Goal: Task Accomplishment & Management: Manage account settings

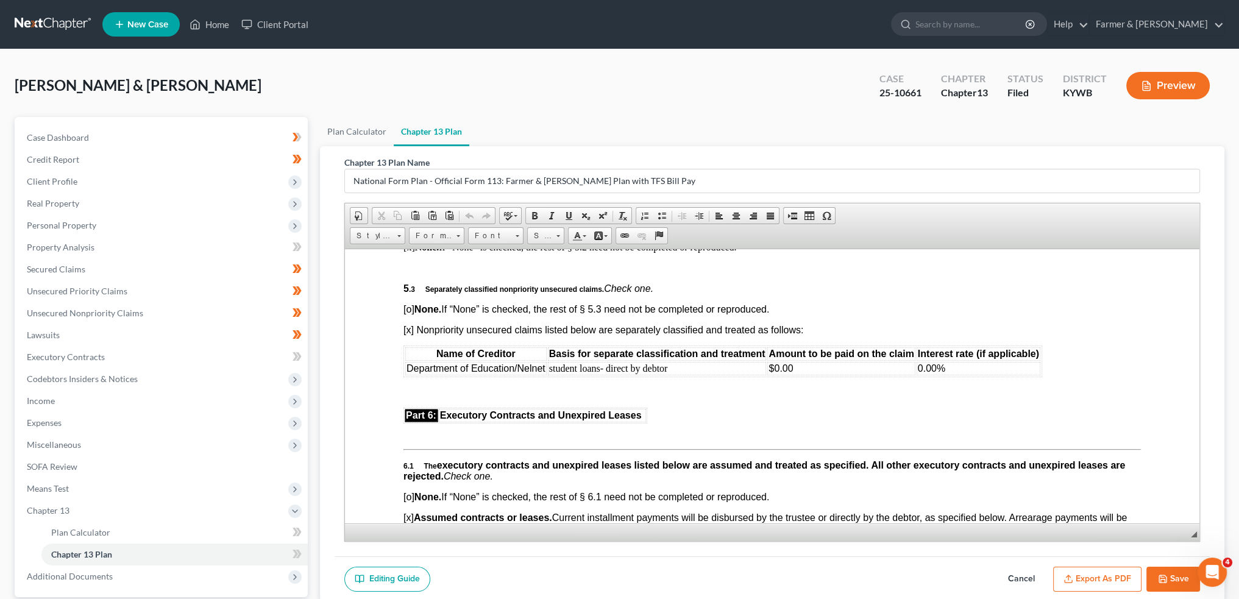
scroll to position [3452, 0]
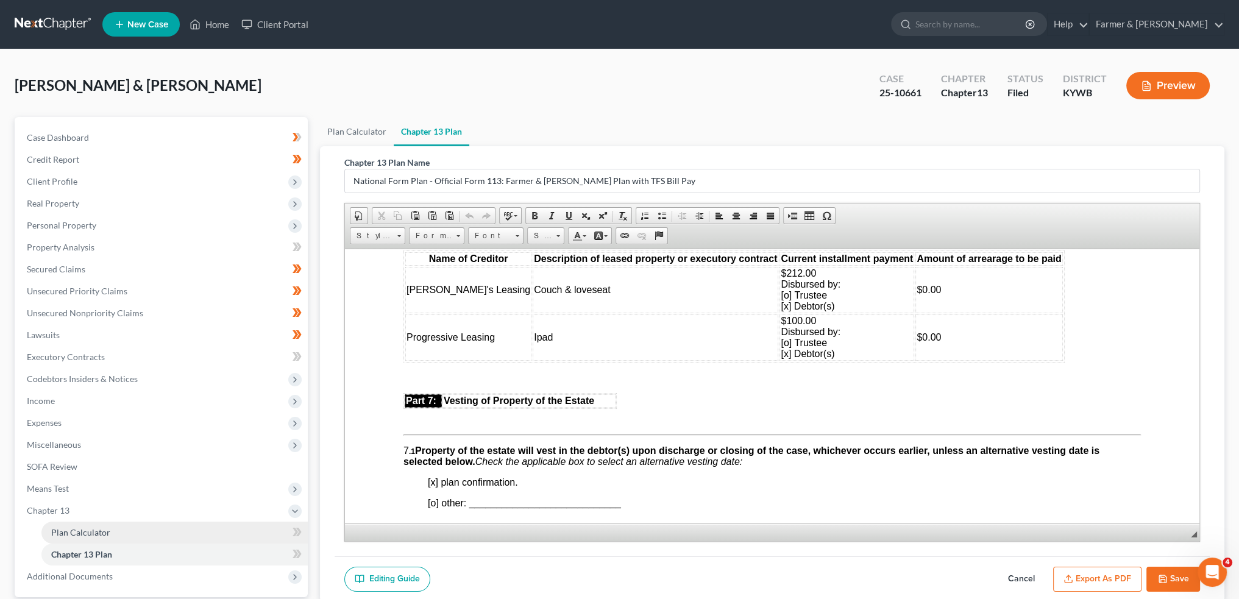
click at [123, 536] on link "Plan Calculator" at bounding box center [174, 533] width 266 height 22
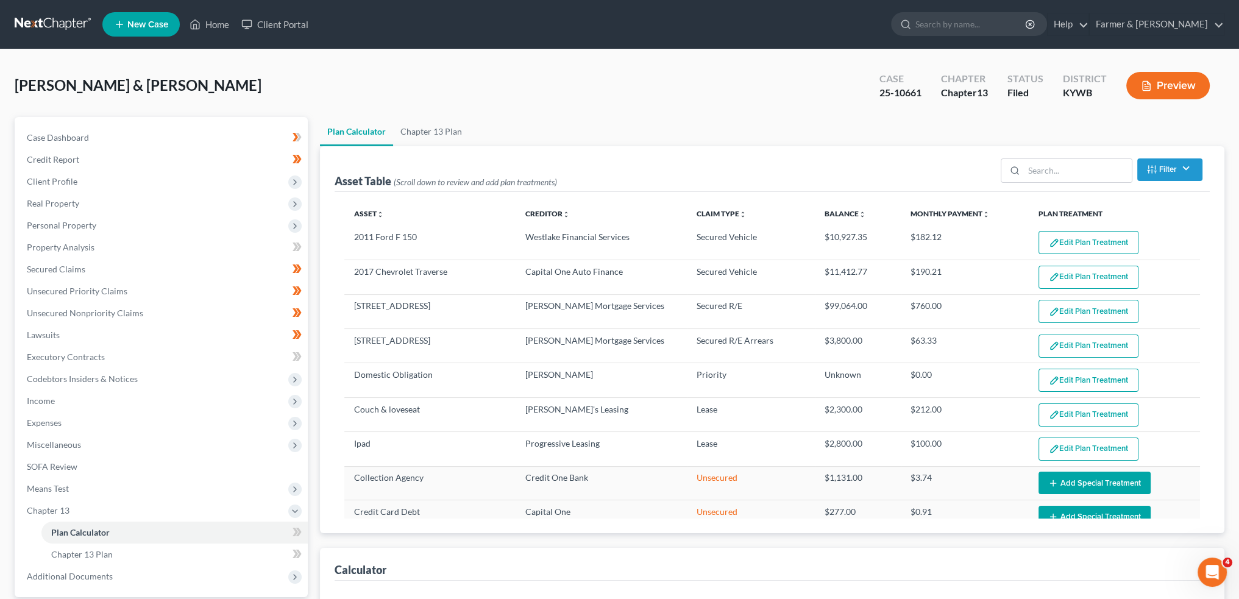
select select "59"
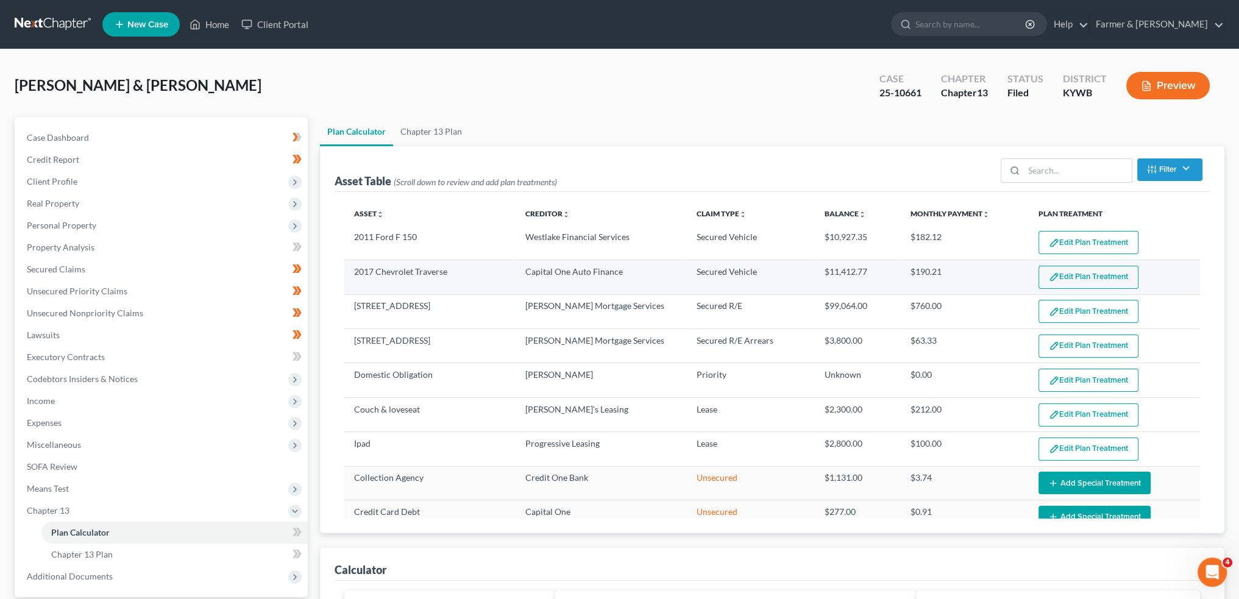
click at [1055, 272] on button "Edit Plan Treatment" at bounding box center [1088, 277] width 100 height 23
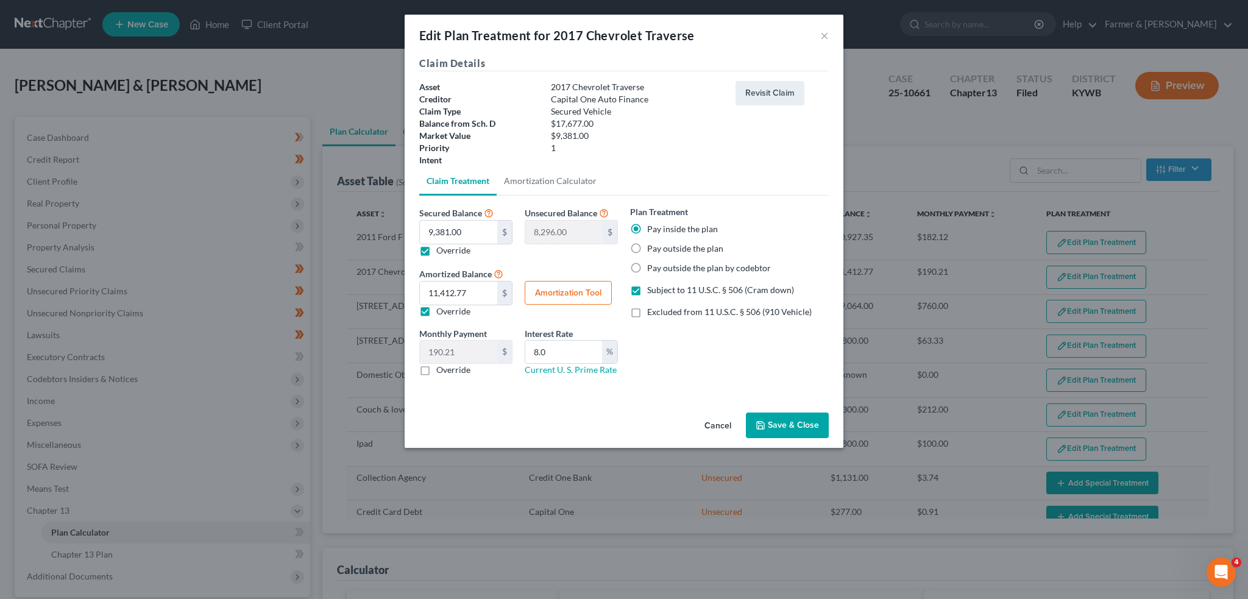
drag, startPoint x: 787, startPoint y: 433, endPoint x: 1246, endPoint y: 441, distance: 458.9
click at [787, 433] on button "Save & Close" at bounding box center [787, 425] width 83 height 26
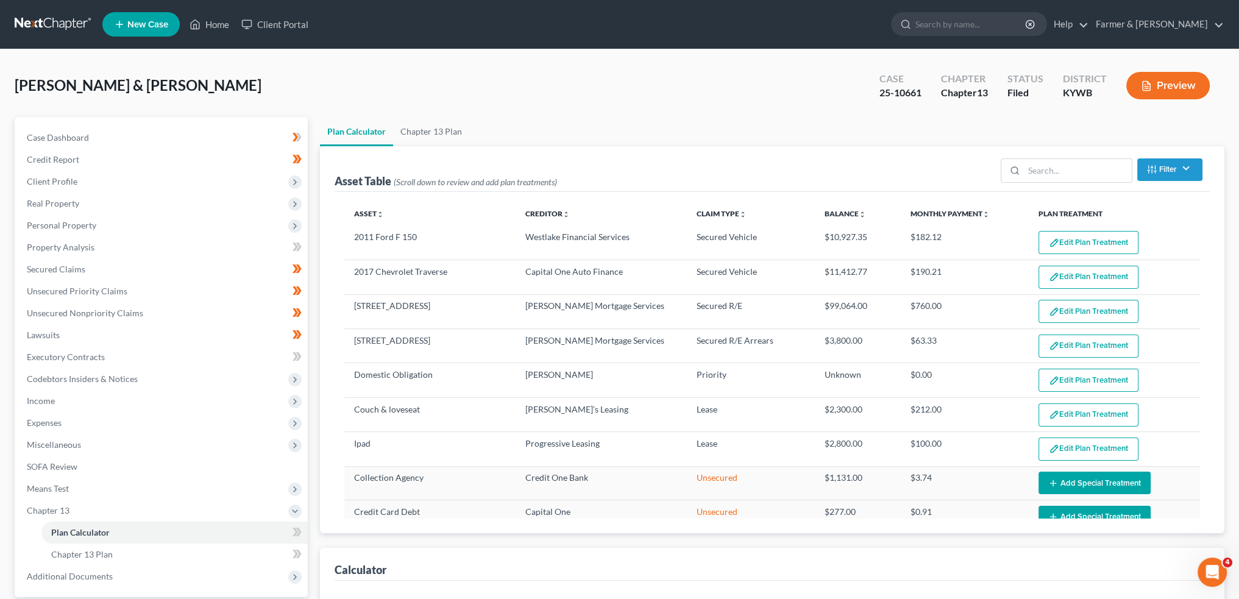
select select "59"
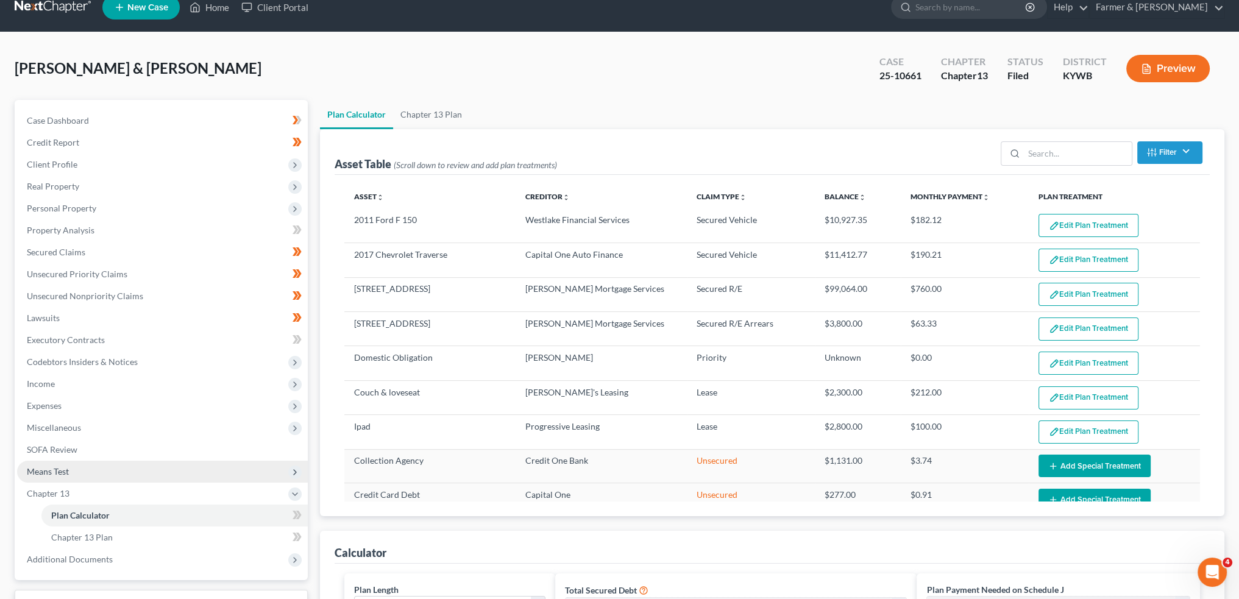
scroll to position [203, 0]
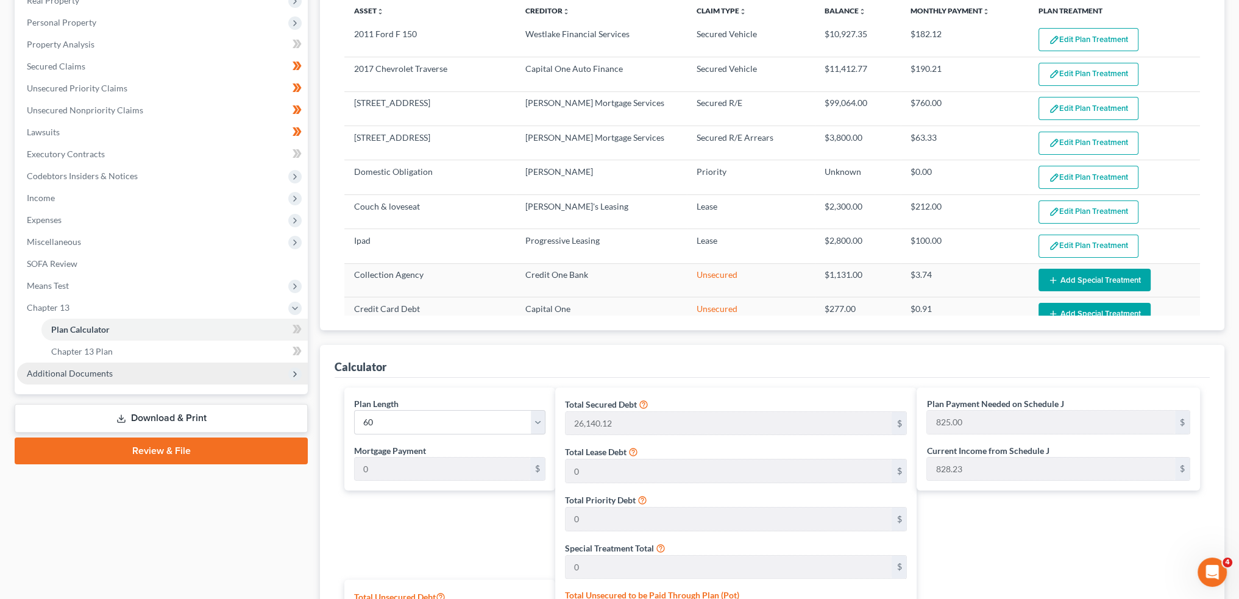
click at [65, 373] on span "Additional Documents" at bounding box center [70, 373] width 86 height 10
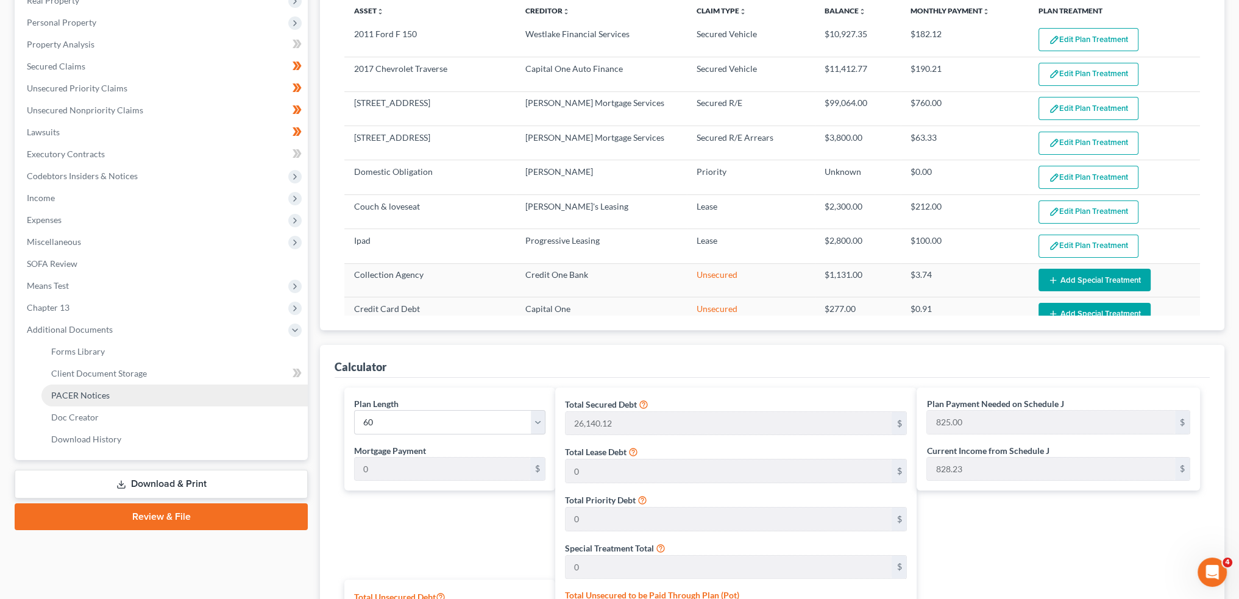
click at [71, 394] on span "PACER Notices" at bounding box center [80, 395] width 58 height 10
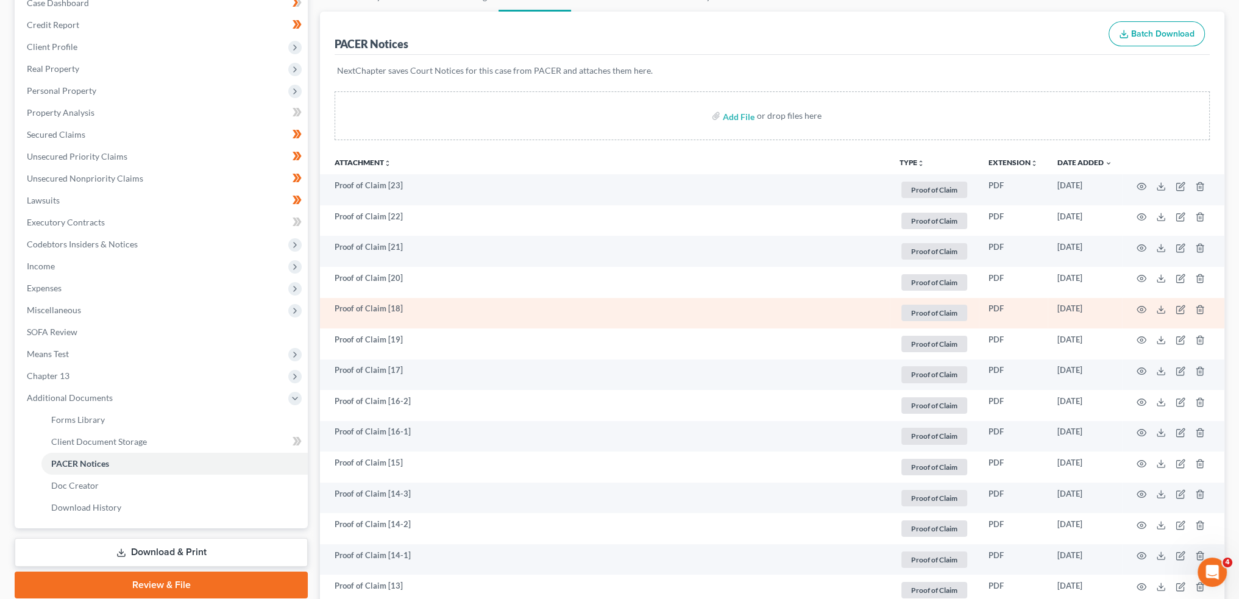
scroll to position [203, 0]
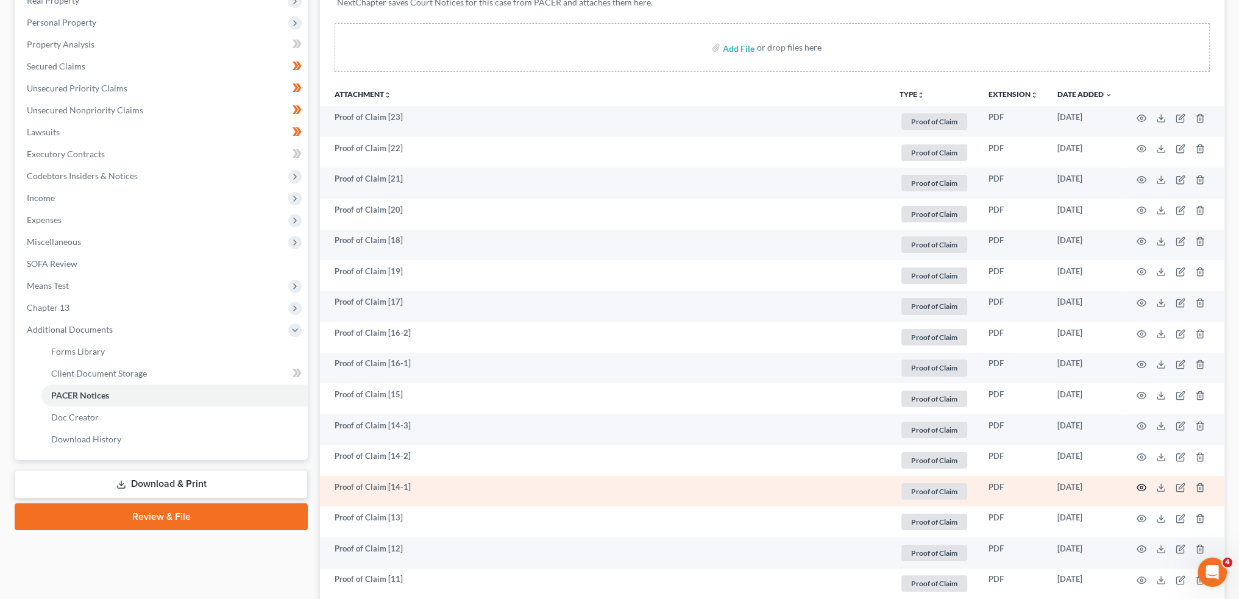
click at [1142, 488] on icon "button" at bounding box center [1141, 488] width 10 height 10
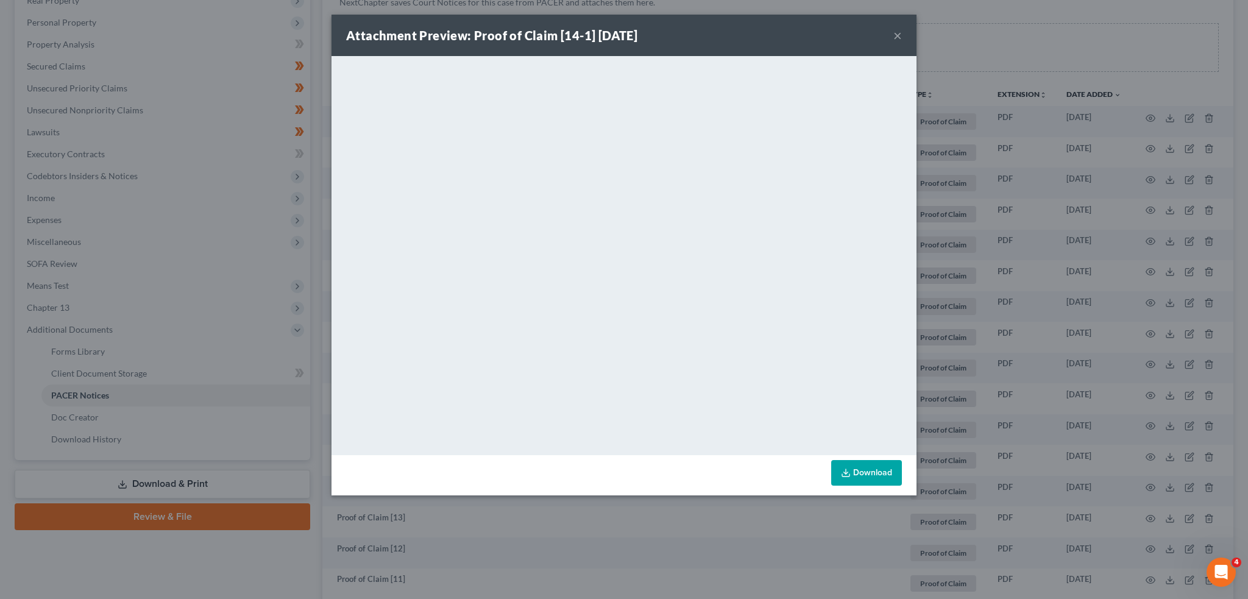
click at [899, 35] on button "×" at bounding box center [897, 35] width 9 height 15
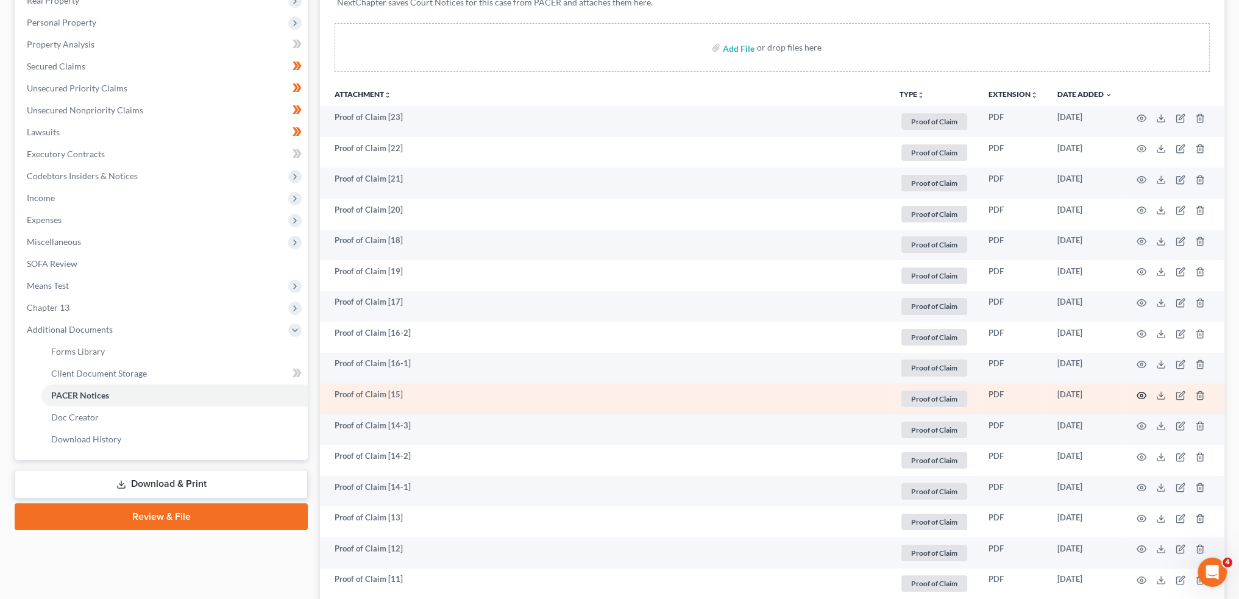
click at [1140, 391] on icon "button" at bounding box center [1141, 396] width 10 height 10
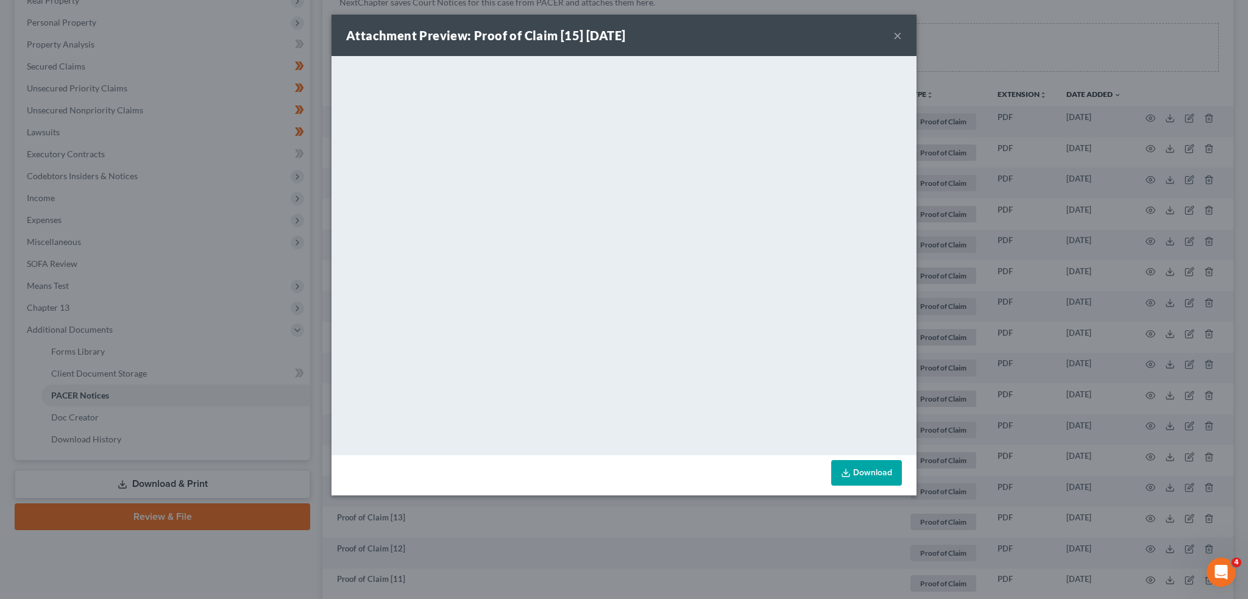
click at [902, 31] on div "Attachment Preview: Proof of Claim [15] 09/26/2025 ×" at bounding box center [623, 35] width 585 height 41
click at [896, 34] on button "×" at bounding box center [897, 35] width 9 height 15
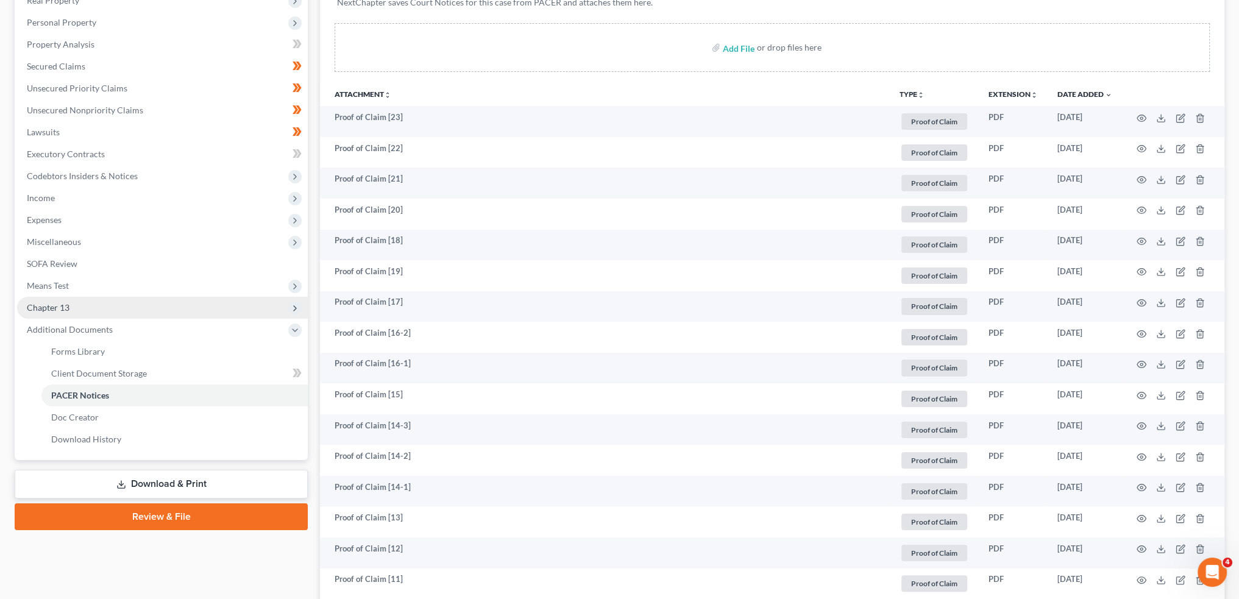
click at [107, 300] on span "Chapter 13" at bounding box center [162, 308] width 291 height 22
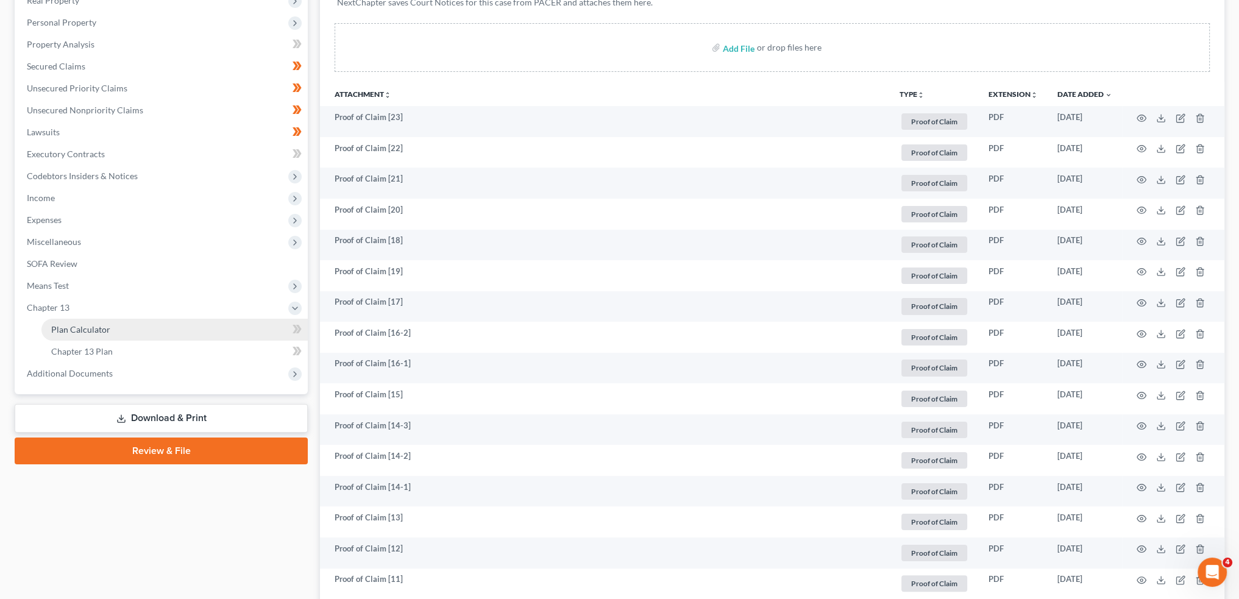
click at [104, 322] on link "Plan Calculator" at bounding box center [174, 330] width 266 height 22
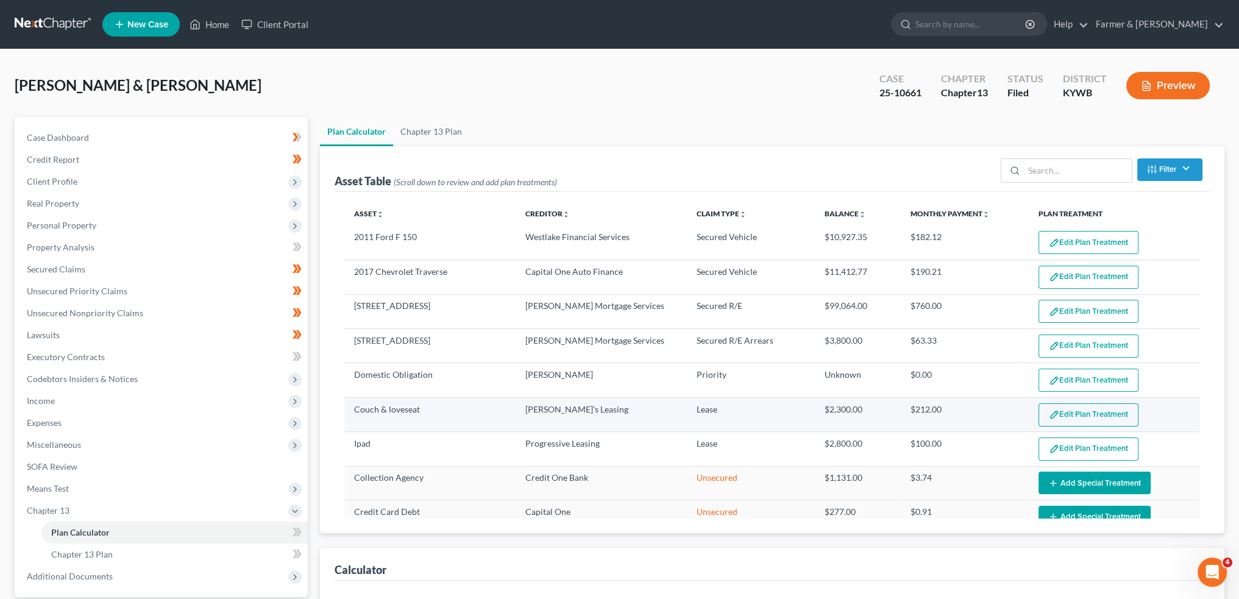
select select "59"
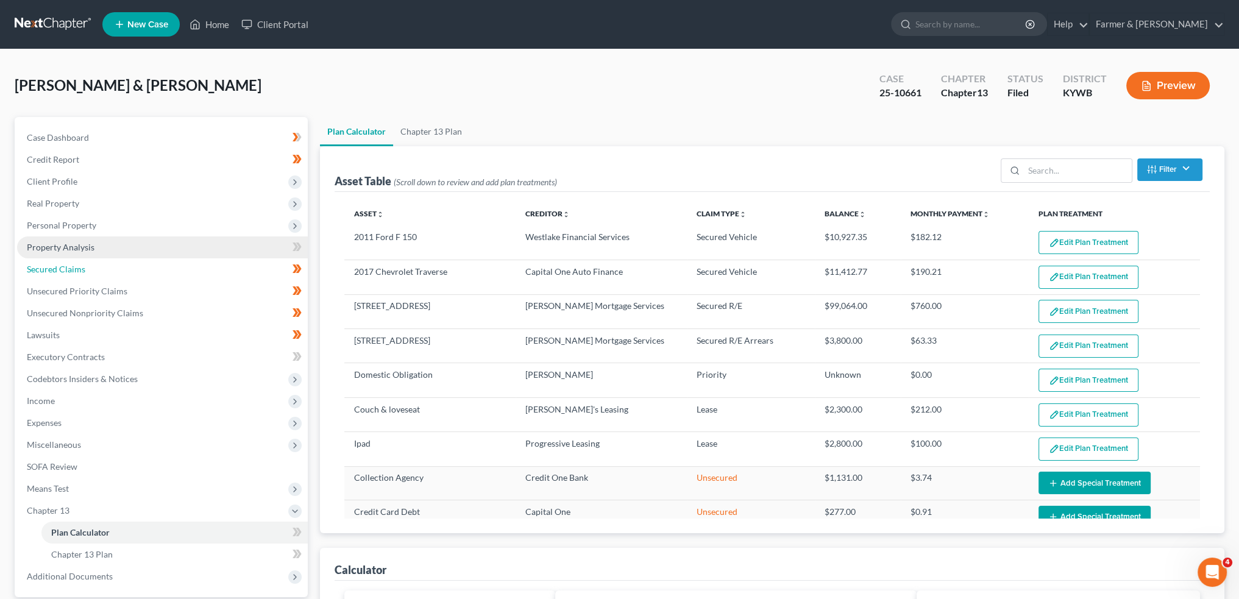
drag, startPoint x: 103, startPoint y: 263, endPoint x: 225, endPoint y: 257, distance: 122.0
click at [103, 263] on link "Secured Claims" at bounding box center [162, 269] width 291 height 22
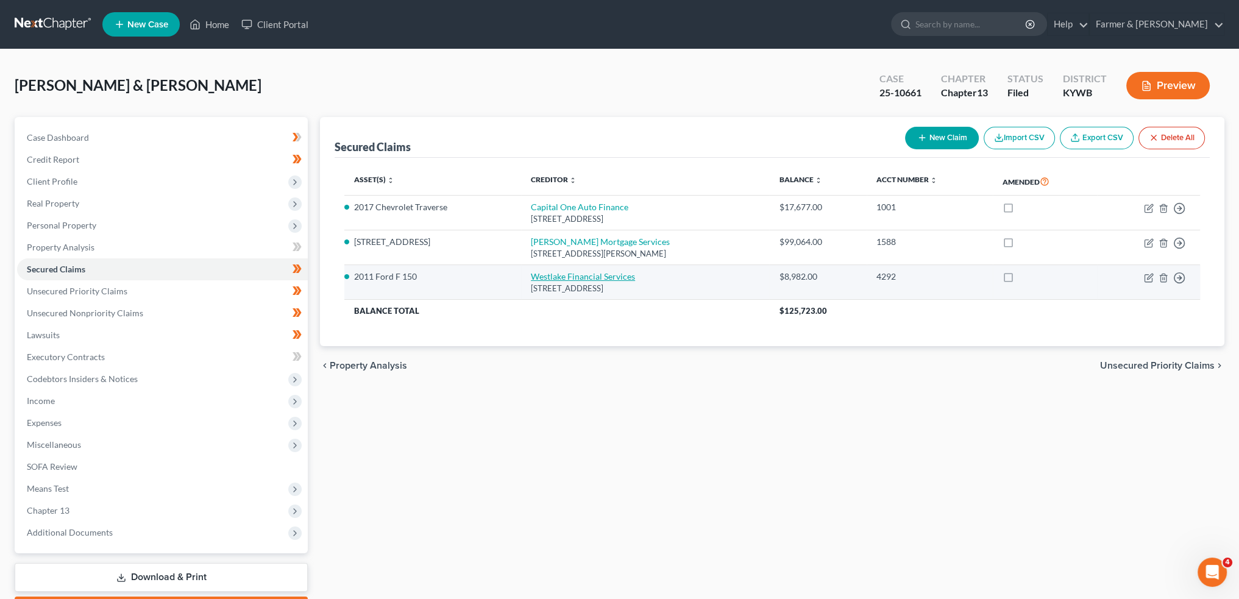
click at [569, 277] on link "Westlake Financial Services" at bounding box center [583, 276] width 104 height 10
select select "4"
select select "8"
select select "4"
select select "1"
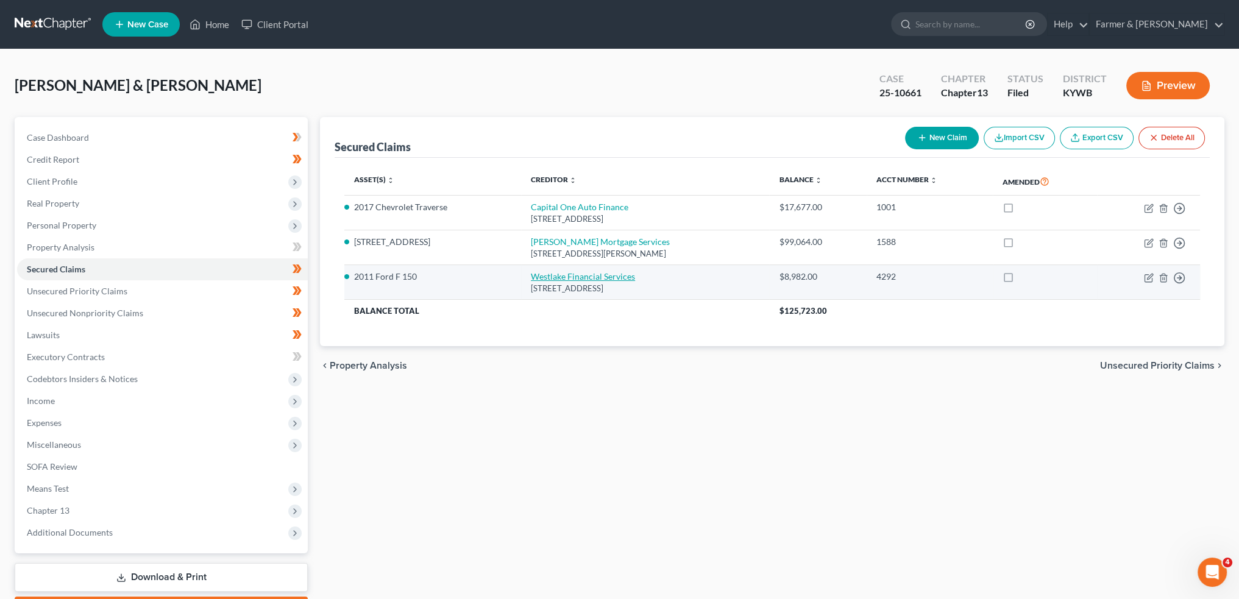
select select "0"
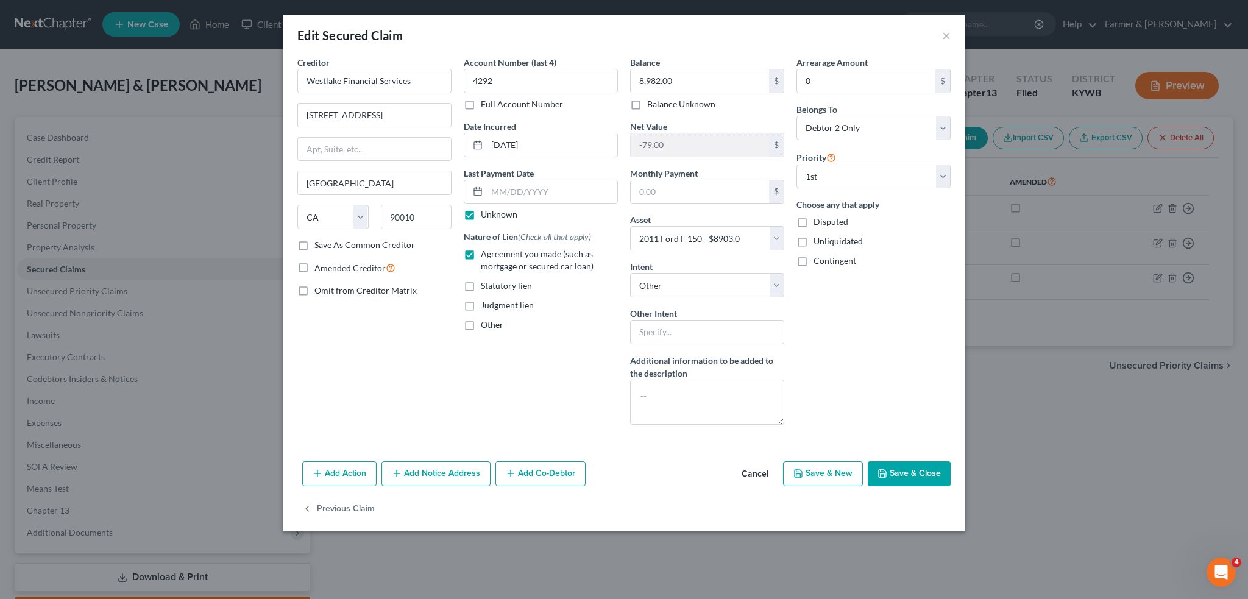
click at [890, 477] on button "Save & Close" at bounding box center [909, 474] width 83 height 26
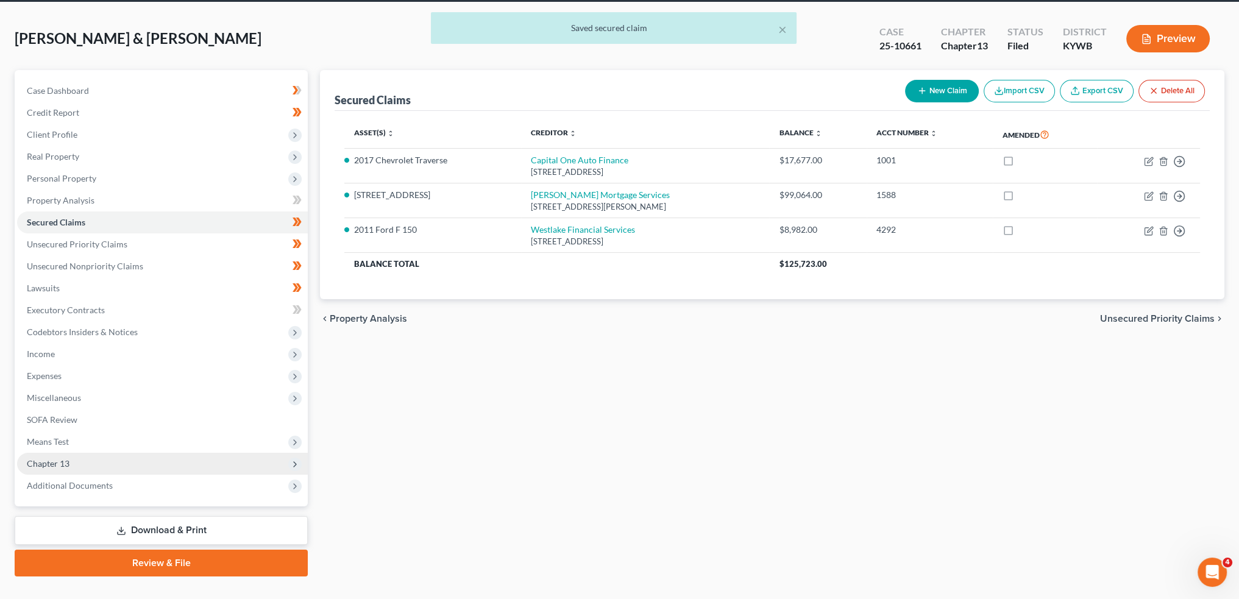
scroll to position [69, 0]
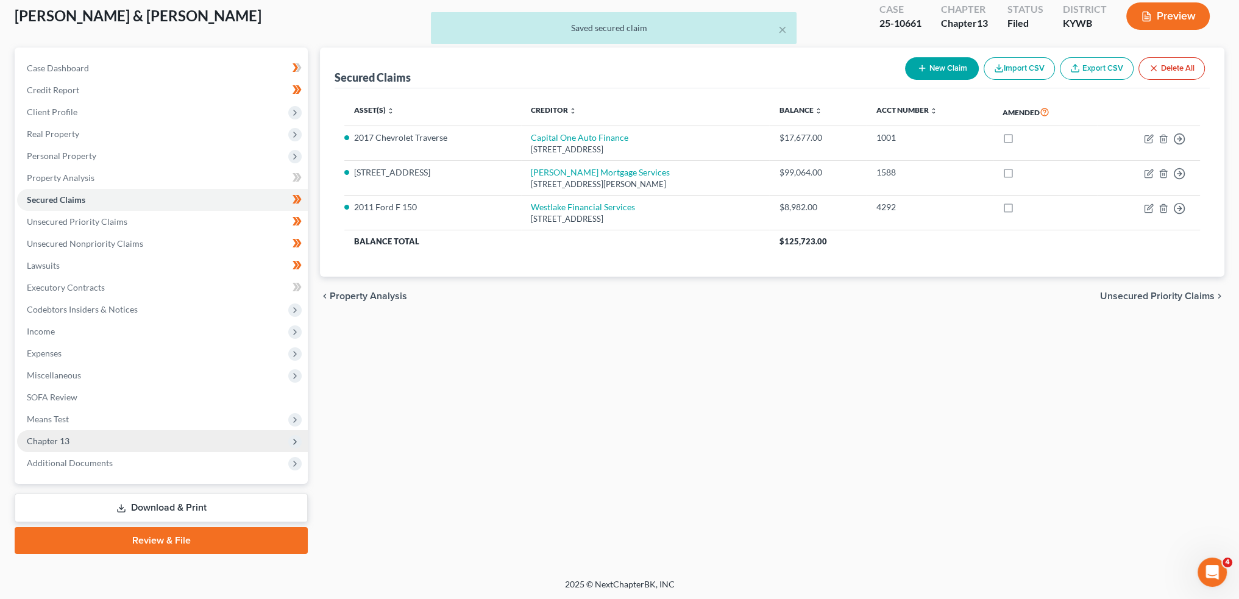
click at [132, 436] on span "Chapter 13" at bounding box center [162, 441] width 291 height 22
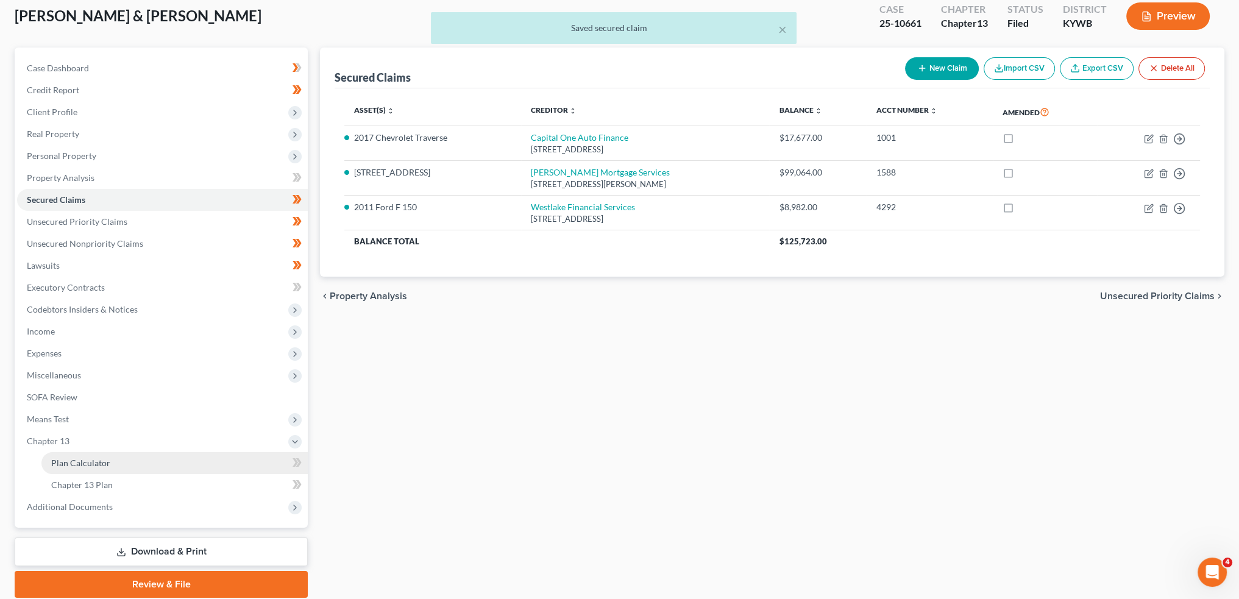
click at [124, 457] on link "Plan Calculator" at bounding box center [174, 463] width 266 height 22
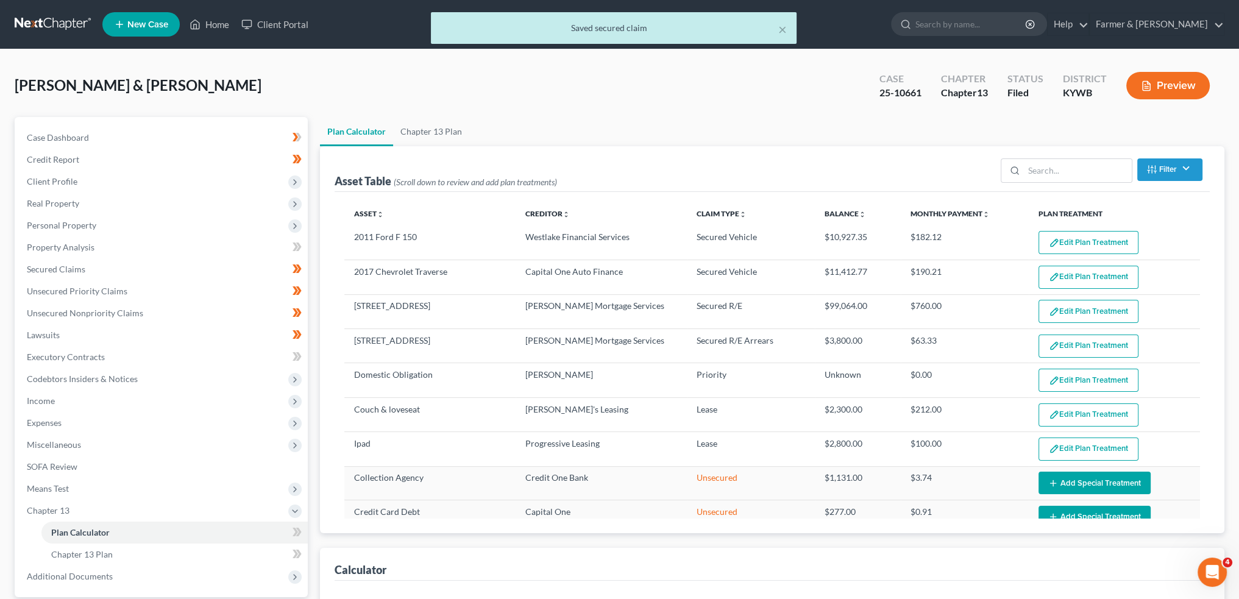
select select "59"
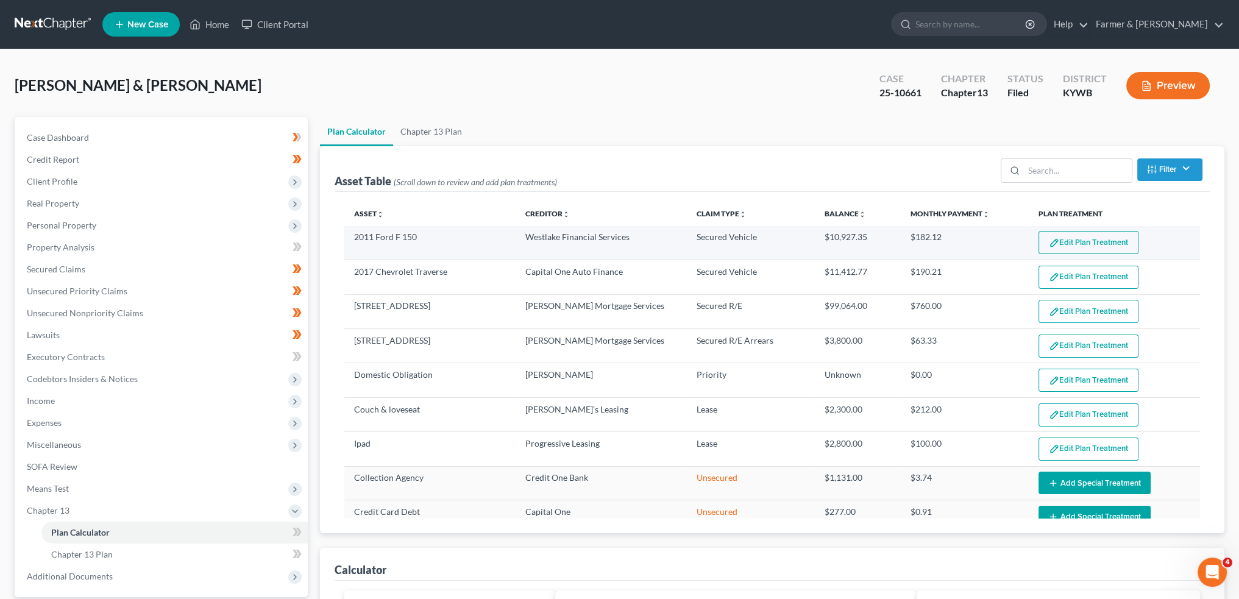
click at [1124, 247] on button "Edit Plan Treatment" at bounding box center [1088, 242] width 100 height 23
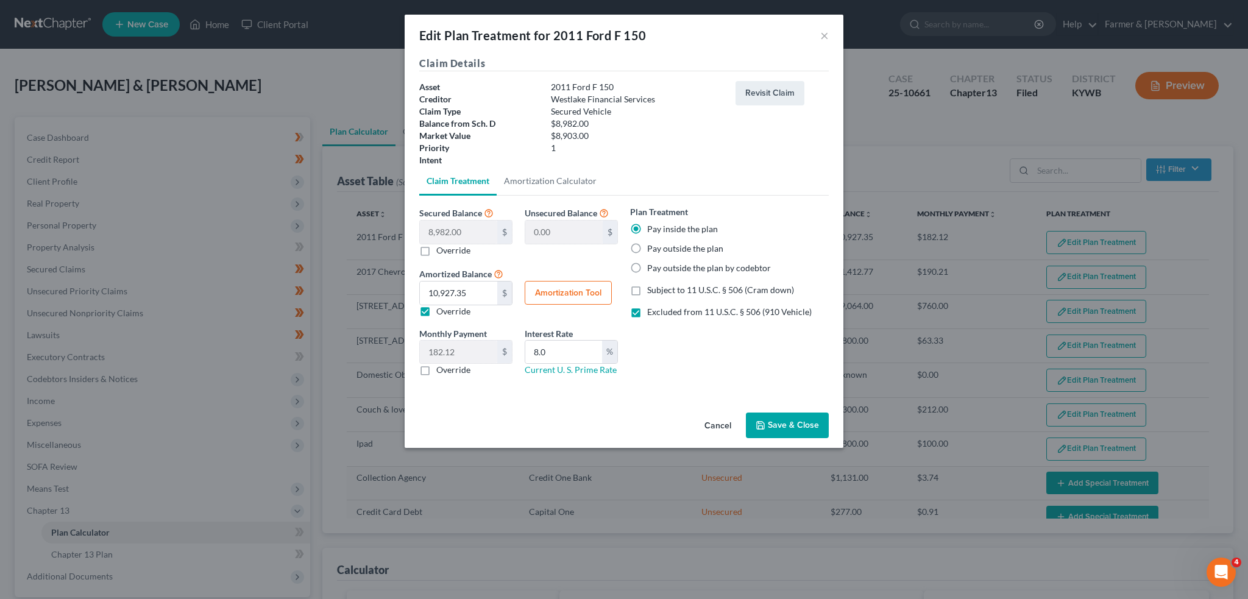
click at [778, 433] on button "Save & Close" at bounding box center [787, 425] width 83 height 26
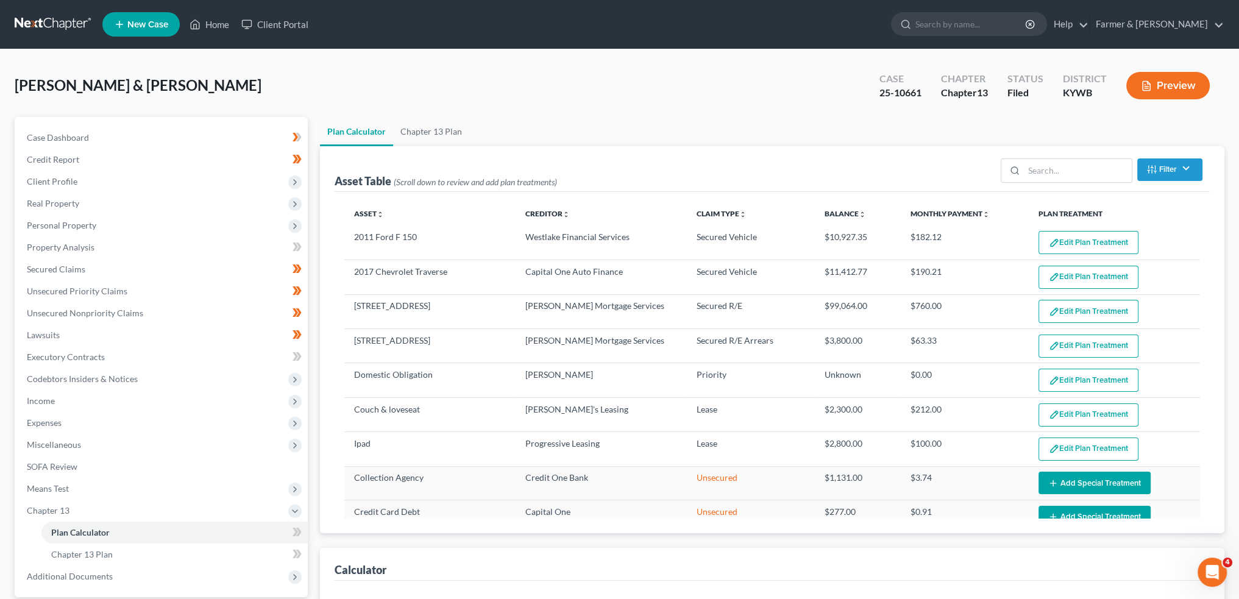
select select "59"
click at [71, 268] on span "Secured Claims" at bounding box center [56, 269] width 58 height 10
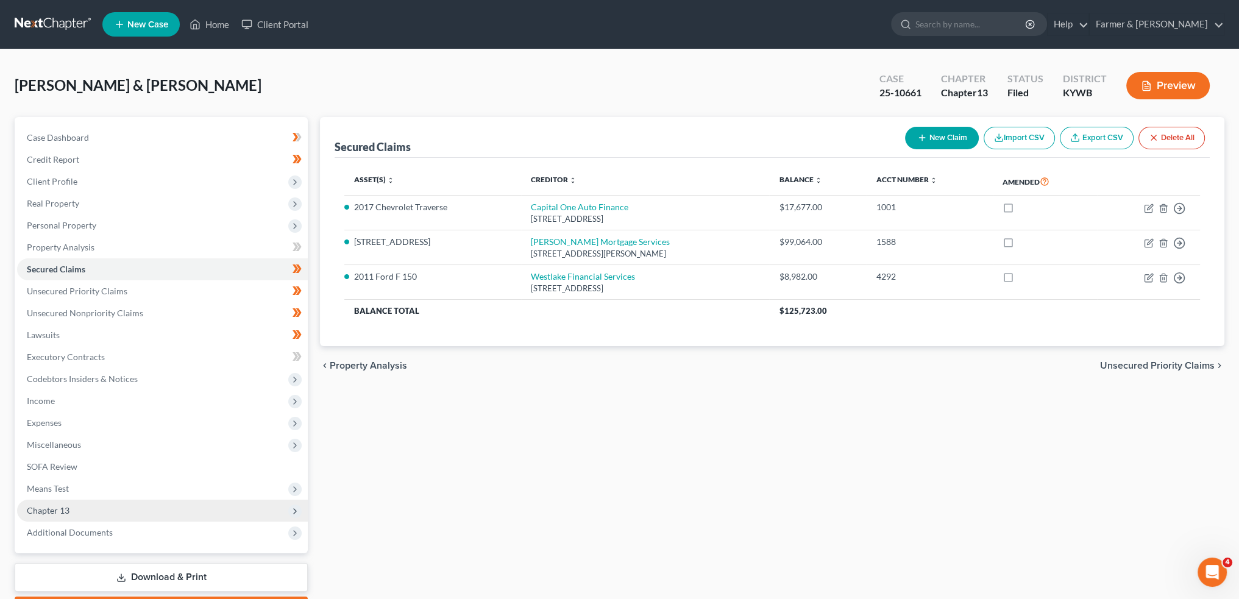
click at [107, 508] on span "Chapter 13" at bounding box center [162, 511] width 291 height 22
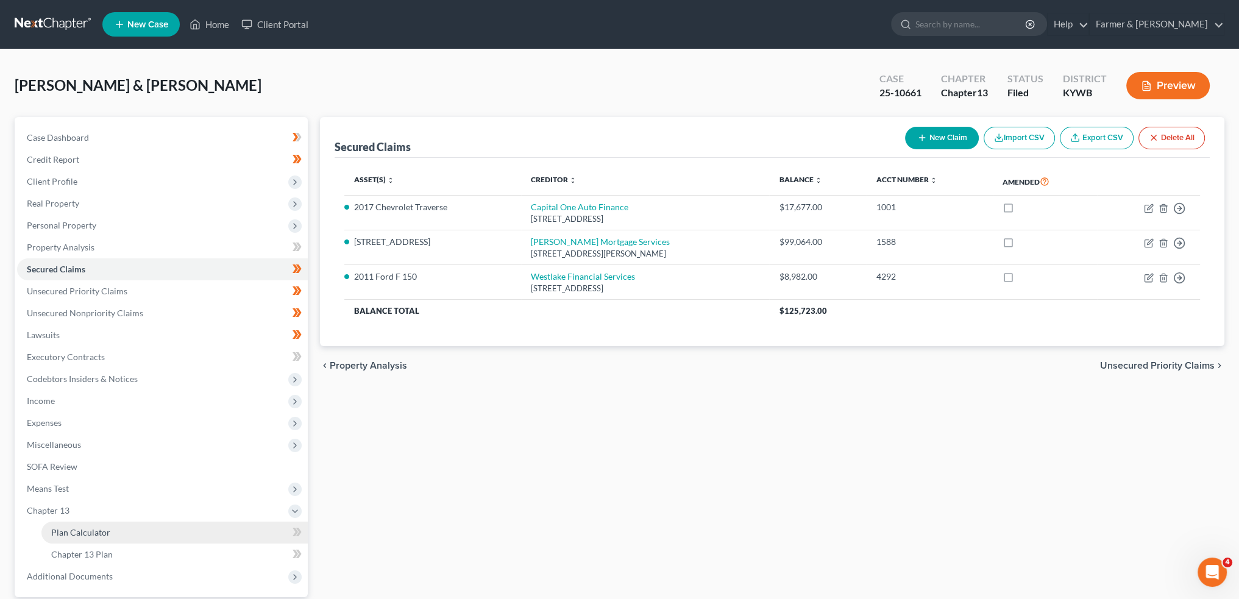
click at [112, 530] on link "Plan Calculator" at bounding box center [174, 533] width 266 height 22
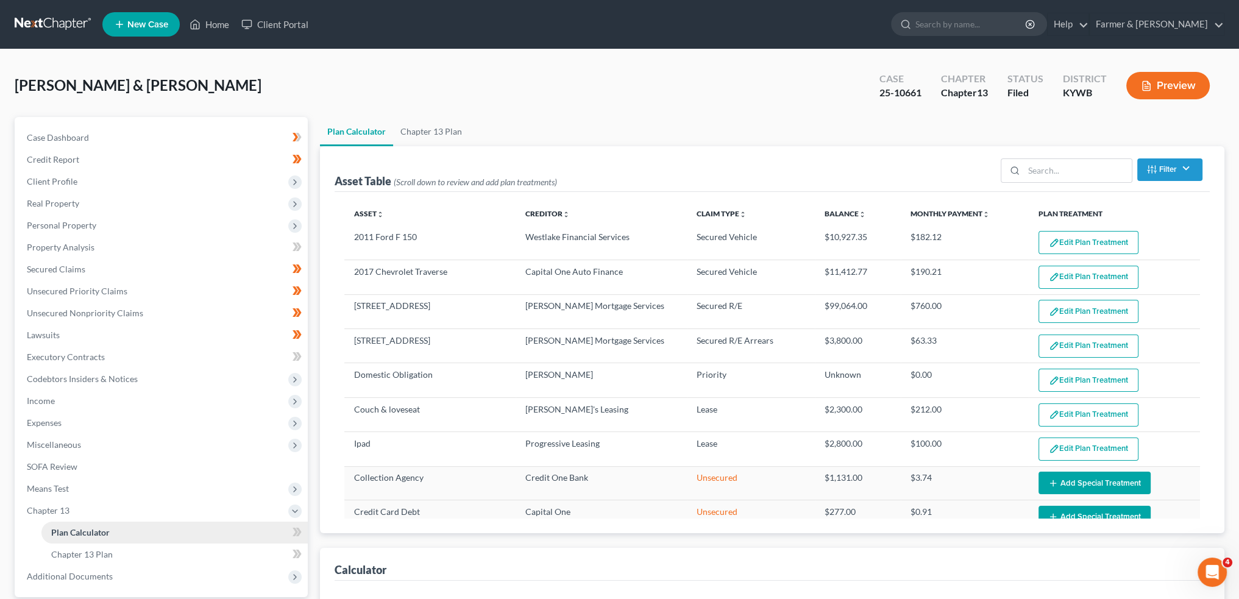
select select "59"
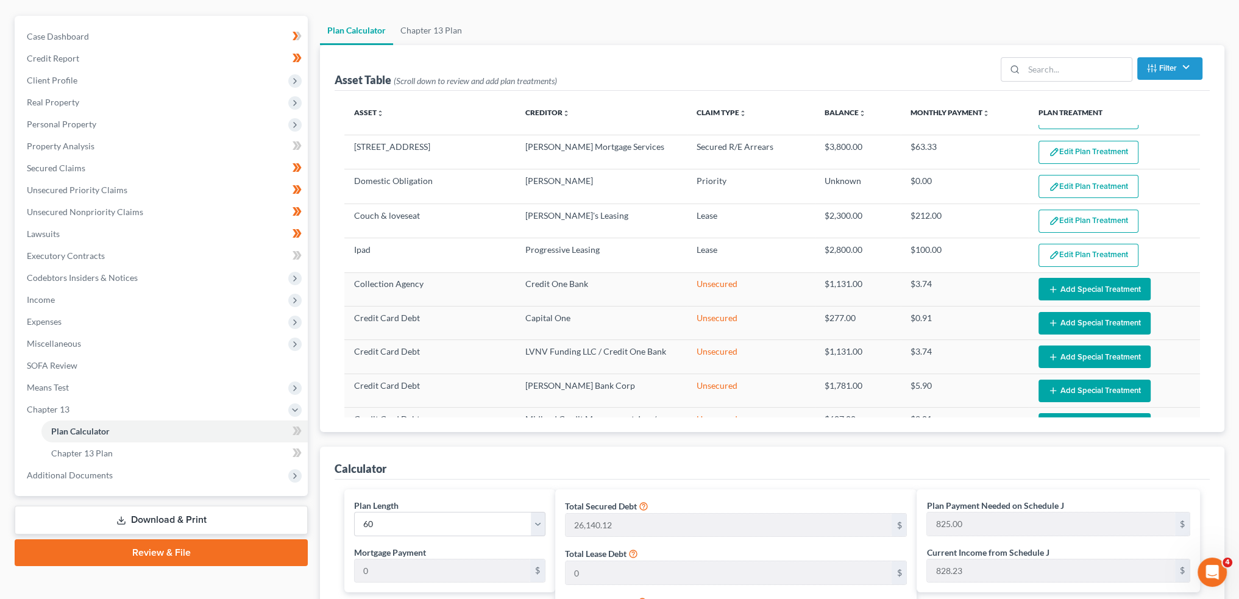
scroll to position [88, 0]
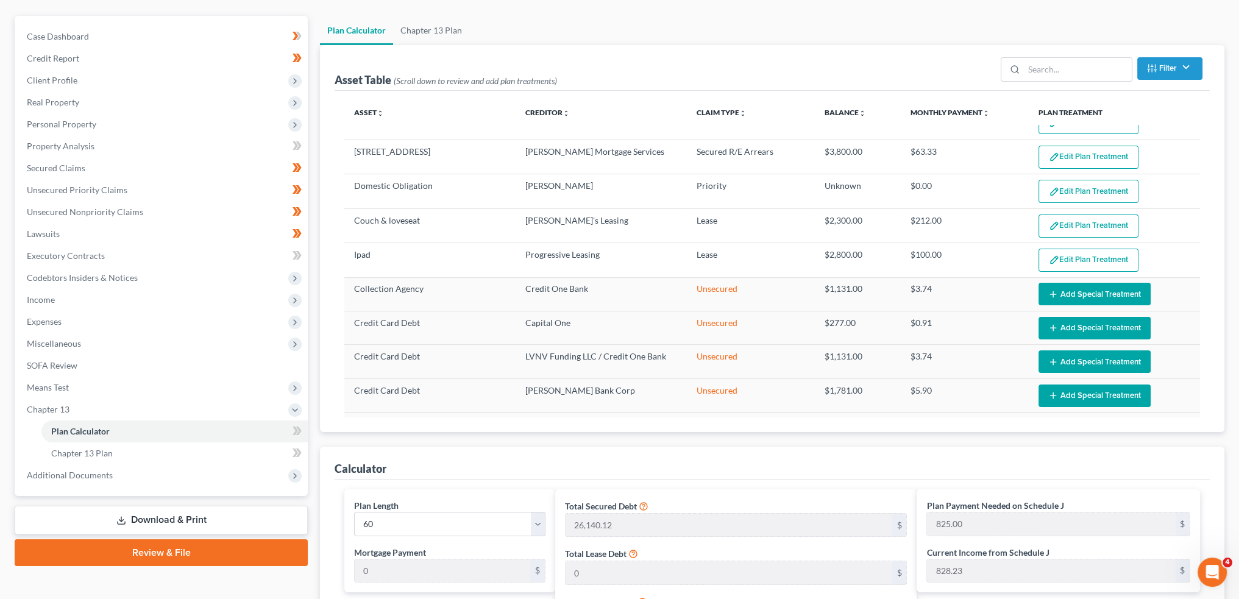
drag, startPoint x: 807, startPoint y: 37, endPoint x: 1005, endPoint y: 93, distance: 205.6
click at [807, 37] on ul "Plan Calculator Chapter 13 Plan" at bounding box center [772, 30] width 904 height 29
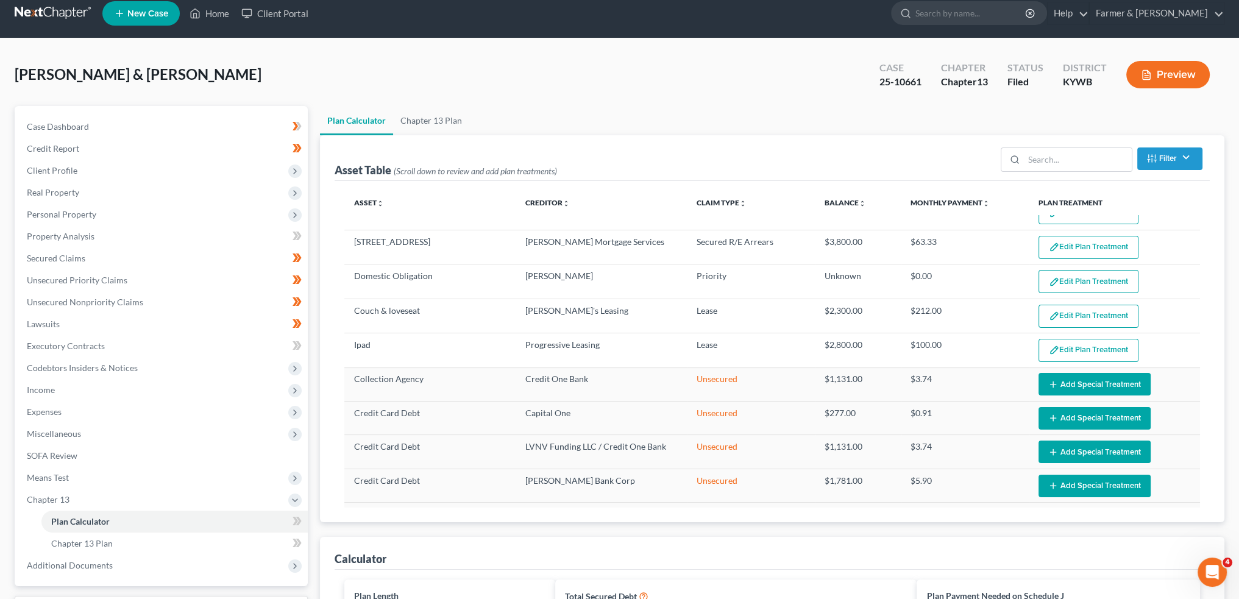
scroll to position [0, 0]
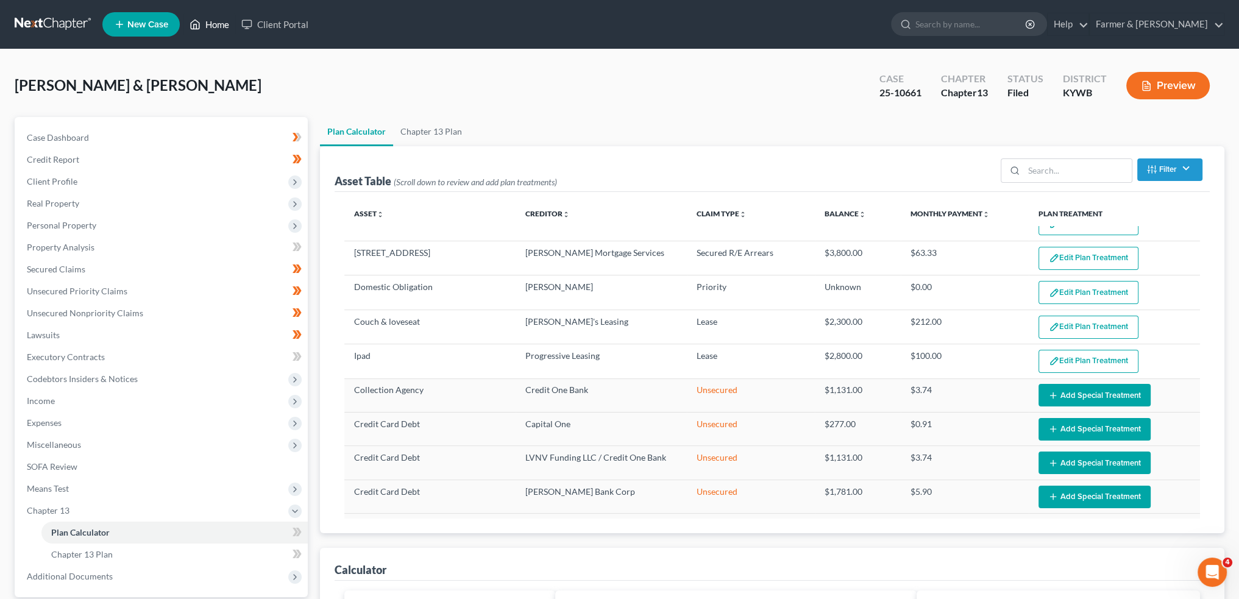
click at [218, 24] on link "Home" at bounding box center [209, 24] width 52 height 22
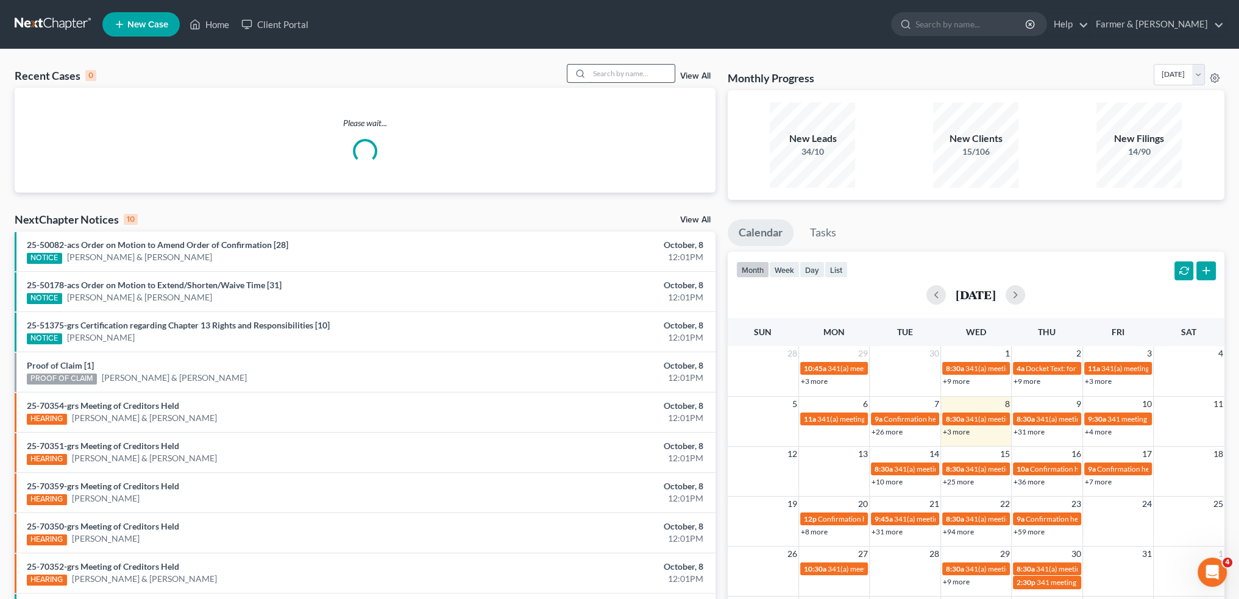
click at [656, 69] on input "search" at bounding box center [631, 74] width 85 height 18
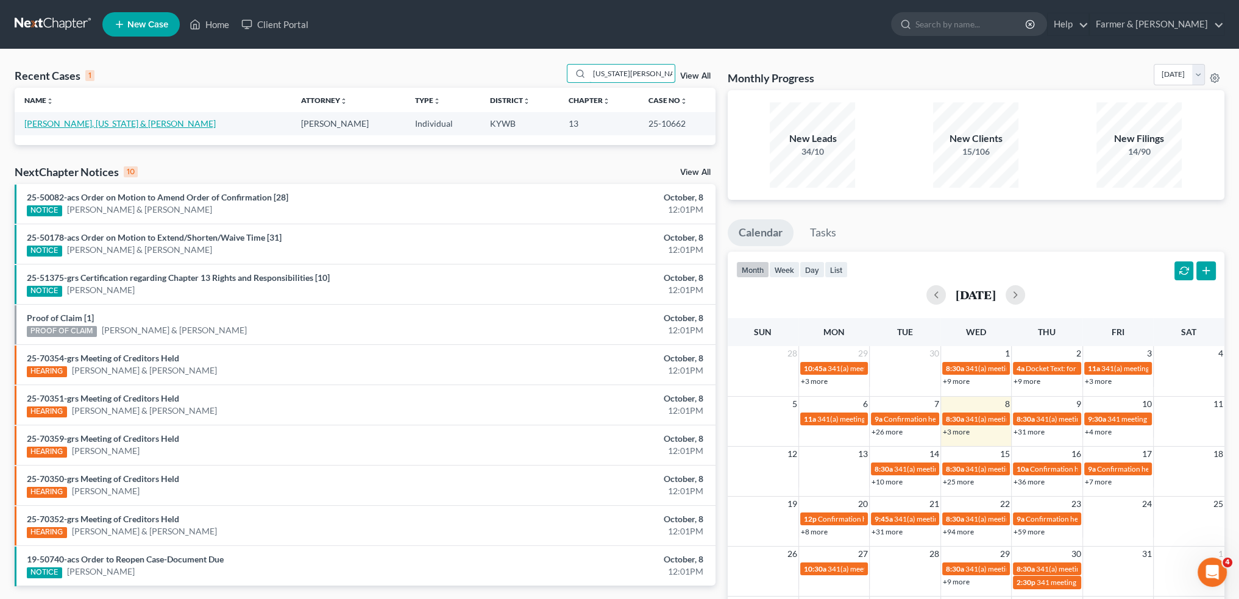
type input "virginia colwell"
click at [44, 126] on link "Colwell, Virginia & Arthur" at bounding box center [119, 123] width 191 height 10
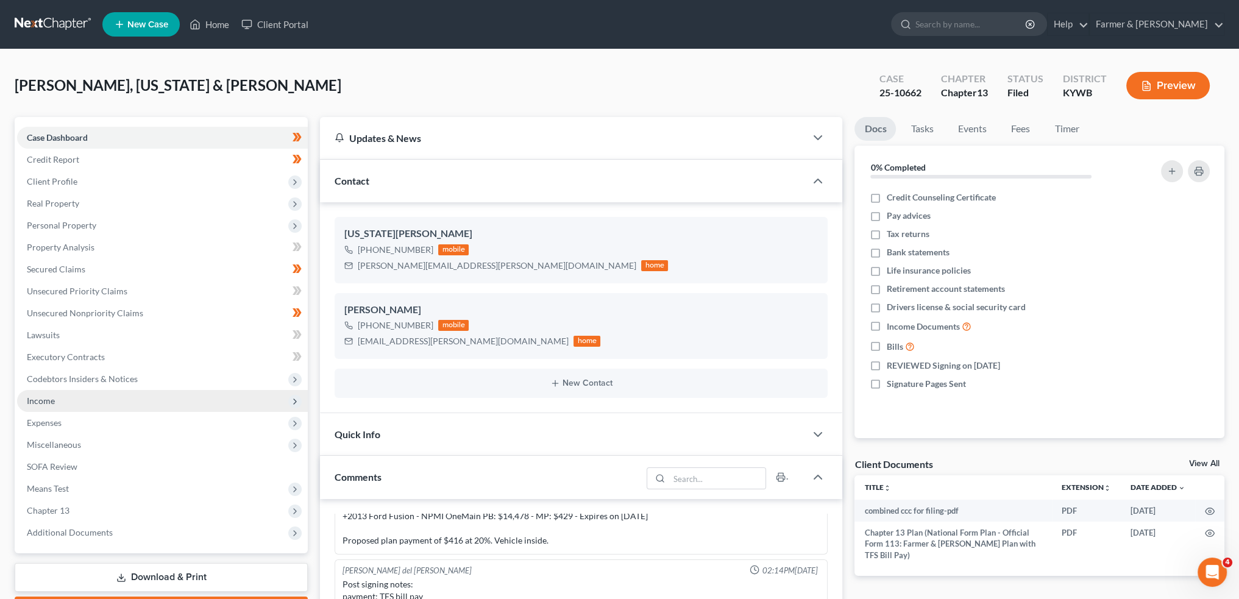
scroll to position [203, 0]
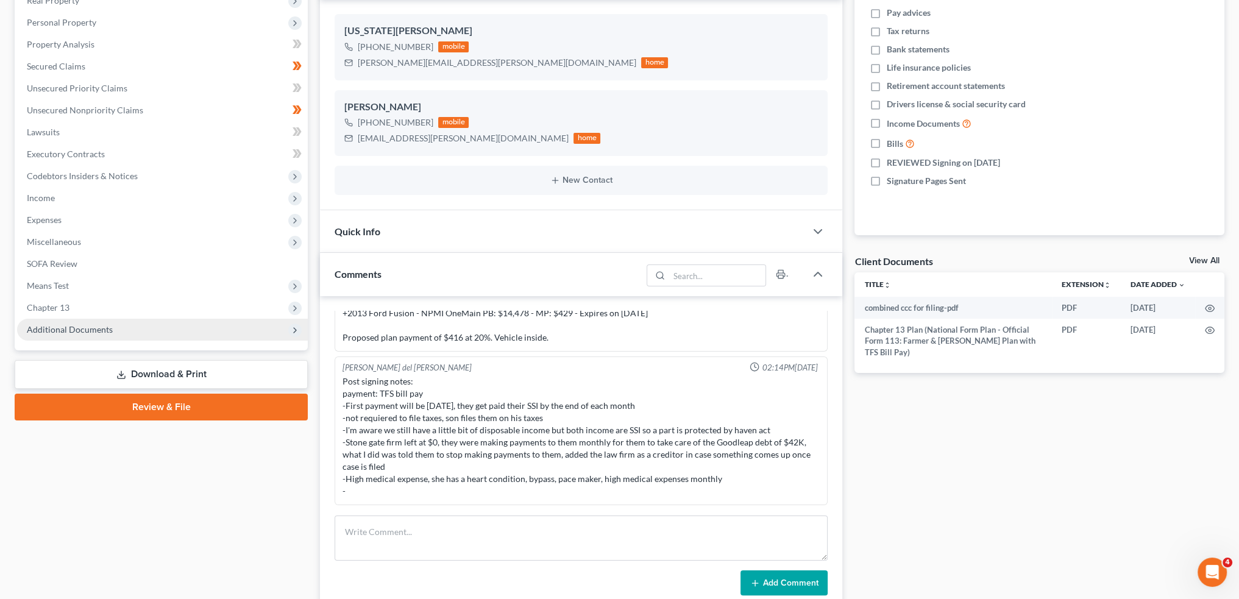
drag, startPoint x: 80, startPoint y: 310, endPoint x: 83, endPoint y: 326, distance: 16.7
click at [80, 310] on span "Chapter 13" at bounding box center [162, 308] width 291 height 22
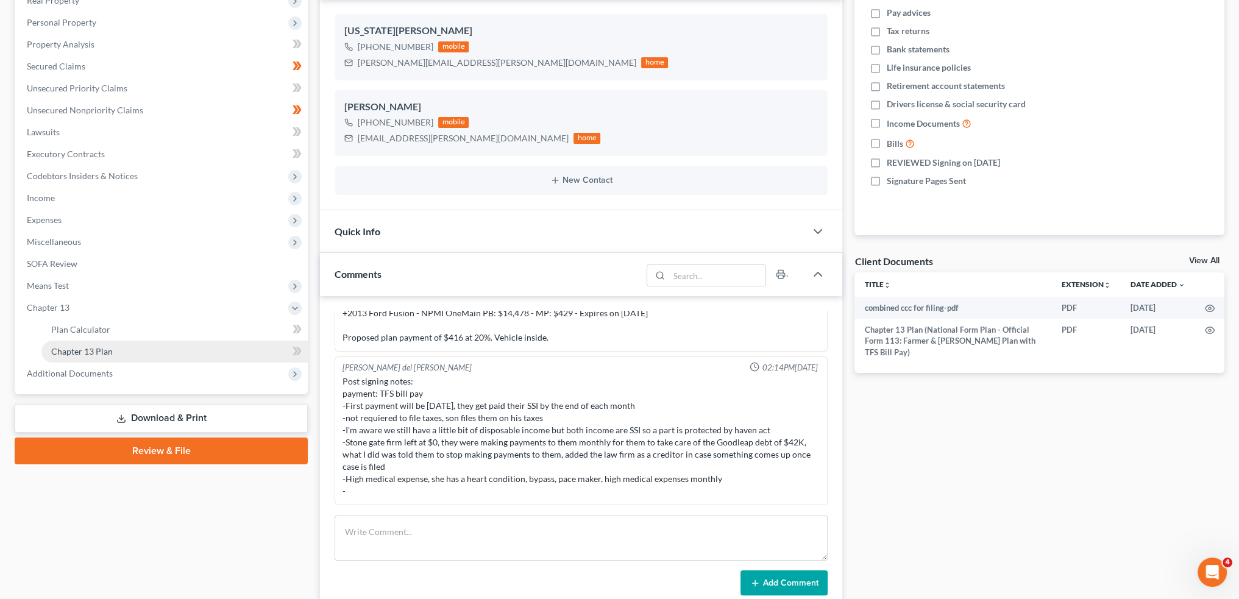
click at [88, 353] on span "Chapter 13 Plan" at bounding box center [82, 351] width 62 height 10
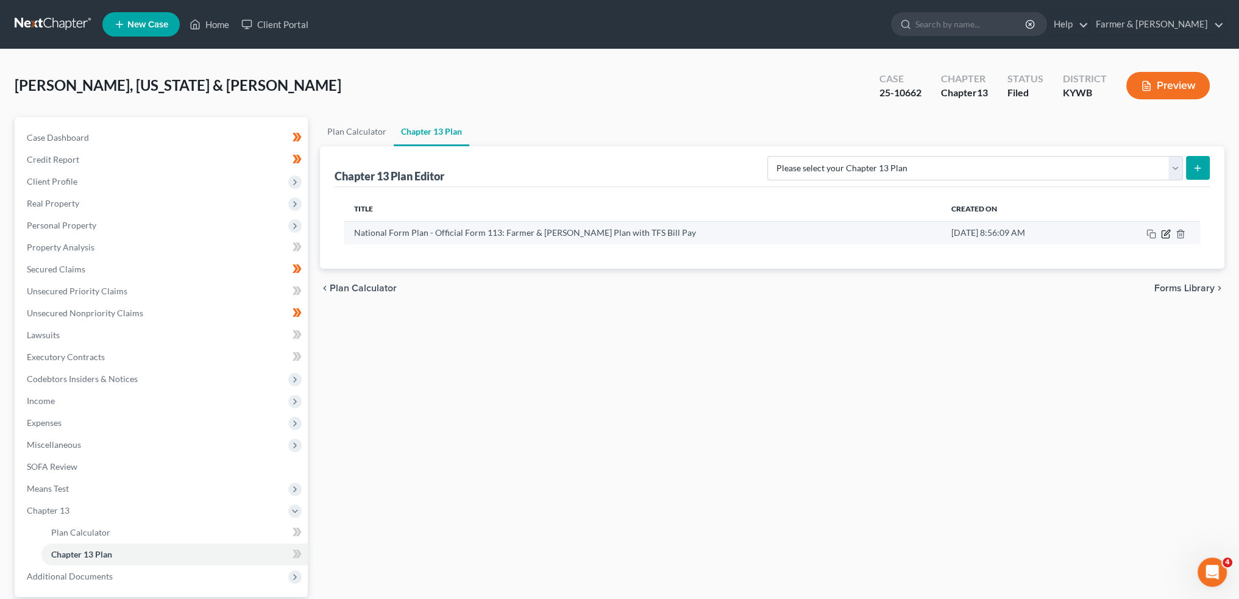
click at [1167, 234] on icon "button" at bounding box center [1166, 234] width 10 height 10
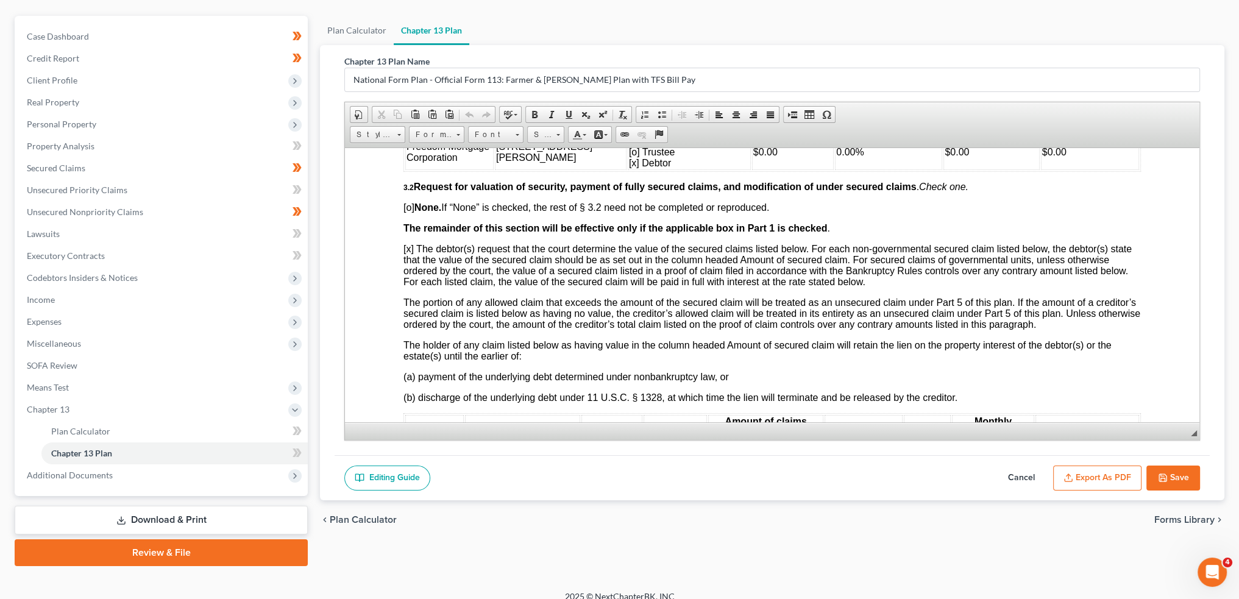
scroll to position [1320, 0]
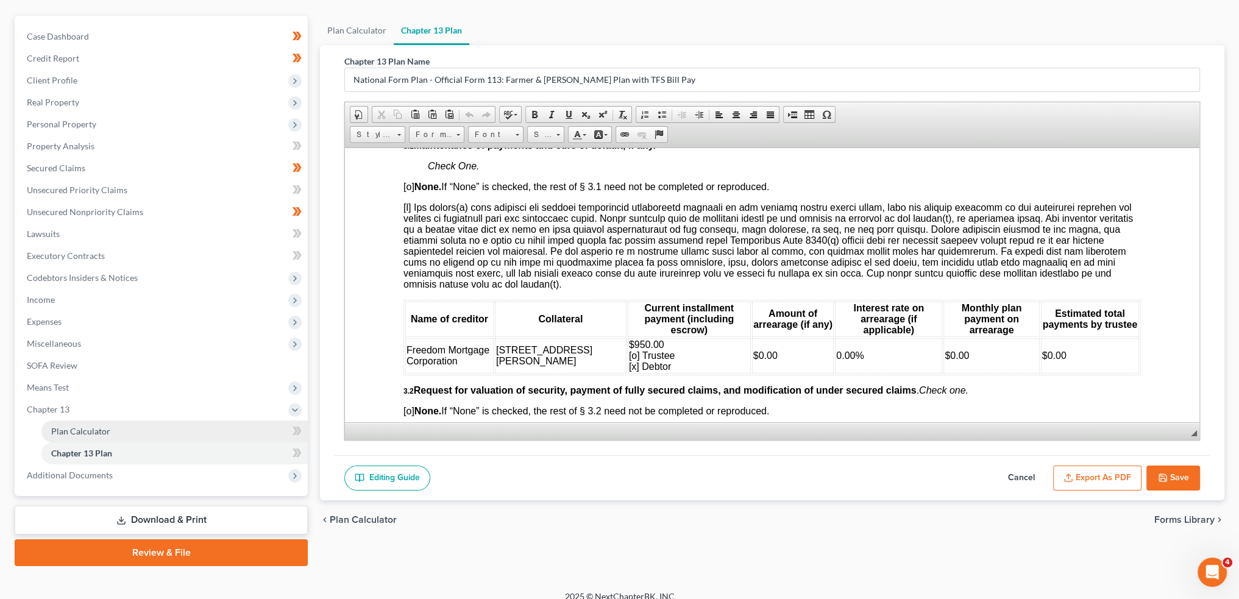
click at [156, 436] on link "Plan Calculator" at bounding box center [174, 431] width 266 height 22
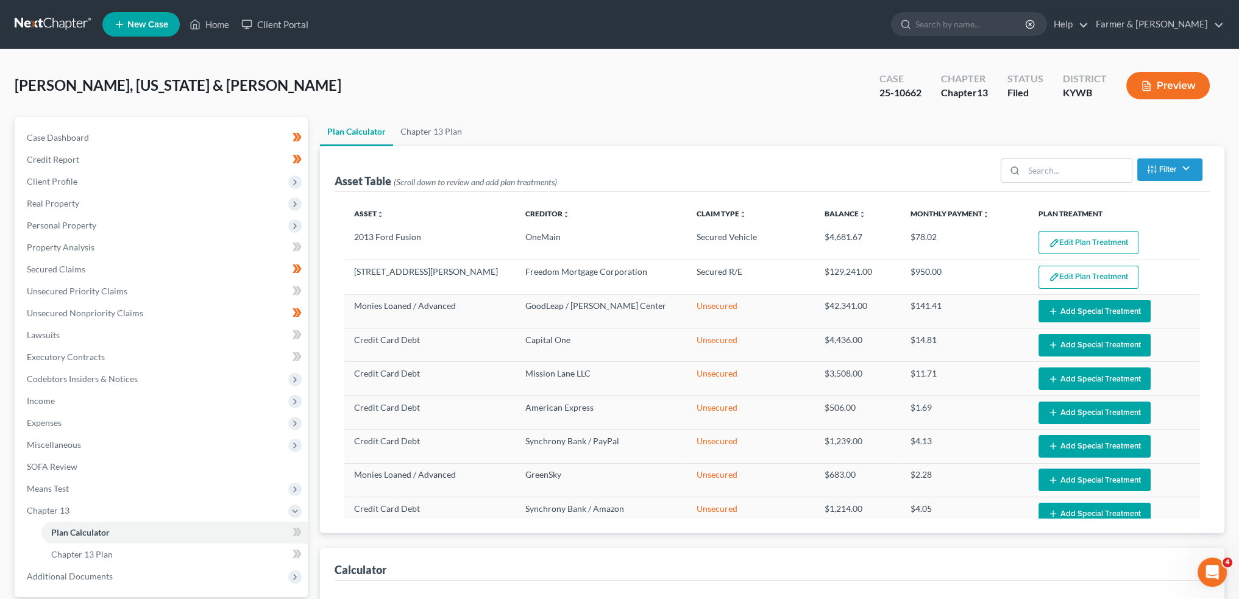
select select "59"
click at [1060, 238] on button "Edit Plan Treatment" at bounding box center [1088, 242] width 100 height 23
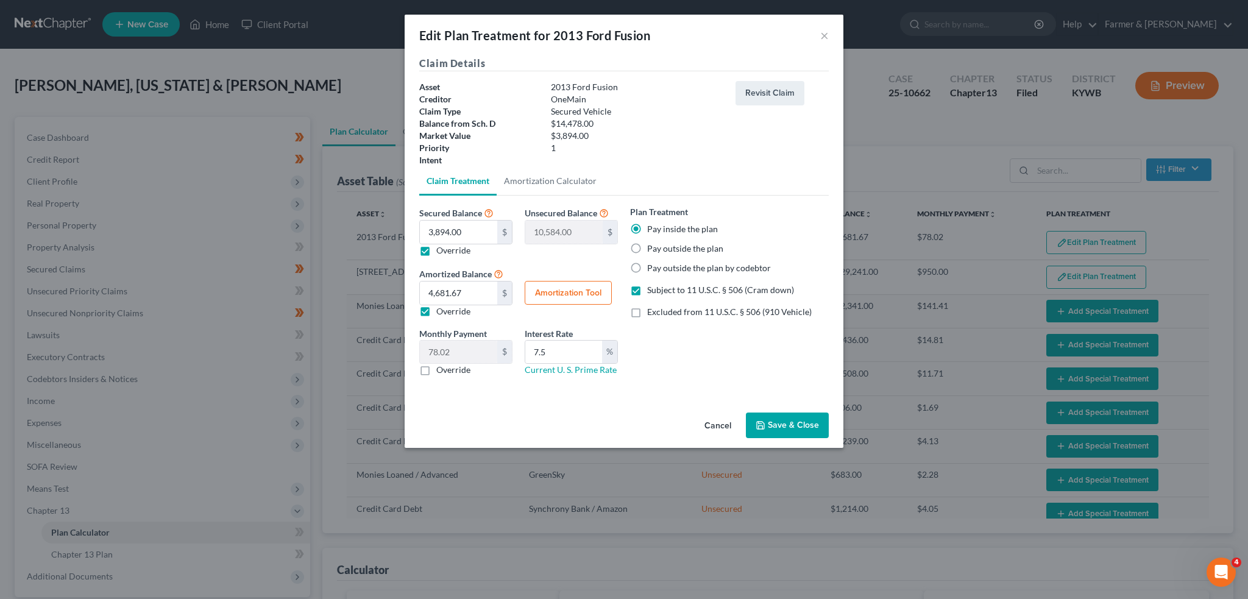
drag, startPoint x: 758, startPoint y: 425, endPoint x: 1246, endPoint y: 175, distance: 548.5
click at [759, 425] on icon "button" at bounding box center [761, 425] width 10 height 10
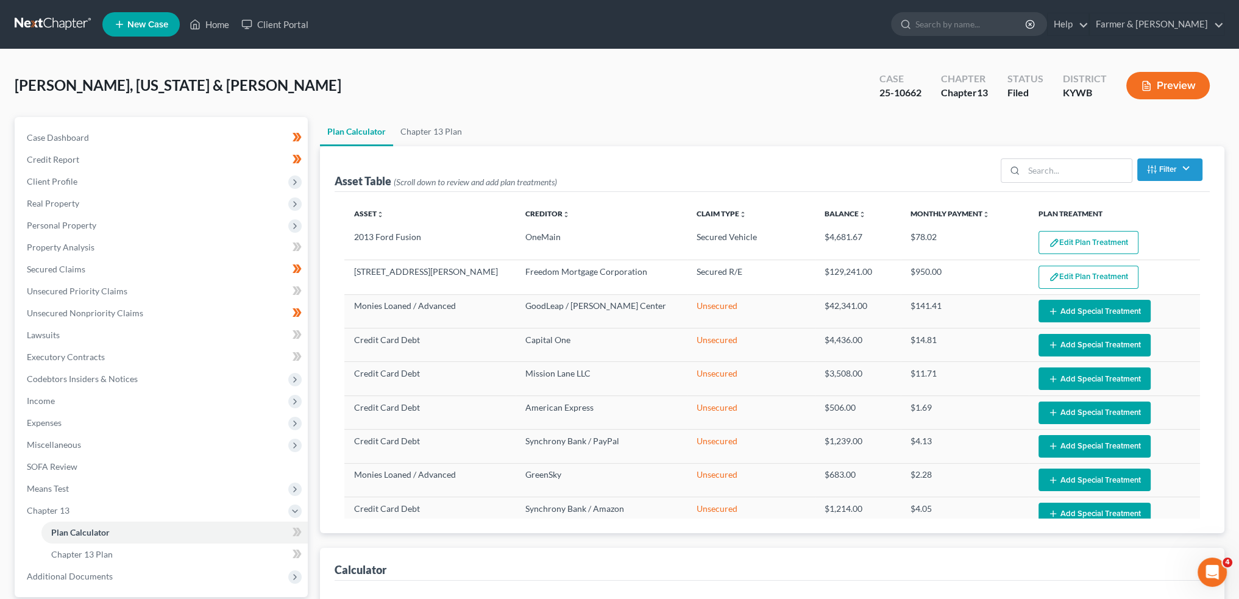
select select "59"
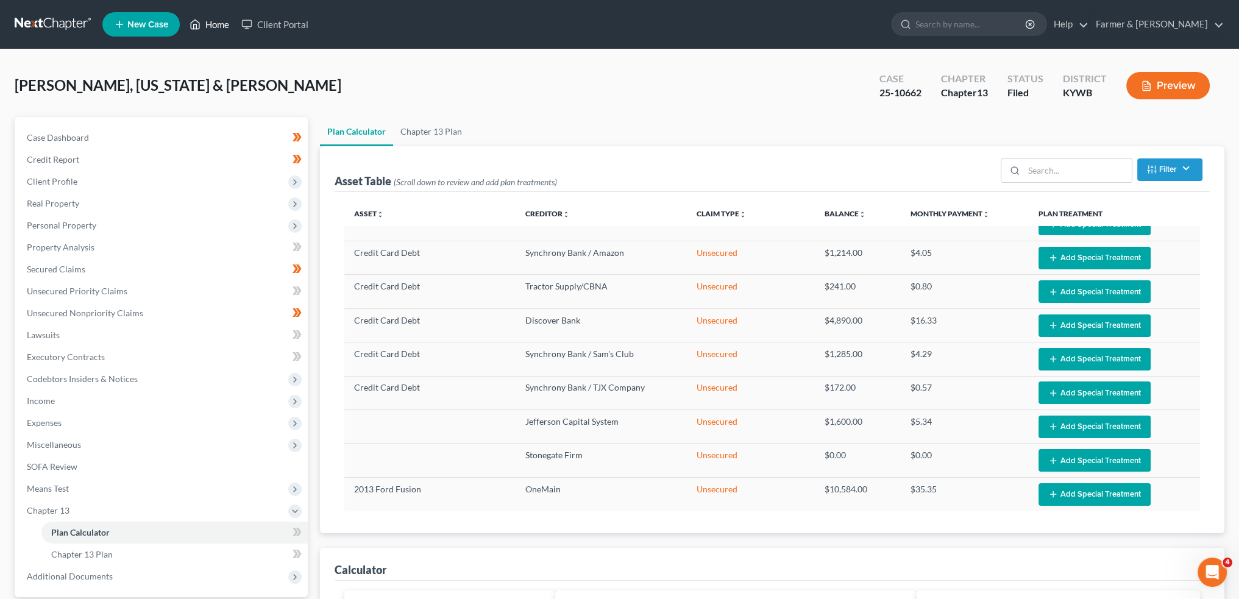
click at [224, 19] on link "Home" at bounding box center [209, 24] width 52 height 22
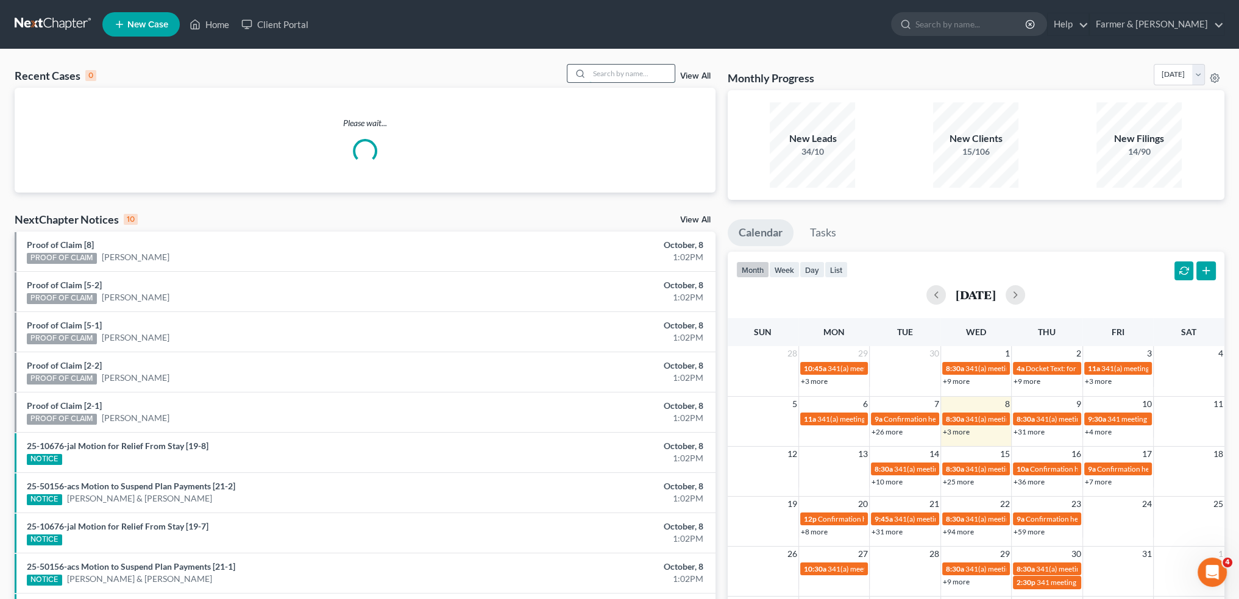
click at [609, 77] on input "search" at bounding box center [631, 74] width 85 height 18
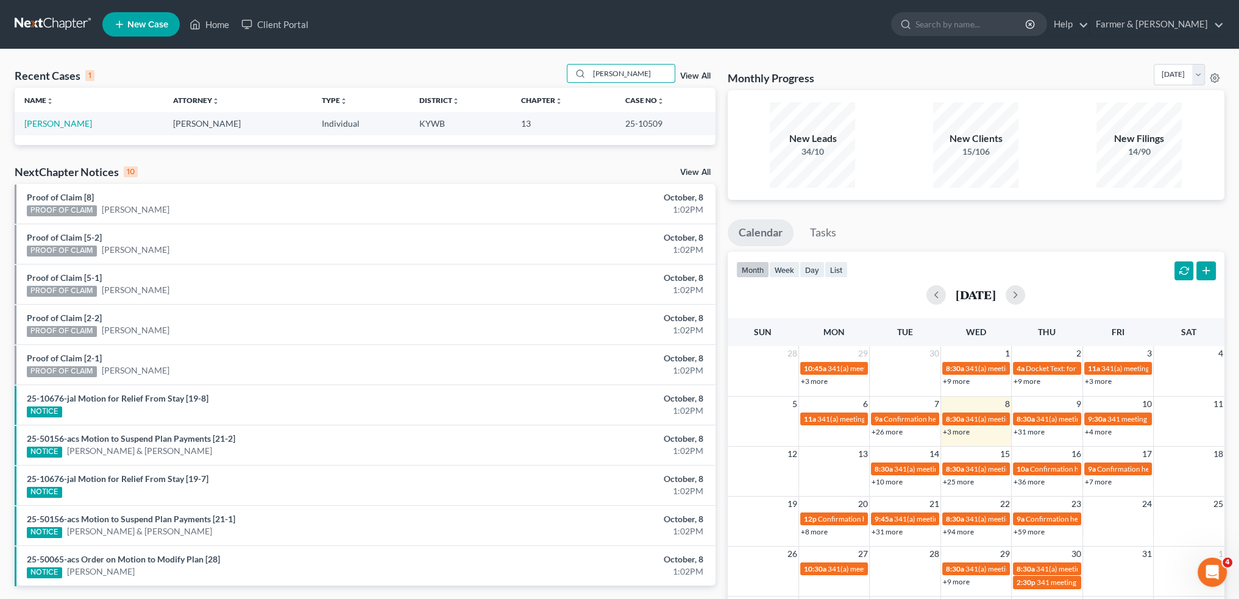
type input "AMY MINYARD"
click at [63, 118] on td "Minyard, Amy" at bounding box center [89, 123] width 149 height 23
click at [62, 122] on link "Minyard, Amy" at bounding box center [58, 123] width 68 height 10
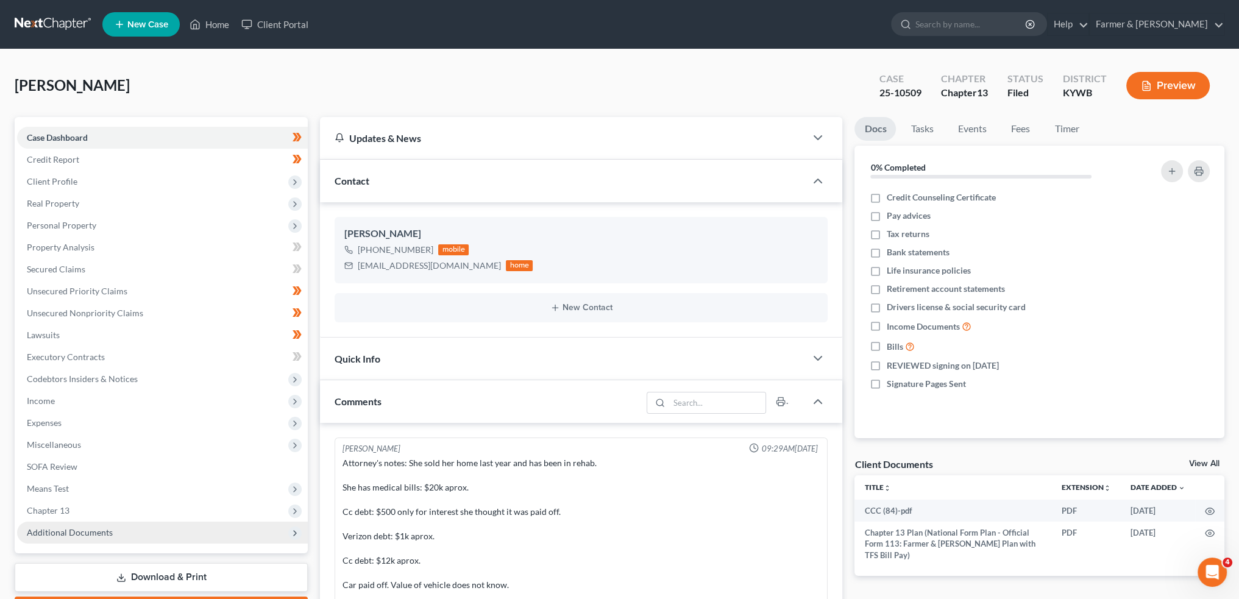
scroll to position [222, 0]
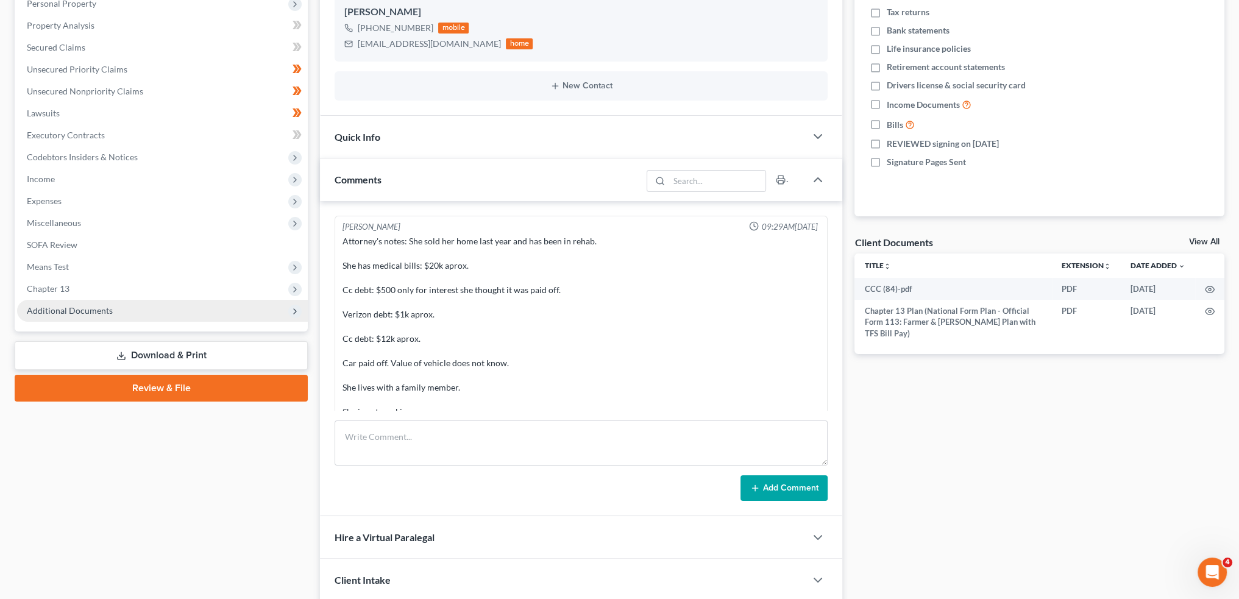
click at [122, 316] on span "Additional Documents" at bounding box center [162, 311] width 291 height 22
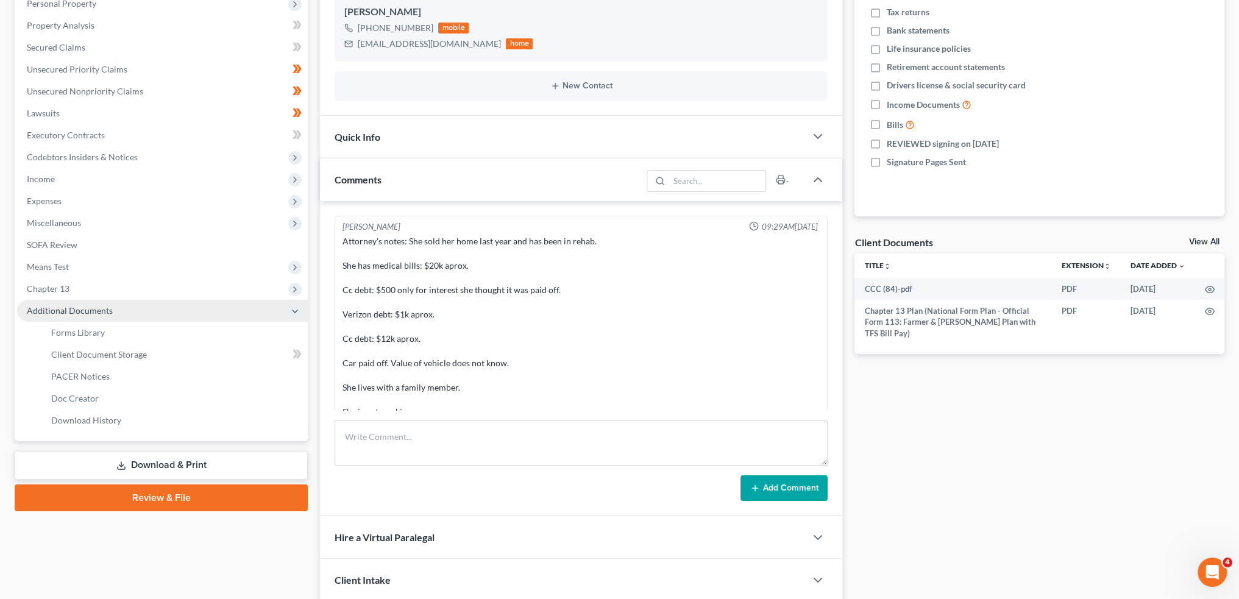
scroll to position [339, 0]
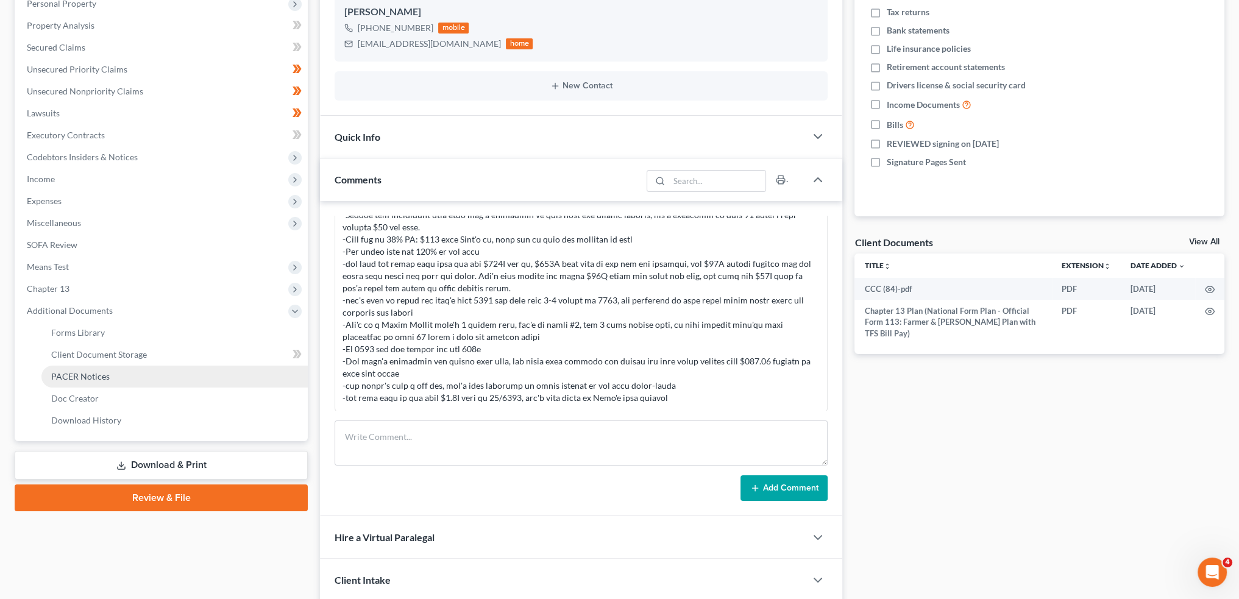
click at [120, 373] on link "PACER Notices" at bounding box center [174, 377] width 266 height 22
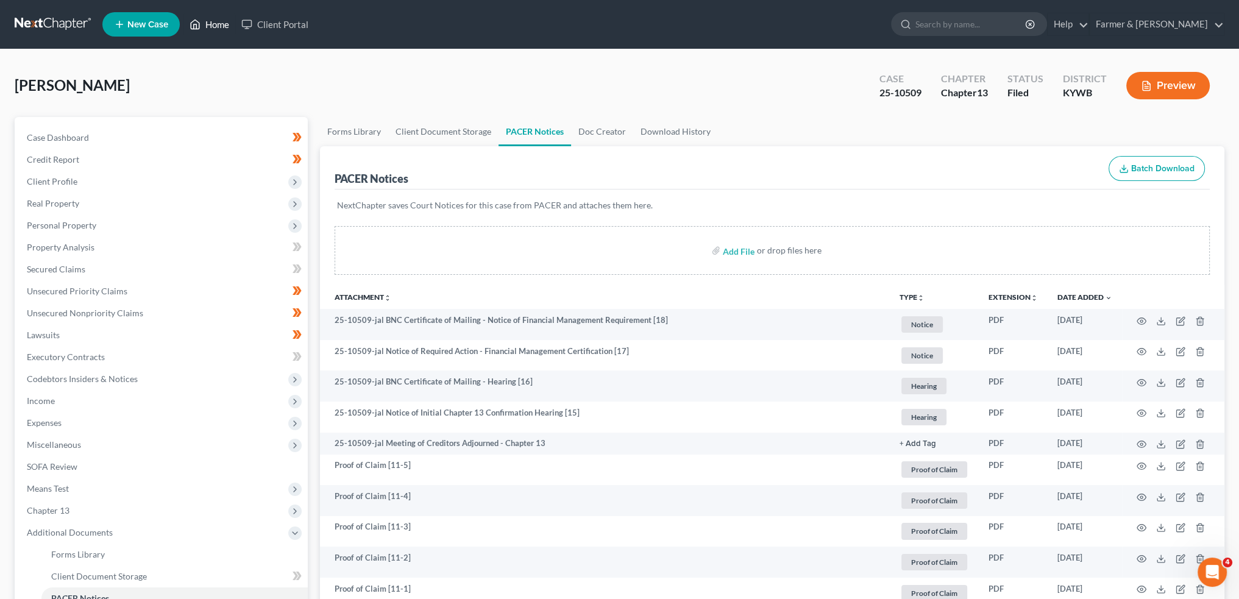
drag, startPoint x: 209, startPoint y: 17, endPoint x: 449, endPoint y: 107, distance: 256.2
click at [209, 17] on link "Home" at bounding box center [209, 24] width 52 height 22
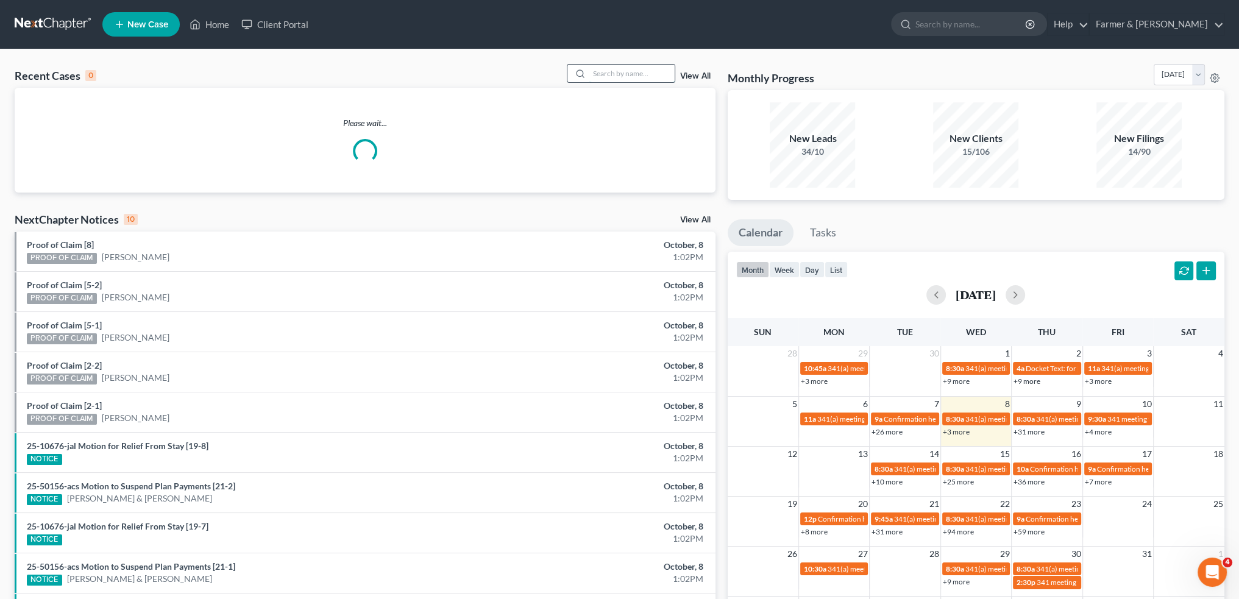
click at [627, 77] on input "search" at bounding box center [631, 74] width 85 height 18
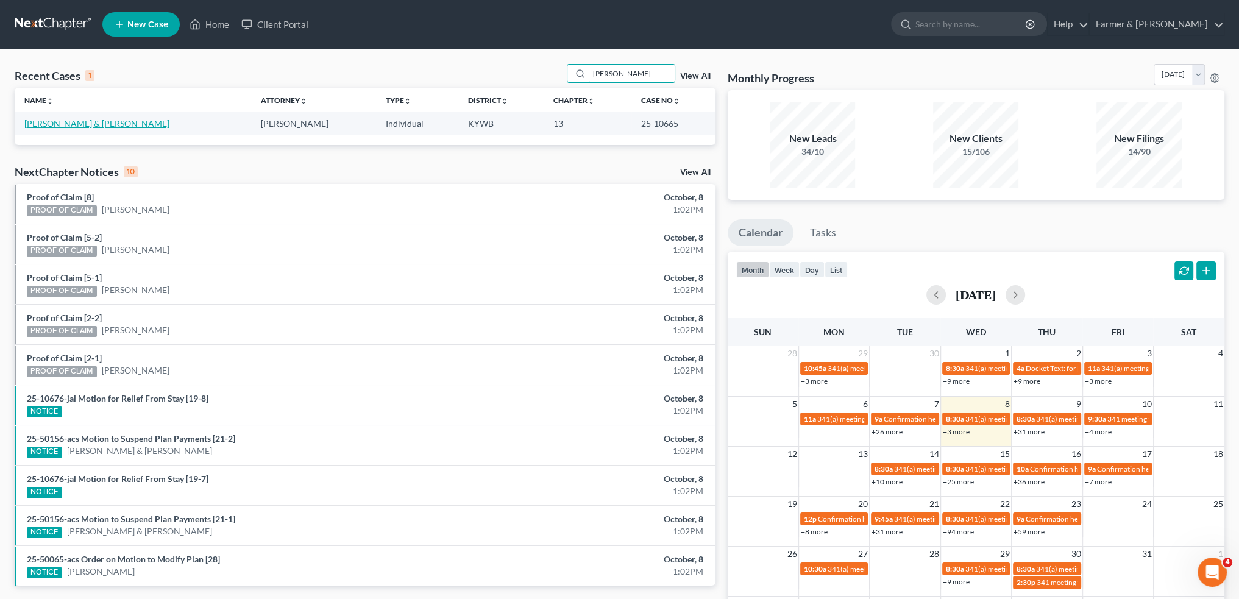
type input "JENNIFER WATWOOD"
click at [88, 119] on link "Watwood, Jennifer & Brian" at bounding box center [96, 123] width 145 height 10
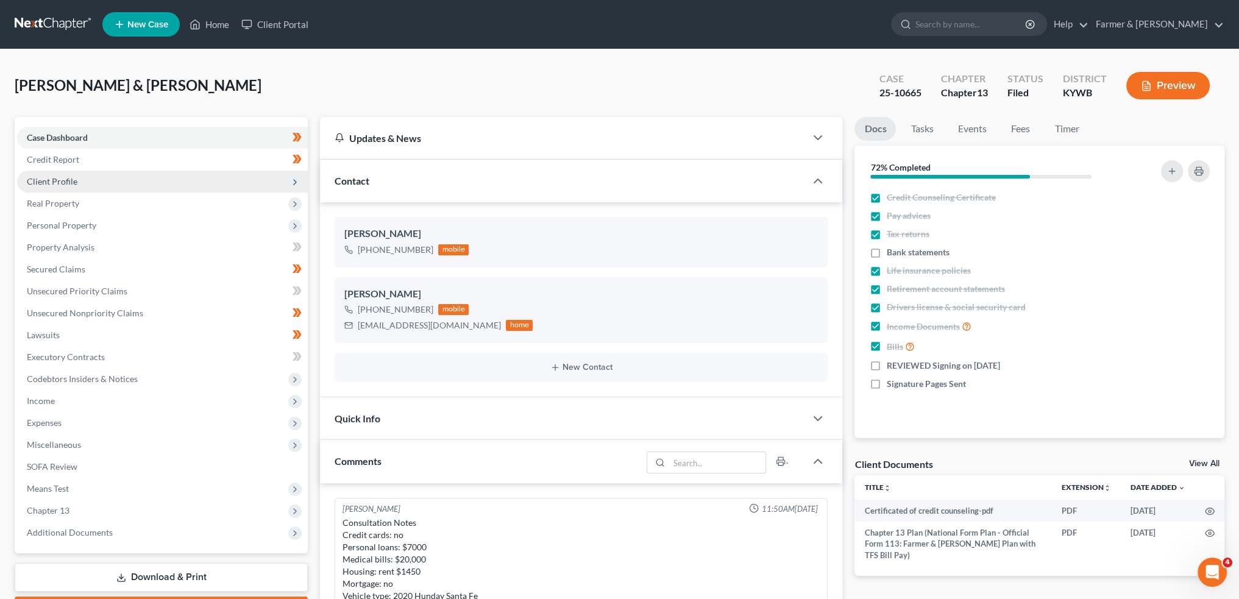
scroll to position [602, 0]
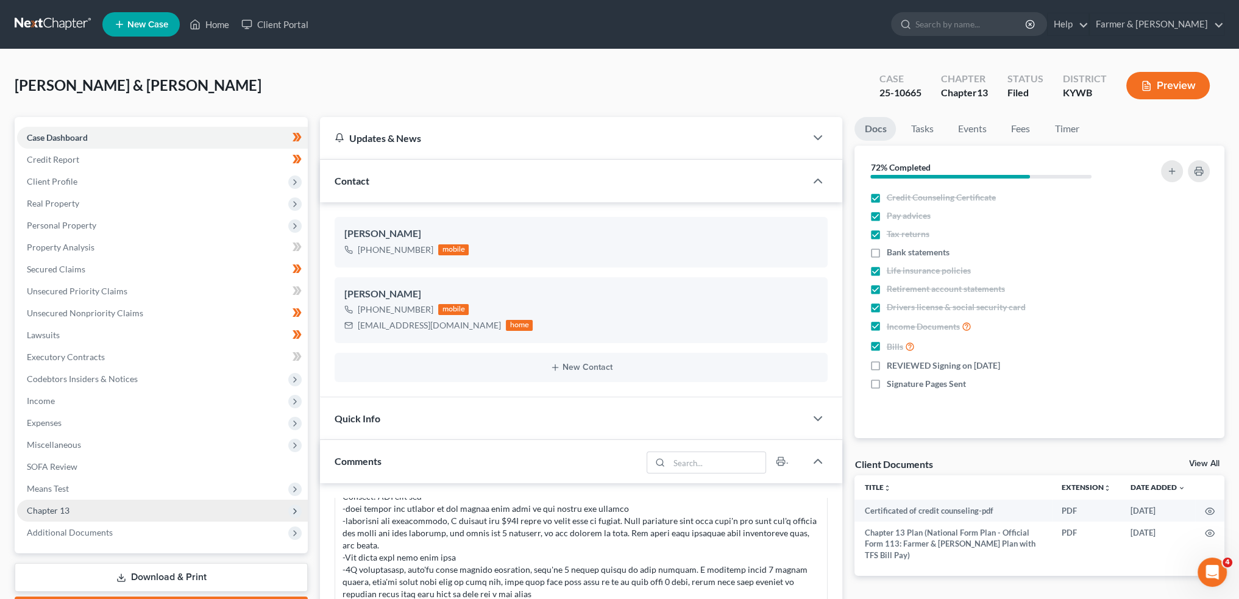
click at [77, 515] on span "Chapter 13" at bounding box center [162, 511] width 291 height 22
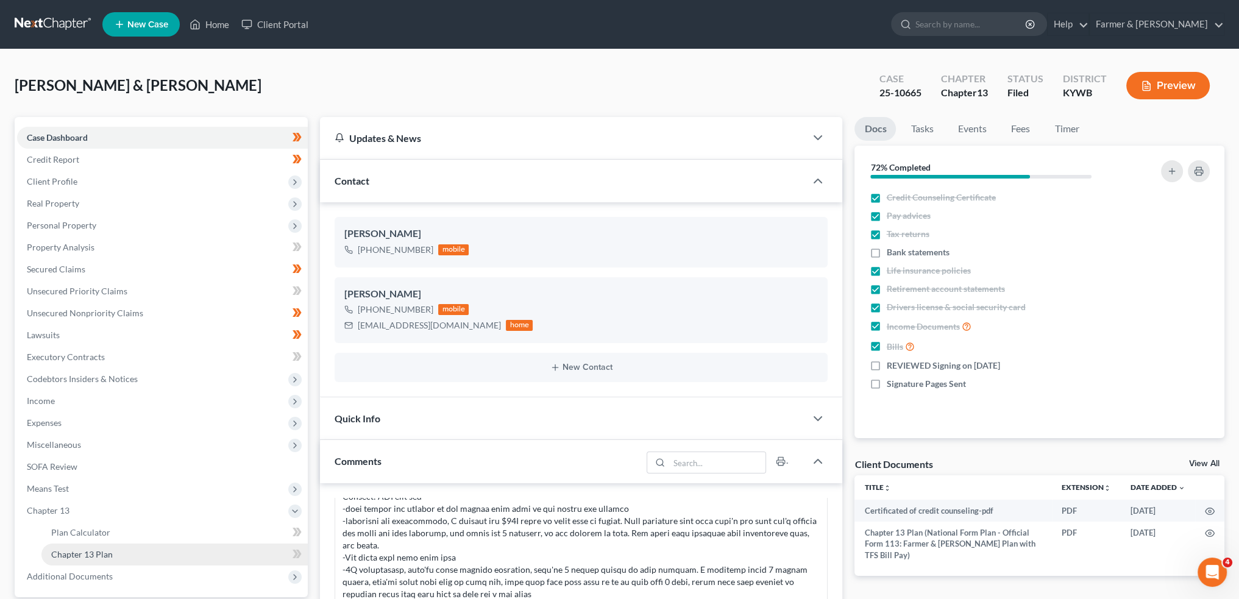
click at [76, 551] on span "Chapter 13 Plan" at bounding box center [82, 554] width 62 height 10
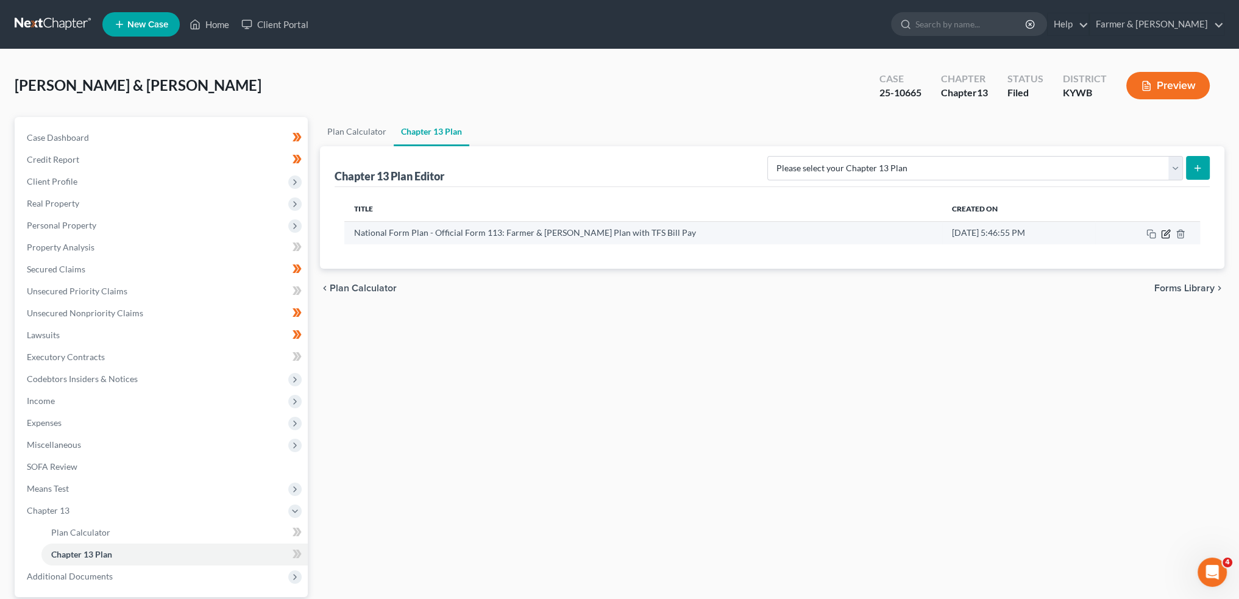
click at [1166, 233] on icon "button" at bounding box center [1166, 234] width 10 height 10
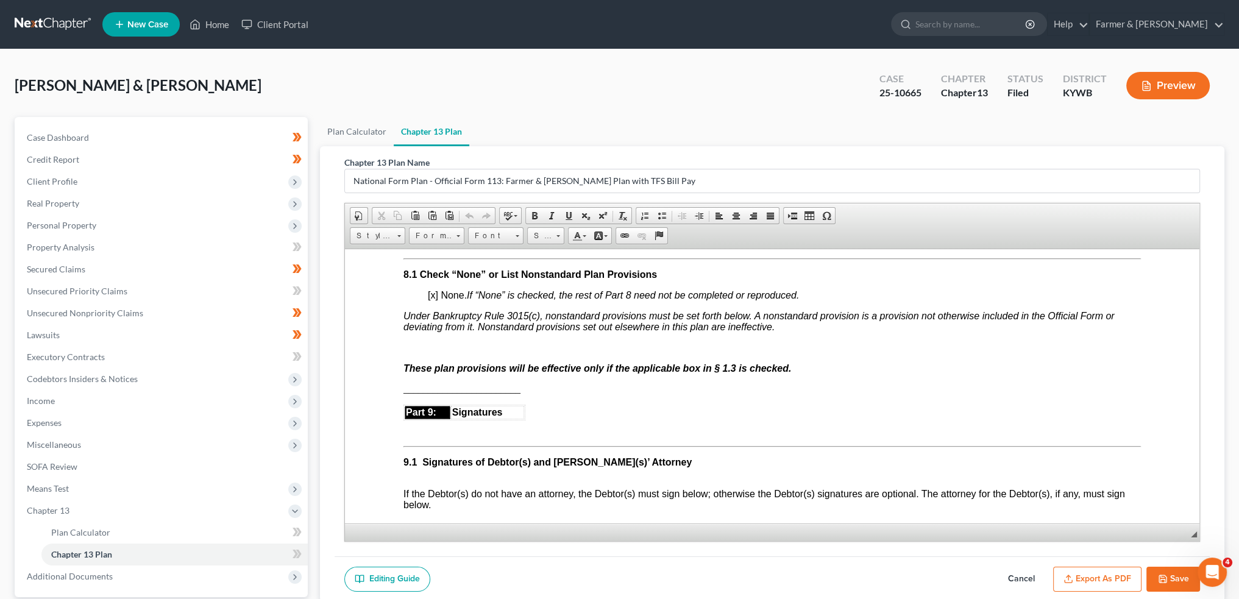
scroll to position [3351, 0]
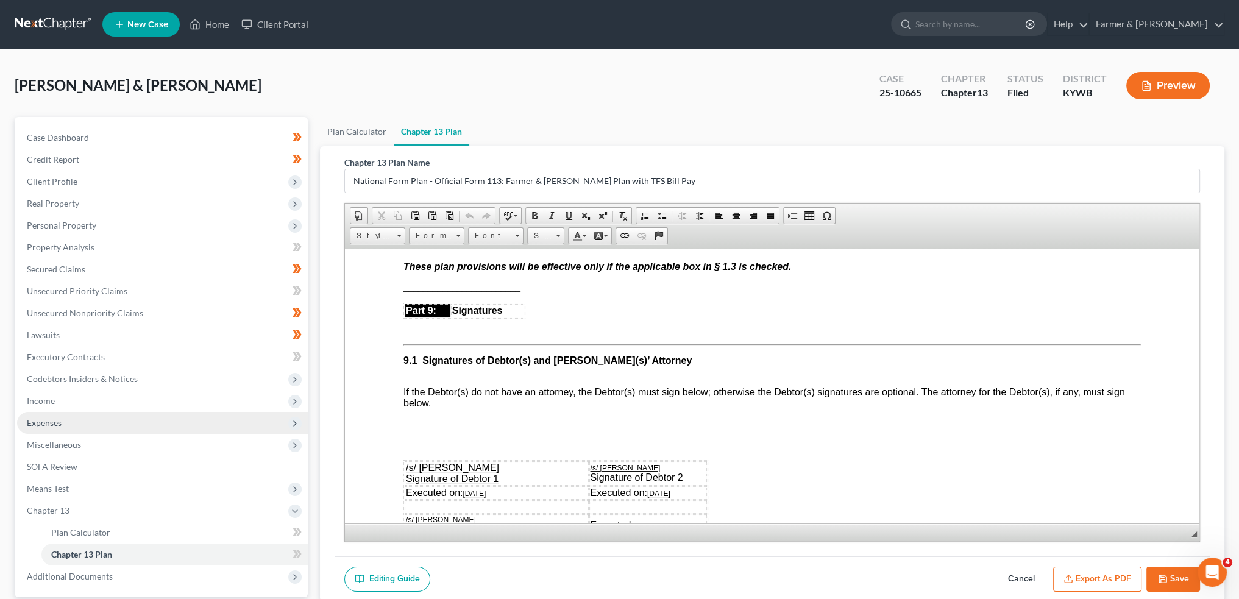
click at [96, 419] on span "Expenses" at bounding box center [162, 423] width 291 height 22
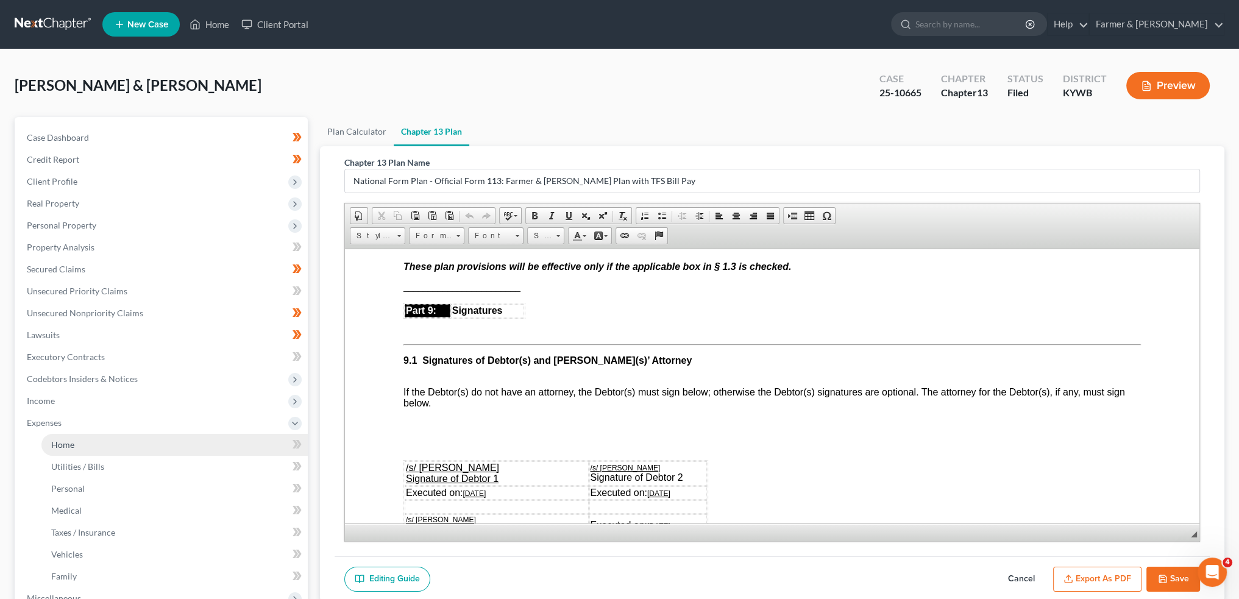
click at [88, 444] on link "Home" at bounding box center [174, 445] width 266 height 22
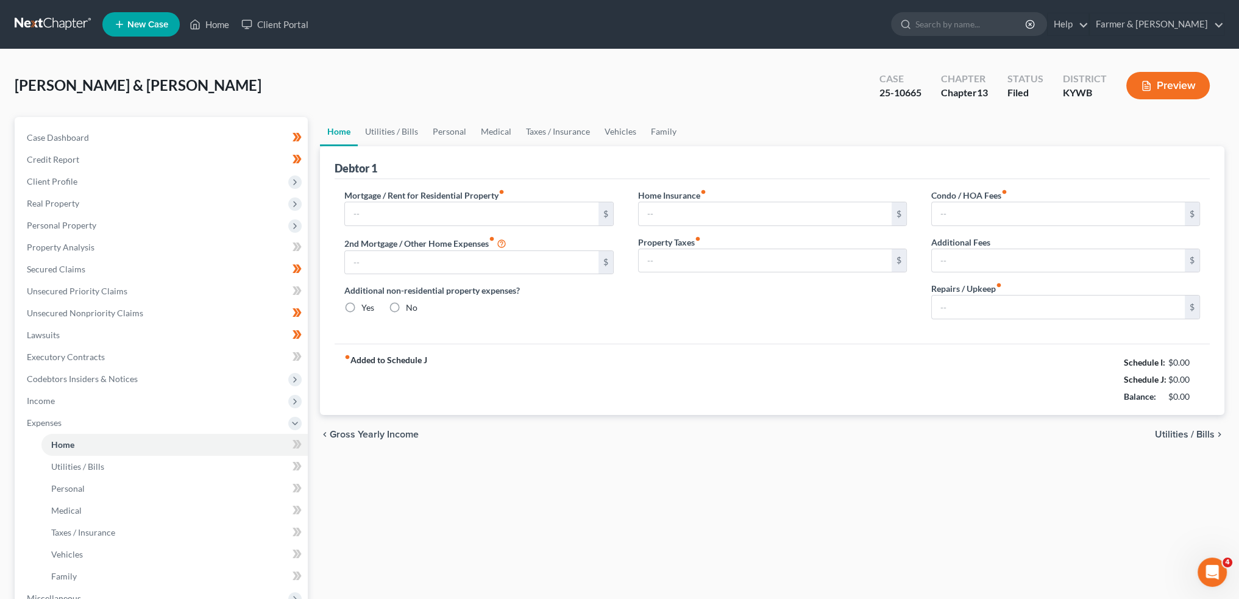
type input "1,450.00"
type input "0.00"
radio input "true"
type input "0.00"
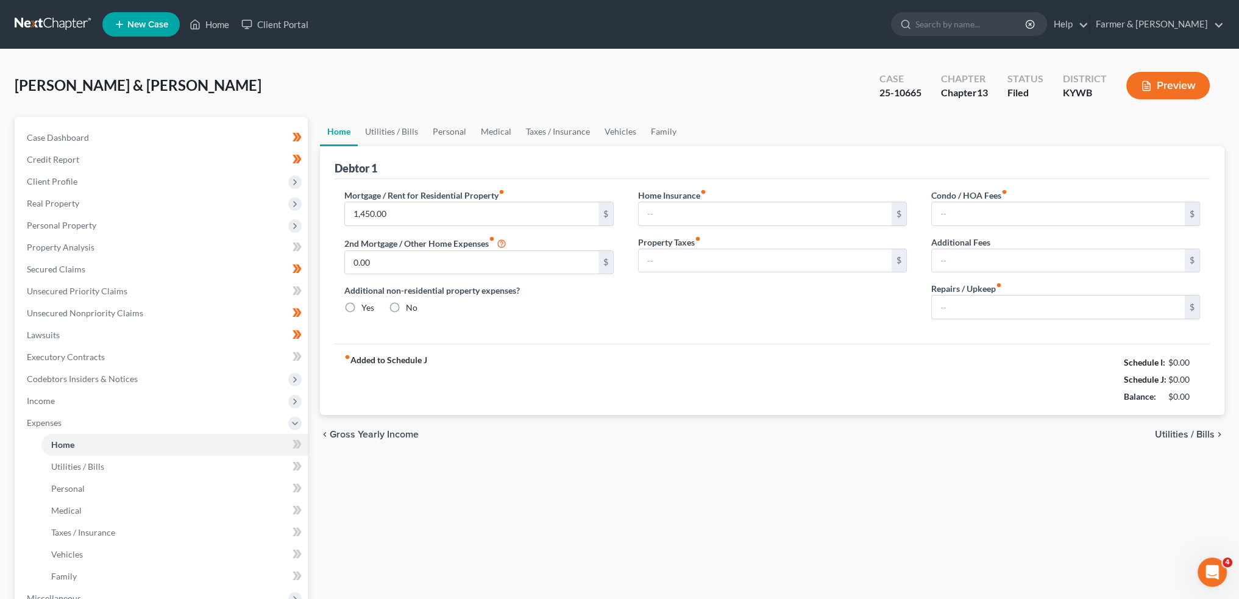
type input "0.00"
click at [392, 132] on link "Utilities / Bills" at bounding box center [392, 131] width 68 height 29
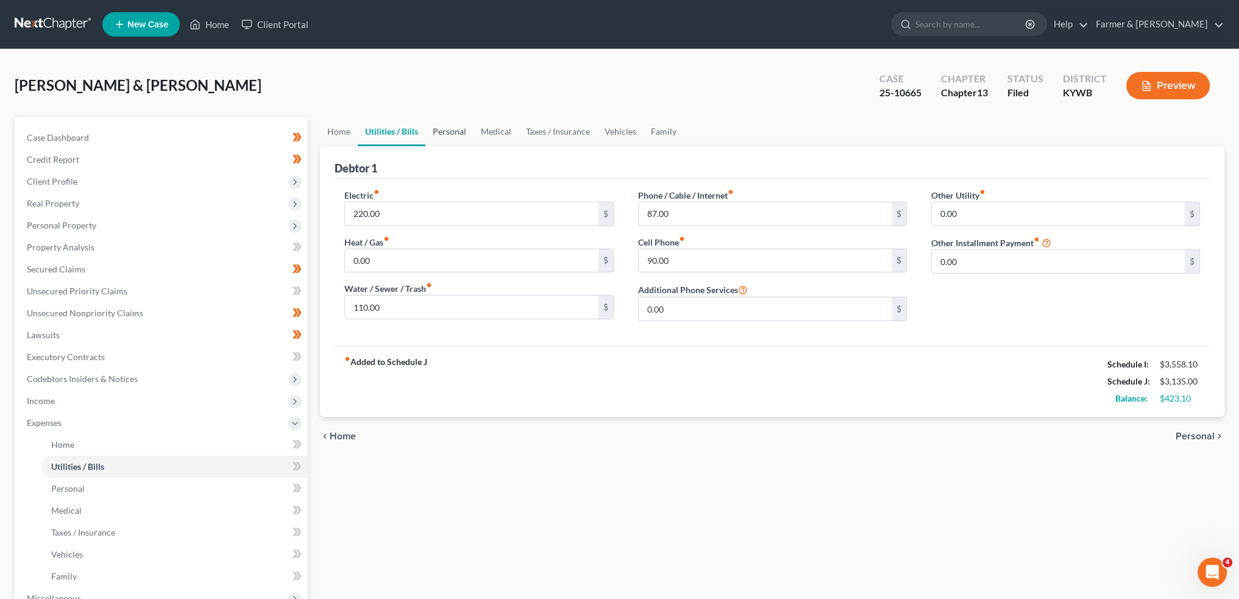
click at [441, 123] on link "Personal" at bounding box center [449, 131] width 48 height 29
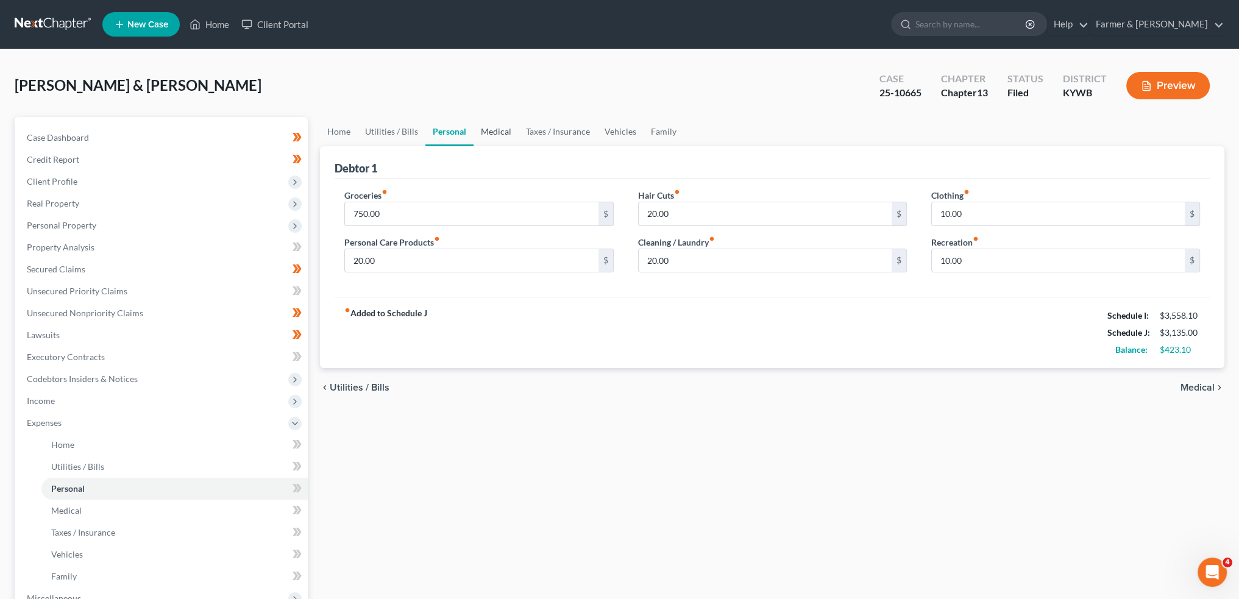
click at [513, 130] on link "Medical" at bounding box center [495, 131] width 45 height 29
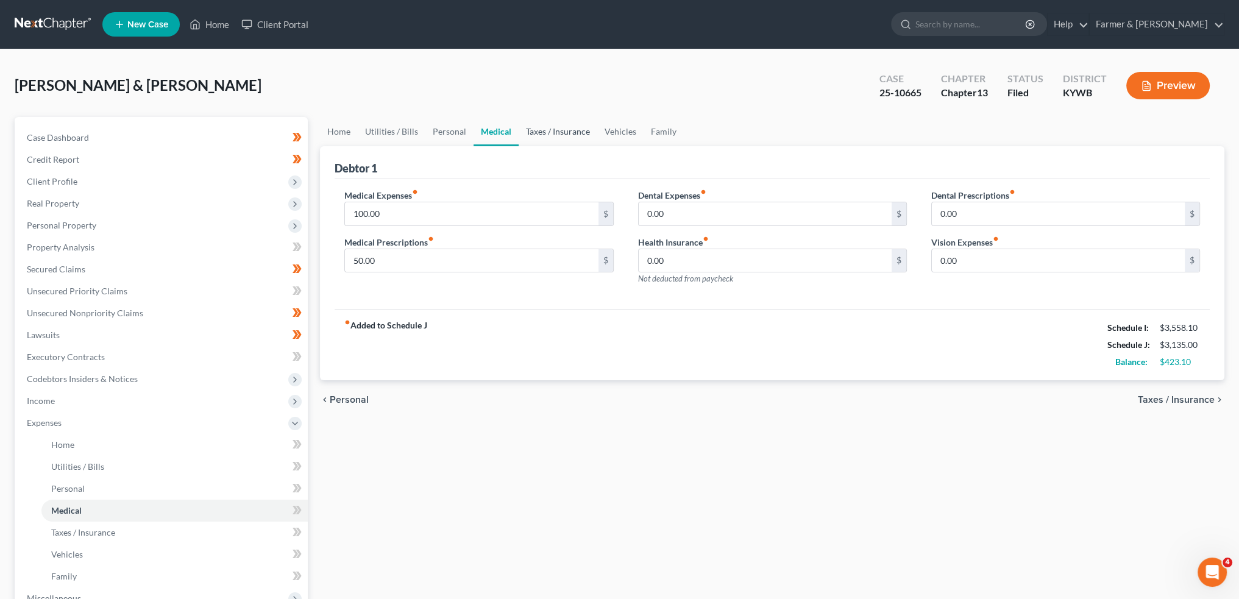
click at [547, 132] on link "Taxes / Insurance" at bounding box center [558, 131] width 79 height 29
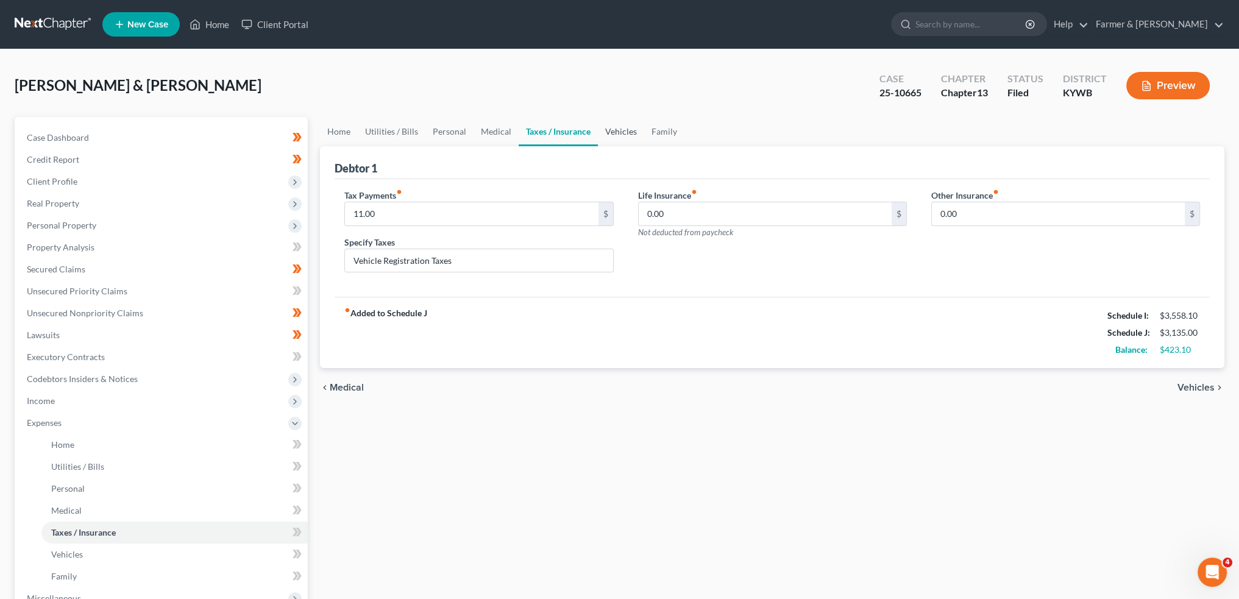
click at [617, 131] on link "Vehicles" at bounding box center [621, 131] width 46 height 29
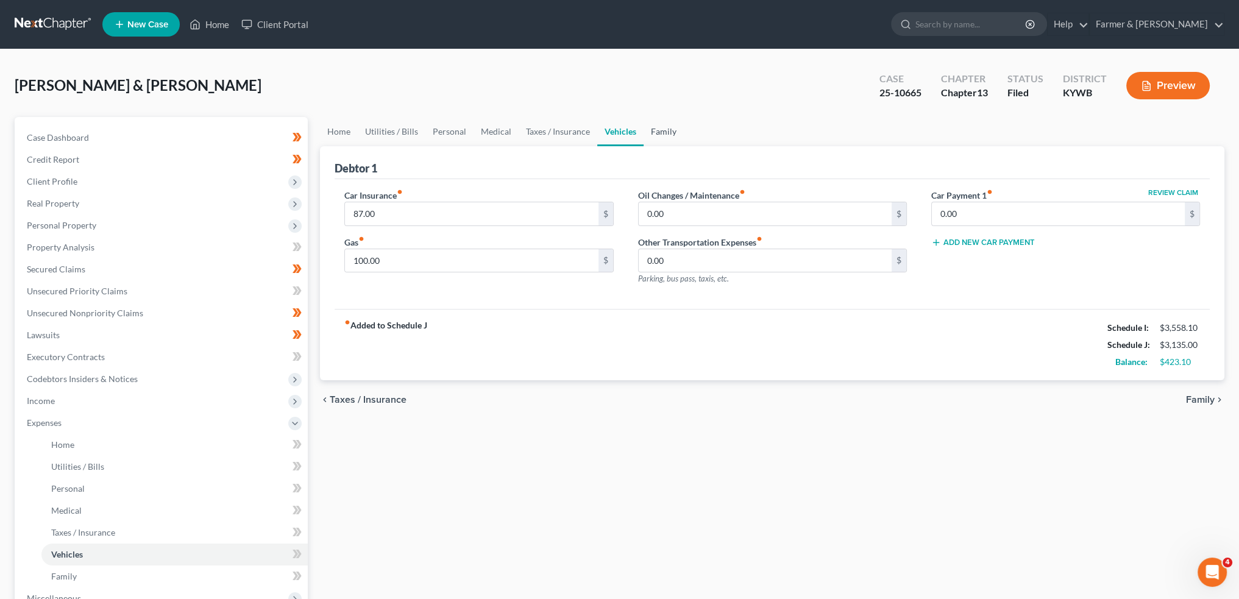
click at [656, 133] on link "Family" at bounding box center [663, 131] width 40 height 29
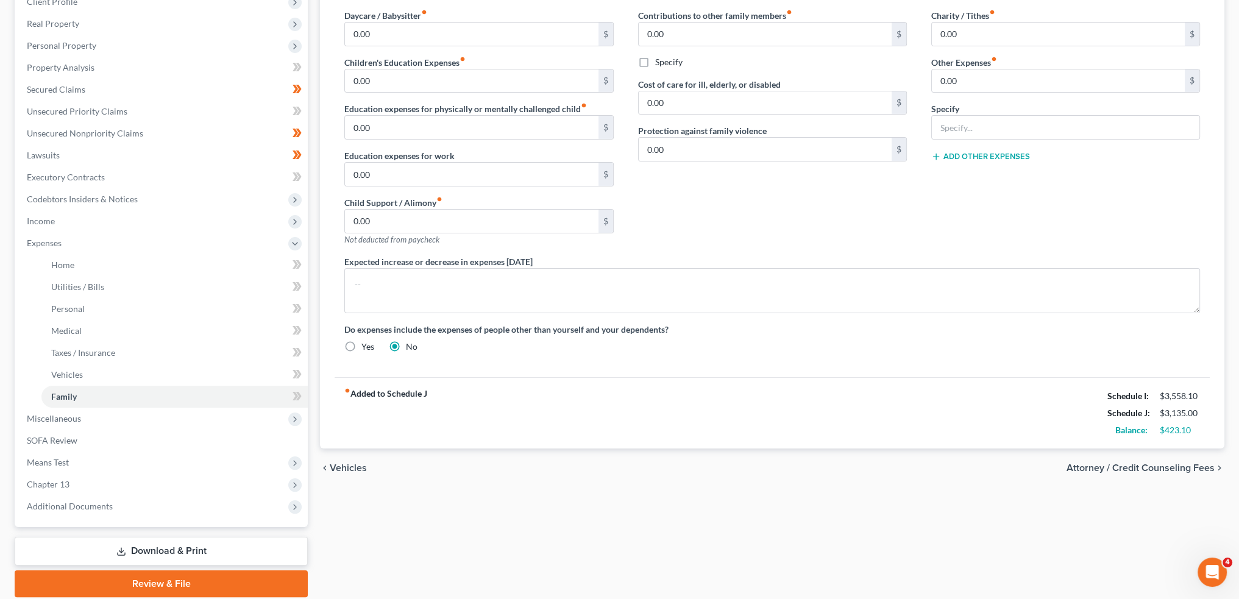
scroll to position [203, 0]
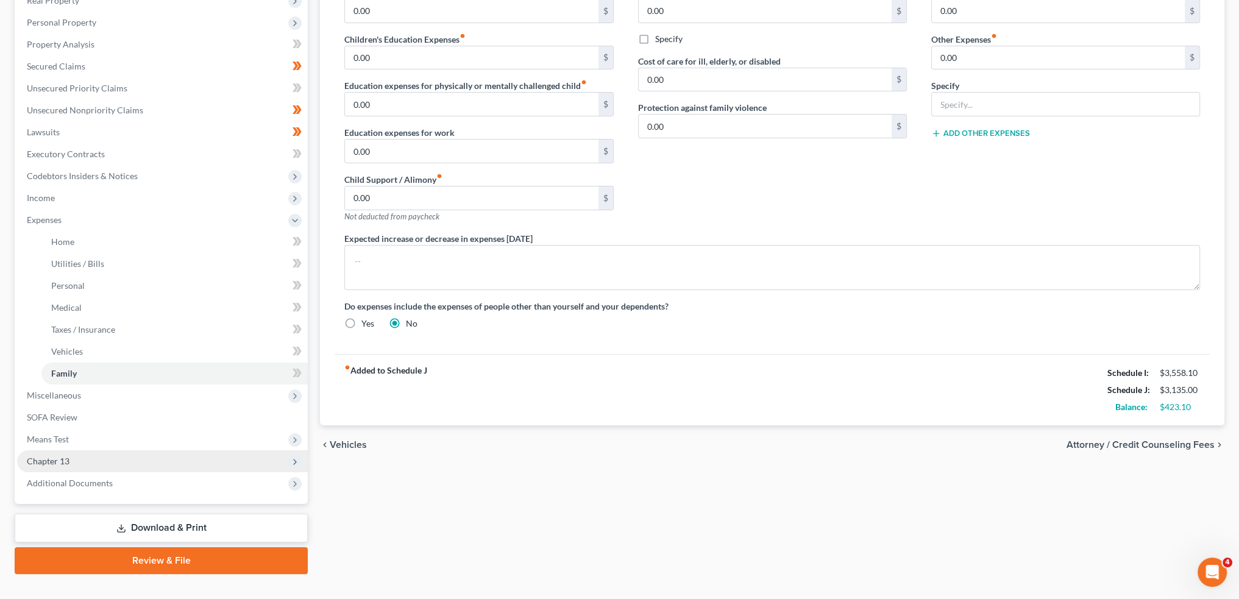
click at [97, 459] on span "Chapter 13" at bounding box center [162, 461] width 291 height 22
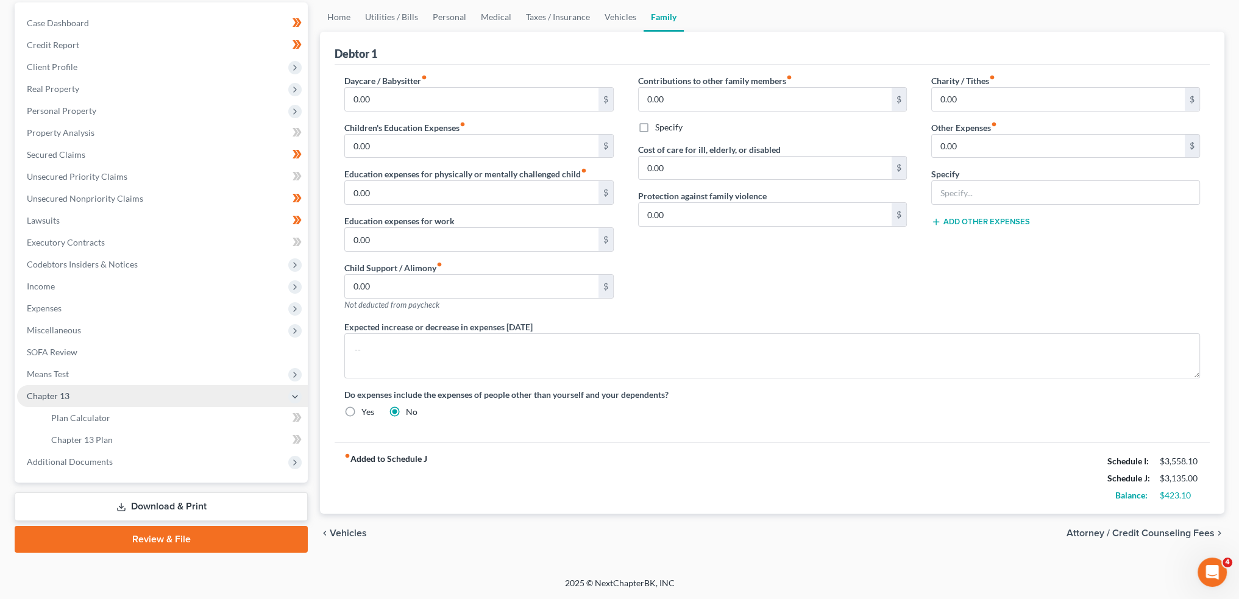
scroll to position [113, 0]
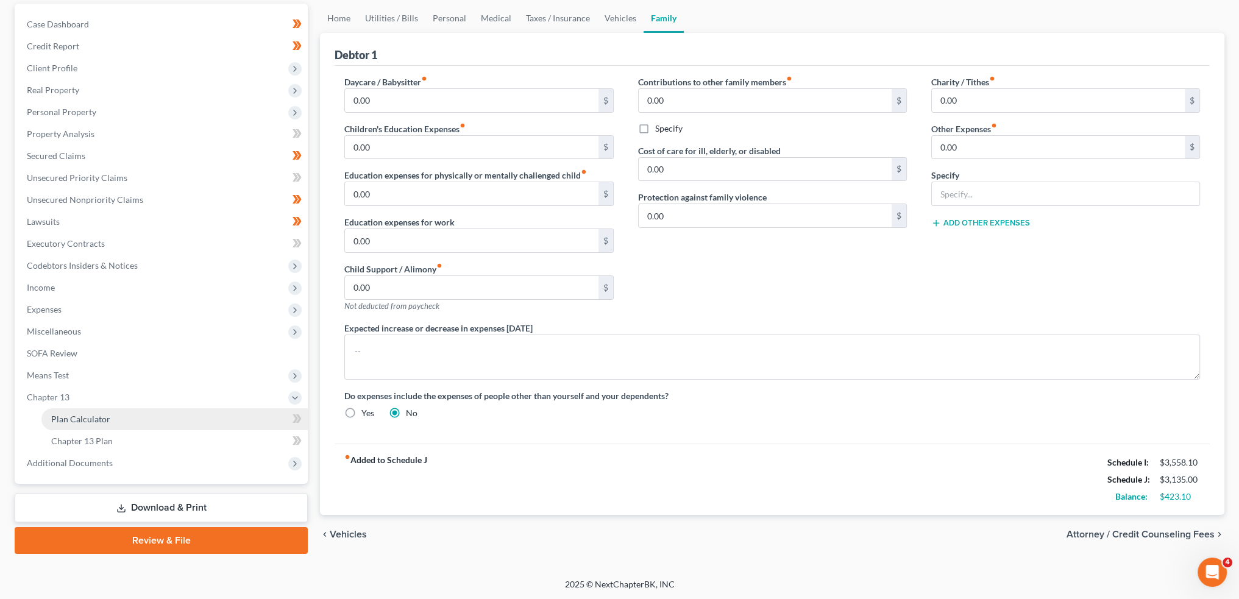
click at [111, 414] on link "Plan Calculator" at bounding box center [174, 419] width 266 height 22
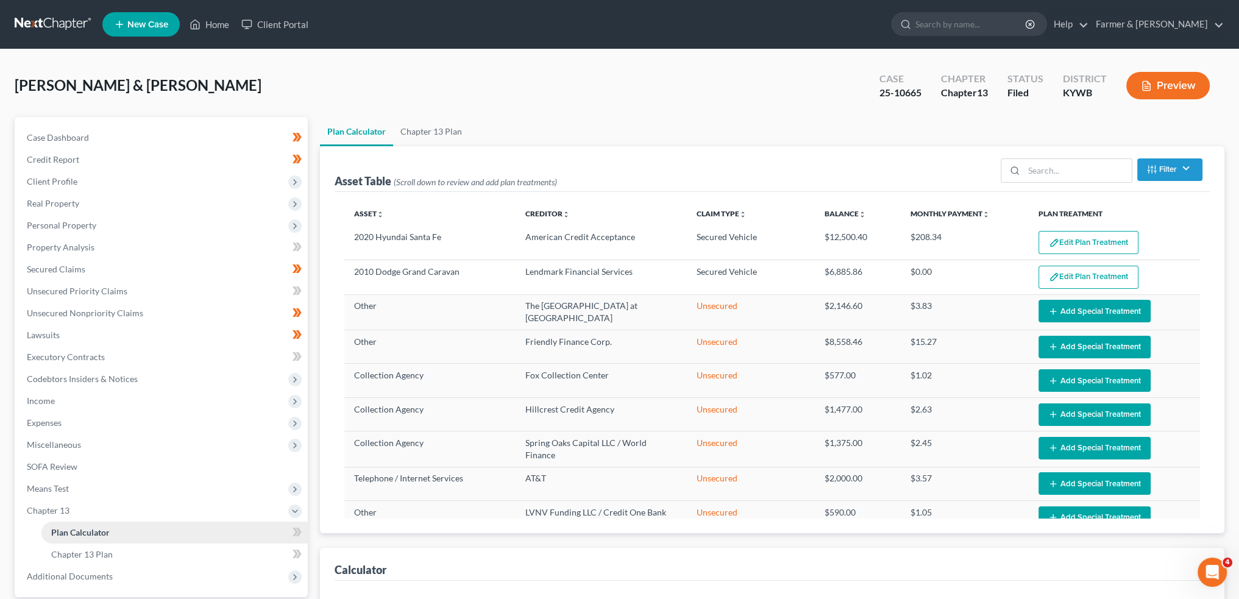
select select "59"
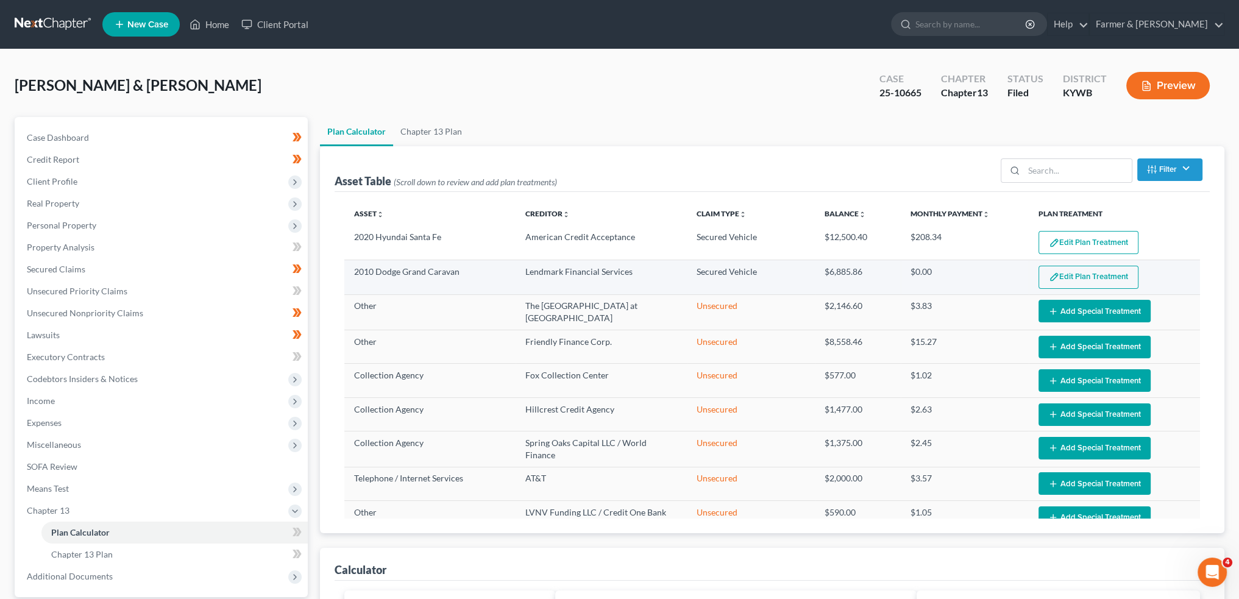
click at [1038, 270] on button "Edit Plan Treatment" at bounding box center [1088, 277] width 100 height 23
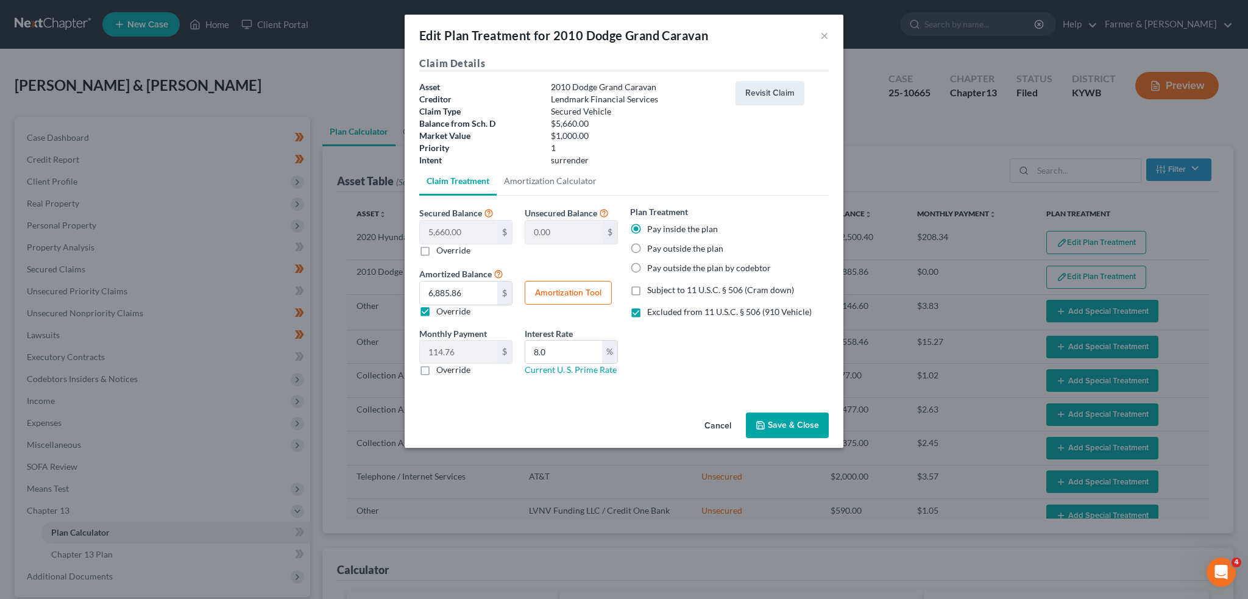
click at [787, 425] on button "Save & Close" at bounding box center [787, 425] width 83 height 26
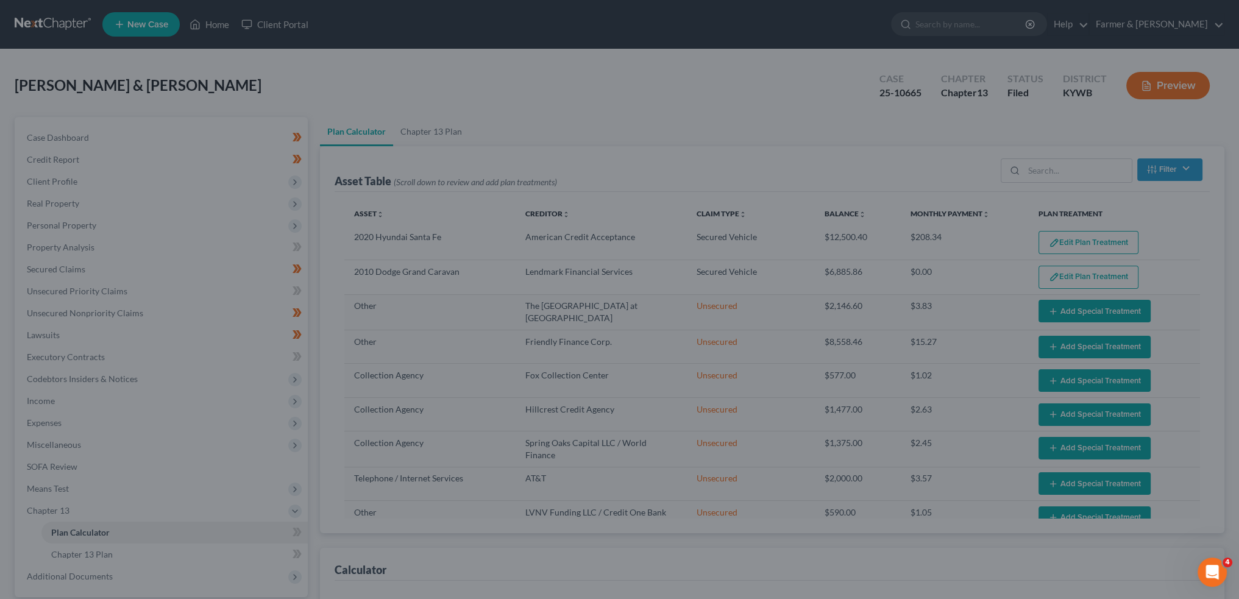
select select "59"
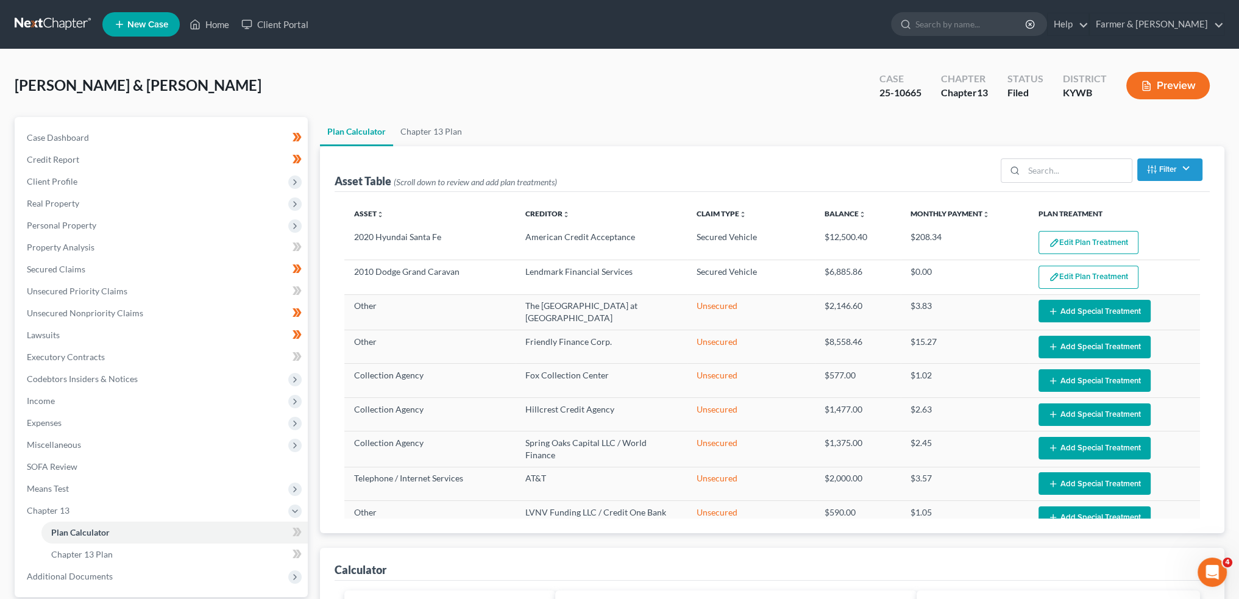
scroll to position [203, 0]
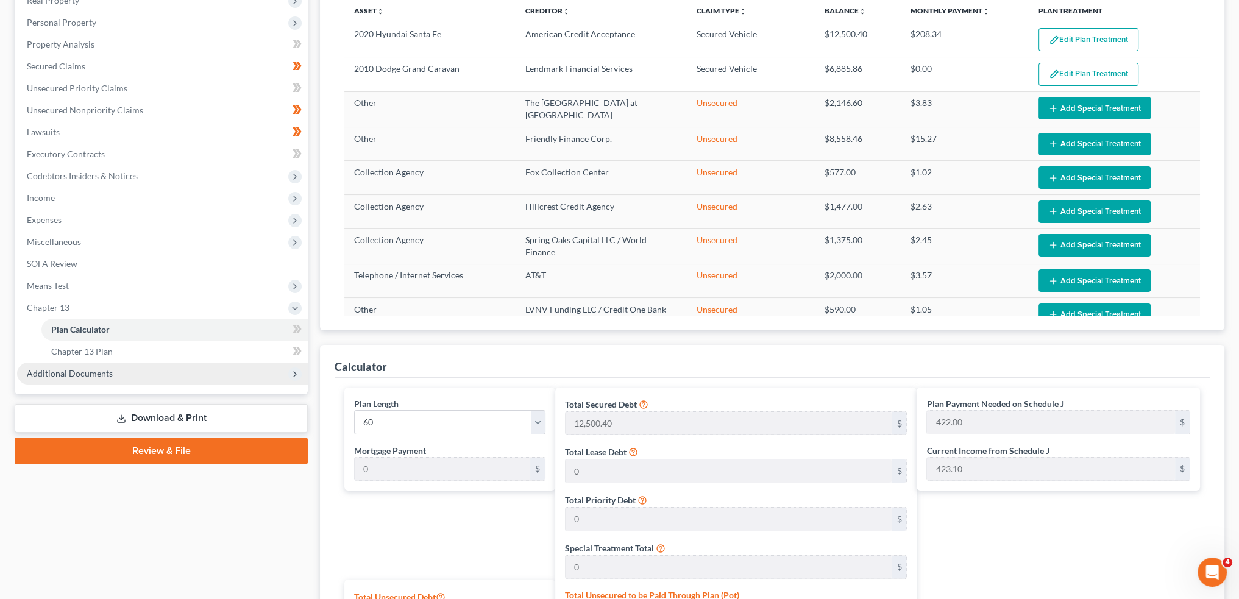
click at [80, 372] on span "Additional Documents" at bounding box center [70, 373] width 86 height 10
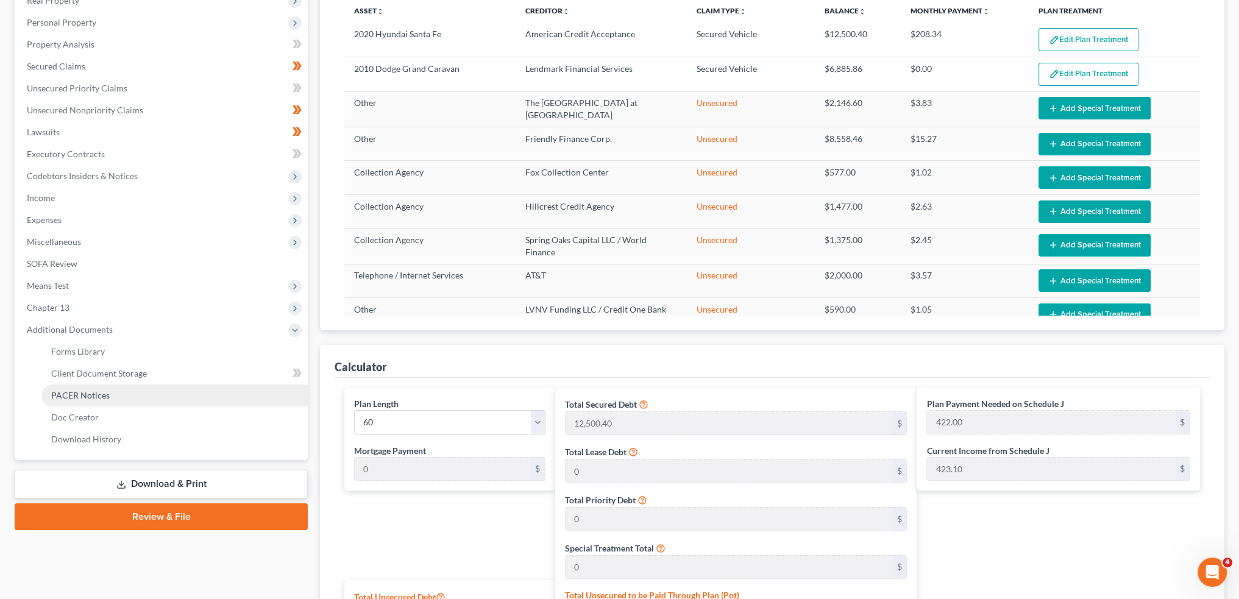
click at [83, 395] on span "PACER Notices" at bounding box center [80, 395] width 58 height 10
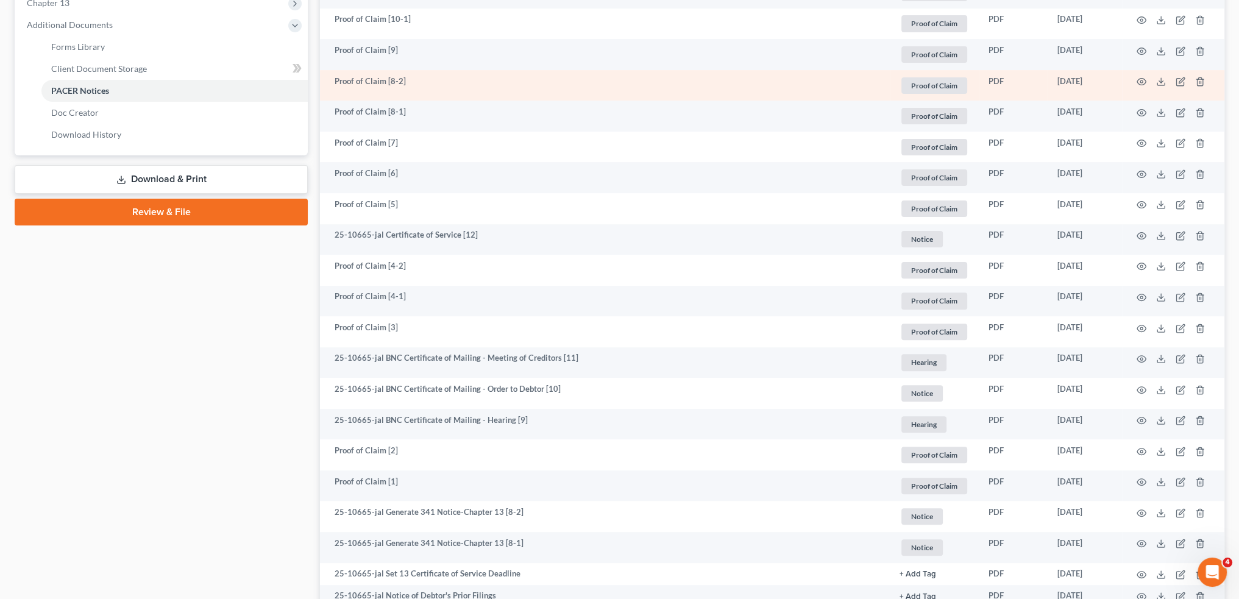
scroll to position [609, 0]
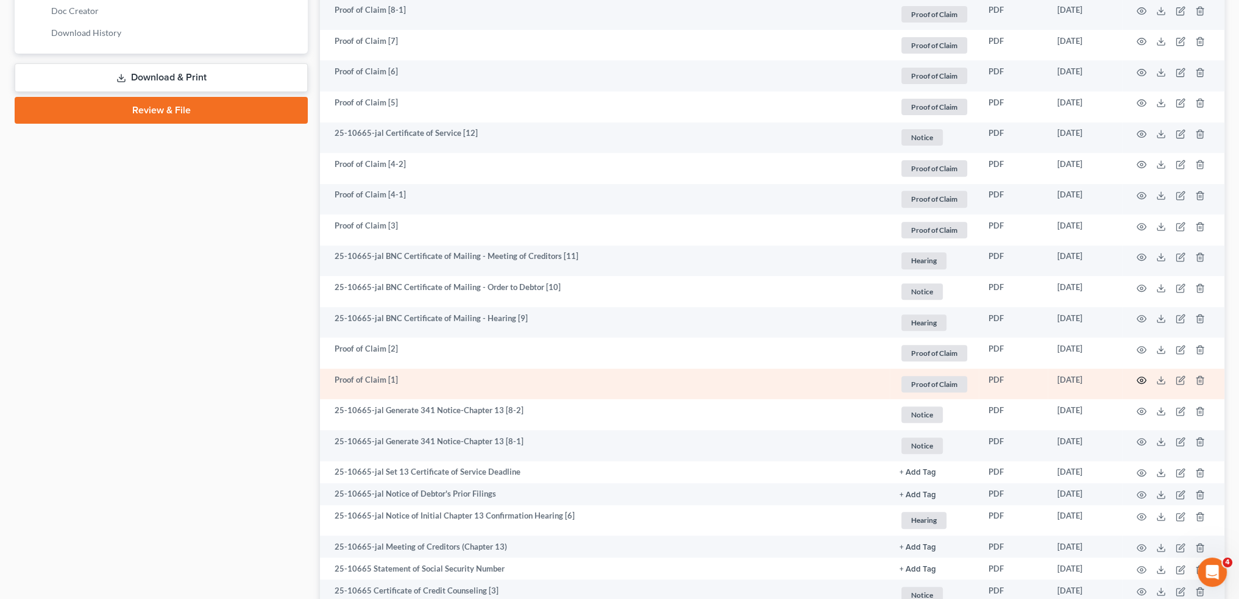
click at [1142, 378] on icon "button" at bounding box center [1141, 380] width 10 height 10
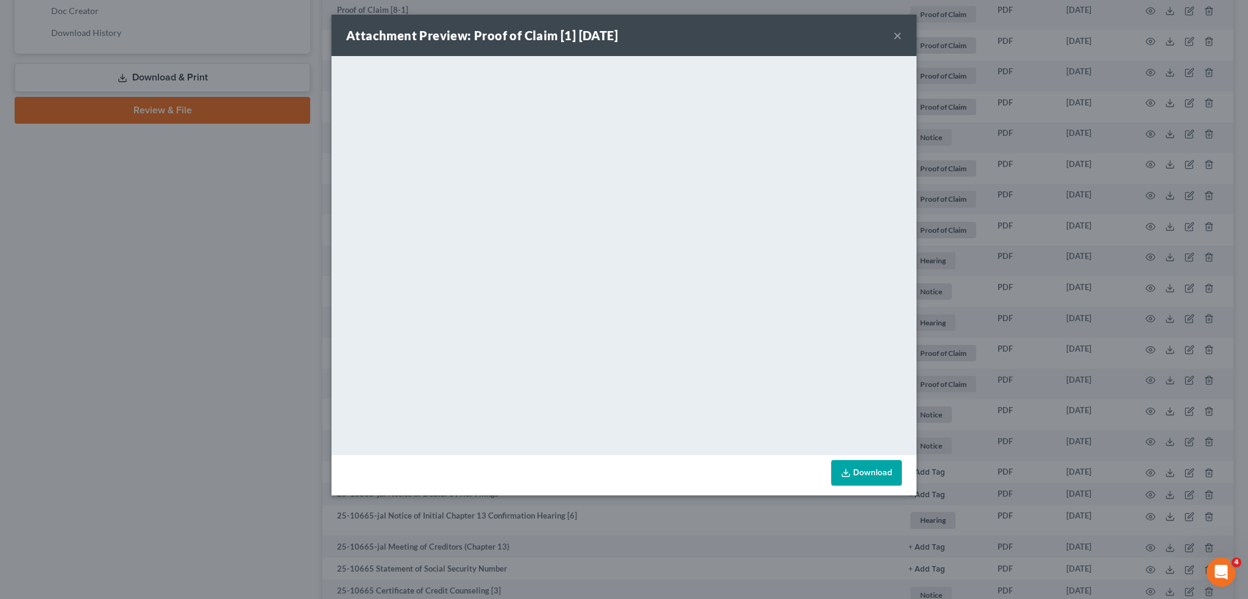
click at [899, 34] on button "×" at bounding box center [897, 35] width 9 height 15
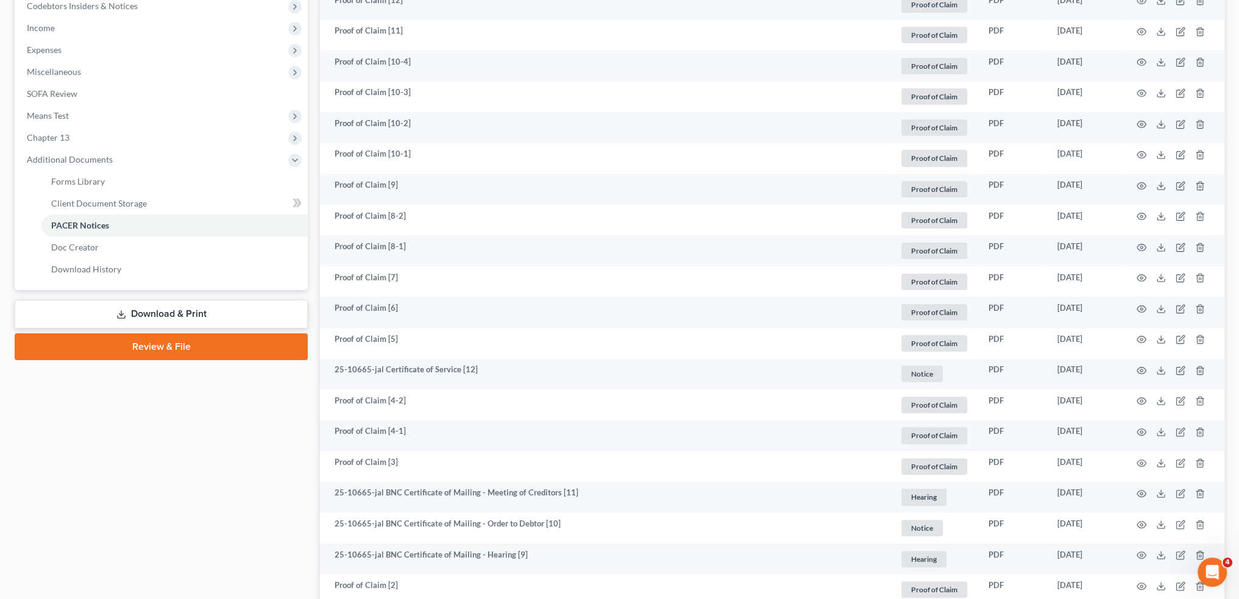
scroll to position [305, 0]
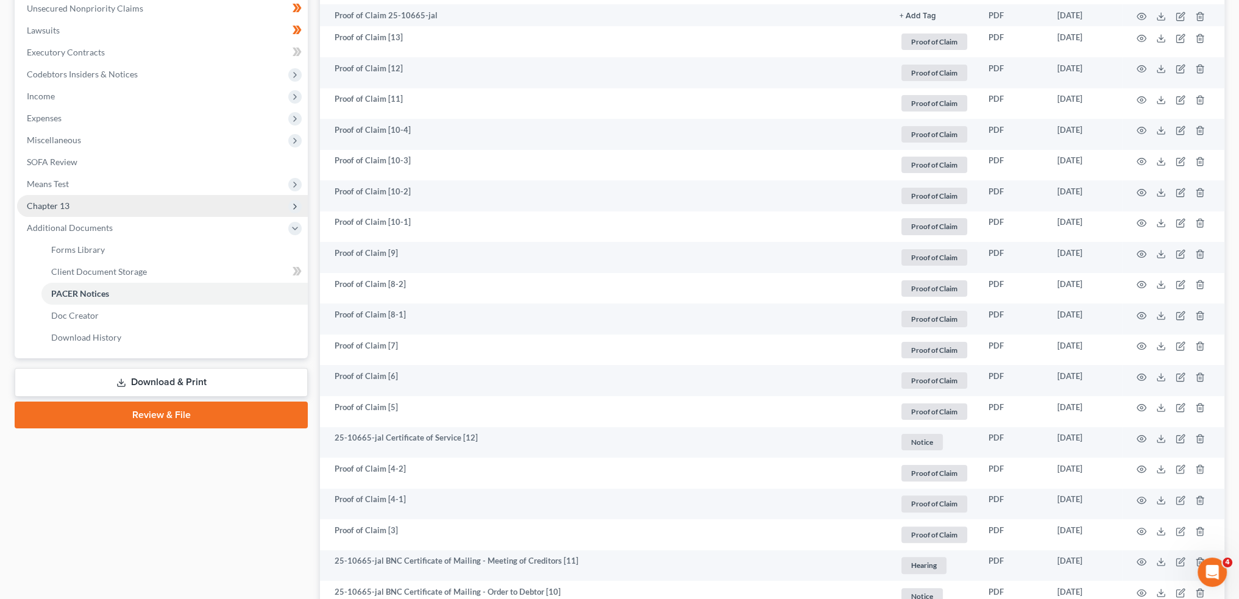
click at [97, 200] on span "Chapter 13" at bounding box center [162, 206] width 291 height 22
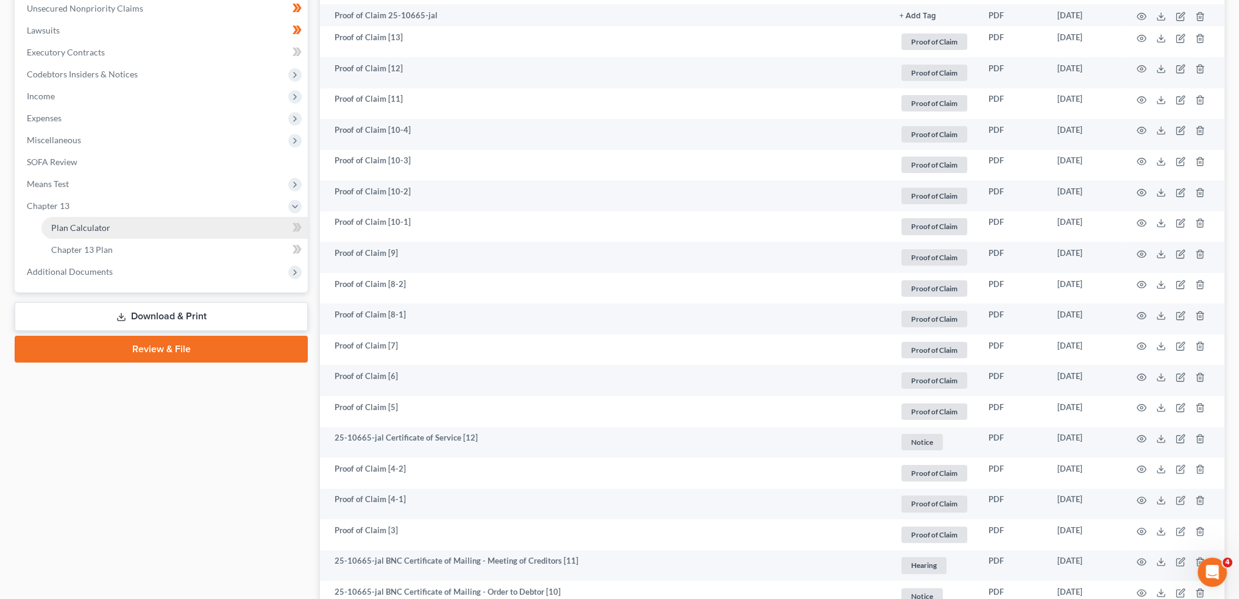
click at [102, 231] on span "Plan Calculator" at bounding box center [80, 227] width 59 height 10
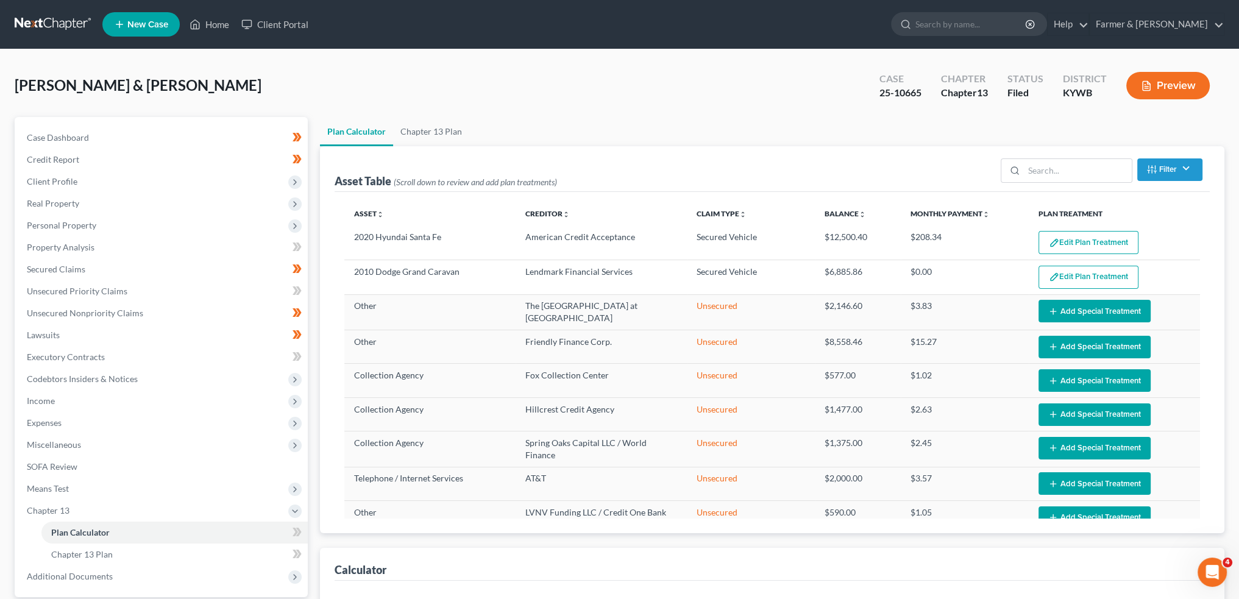
select select "59"
click at [1099, 238] on button "Edit Plan Treatment" at bounding box center [1088, 242] width 100 height 23
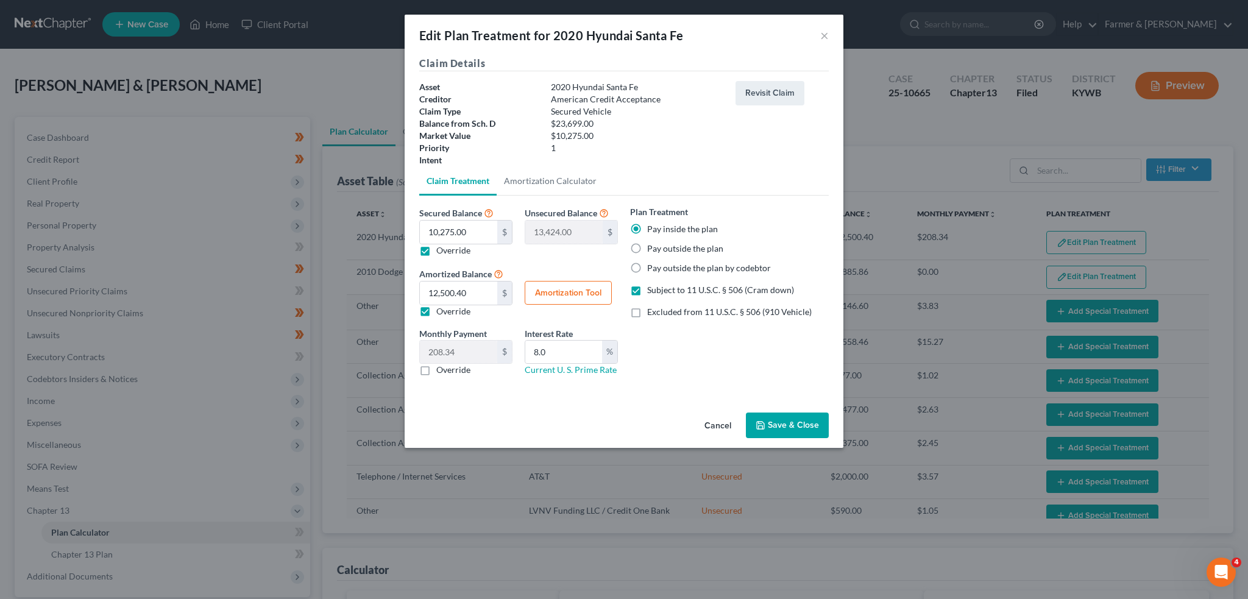
click at [798, 420] on button "Save & Close" at bounding box center [787, 425] width 83 height 26
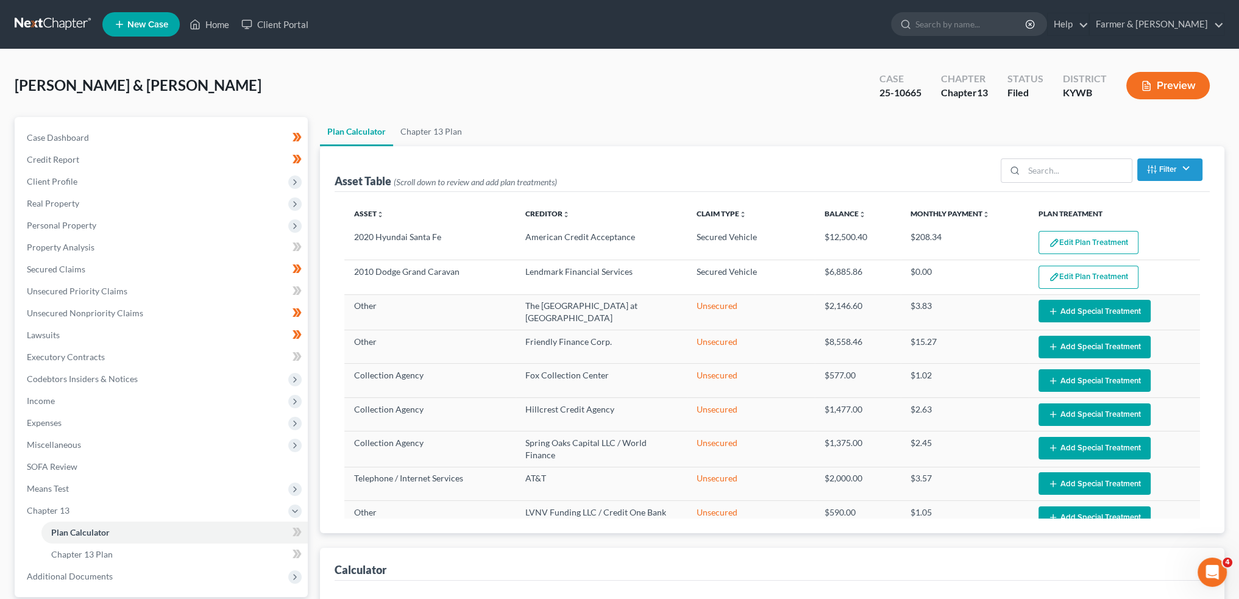
select select "59"
click at [76, 268] on span "Secured Claims" at bounding box center [56, 269] width 58 height 10
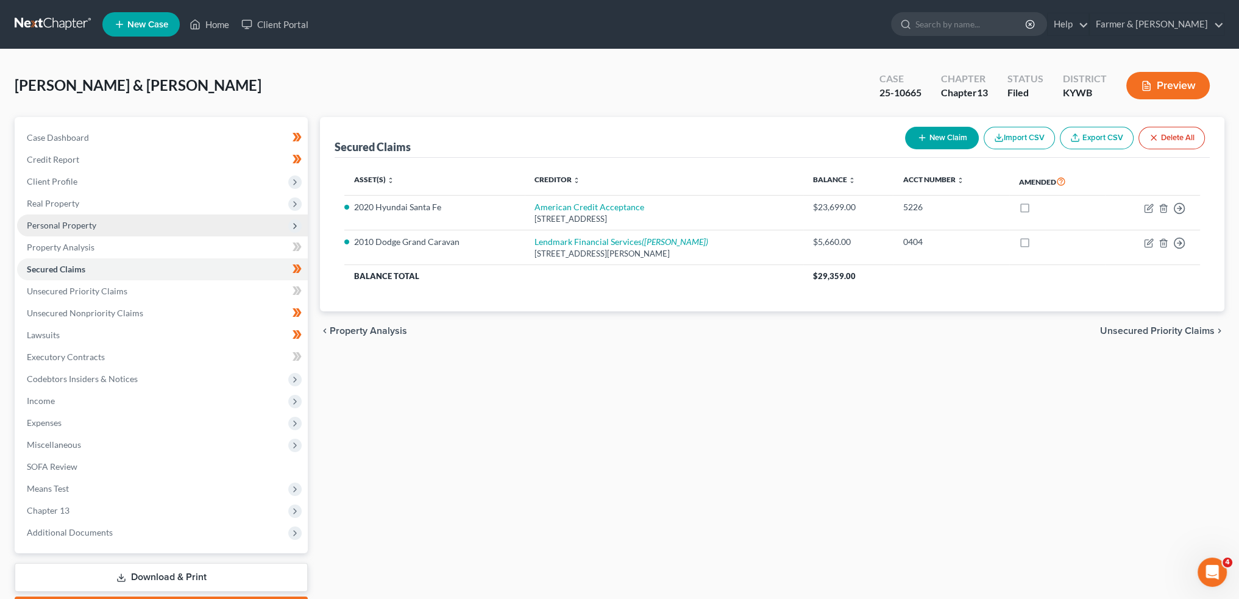
click at [78, 218] on span "Personal Property" at bounding box center [162, 225] width 291 height 22
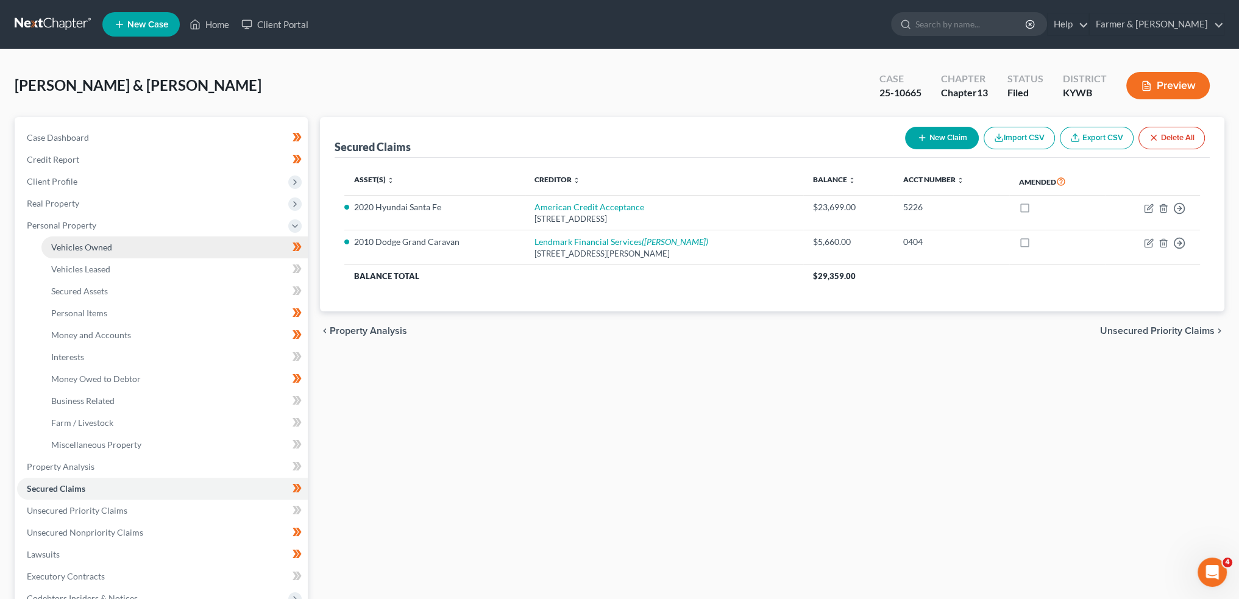
click at [80, 241] on link "Vehicles Owned" at bounding box center [174, 247] width 266 height 22
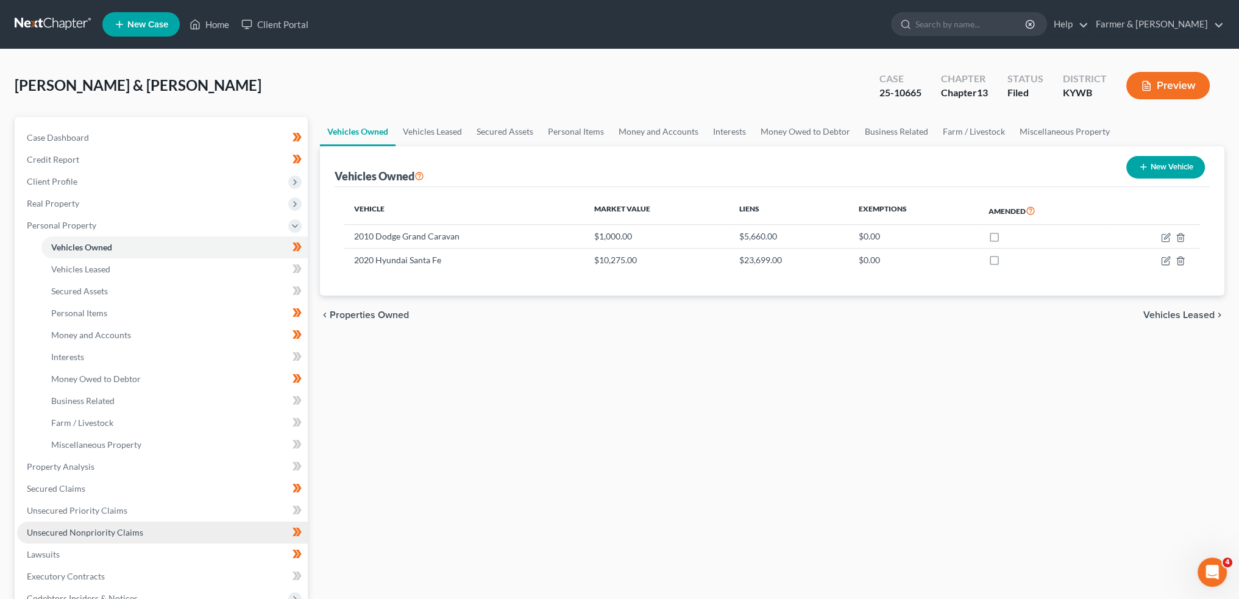
click at [80, 525] on link "Unsecured Nonpriority Claims" at bounding box center [162, 533] width 291 height 22
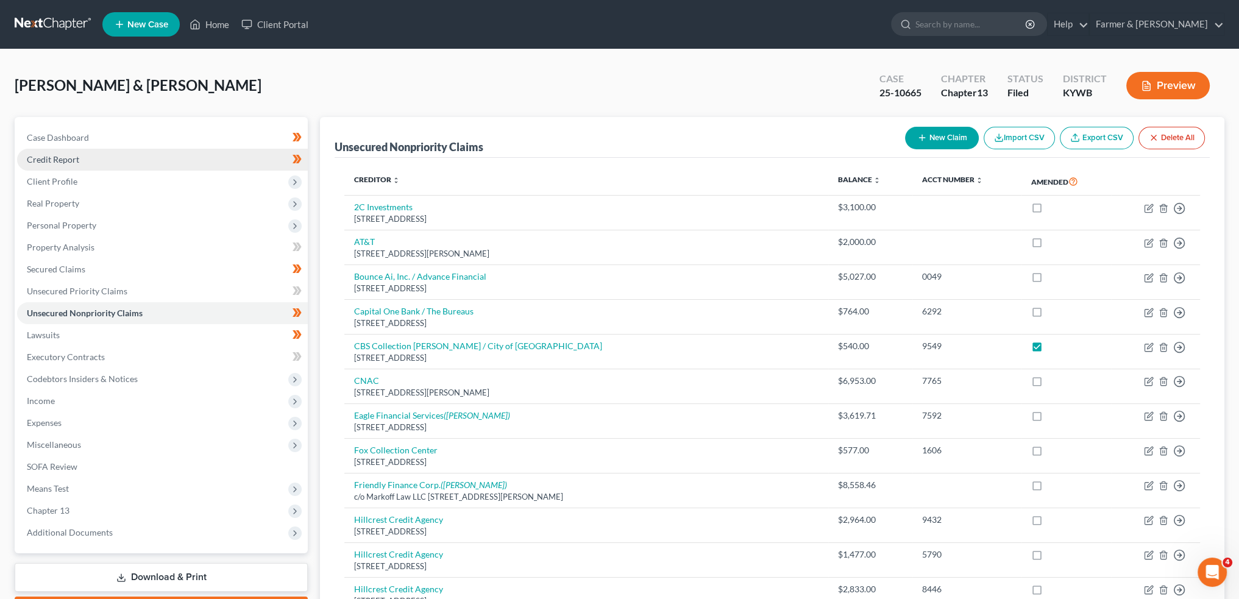
click at [62, 154] on span "Credit Report" at bounding box center [53, 159] width 52 height 10
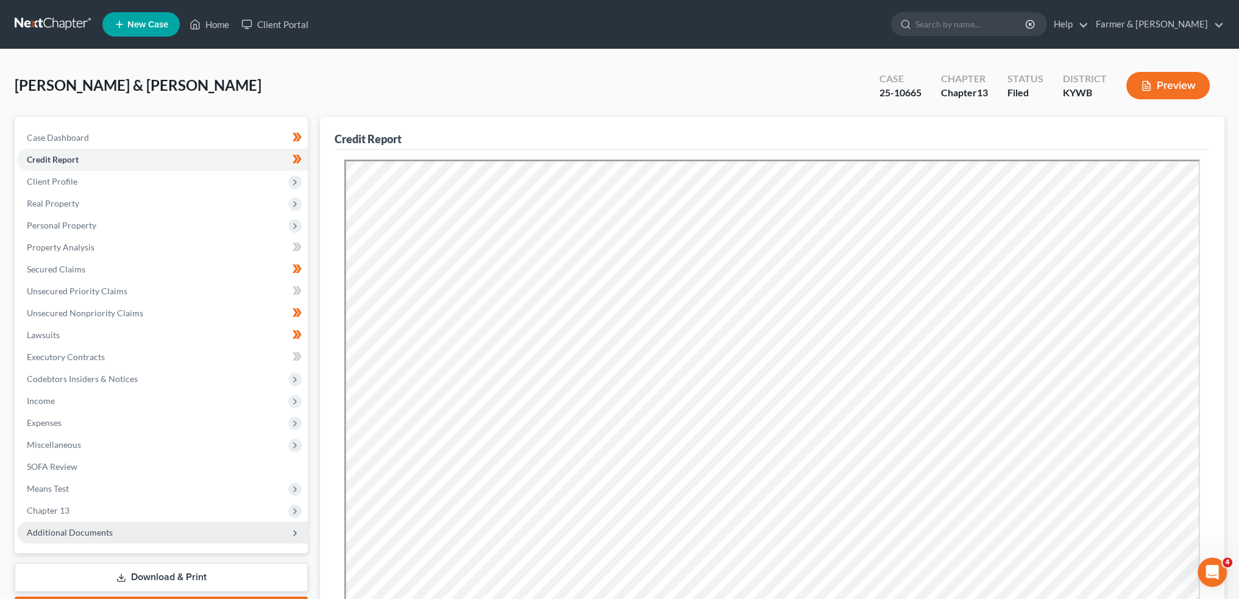
click at [118, 526] on span "Additional Documents" at bounding box center [162, 533] width 291 height 22
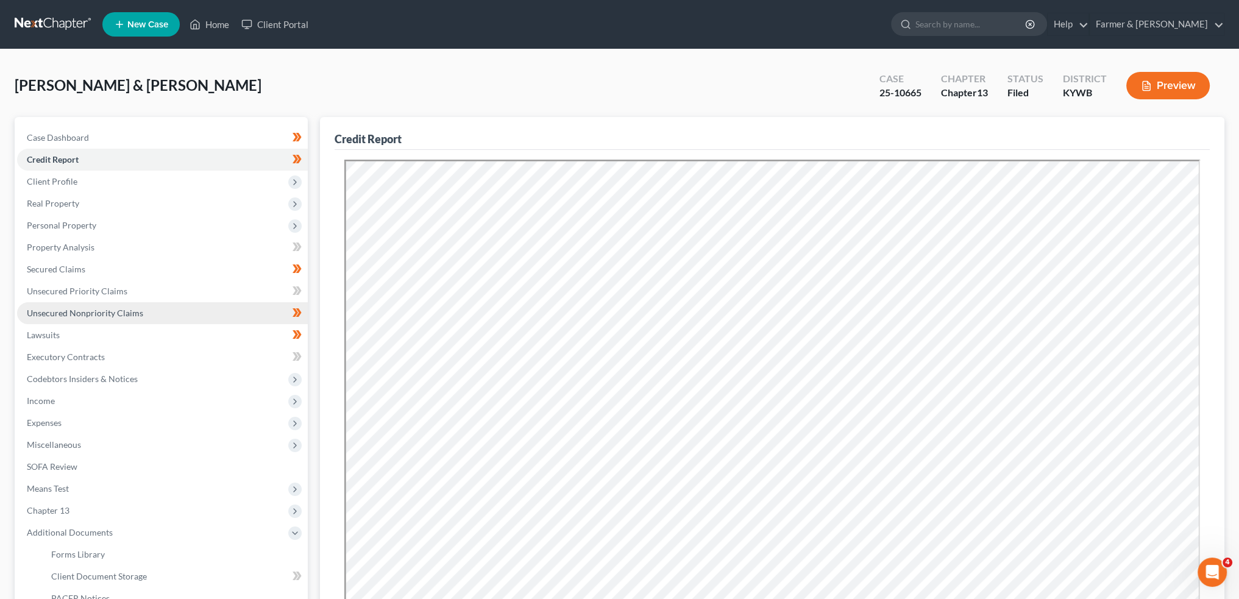
scroll to position [101, 0]
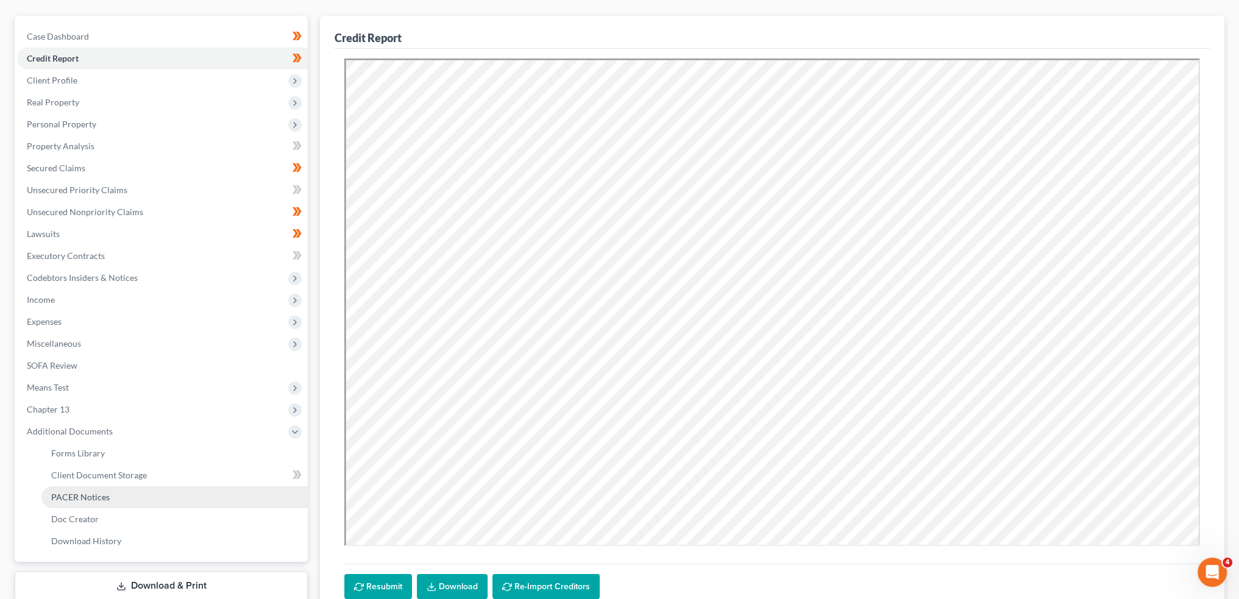
drag, startPoint x: 80, startPoint y: 494, endPoint x: 307, endPoint y: 507, distance: 227.7
click at [80, 493] on span "PACER Notices" at bounding box center [80, 497] width 58 height 10
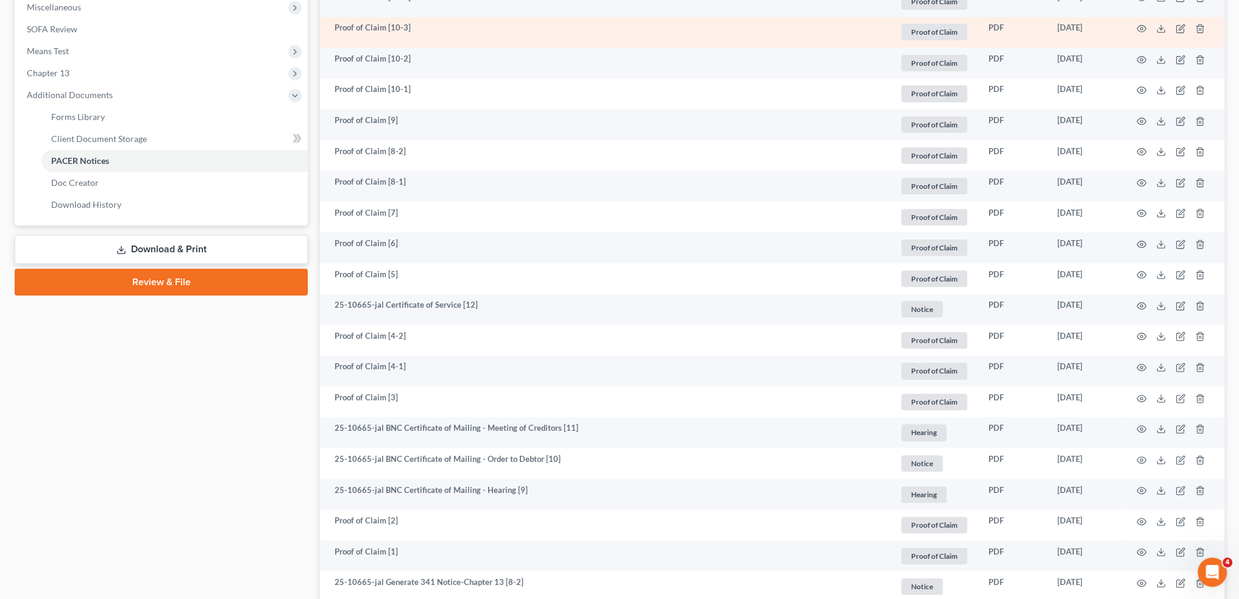
scroll to position [508, 0]
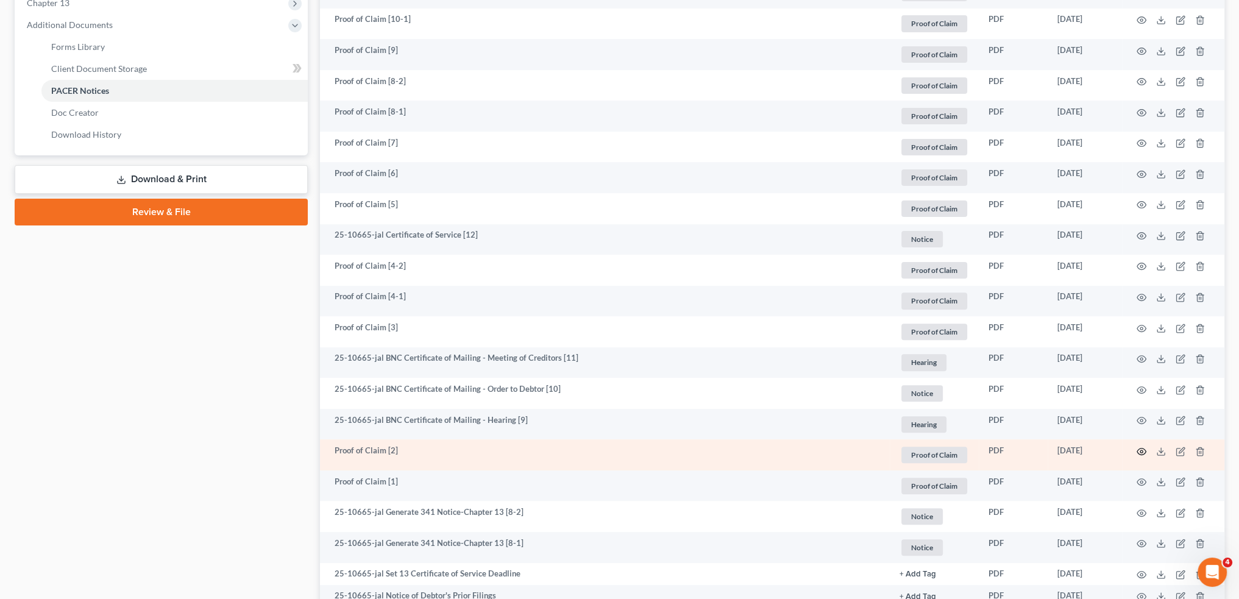
click at [1141, 451] on icon "button" at bounding box center [1141, 452] width 10 height 10
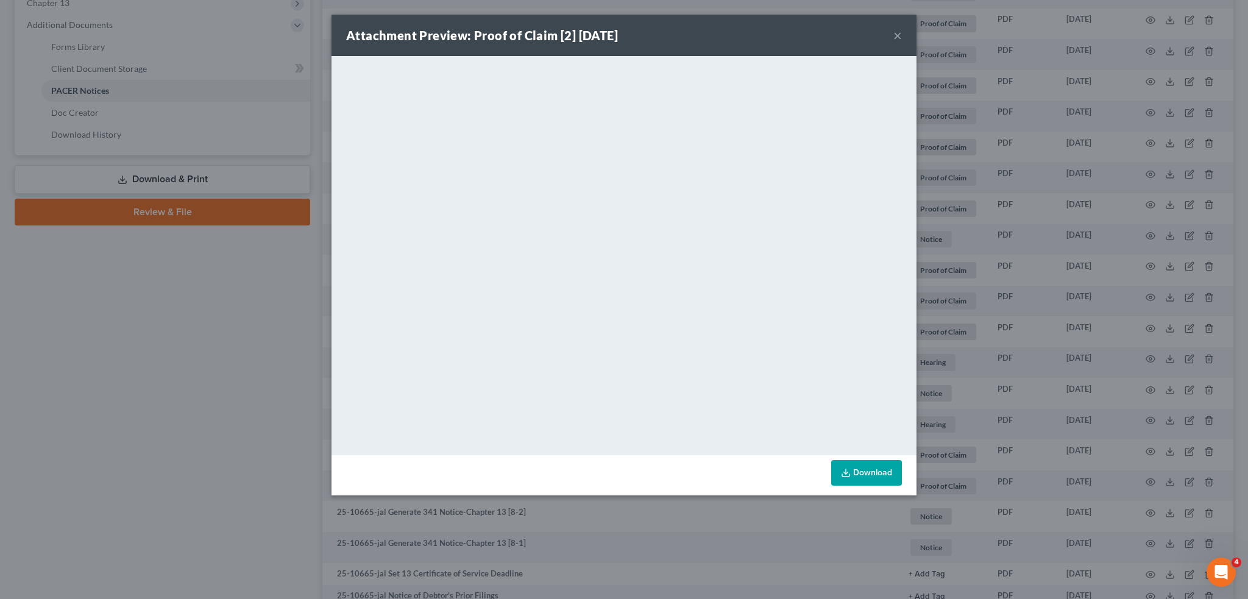
drag, startPoint x: 898, startPoint y: 34, endPoint x: 68, endPoint y: 129, distance: 835.3
click at [898, 34] on button "×" at bounding box center [897, 35] width 9 height 15
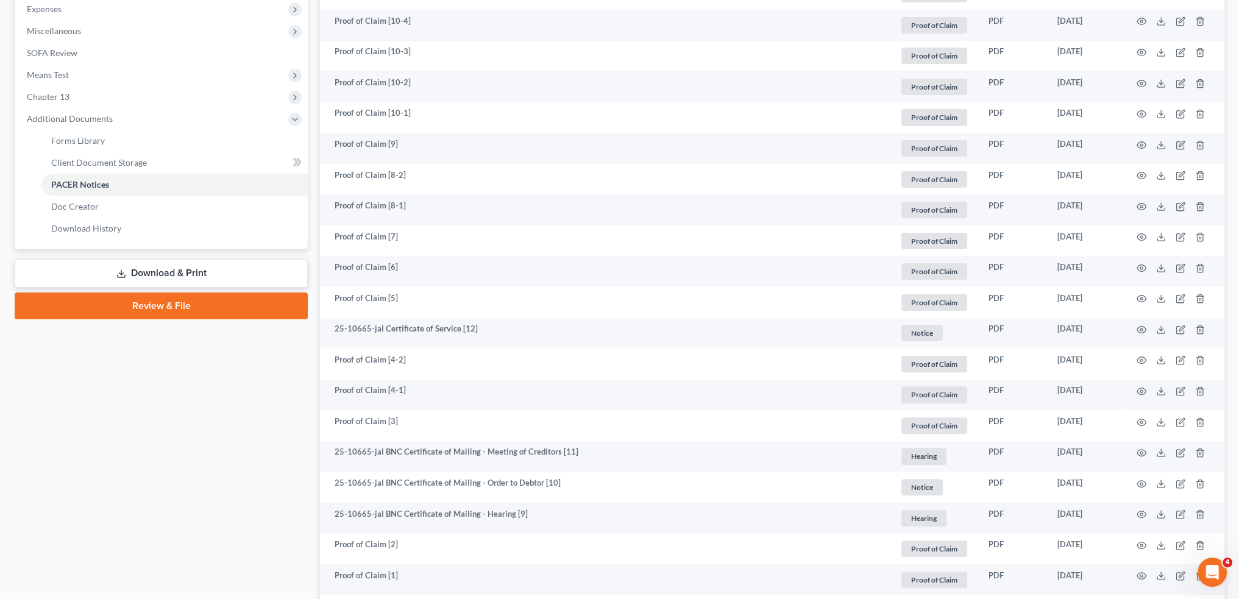
scroll to position [305, 0]
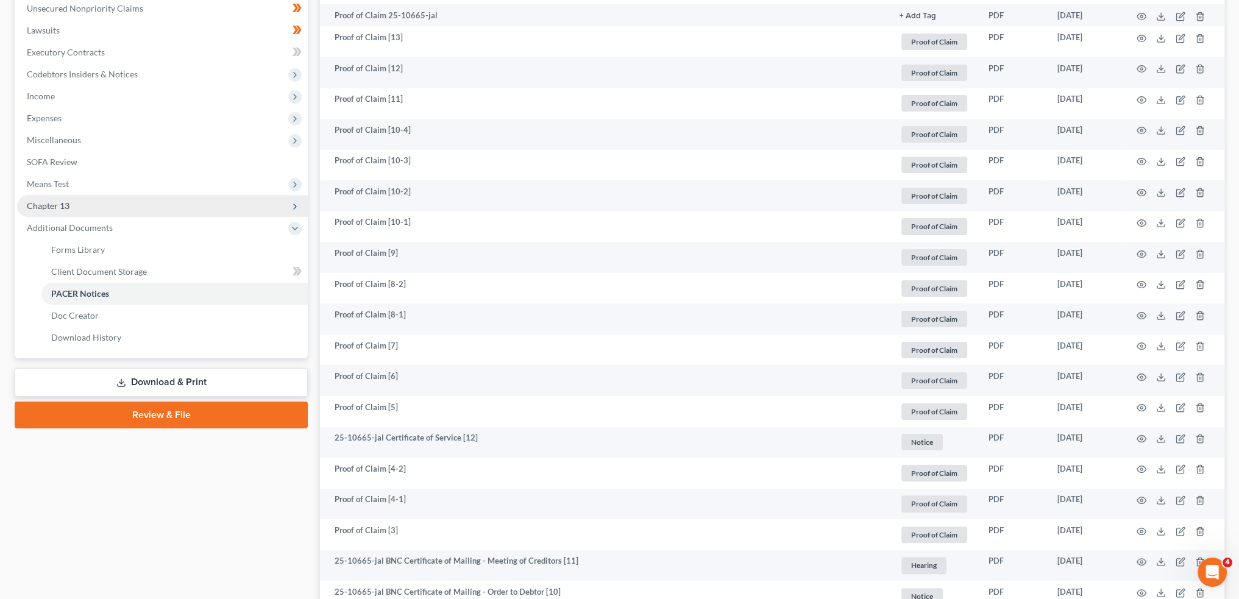
click at [83, 204] on span "Chapter 13" at bounding box center [162, 206] width 291 height 22
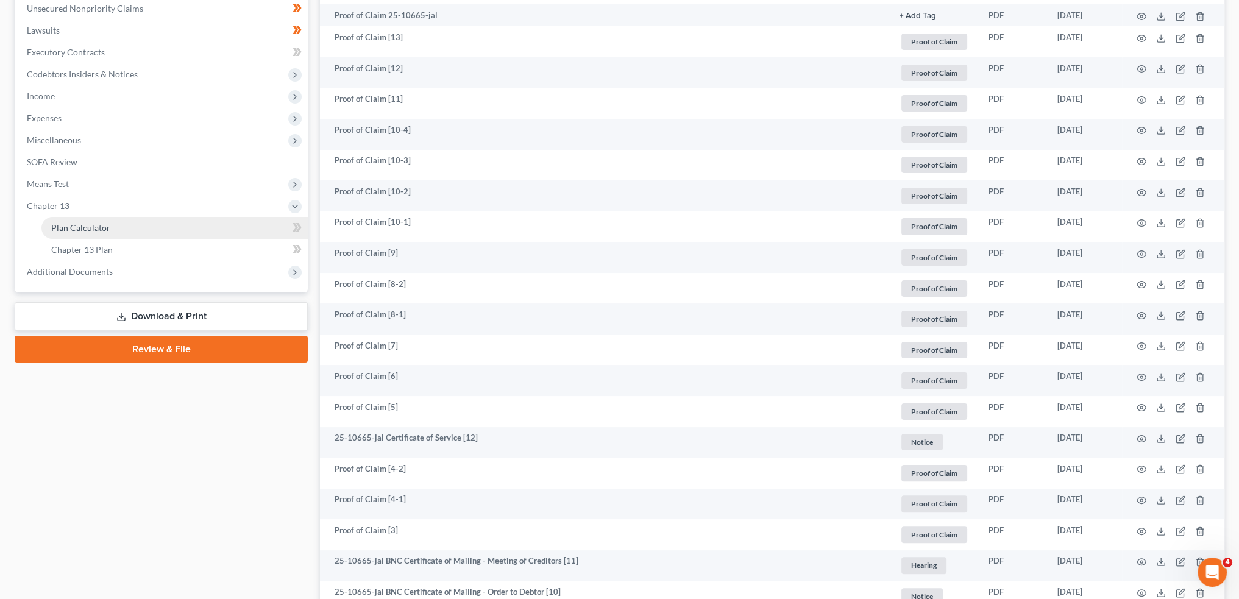
click at [85, 224] on span "Plan Calculator" at bounding box center [80, 227] width 59 height 10
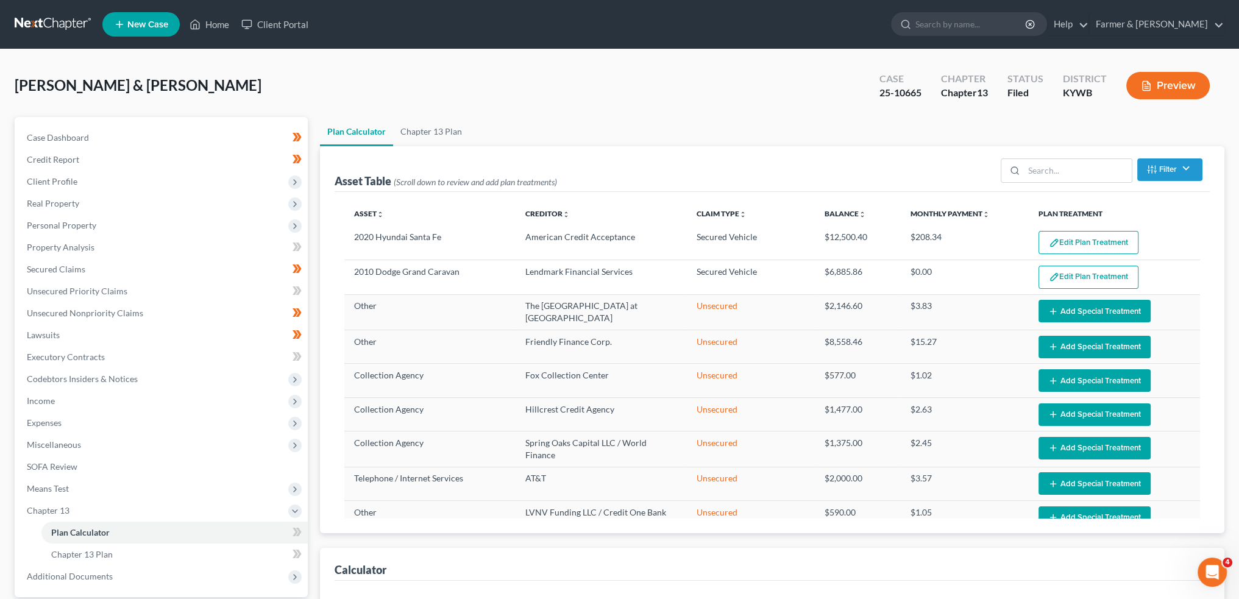
select select "59"
click at [1077, 239] on button "Edit Plan Treatment" at bounding box center [1088, 242] width 100 height 23
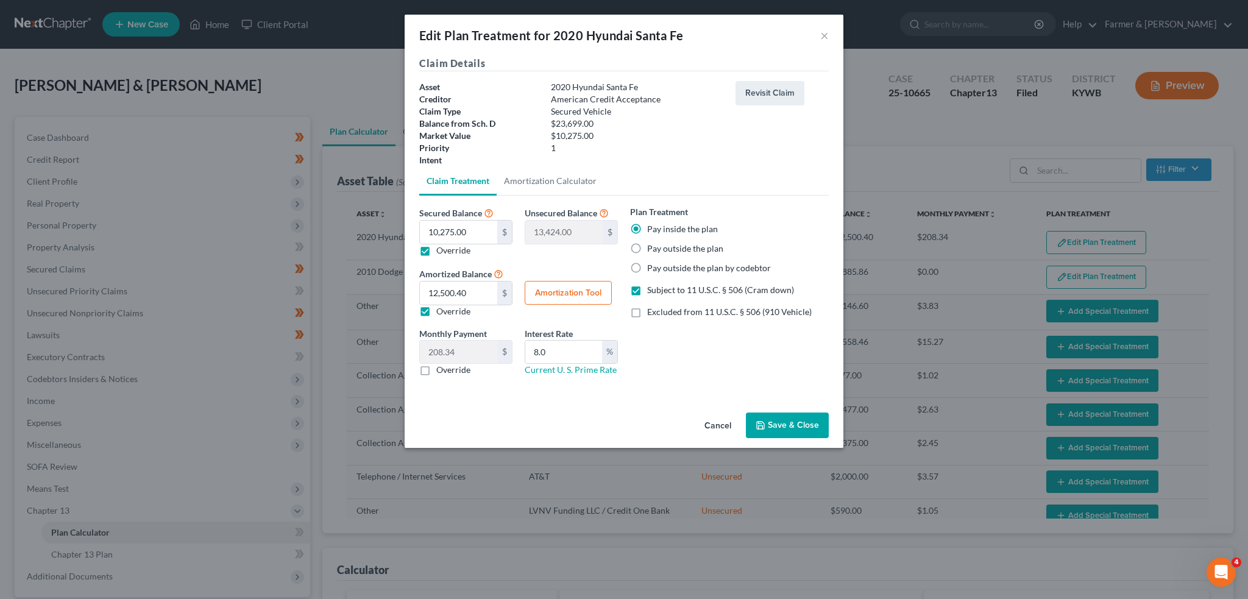
click at [788, 424] on button "Save & Close" at bounding box center [787, 425] width 83 height 26
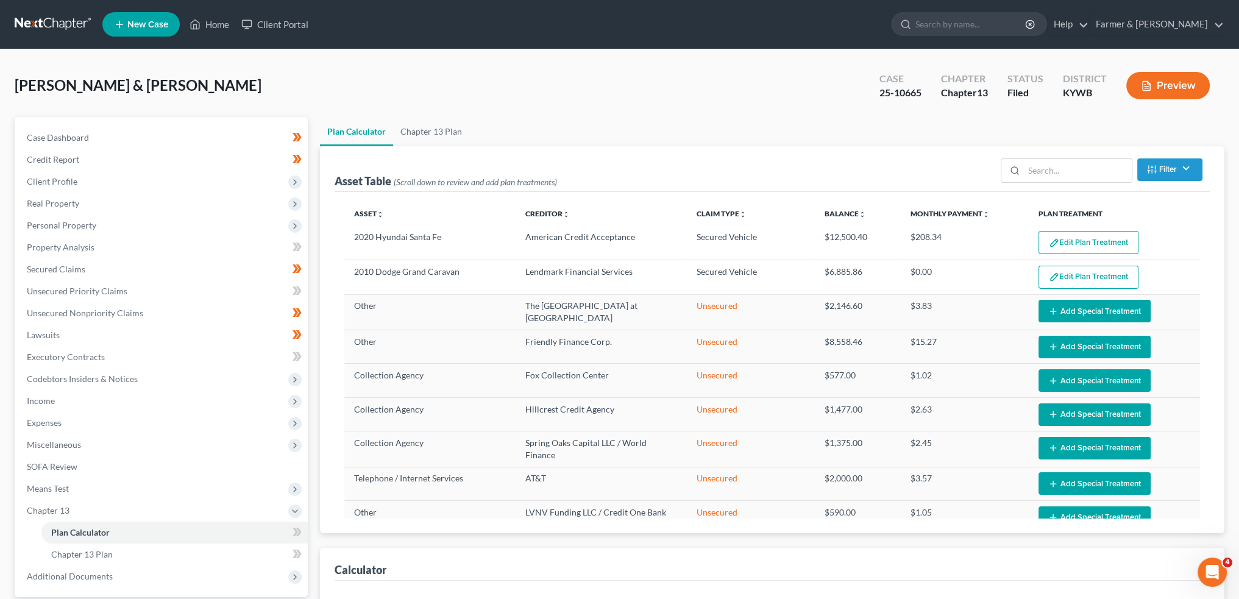
select select "59"
click at [34, 312] on span "Unsecured Nonpriority Claims" at bounding box center [85, 313] width 116 height 10
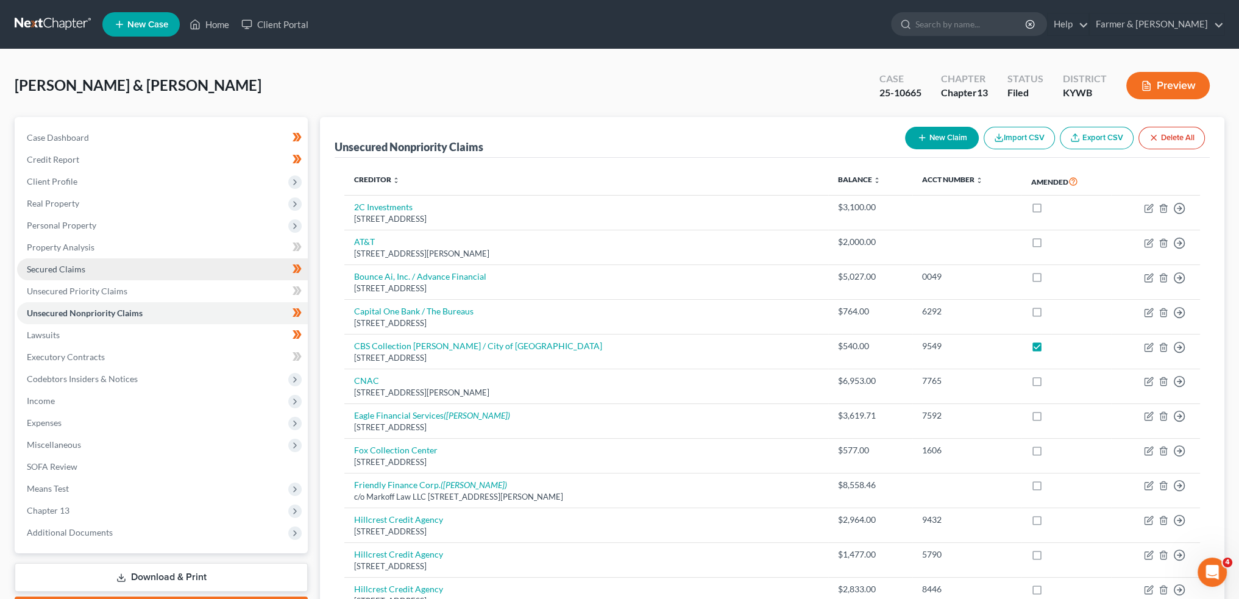
click at [63, 271] on span "Secured Claims" at bounding box center [56, 269] width 58 height 10
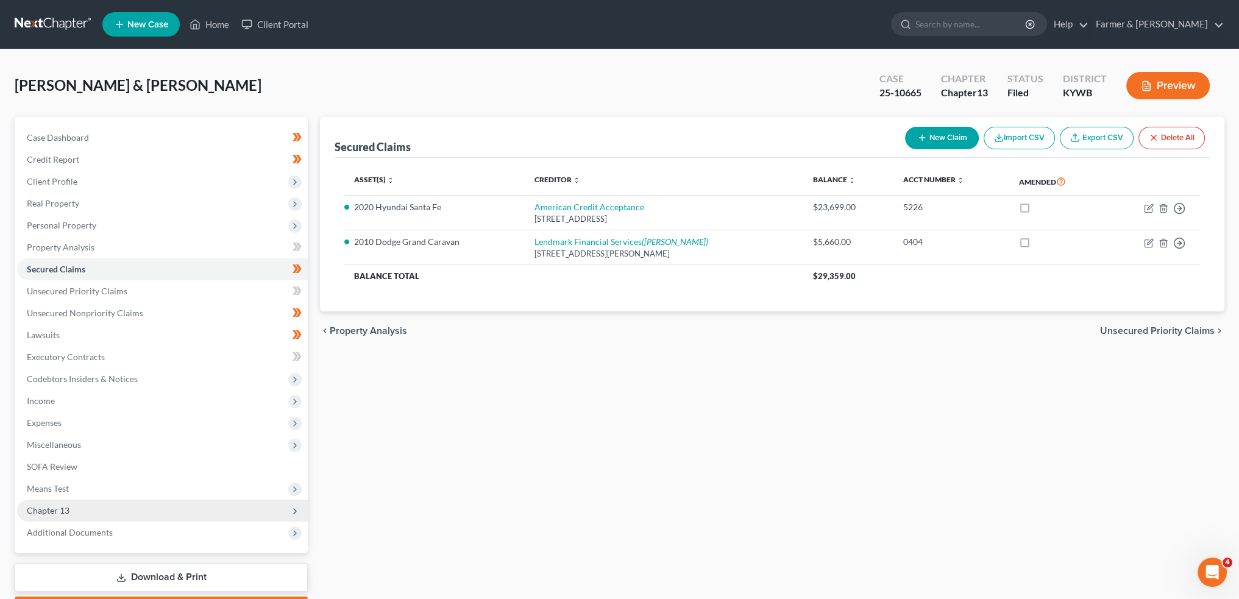
click at [112, 511] on span "Chapter 13" at bounding box center [162, 511] width 291 height 22
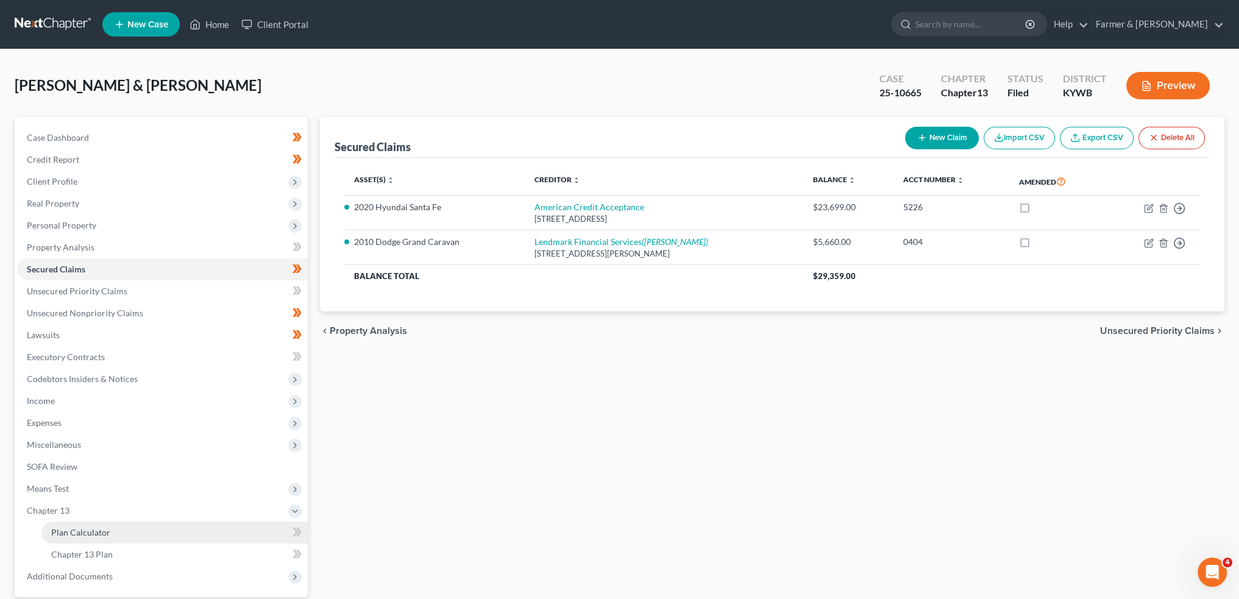
click at [108, 528] on span "Plan Calculator" at bounding box center [80, 532] width 59 height 10
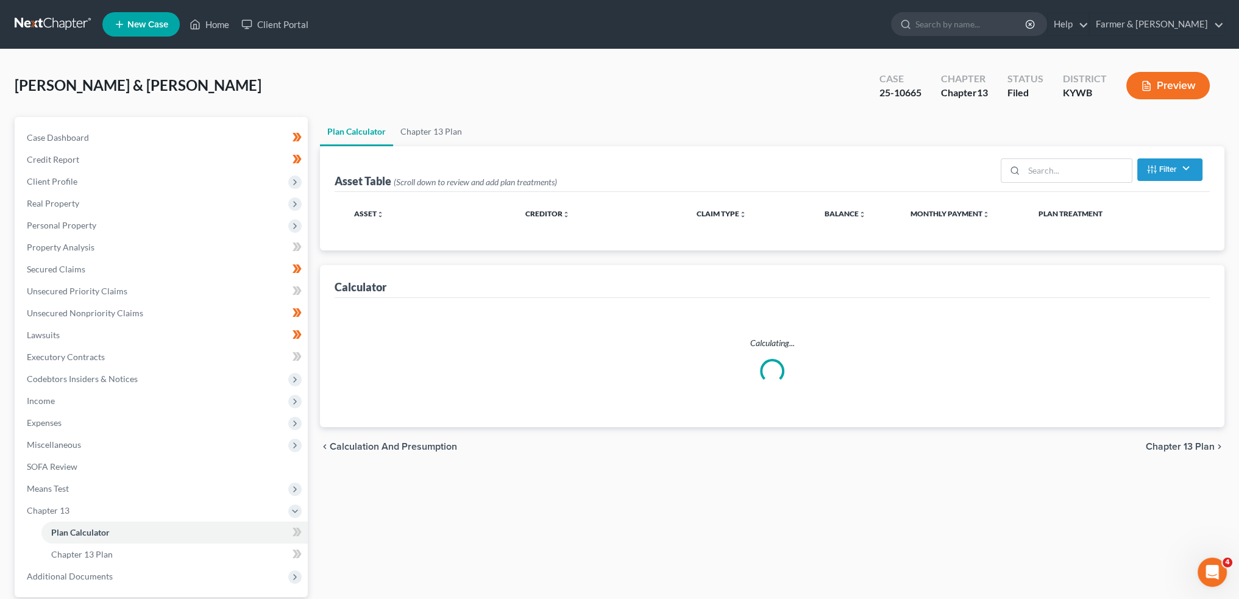
select select "59"
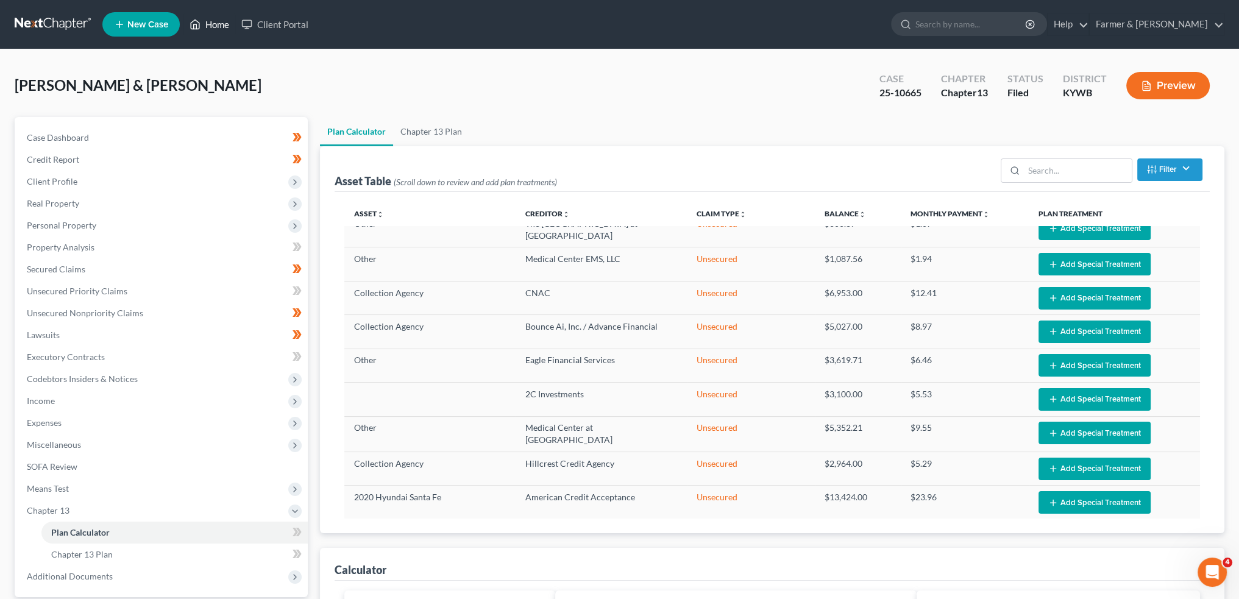
click at [213, 19] on link "Home" at bounding box center [209, 24] width 52 height 22
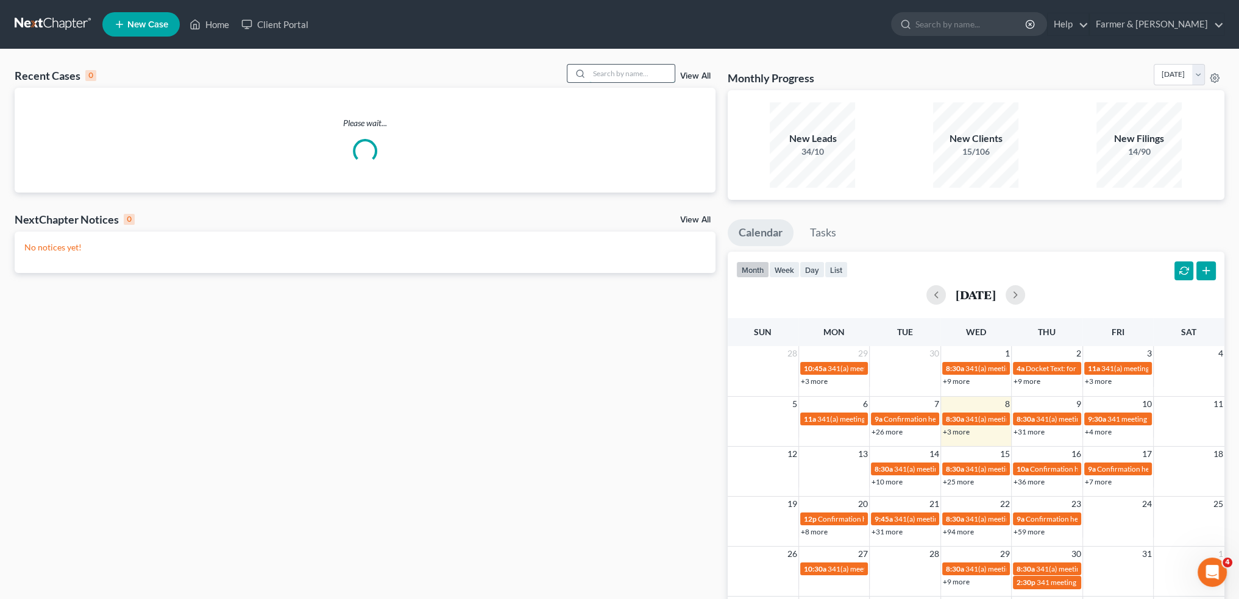
click at [623, 75] on input "search" at bounding box center [631, 74] width 85 height 18
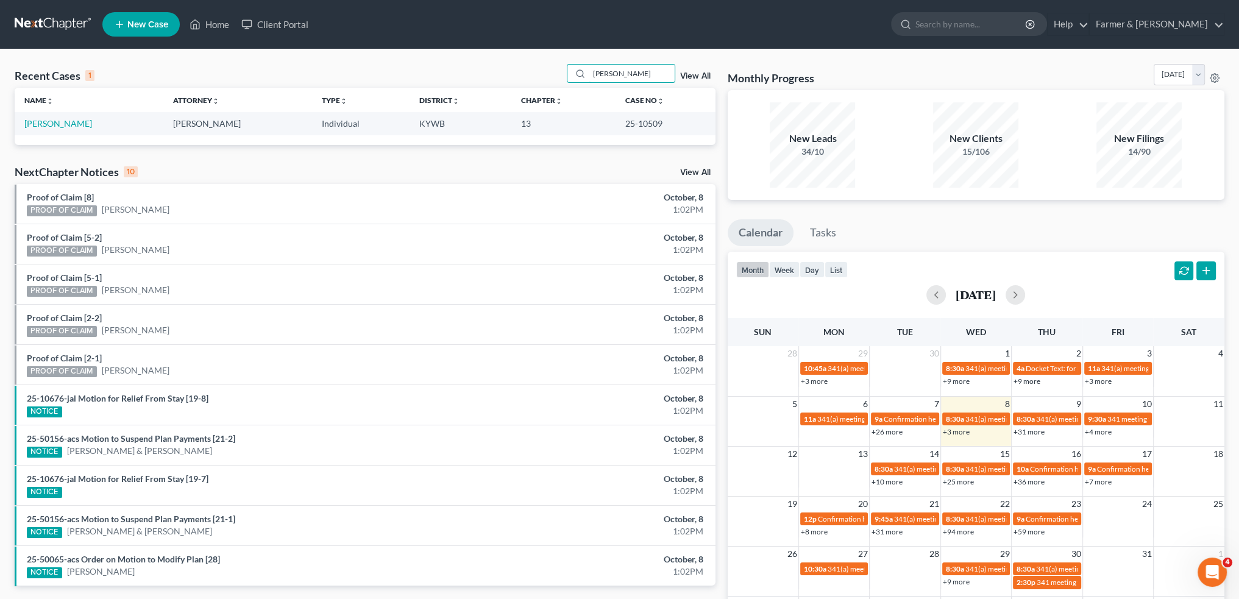
type input "MINYARD"
drag, startPoint x: 285, startPoint y: 52, endPoint x: 151, endPoint y: 93, distance: 140.1
click at [285, 52] on div "Recent Cases 1 MINYARD View All Name unfold_more expand_more expand_less Attorn…" at bounding box center [619, 365] width 1239 height 632
click at [55, 121] on link "Minyard, Amy" at bounding box center [58, 123] width 68 height 10
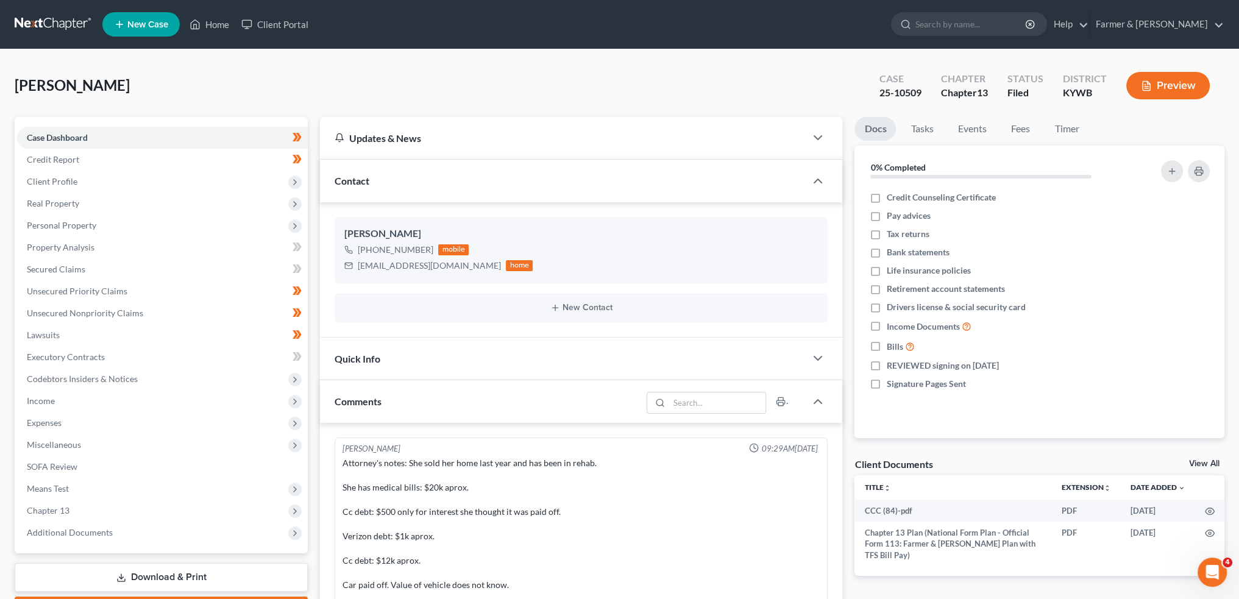
scroll to position [339, 0]
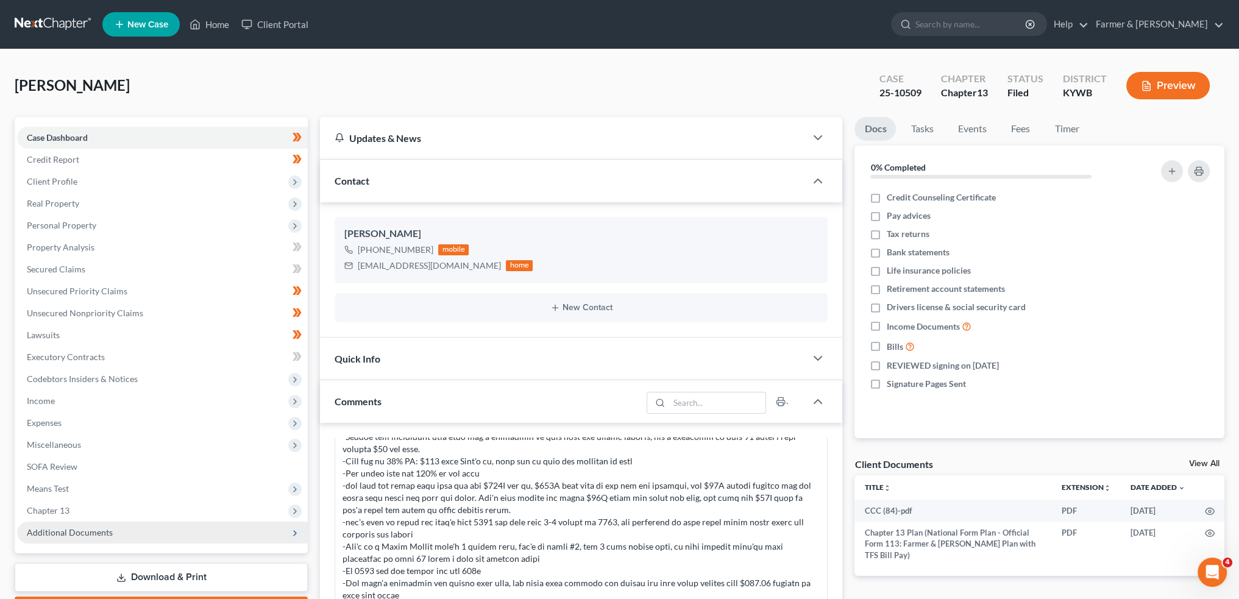
click at [108, 528] on span "Additional Documents" at bounding box center [70, 532] width 86 height 10
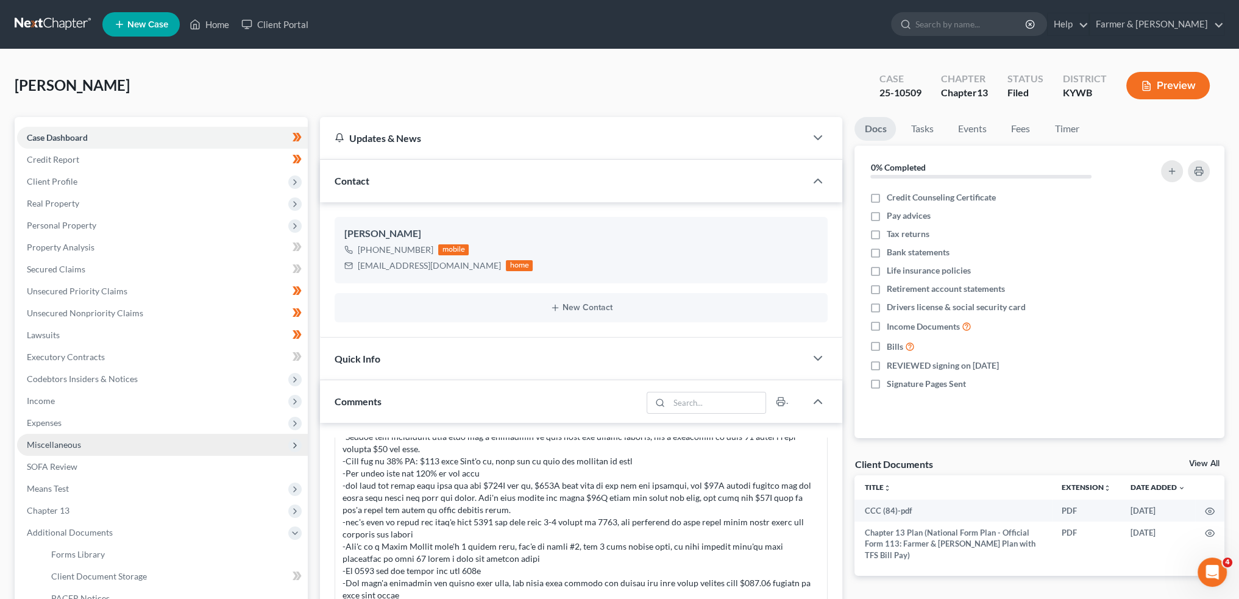
scroll to position [101, 0]
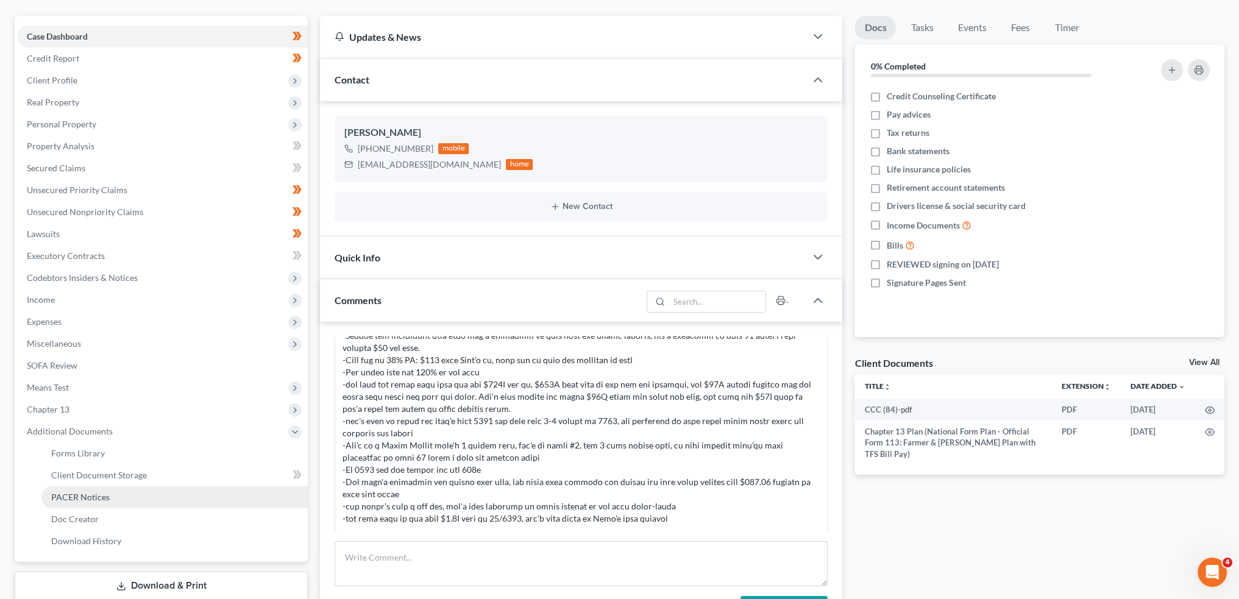
click at [95, 499] on span "PACER Notices" at bounding box center [80, 497] width 58 height 10
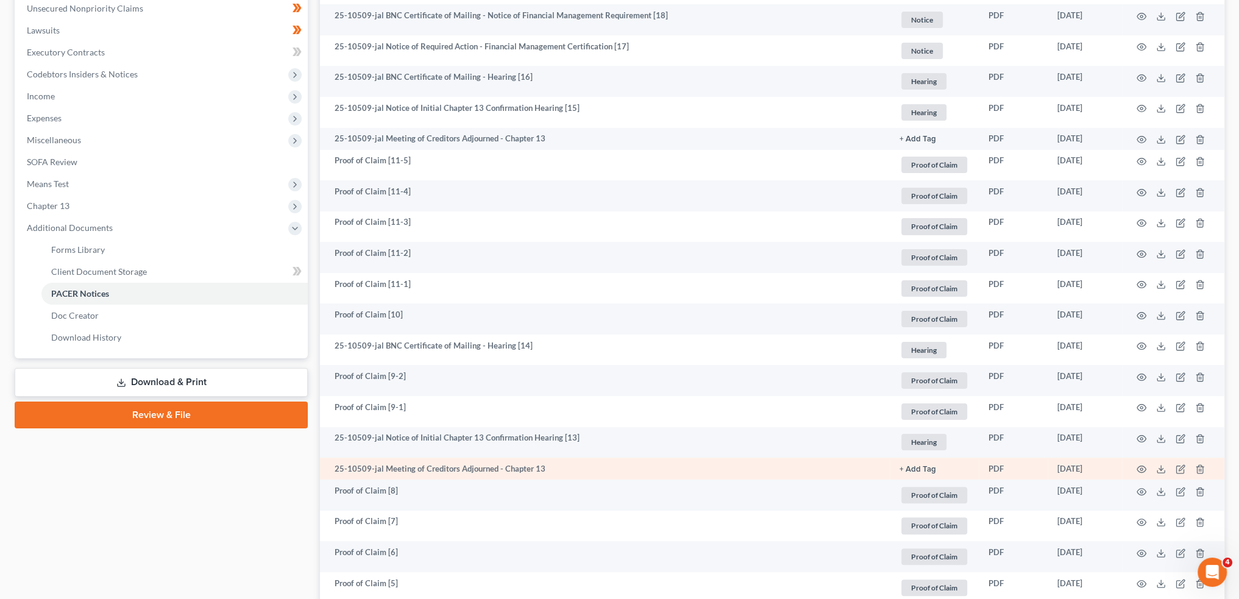
scroll to position [508, 0]
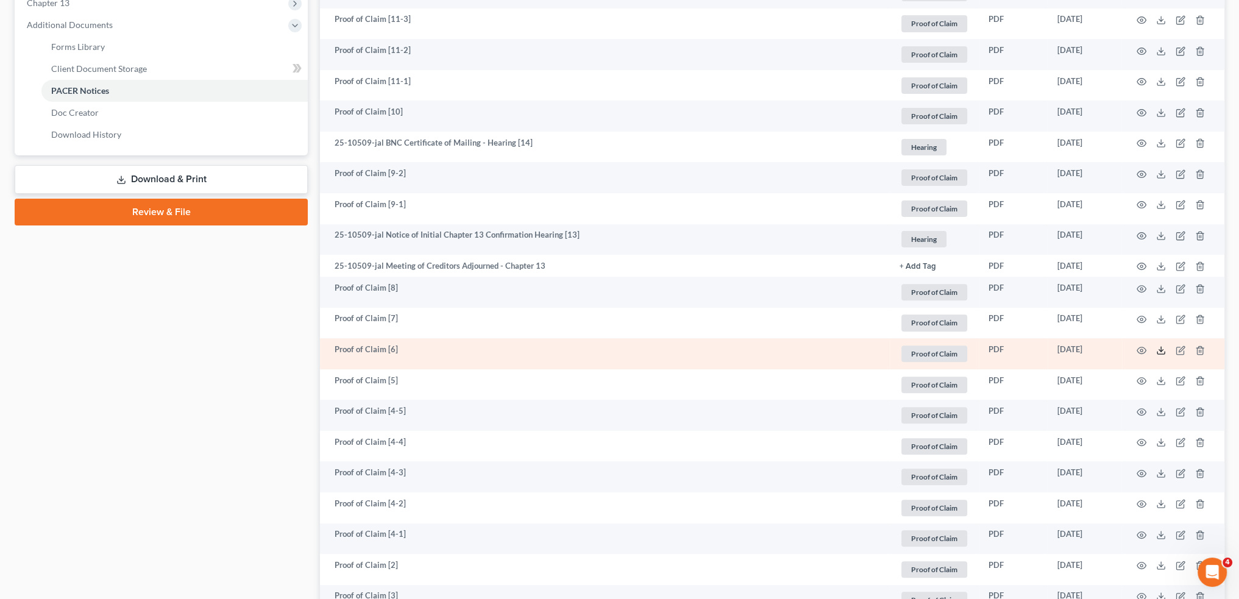
click at [1163, 349] on polyline at bounding box center [1161, 350] width 4 height 2
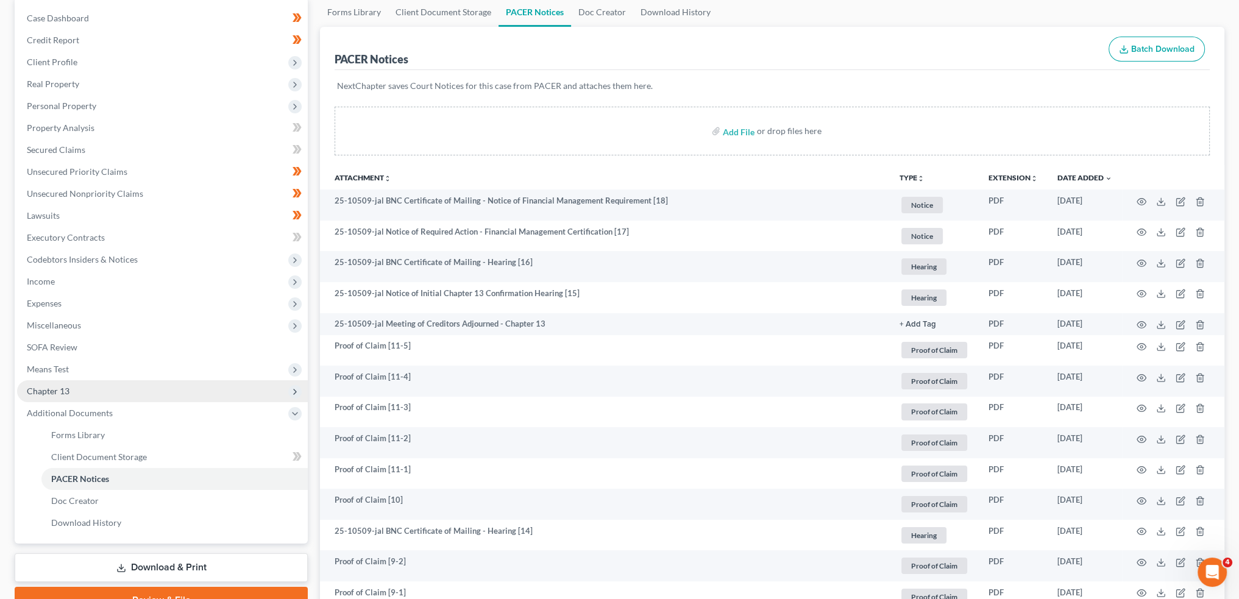
scroll to position [0, 0]
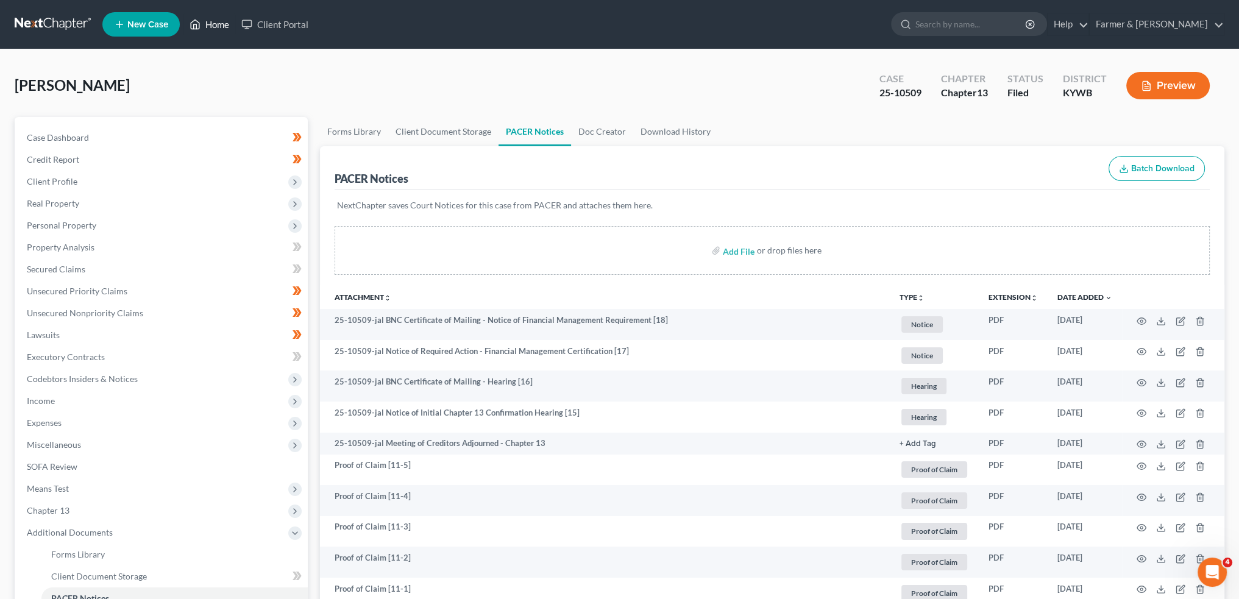
click at [217, 30] on link "Home" at bounding box center [209, 24] width 52 height 22
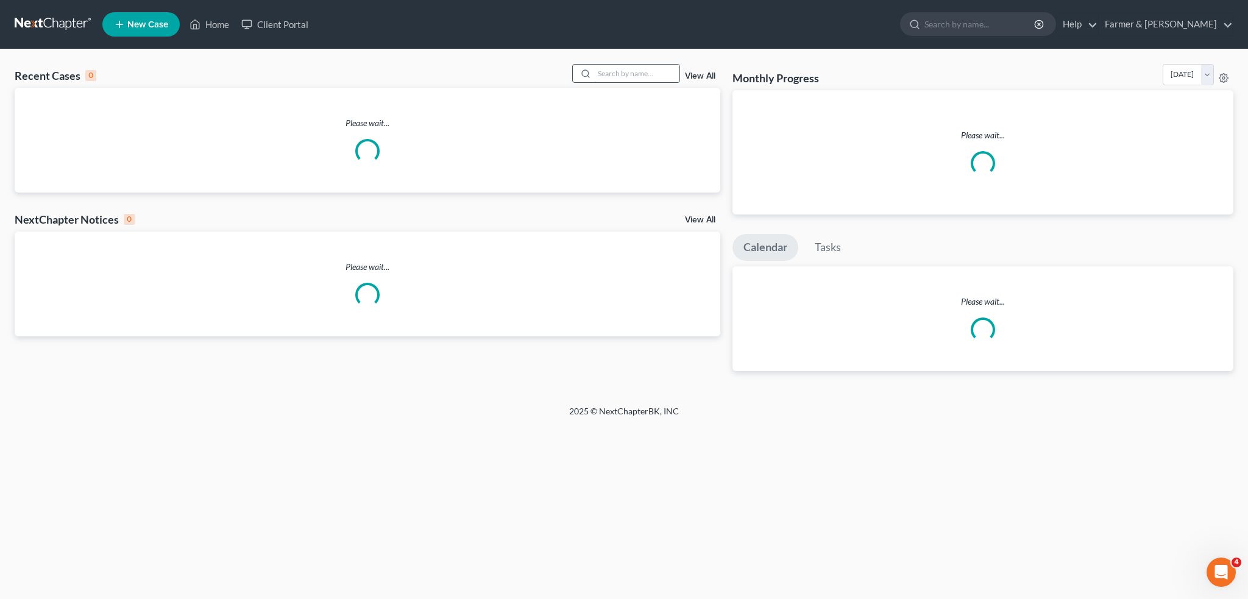
click at [634, 75] on input "search" at bounding box center [636, 74] width 85 height 18
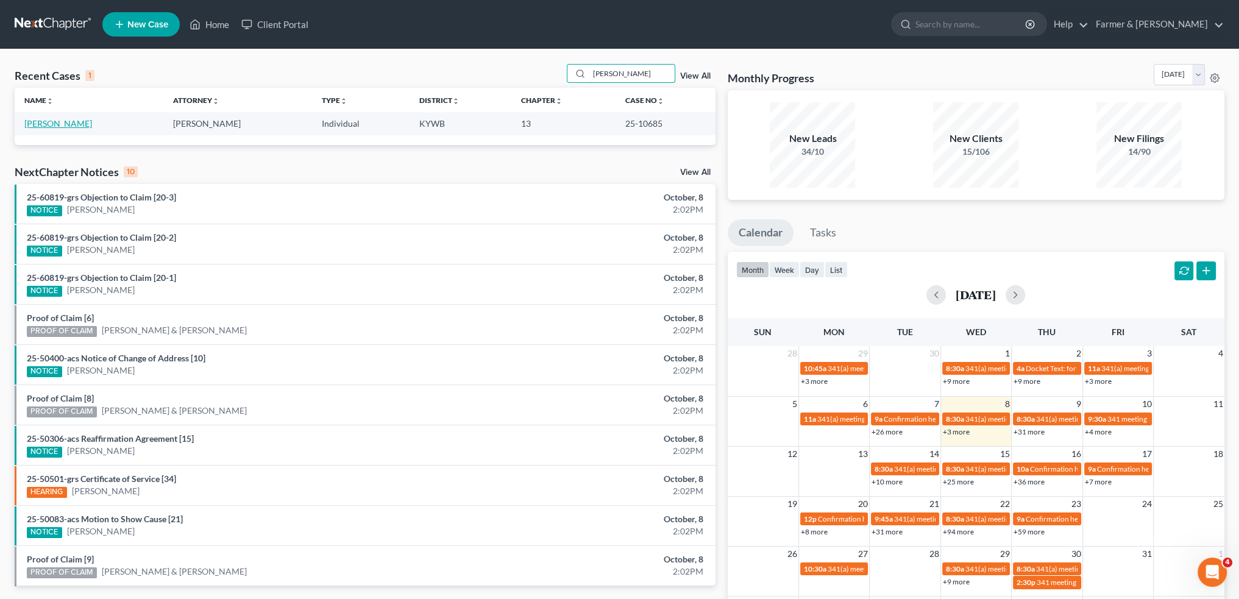
type input "TIMOTHY SWANSON"
click at [74, 121] on link "Swanson, Timothy" at bounding box center [58, 123] width 68 height 10
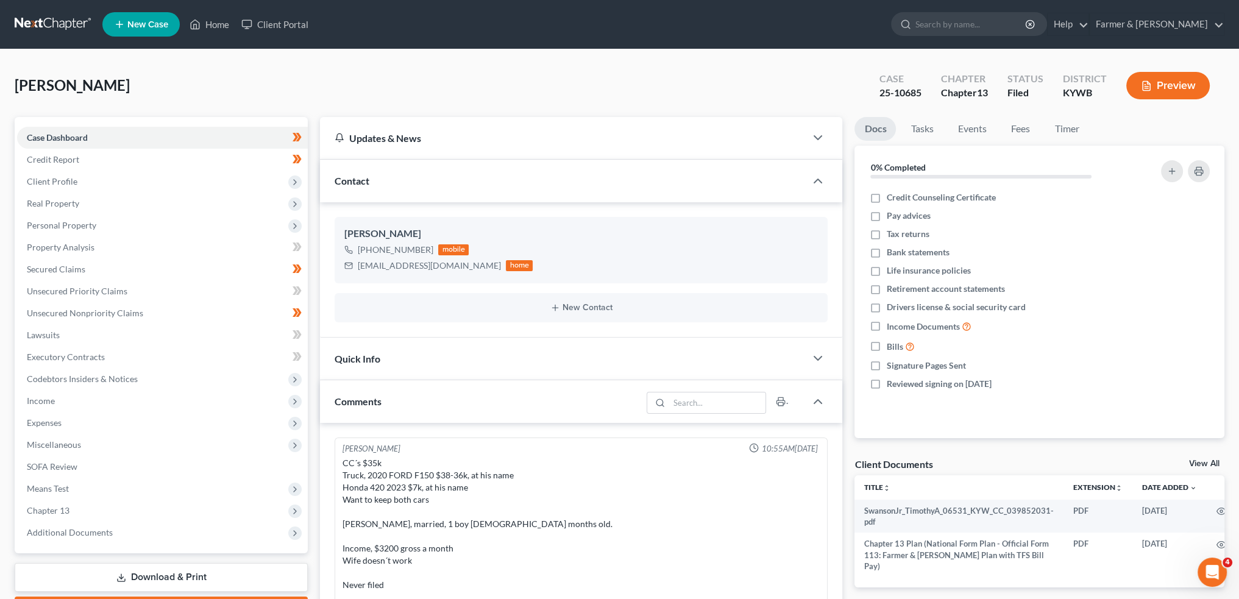
scroll to position [541, 0]
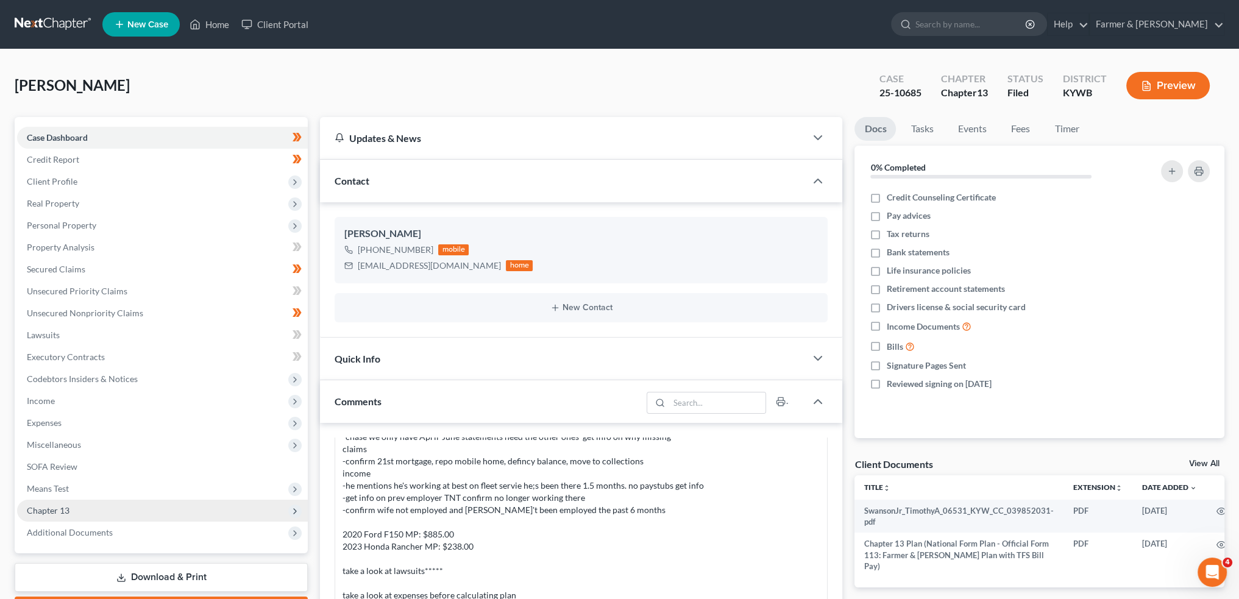
click at [116, 518] on span "Chapter 13" at bounding box center [162, 511] width 291 height 22
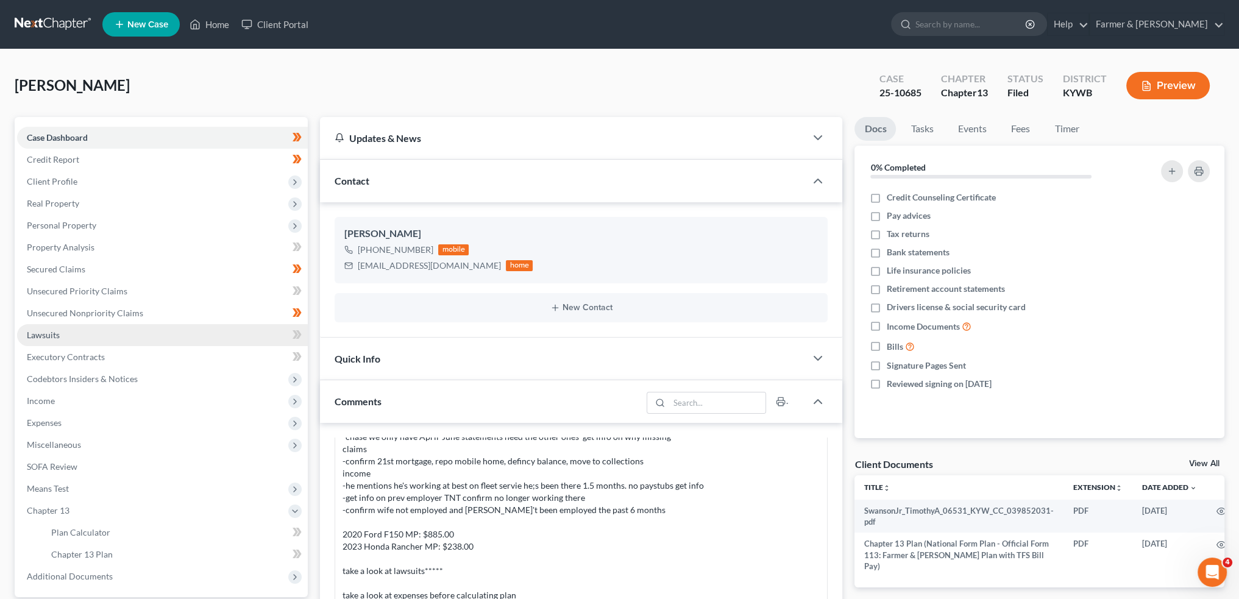
scroll to position [203, 0]
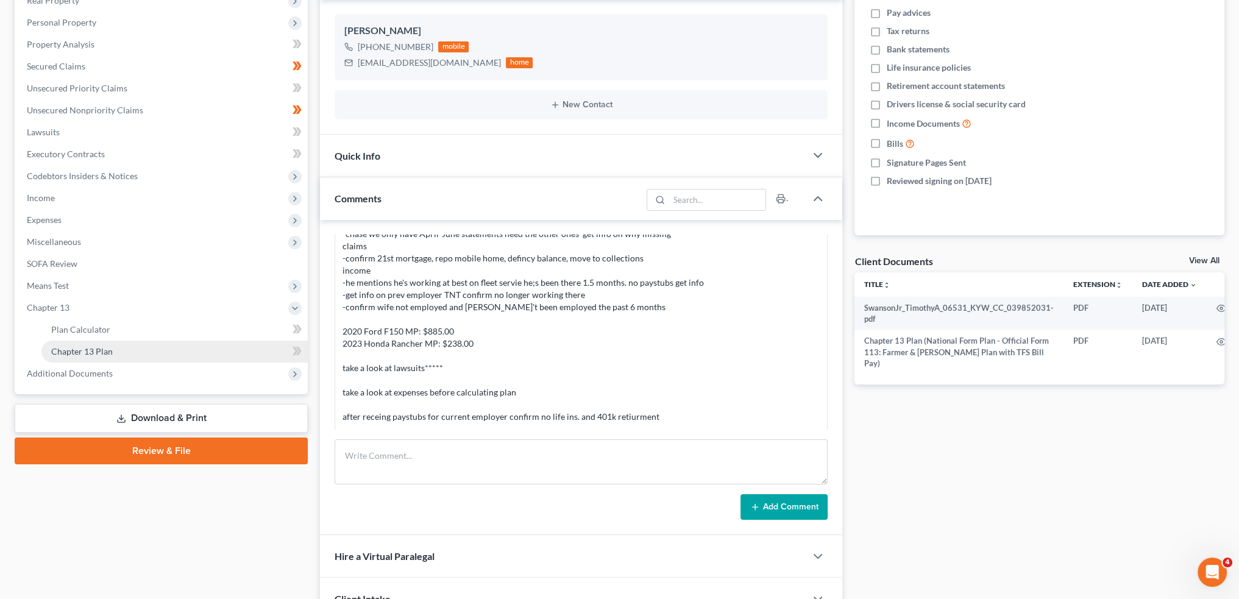
click at [122, 348] on link "Chapter 13 Plan" at bounding box center [174, 352] width 266 height 22
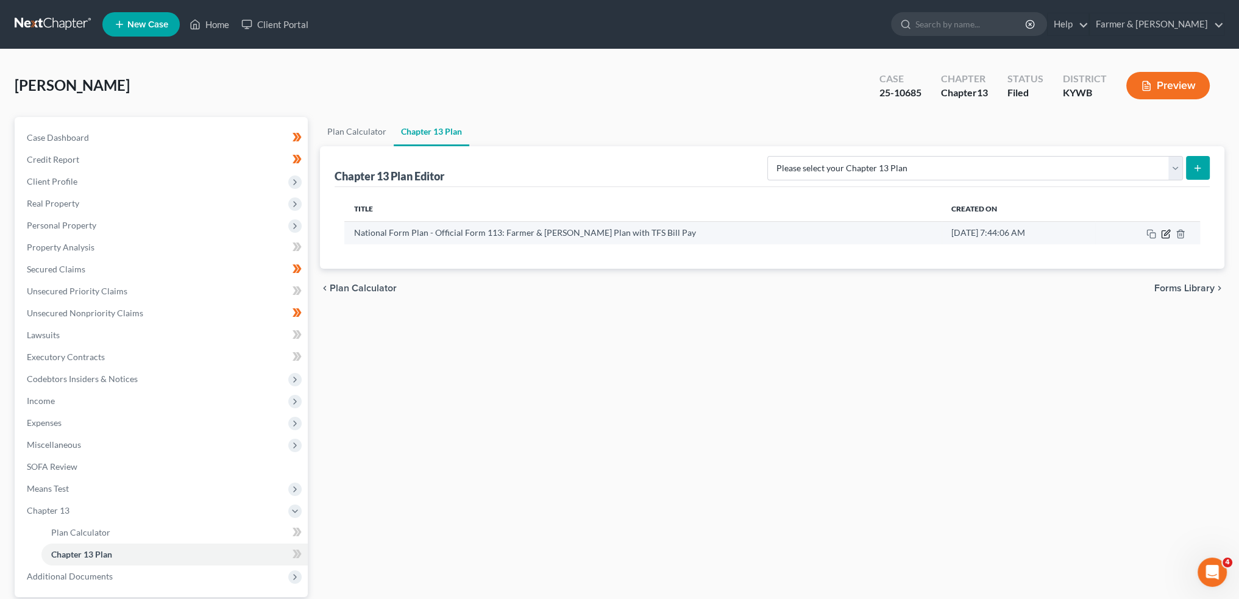
click at [1163, 233] on icon "button" at bounding box center [1166, 234] width 10 height 10
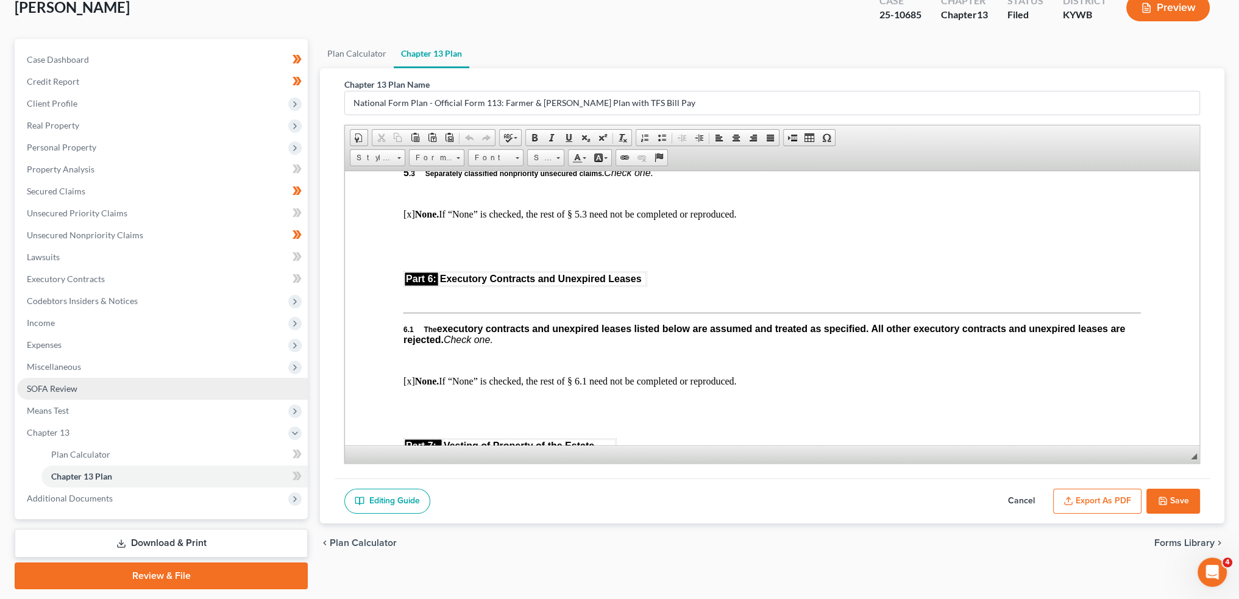
scroll to position [101, 0]
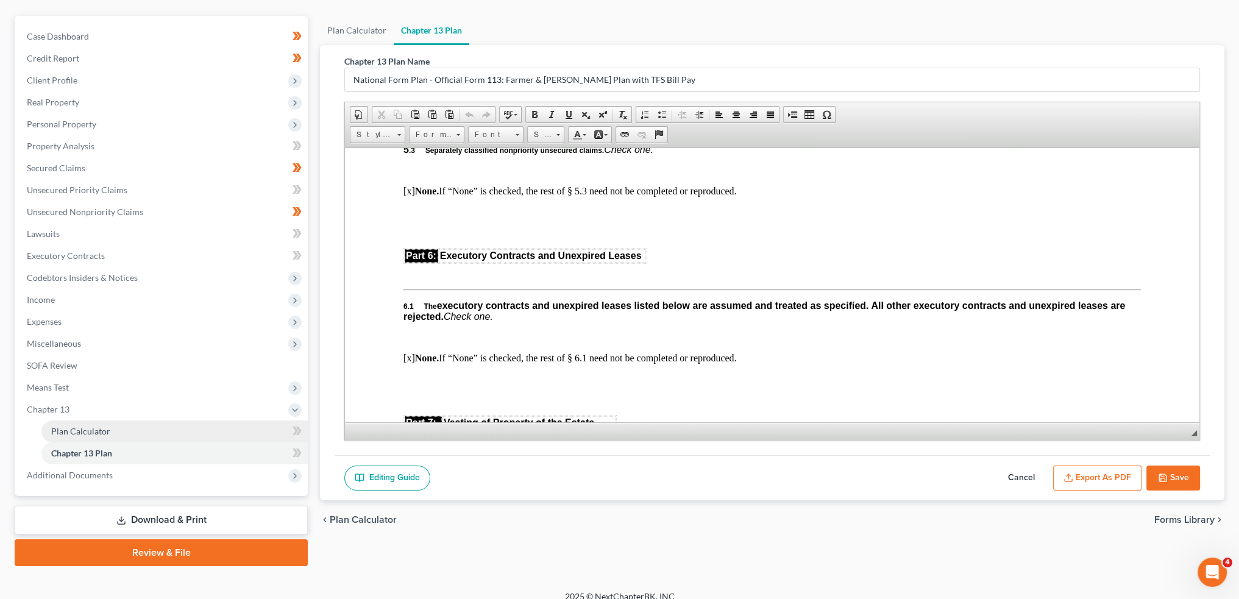
click at [122, 438] on link "Plan Calculator" at bounding box center [174, 431] width 266 height 22
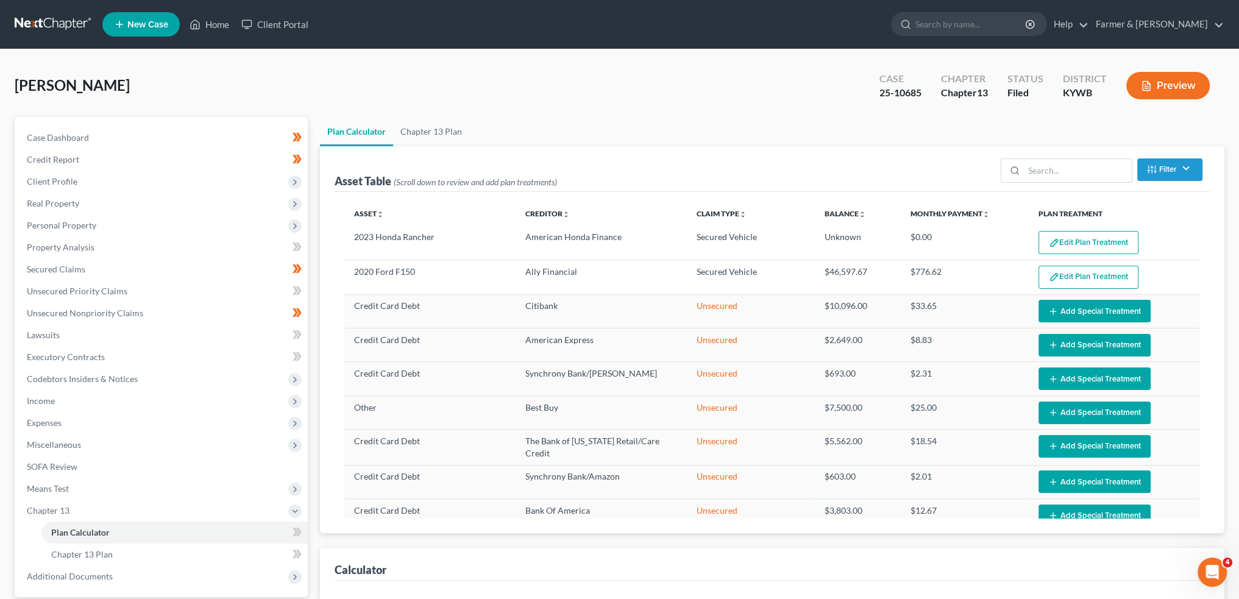
select select "59"
click at [1103, 235] on button "Edit Plan Treatment" at bounding box center [1088, 242] width 100 height 23
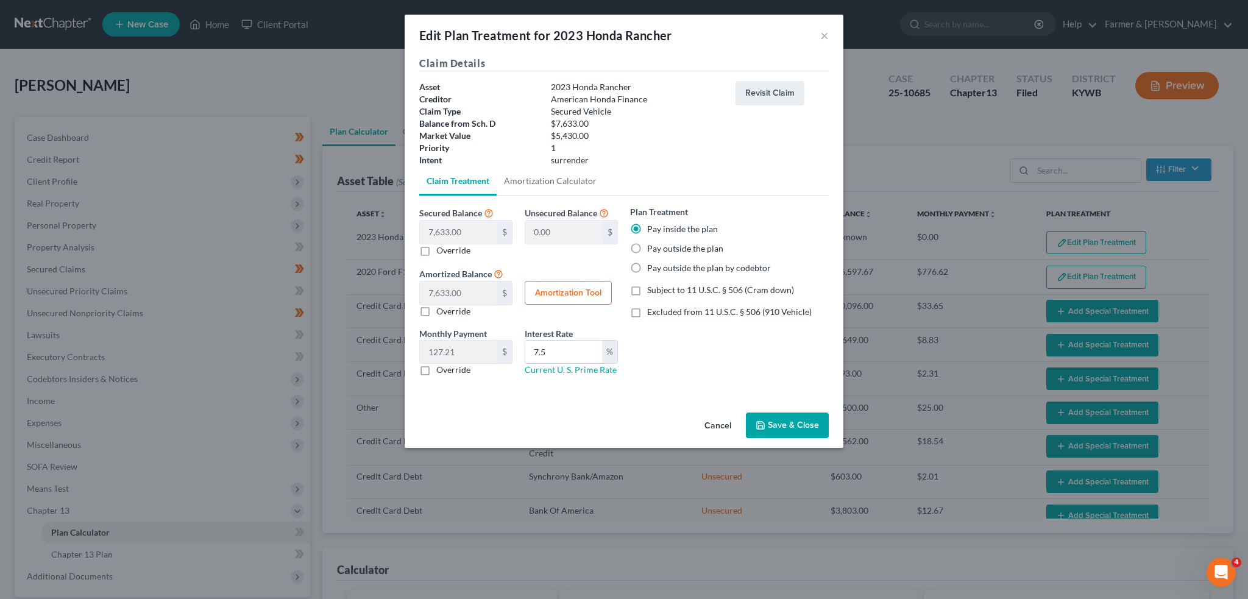
click at [718, 428] on button "Cancel" at bounding box center [718, 426] width 46 height 24
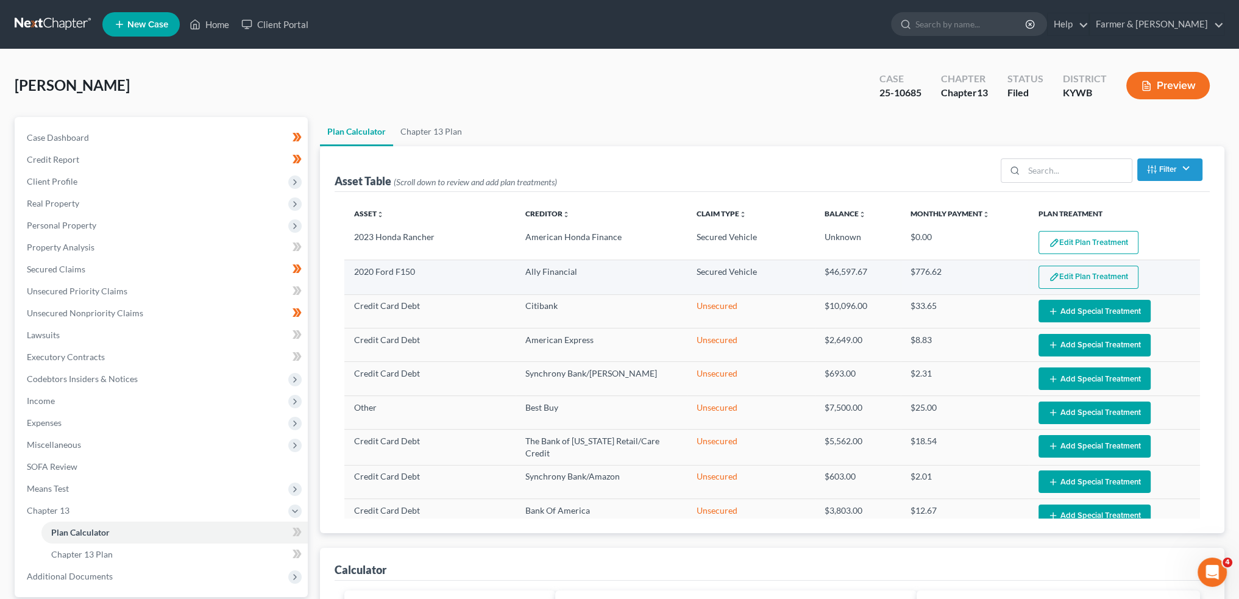
click at [1057, 270] on button "Edit Plan Treatment" at bounding box center [1088, 277] width 100 height 23
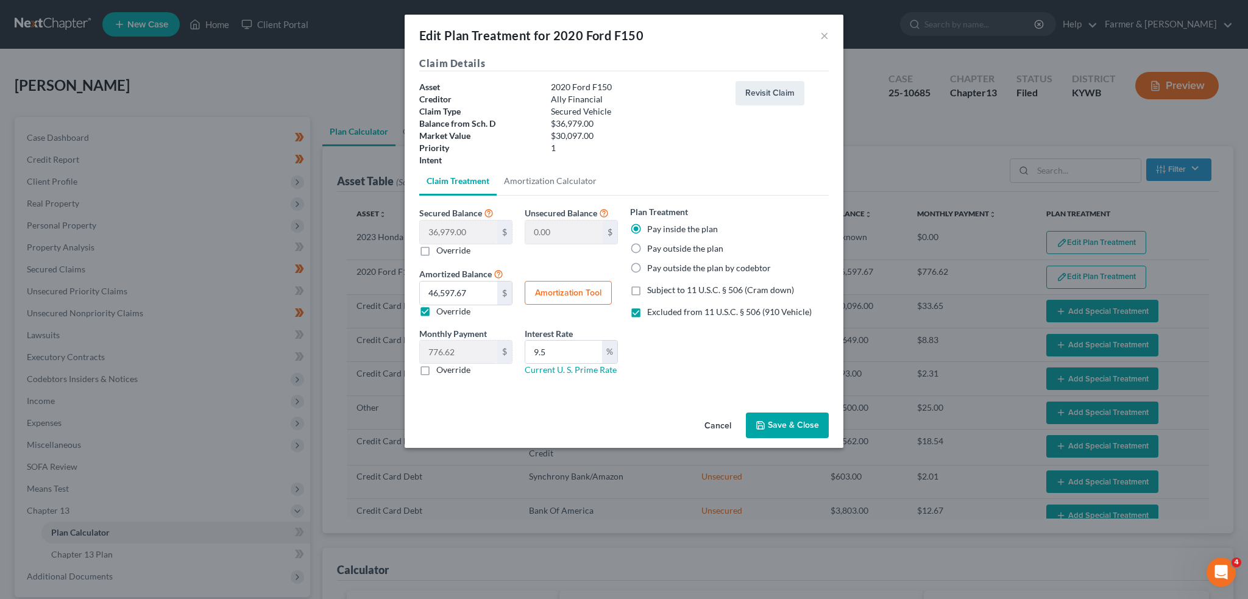
click at [768, 419] on button "Save & Close" at bounding box center [787, 425] width 83 height 26
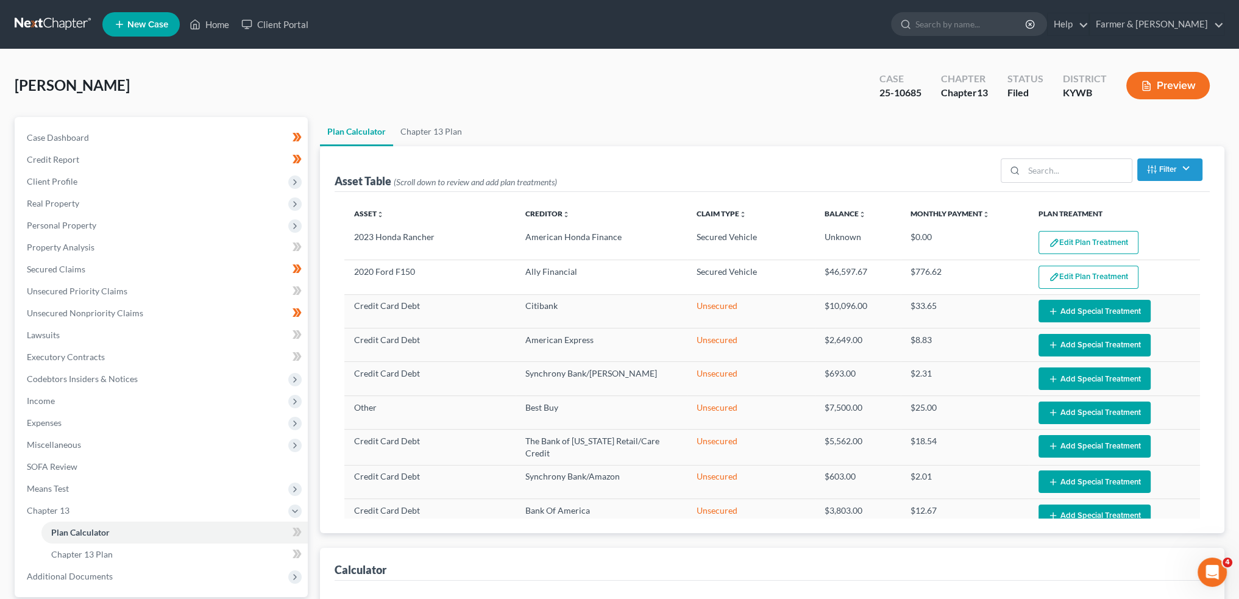
select select "59"
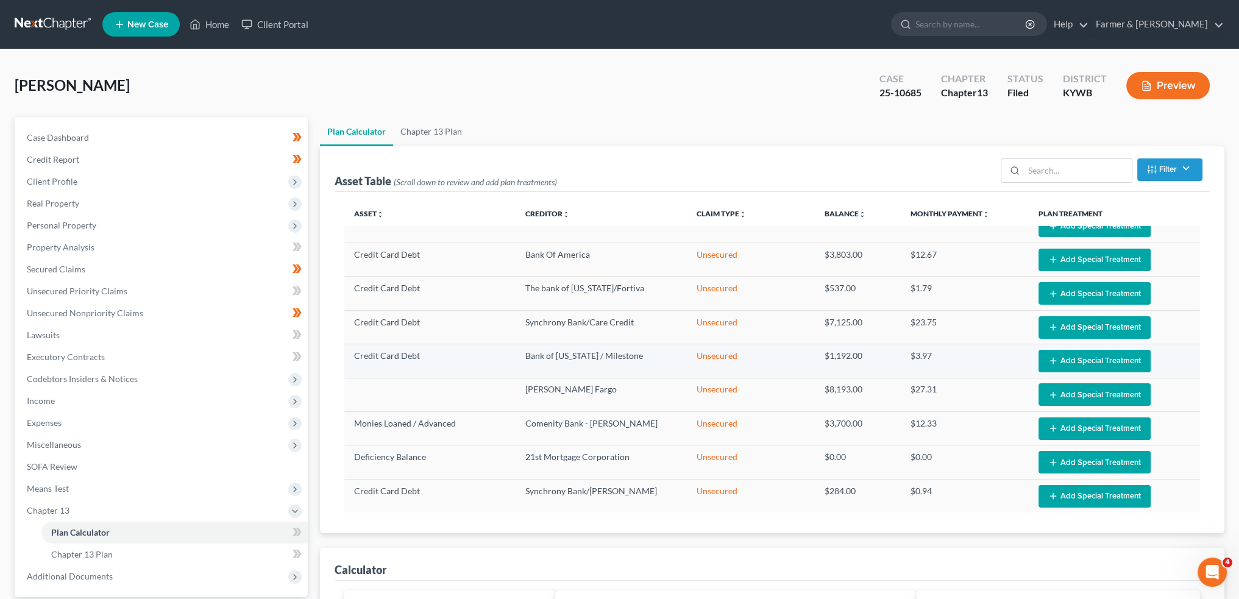
scroll to position [203, 0]
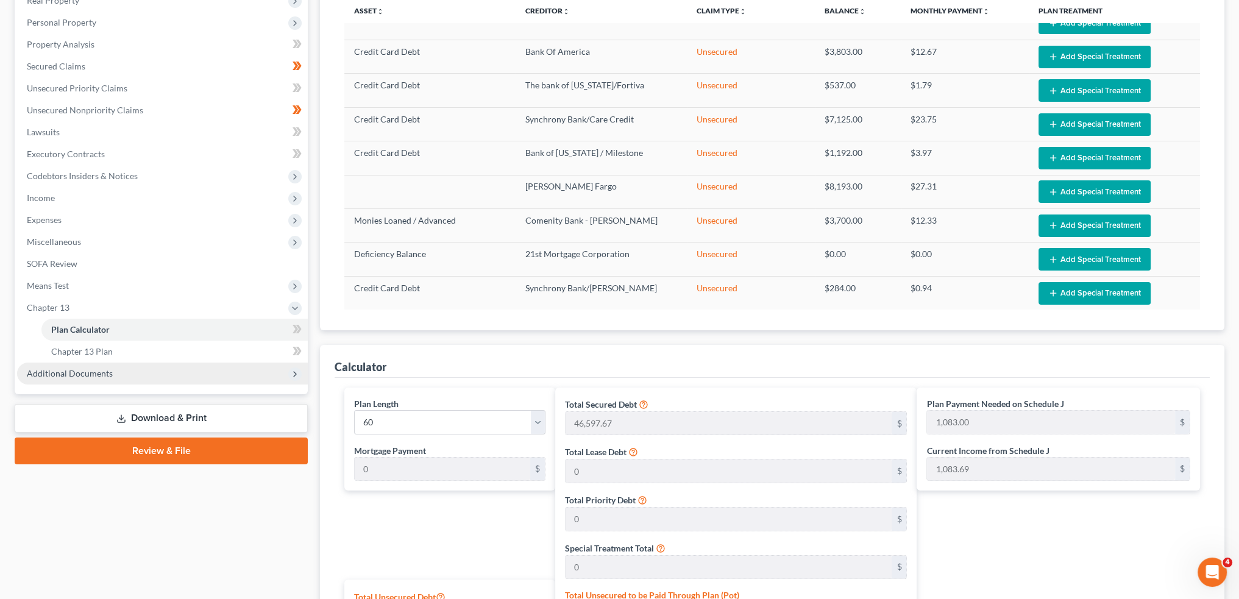
click at [113, 375] on span "Additional Documents" at bounding box center [162, 374] width 291 height 22
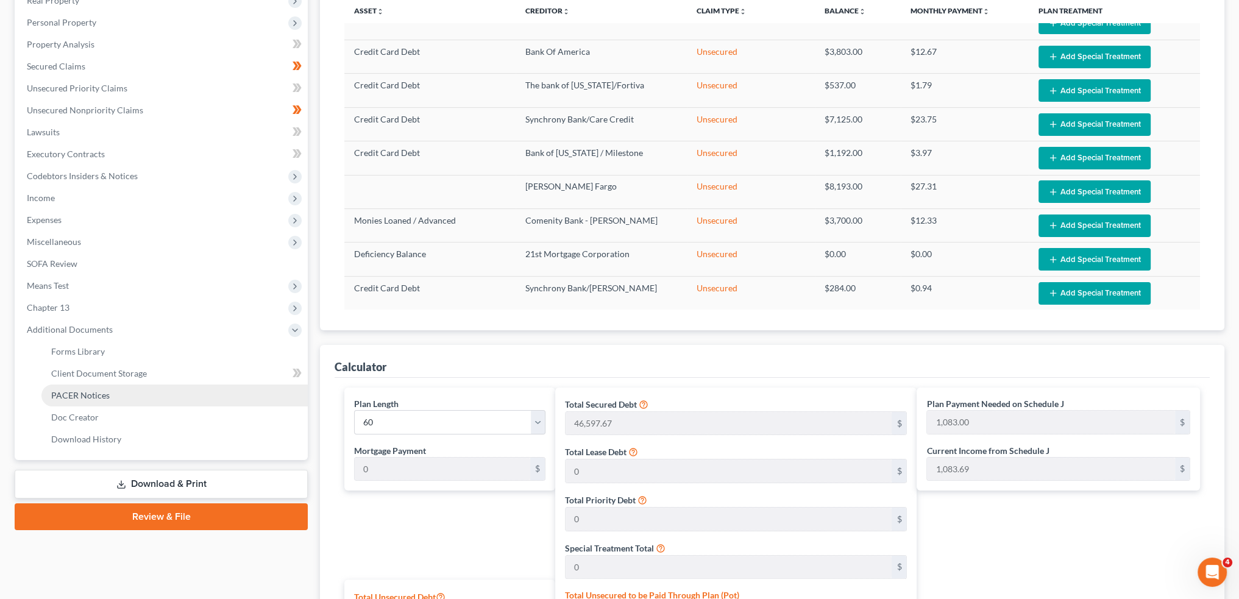
click at [130, 394] on link "PACER Notices" at bounding box center [174, 395] width 266 height 22
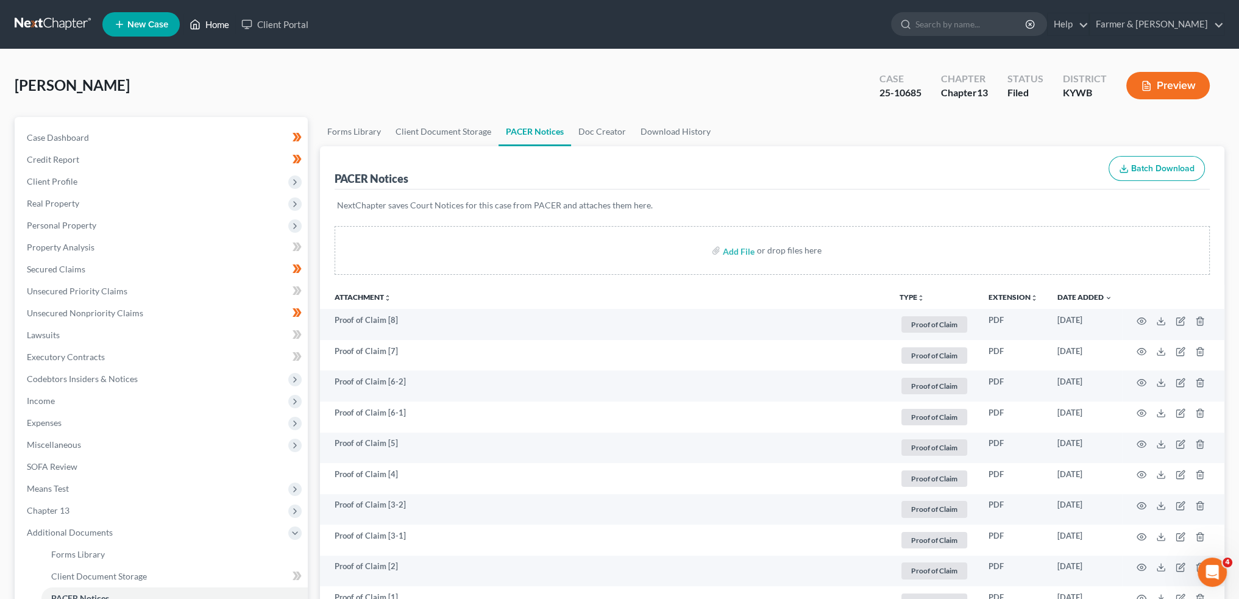
click at [210, 18] on link "Home" at bounding box center [209, 24] width 52 height 22
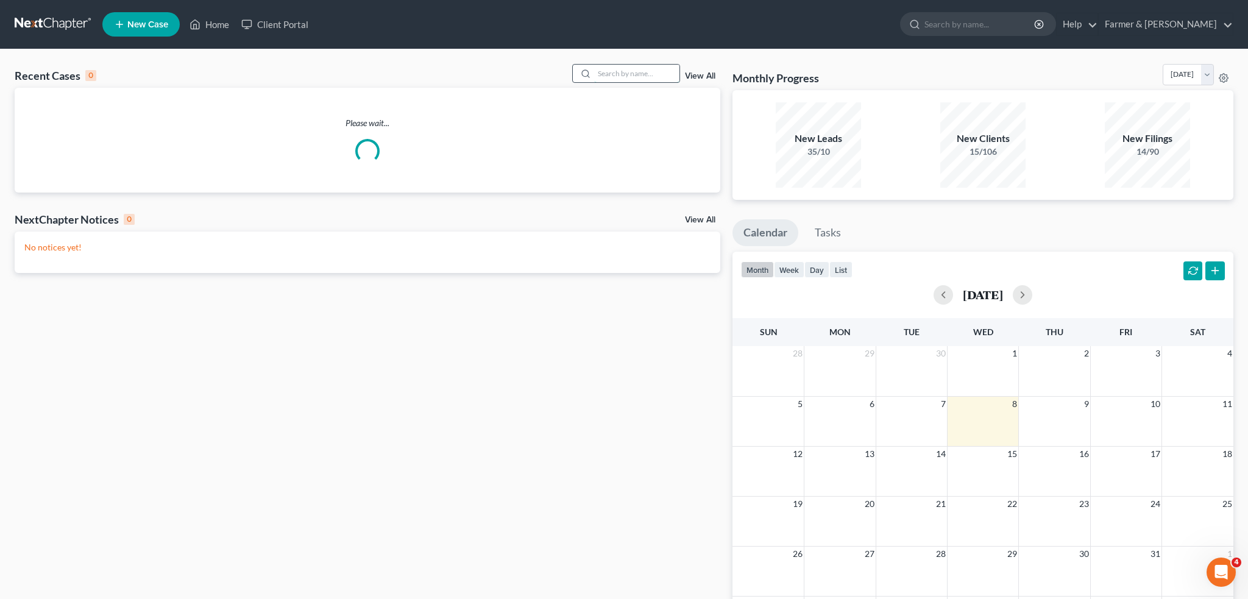
click at [615, 74] on input "search" at bounding box center [636, 74] width 85 height 18
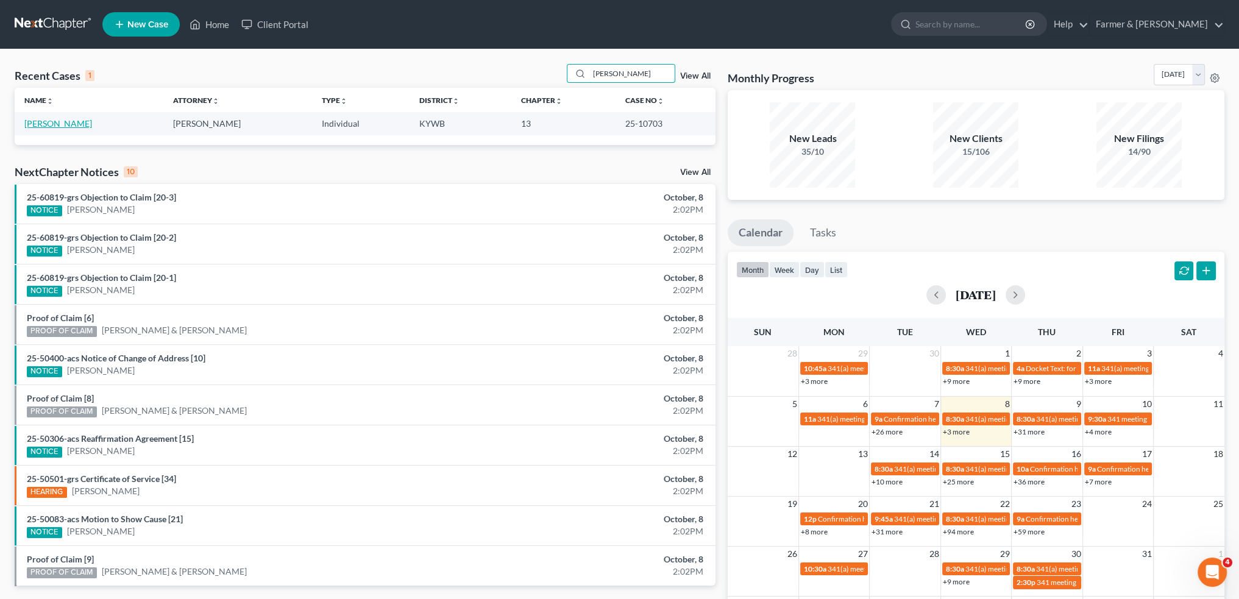
type input "stacie smajlagic"
click at [44, 126] on link "Smajlagic, Stacie" at bounding box center [58, 123] width 68 height 10
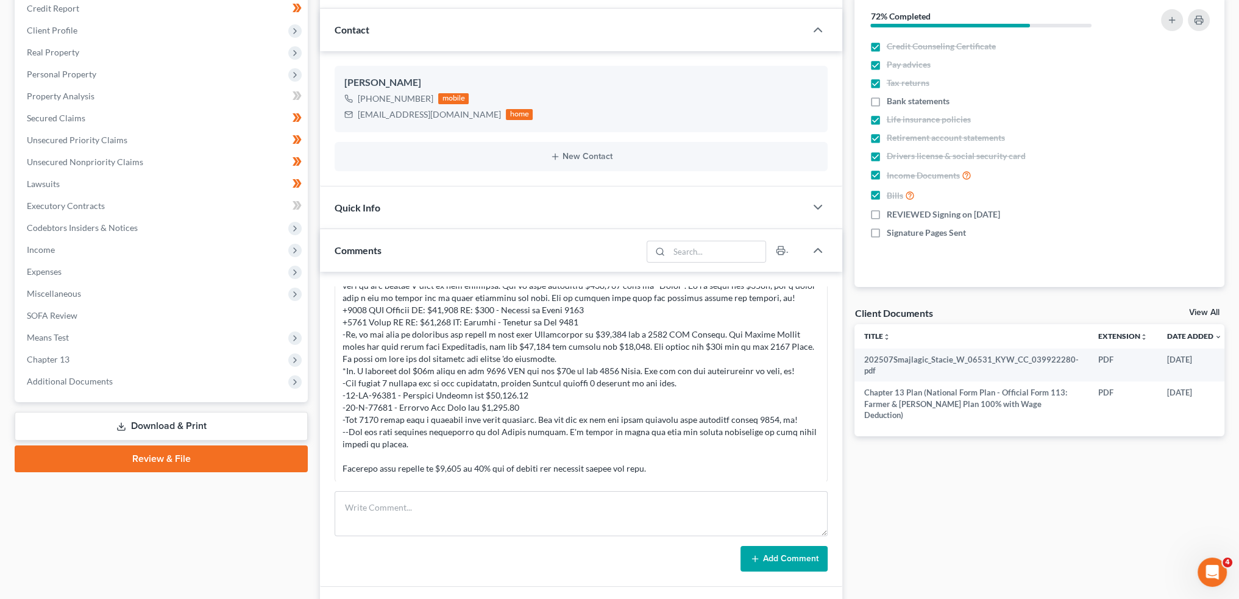
scroll to position [203, 0]
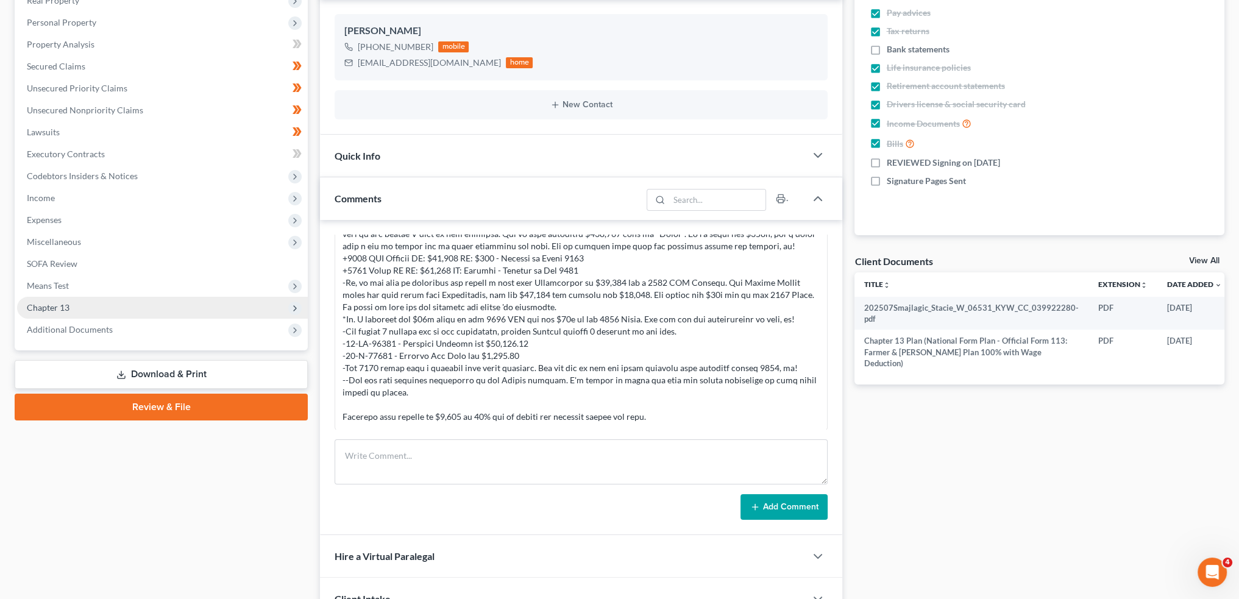
click at [102, 300] on span "Chapter 13" at bounding box center [162, 308] width 291 height 22
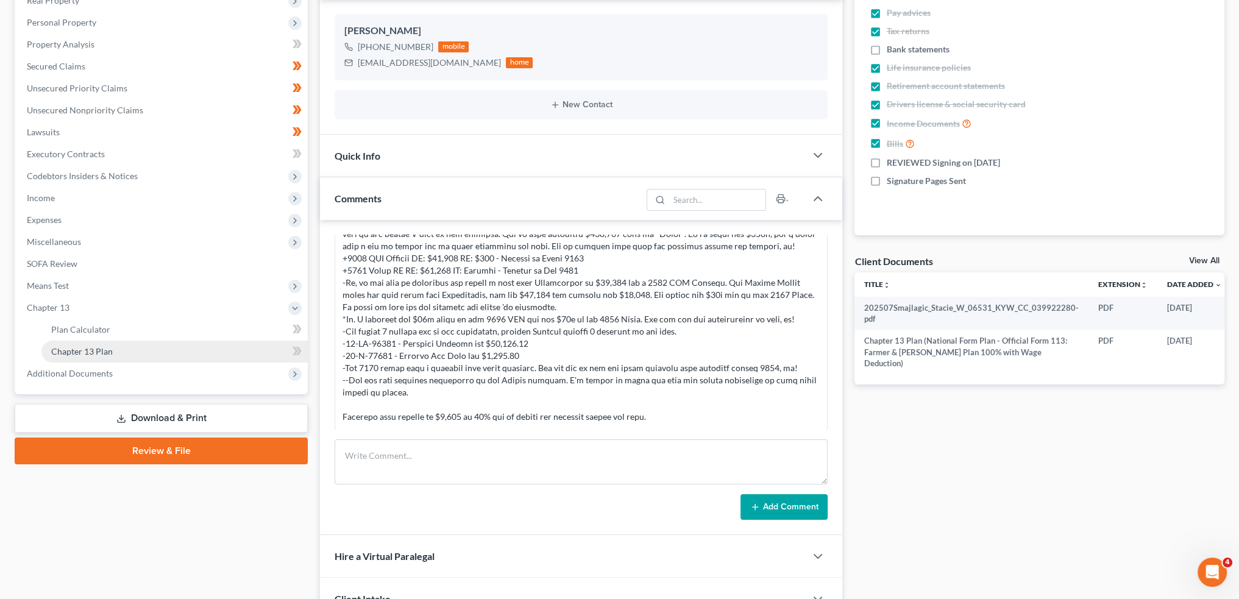
click at [110, 361] on link "Chapter 13 Plan" at bounding box center [174, 352] width 266 height 22
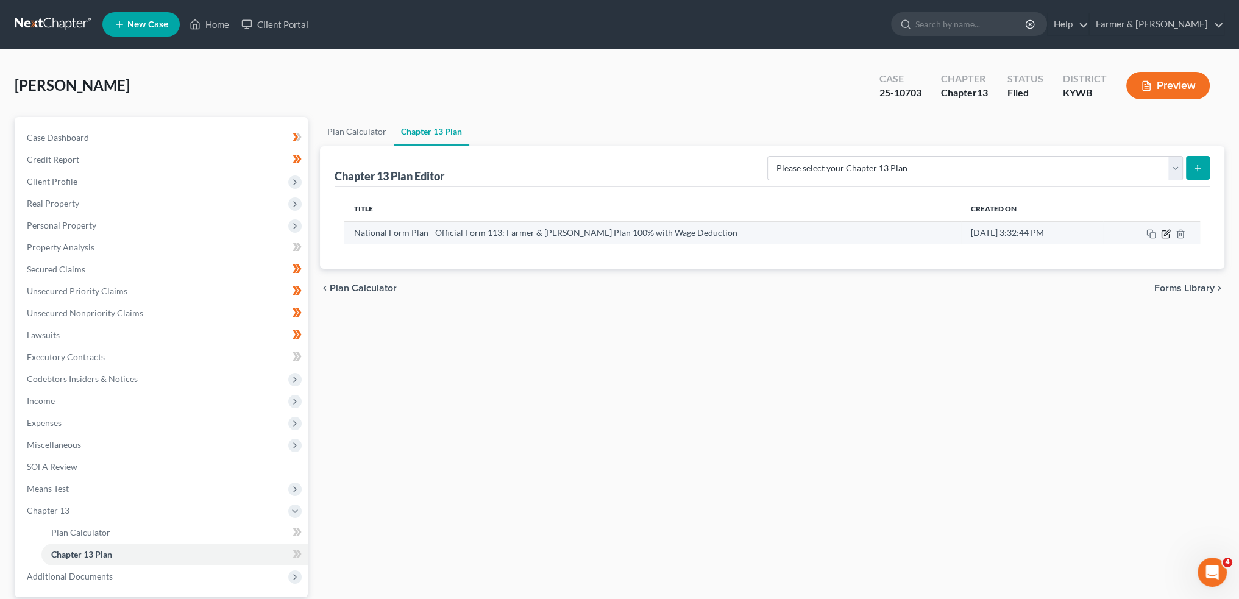
click at [1166, 231] on icon "button" at bounding box center [1166, 232] width 5 height 5
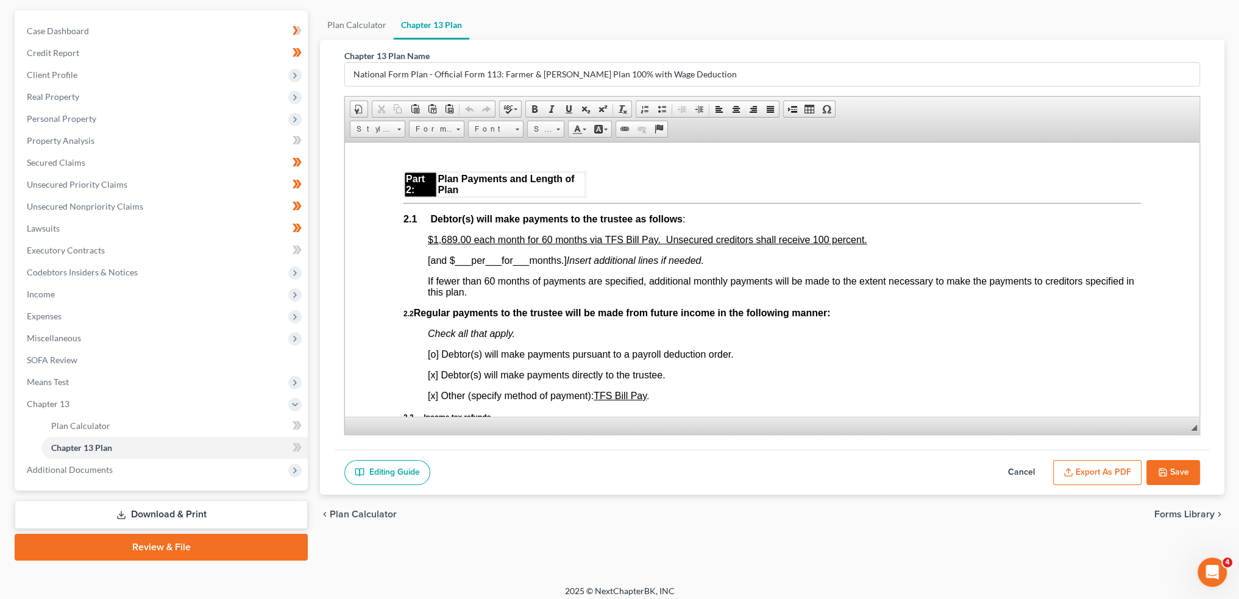
scroll to position [113, 0]
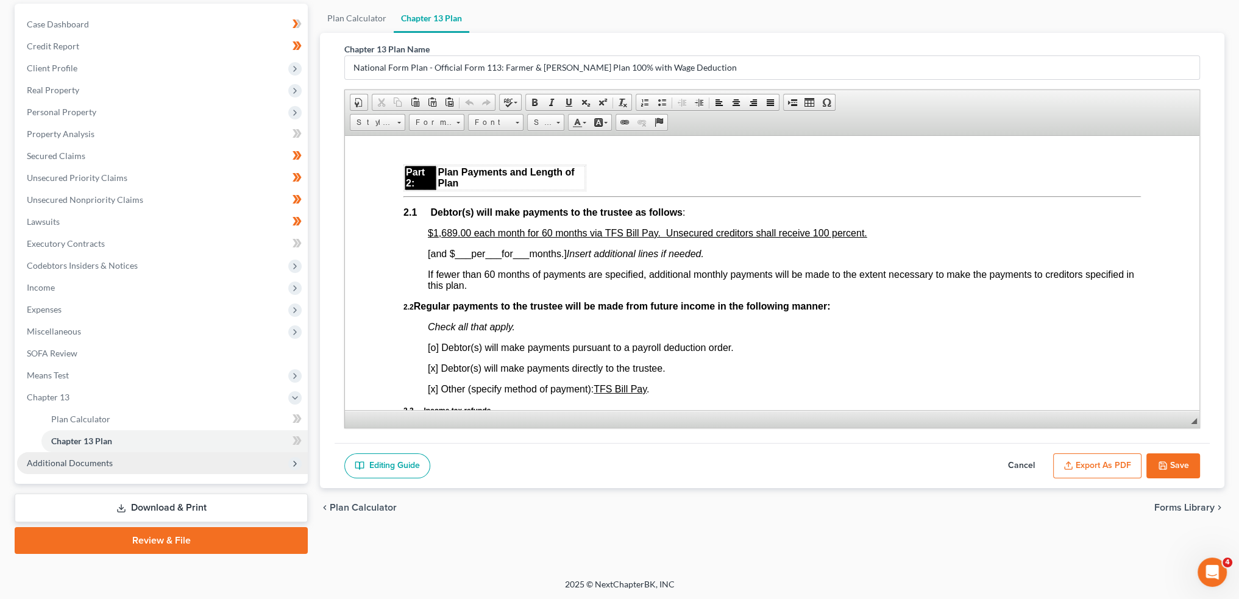
click at [79, 462] on span "Additional Documents" at bounding box center [70, 463] width 86 height 10
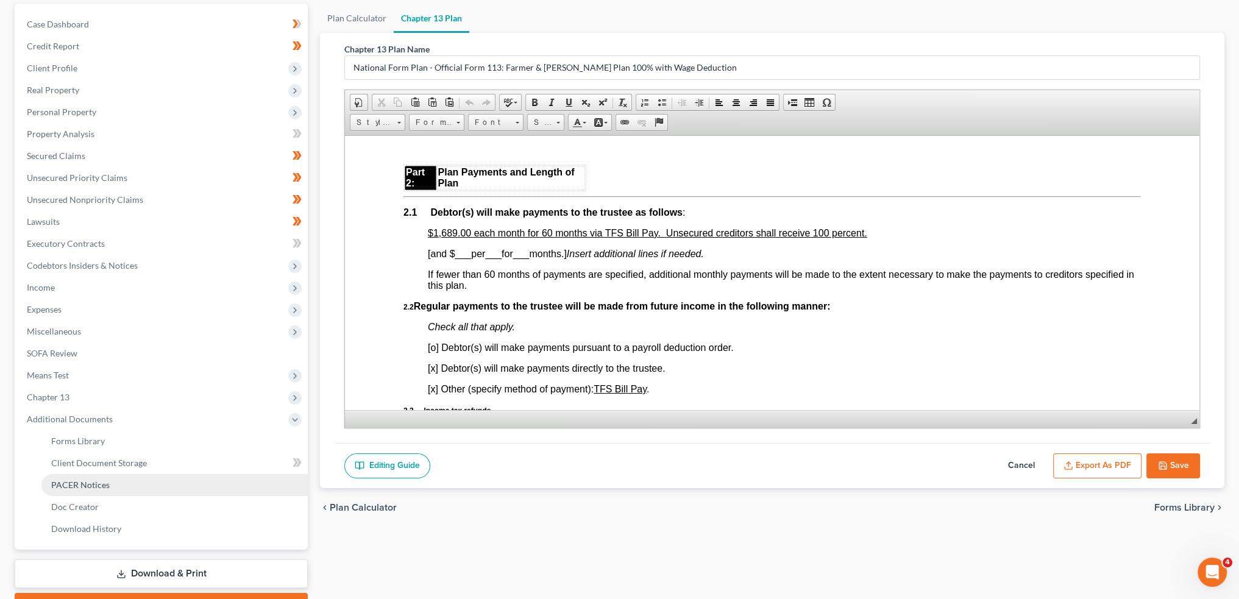
click at [80, 480] on span "PACER Notices" at bounding box center [80, 485] width 58 height 10
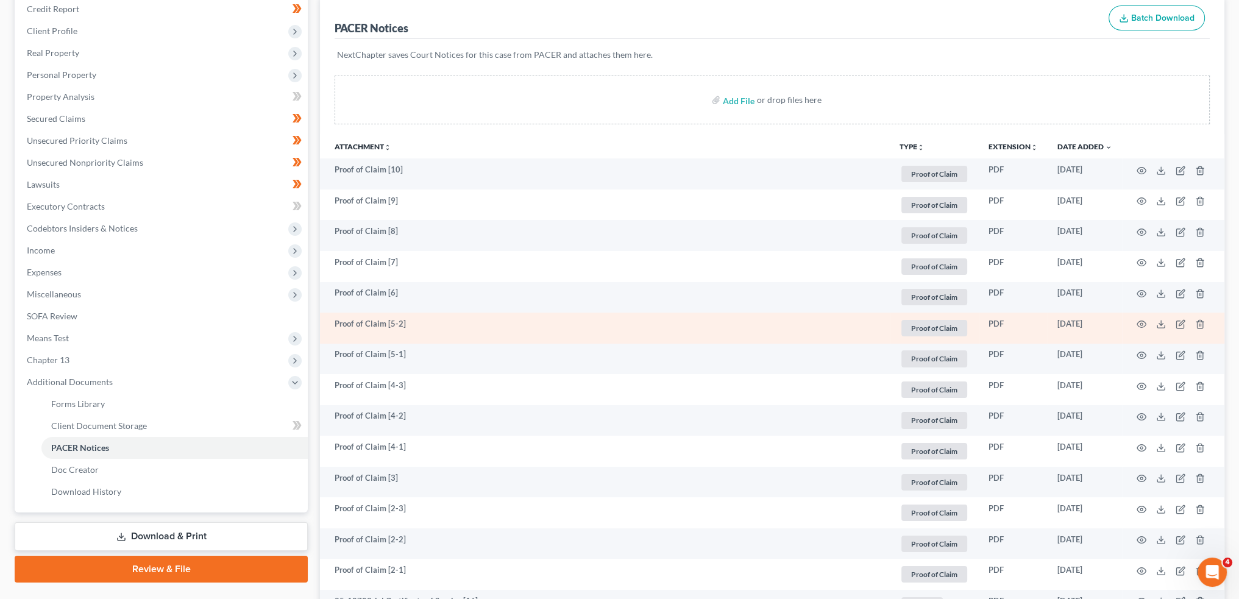
scroll to position [203, 0]
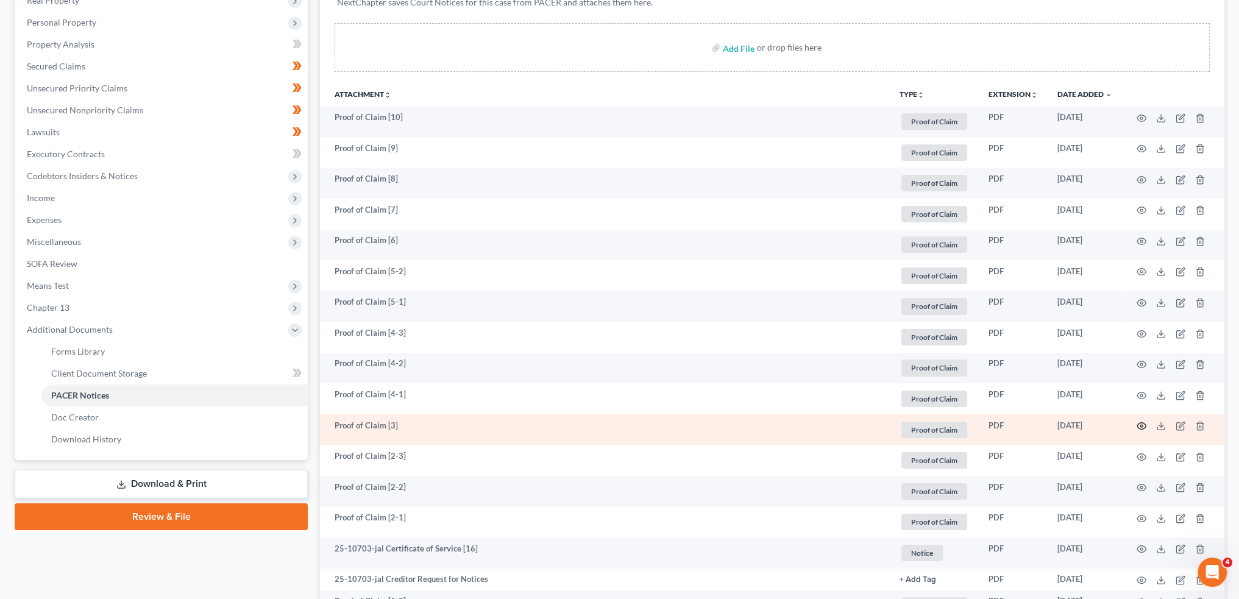
click at [1141, 426] on icon "button" at bounding box center [1141, 426] width 10 height 10
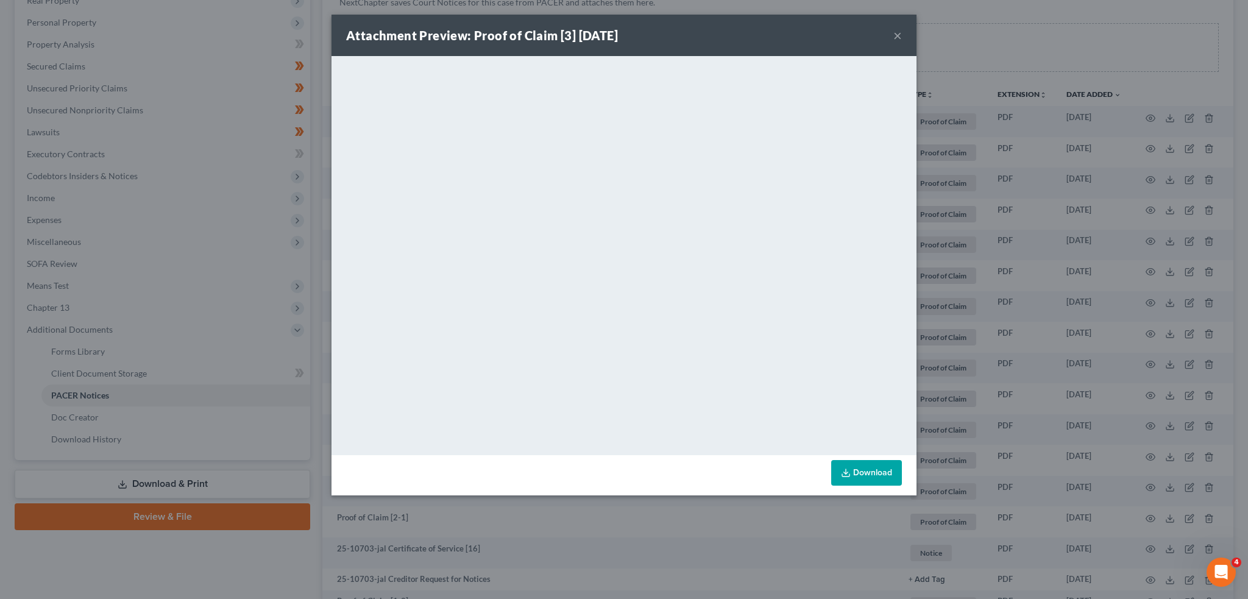
drag, startPoint x: 896, startPoint y: 36, endPoint x: 78, endPoint y: 308, distance: 862.2
click at [896, 36] on button "×" at bounding box center [897, 35] width 9 height 15
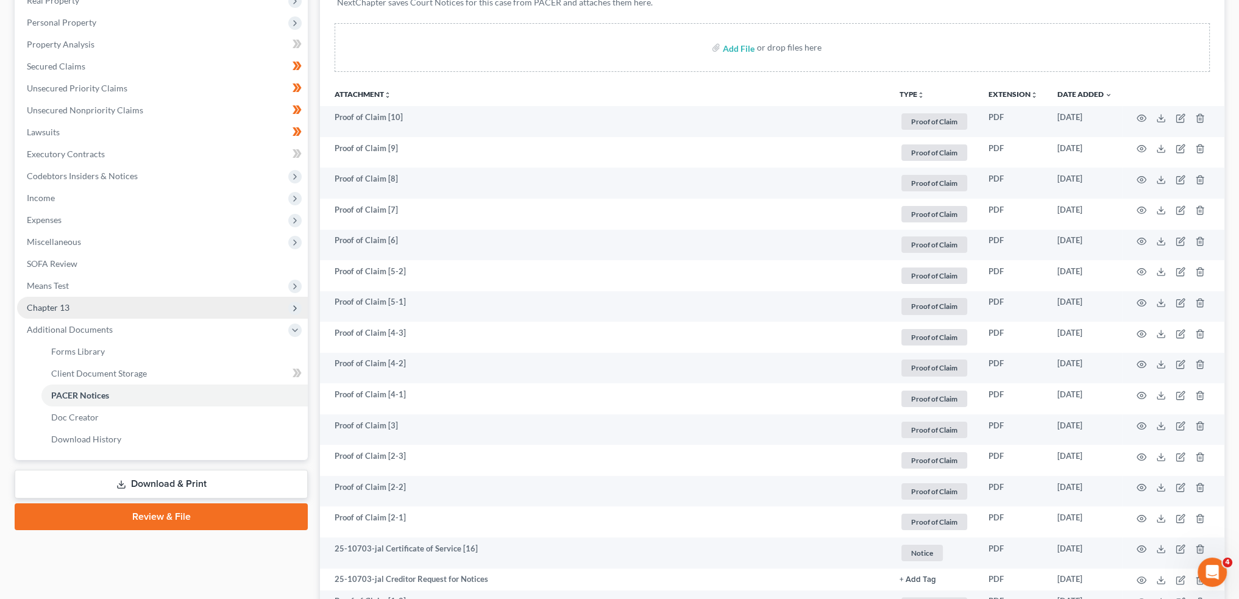
click at [87, 309] on span "Chapter 13" at bounding box center [162, 308] width 291 height 22
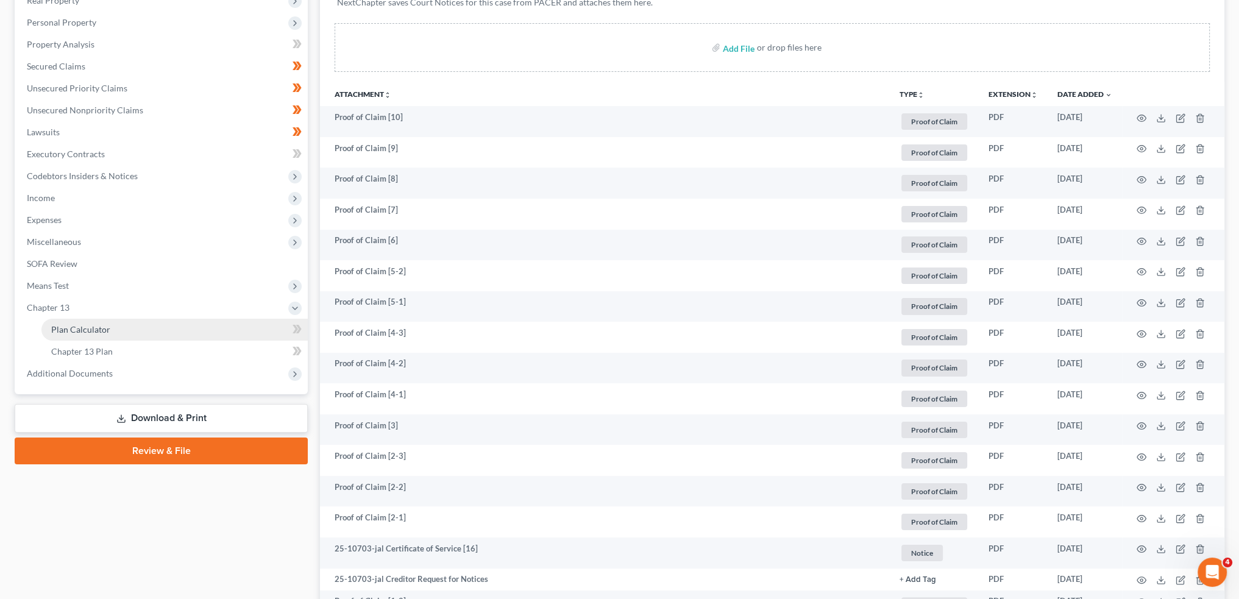
click at [97, 330] on span "Plan Calculator" at bounding box center [80, 329] width 59 height 10
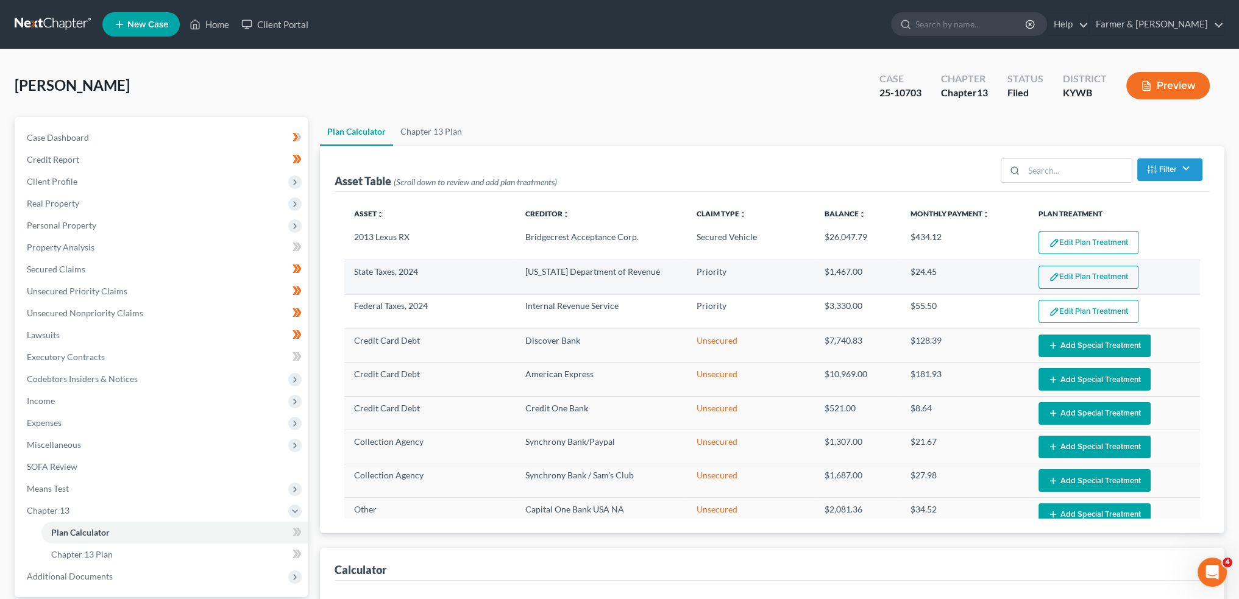
select select "59"
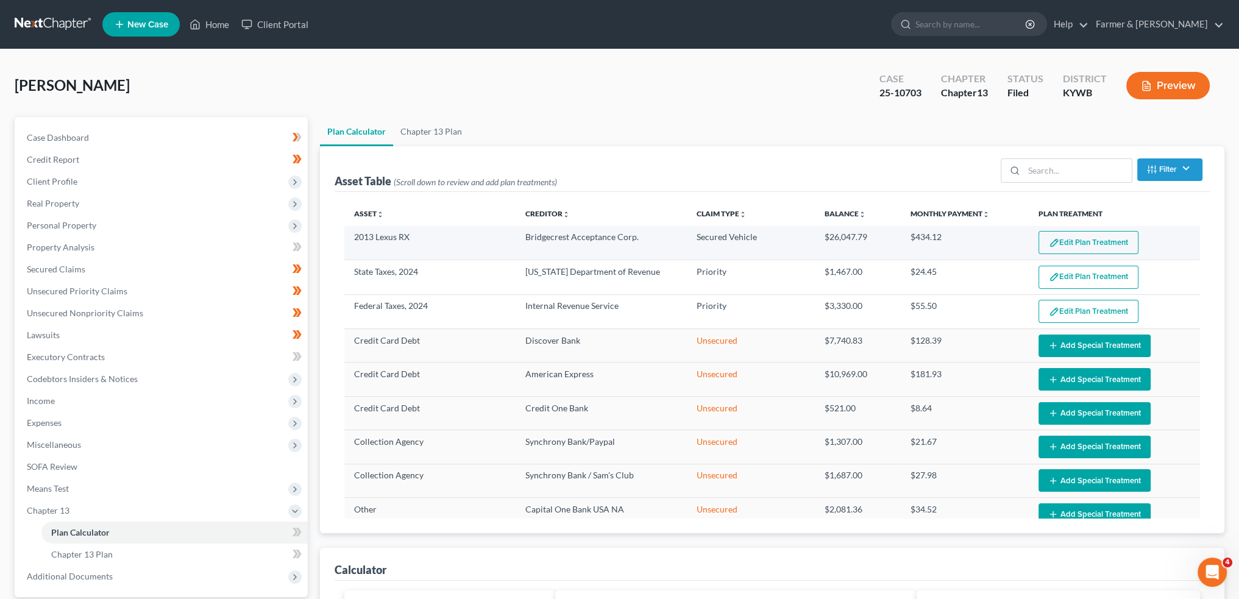
click at [1101, 241] on button "Edit Plan Treatment" at bounding box center [1088, 242] width 100 height 23
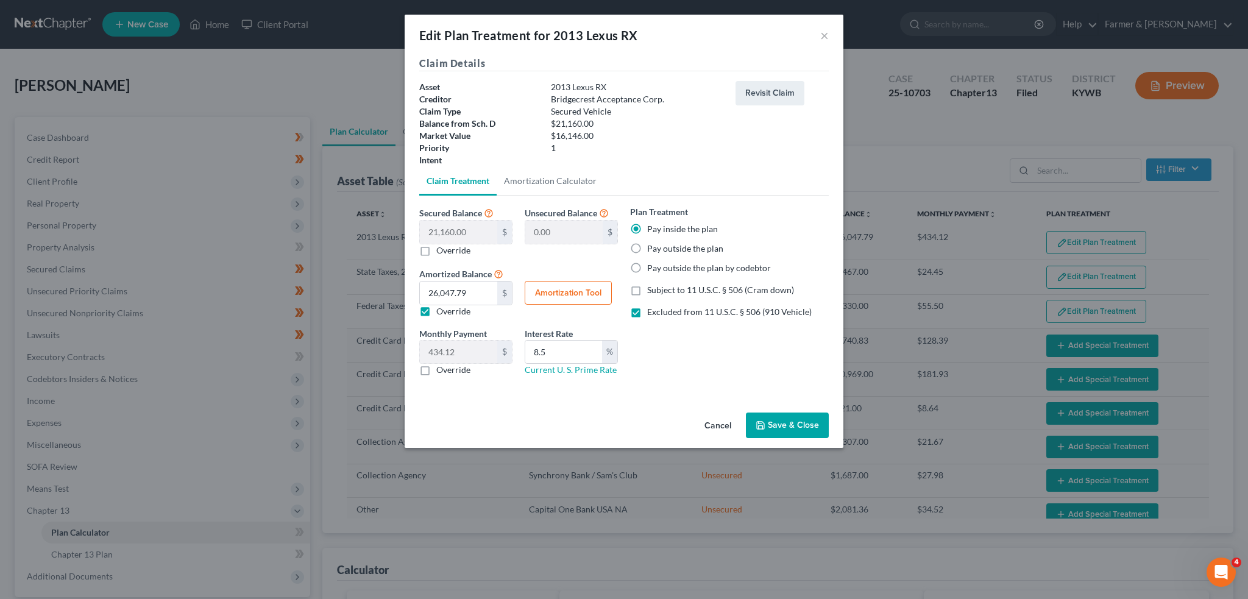
click at [785, 421] on button "Save & Close" at bounding box center [787, 425] width 83 height 26
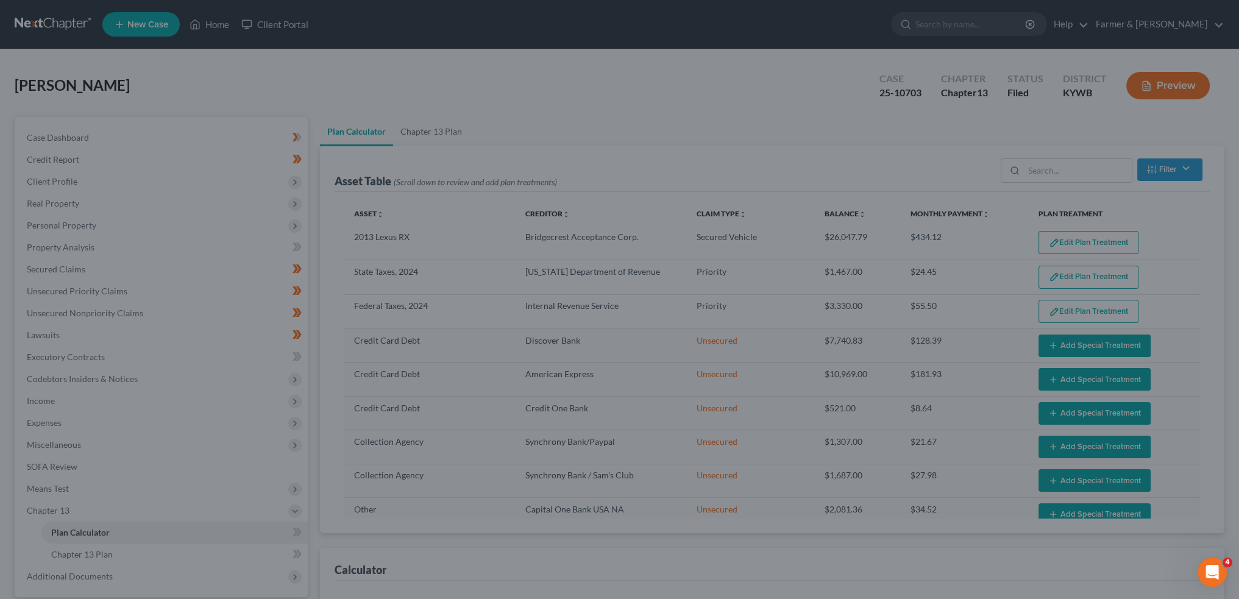
select select "59"
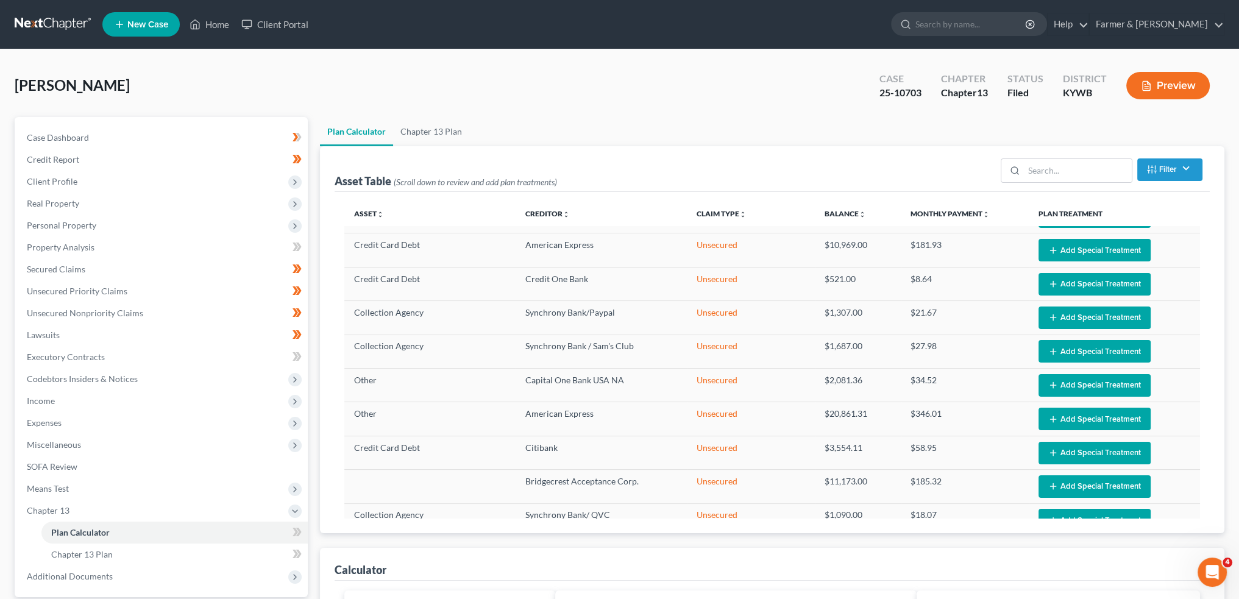
scroll to position [155, 0]
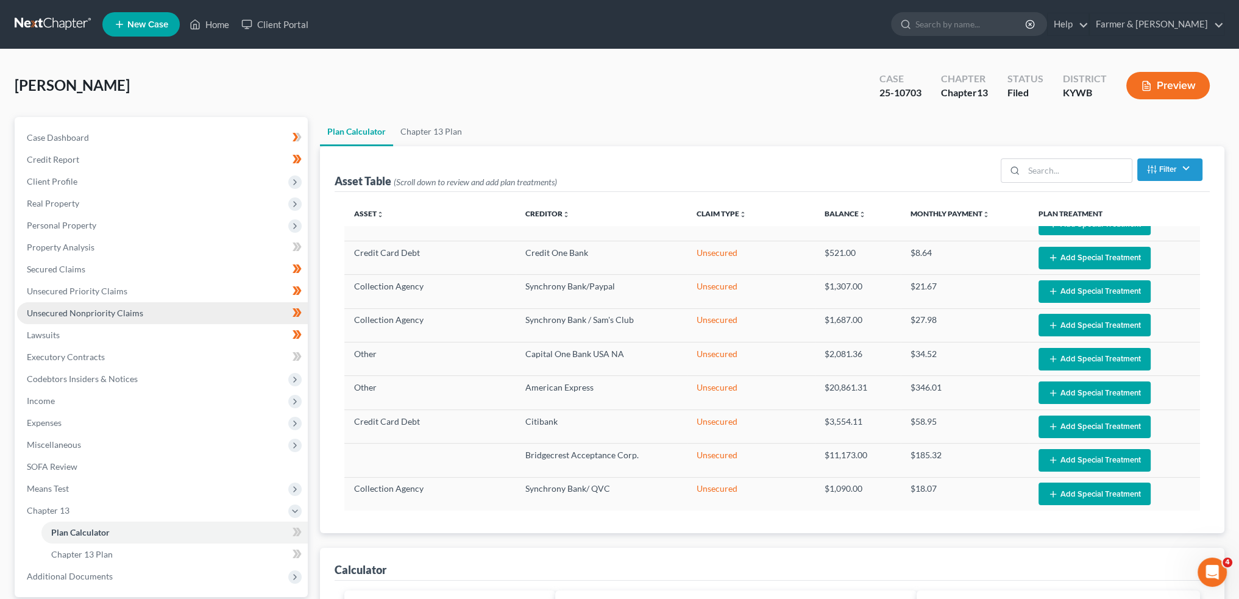
click at [195, 313] on link "Unsecured Nonpriority Claims" at bounding box center [162, 313] width 291 height 22
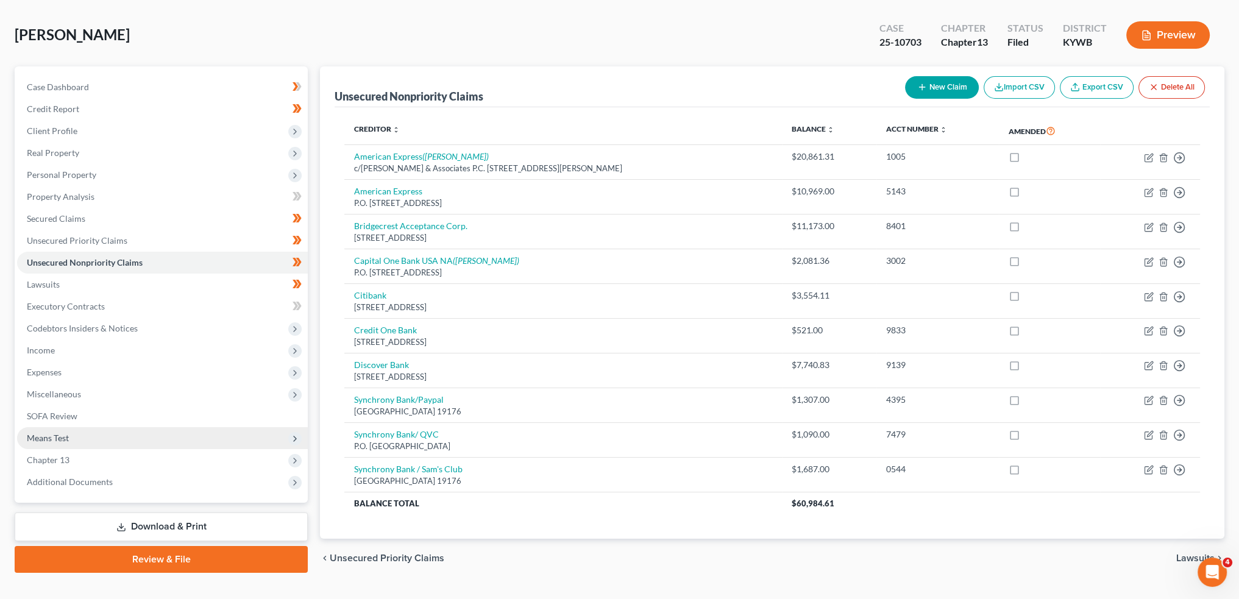
scroll to position [73, 0]
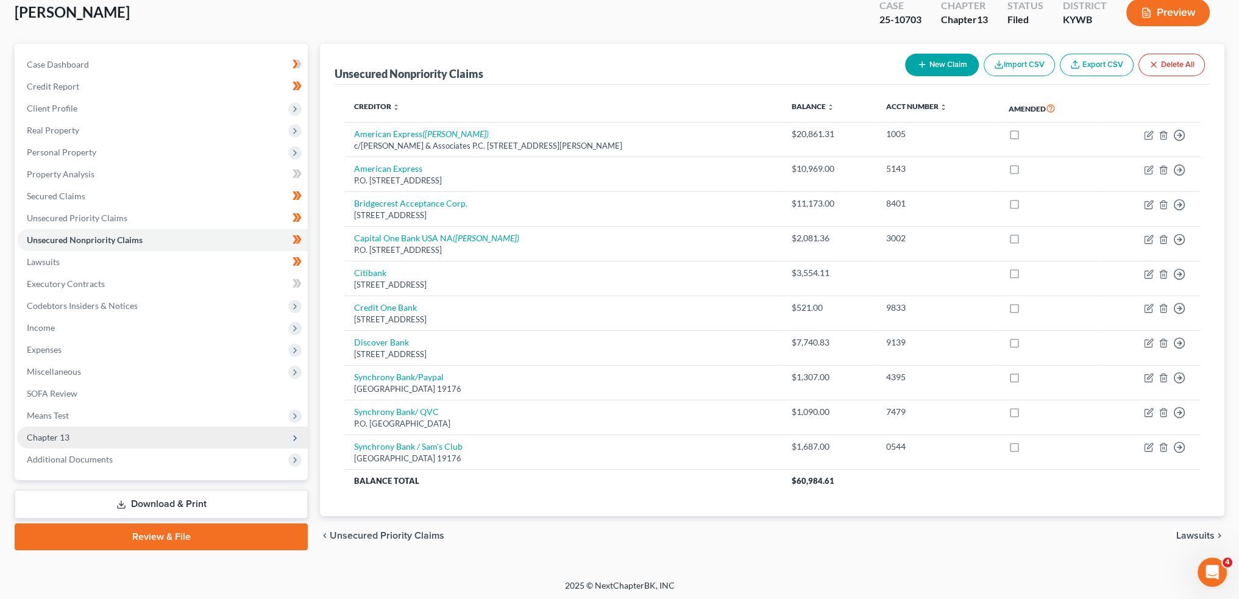
click at [83, 433] on span "Chapter 13" at bounding box center [162, 437] width 291 height 22
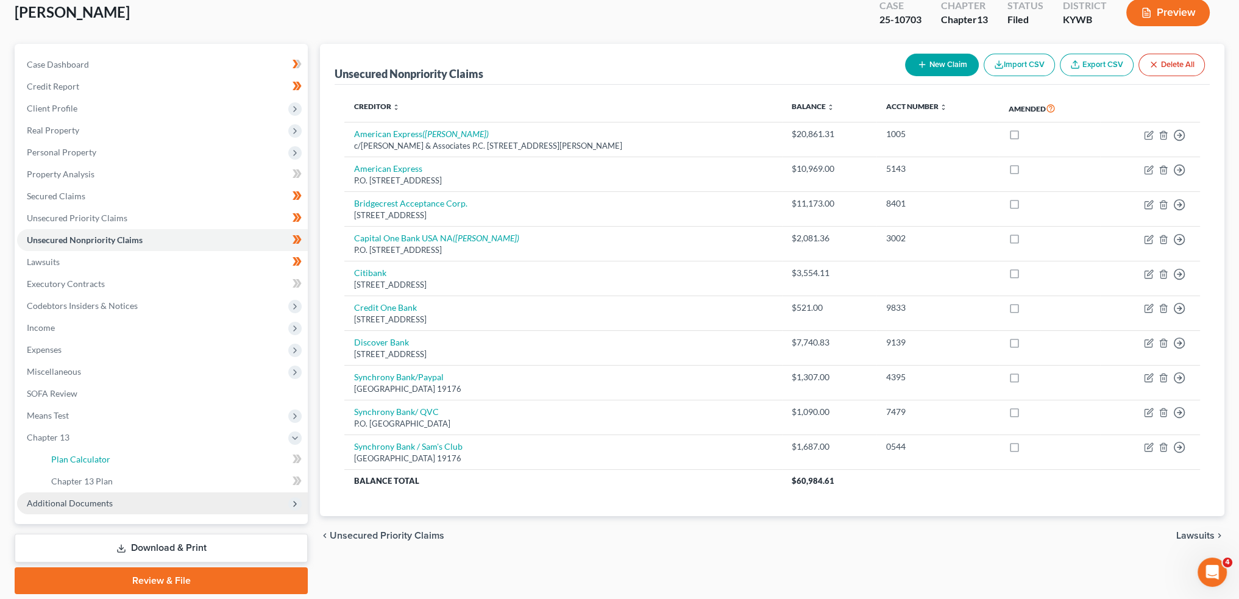
click at [83, 454] on span "Plan Calculator" at bounding box center [80, 459] width 59 height 10
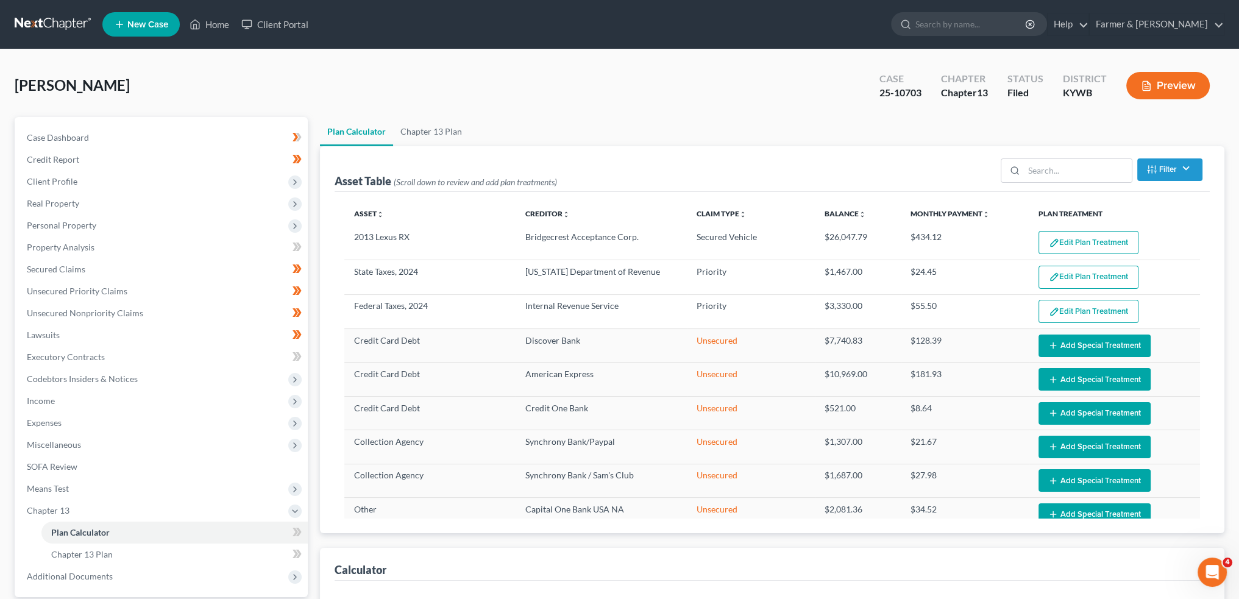
select select "59"
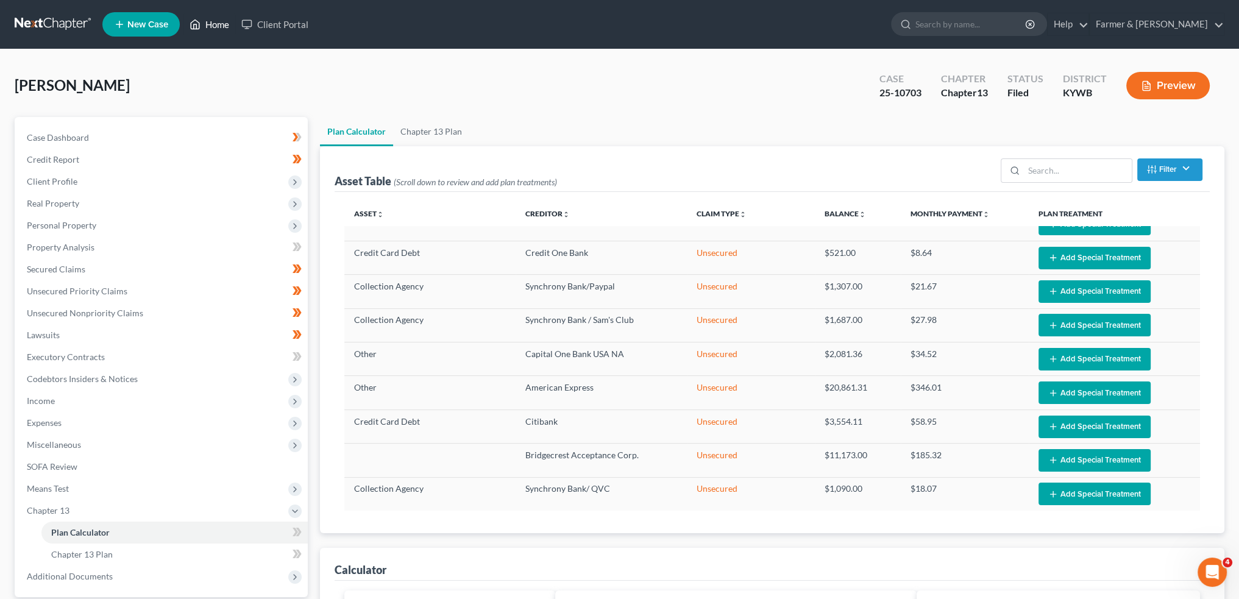
click at [200, 24] on icon at bounding box center [195, 24] width 9 height 9
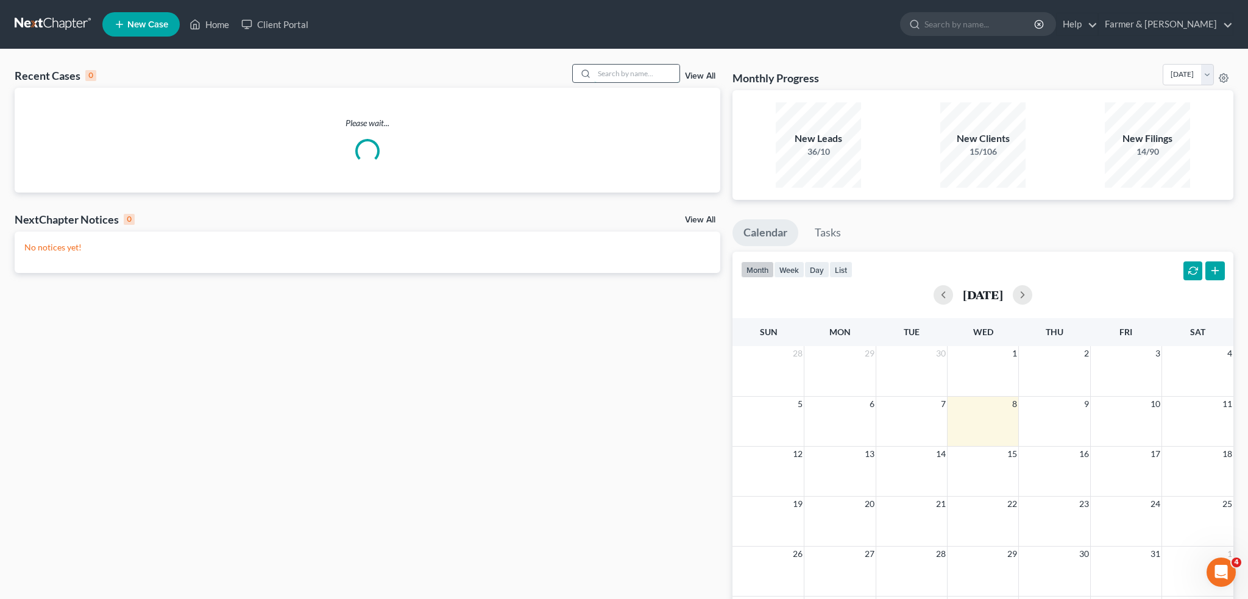
click at [627, 73] on input "search" at bounding box center [636, 74] width 85 height 18
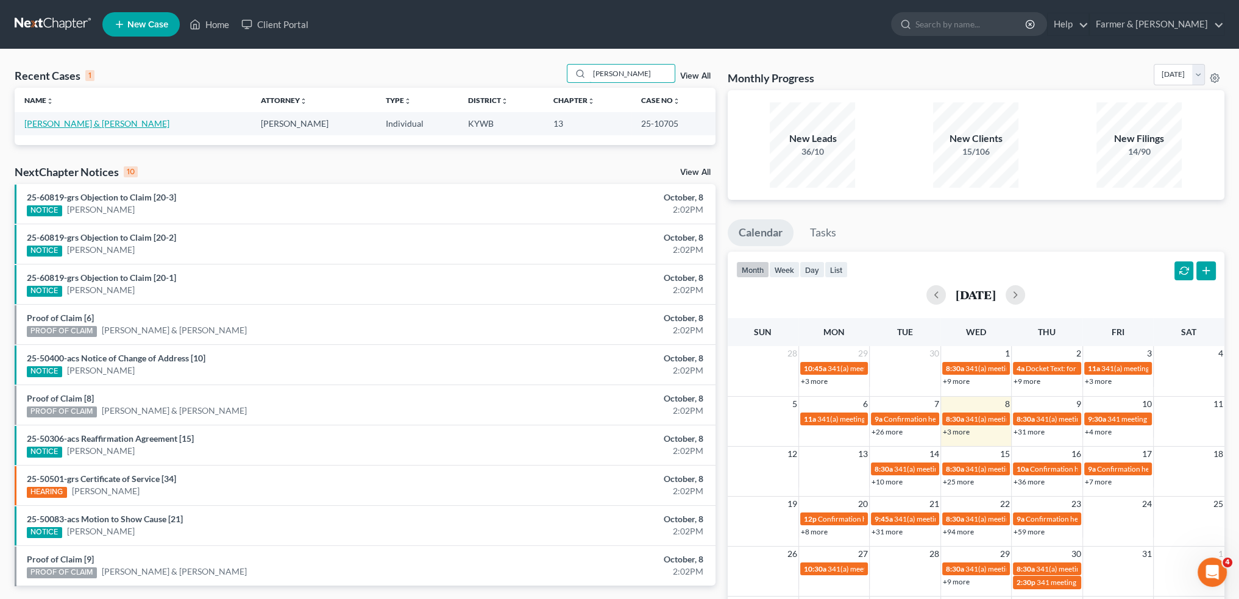
type input "PAUL VIGIL"
click at [68, 120] on link "Vigil, Paul & Suzanne" at bounding box center [96, 123] width 145 height 10
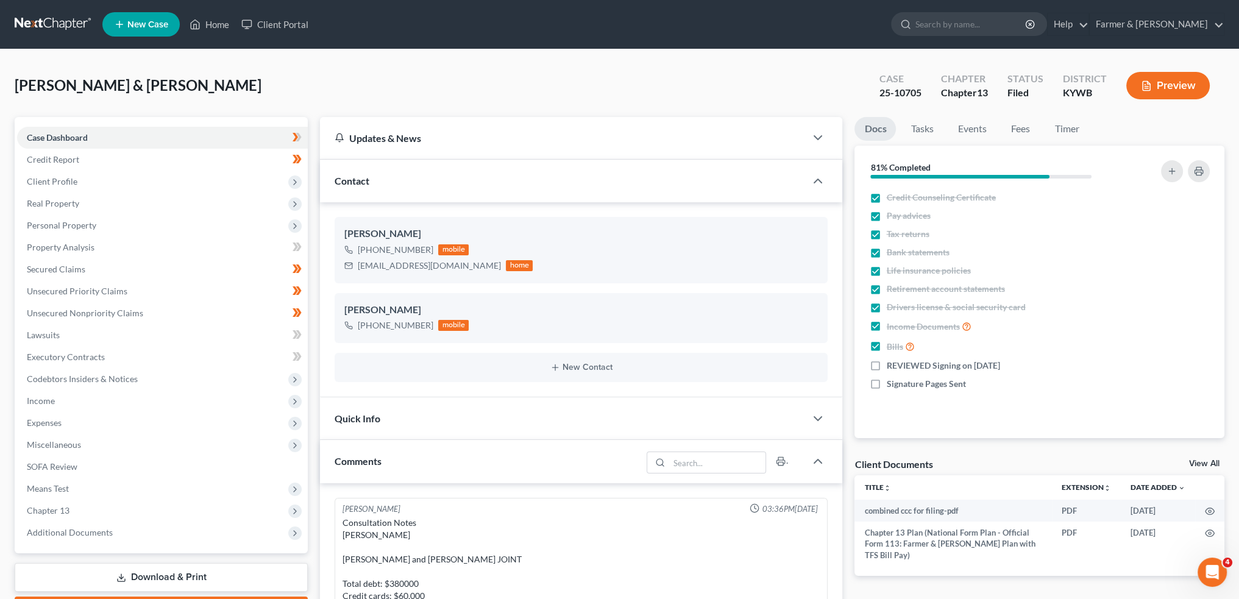
scroll to position [419, 0]
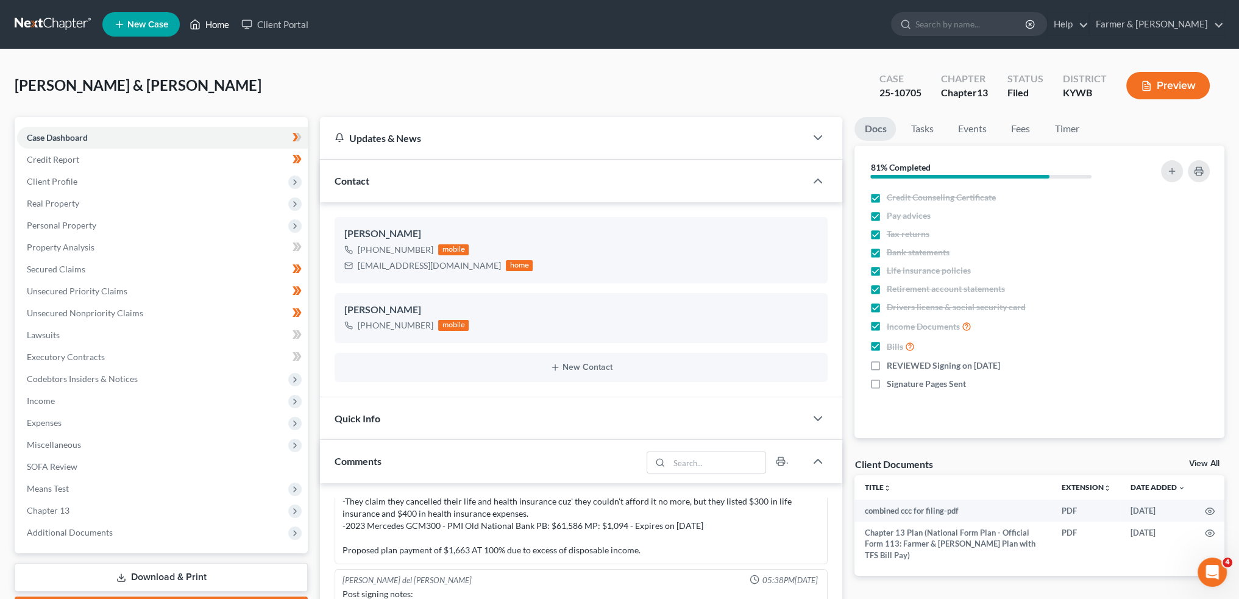
click at [198, 17] on icon at bounding box center [194, 24] width 11 height 15
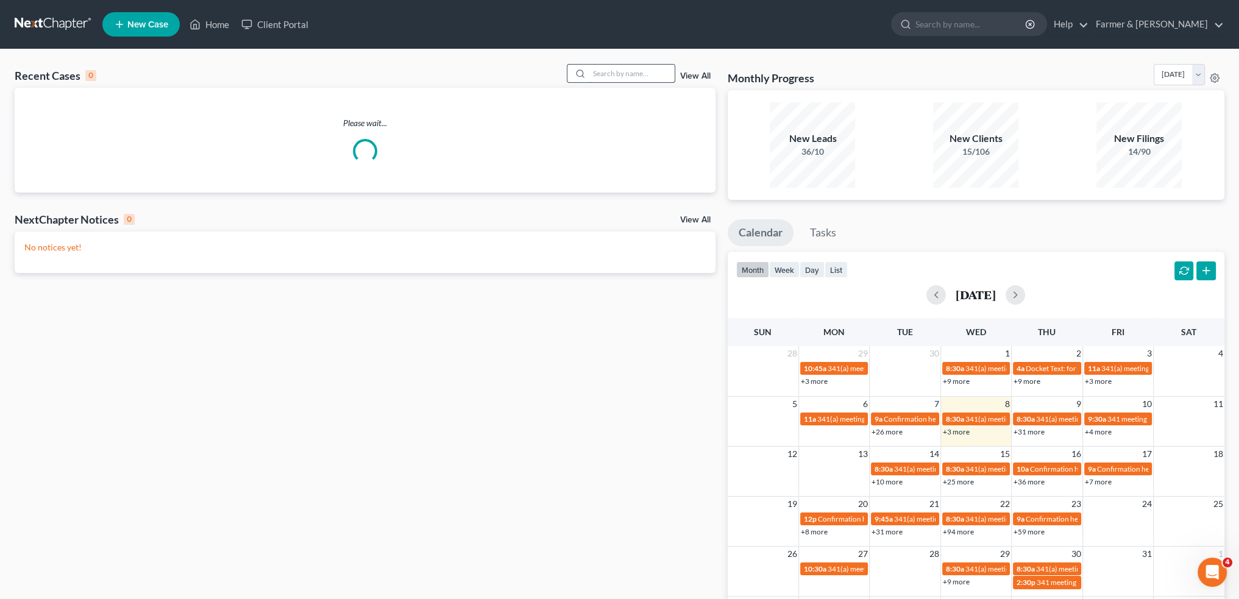
click at [619, 77] on input "search" at bounding box center [631, 74] width 85 height 18
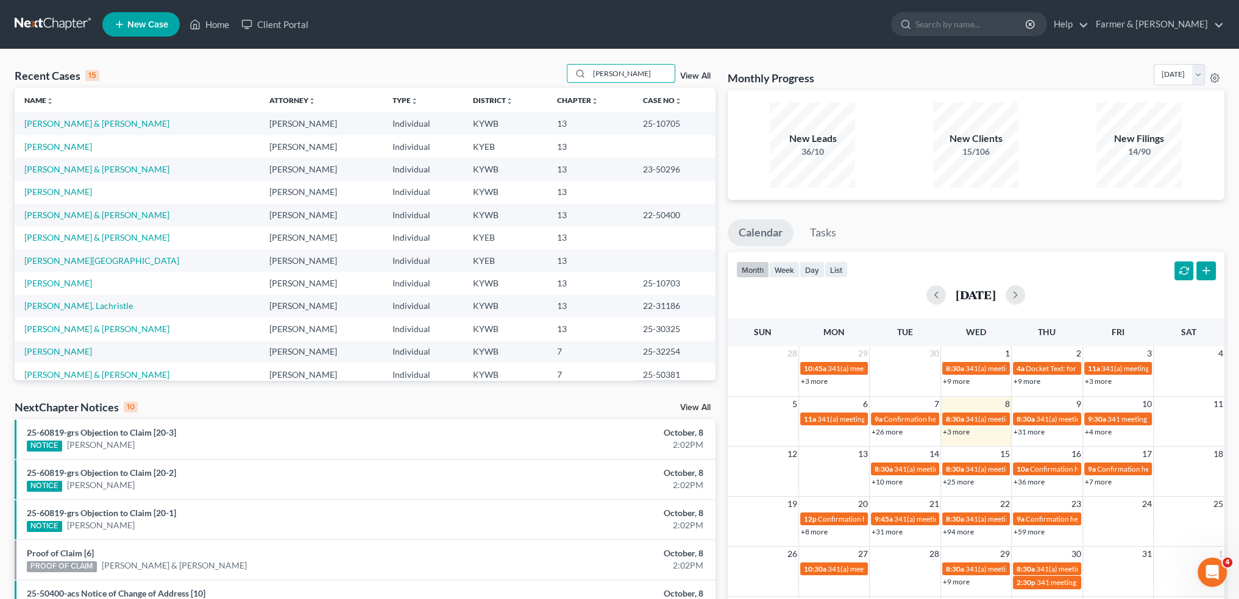
type input "spencer cassady"
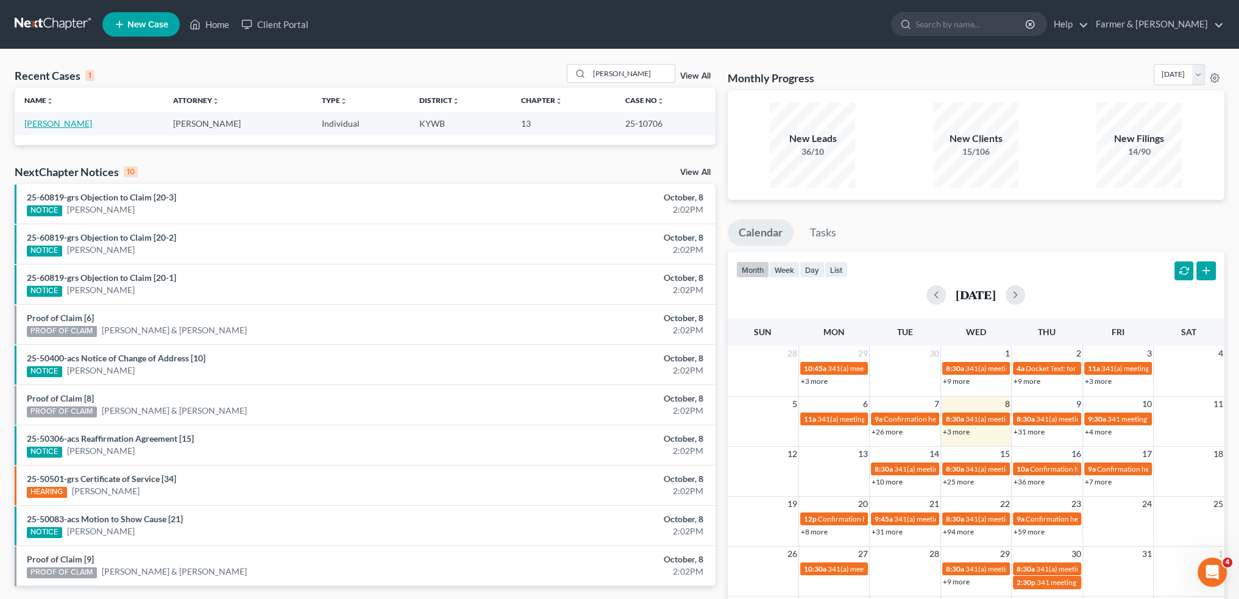
drag, startPoint x: 50, startPoint y: 122, endPoint x: 771, endPoint y: 165, distance: 722.0
click at [50, 122] on link "Cassady, Spencer" at bounding box center [58, 123] width 68 height 10
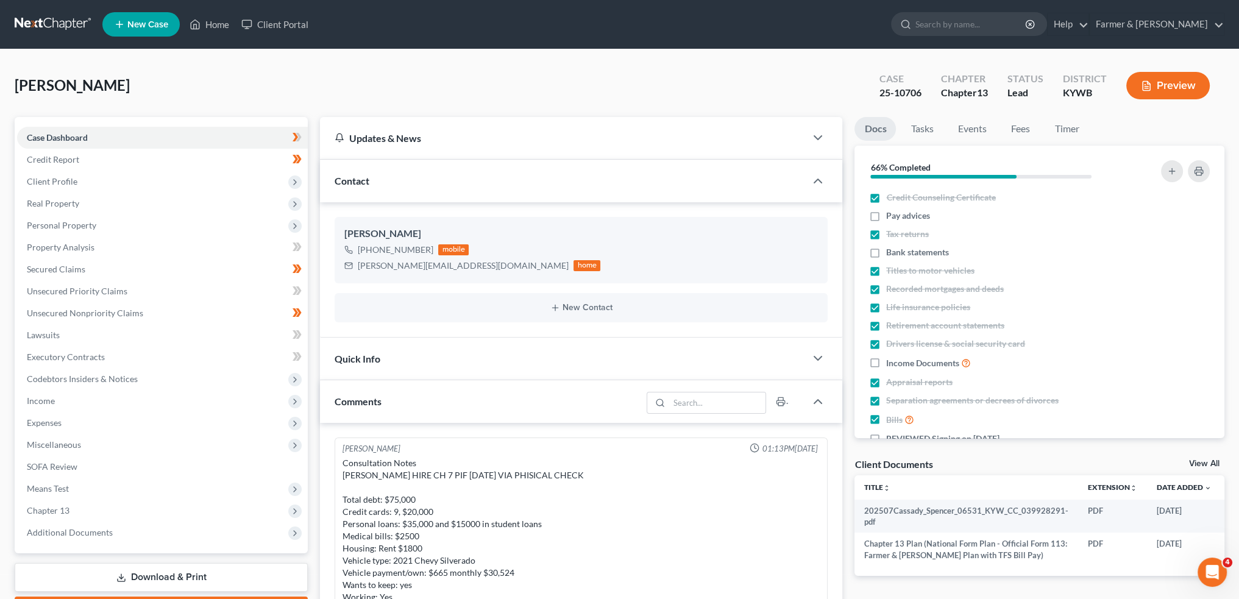
scroll to position [285, 0]
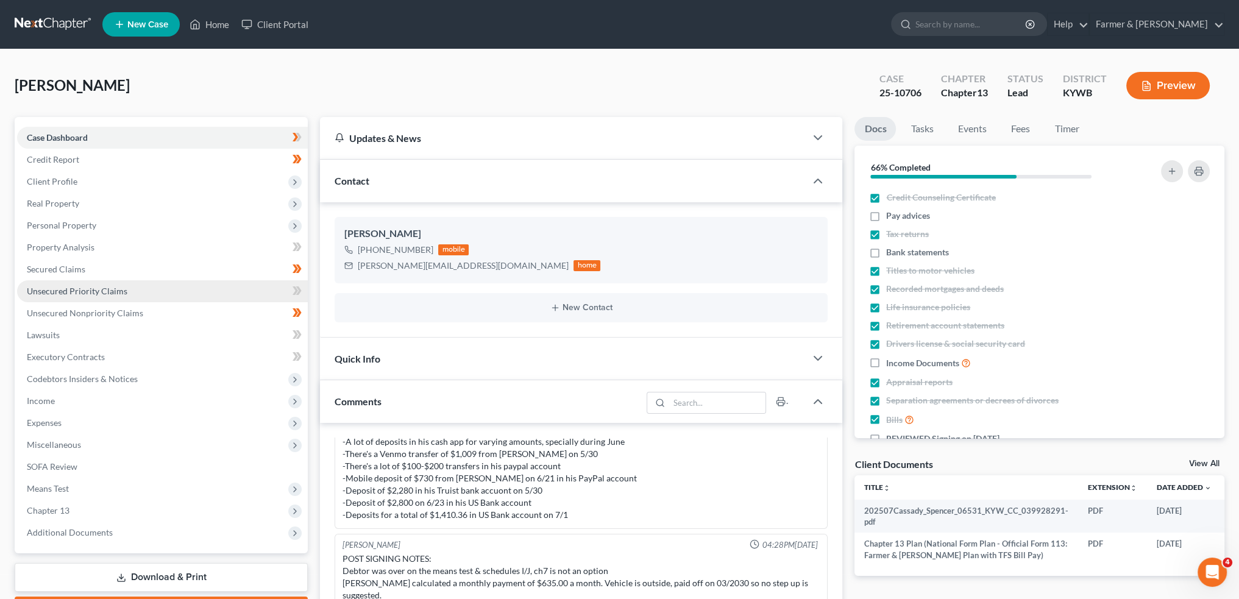
drag, startPoint x: 78, startPoint y: 515, endPoint x: 127, endPoint y: 300, distance: 220.5
click at [78, 515] on span "Chapter 13" at bounding box center [162, 511] width 291 height 22
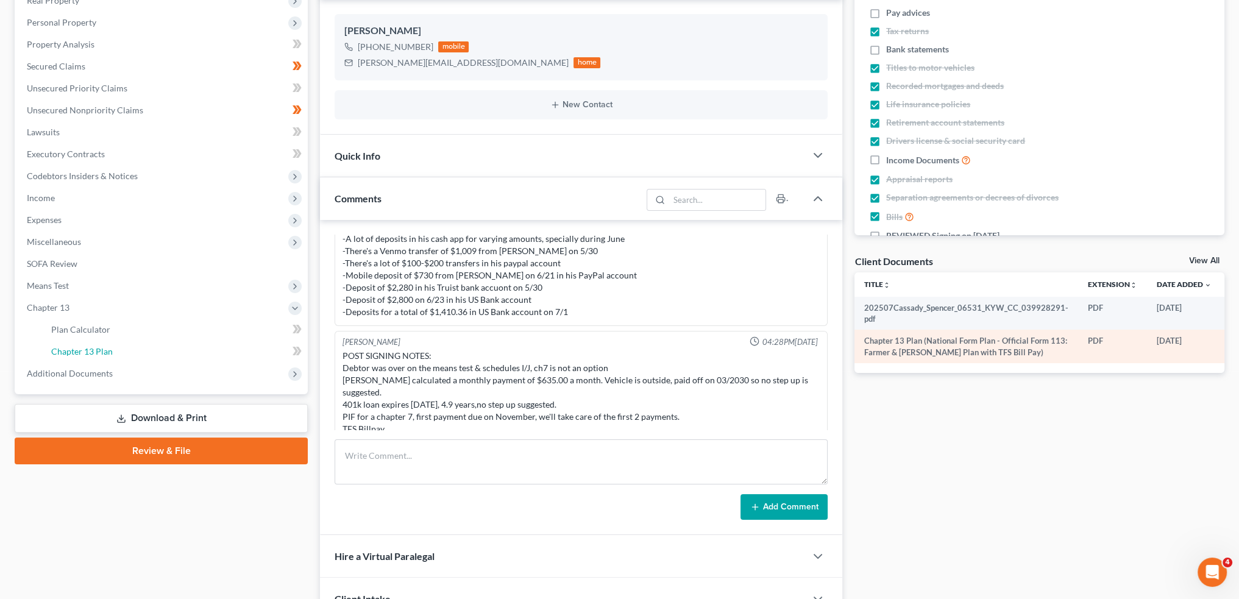
click at [119, 347] on link "Chapter 13 Plan" at bounding box center [174, 352] width 266 height 22
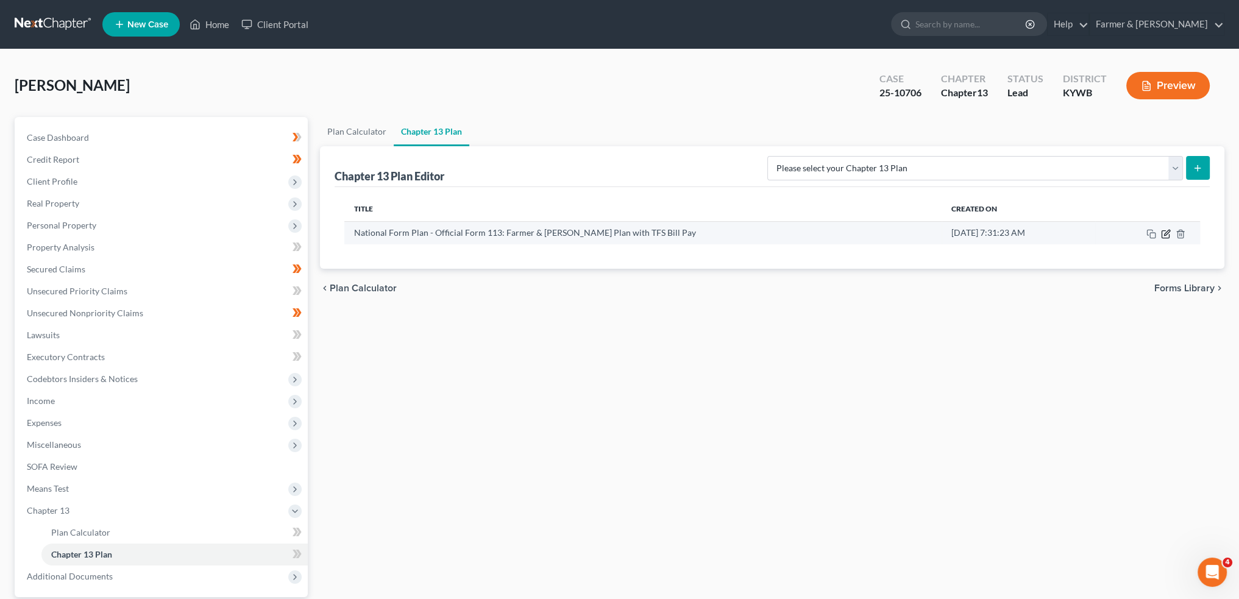
click at [1164, 233] on icon "button" at bounding box center [1166, 232] width 5 height 5
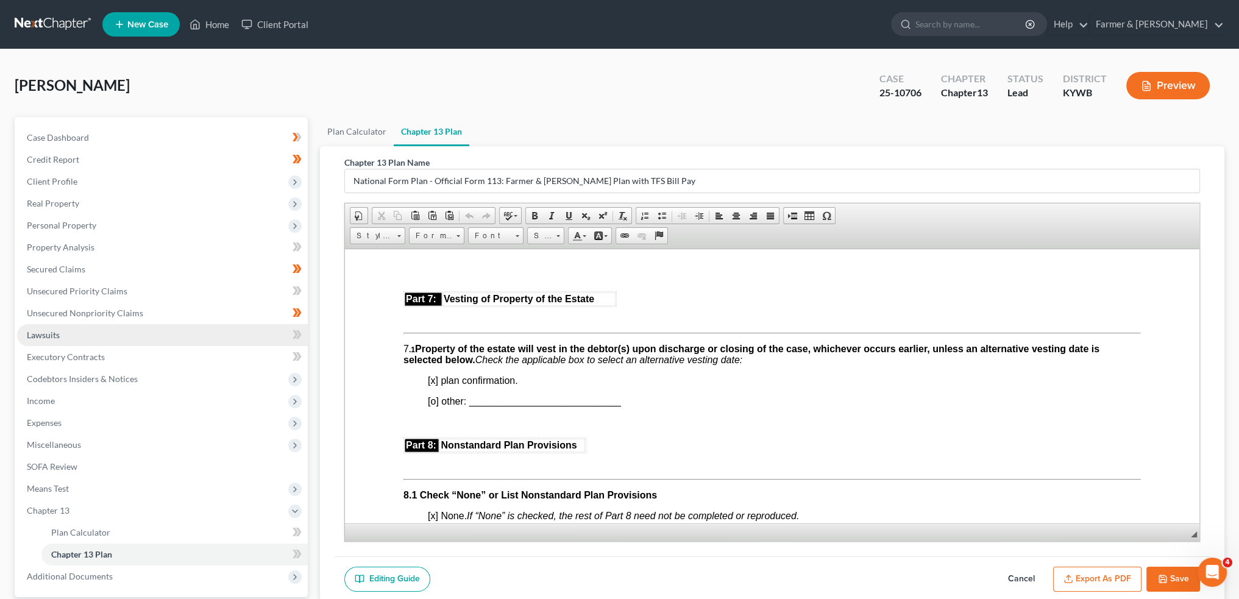
scroll to position [101, 0]
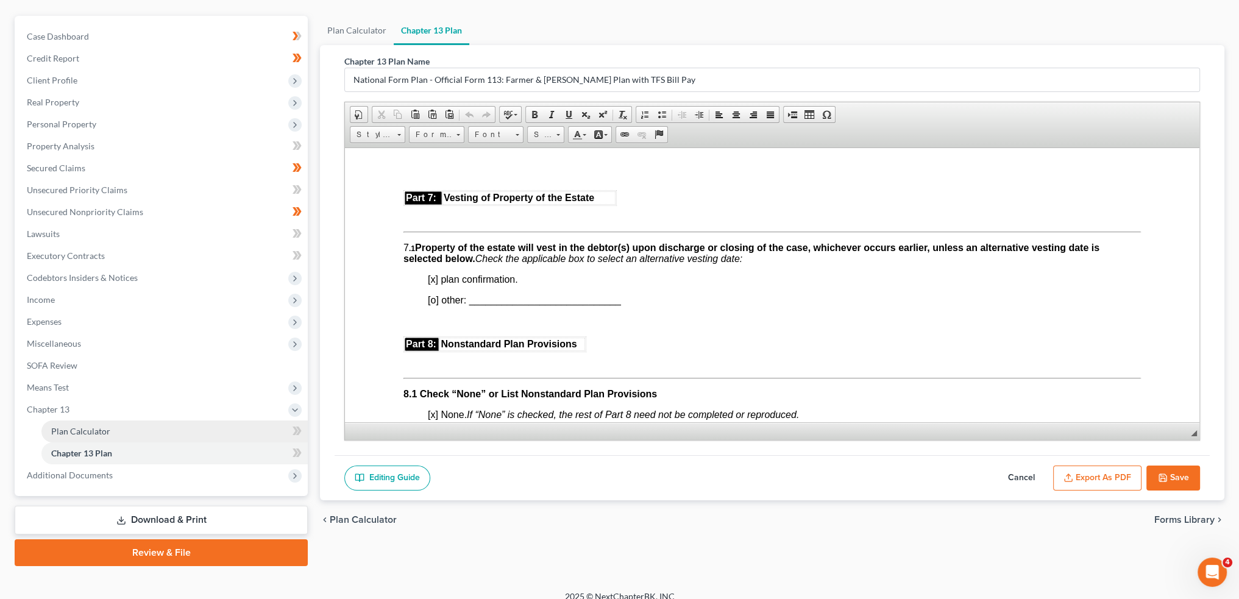
drag, startPoint x: 90, startPoint y: 426, endPoint x: 503, endPoint y: 252, distance: 448.6
click at [90, 426] on span "Plan Calculator" at bounding box center [80, 431] width 59 height 10
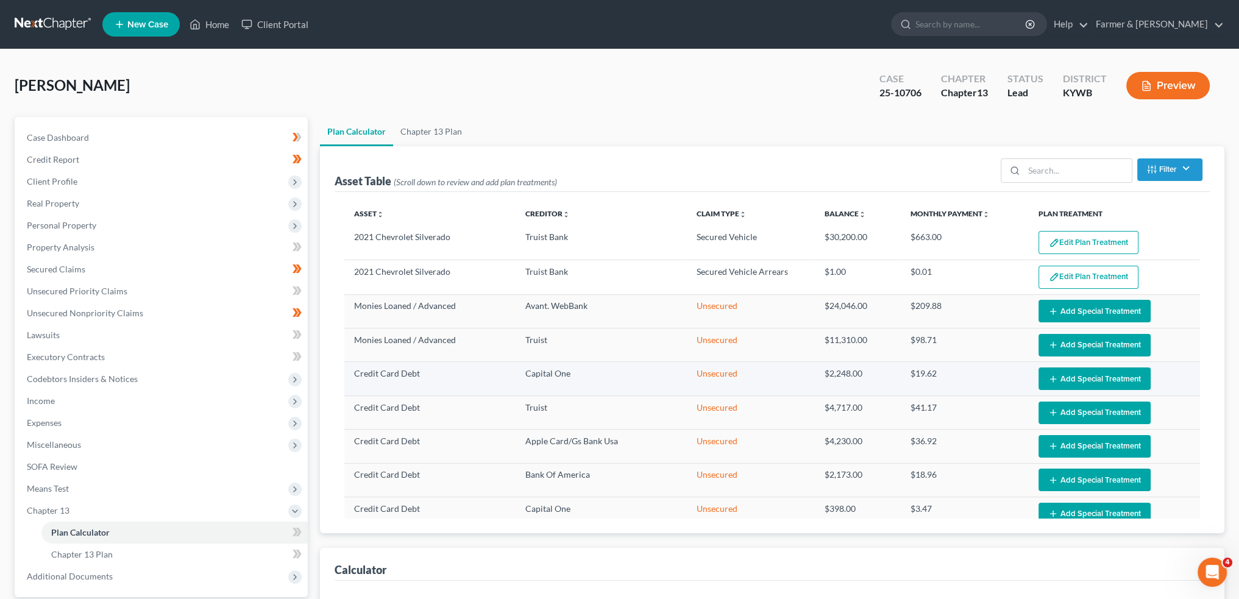
select select "59"
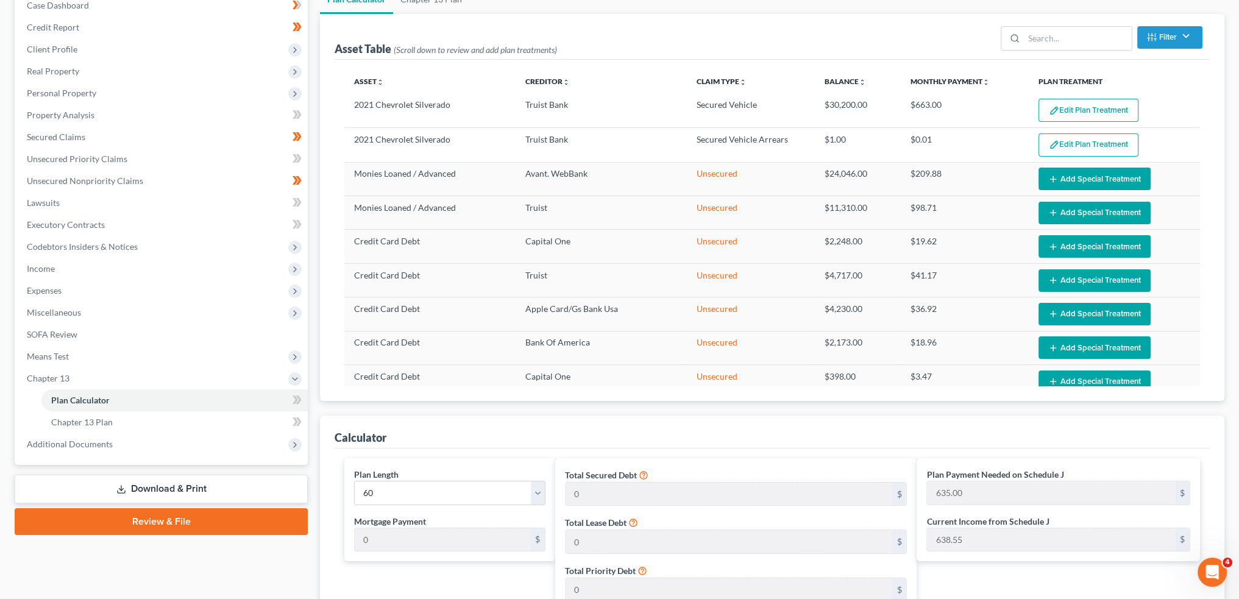
scroll to position [203, 0]
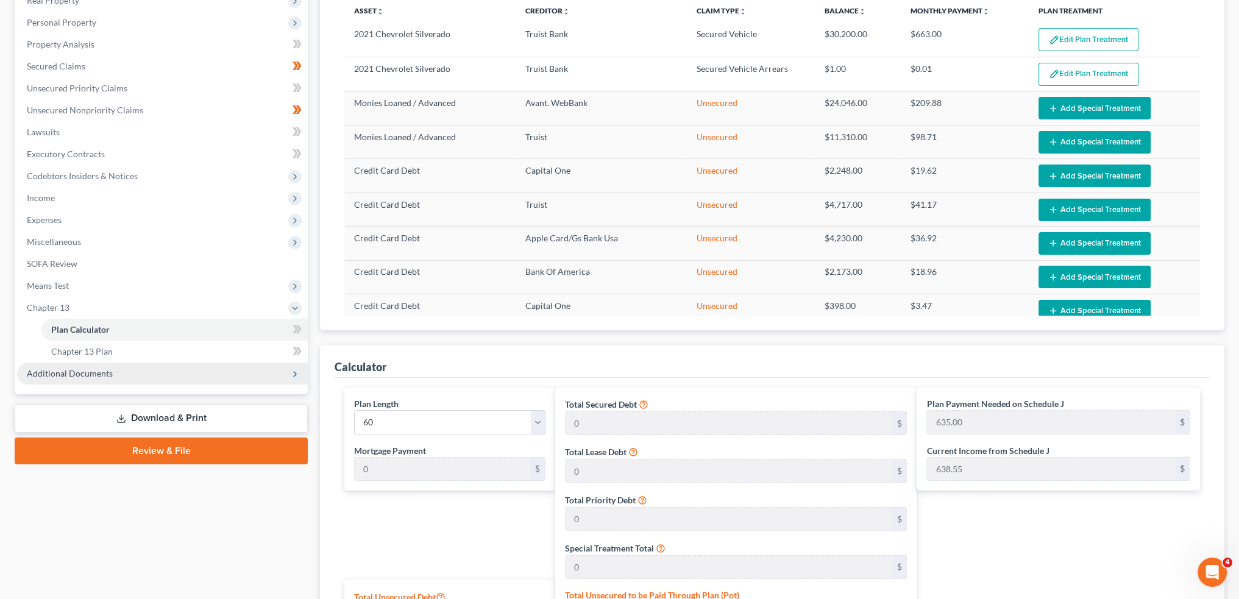
click at [115, 376] on span "Additional Documents" at bounding box center [162, 374] width 291 height 22
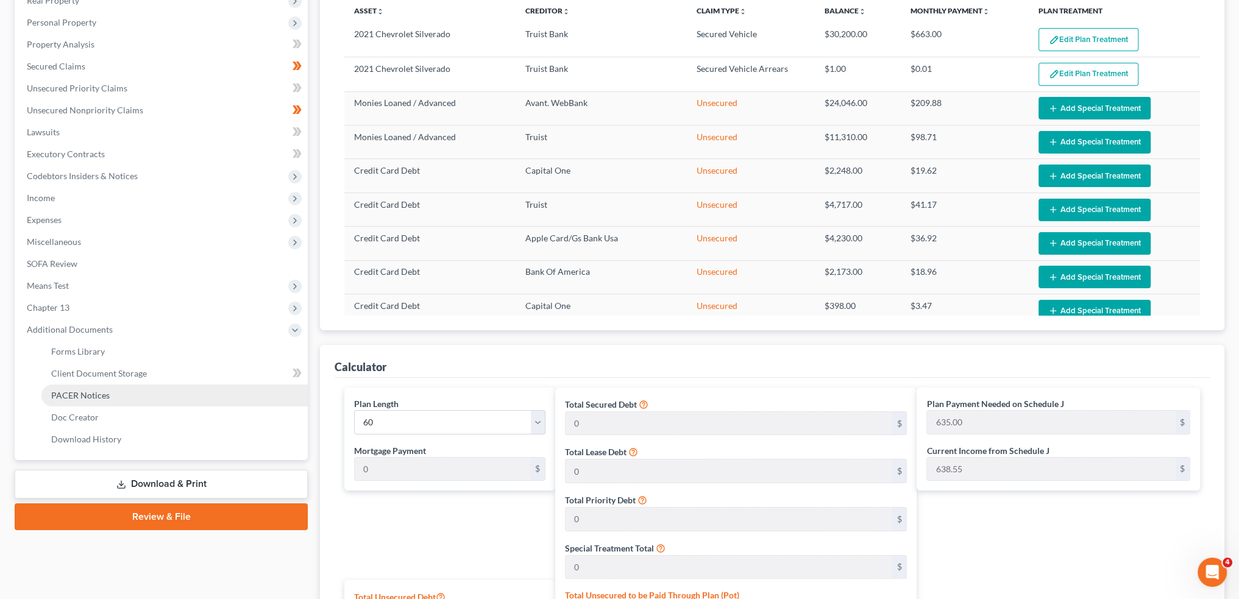
click at [108, 399] on link "PACER Notices" at bounding box center [174, 395] width 266 height 22
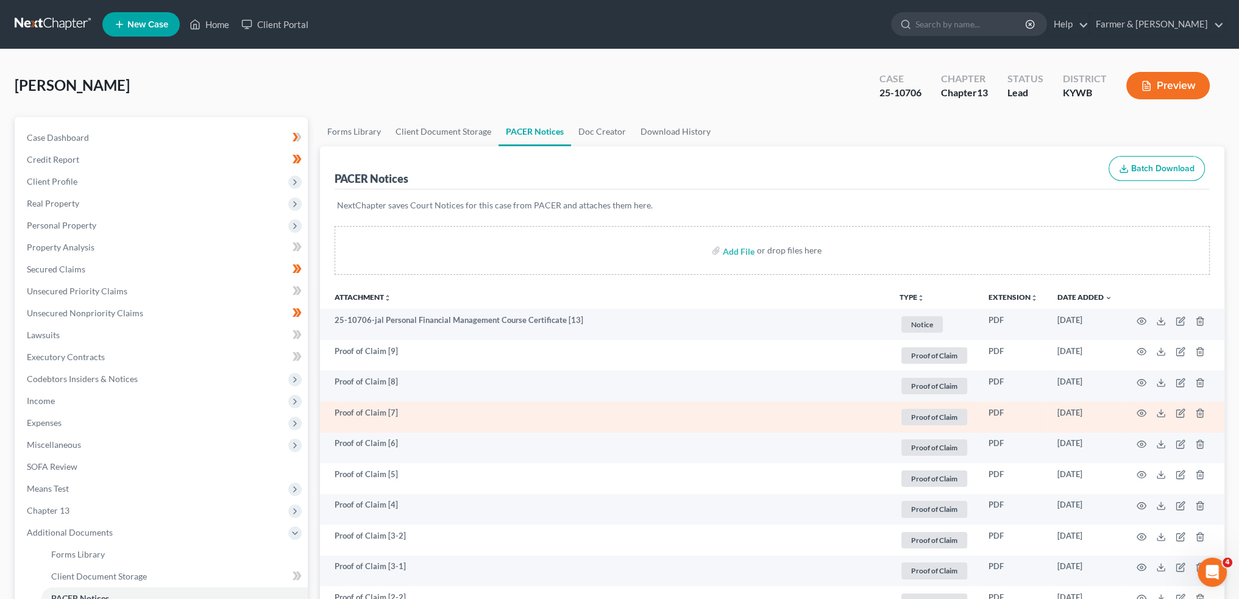
scroll to position [101, 0]
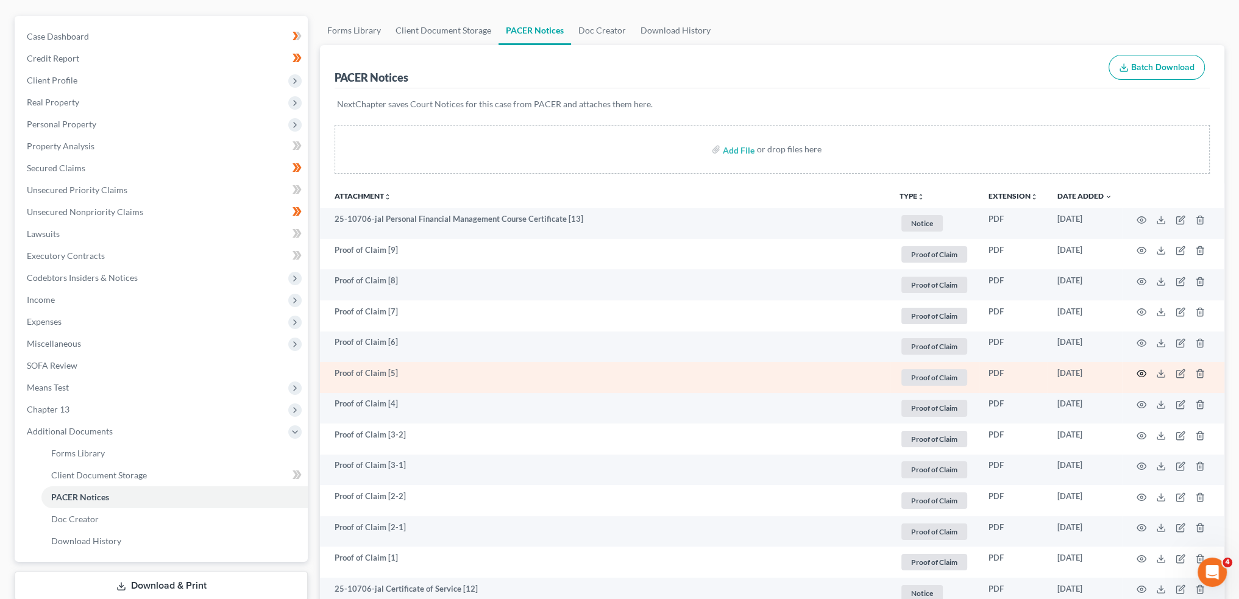
click at [1143, 371] on icon "button" at bounding box center [1141, 374] width 10 height 10
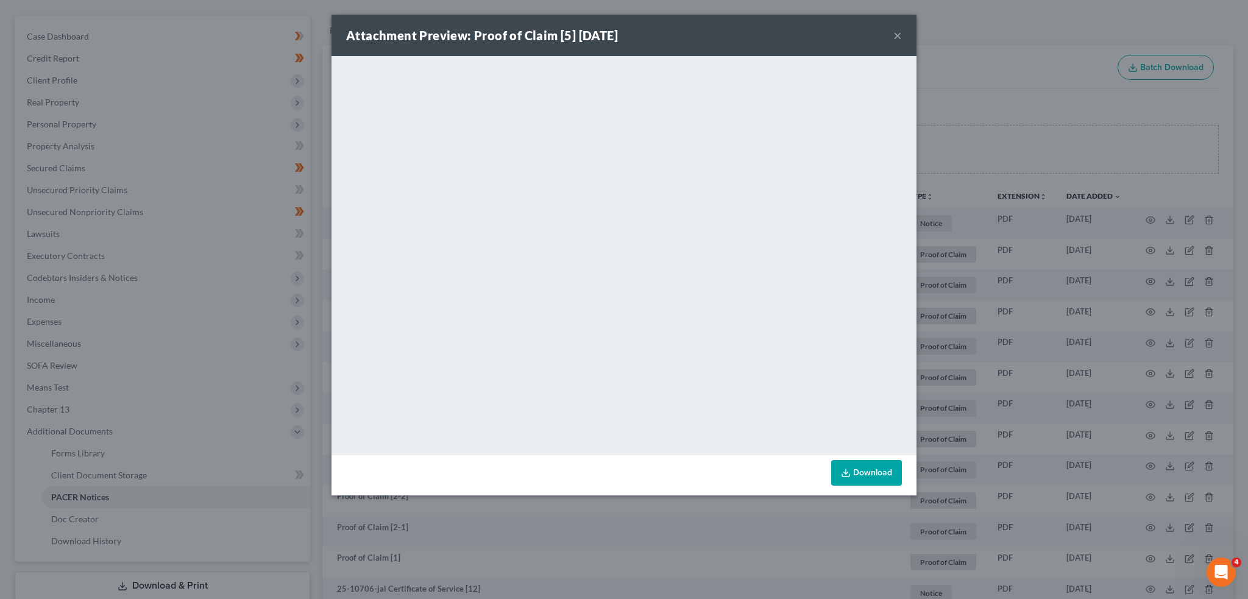
click at [897, 33] on button "×" at bounding box center [897, 35] width 9 height 15
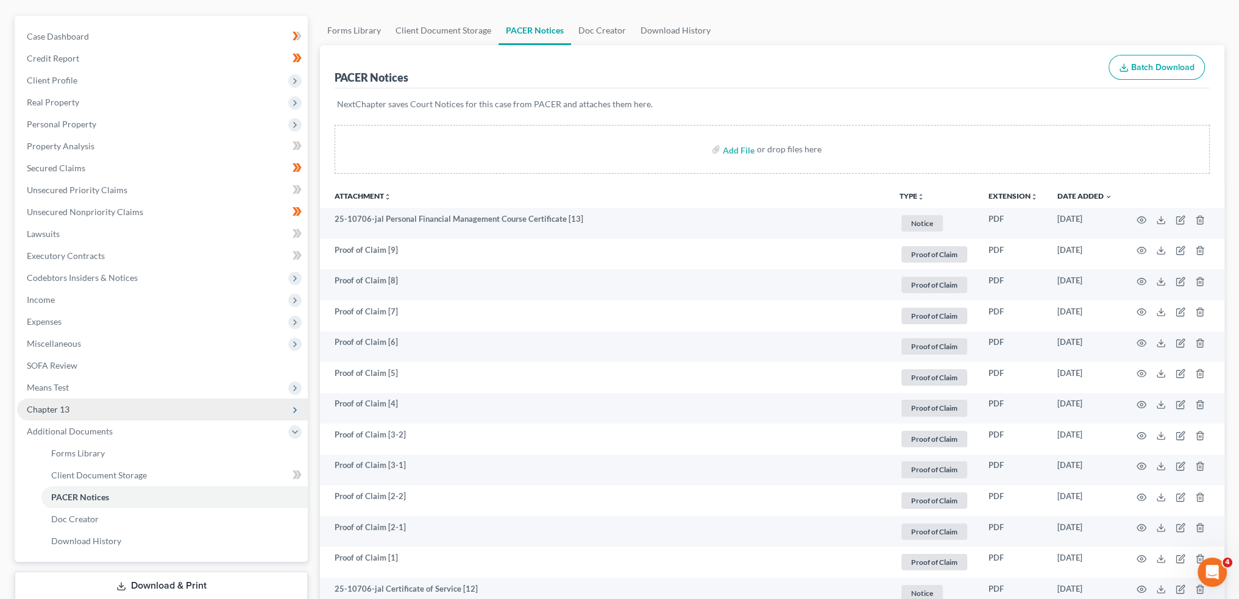
click at [83, 411] on span "Chapter 13" at bounding box center [162, 409] width 291 height 22
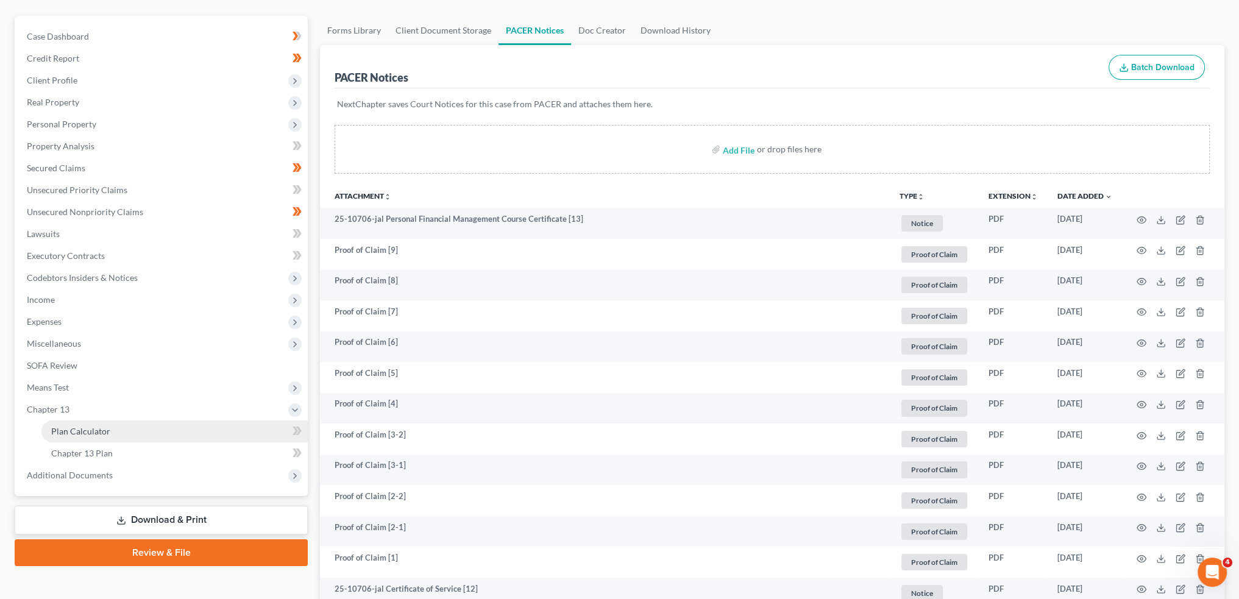
click at [83, 430] on span "Plan Calculator" at bounding box center [80, 431] width 59 height 10
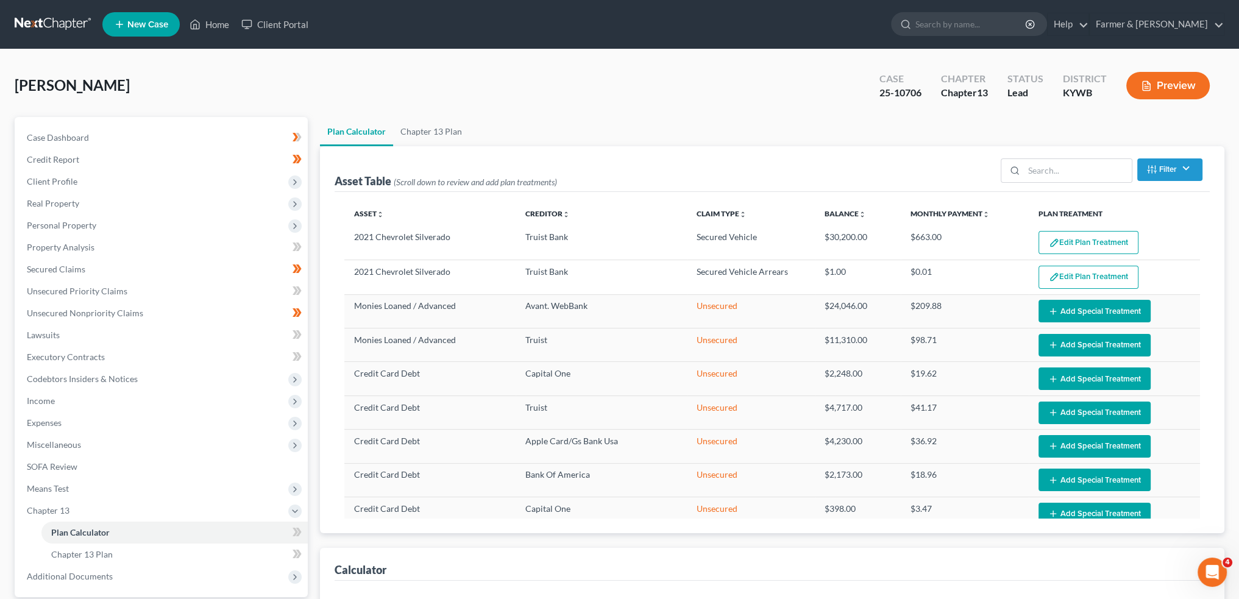
select select "59"
drag, startPoint x: 203, startPoint y: 26, endPoint x: 205, endPoint y: 37, distance: 11.2
click at [203, 26] on link "Home" at bounding box center [209, 24] width 52 height 22
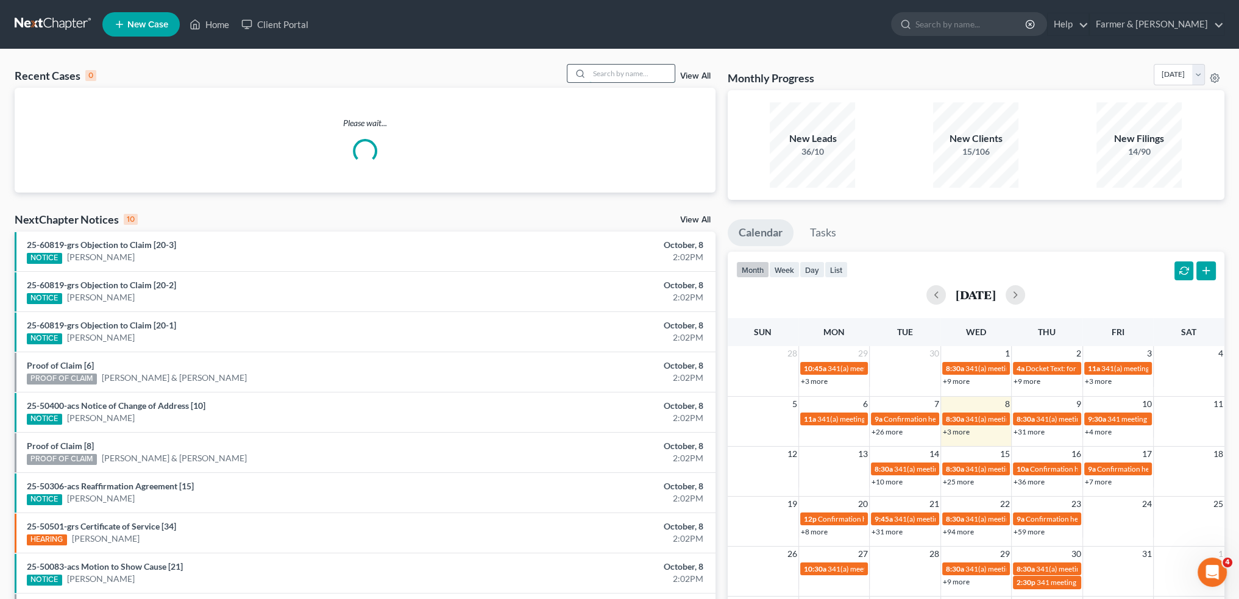
click at [612, 71] on input "search" at bounding box center [631, 74] width 85 height 18
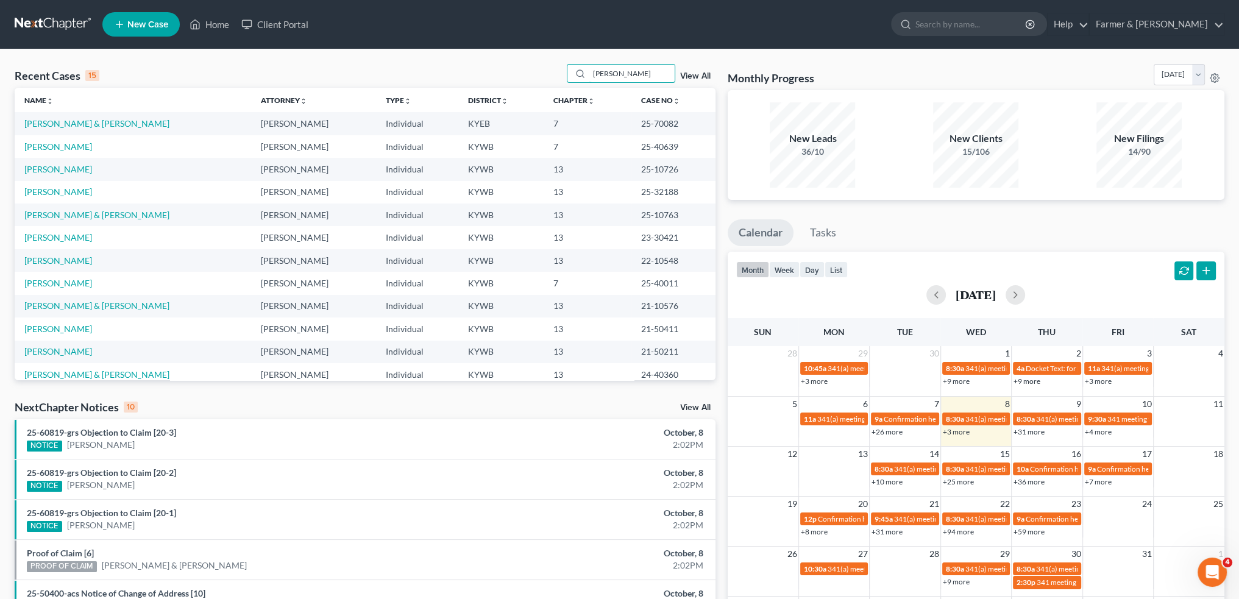
type input "TERESA RAPIER"
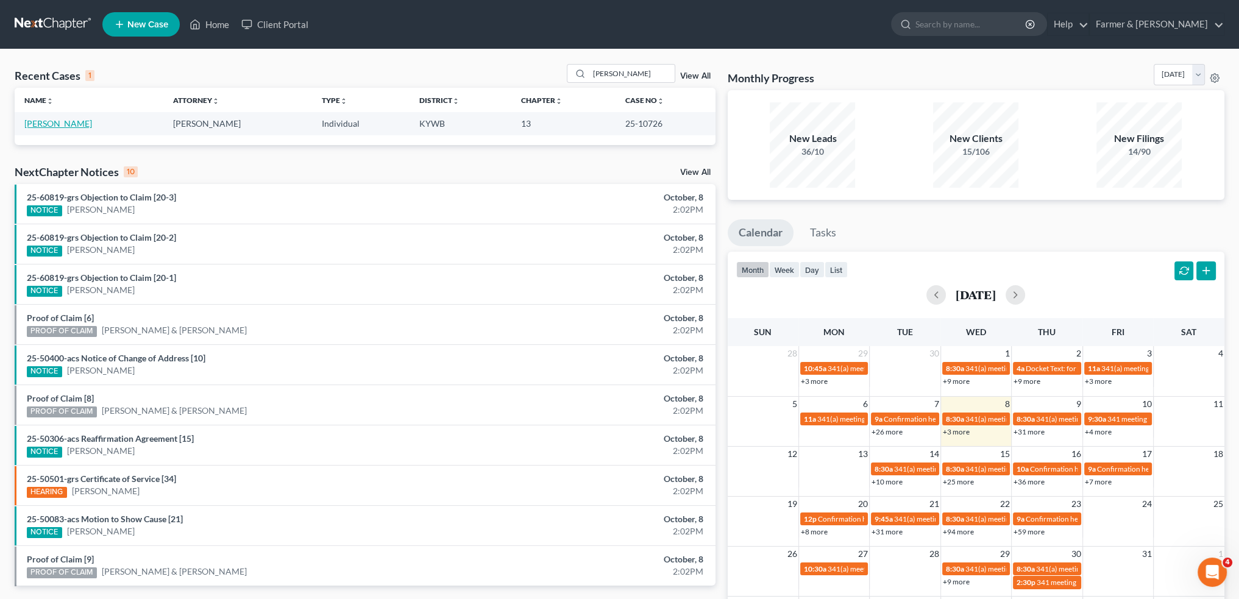
click at [53, 124] on link "Rapier, Teresa" at bounding box center [58, 123] width 68 height 10
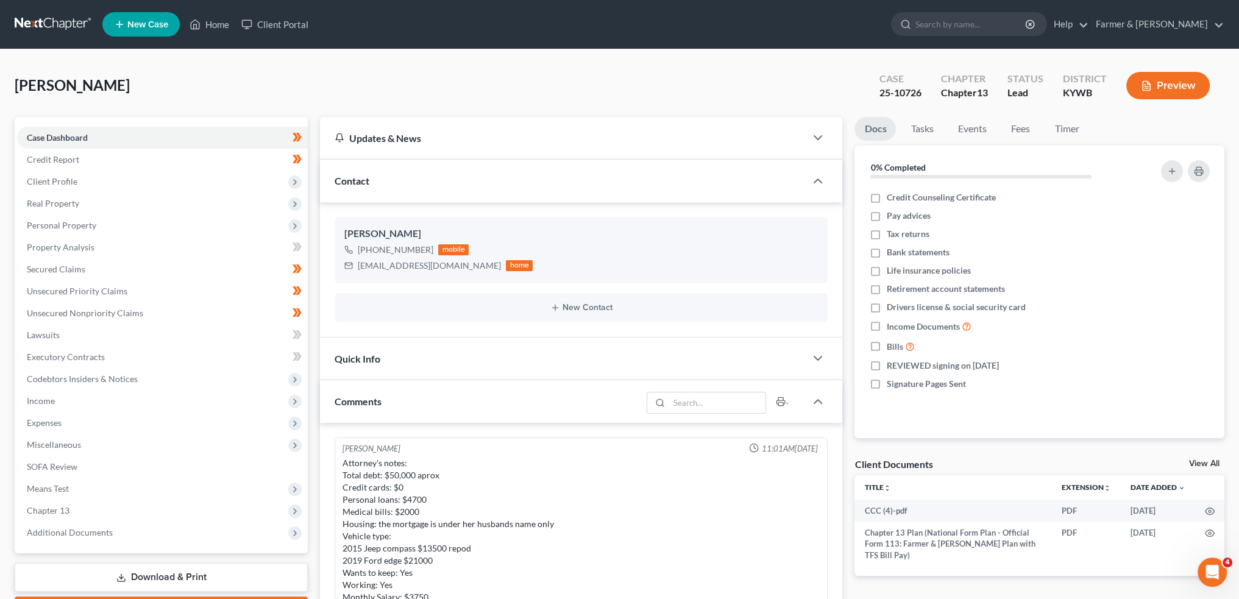
scroll to position [407, 0]
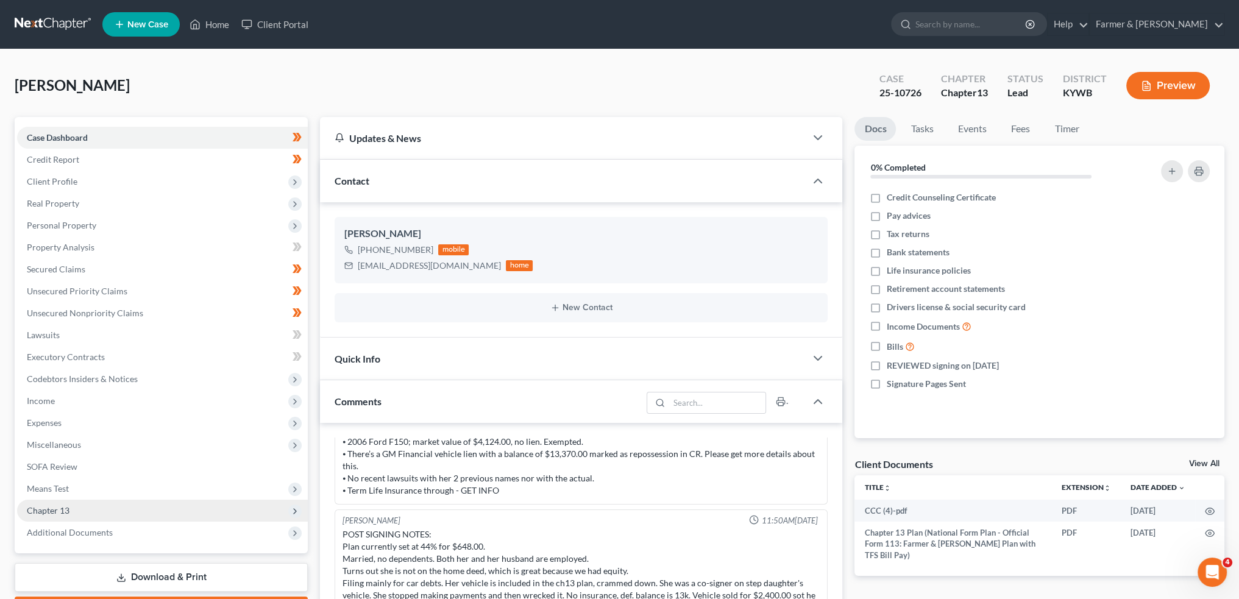
click at [69, 505] on span "Chapter 13" at bounding box center [162, 511] width 291 height 22
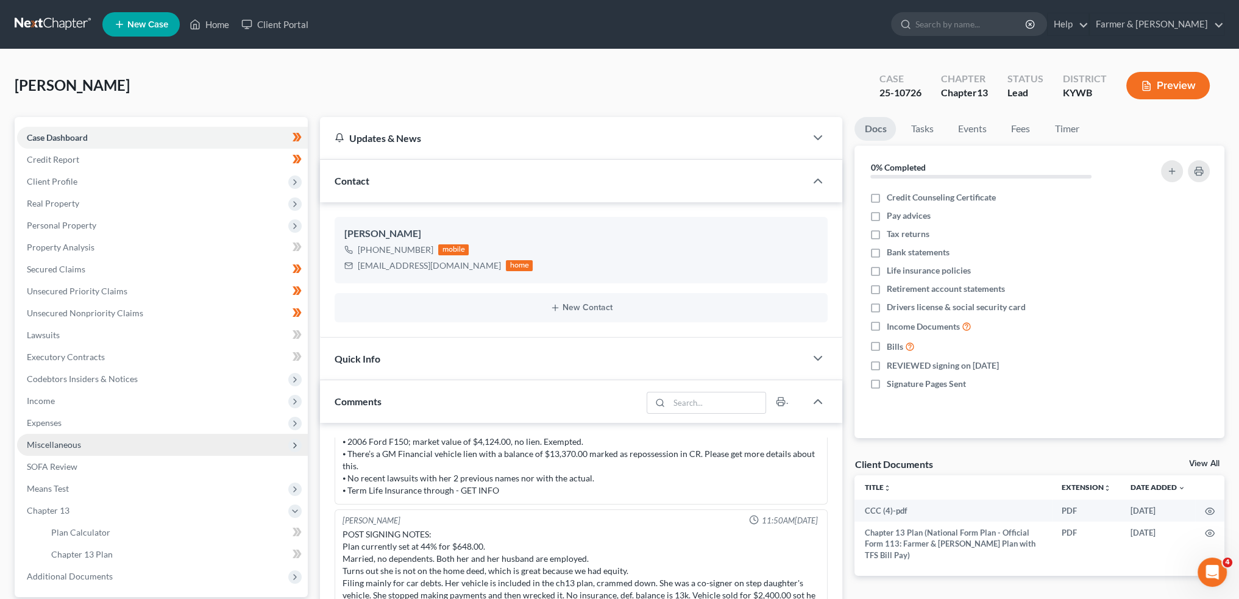
scroll to position [101, 0]
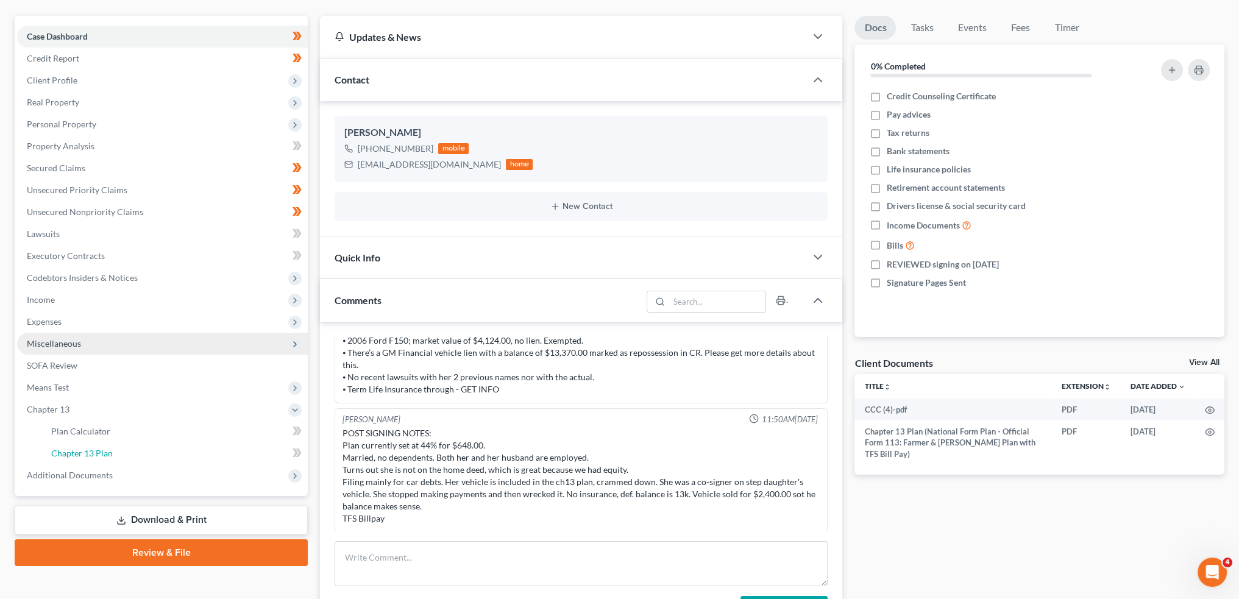
click at [105, 453] on span "Chapter 13 Plan" at bounding box center [82, 453] width 62 height 10
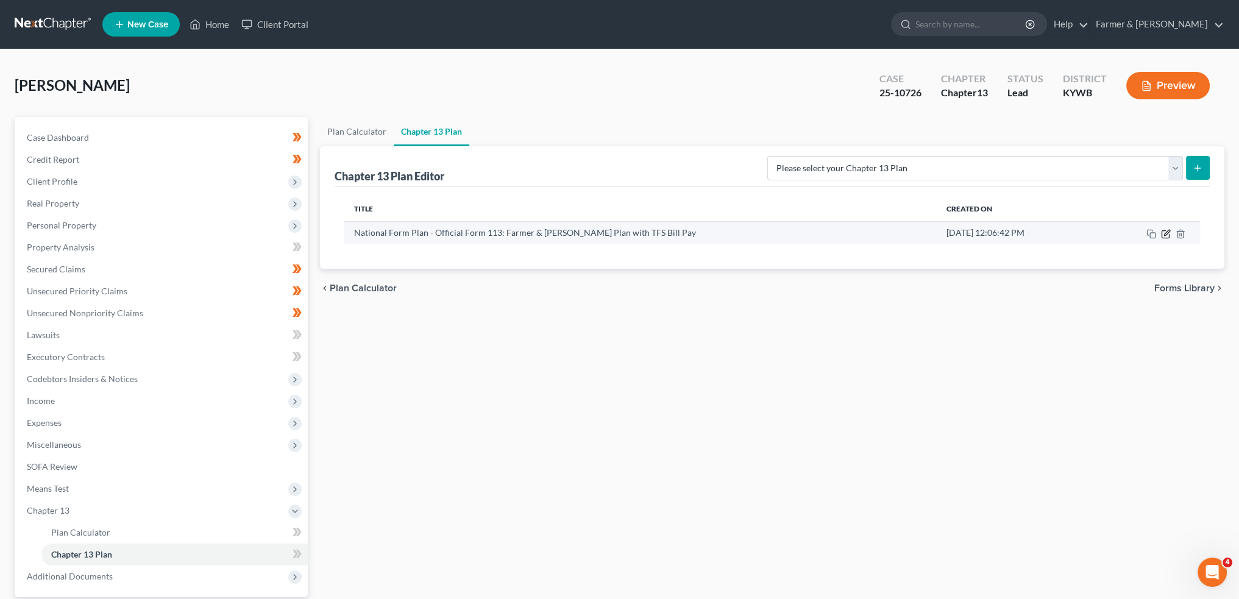
click at [1163, 233] on icon "button" at bounding box center [1166, 234] width 10 height 10
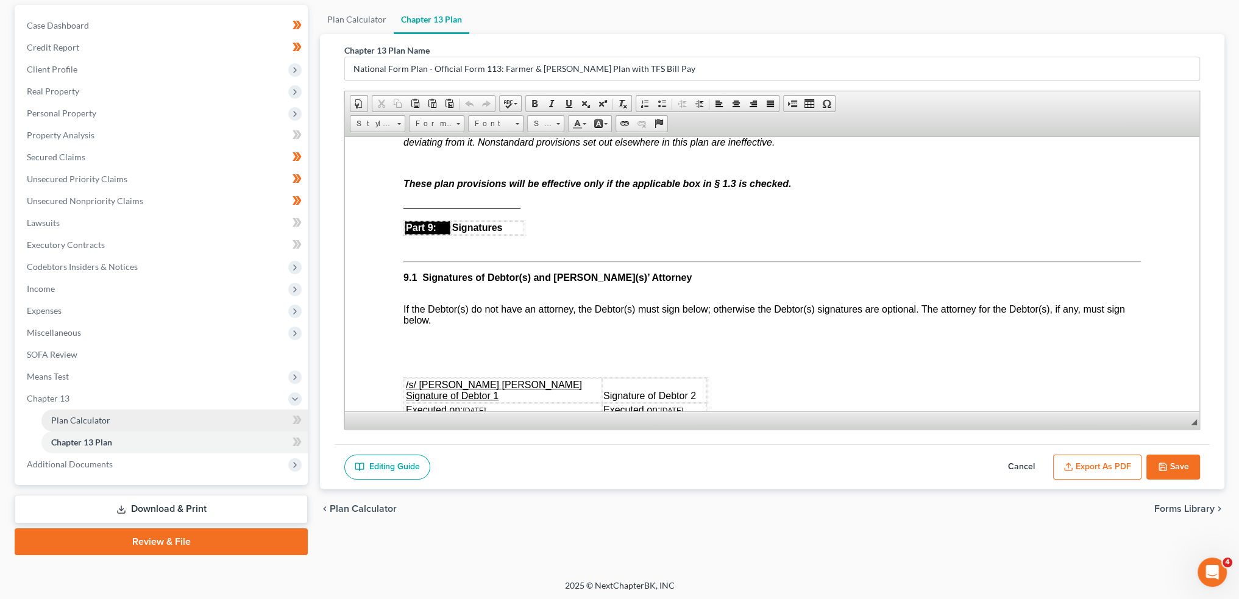
scroll to position [113, 0]
click at [158, 423] on link "Plan Calculator" at bounding box center [174, 419] width 266 height 22
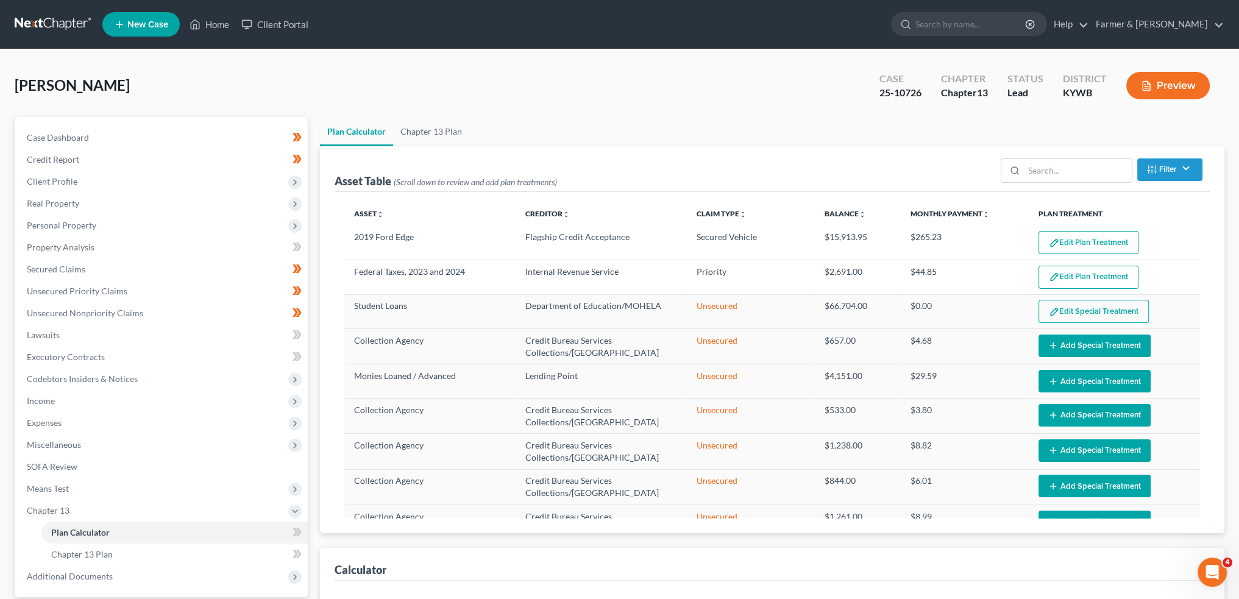
select select "59"
click at [1092, 236] on button "Edit Plan Treatment" at bounding box center [1088, 242] width 100 height 23
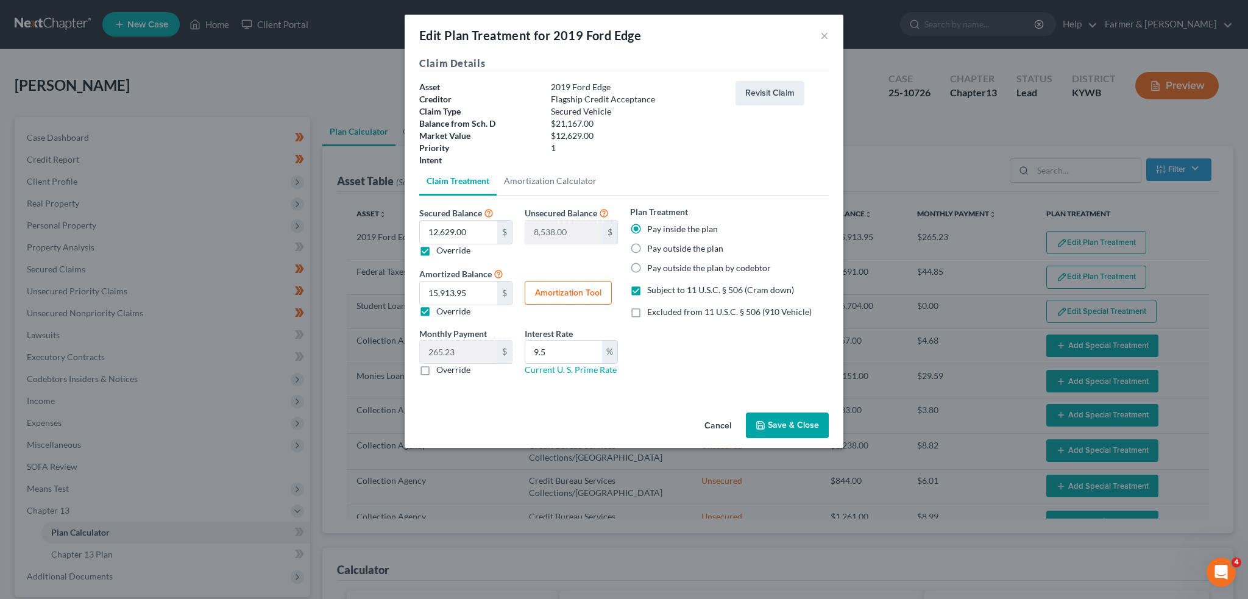
click at [818, 423] on button "Save & Close" at bounding box center [787, 425] width 83 height 26
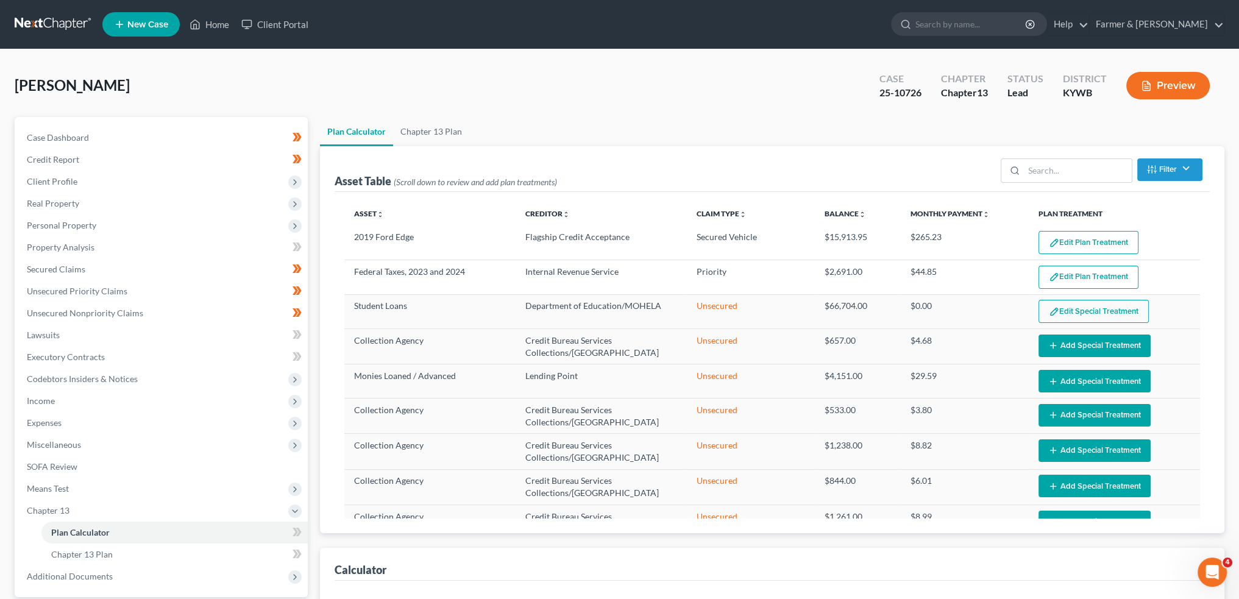
select select "59"
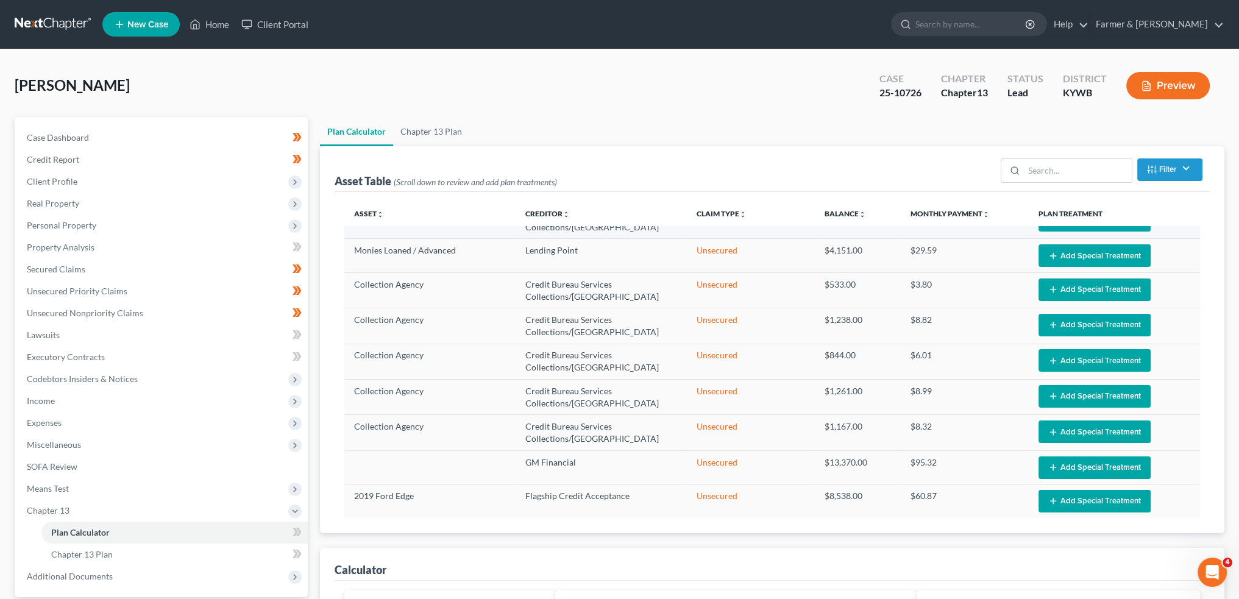
scroll to position [132, 0]
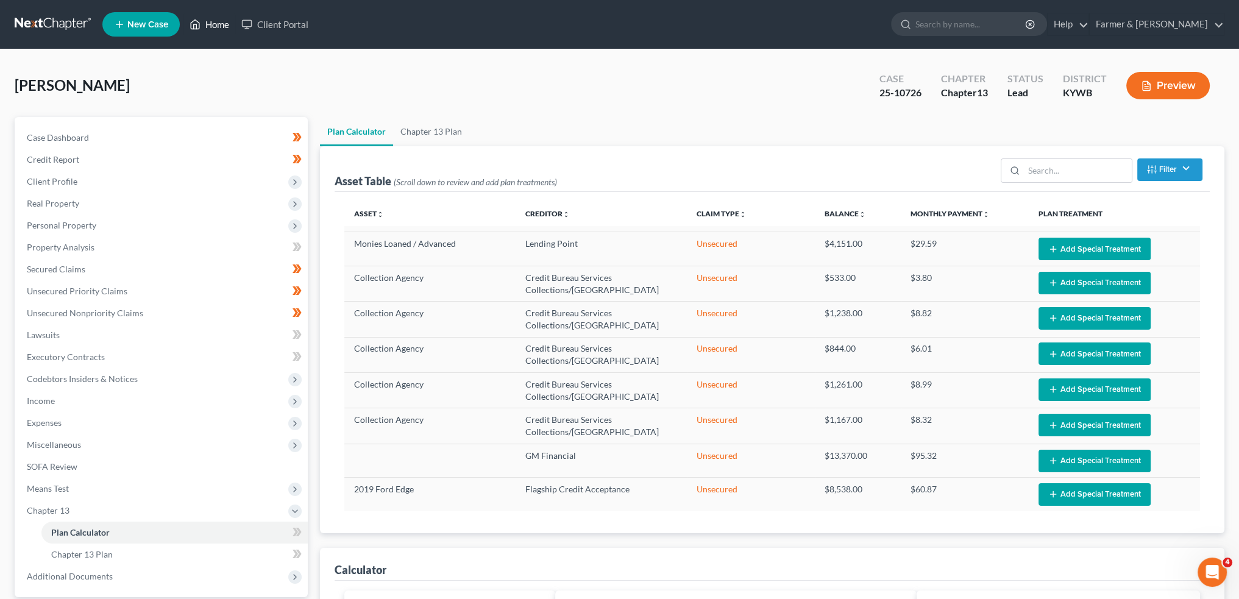
click at [214, 23] on link "Home" at bounding box center [209, 24] width 52 height 22
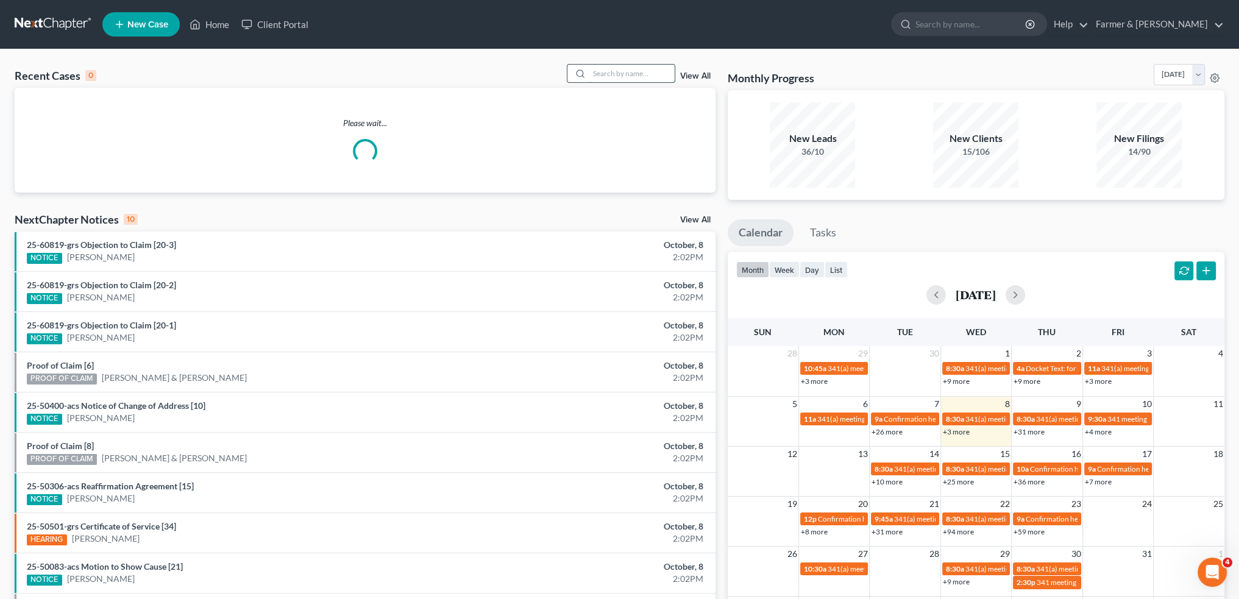
click at [638, 70] on input "search" at bounding box center [631, 74] width 85 height 18
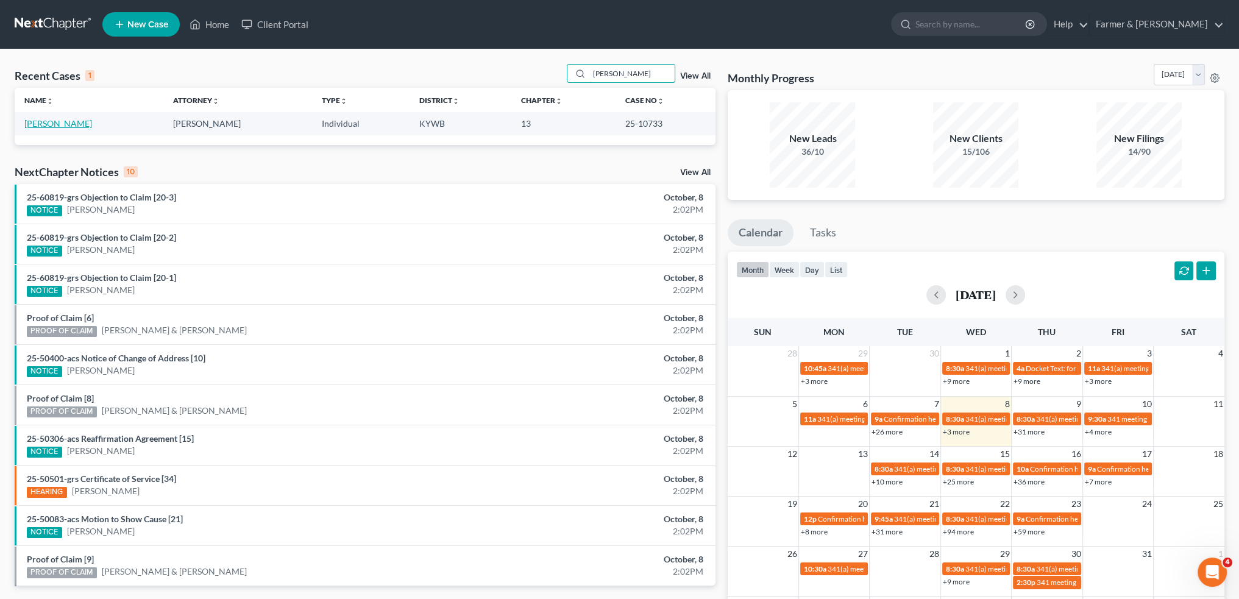
type input "NATALIE ROBERTS"
click at [58, 126] on link "Roberts, Natalie" at bounding box center [58, 123] width 68 height 10
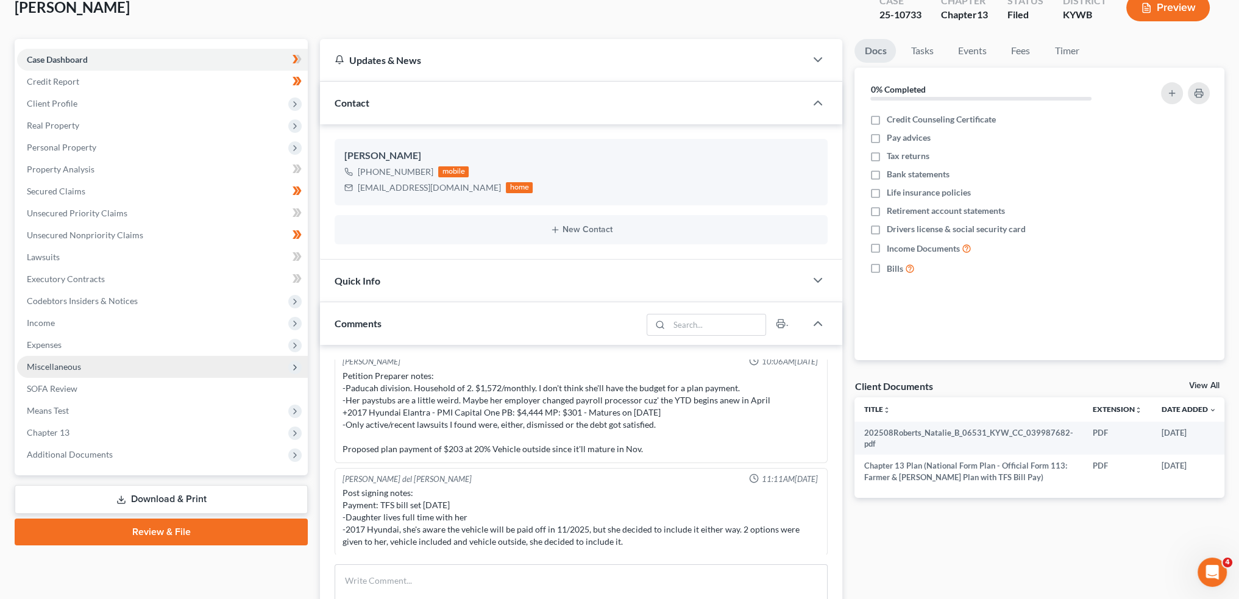
scroll to position [101, 0]
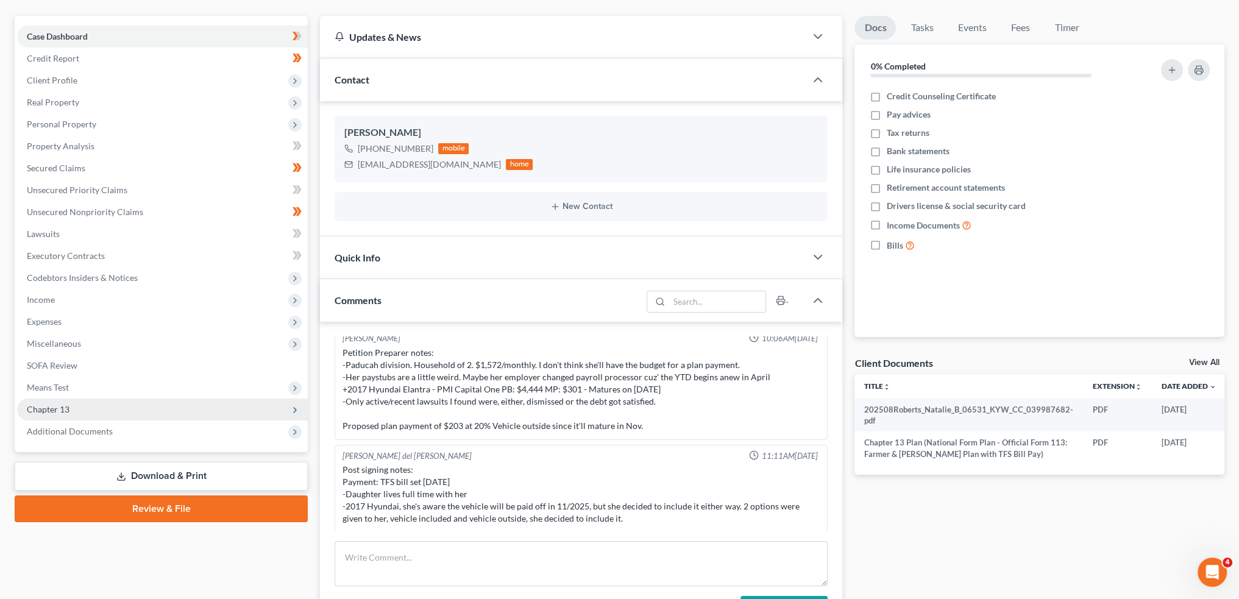
click at [101, 410] on span "Chapter 13" at bounding box center [162, 409] width 291 height 22
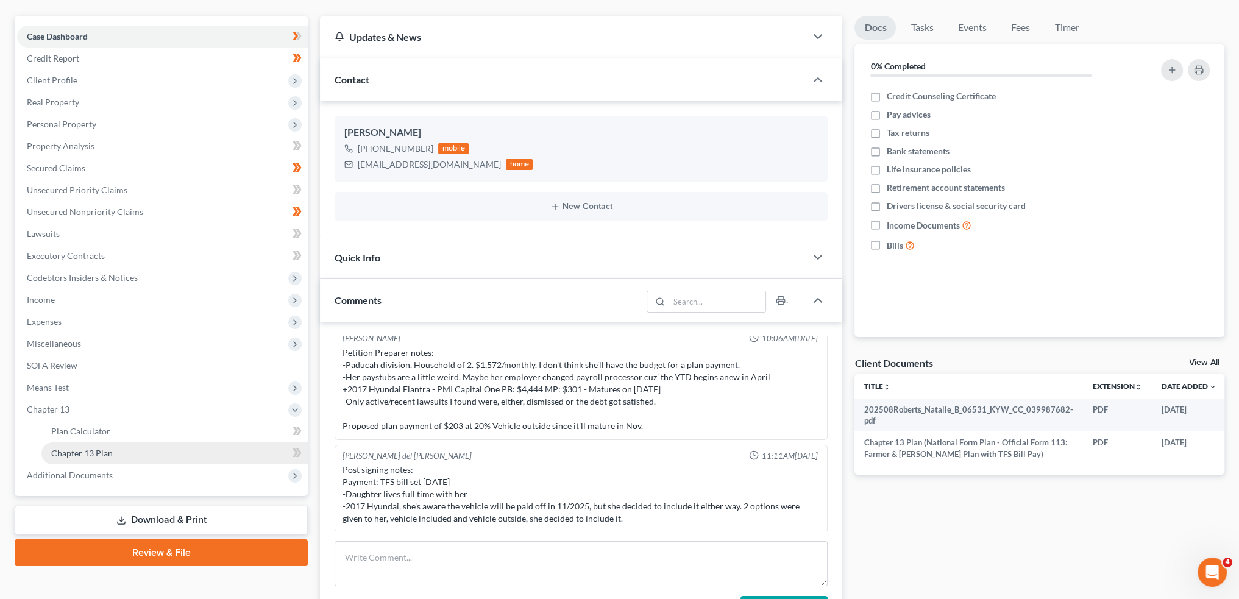
click at [124, 452] on link "Chapter 13 Plan" at bounding box center [174, 453] width 266 height 22
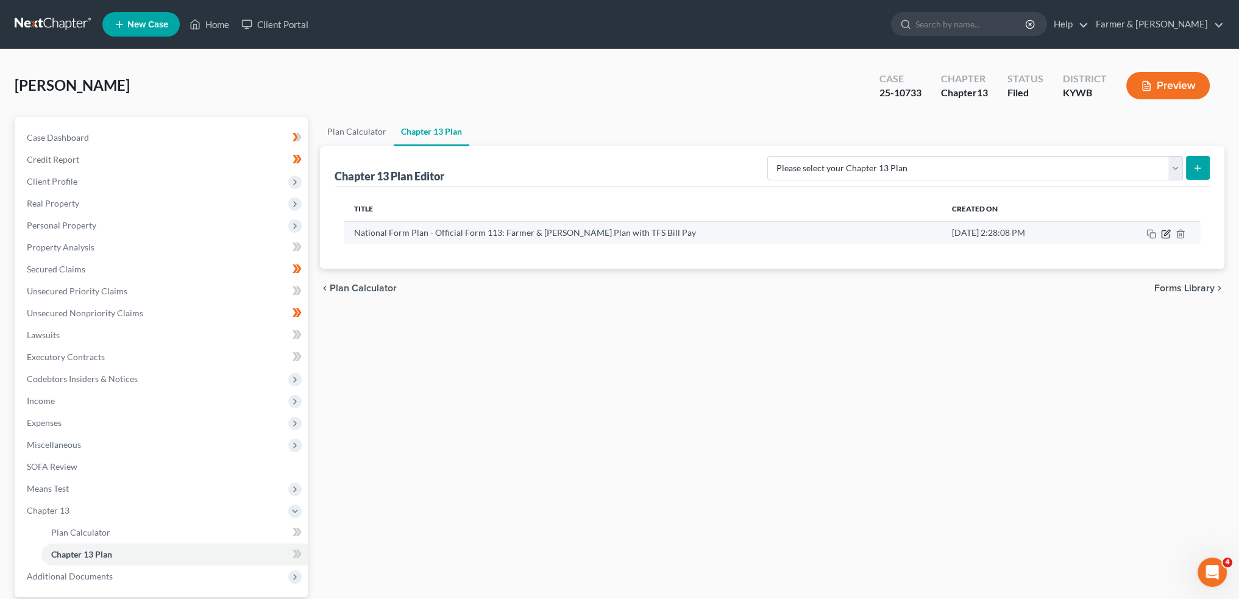
click at [1164, 229] on icon "button" at bounding box center [1166, 234] width 10 height 10
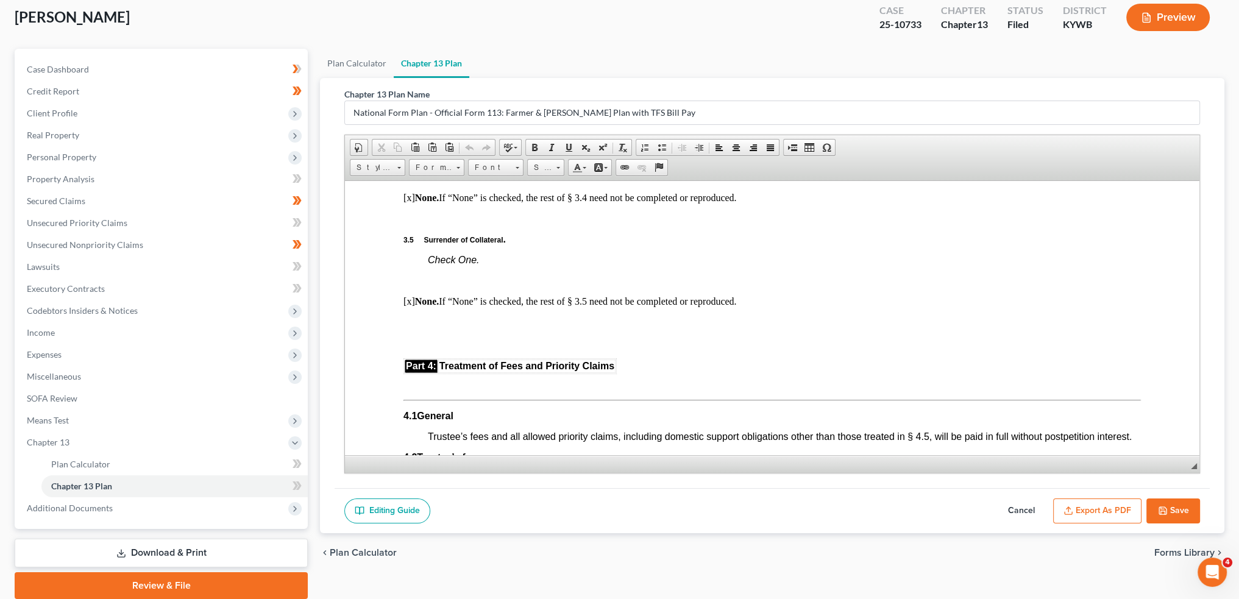
scroll to position [113, 0]
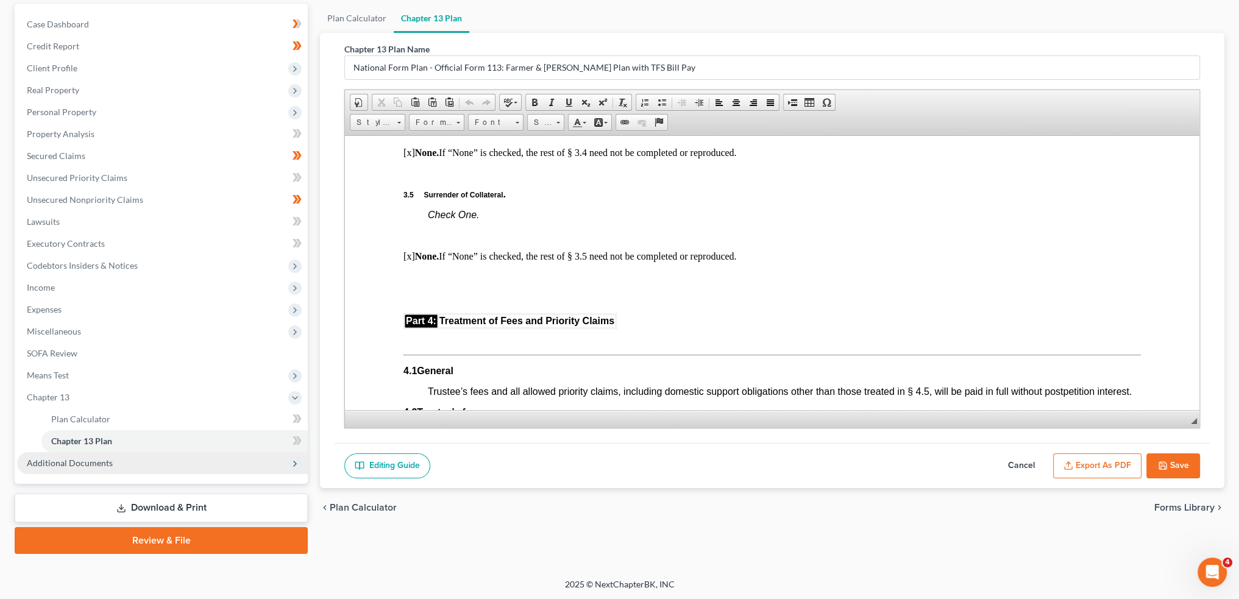
click at [90, 459] on span "Additional Documents" at bounding box center [70, 463] width 86 height 10
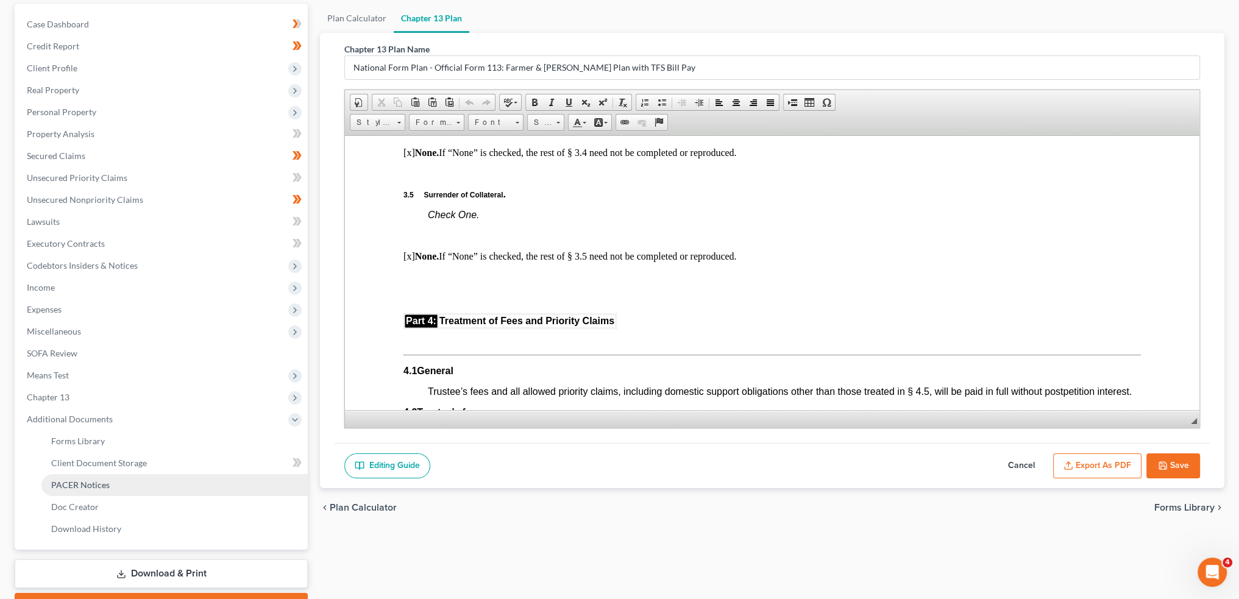
click at [97, 483] on span "PACER Notices" at bounding box center [80, 485] width 58 height 10
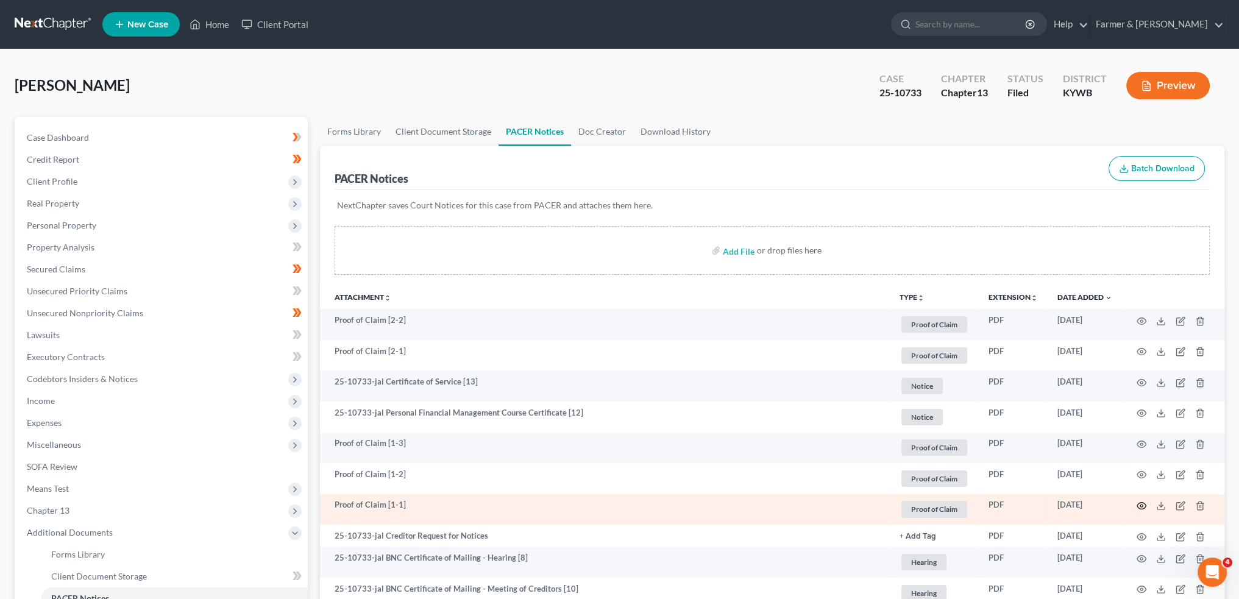
click at [1139, 505] on icon "button" at bounding box center [1141, 506] width 10 height 10
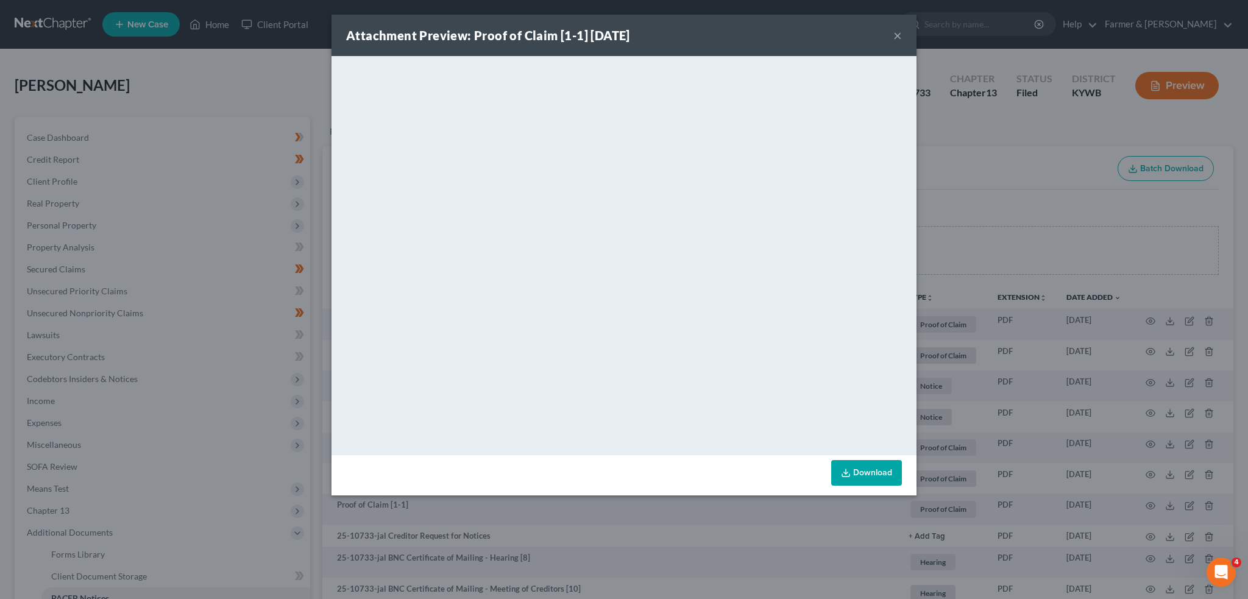
click at [897, 35] on button "×" at bounding box center [897, 35] width 9 height 15
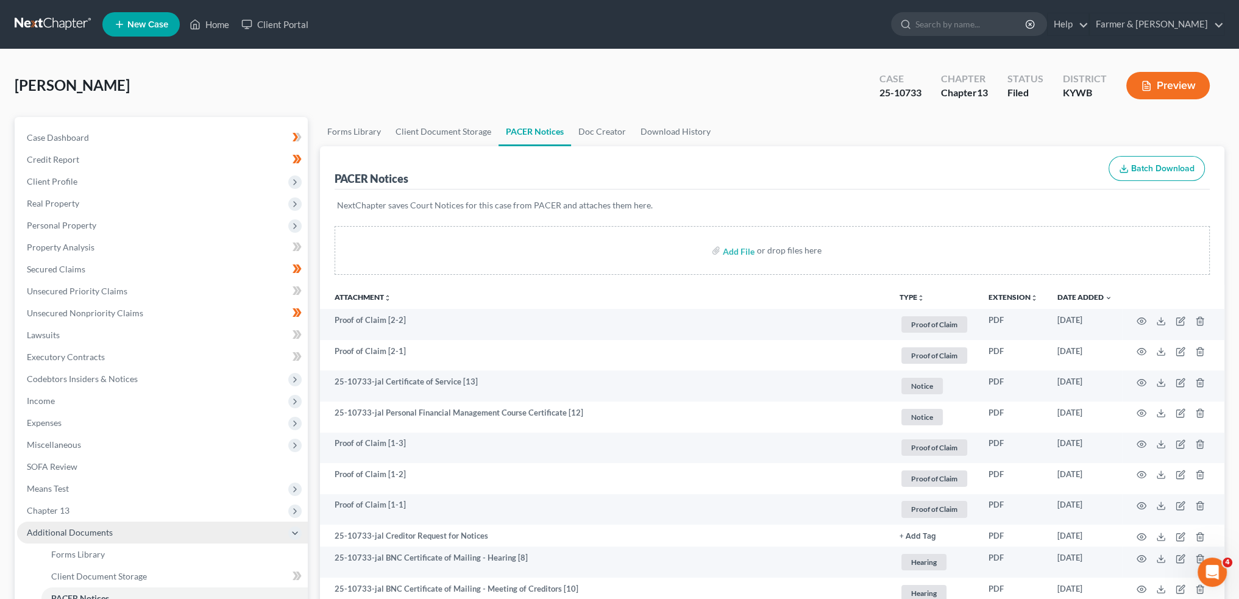
drag, startPoint x: 52, startPoint y: 504, endPoint x: 73, endPoint y: 528, distance: 31.5
click at [53, 505] on span "Chapter 13" at bounding box center [48, 510] width 43 height 10
click at [77, 533] on span "Plan Calculator" at bounding box center [80, 532] width 59 height 10
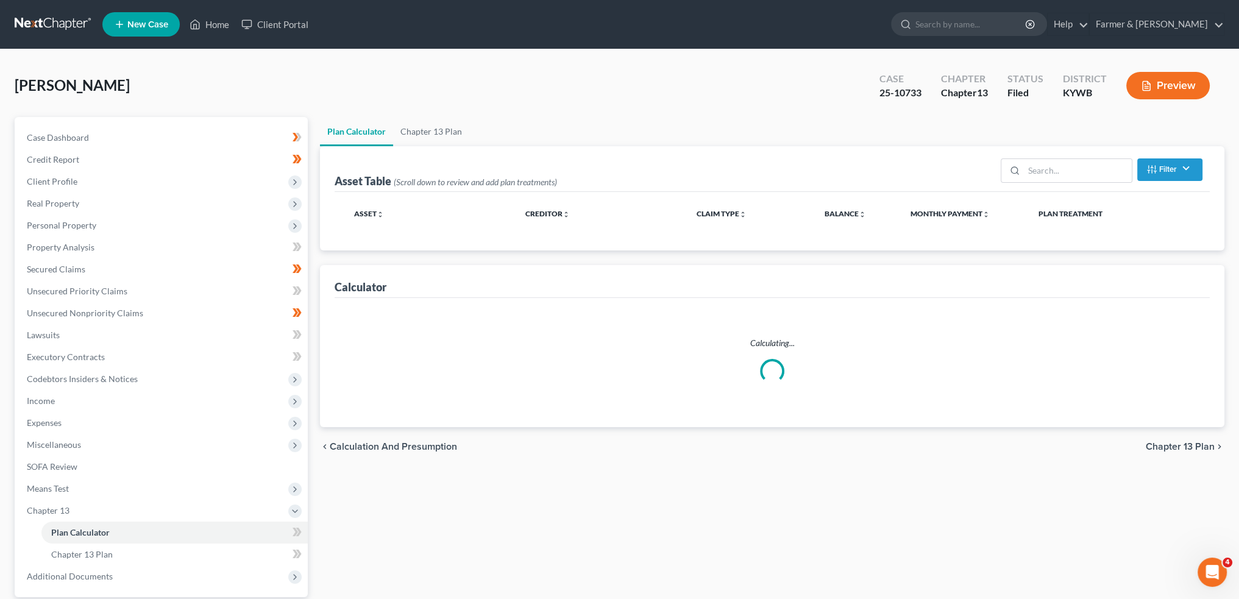
select select "59"
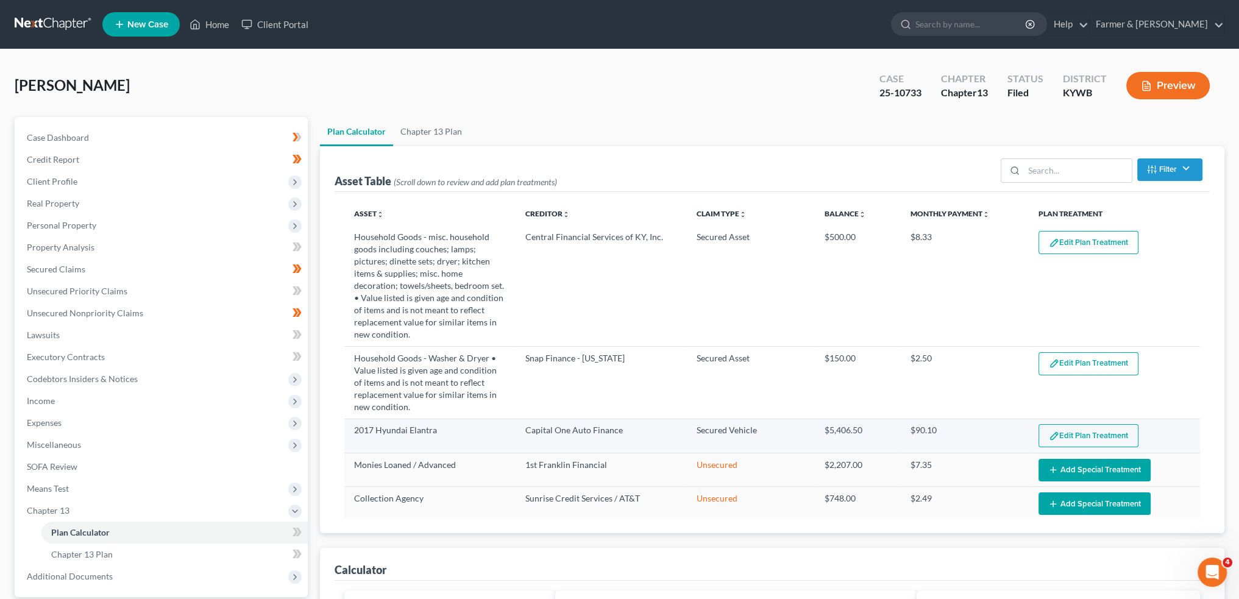
click at [1049, 431] on img "button" at bounding box center [1054, 436] width 10 height 10
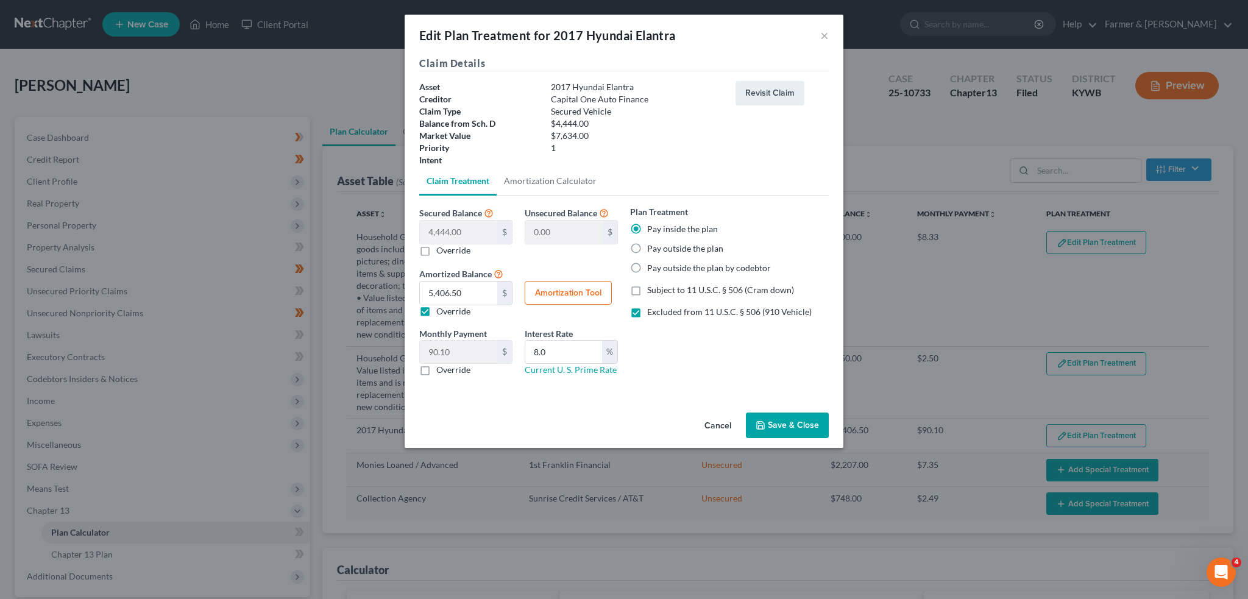
click at [788, 419] on button "Save & Close" at bounding box center [787, 425] width 83 height 26
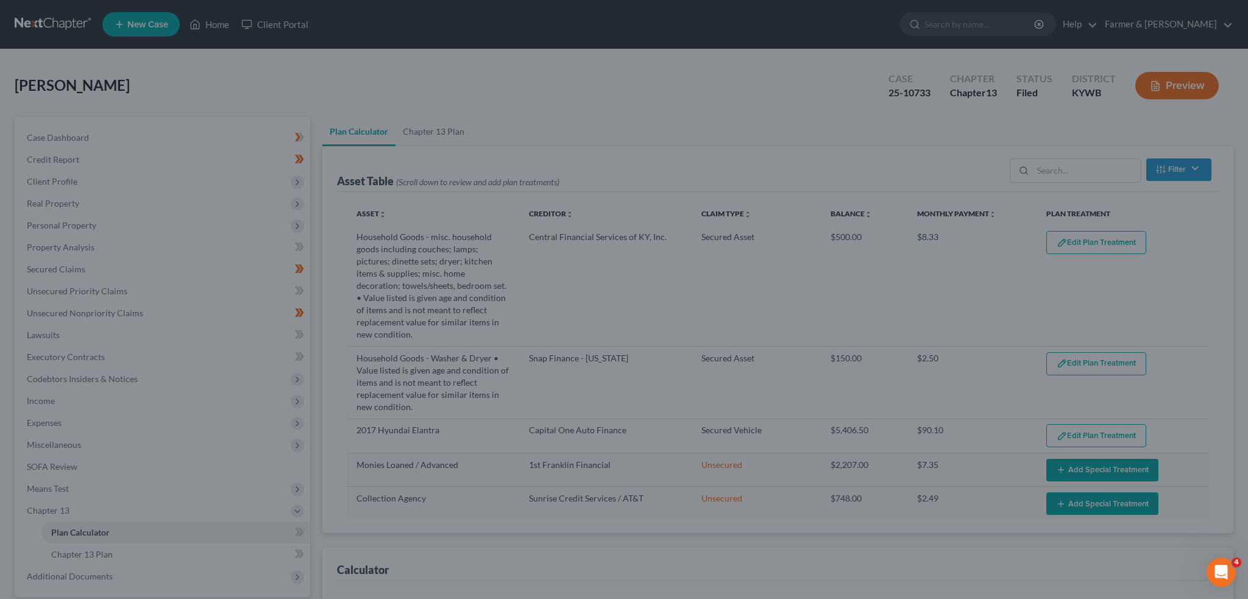
select select "59"
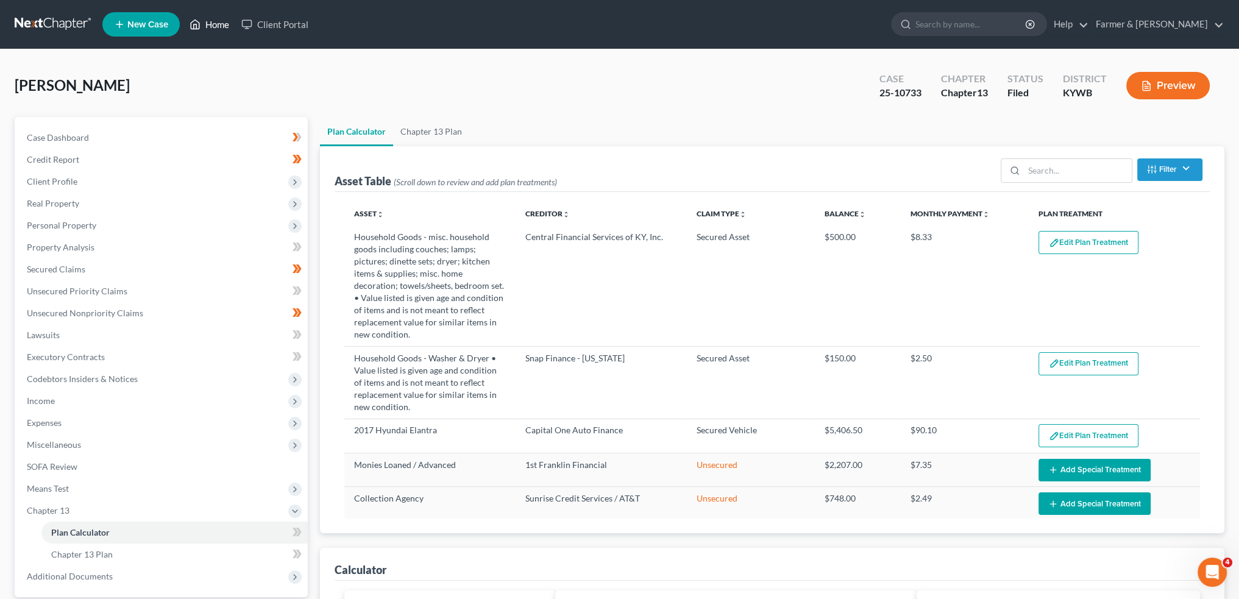
click at [194, 26] on icon at bounding box center [194, 24] width 11 height 15
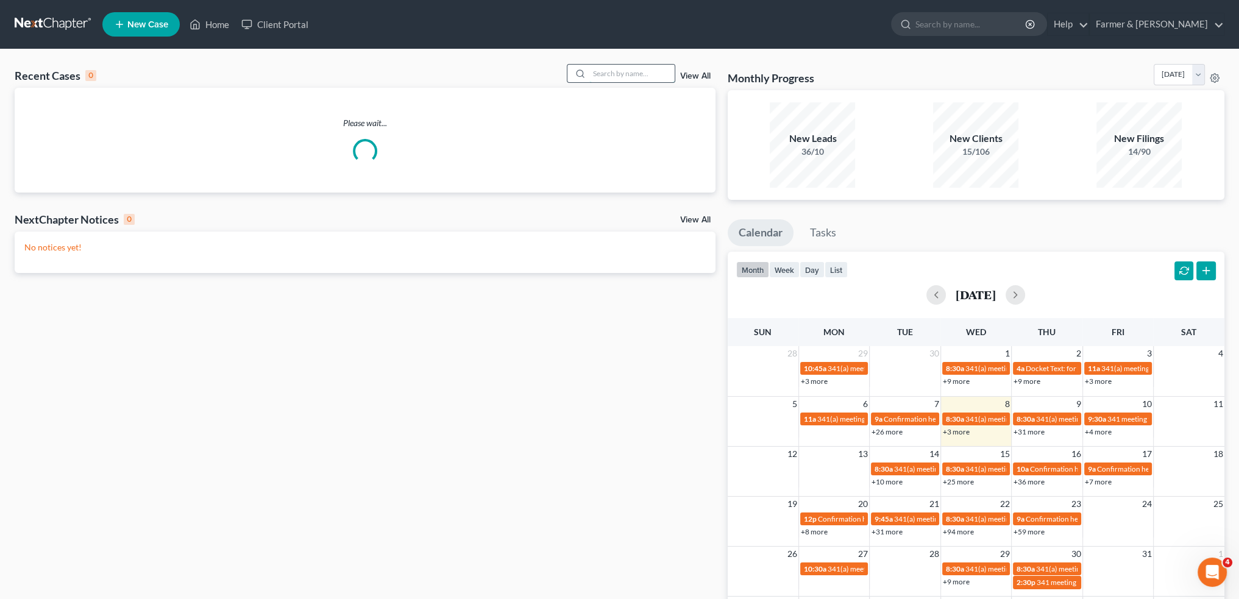
click at [621, 76] on input "search" at bounding box center [631, 74] width 85 height 18
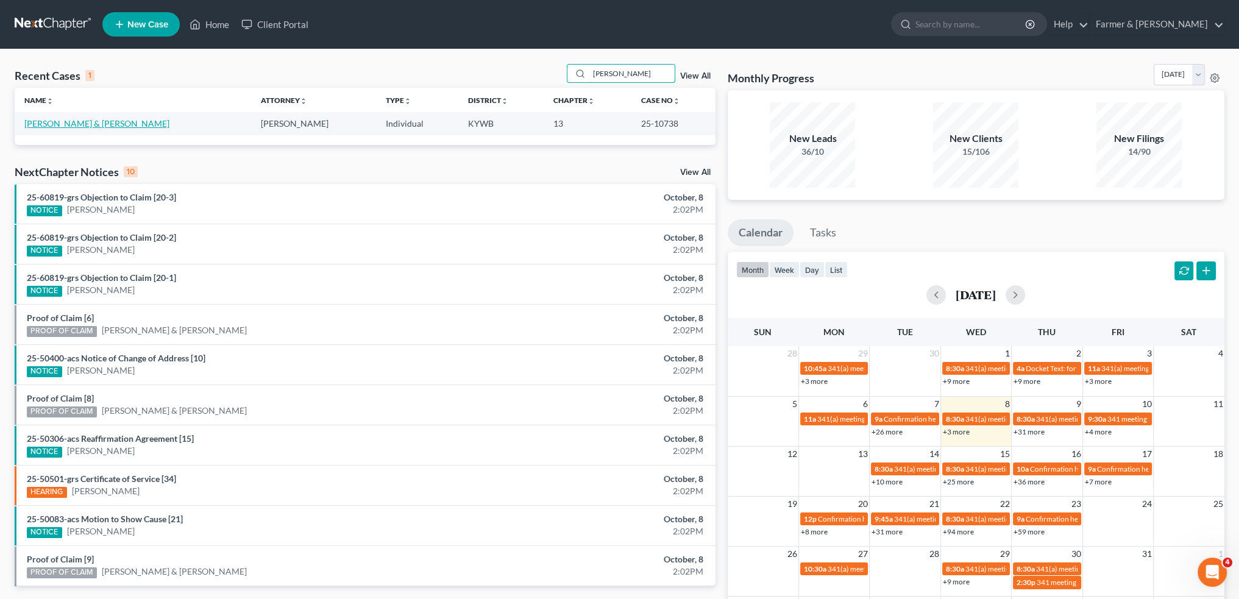
type input "ERIC KEOWN"
click at [79, 126] on link "Keown, Eric & Kristen" at bounding box center [96, 123] width 145 height 10
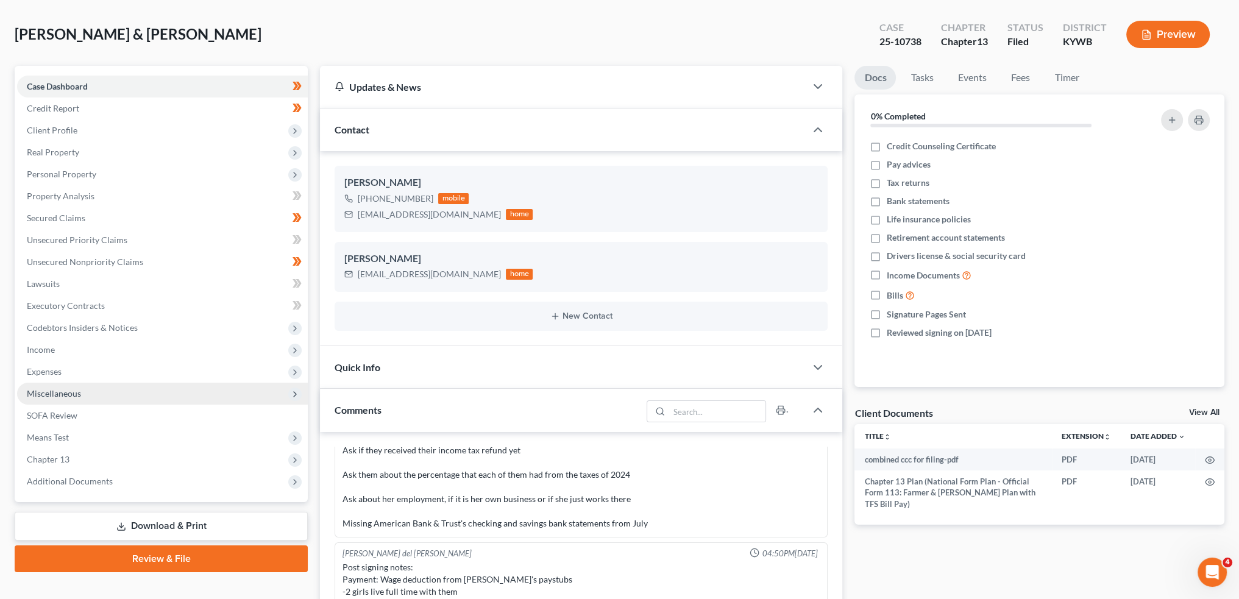
scroll to position [101, 0]
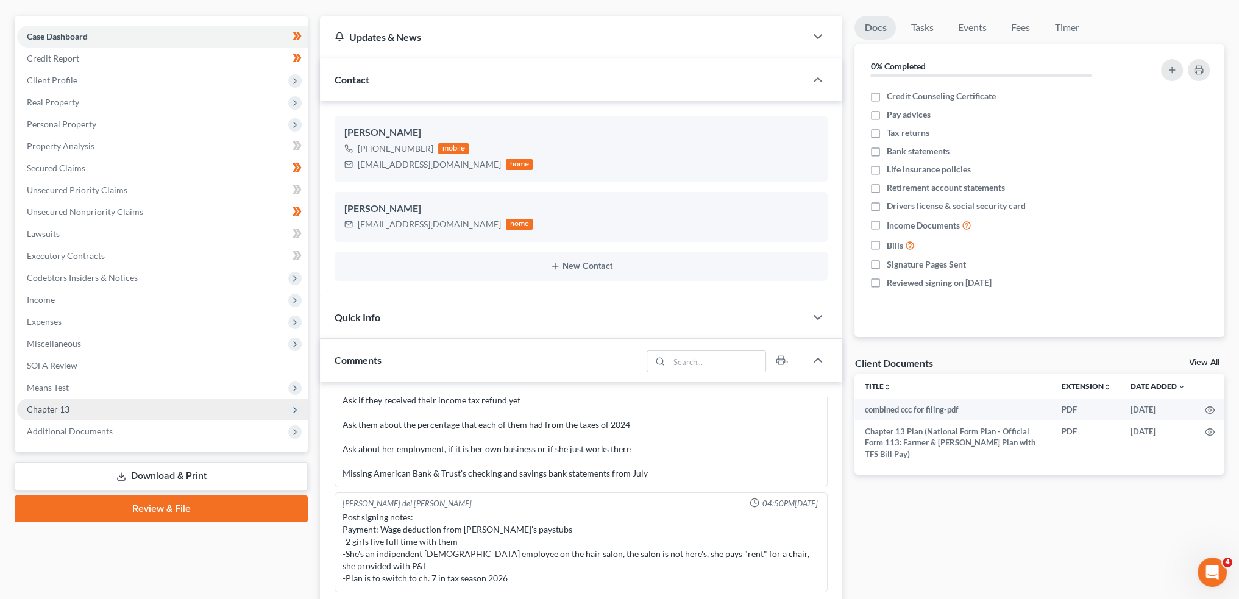
click at [83, 417] on span "Chapter 13" at bounding box center [162, 409] width 291 height 22
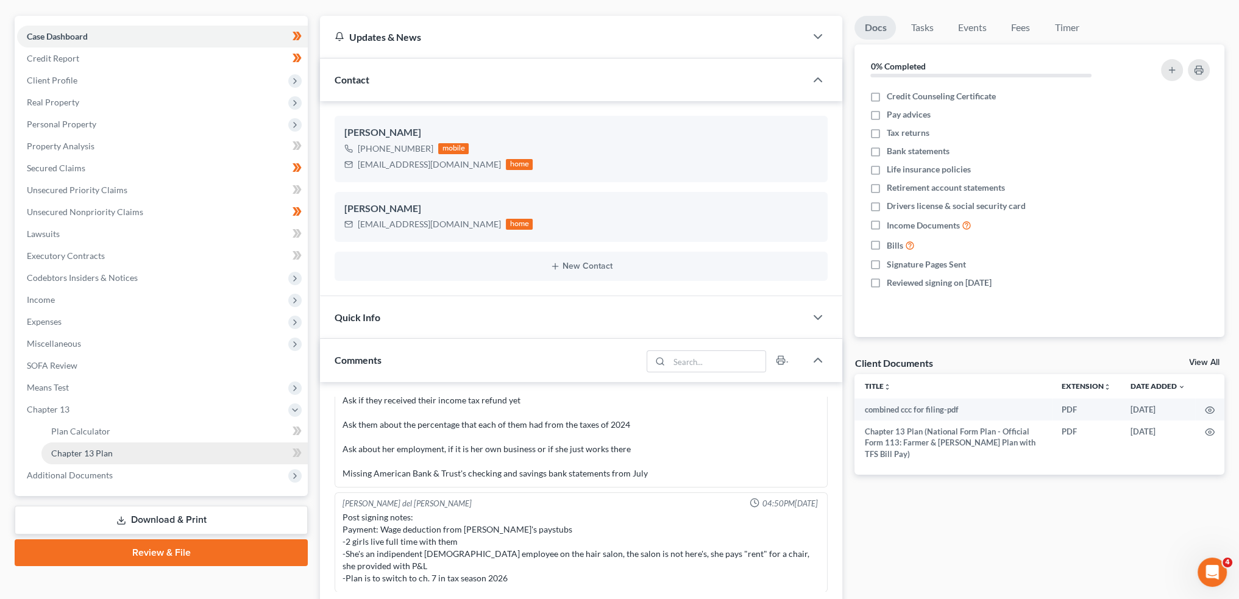
click at [111, 453] on link "Chapter 13 Plan" at bounding box center [174, 453] width 266 height 22
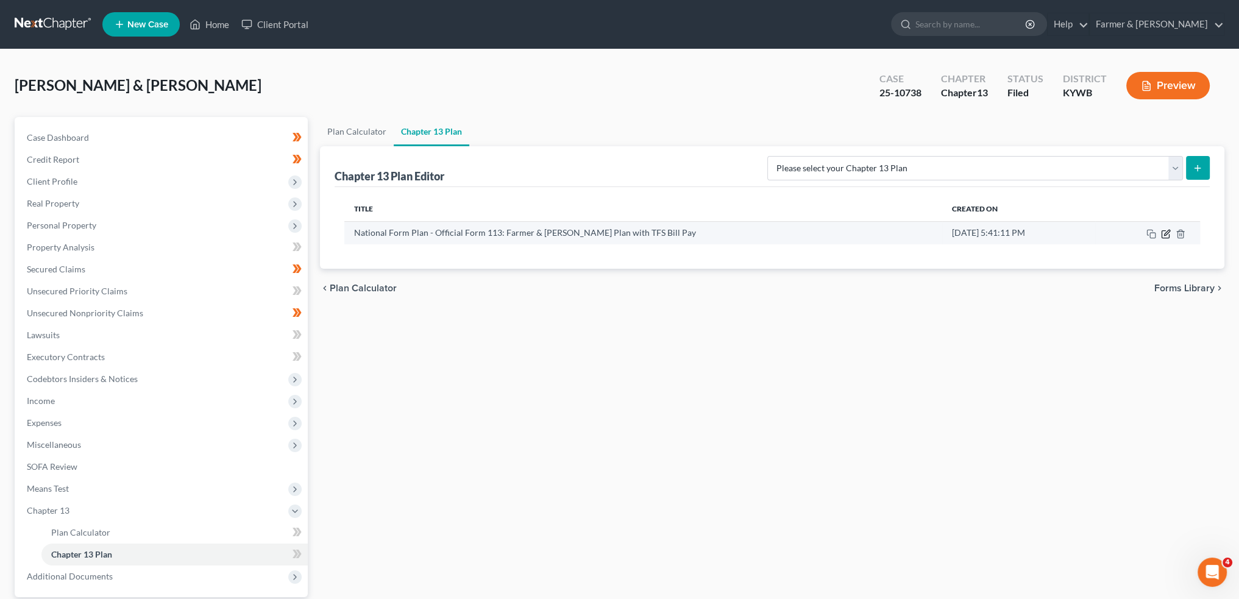
click at [1167, 234] on icon "button" at bounding box center [1166, 234] width 10 height 10
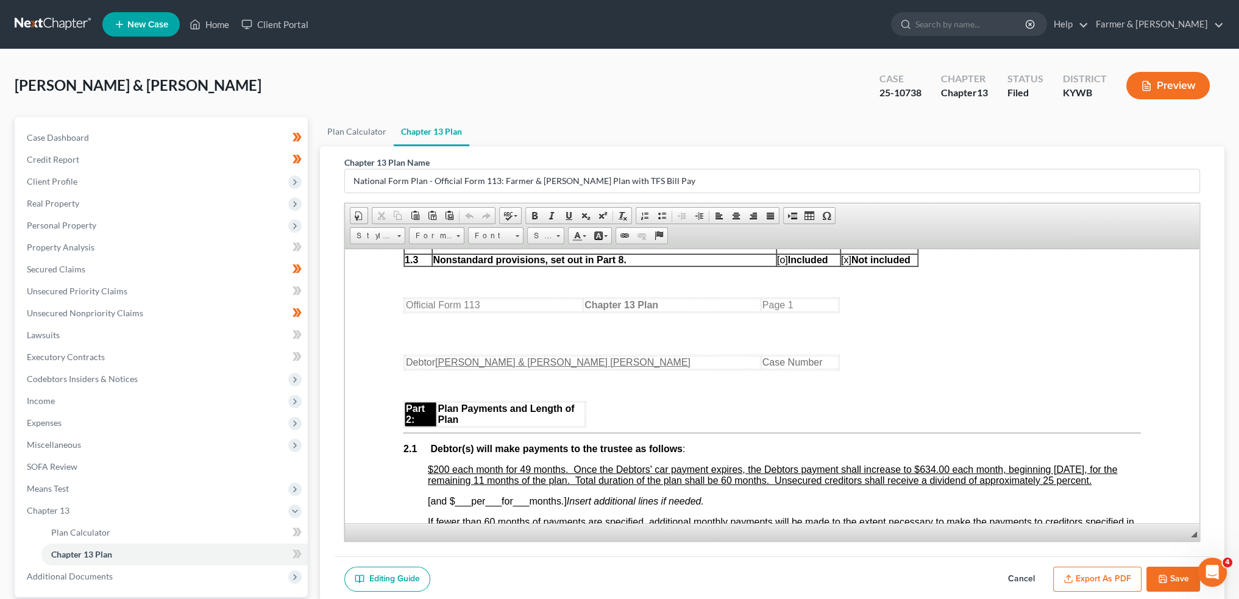
scroll to position [609, 0]
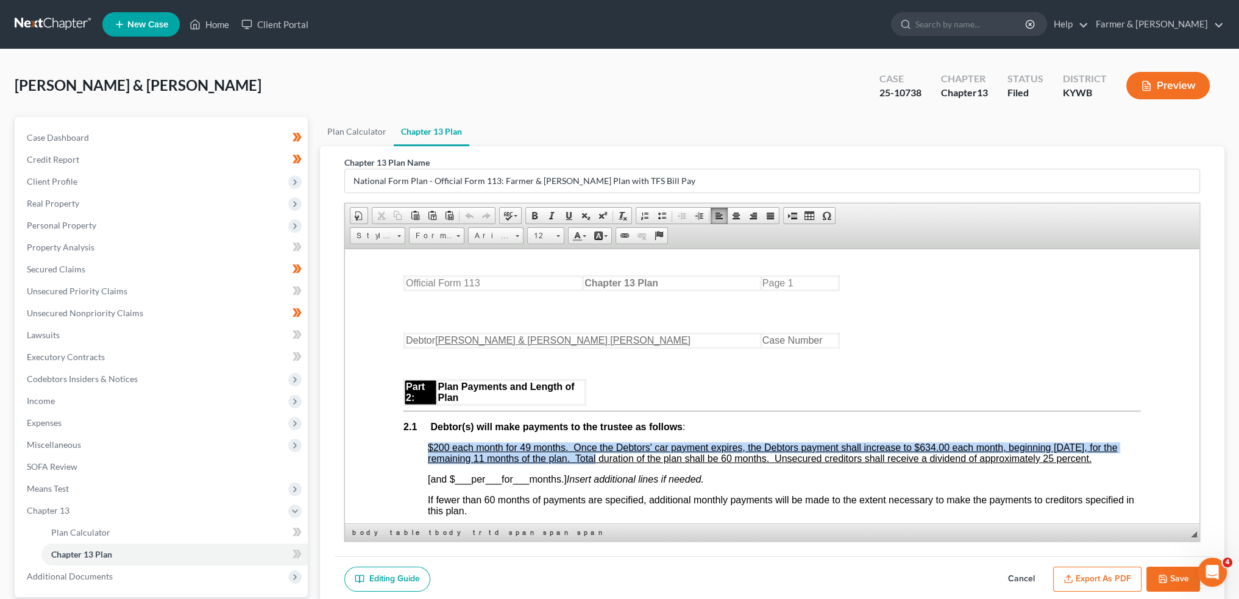
drag, startPoint x: 428, startPoint y: 451, endPoint x: 587, endPoint y: 465, distance: 159.7
click at [587, 463] on u "$200 each month for 49 months. Once the Debtors' car payment expires, the Debto…" at bounding box center [772, 452] width 689 height 21
copy u "$200 each month for 49 months. Once the Debtors' car payment expires, the Debto…"
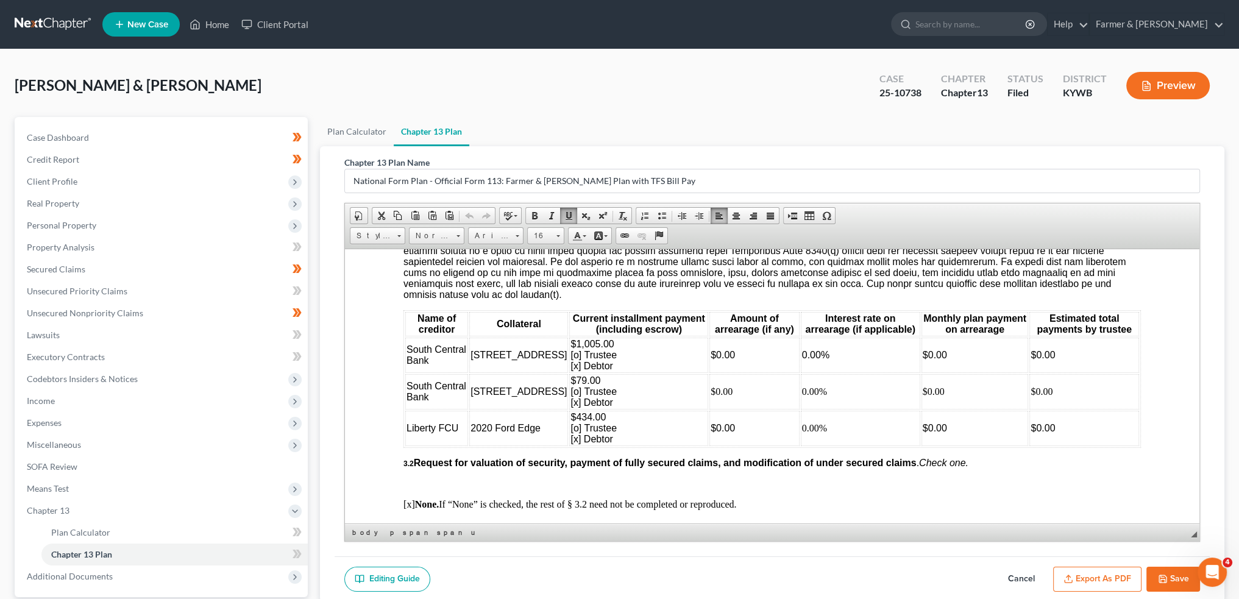
scroll to position [101, 0]
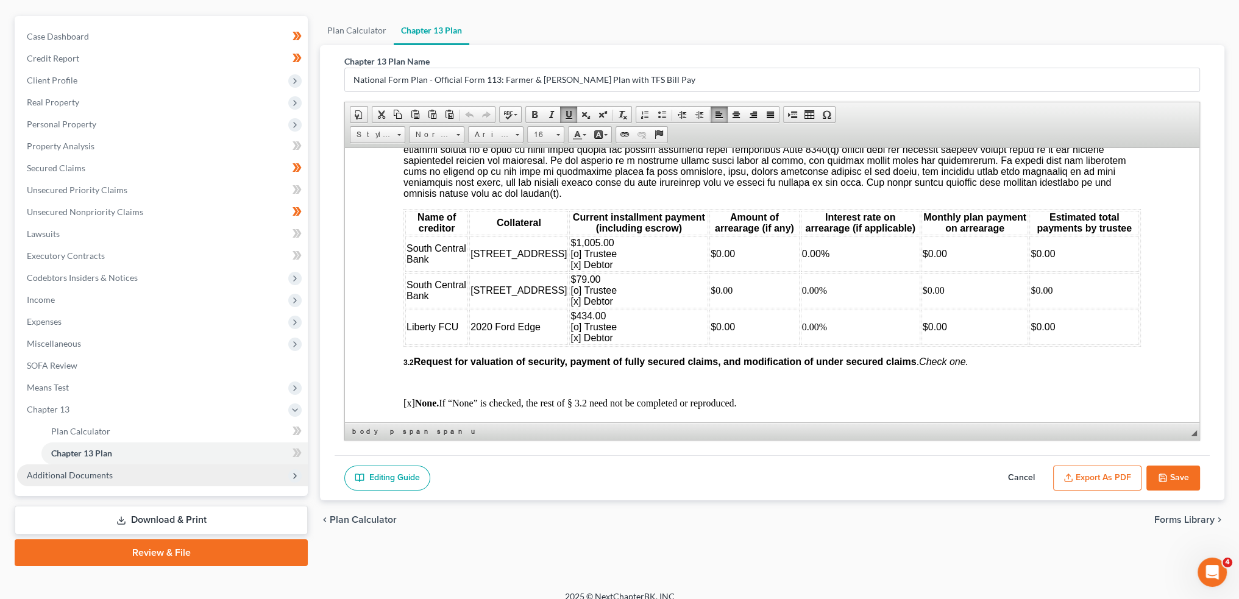
click at [57, 470] on span "Additional Documents" at bounding box center [70, 475] width 86 height 10
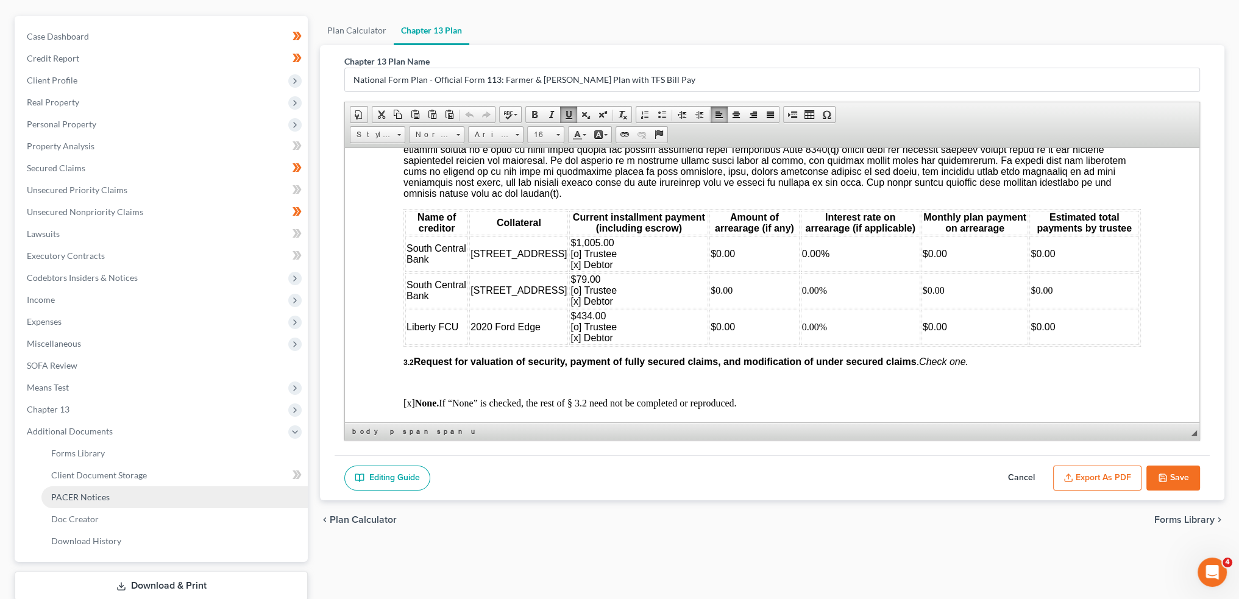
click at [83, 492] on span "PACER Notices" at bounding box center [80, 497] width 58 height 10
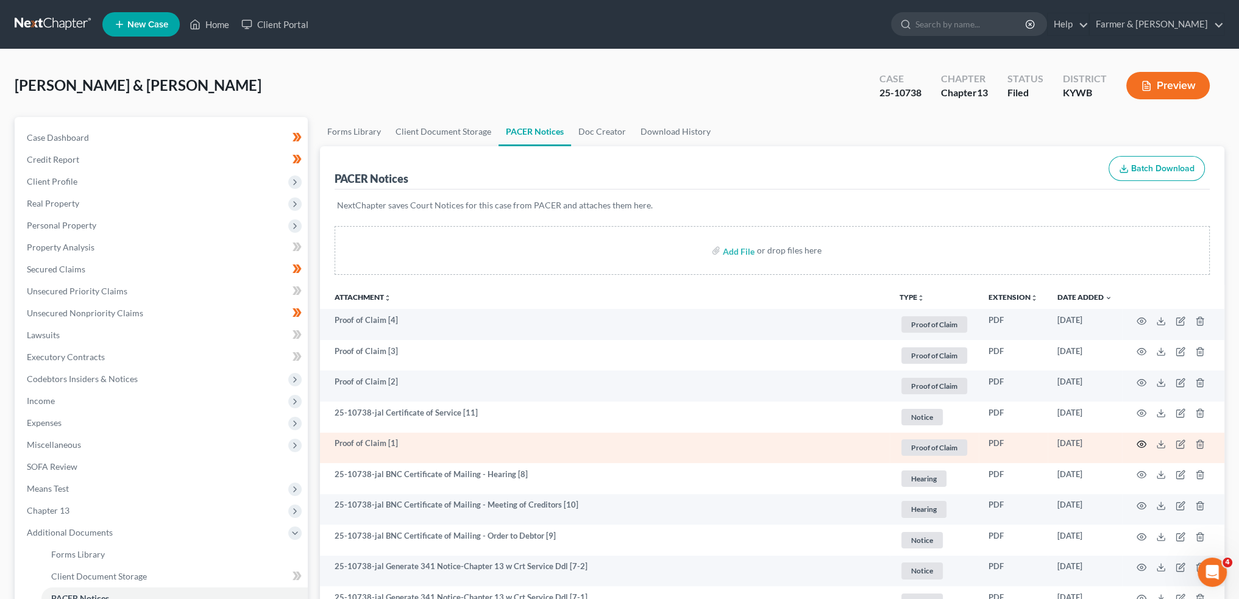
click at [1140, 443] on circle "button" at bounding box center [1141, 444] width 2 height 2
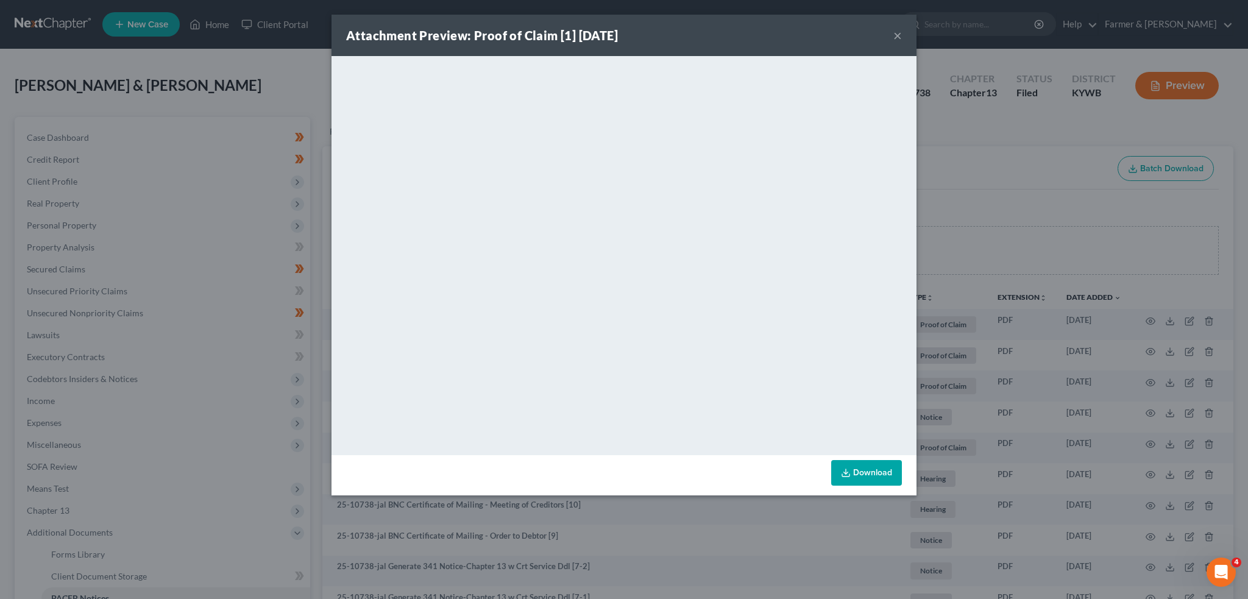
drag, startPoint x: 902, startPoint y: 34, endPoint x: 1229, endPoint y: 244, distance: 388.6
click at [902, 34] on div "Attachment Preview: Proof of Claim [1] 09/03/2025 ×" at bounding box center [623, 35] width 585 height 41
click at [897, 34] on button "×" at bounding box center [897, 35] width 9 height 15
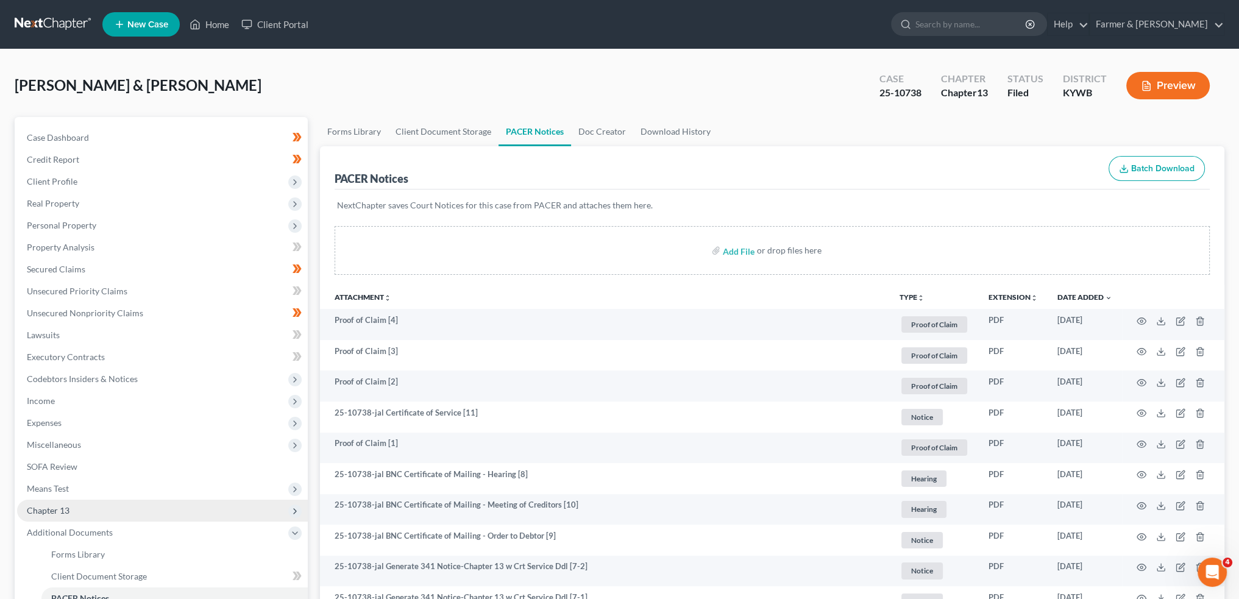
click at [95, 515] on span "Chapter 13" at bounding box center [162, 511] width 291 height 22
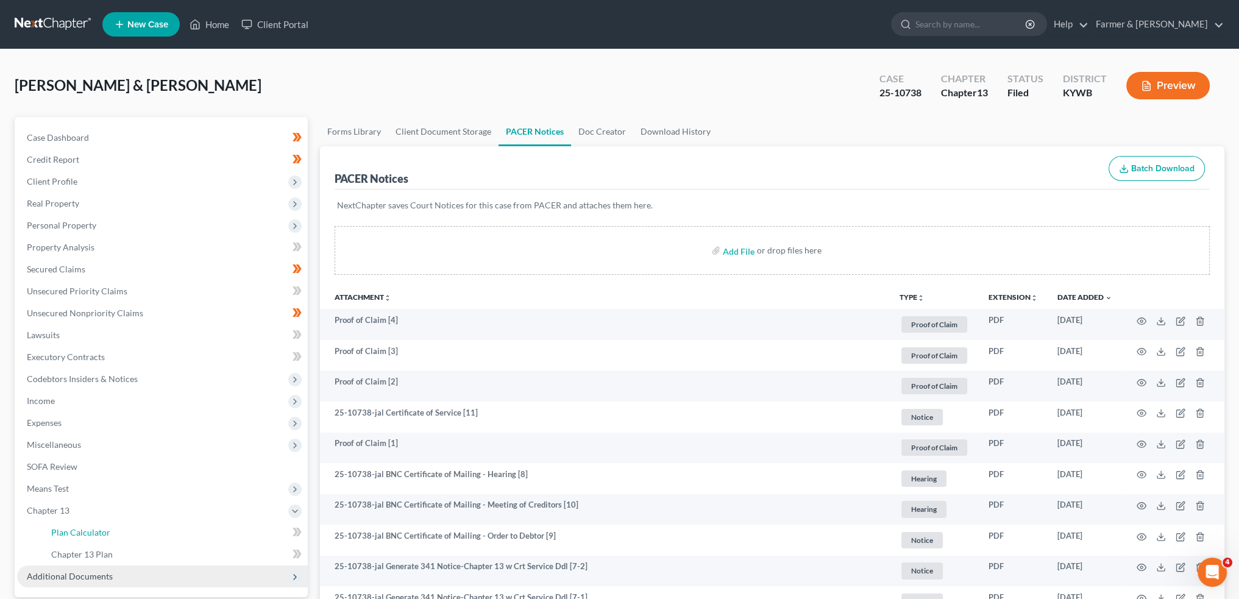
click at [101, 536] on span "Plan Calculator" at bounding box center [80, 532] width 59 height 10
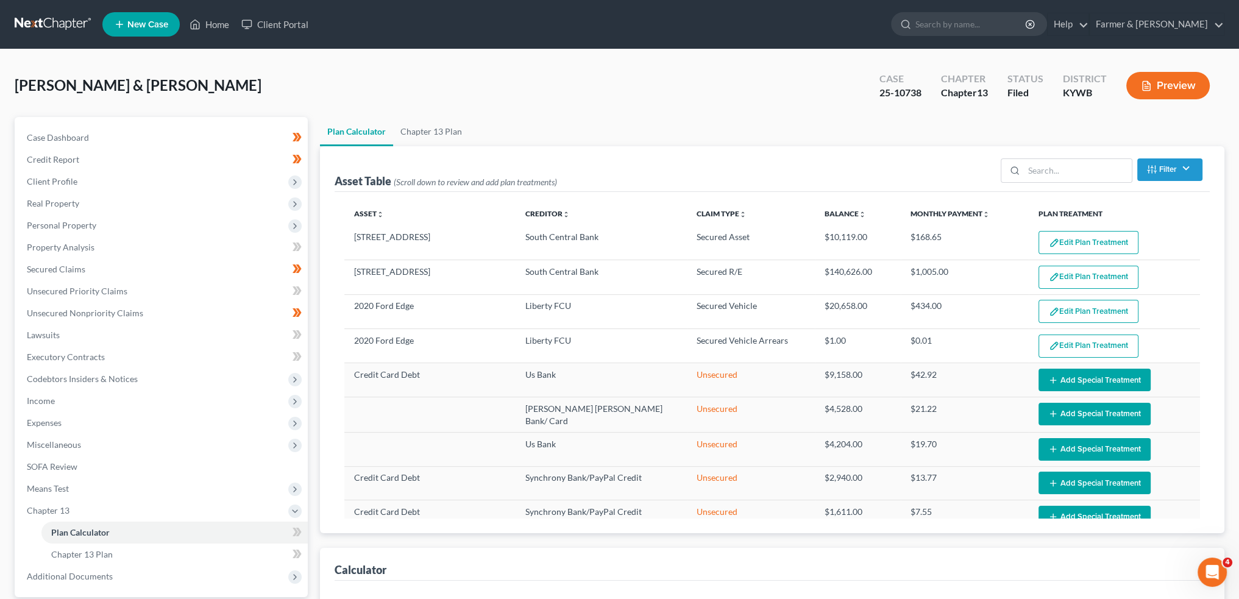
select select "59"
click at [1075, 243] on button "Edit Plan Treatment" at bounding box center [1088, 242] width 100 height 23
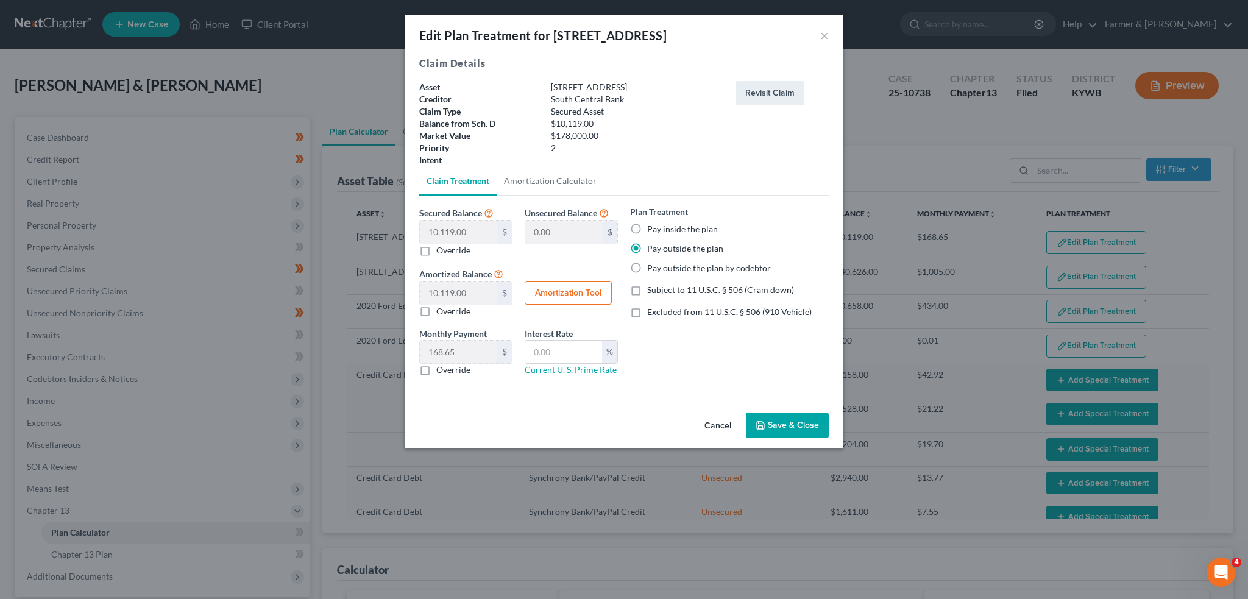
click at [788, 422] on button "Save & Close" at bounding box center [787, 425] width 83 height 26
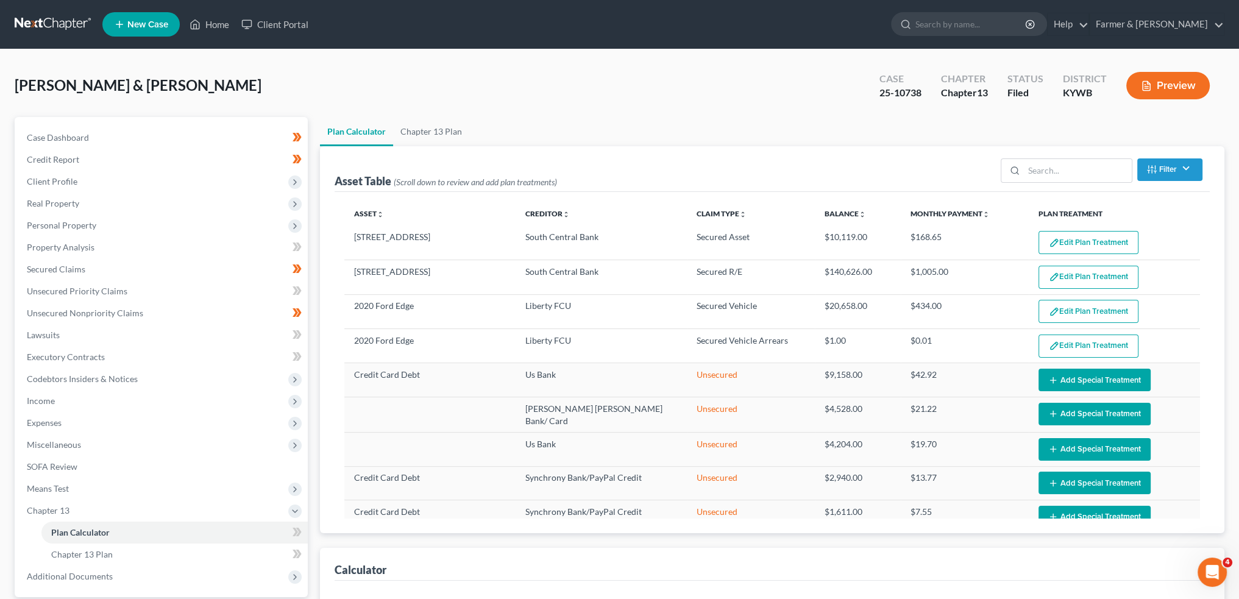
select select "59"
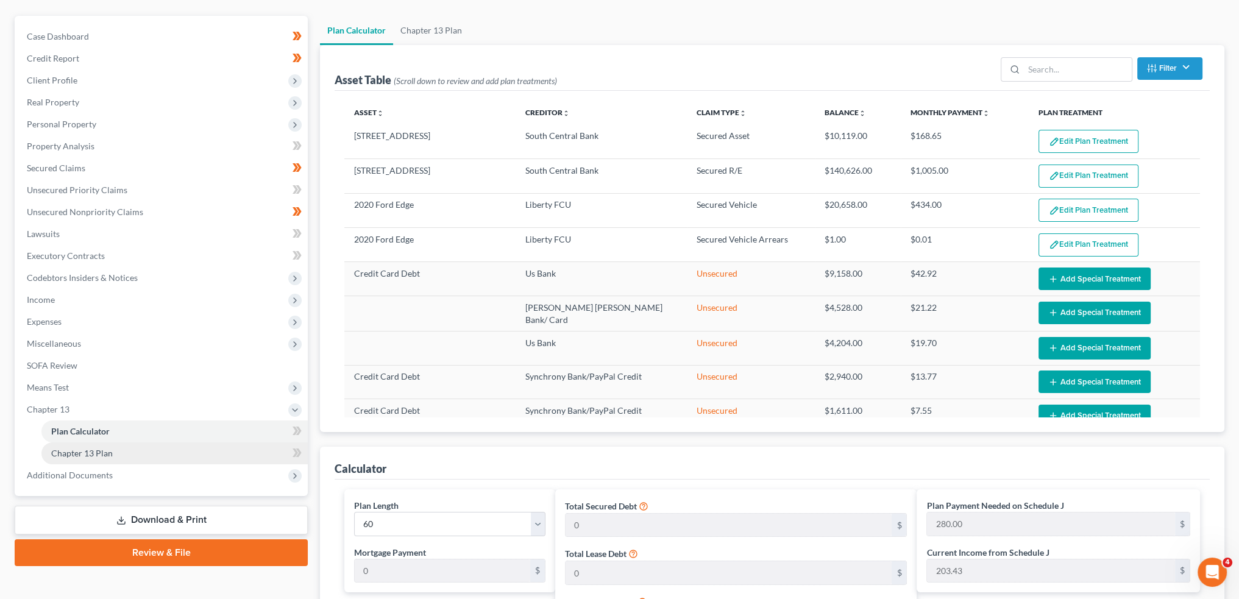
click at [229, 447] on link "Chapter 13 Plan" at bounding box center [174, 453] width 266 height 22
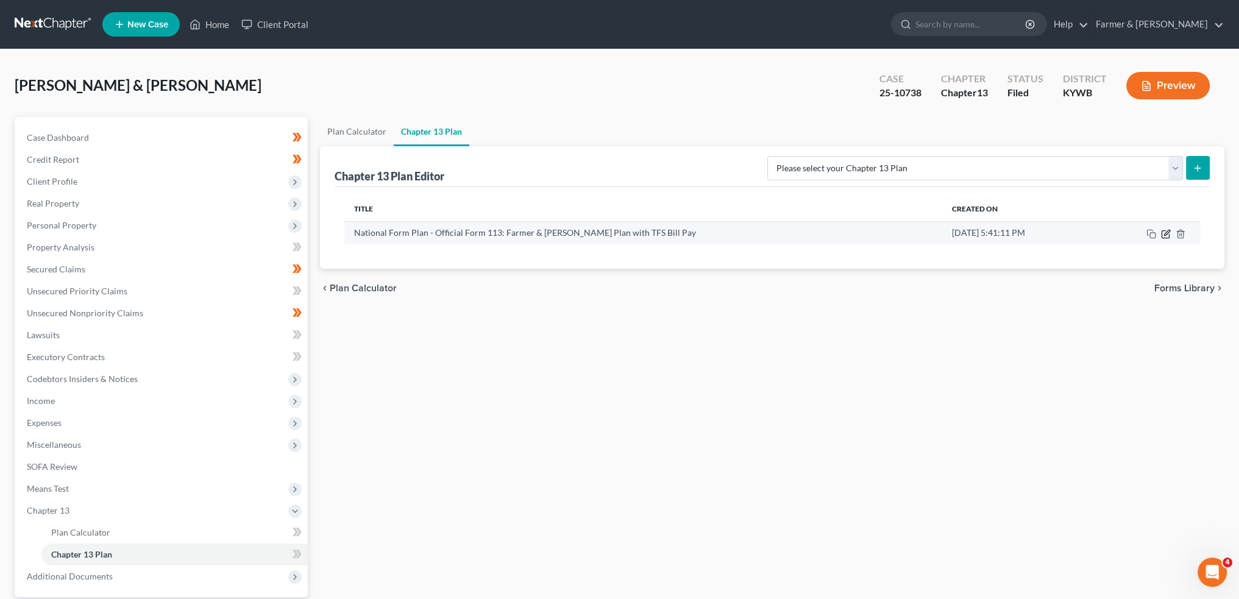
click at [1164, 237] on icon "button" at bounding box center [1164, 233] width 7 height 7
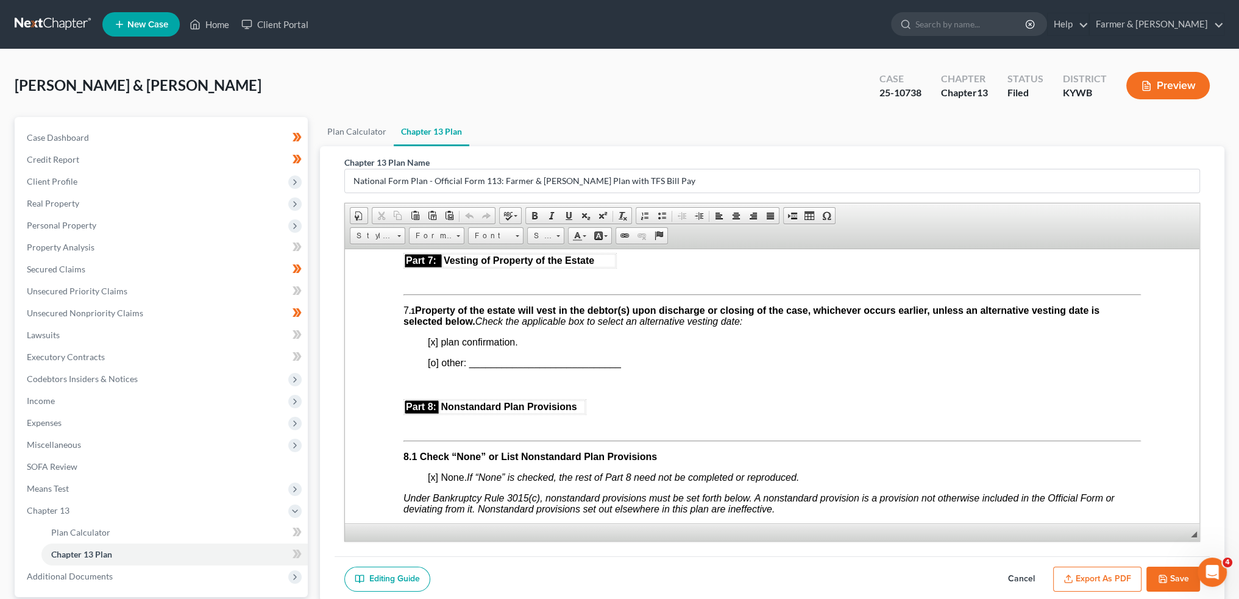
scroll to position [3249, 0]
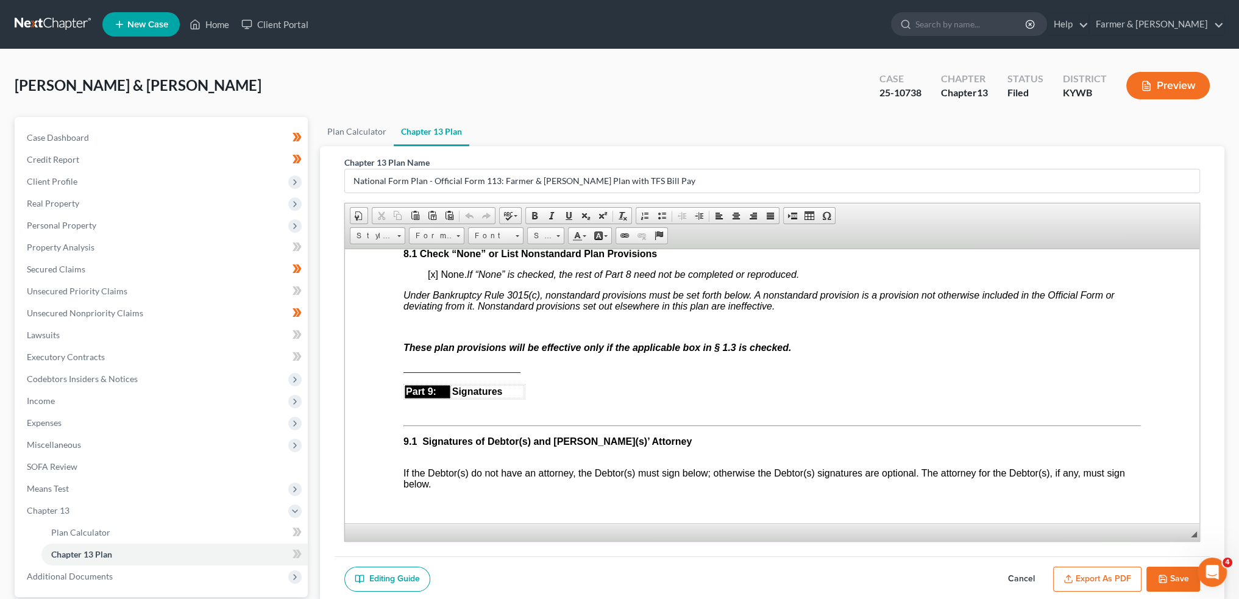
drag, startPoint x: 1024, startPoint y: 576, endPoint x: 17, endPoint y: 3, distance: 1158.6
click at [1024, 576] on button "Cancel" at bounding box center [1021, 580] width 54 height 26
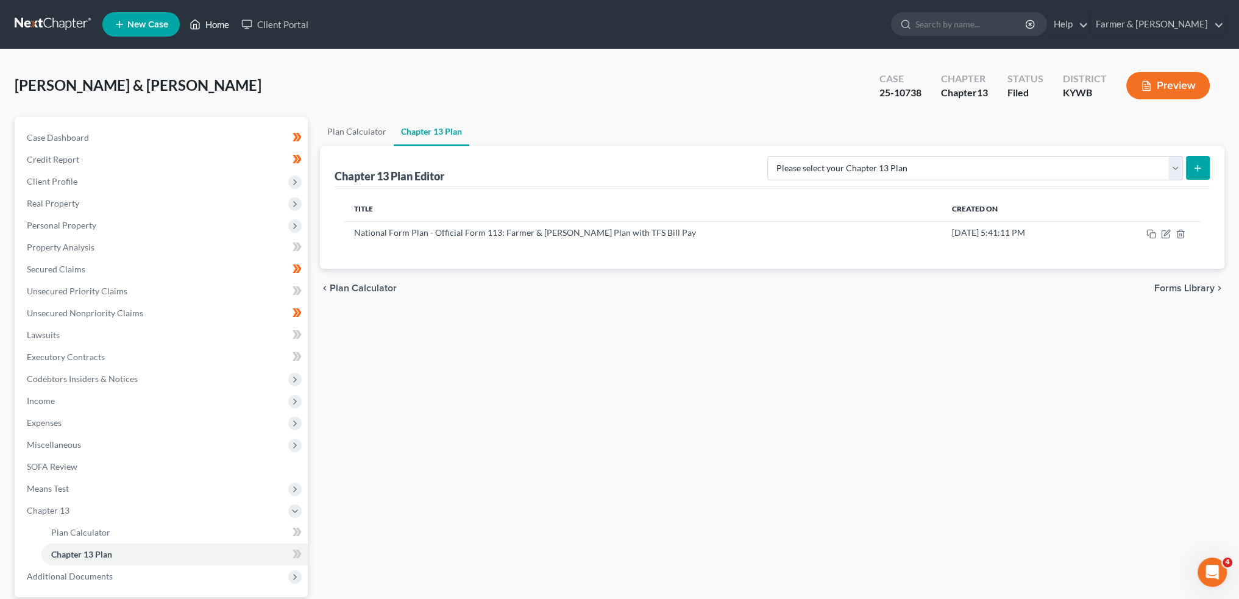
drag, startPoint x: 197, startPoint y: 24, endPoint x: 422, endPoint y: 104, distance: 238.6
click at [197, 24] on icon at bounding box center [194, 24] width 11 height 15
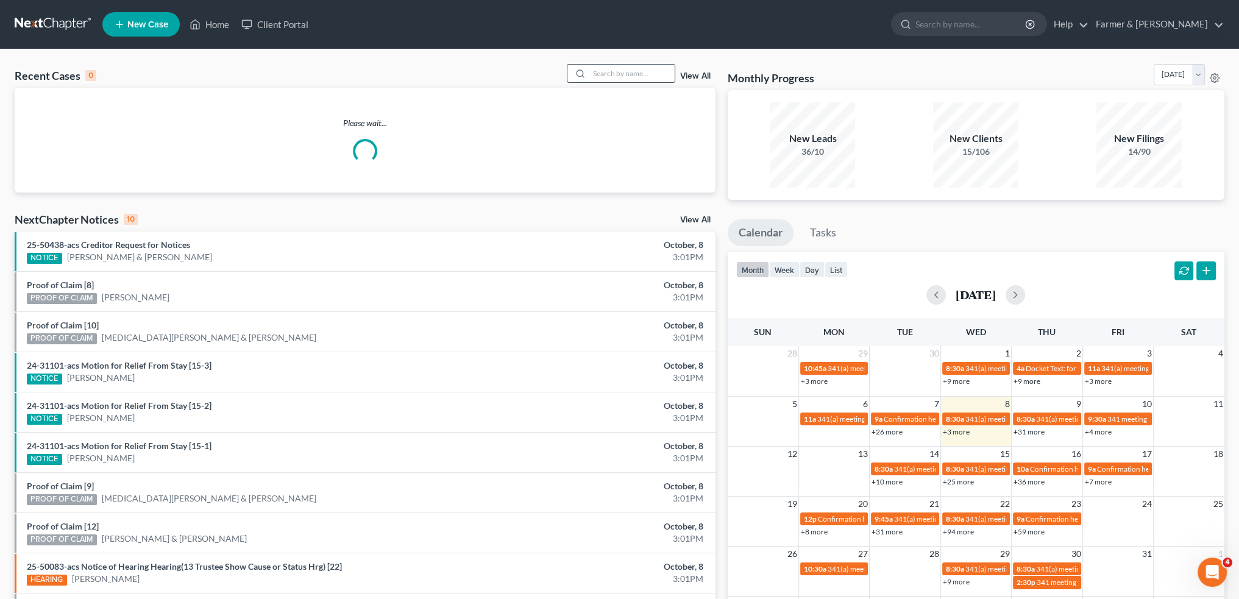
click at [653, 73] on input "search" at bounding box center [631, 74] width 85 height 18
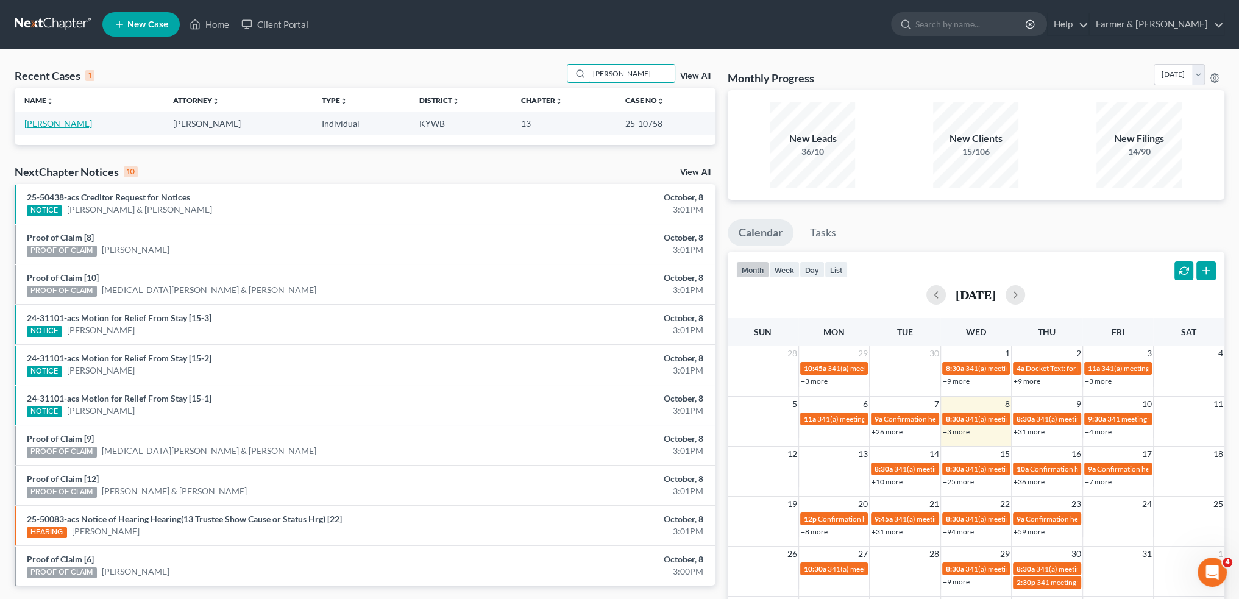
type input "amber perin"
click at [54, 124] on link "Perin, Amber" at bounding box center [58, 123] width 68 height 10
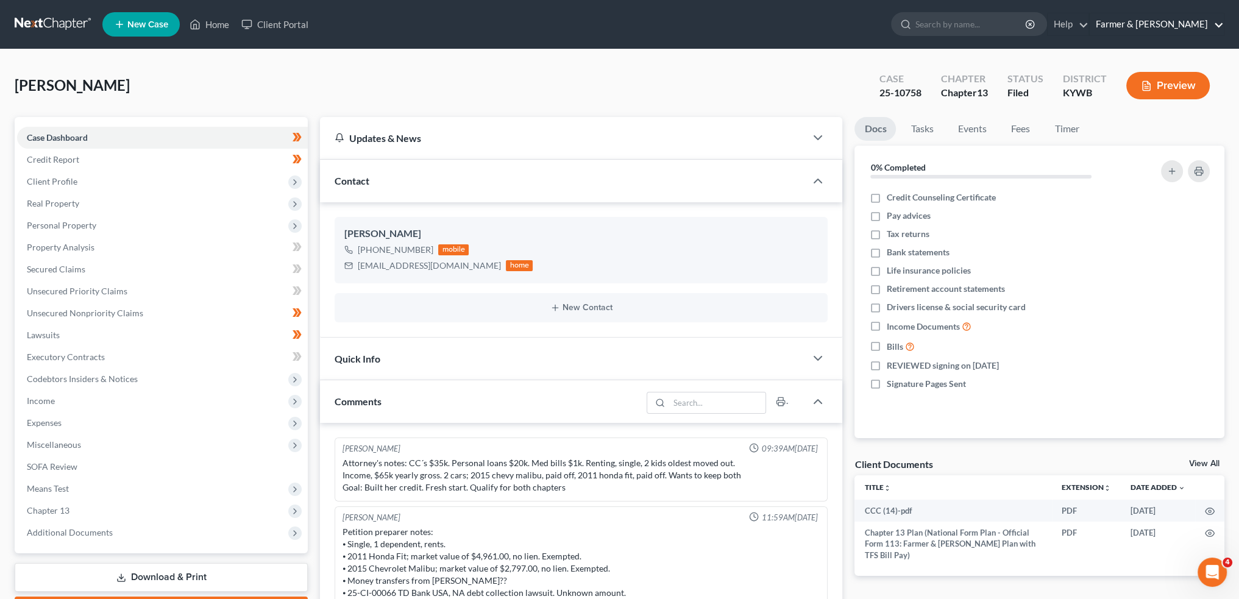
scroll to position [175, 0]
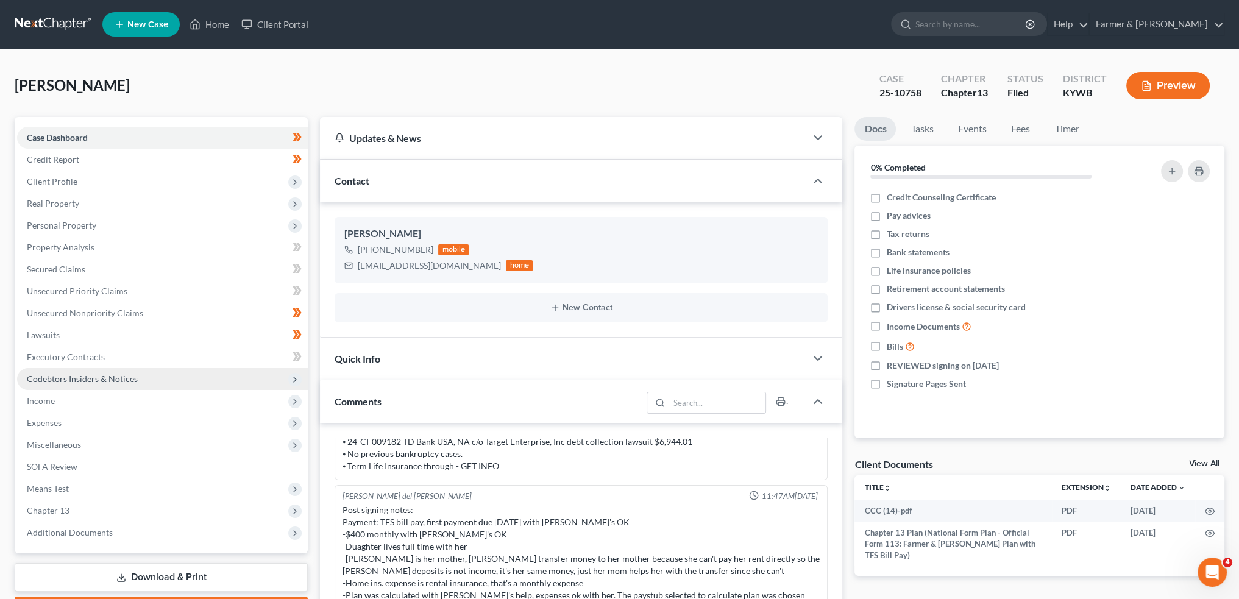
click at [119, 509] on span "Chapter 13" at bounding box center [162, 511] width 291 height 22
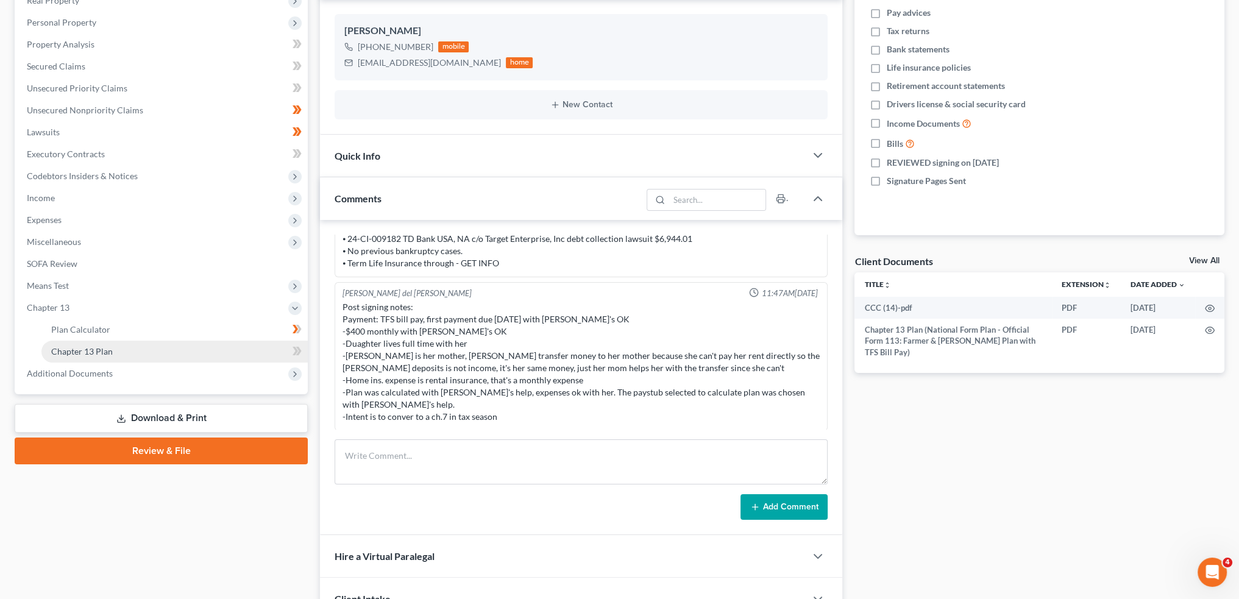
click at [136, 349] on link "Chapter 13 Plan" at bounding box center [174, 352] width 266 height 22
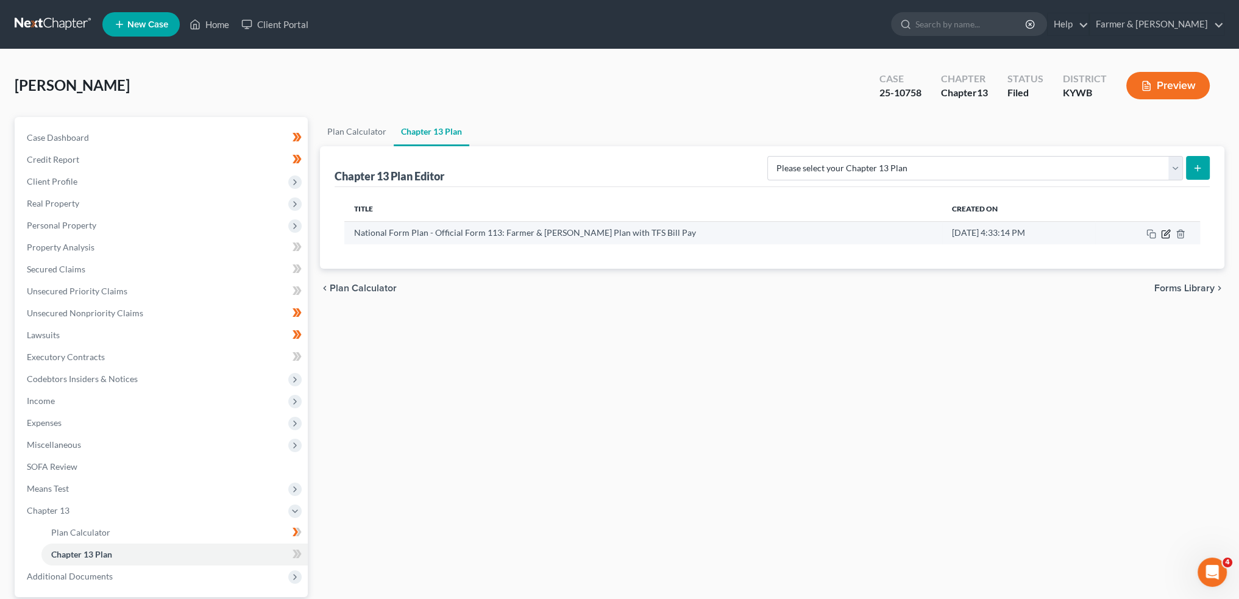
click at [1167, 230] on icon "button" at bounding box center [1166, 232] width 5 height 5
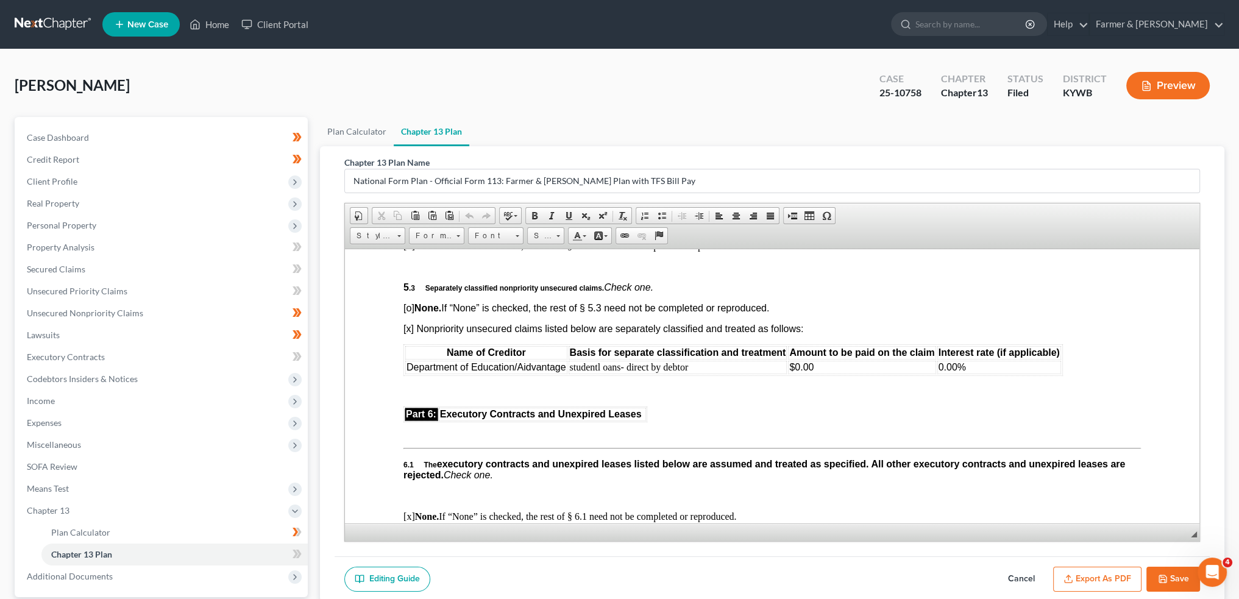
scroll to position [2538, 0]
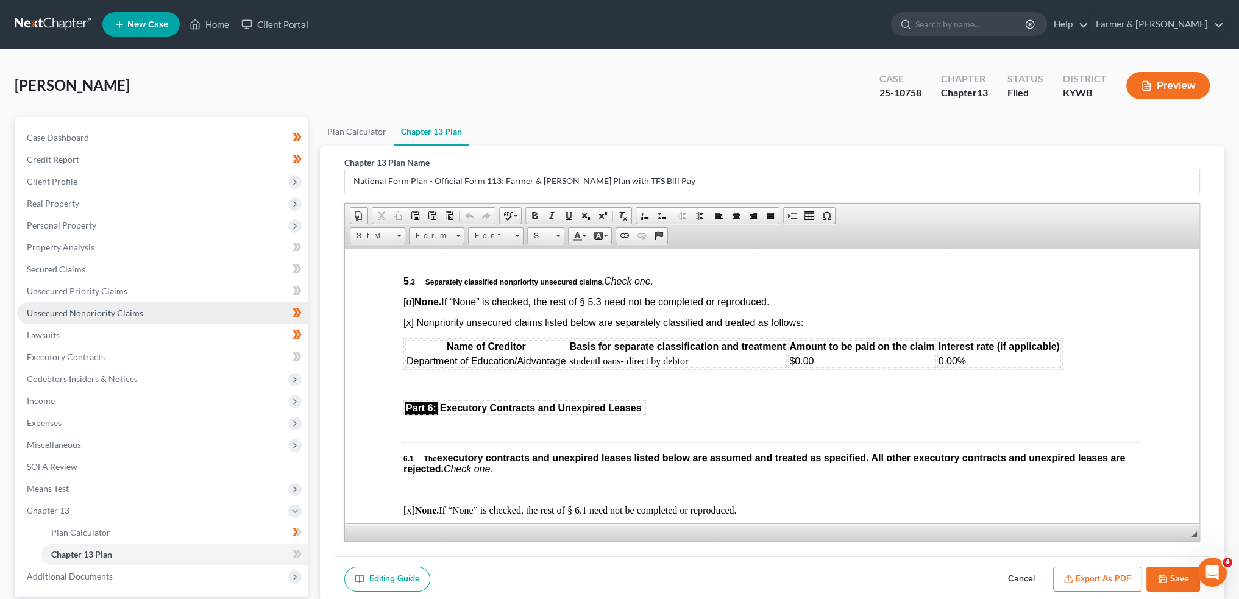
drag, startPoint x: 100, startPoint y: 309, endPoint x: 135, endPoint y: 122, distance: 190.2
click at [100, 309] on span "Unsecured Nonpriority Claims" at bounding box center [85, 313] width 116 height 10
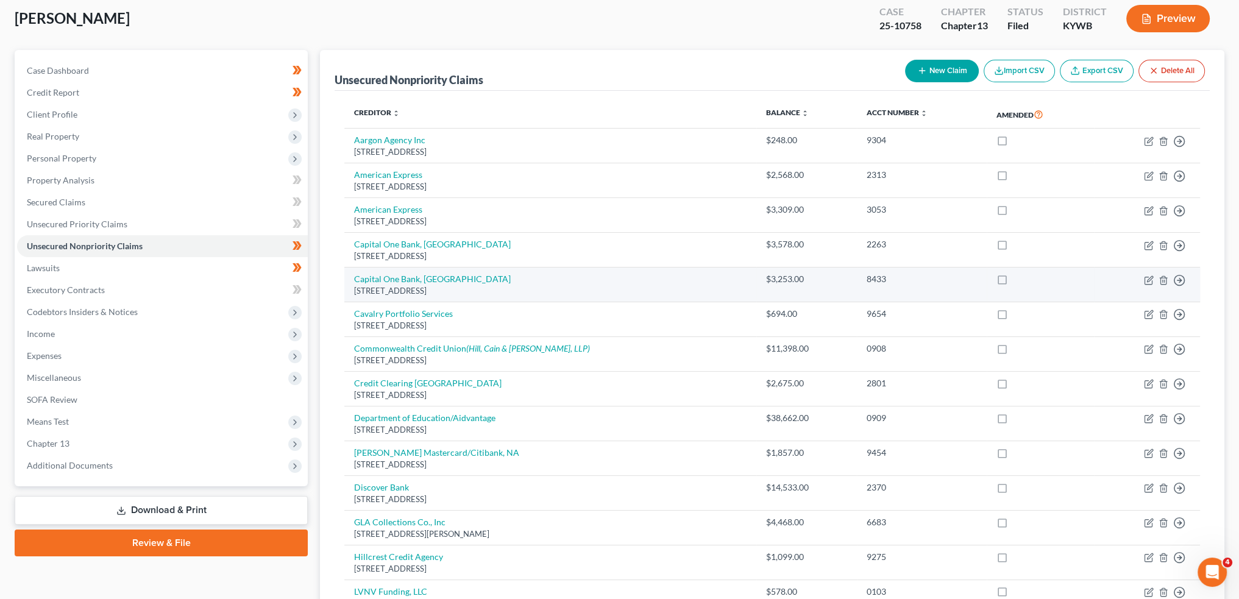
scroll to position [101, 0]
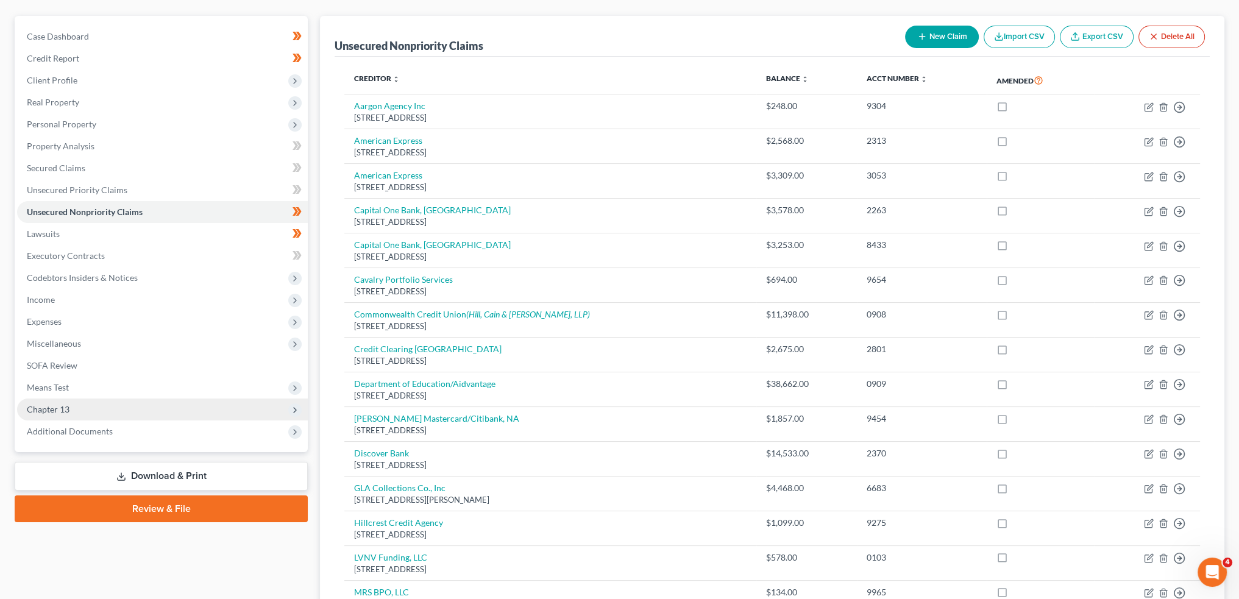
click at [108, 407] on span "Chapter 13" at bounding box center [162, 409] width 291 height 22
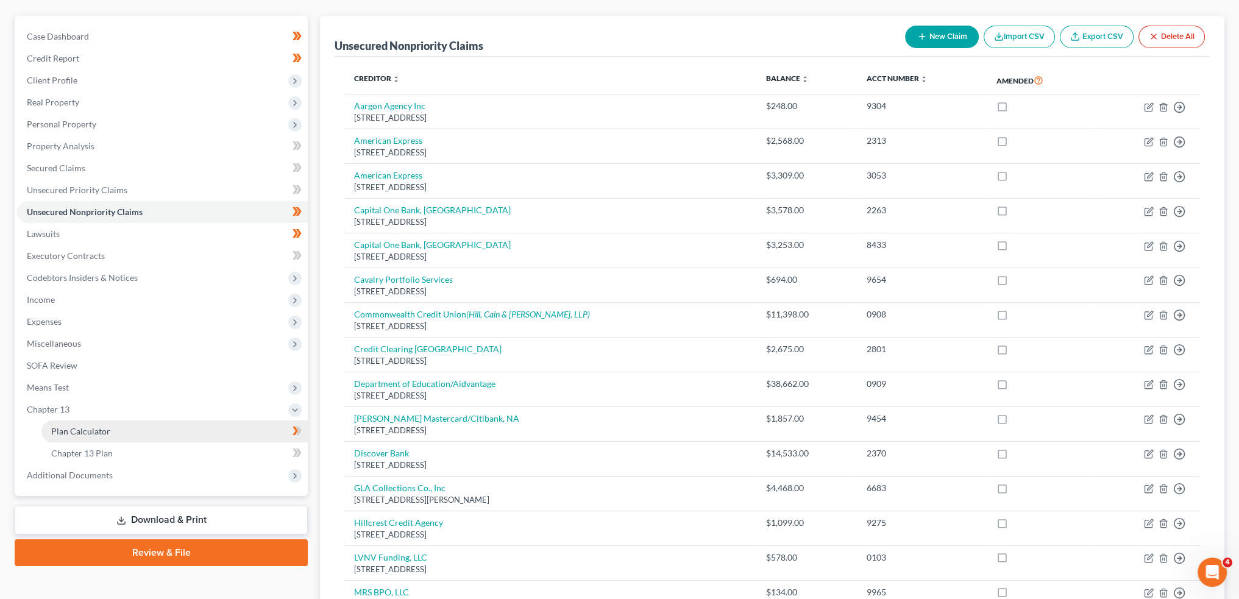
click at [108, 426] on span "Plan Calculator" at bounding box center [80, 431] width 59 height 10
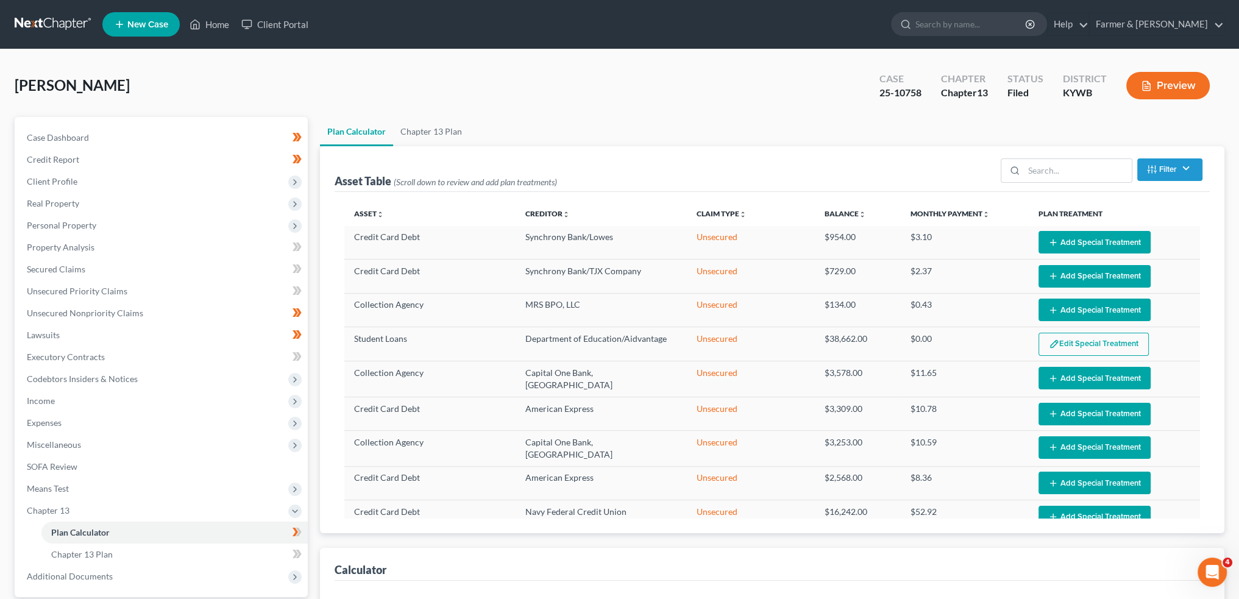
select select "59"
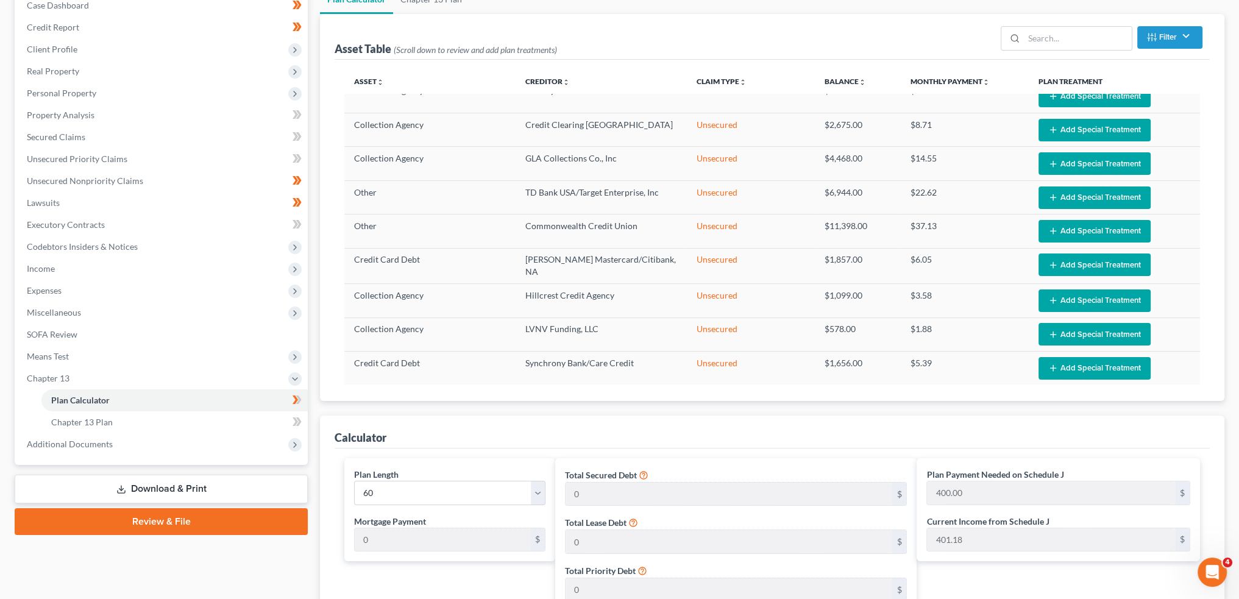
scroll to position [203, 0]
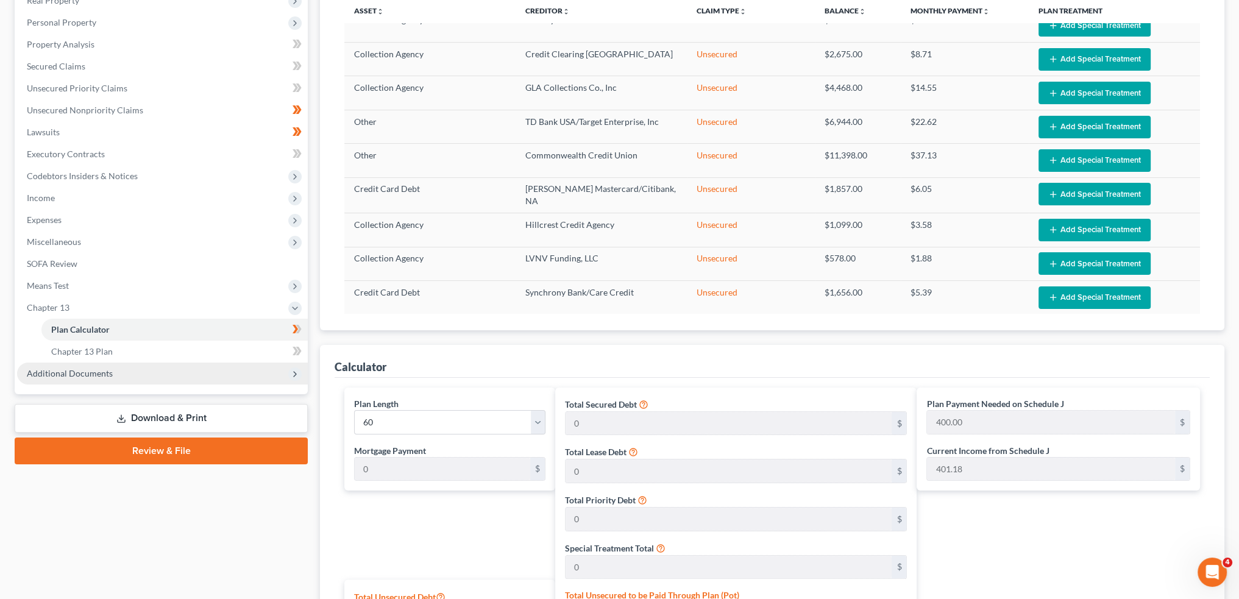
drag, startPoint x: 98, startPoint y: 377, endPoint x: 104, endPoint y: 383, distance: 8.2
click at [98, 377] on span "Additional Documents" at bounding box center [70, 373] width 86 height 10
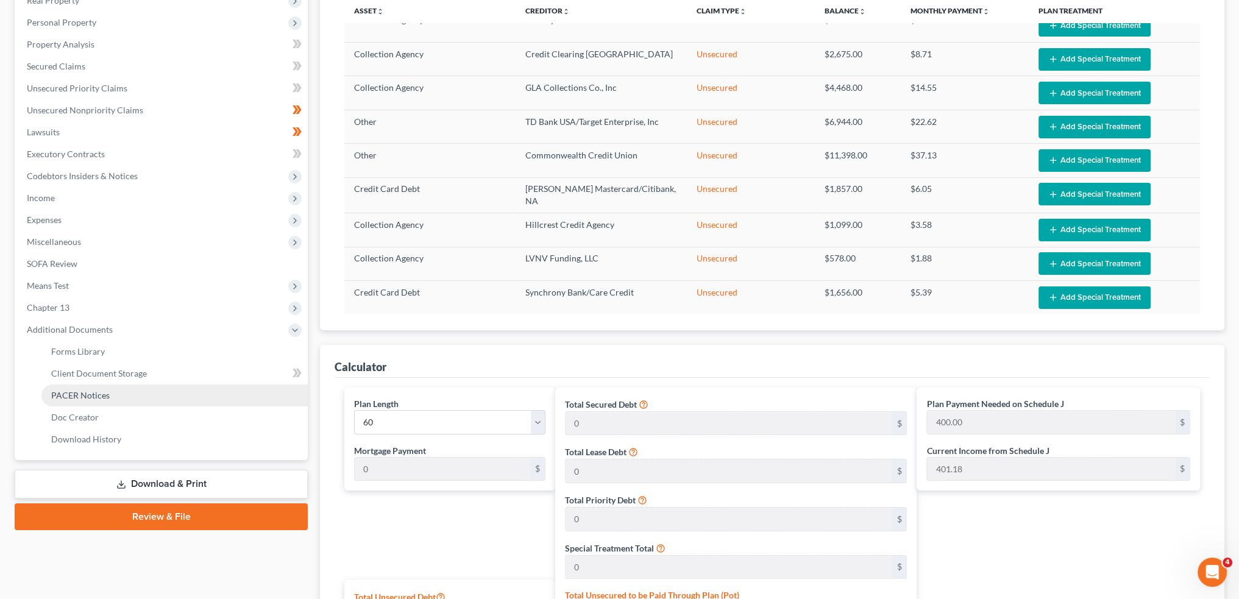
click at [110, 397] on link "PACER Notices" at bounding box center [174, 395] width 266 height 22
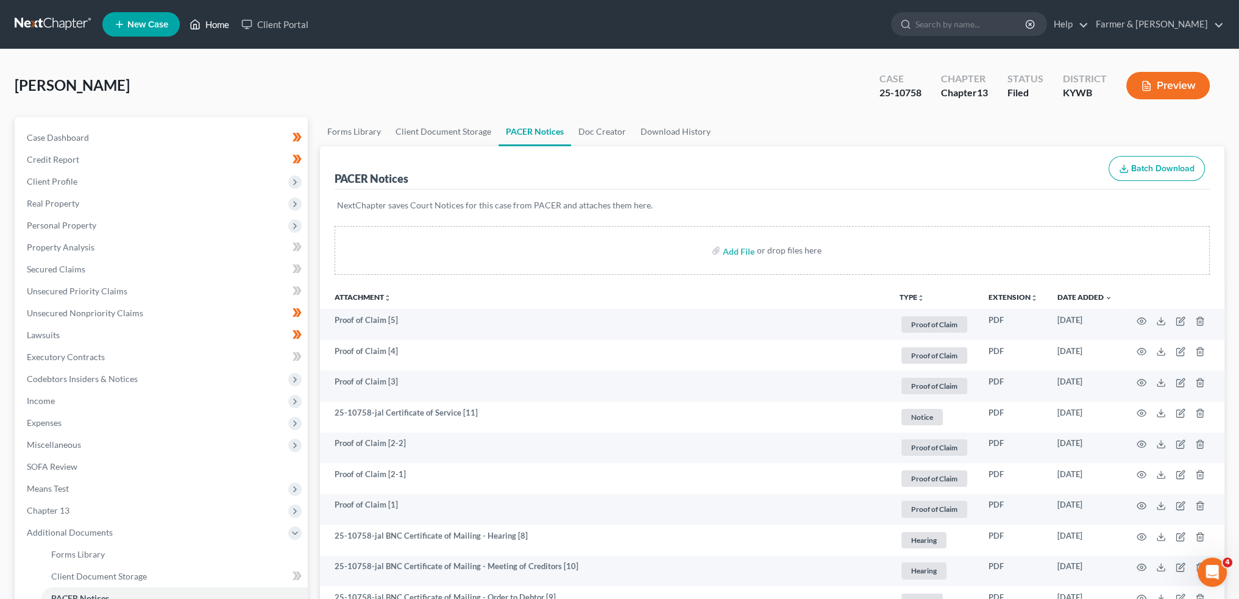
click at [205, 19] on link "Home" at bounding box center [209, 24] width 52 height 22
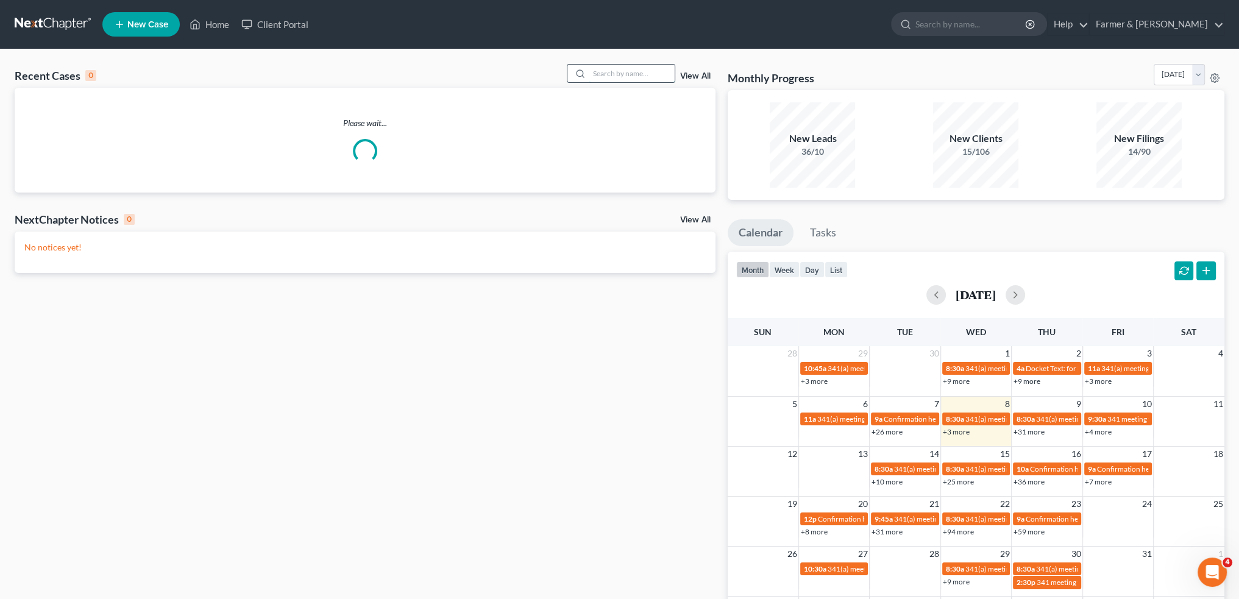
click at [624, 78] on input "search" at bounding box center [631, 74] width 85 height 18
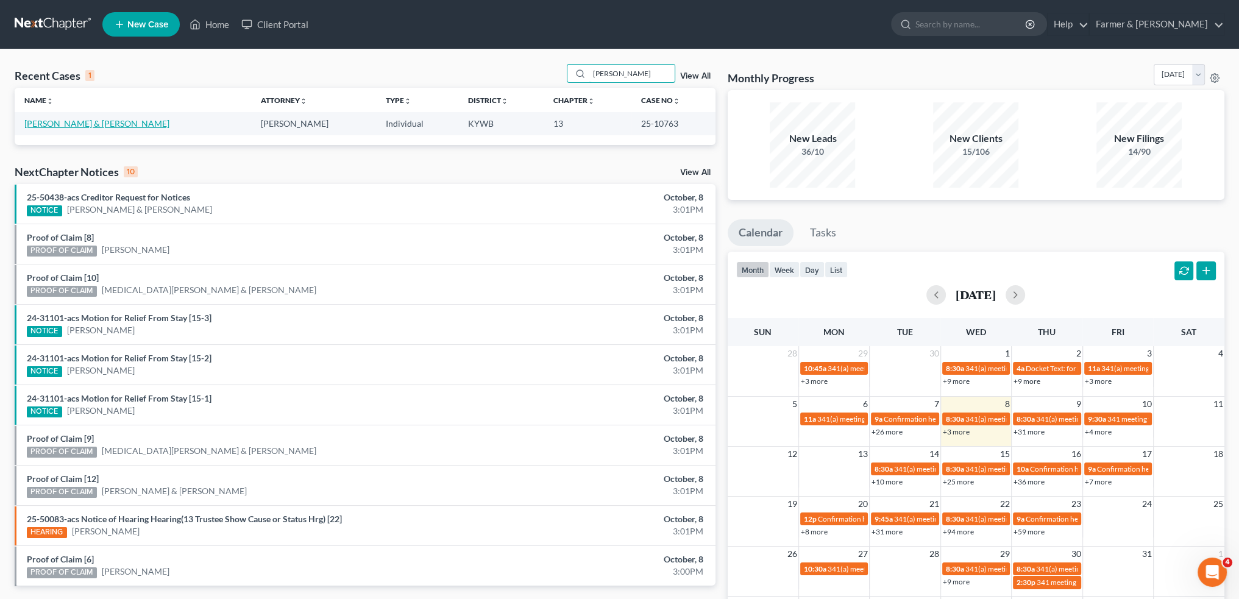
type input "PHILIP BRADSHAW"
click at [83, 126] on link "Bradshaw, Philip & Teresa" at bounding box center [96, 123] width 145 height 10
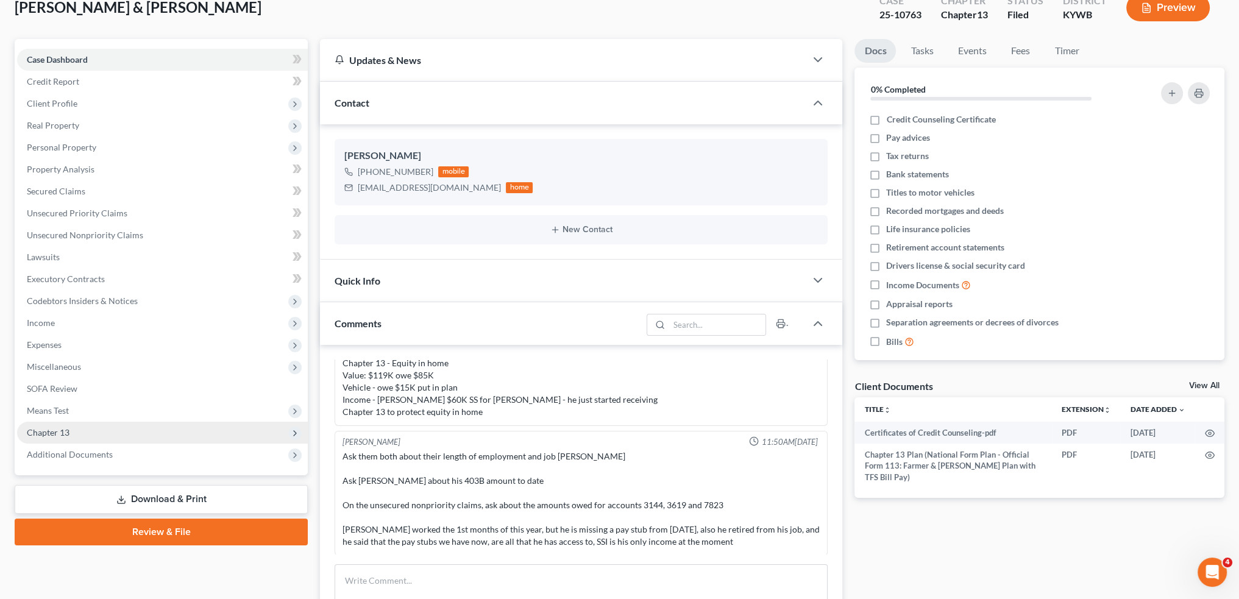
scroll to position [101, 0]
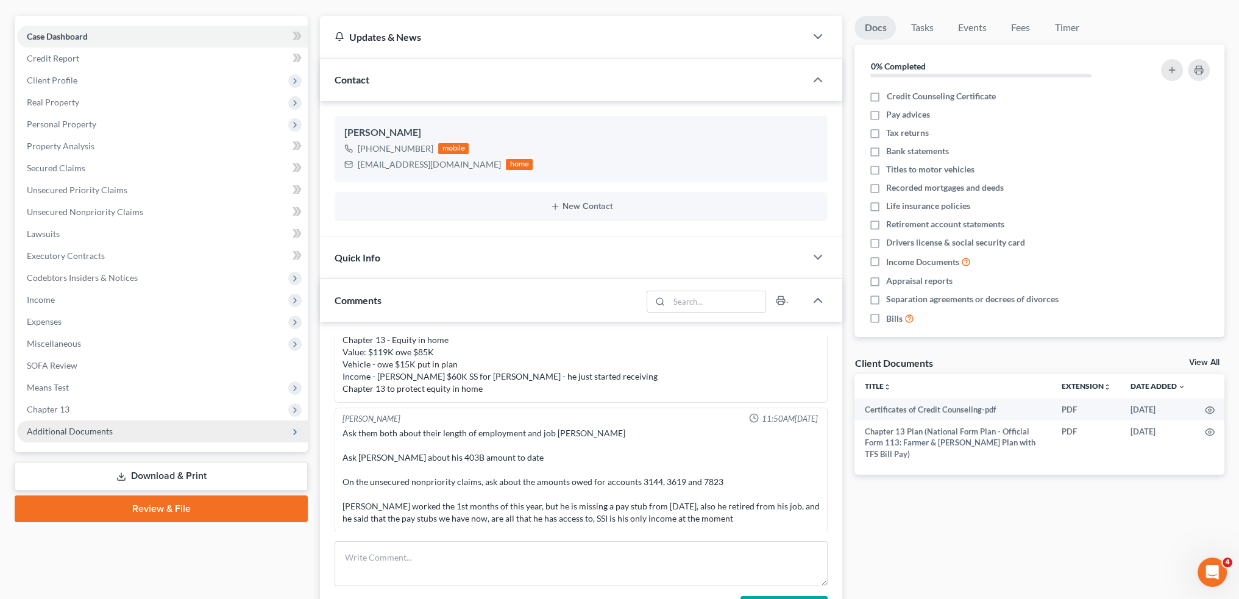
drag, startPoint x: 104, startPoint y: 404, endPoint x: 100, endPoint y: 434, distance: 30.1
click at [104, 404] on span "Chapter 13" at bounding box center [162, 409] width 291 height 22
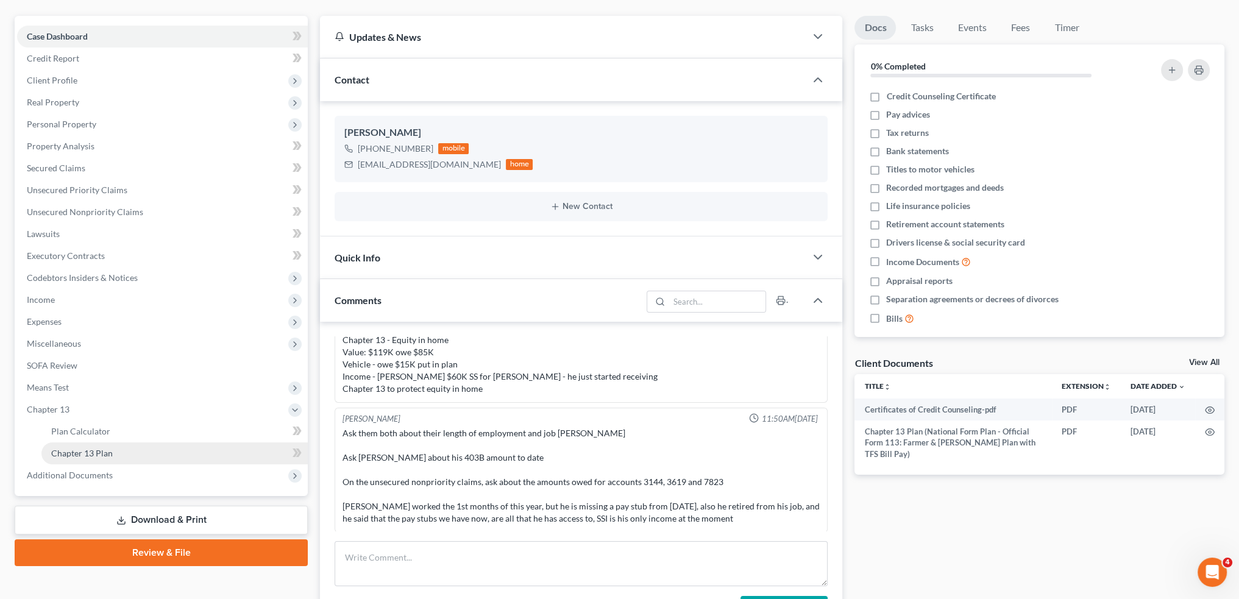
click at [95, 454] on span "Chapter 13 Plan" at bounding box center [82, 453] width 62 height 10
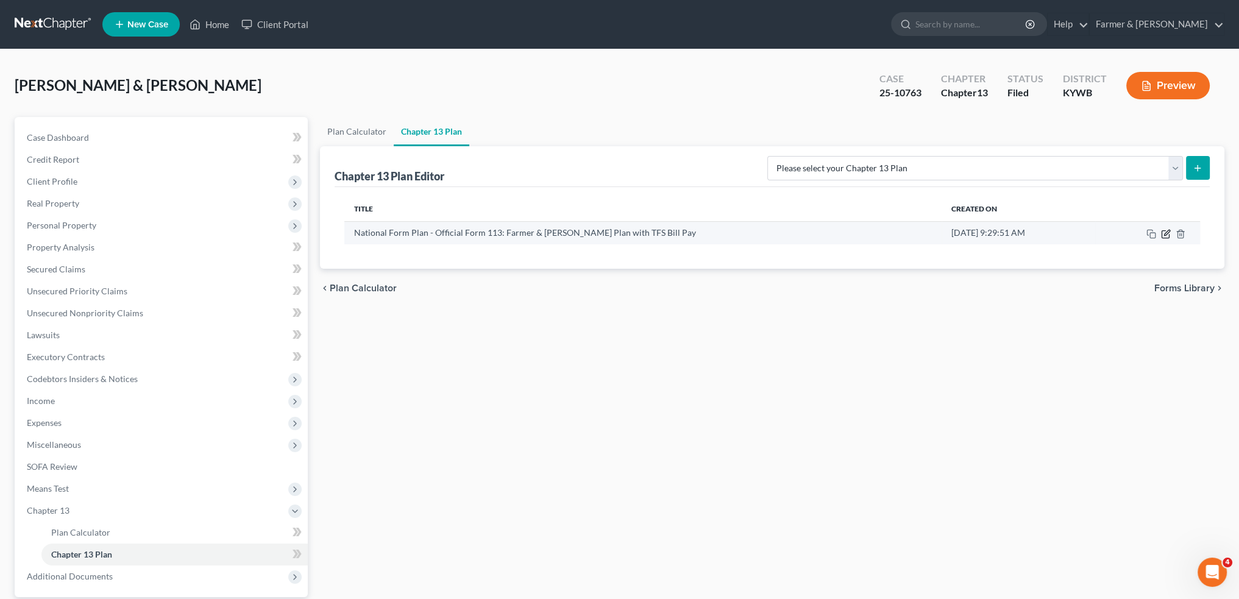
click at [1166, 231] on icon "button" at bounding box center [1166, 234] width 10 height 10
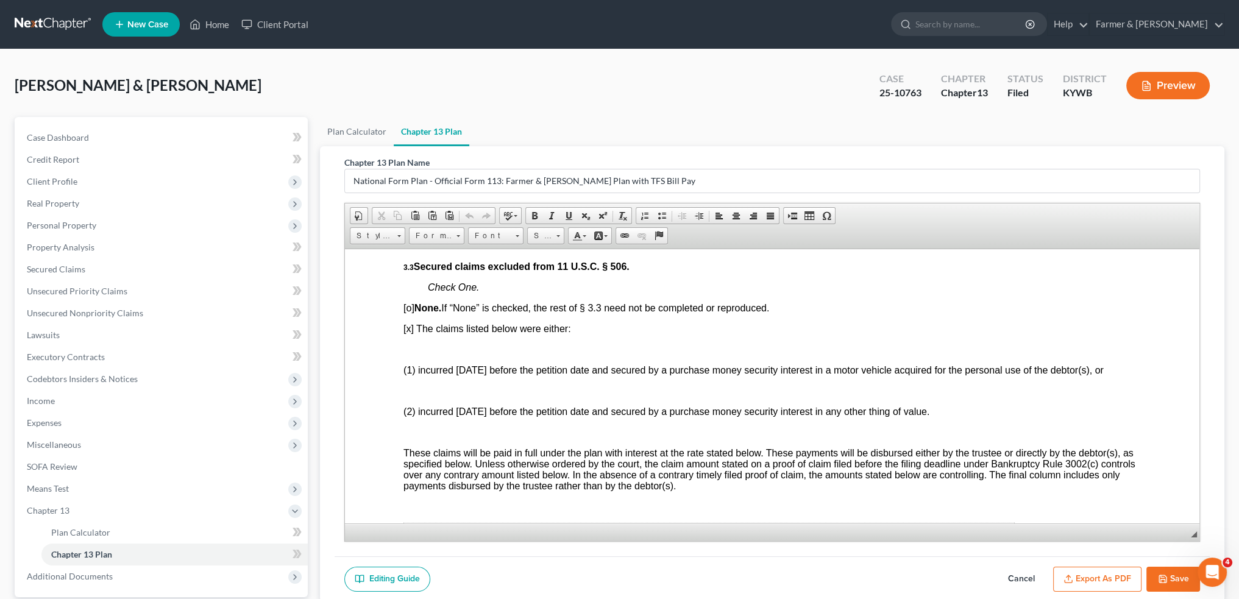
scroll to position [1624, 0]
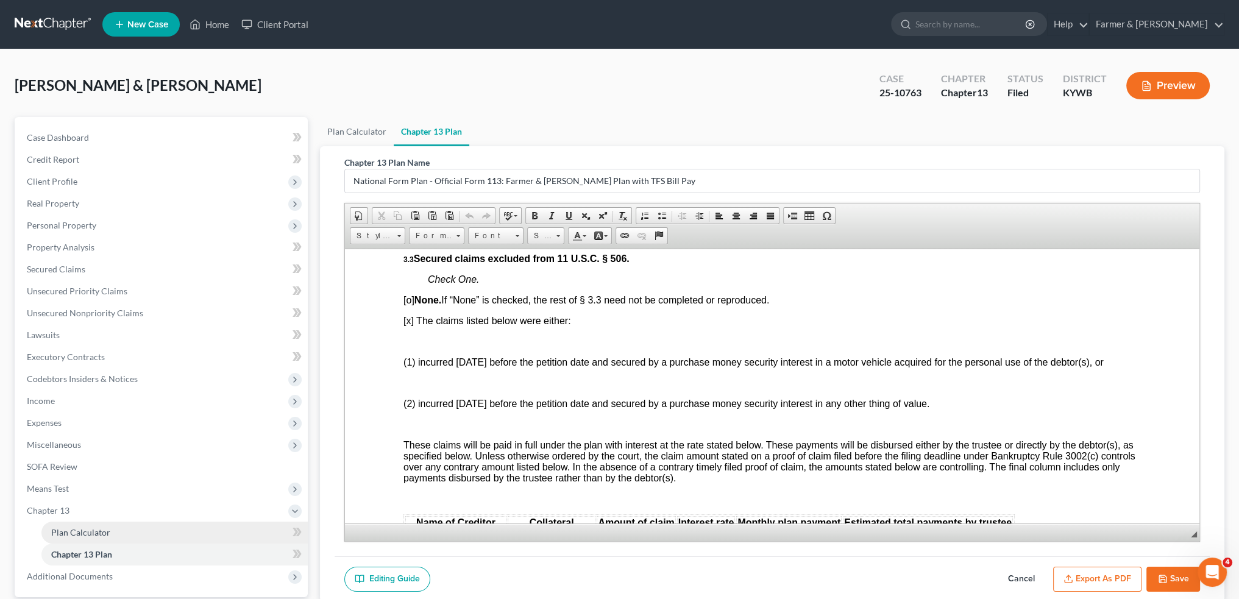
drag, startPoint x: 85, startPoint y: 531, endPoint x: 564, endPoint y: 163, distance: 604.0
click at [85, 531] on span "Plan Calculator" at bounding box center [80, 532] width 59 height 10
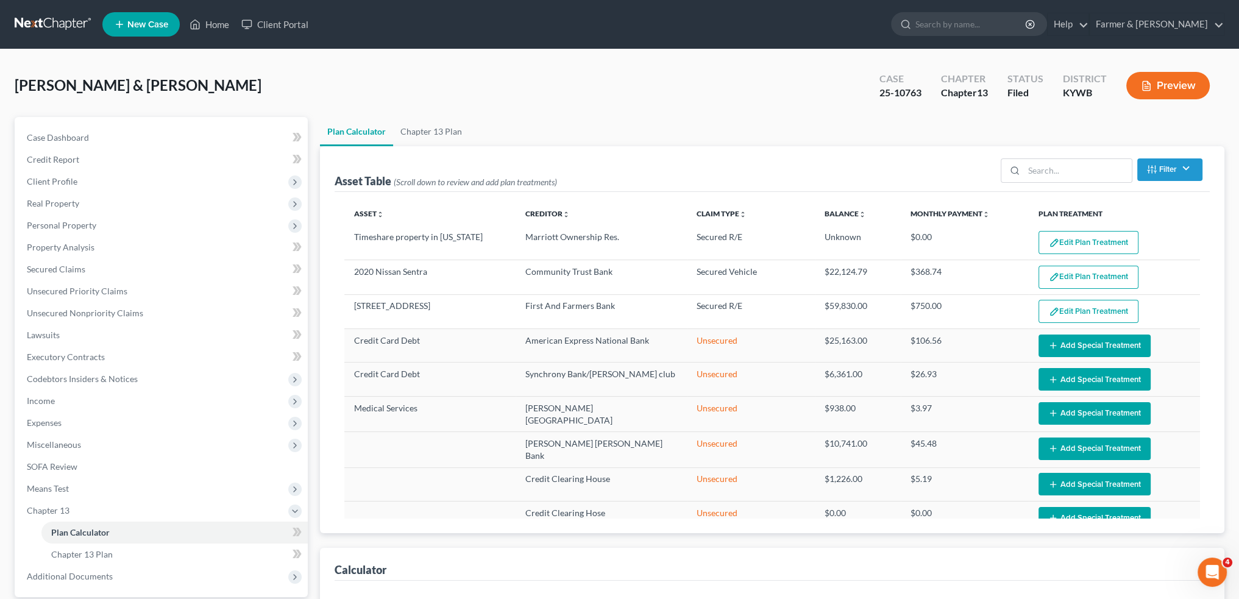
select select "59"
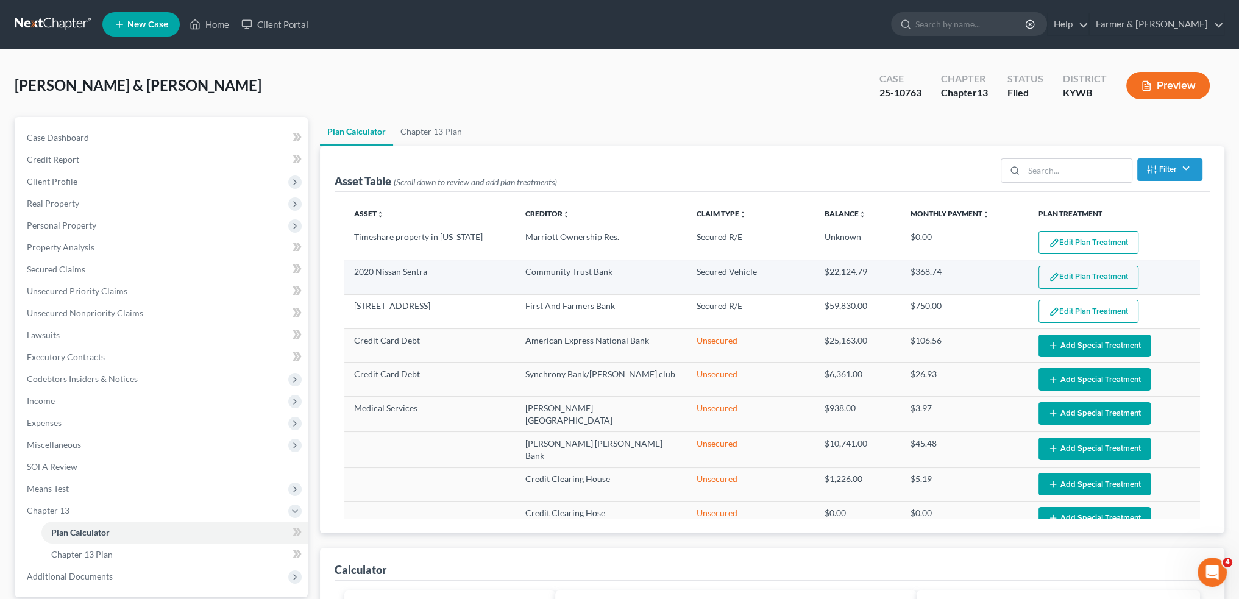
click at [1066, 275] on button "Edit Plan Treatment" at bounding box center [1088, 277] width 100 height 23
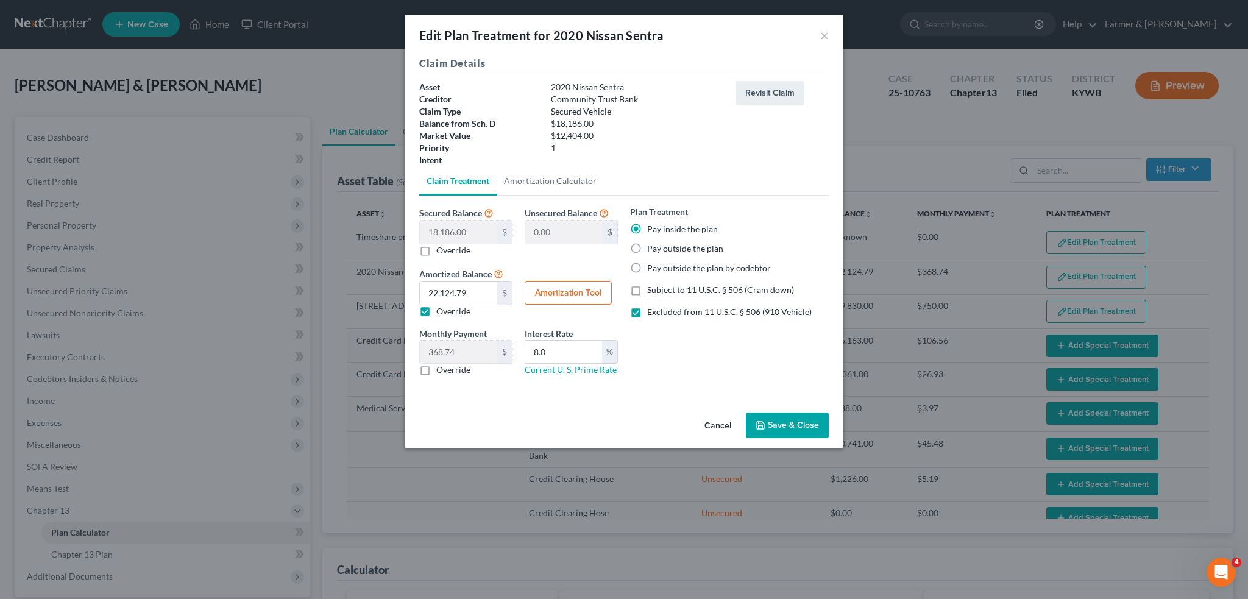
drag, startPoint x: 770, startPoint y: 418, endPoint x: 1247, endPoint y: 342, distance: 483.1
click at [770, 419] on button "Save & Close" at bounding box center [787, 425] width 83 height 26
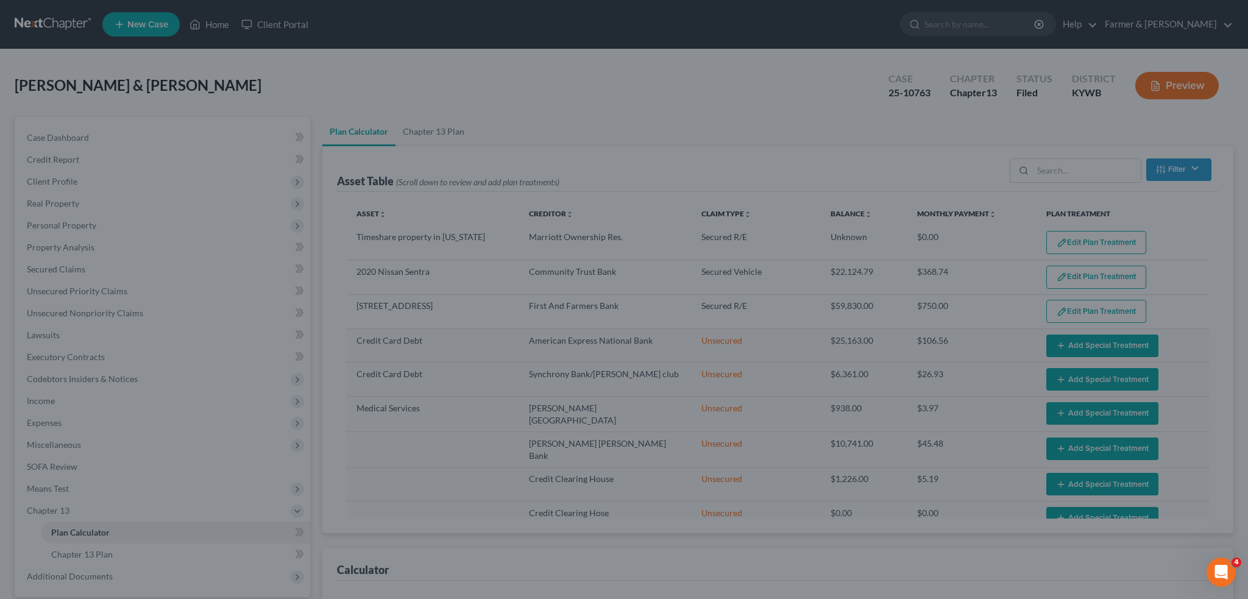
select select "59"
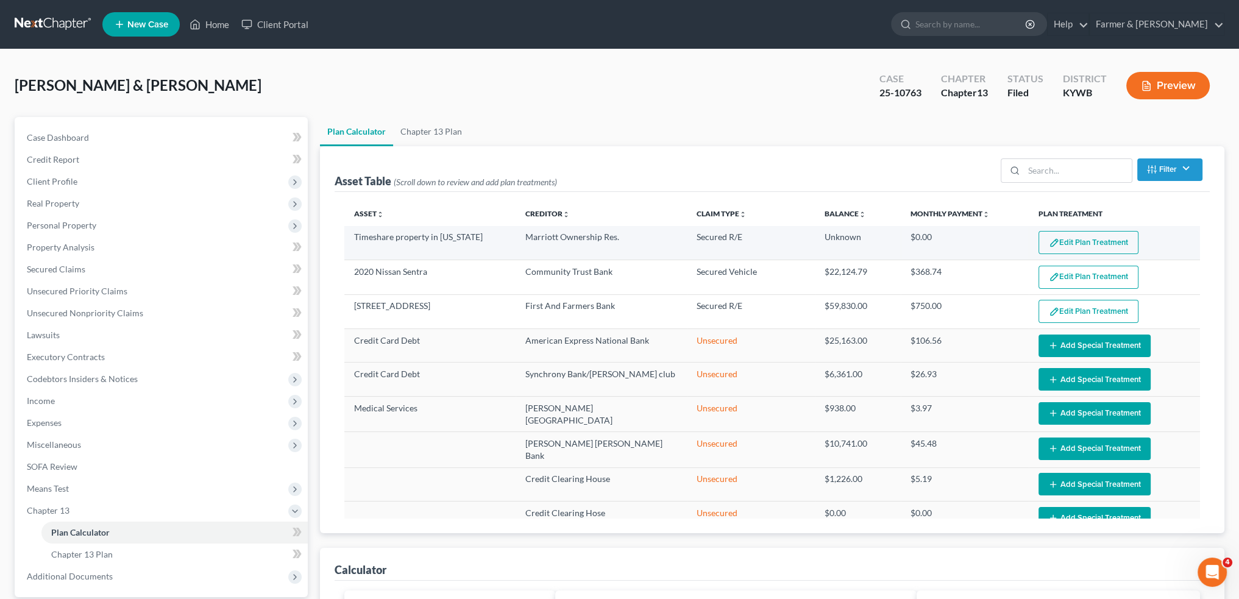
click at [1053, 246] on button "Edit Plan Treatment" at bounding box center [1088, 242] width 100 height 23
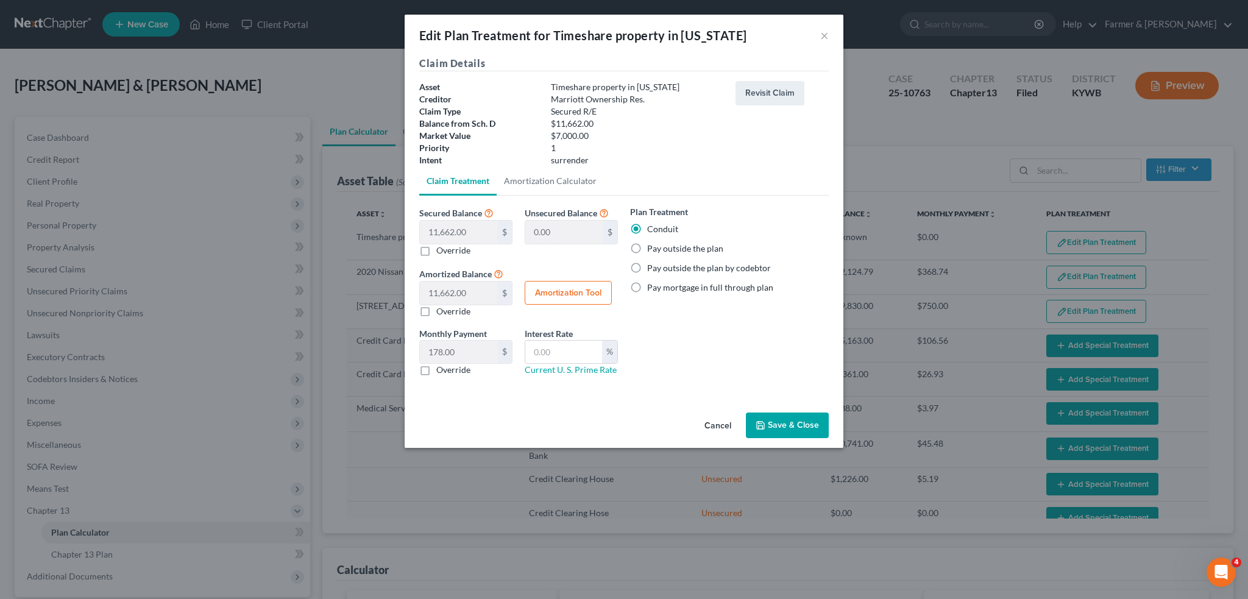
click at [782, 435] on button "Save & Close" at bounding box center [787, 425] width 83 height 26
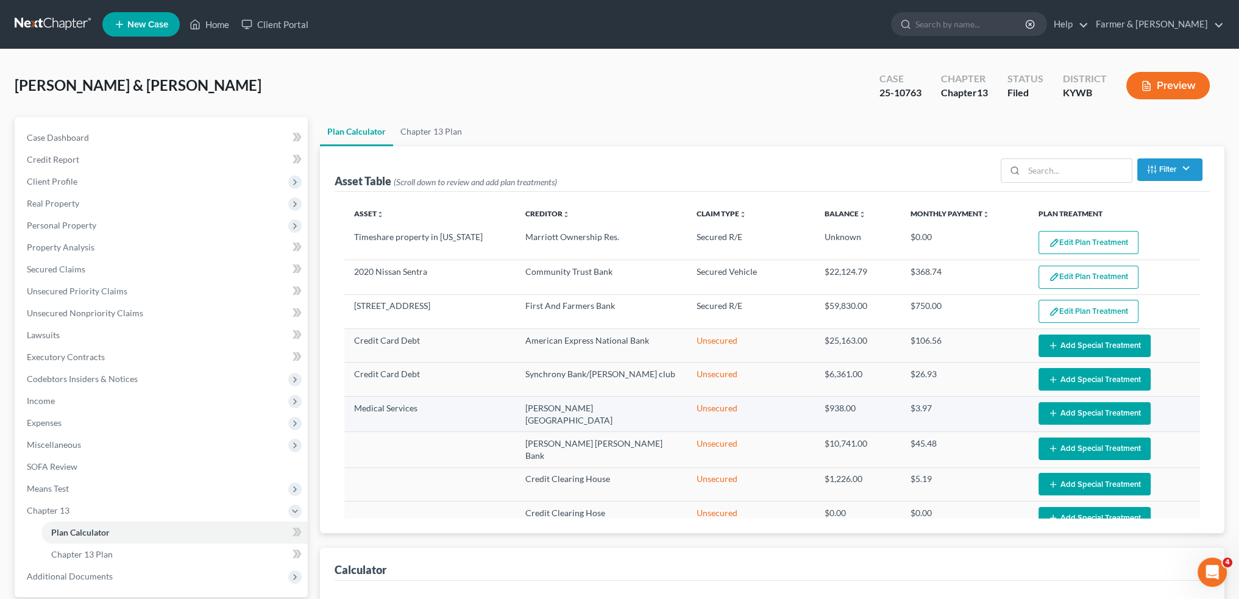
select select "59"
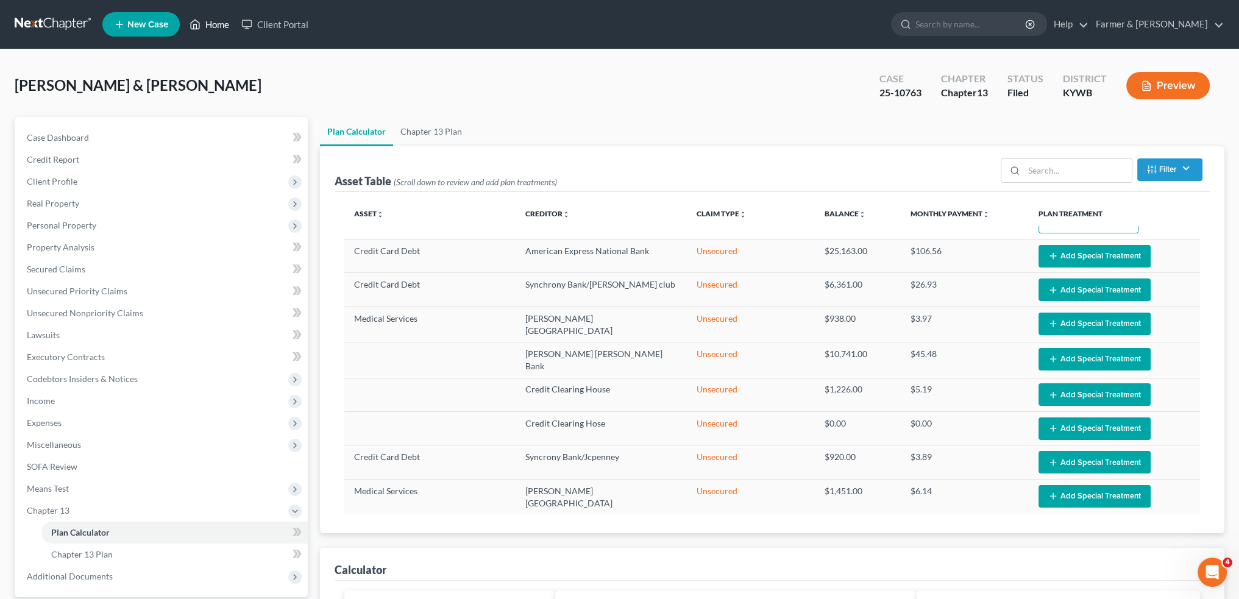
click at [207, 23] on link "Home" at bounding box center [209, 24] width 52 height 22
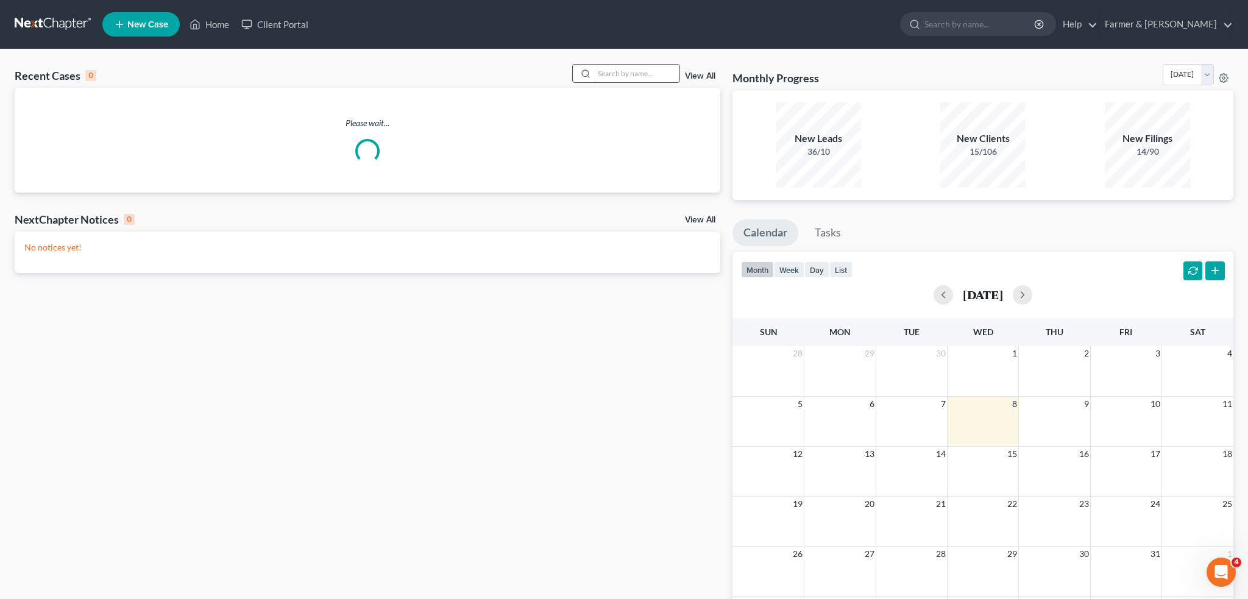
click at [629, 75] on input "search" at bounding box center [636, 74] width 85 height 18
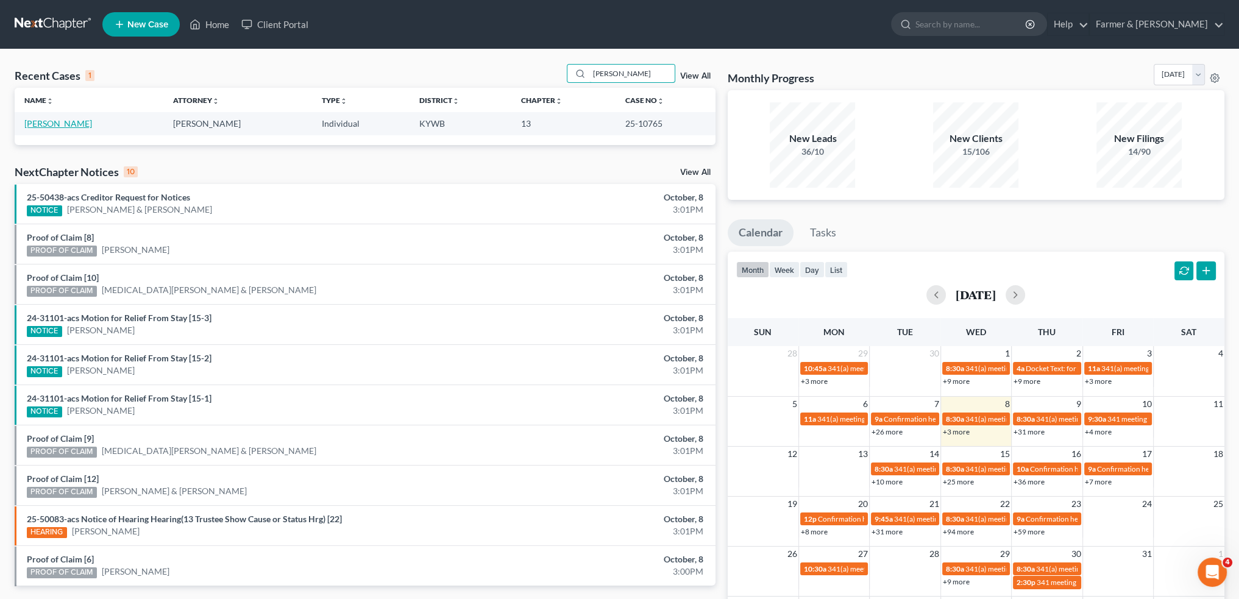
type input "STORMIE PAYNE"
click at [57, 127] on link "Payne, Stormie" at bounding box center [58, 123] width 68 height 10
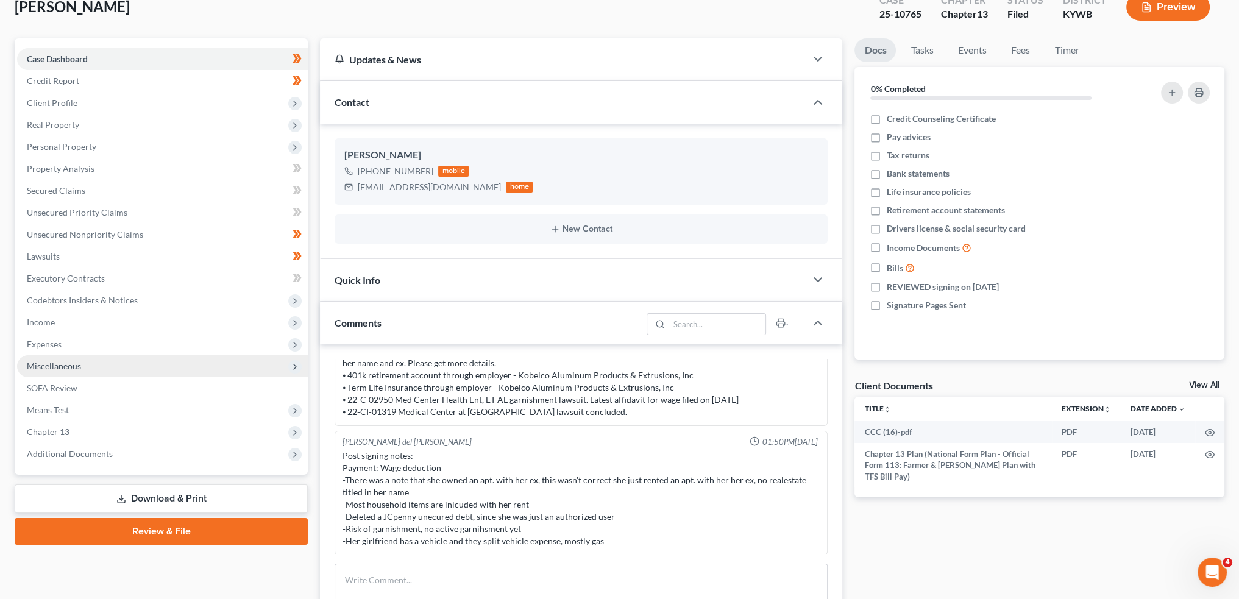
scroll to position [101, 0]
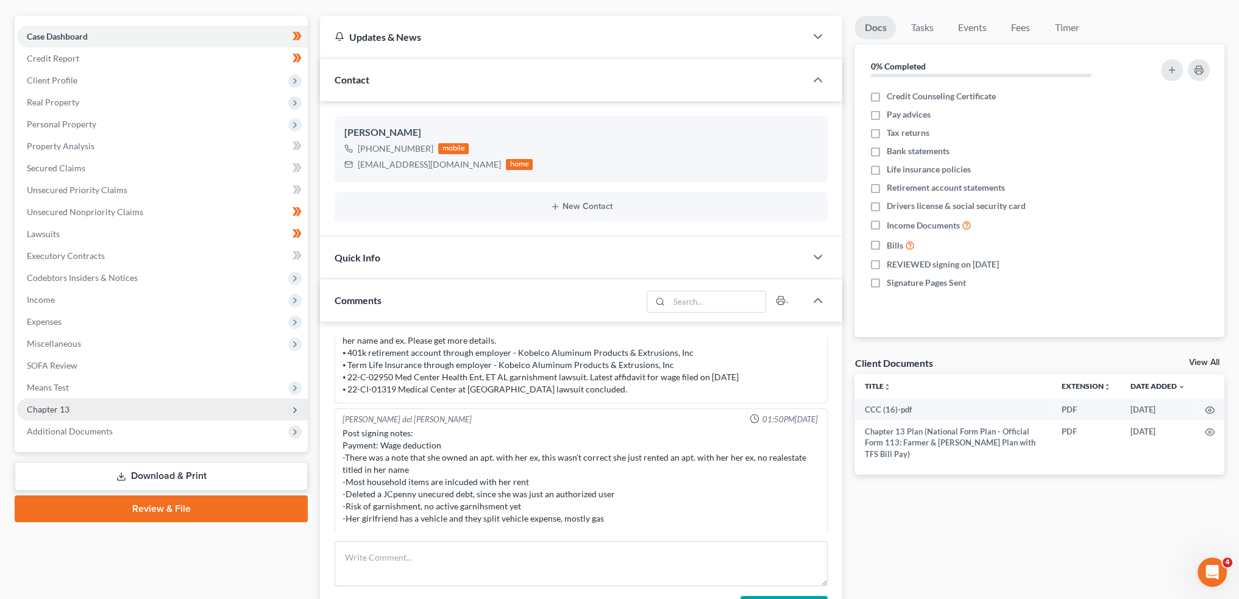
click at [85, 408] on span "Chapter 13" at bounding box center [162, 409] width 291 height 22
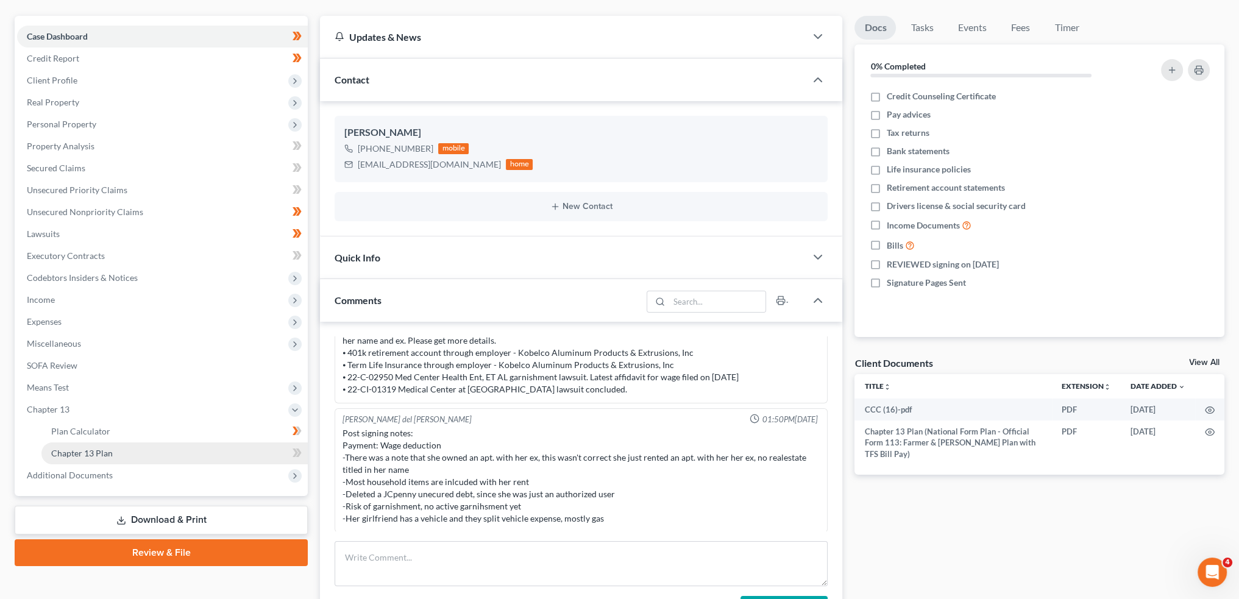
click at [180, 450] on link "Chapter 13 Plan" at bounding box center [174, 453] width 266 height 22
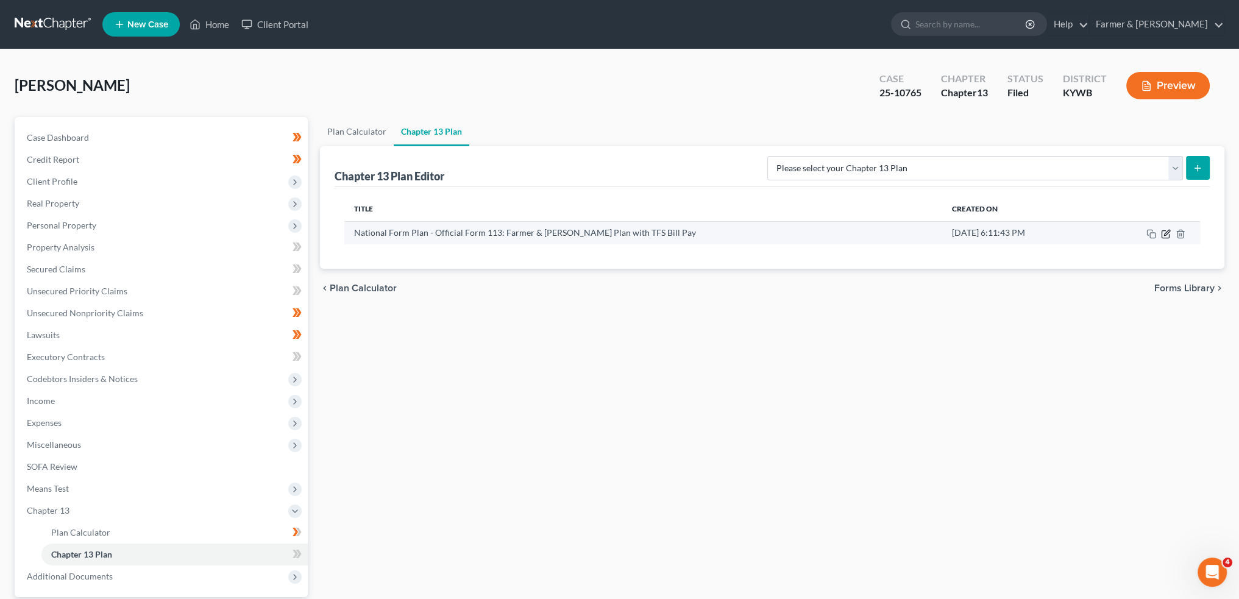
click at [1165, 232] on icon "button" at bounding box center [1166, 234] width 10 height 10
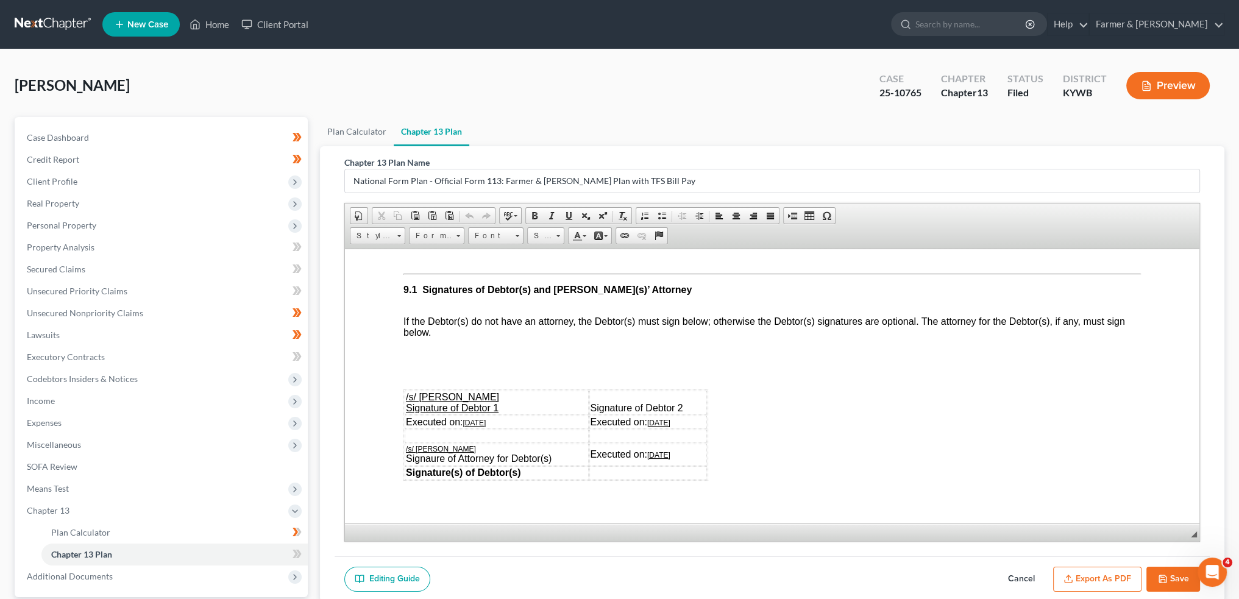
scroll to position [3249, 0]
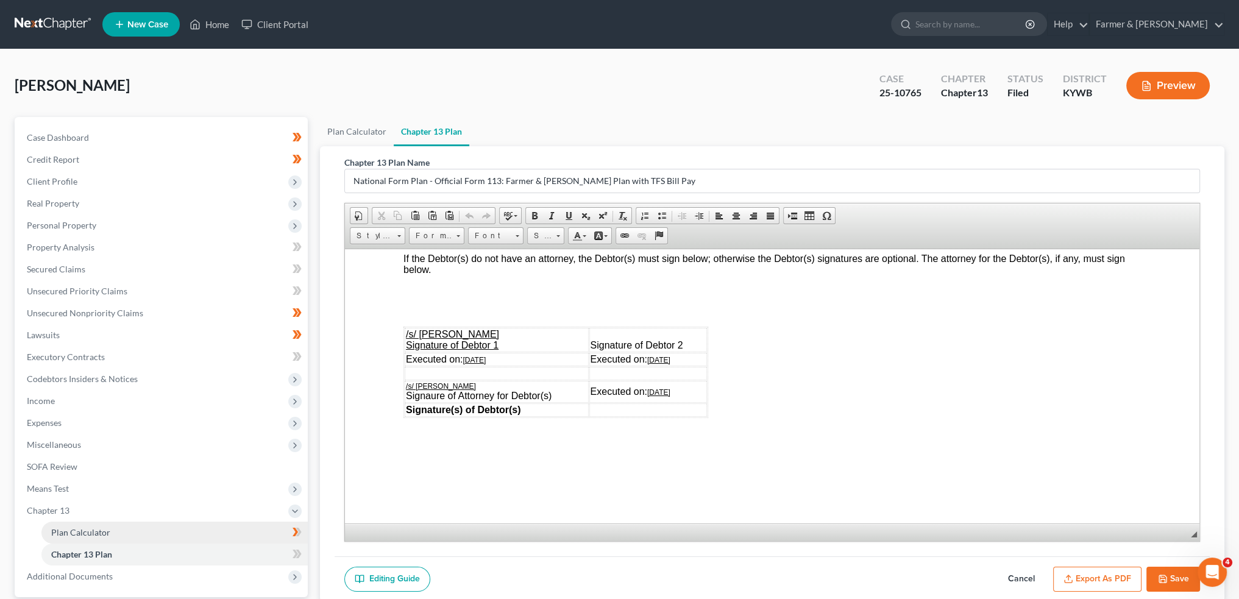
drag, startPoint x: 130, startPoint y: 531, endPoint x: 542, endPoint y: 212, distance: 520.3
click at [130, 531] on link "Plan Calculator" at bounding box center [174, 533] width 266 height 22
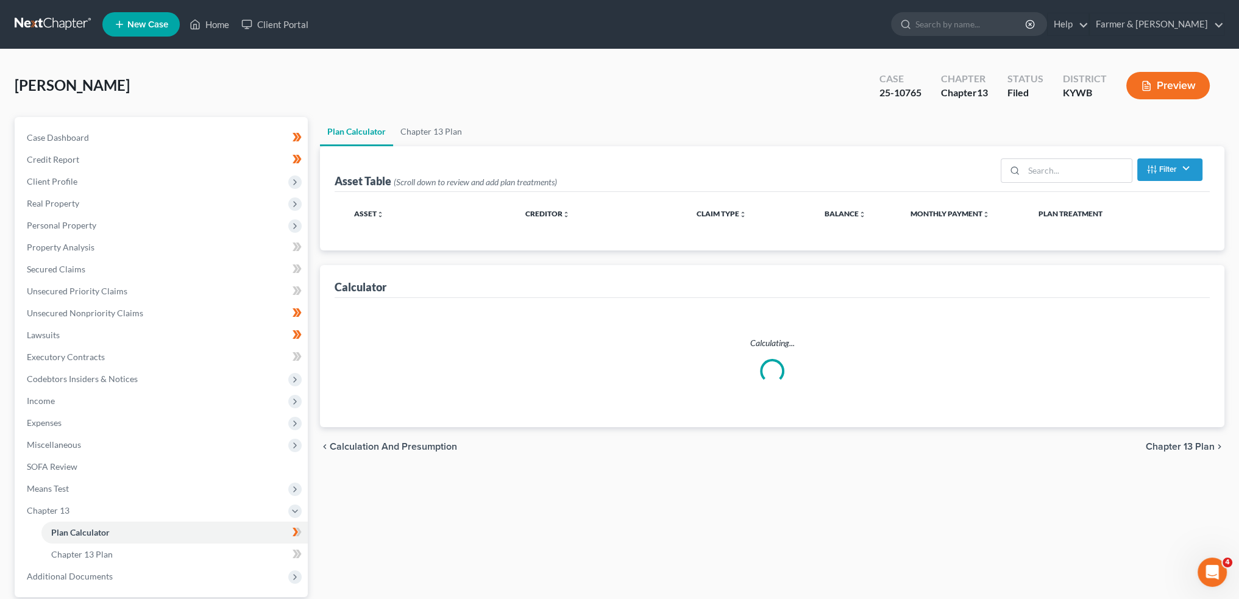
select select "59"
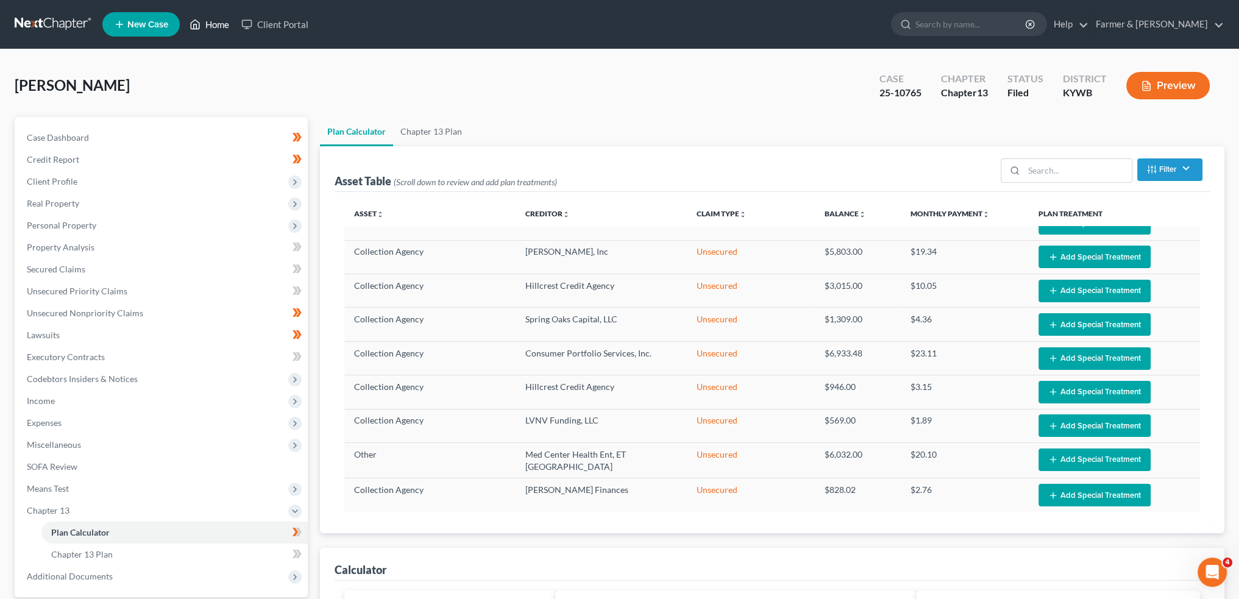
click at [218, 16] on link "Home" at bounding box center [209, 24] width 52 height 22
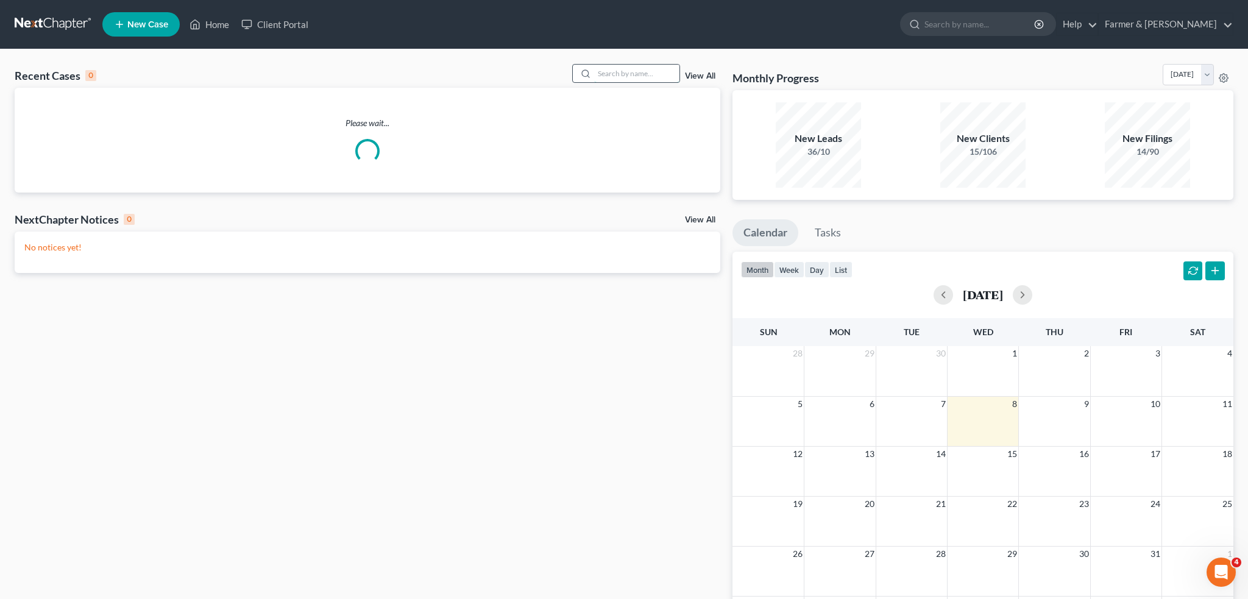
click at [607, 78] on input "search" at bounding box center [636, 74] width 85 height 18
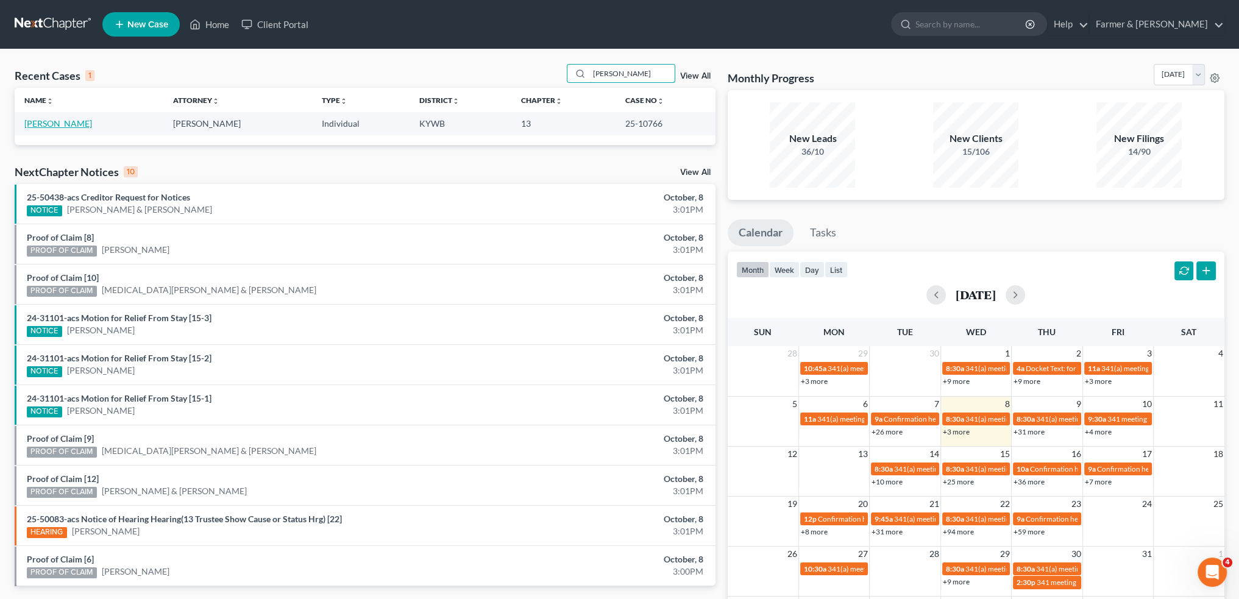
type input "BRIANNA KING"
click at [65, 127] on link "[PERSON_NAME]" at bounding box center [58, 123] width 68 height 10
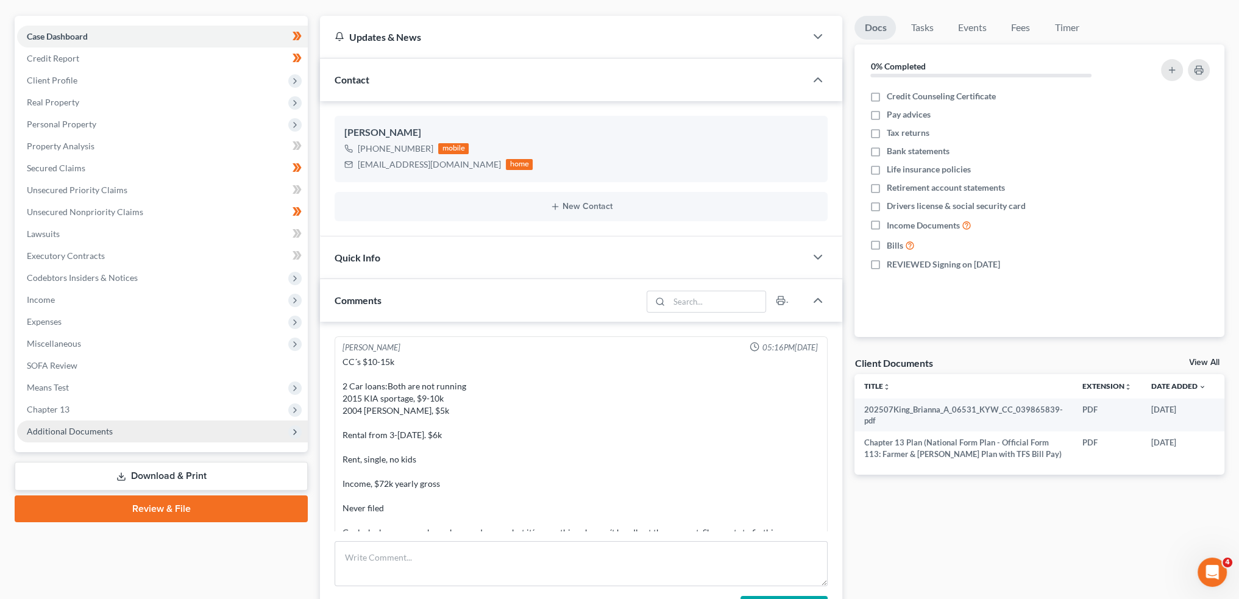
scroll to position [119, 0]
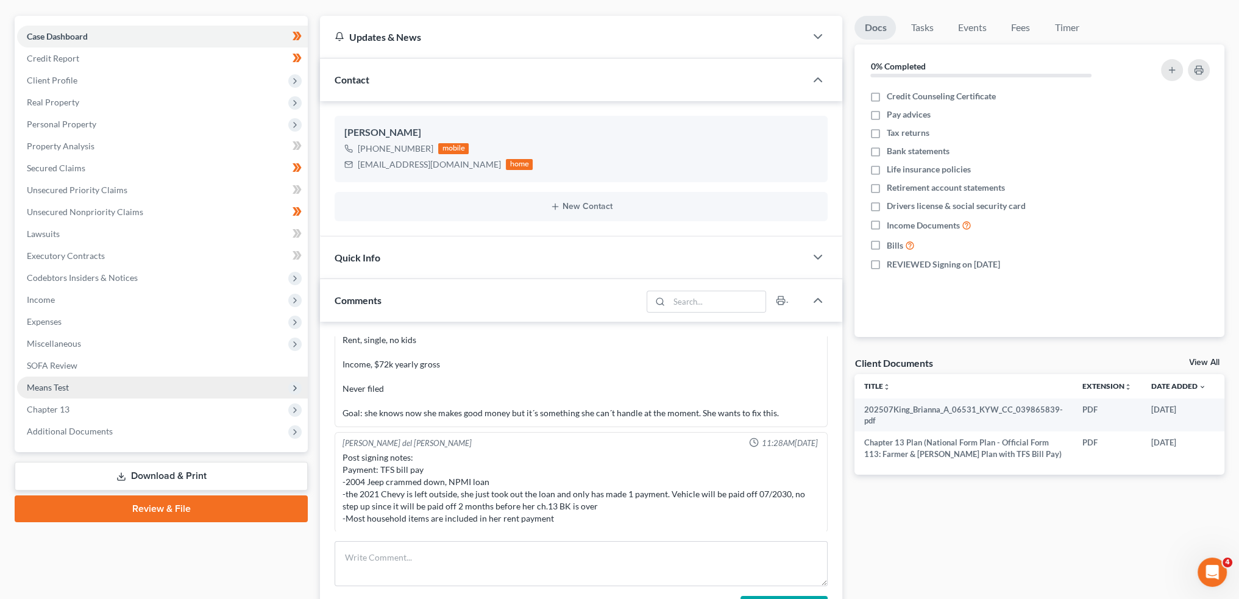
drag, startPoint x: 110, startPoint y: 430, endPoint x: 105, endPoint y: 394, distance: 35.7
click at [110, 430] on span "Additional Documents" at bounding box center [70, 431] width 86 height 10
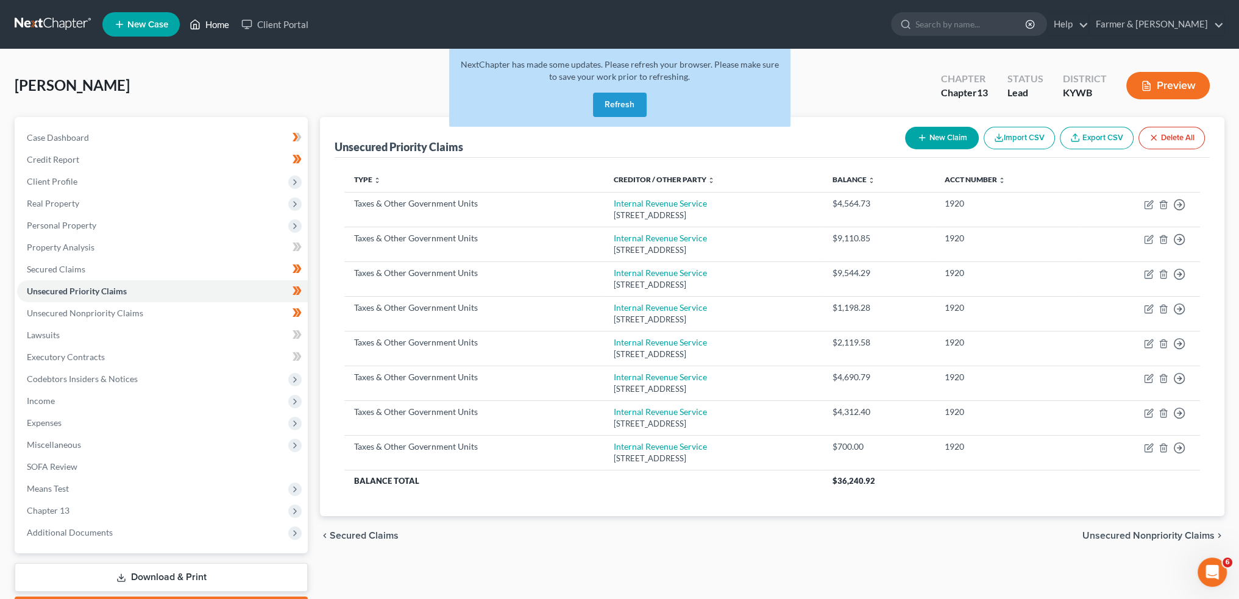
click at [205, 24] on link "Home" at bounding box center [209, 24] width 52 height 22
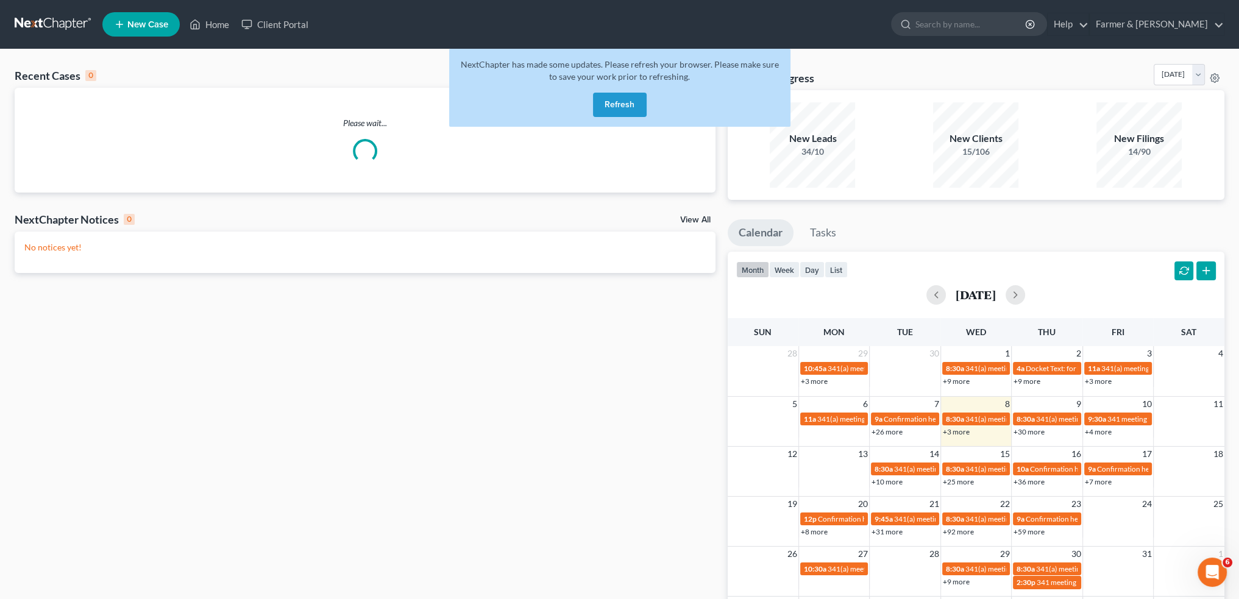
click at [617, 107] on button "Refresh" at bounding box center [620, 105] width 54 height 24
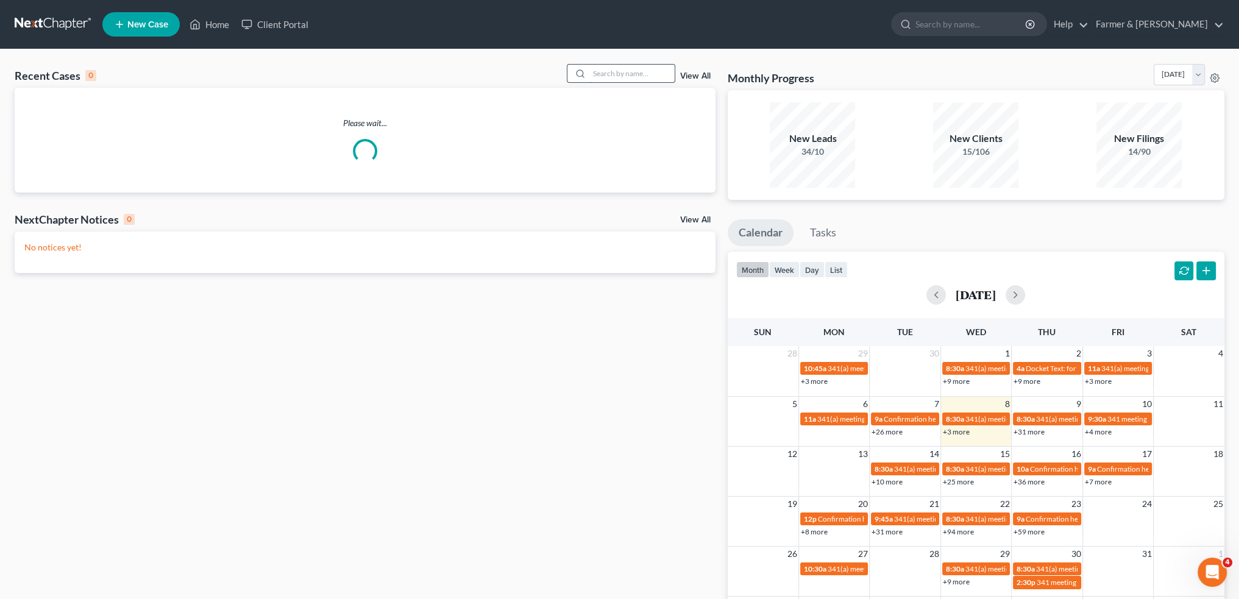
click at [629, 74] on input "search" at bounding box center [631, 74] width 85 height 18
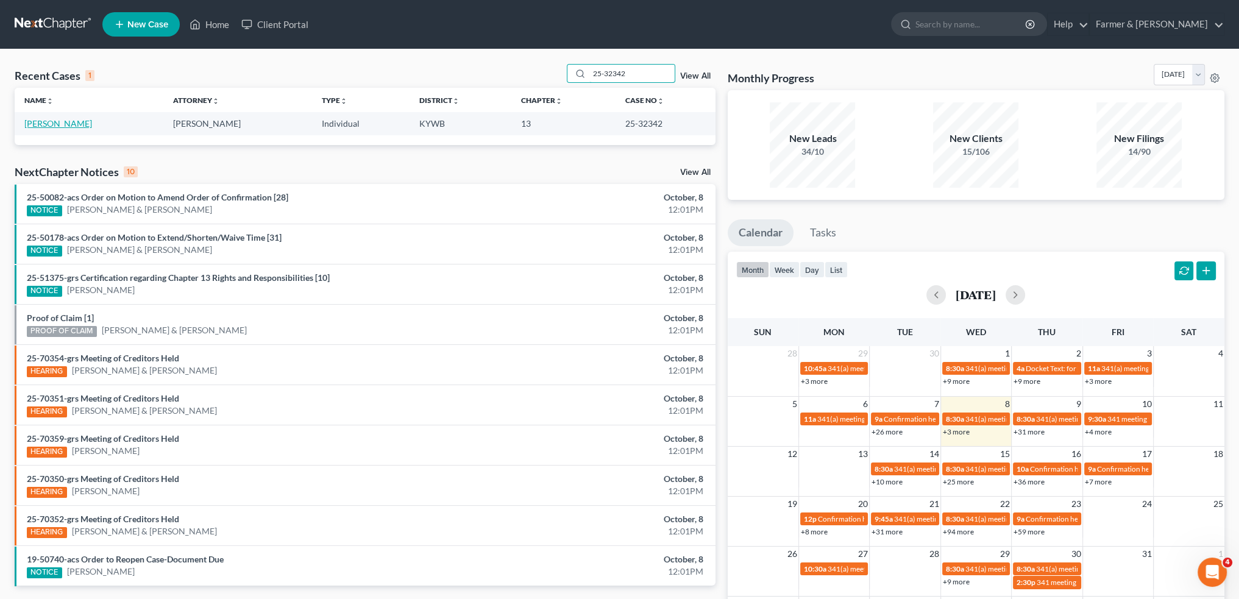
type input "25-32342"
click at [71, 124] on link "Pence, Kimberly" at bounding box center [58, 123] width 68 height 10
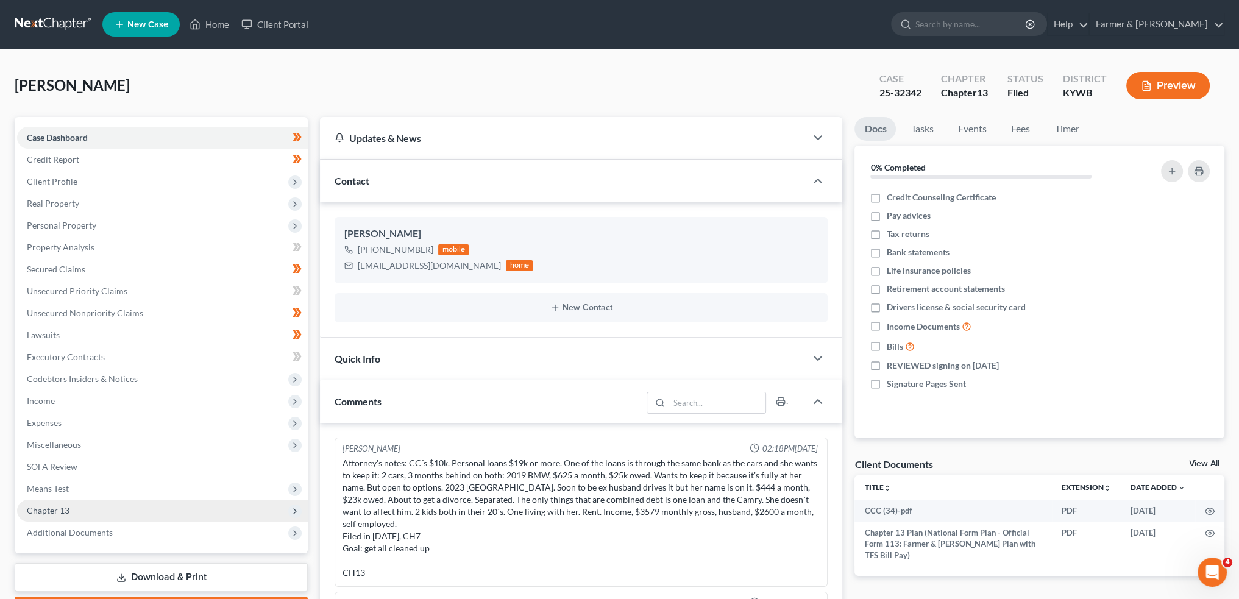
scroll to position [370, 0]
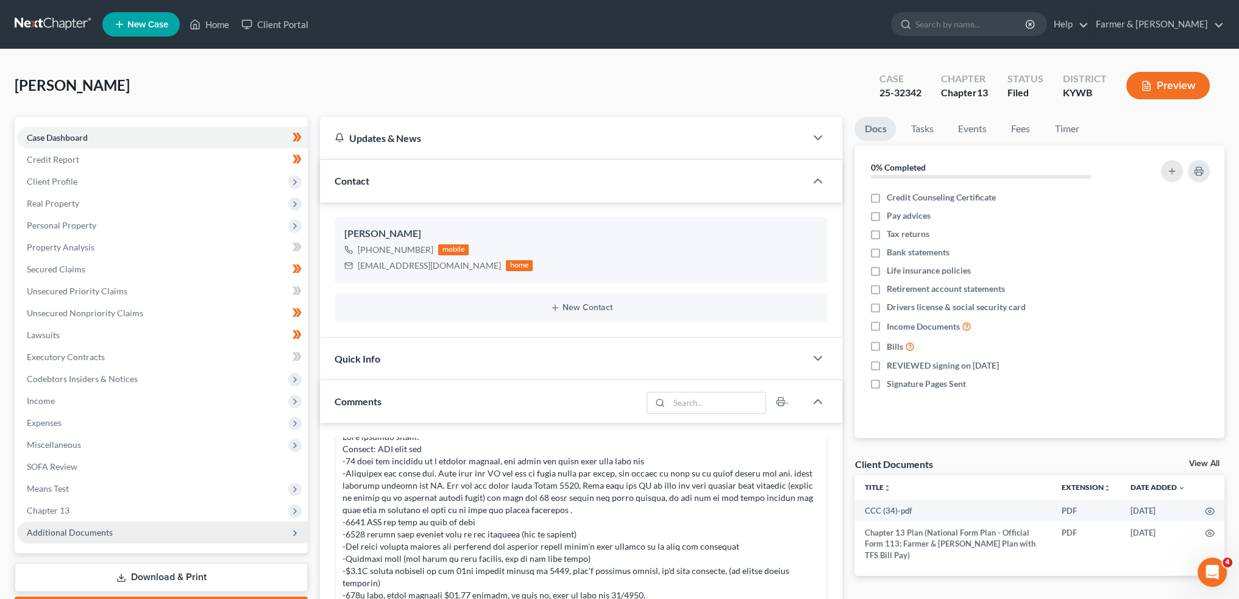
click at [120, 531] on span "Additional Documents" at bounding box center [162, 533] width 291 height 22
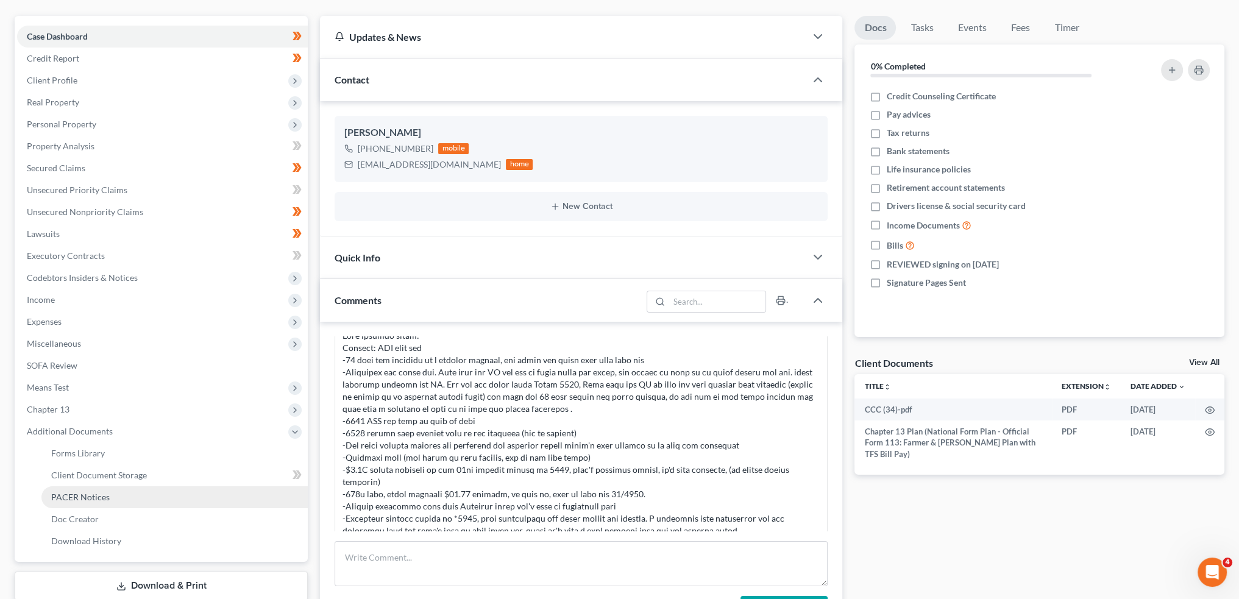
click at [112, 499] on link "PACER Notices" at bounding box center [174, 497] width 266 height 22
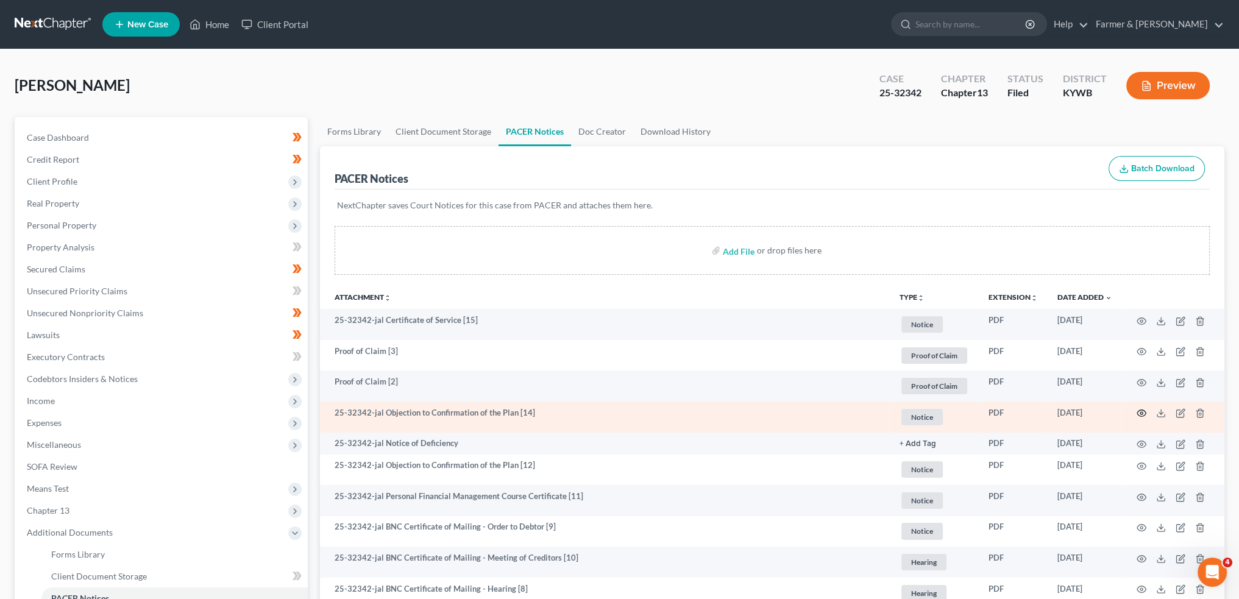
click at [1138, 410] on icon "button" at bounding box center [1141, 413] width 9 height 7
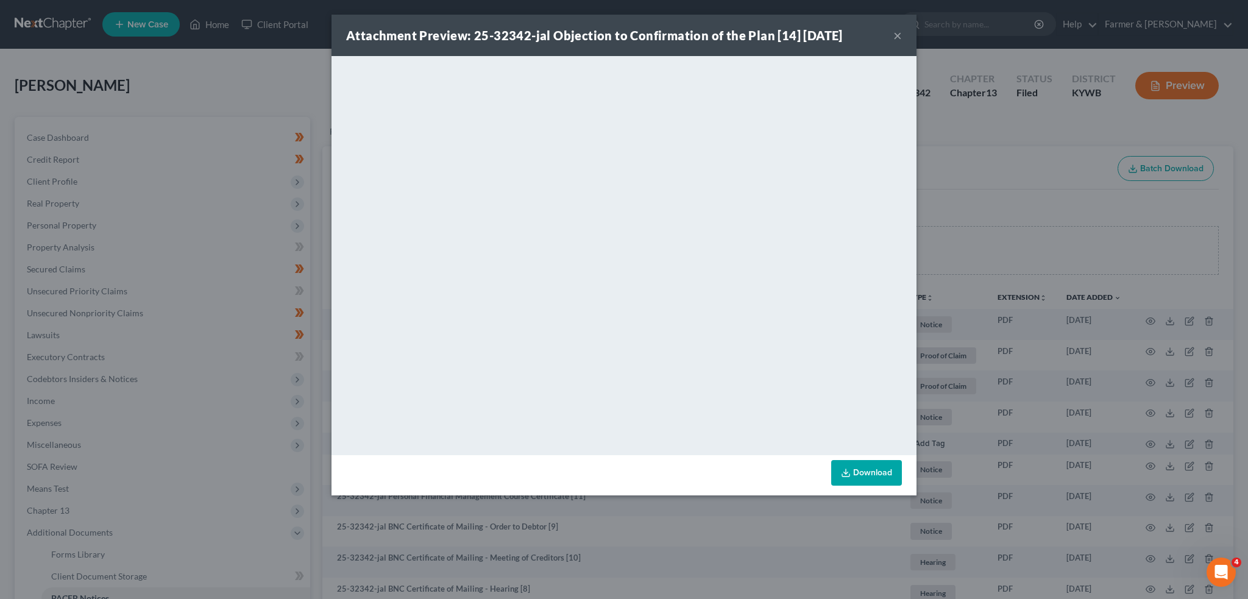
click at [894, 34] on button "×" at bounding box center [897, 35] width 9 height 15
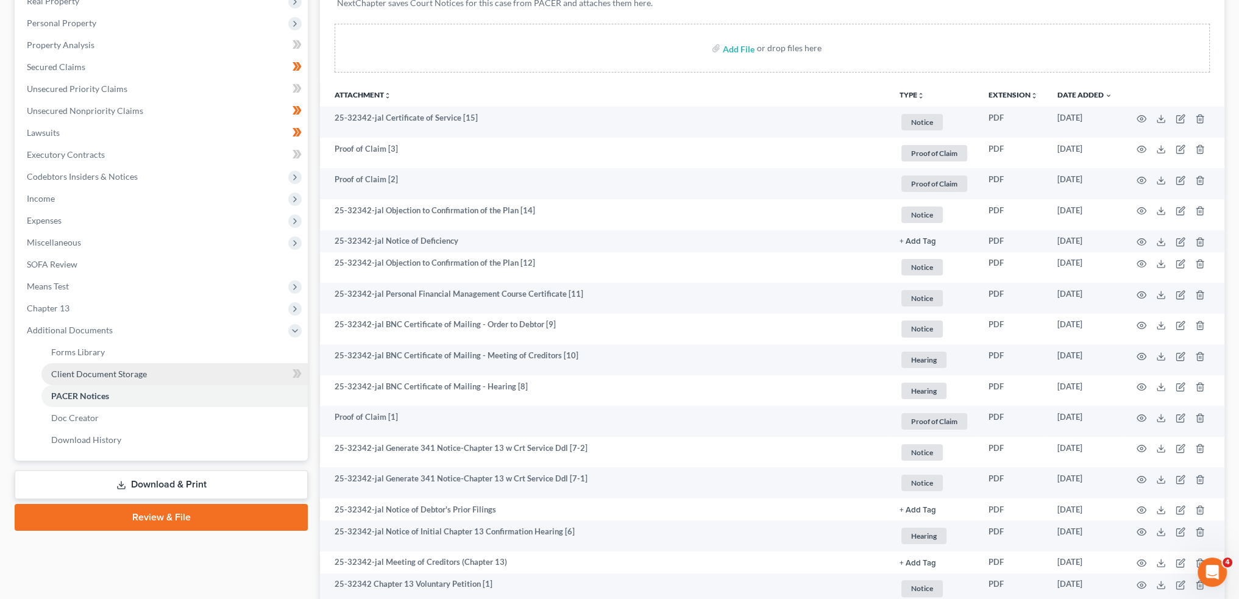
scroll to position [203, 0]
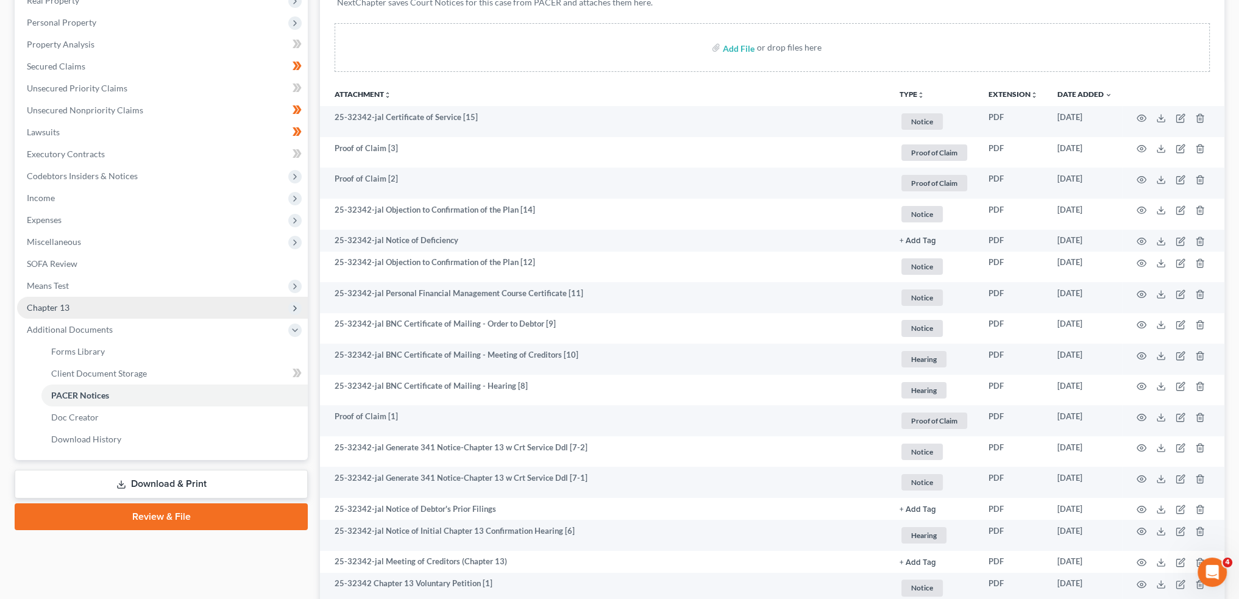
click at [97, 302] on span "Chapter 13" at bounding box center [162, 308] width 291 height 22
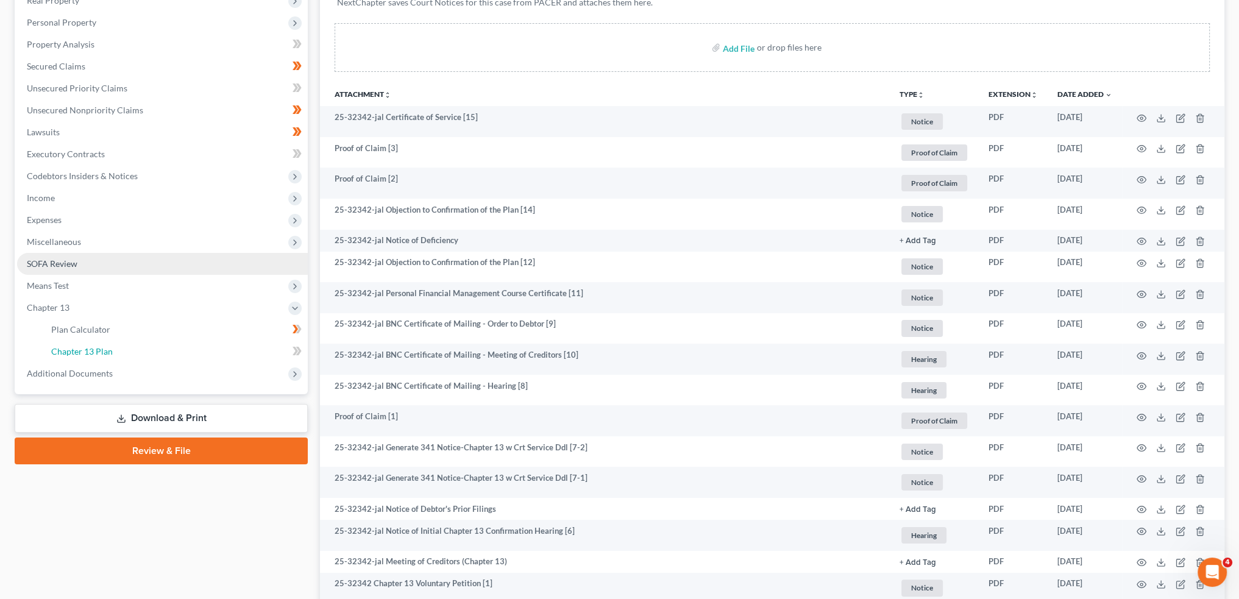
click at [123, 348] on link "Chapter 13 Plan" at bounding box center [174, 352] width 266 height 22
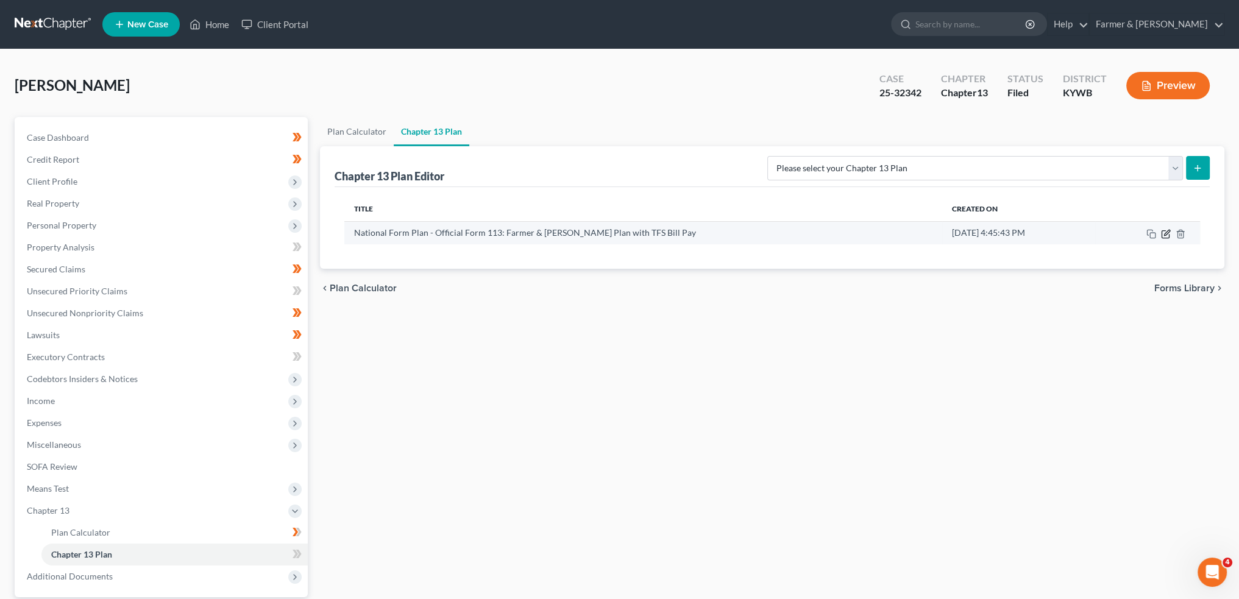
click at [1166, 232] on icon "button" at bounding box center [1166, 234] width 10 height 10
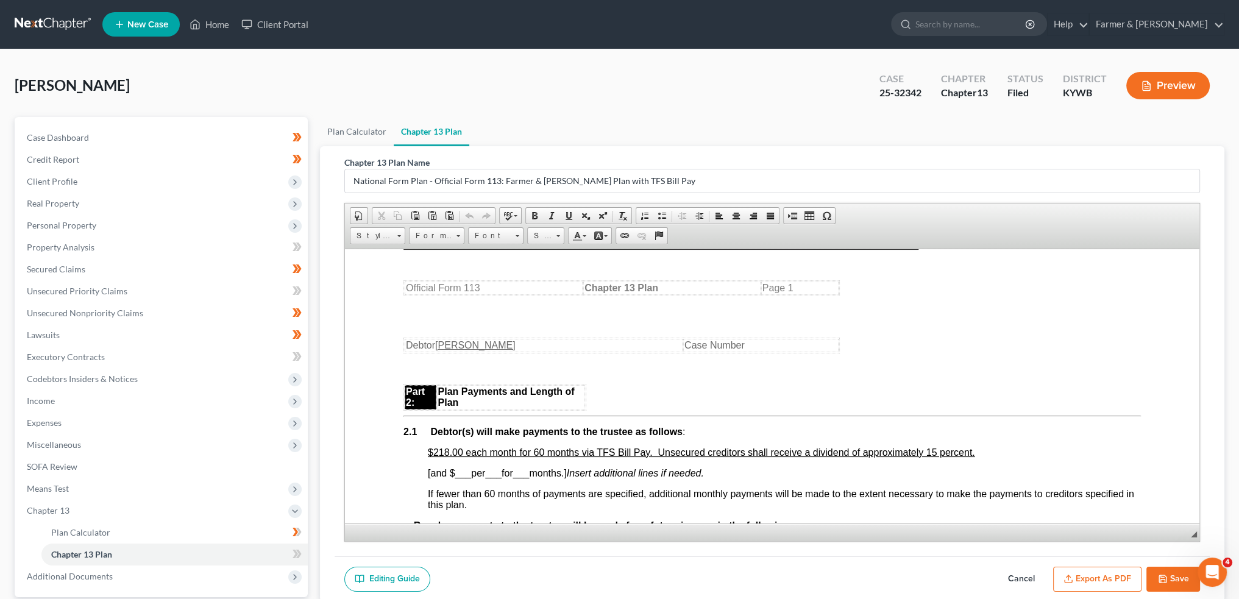
scroll to position [710, 0]
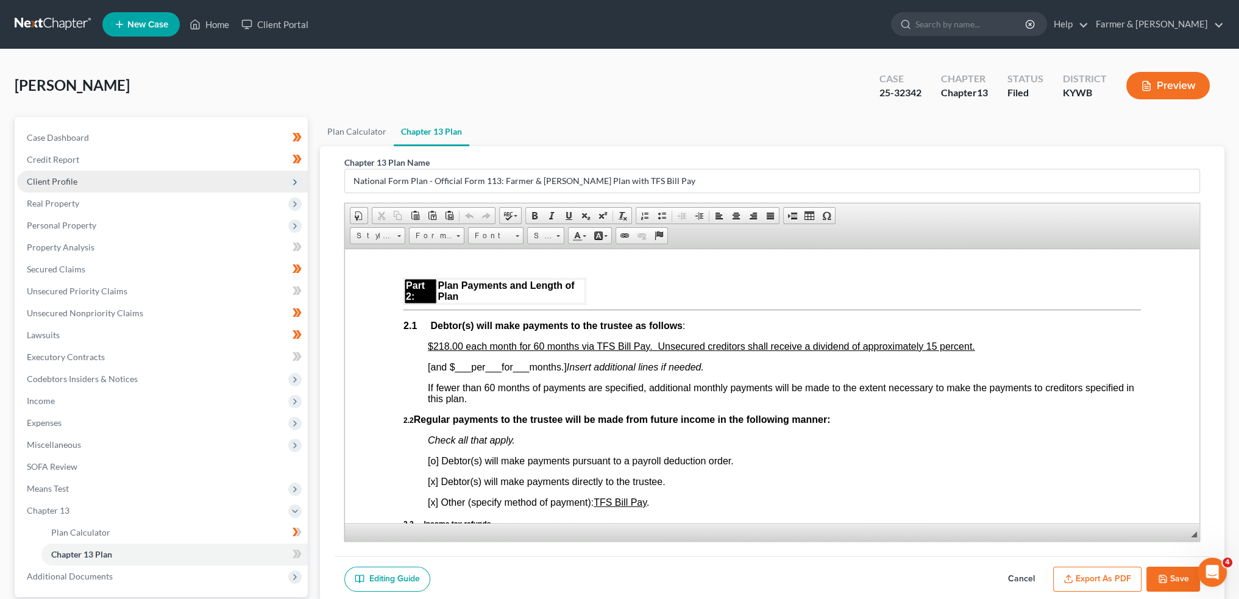
click at [73, 179] on span "Client Profile" at bounding box center [52, 181] width 51 height 10
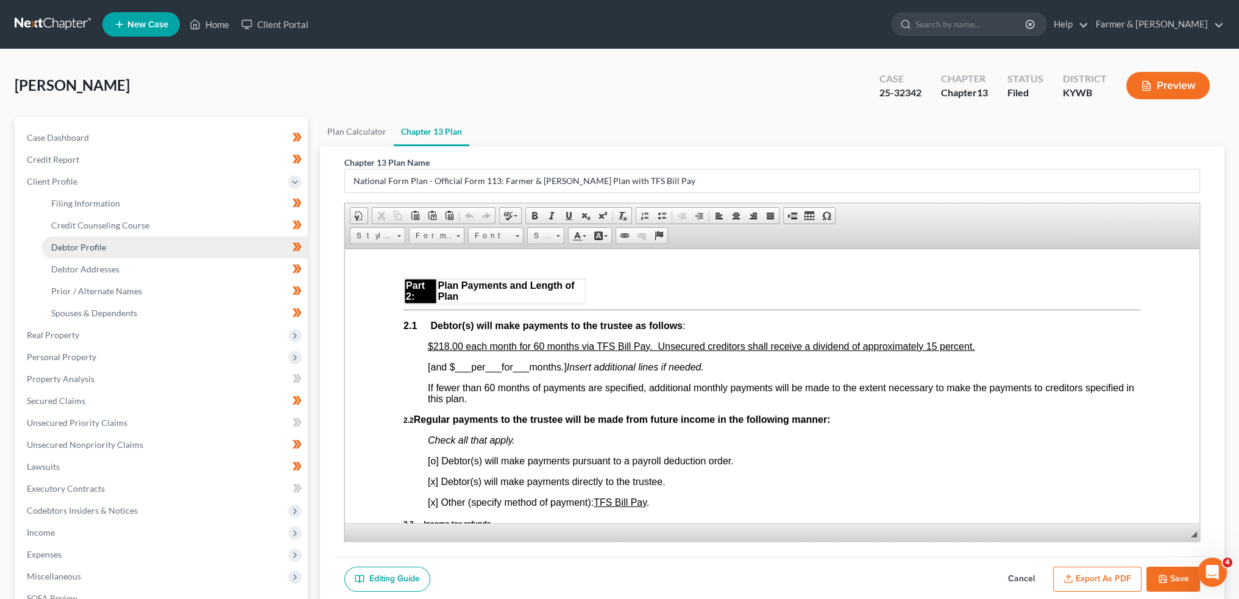
click at [90, 244] on span "Debtor Profile" at bounding box center [78, 247] width 55 height 10
select select "2"
select select "1"
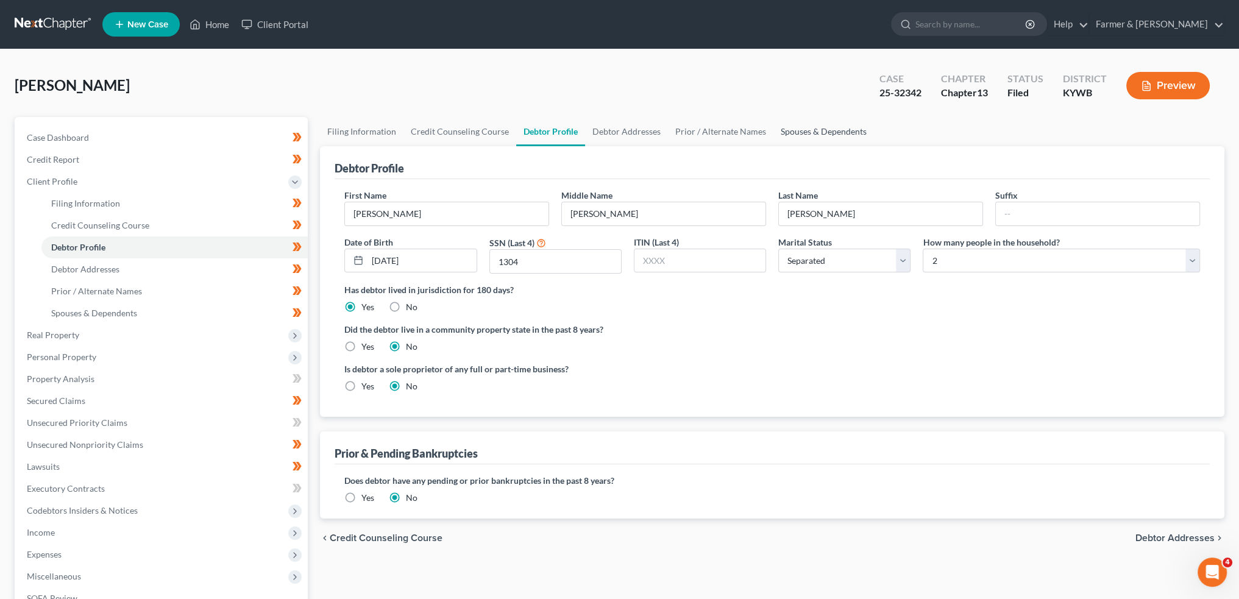
click at [803, 129] on link "Spouses & Dependents" at bounding box center [823, 131] width 101 height 29
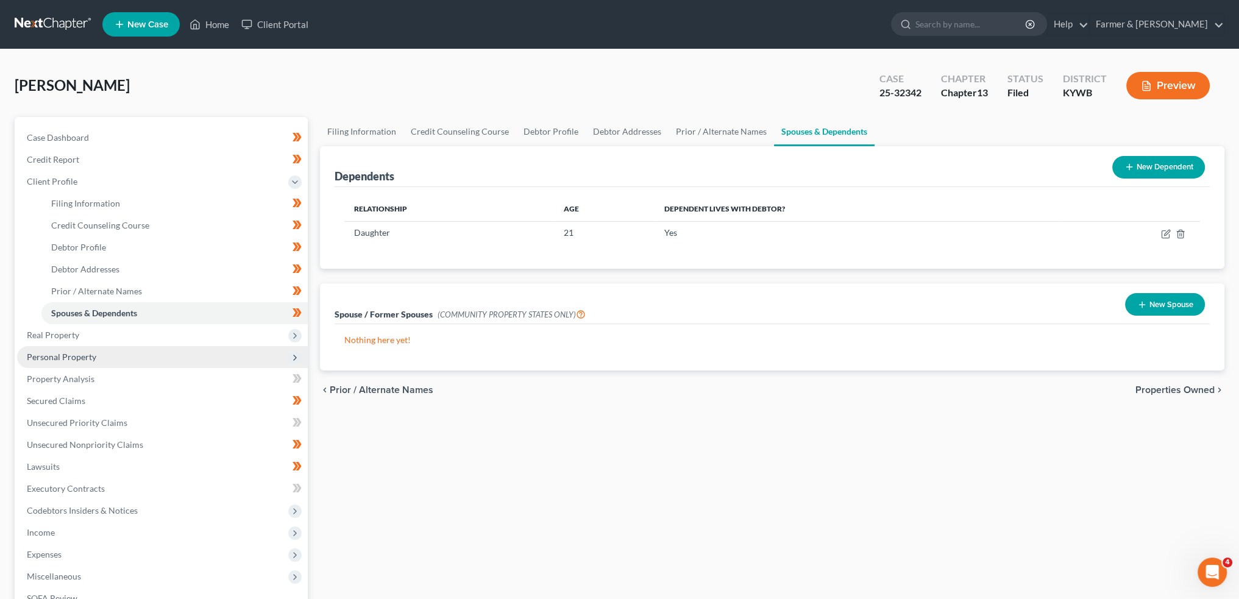
click at [85, 358] on span "Personal Property" at bounding box center [61, 357] width 69 height 10
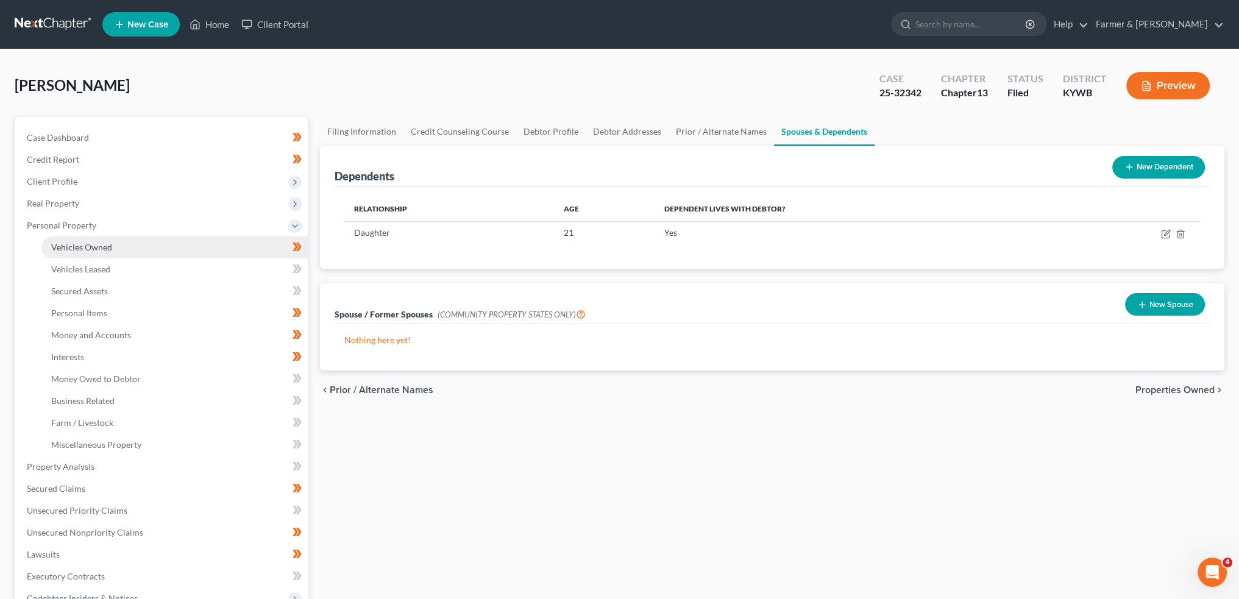
click at [105, 246] on span "Vehicles Owned" at bounding box center [81, 247] width 61 height 10
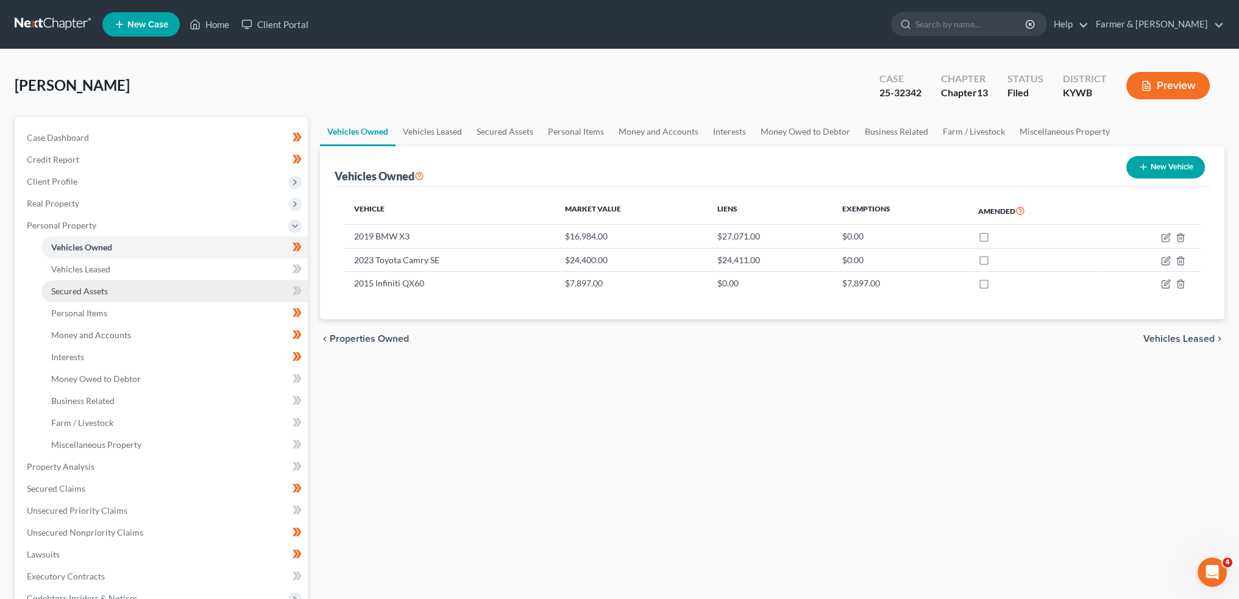
scroll to position [203, 0]
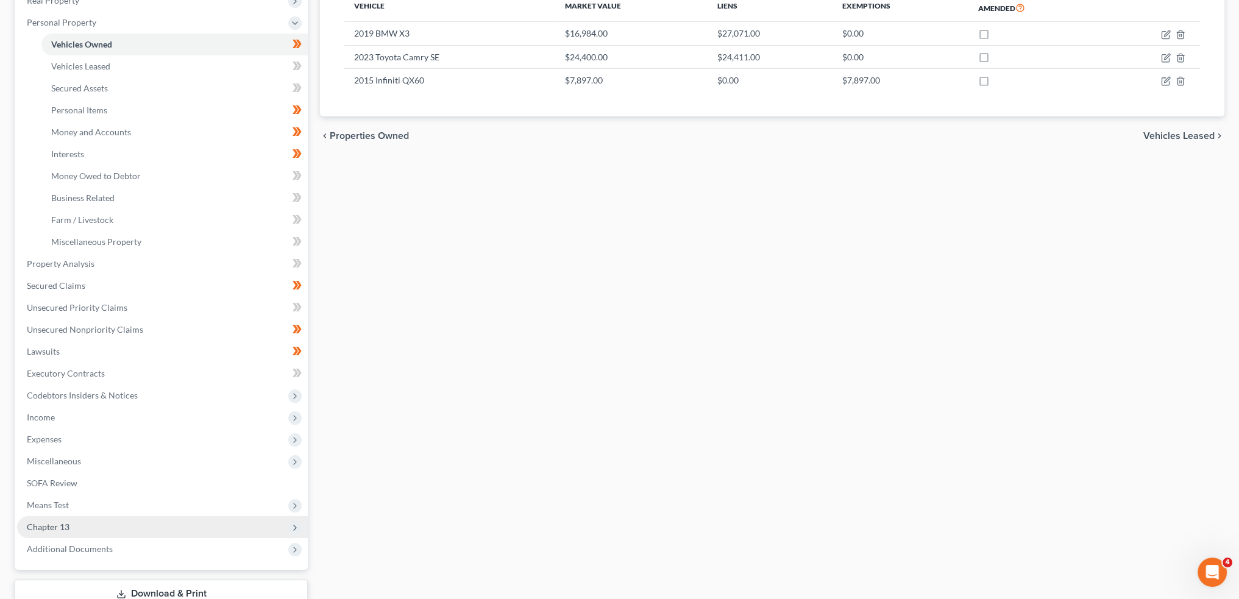
click at [66, 519] on span "Chapter 13" at bounding box center [162, 527] width 291 height 22
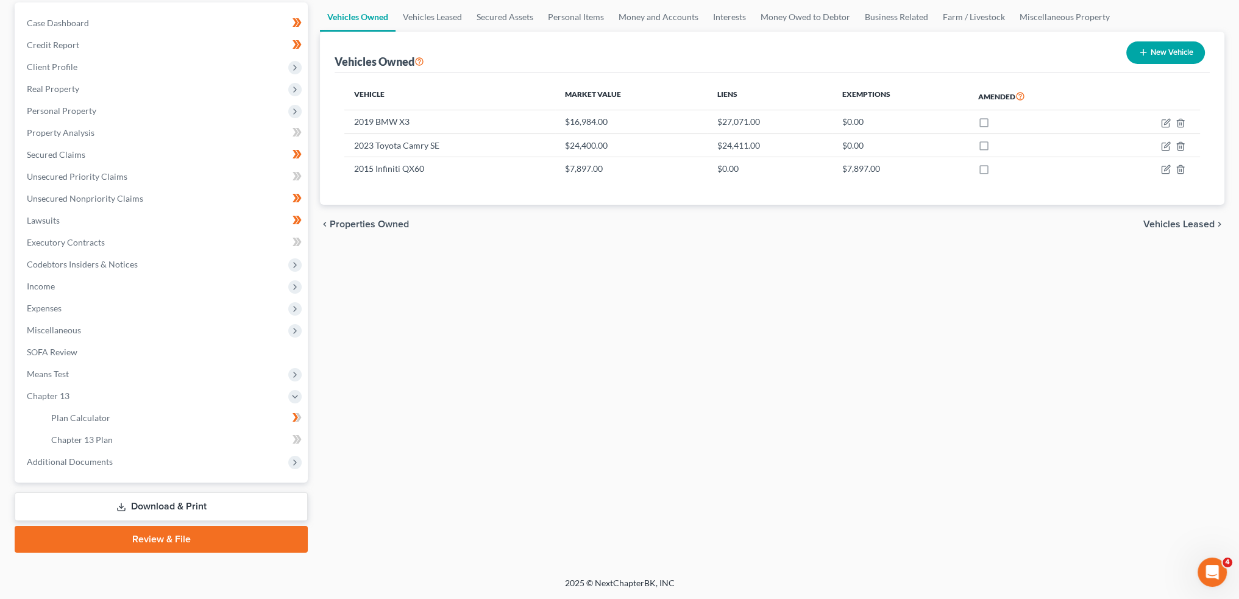
scroll to position [113, 0]
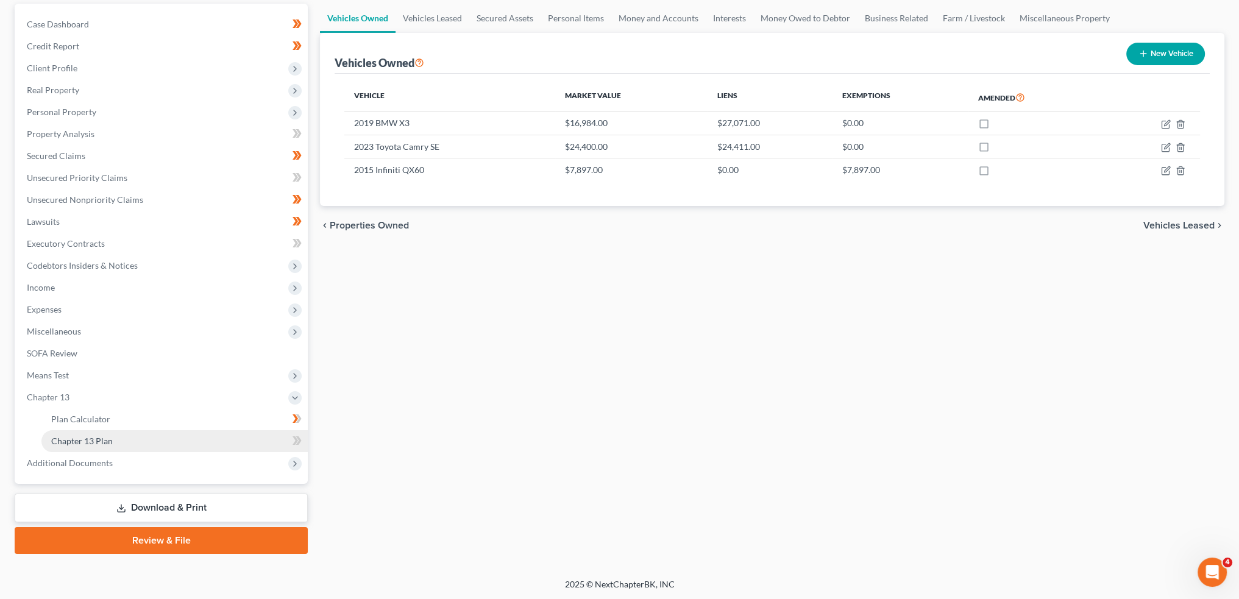
click at [68, 439] on span "Chapter 13 Plan" at bounding box center [82, 441] width 62 height 10
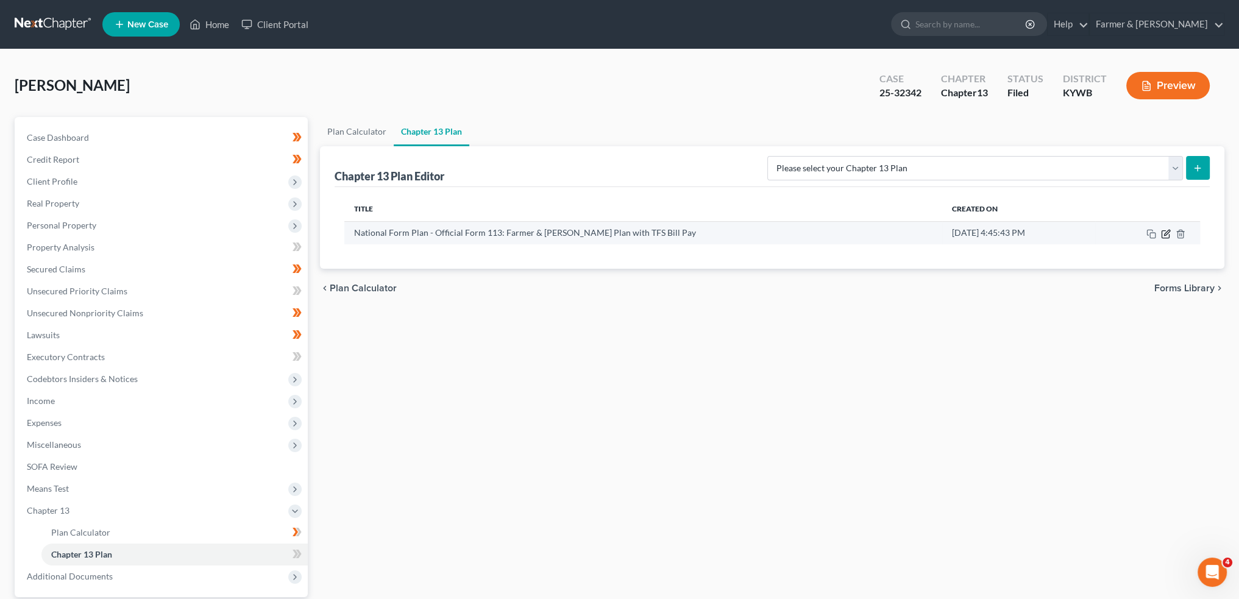
click at [1166, 230] on icon "button" at bounding box center [1166, 234] width 10 height 10
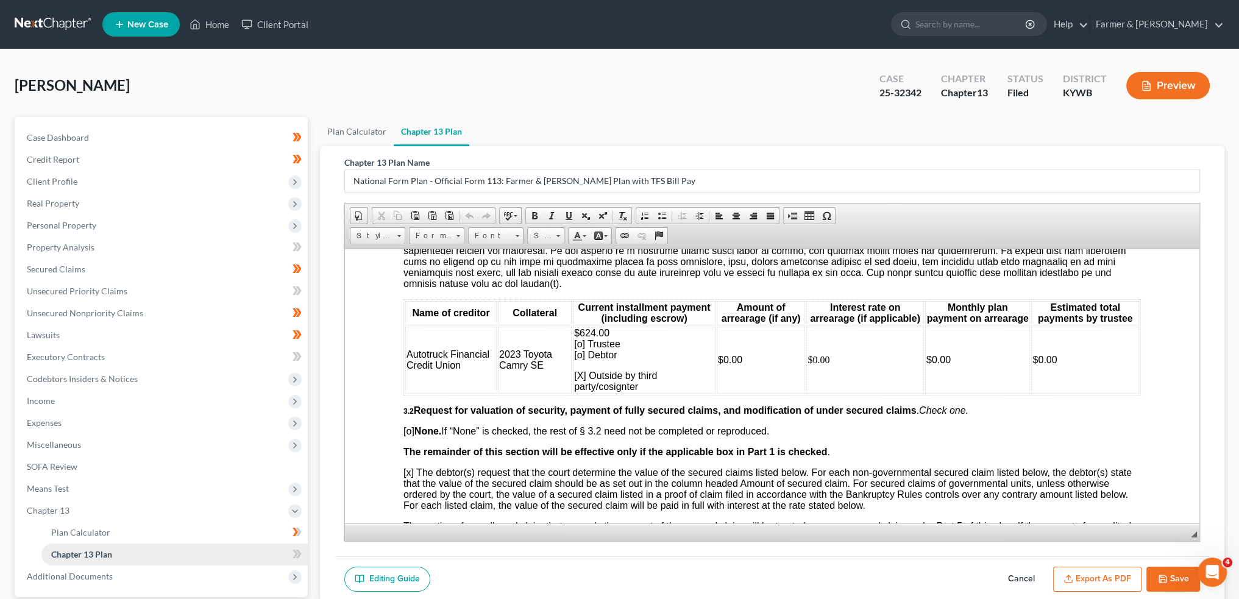
scroll to position [101, 0]
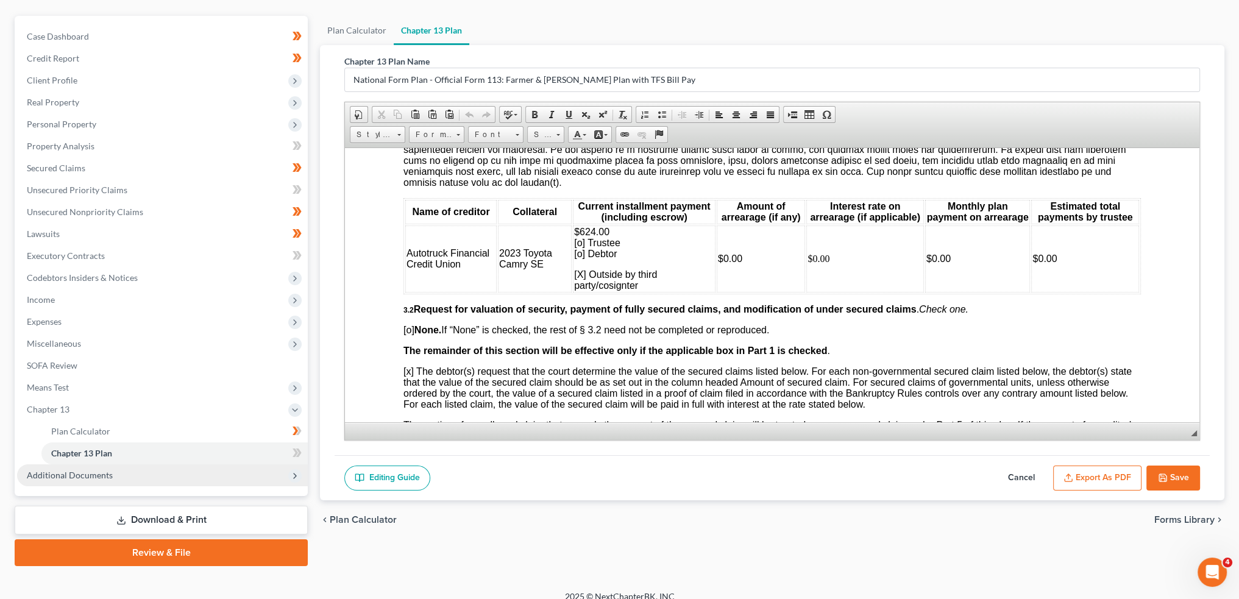
click at [88, 469] on span "Additional Documents" at bounding box center [162, 475] width 291 height 22
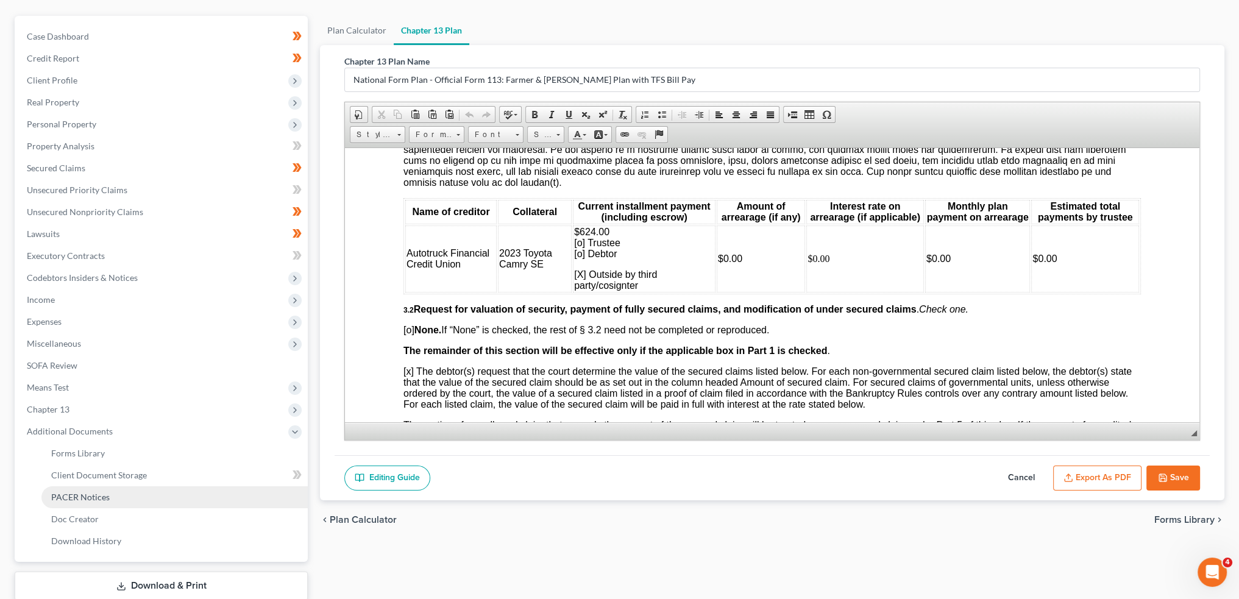
click at [87, 495] on span "PACER Notices" at bounding box center [80, 497] width 58 height 10
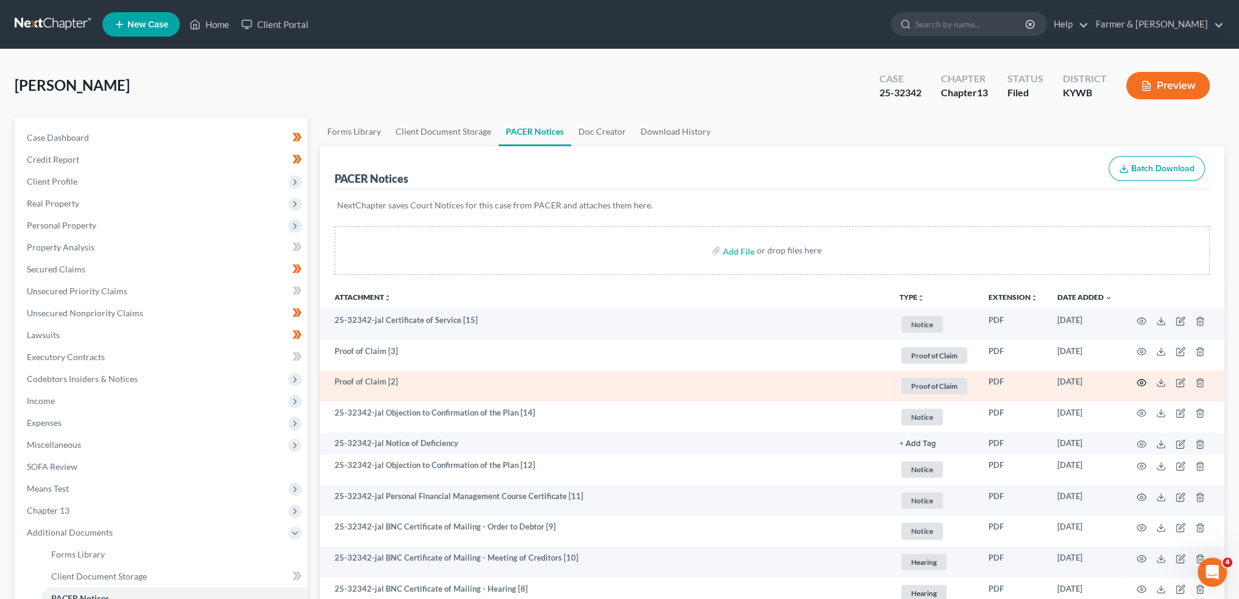
click at [1143, 381] on icon "button" at bounding box center [1141, 383] width 10 height 10
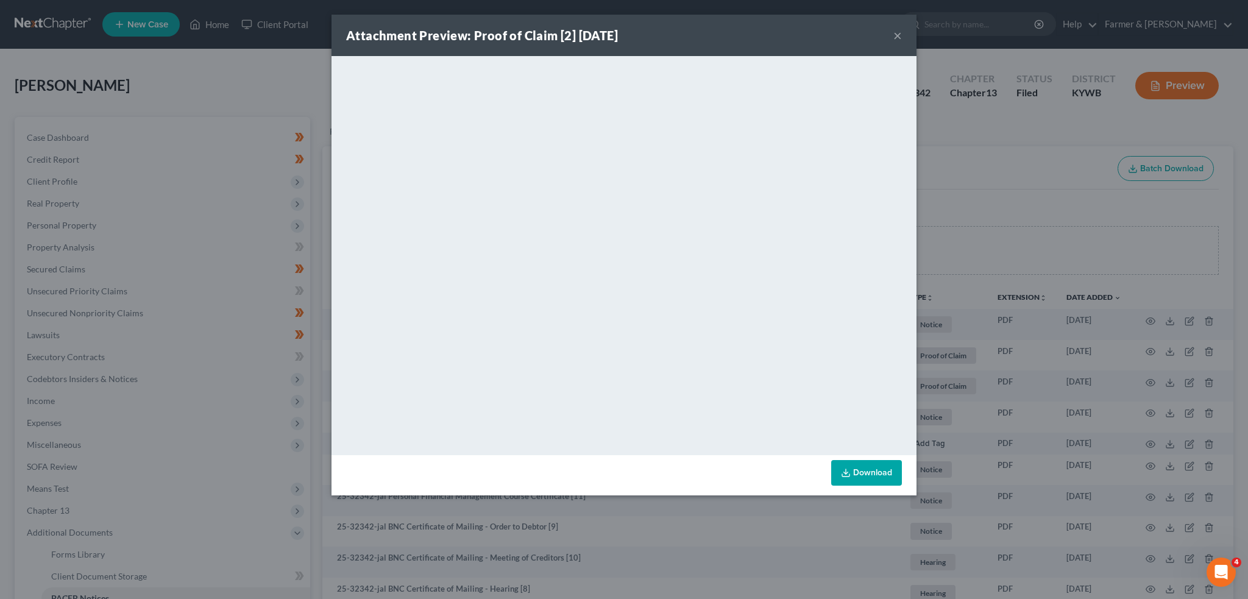
click at [899, 32] on button "×" at bounding box center [897, 35] width 9 height 15
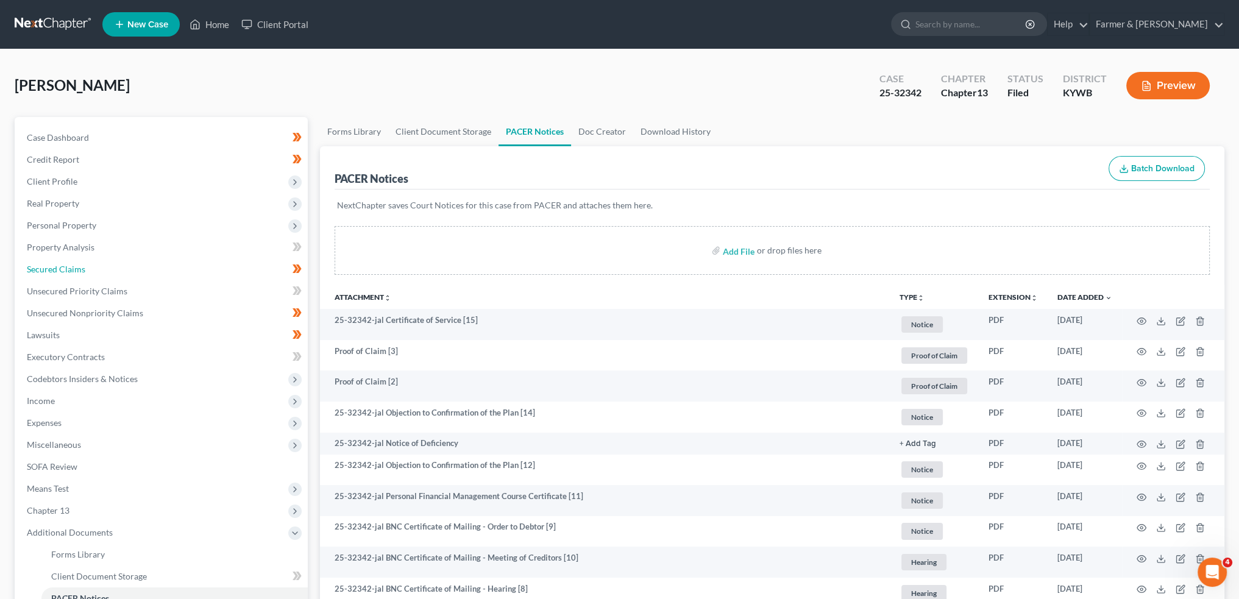
click at [61, 278] on link "Secured Claims" at bounding box center [162, 269] width 291 height 22
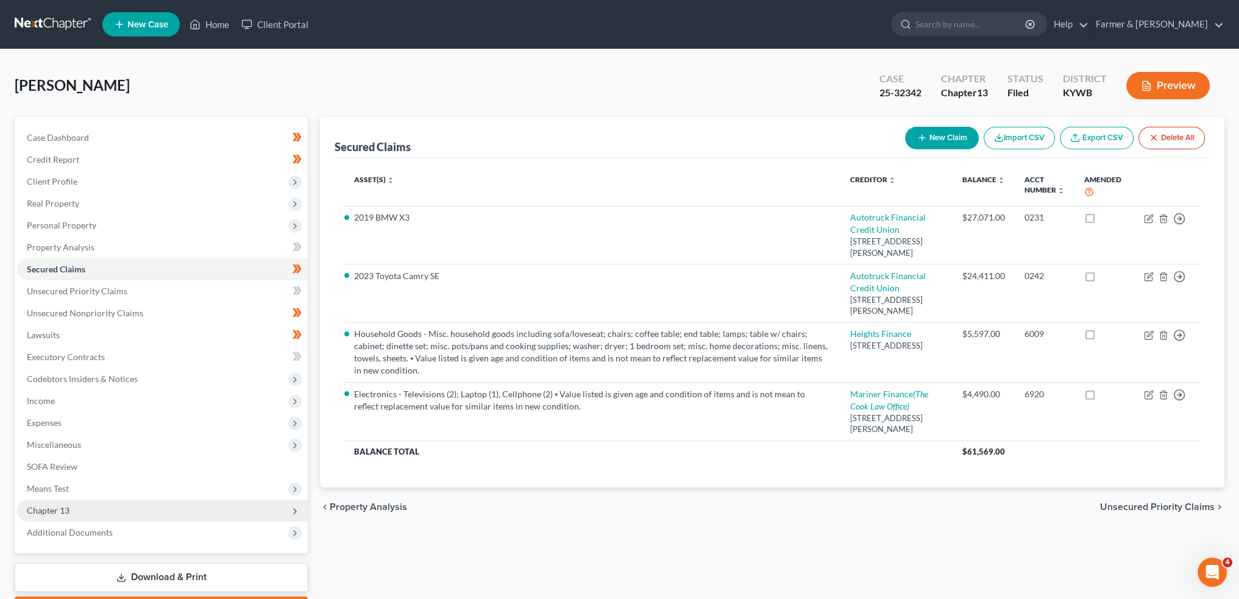
scroll to position [69, 0]
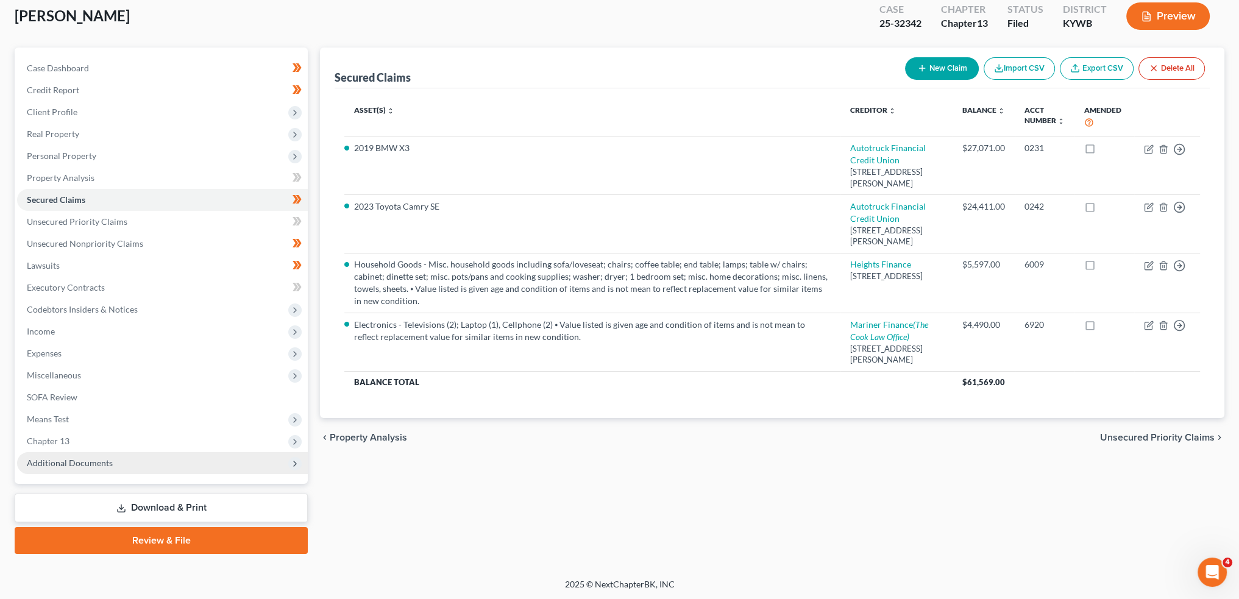
click at [44, 462] on span "Additional Documents" at bounding box center [70, 463] width 86 height 10
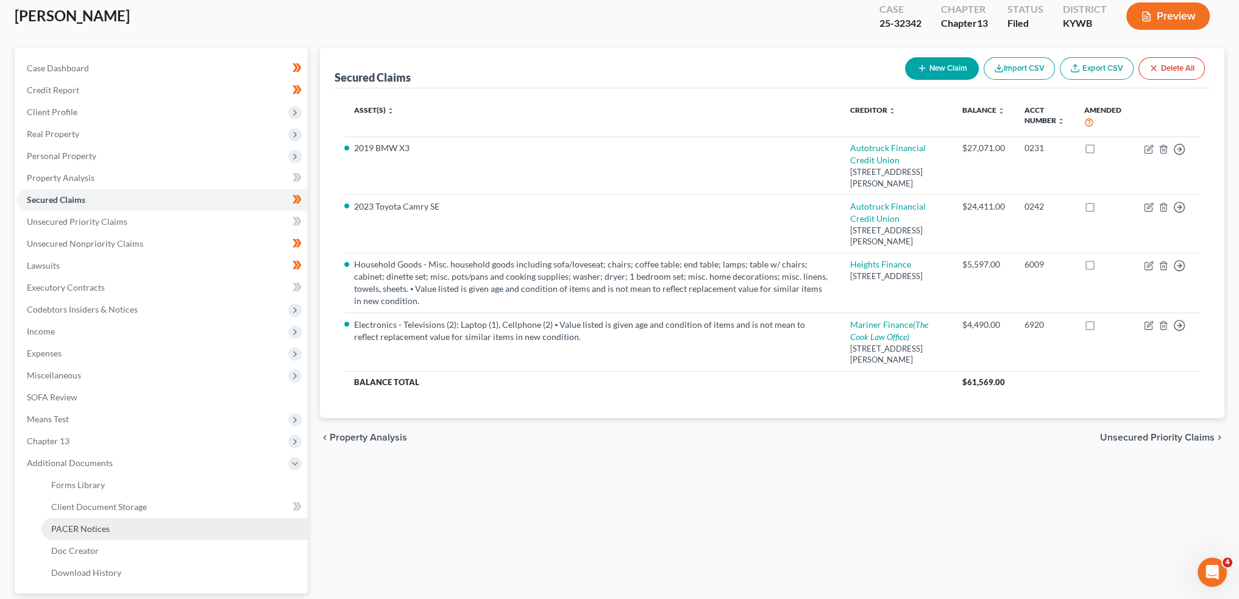
click at [56, 530] on span "PACER Notices" at bounding box center [80, 528] width 58 height 10
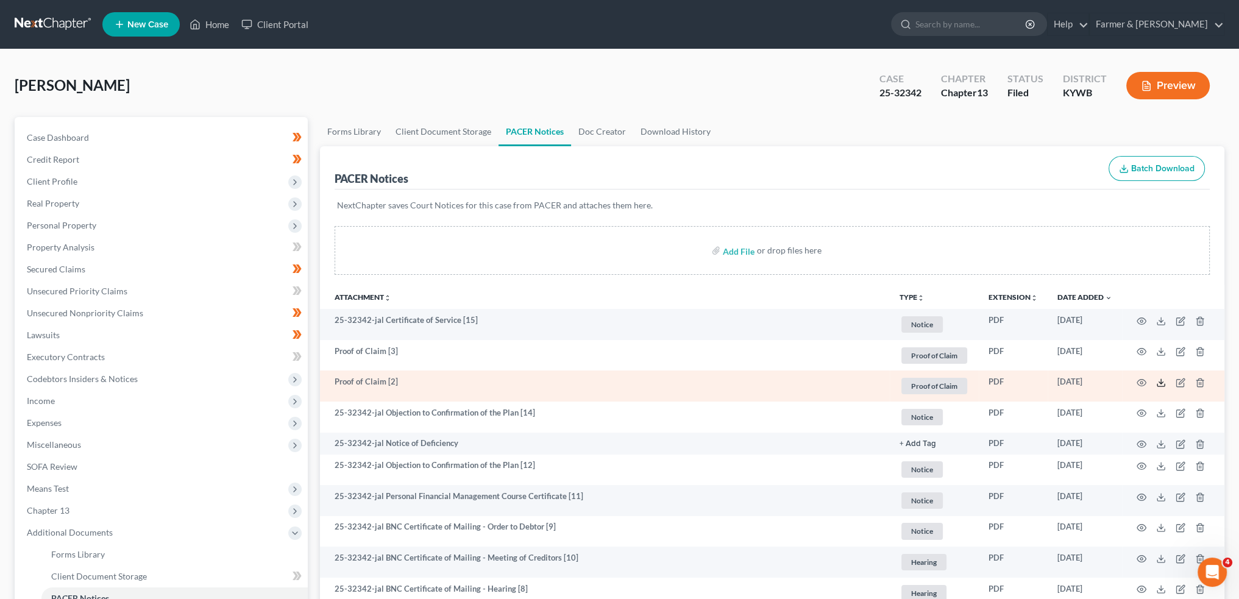
click at [1161, 379] on icon at bounding box center [1161, 383] width 10 height 10
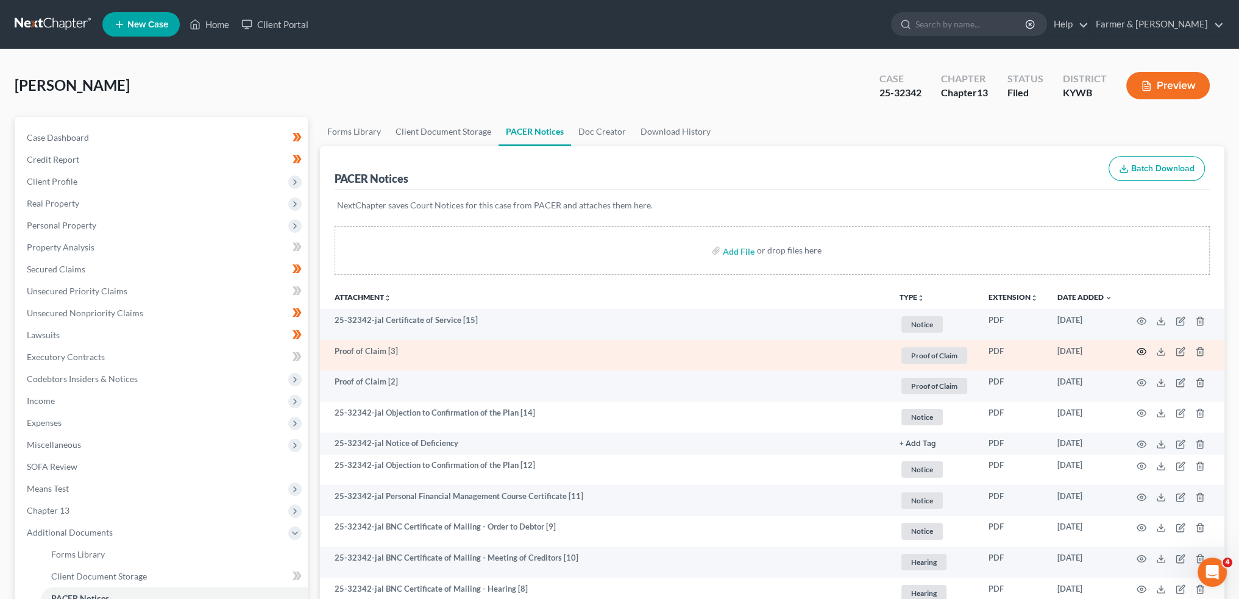
click at [1141, 352] on icon "button" at bounding box center [1141, 352] width 10 height 10
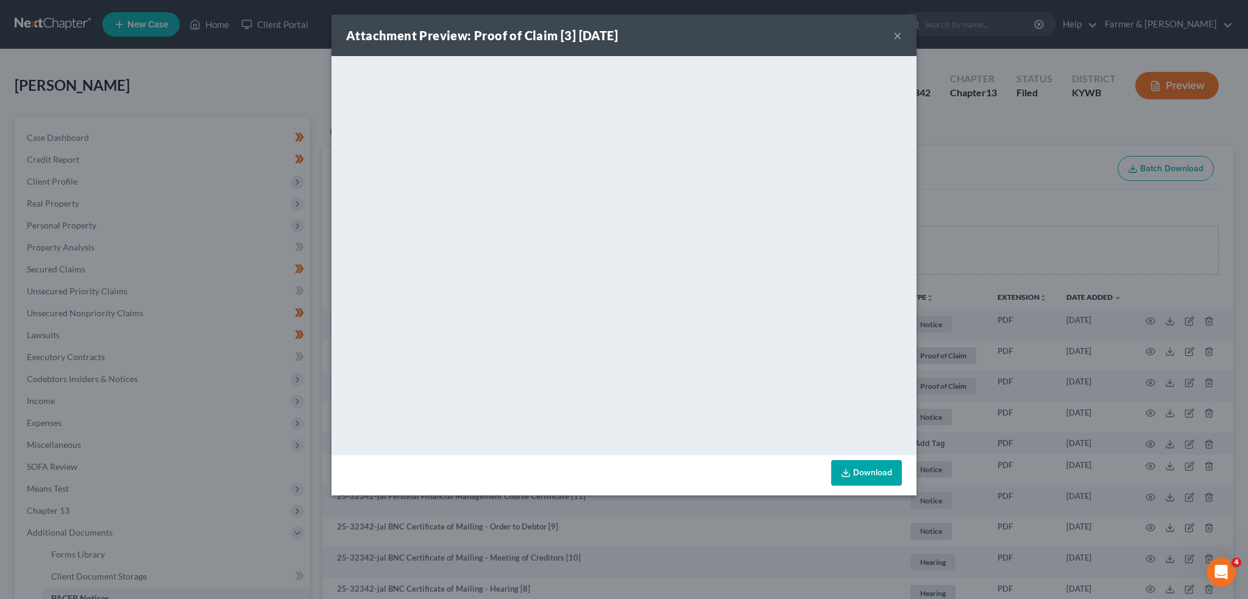
click at [901, 38] on button "×" at bounding box center [897, 35] width 9 height 15
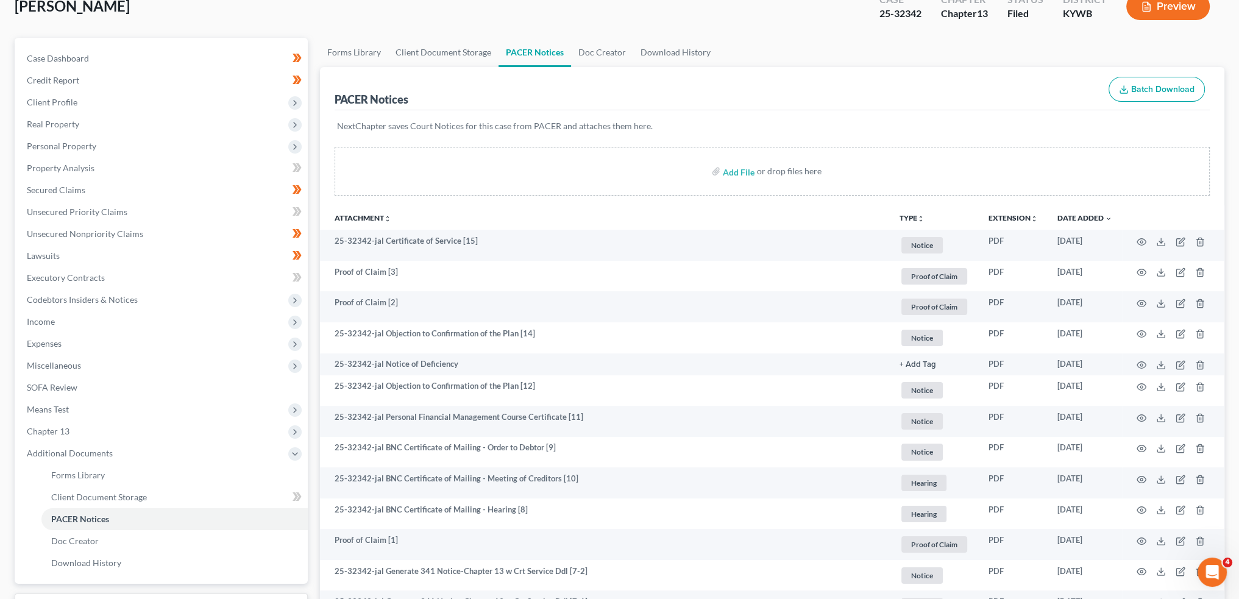
scroll to position [101, 0]
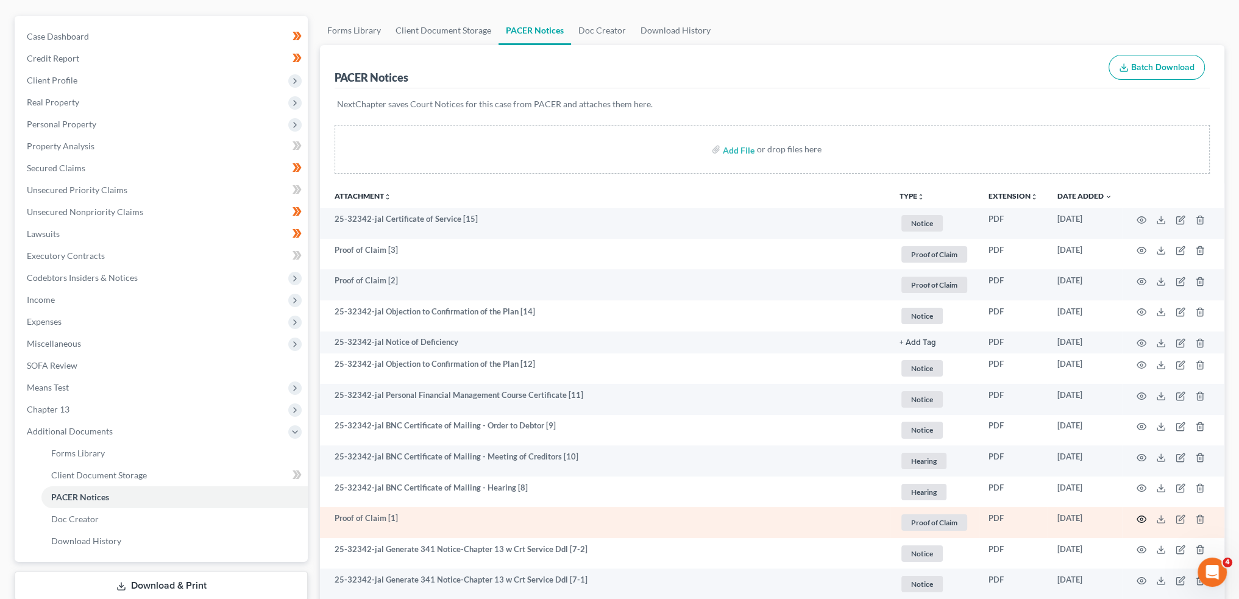
click at [1142, 517] on icon "button" at bounding box center [1141, 519] width 10 height 10
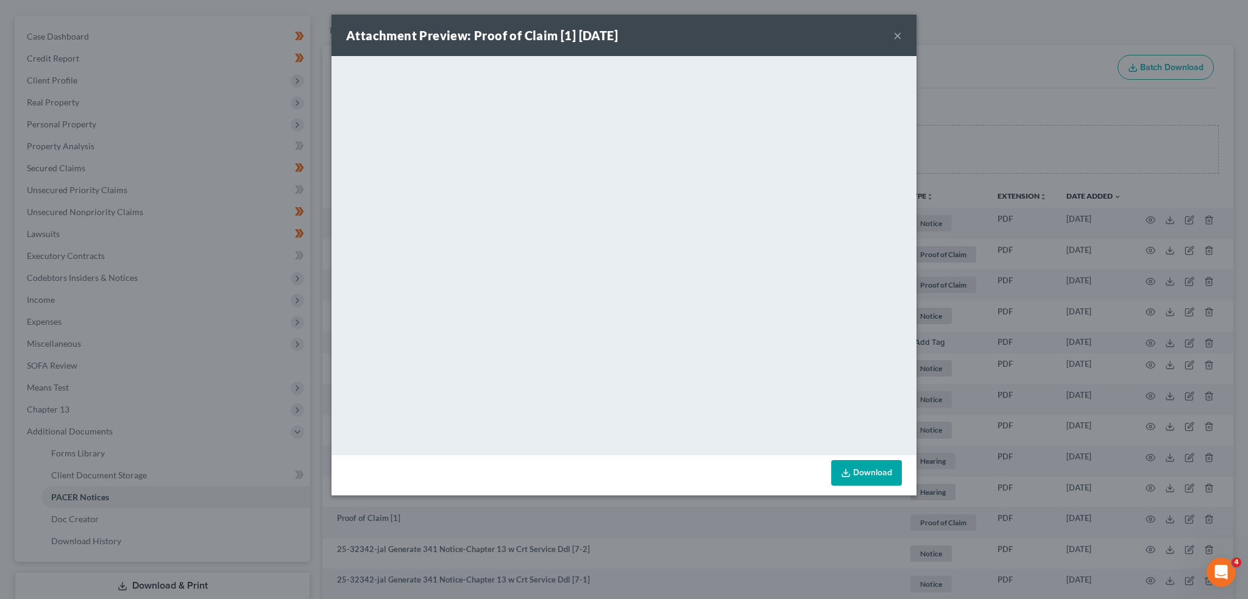
click at [897, 35] on button "×" at bounding box center [897, 35] width 9 height 15
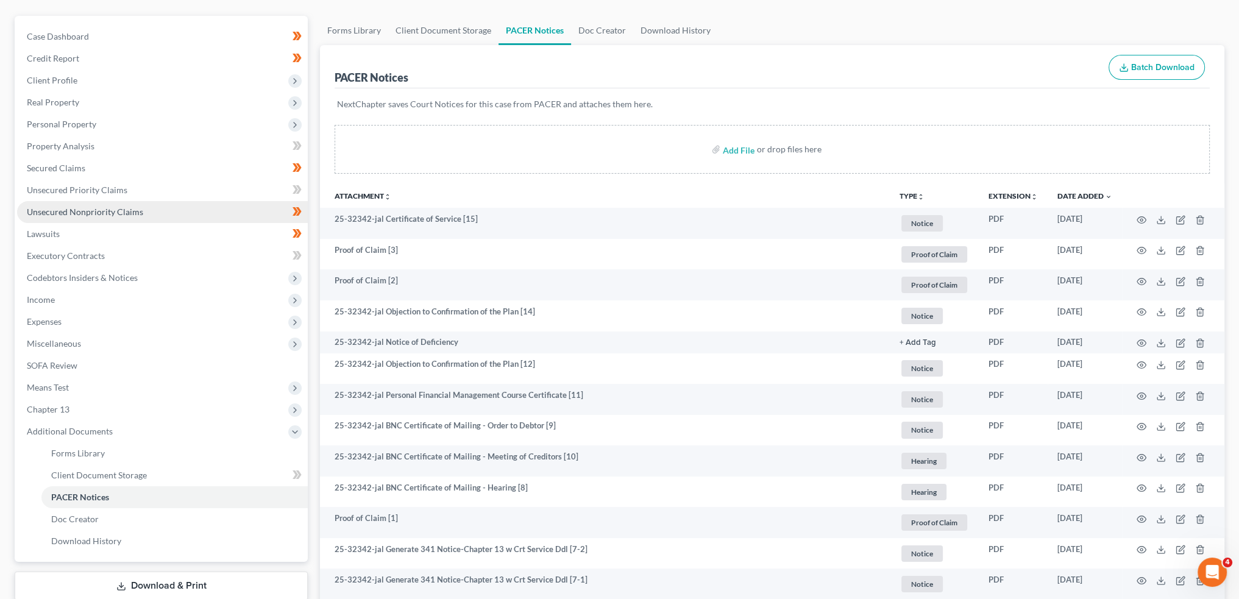
click at [164, 211] on link "Unsecured Nonpriority Claims" at bounding box center [162, 212] width 291 height 22
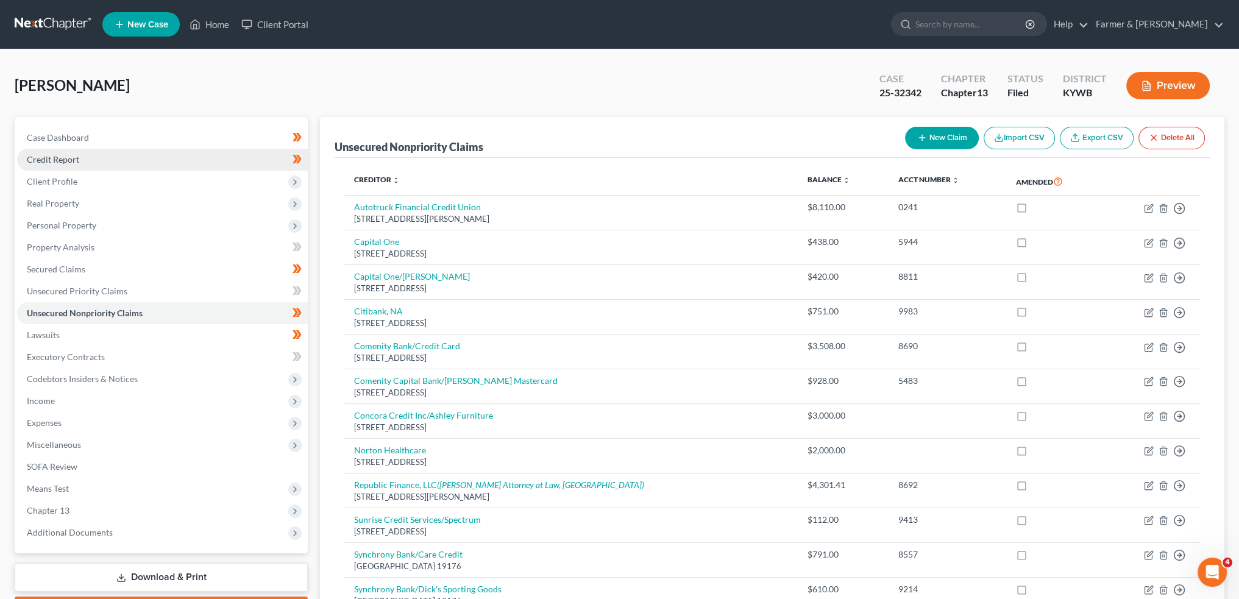
click at [126, 154] on link "Credit Report" at bounding box center [162, 160] width 291 height 22
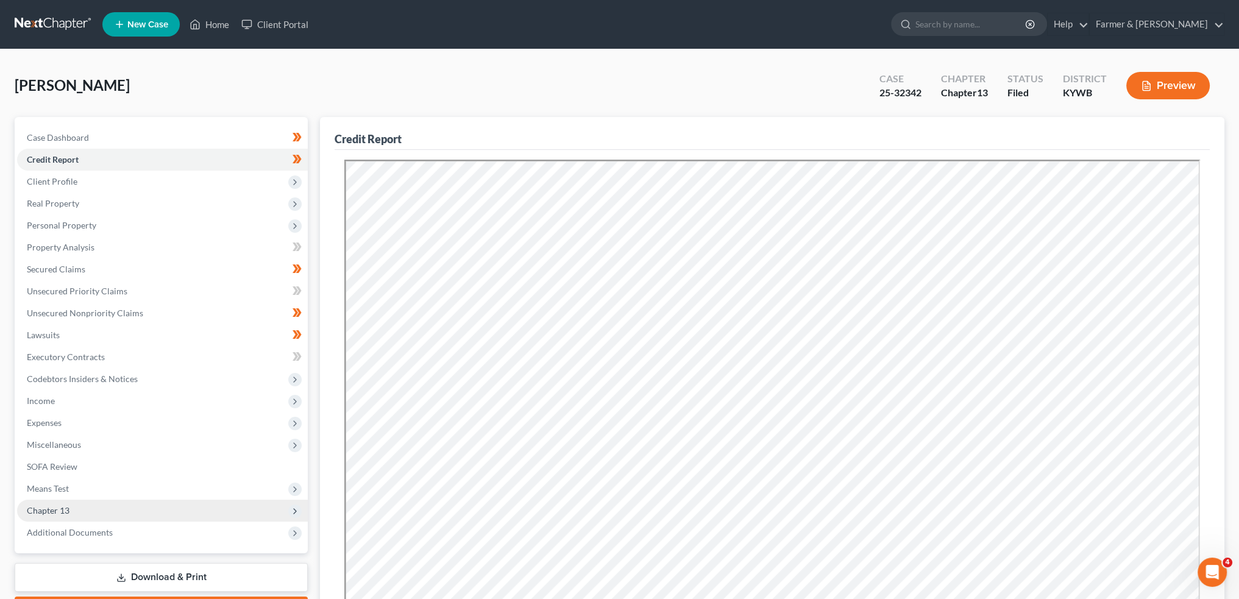
click at [60, 509] on span "Chapter 13" at bounding box center [48, 510] width 43 height 10
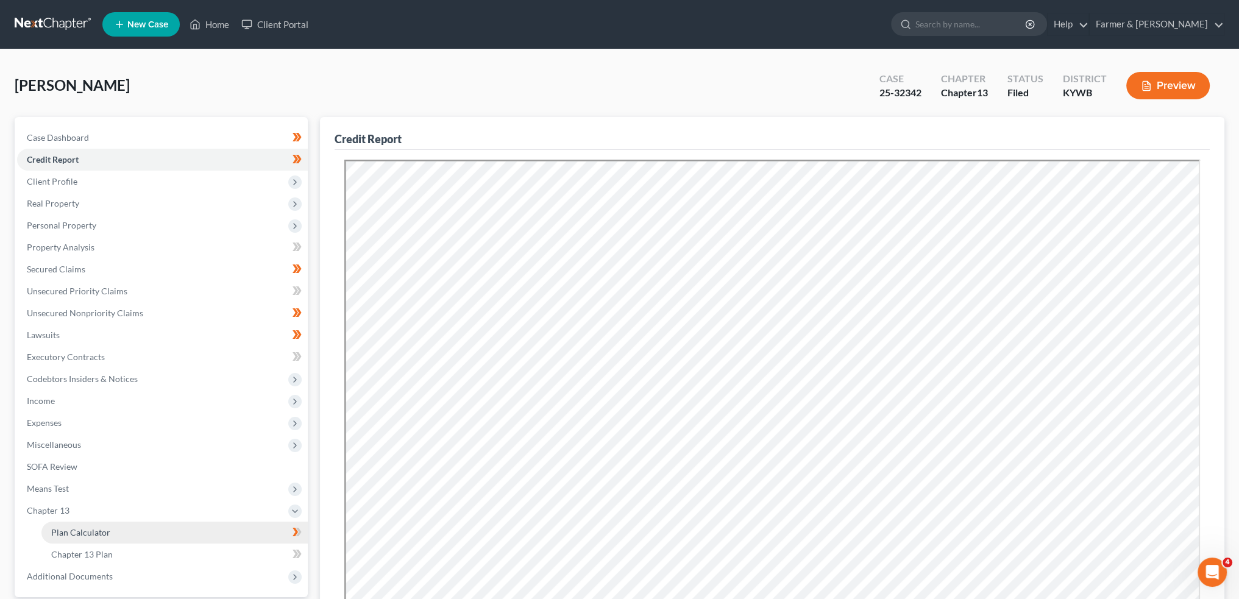
click at [66, 534] on span "Plan Calculator" at bounding box center [80, 532] width 59 height 10
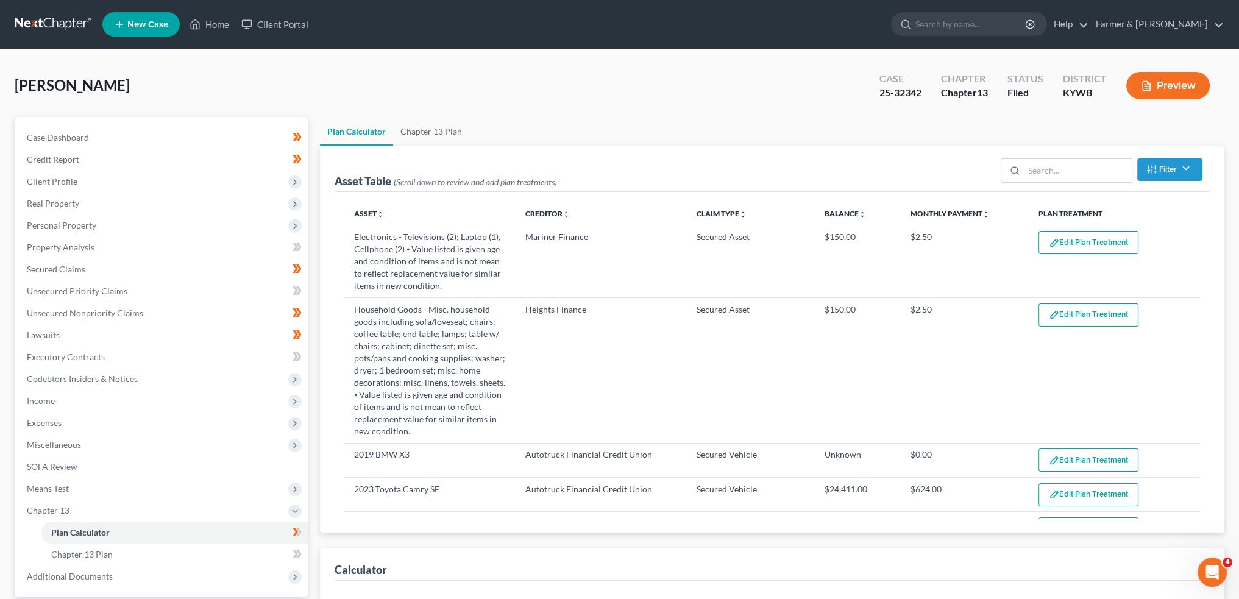
select select "59"
click at [156, 261] on link "Secured Claims" at bounding box center [162, 269] width 291 height 22
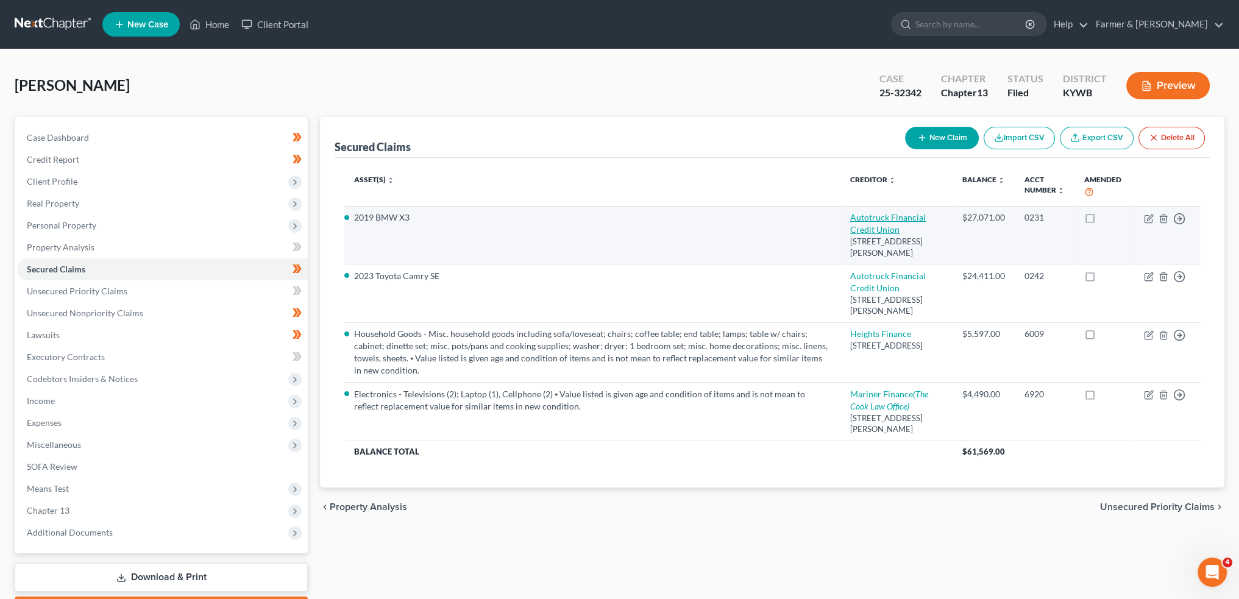
click at [888, 216] on link "Autotruck Financial Credit Union" at bounding box center [888, 223] width 76 height 23
select select "18"
select select "0"
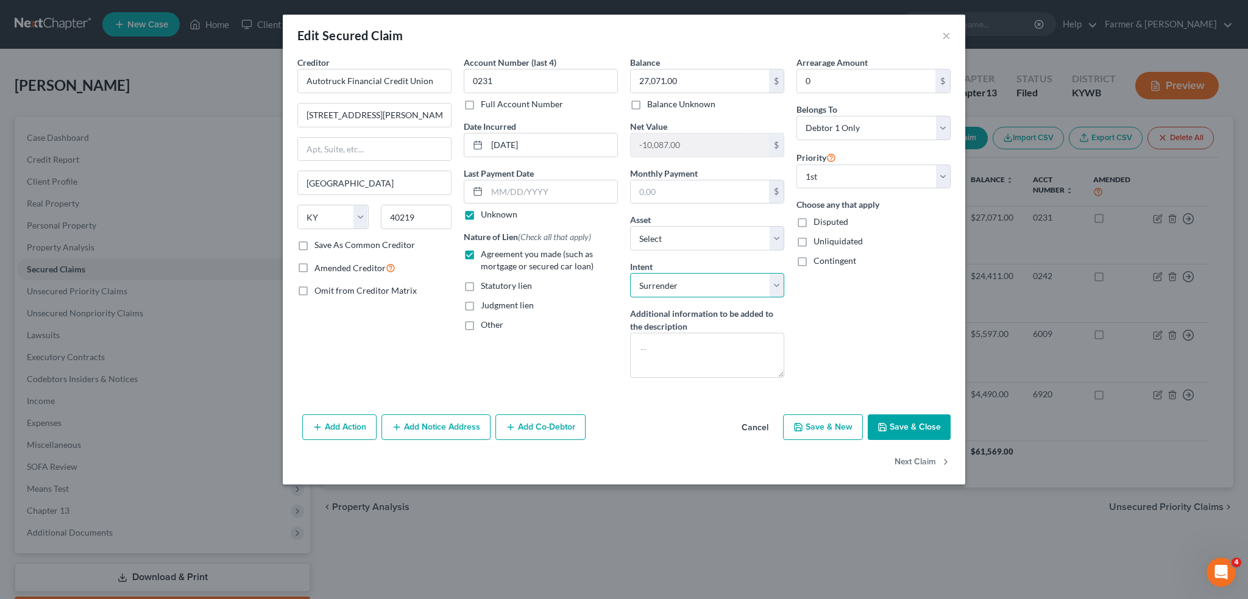
click at [676, 289] on select "Select Surrender Redeem Reaffirm Avoid Other" at bounding box center [707, 285] width 154 height 24
select select "4"
click at [630, 273] on select "Select Surrender Redeem Reaffirm Avoid Other" at bounding box center [707, 285] width 154 height 24
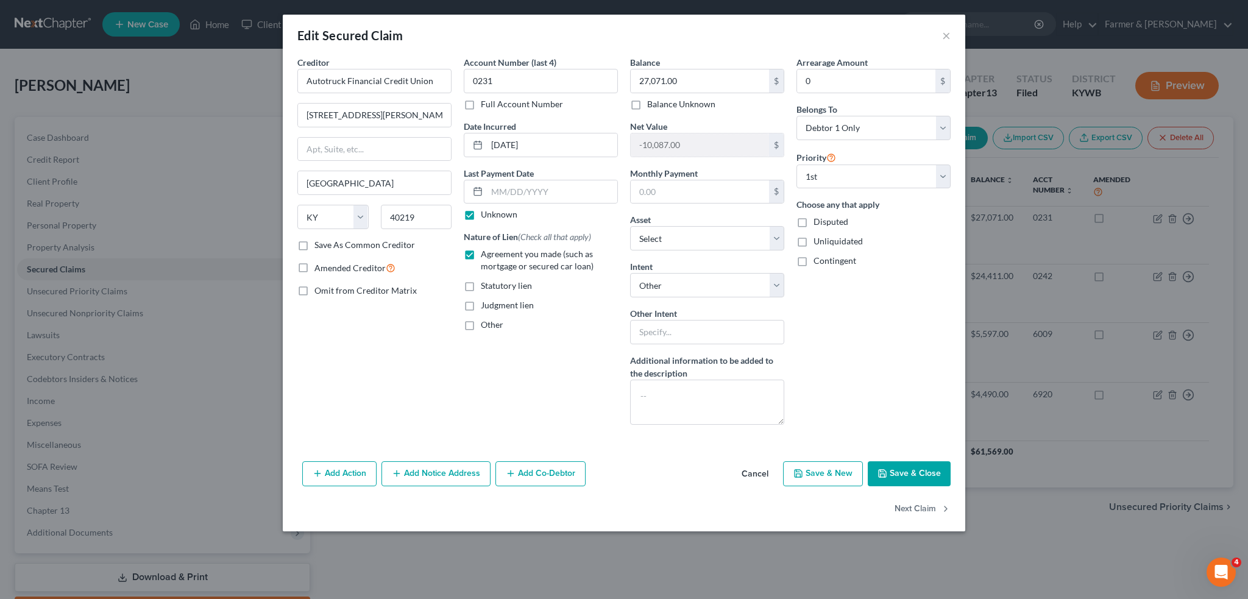
click at [885, 471] on icon "button" at bounding box center [882, 474] width 10 height 10
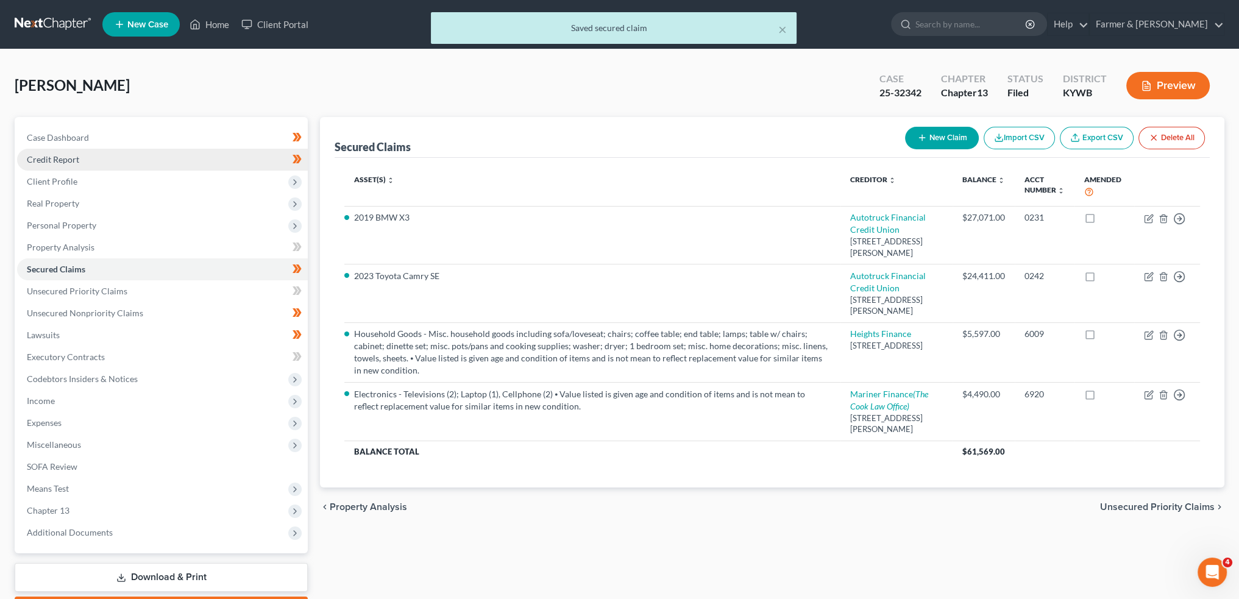
click at [83, 157] on link "Credit Report" at bounding box center [162, 160] width 291 height 22
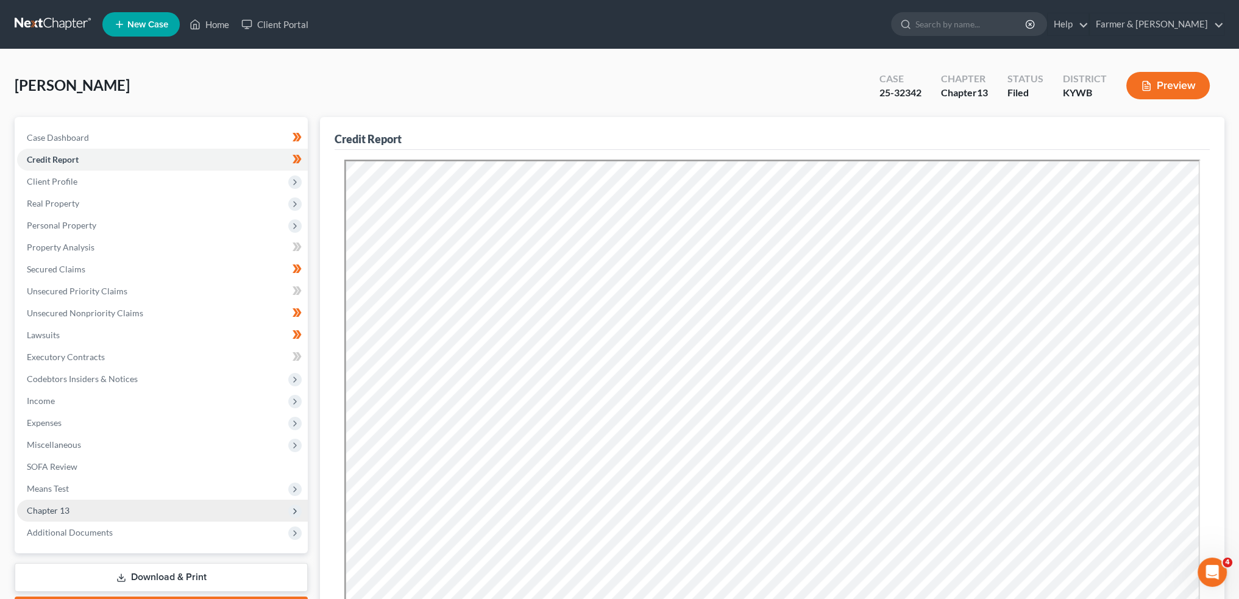
click at [58, 509] on span "Chapter 13" at bounding box center [48, 510] width 43 height 10
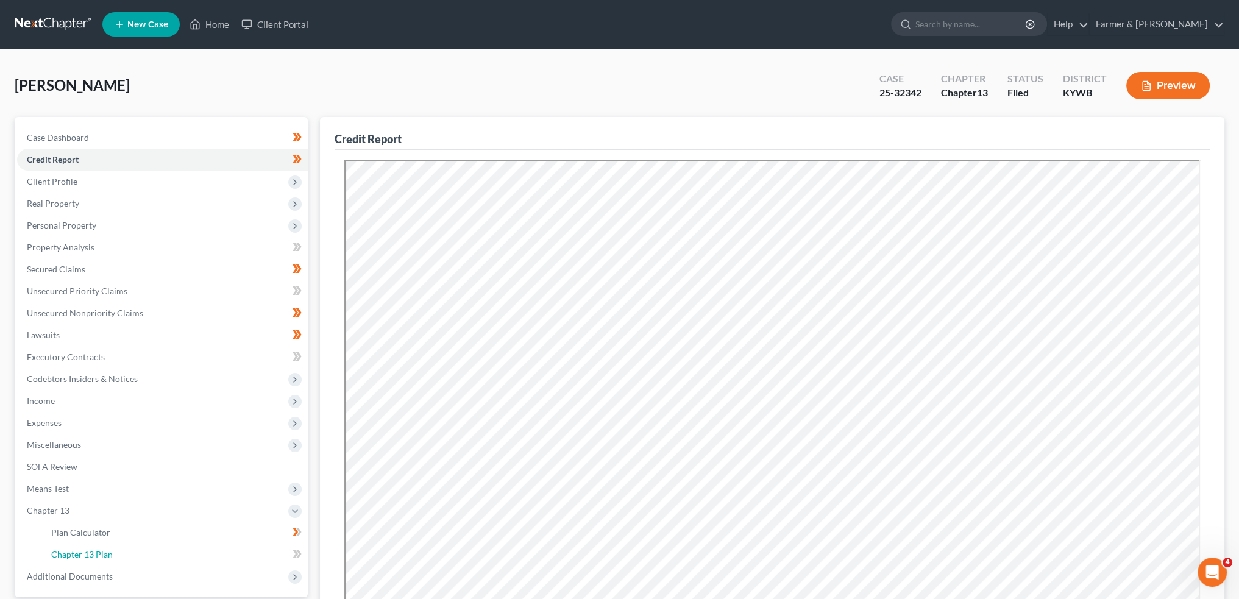
click at [71, 553] on span "Chapter 13 Plan" at bounding box center [82, 554] width 62 height 10
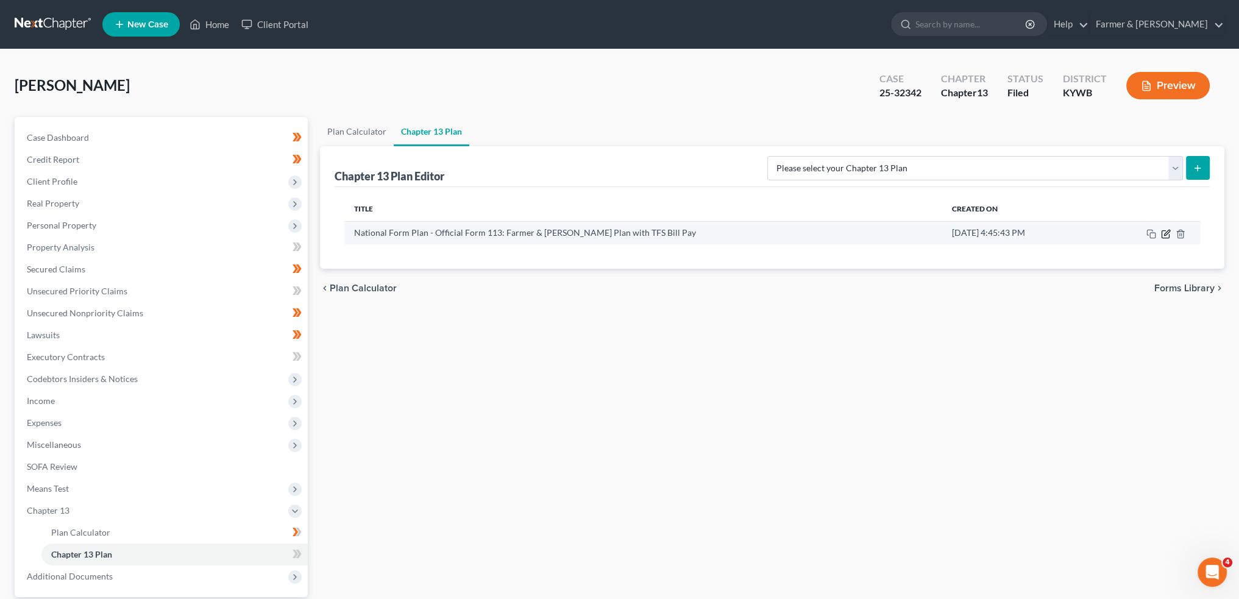
click at [1165, 233] on icon "button" at bounding box center [1166, 232] width 5 height 5
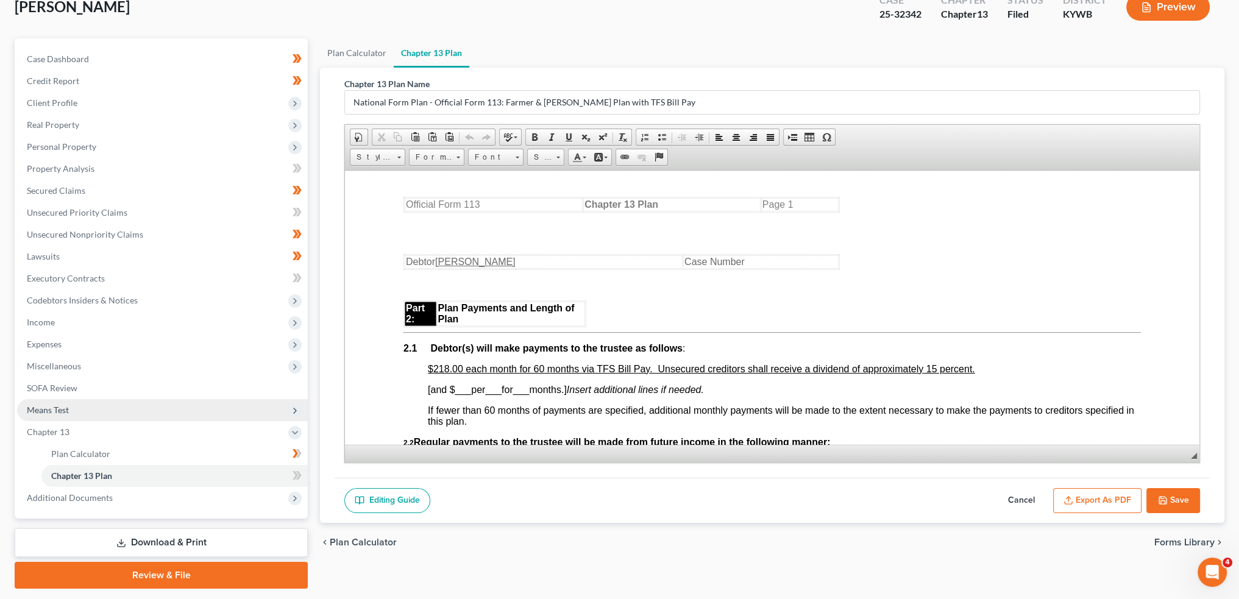
scroll to position [101, 0]
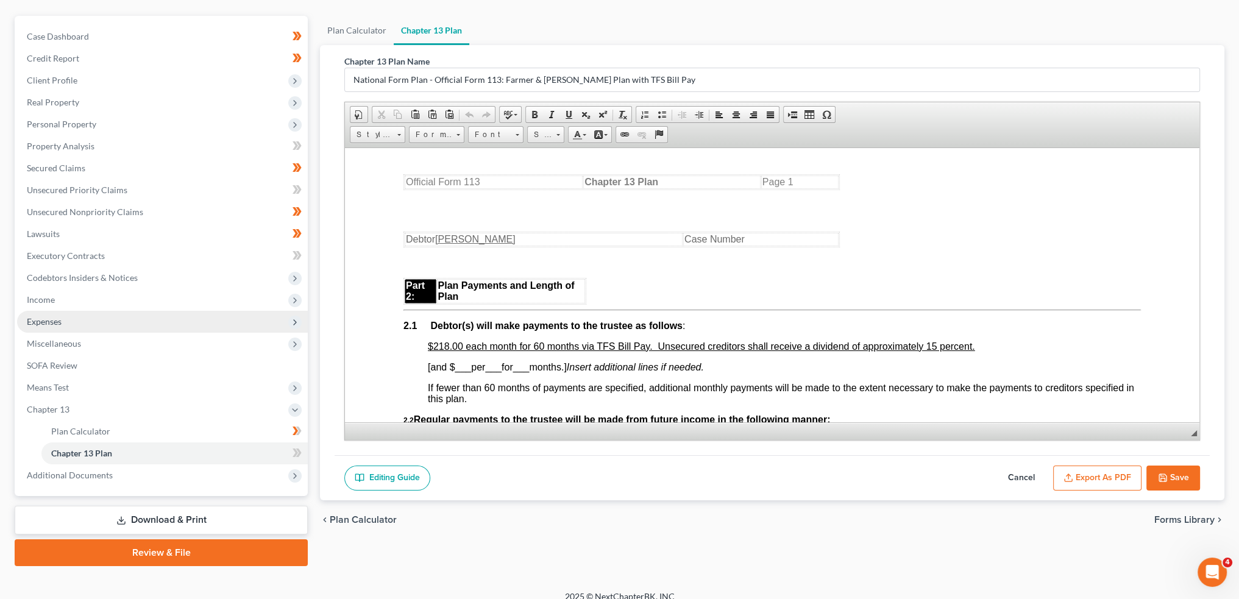
click at [99, 320] on span "Expenses" at bounding box center [162, 322] width 291 height 22
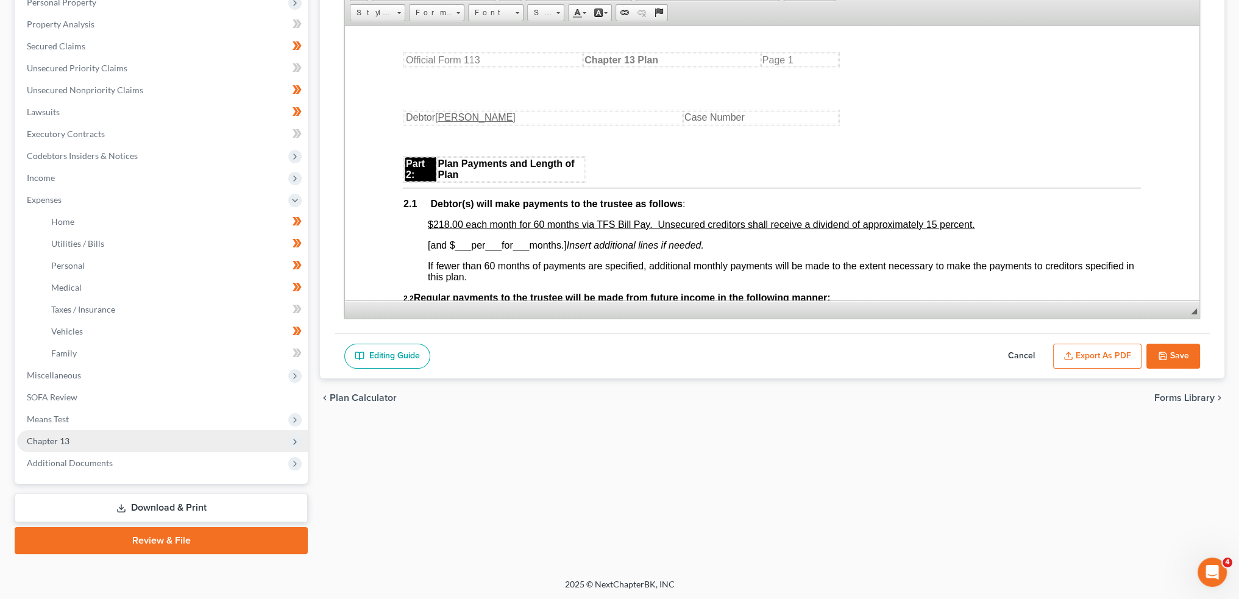
click at [92, 441] on span "Chapter 13" at bounding box center [162, 441] width 291 height 22
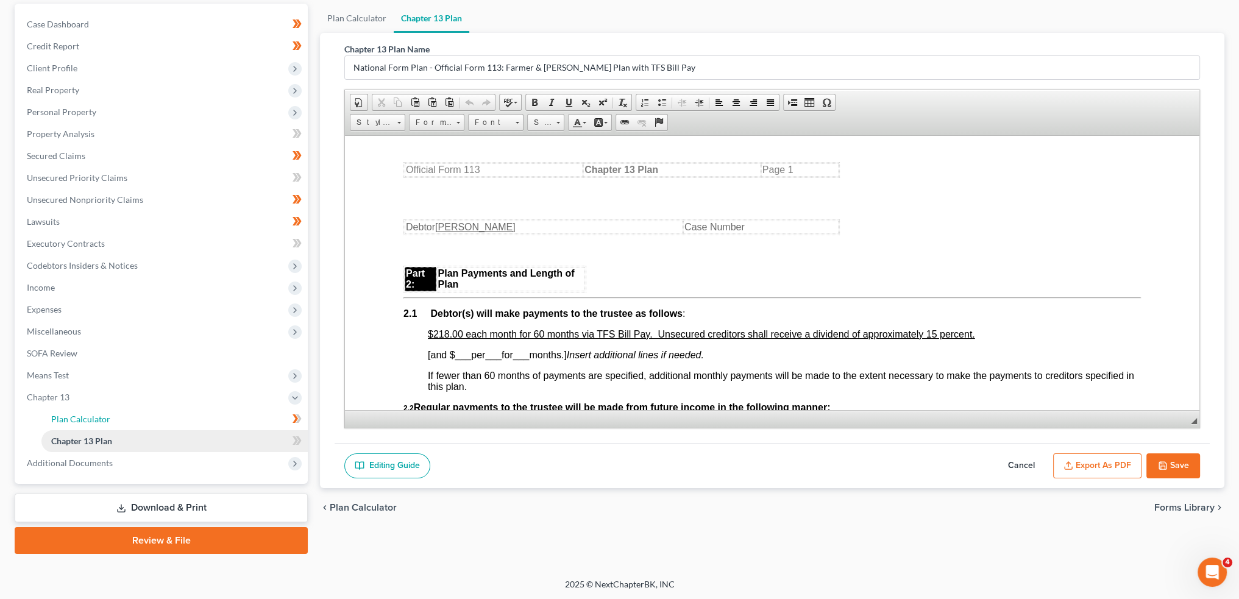
click at [104, 416] on span "Plan Calculator" at bounding box center [80, 419] width 59 height 10
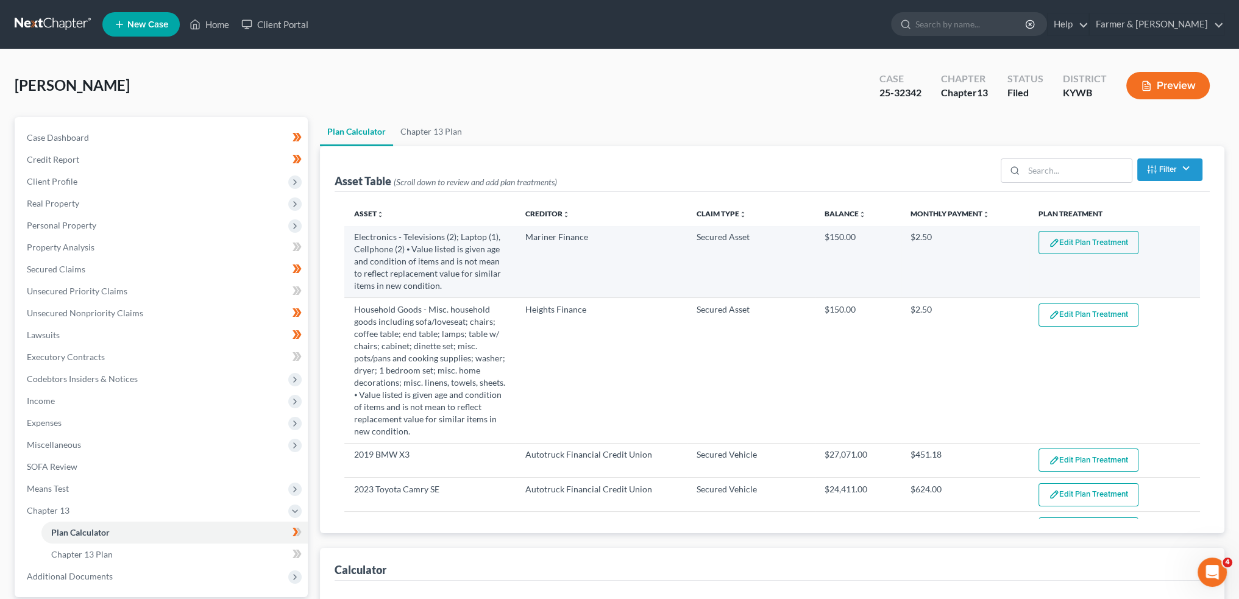
select select "59"
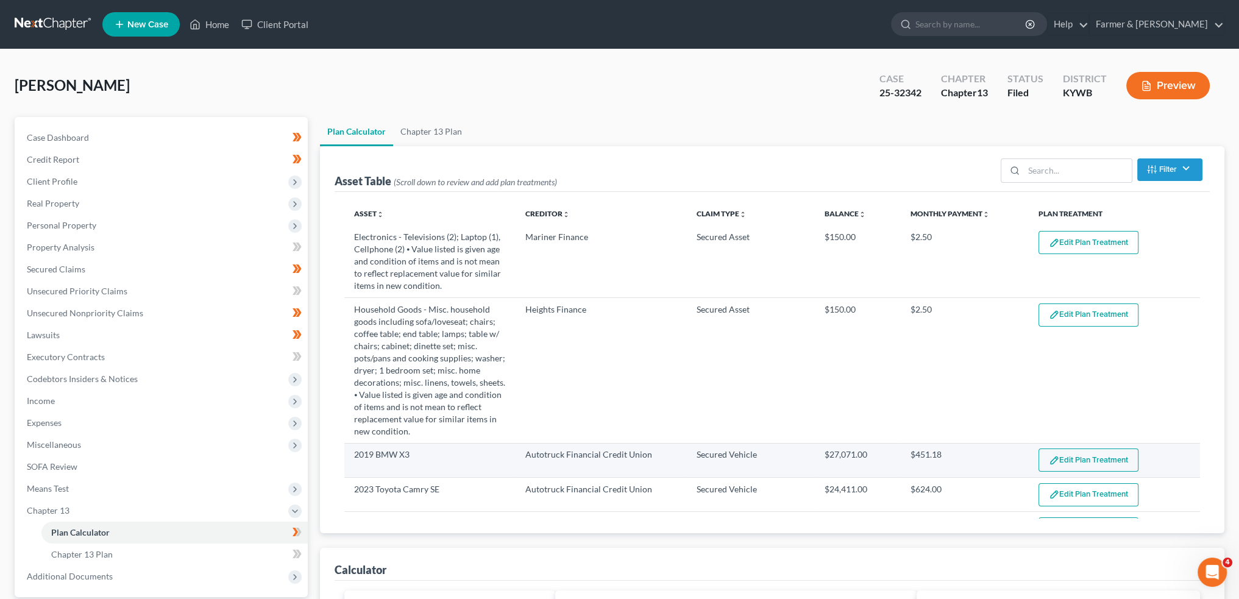
click at [1053, 450] on button "Edit Plan Treatment" at bounding box center [1088, 459] width 100 height 23
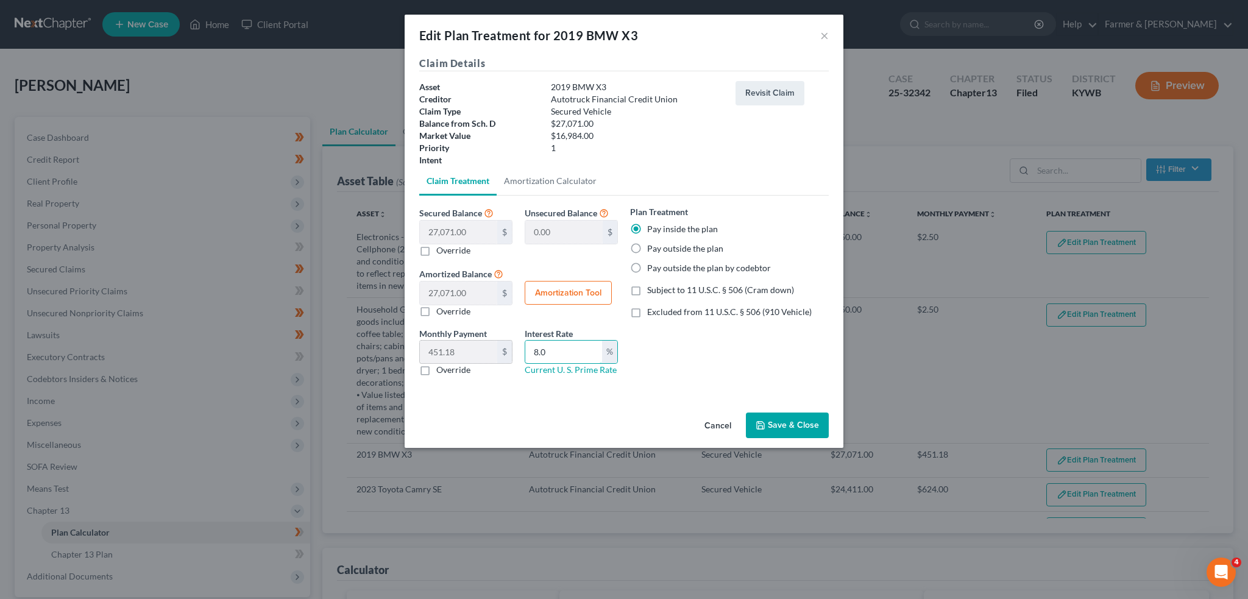
click at [478, 345] on div "Monthly Payment 451.18 $ 0.00 $ Override Interest Rate 8.0 % Current U. S. Prim…" at bounding box center [518, 356] width 211 height 59
type input "8.5"
click at [647, 310] on label "Excluded from 11 U.S.C. § 506 (910 Vehicle)" at bounding box center [729, 312] width 165 height 12
click at [652, 310] on input "Excluded from 11 U.S.C. § 506 (910 Vehicle)" at bounding box center [656, 310] width 8 height 8
checkbox input "true"
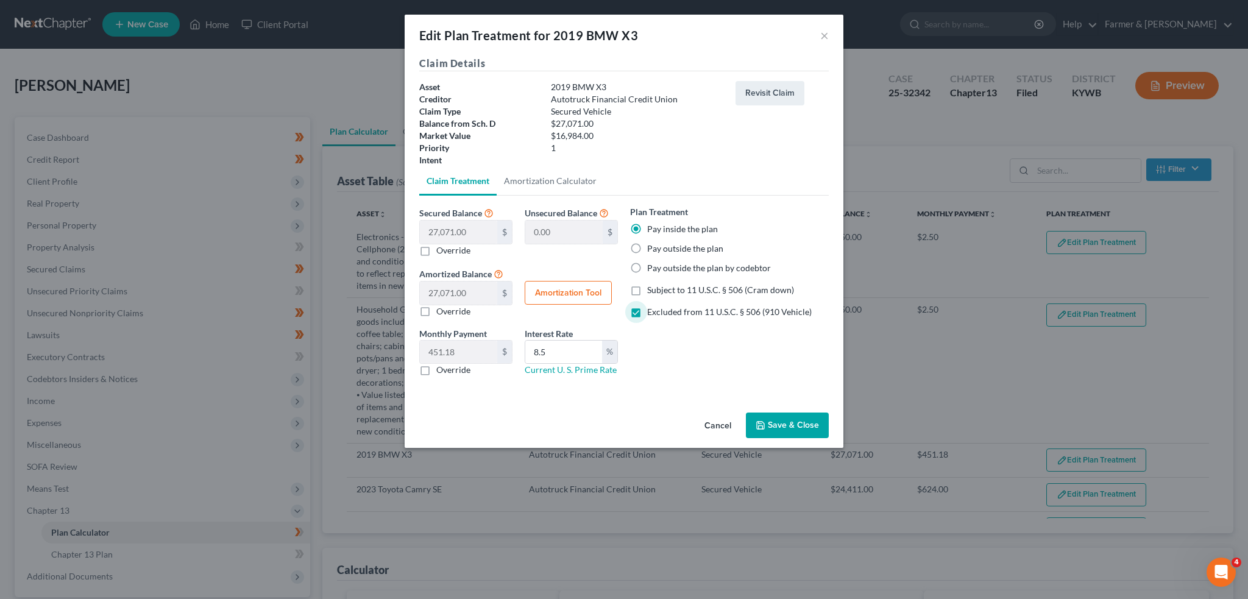
click at [580, 292] on button "Amortization Tool" at bounding box center [568, 293] width 87 height 24
type input "27,071.00"
type input "8.5"
type input "60"
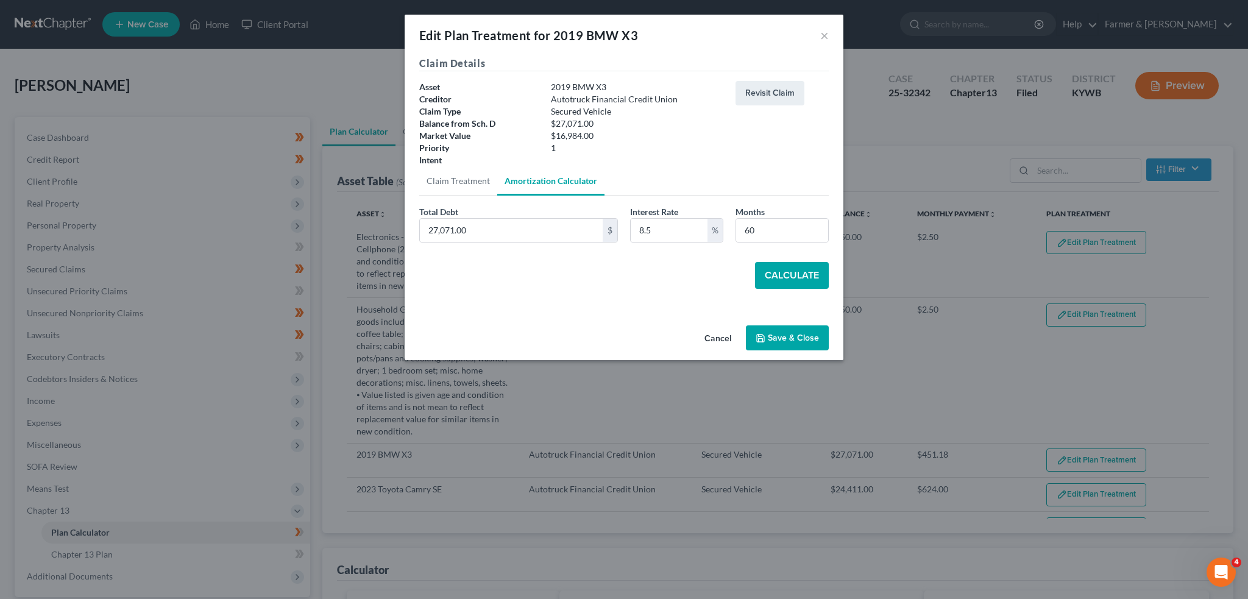
click at [797, 272] on button "Calculate" at bounding box center [792, 275] width 74 height 27
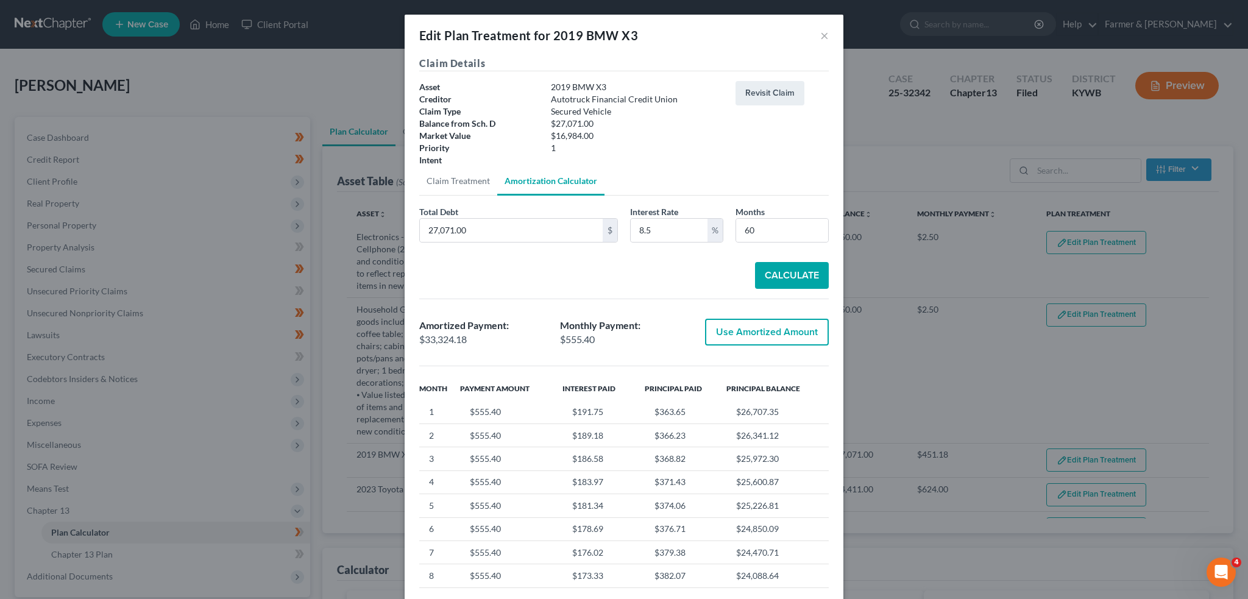
click at [720, 336] on button "Use Amortized Amount" at bounding box center [767, 332] width 124 height 27
type input "33,324.18"
checkbox input "true"
type input "555.40"
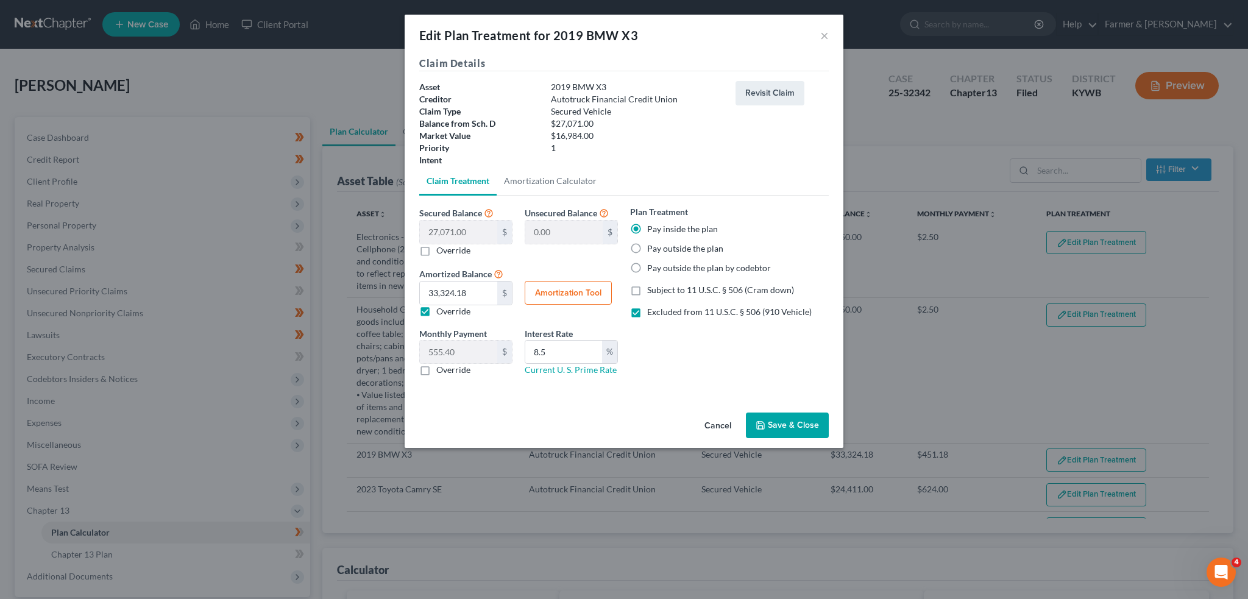
click at [780, 424] on button "Save & Close" at bounding box center [787, 425] width 83 height 26
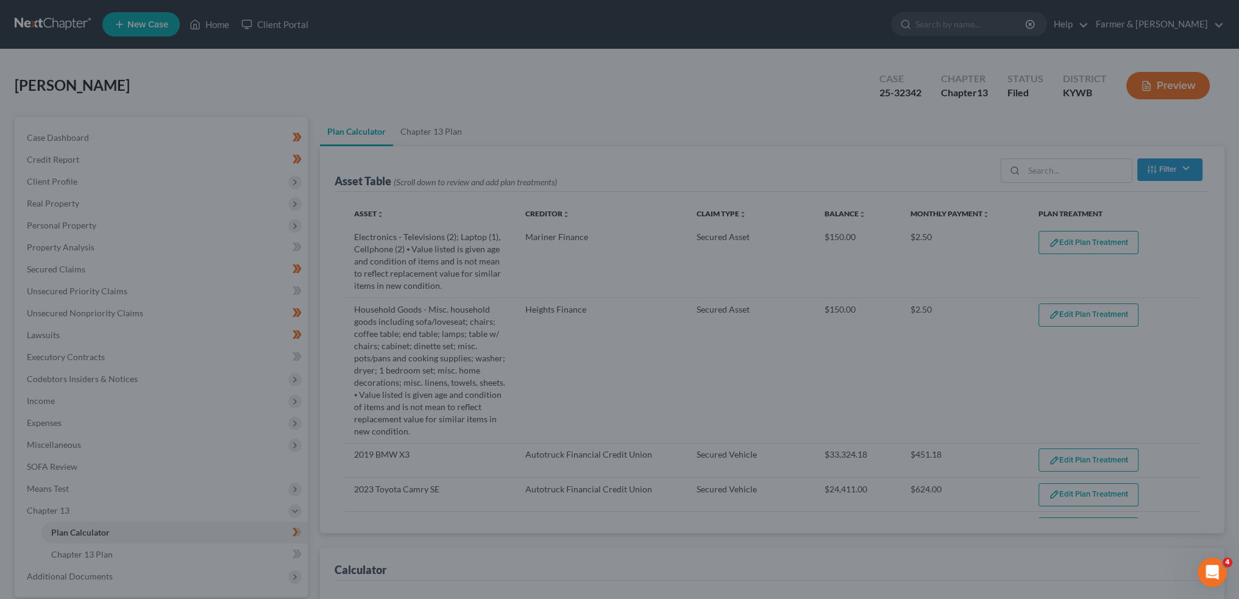
select select "59"
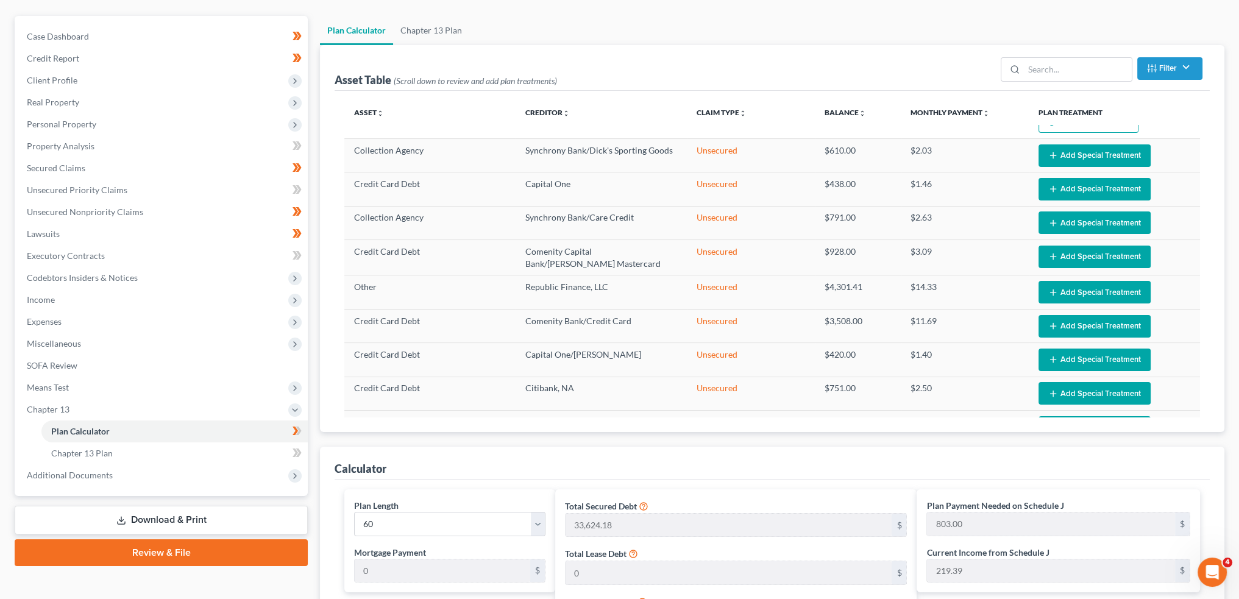
scroll to position [406, 0]
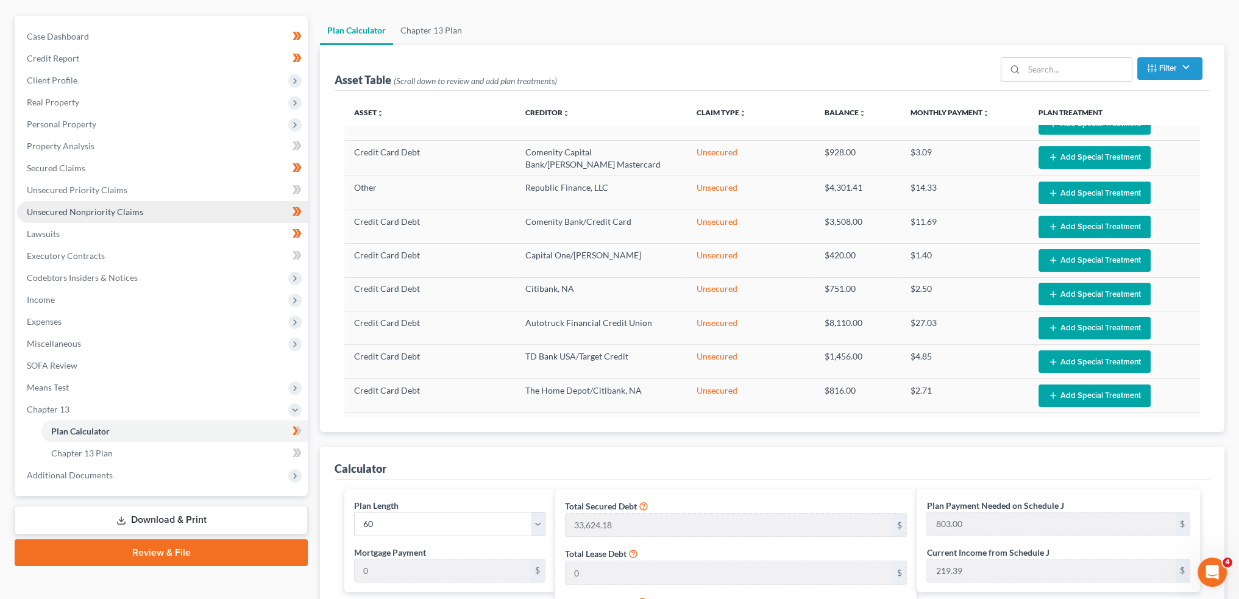
click at [76, 216] on span "Unsecured Nonpriority Claims" at bounding box center [85, 212] width 116 height 10
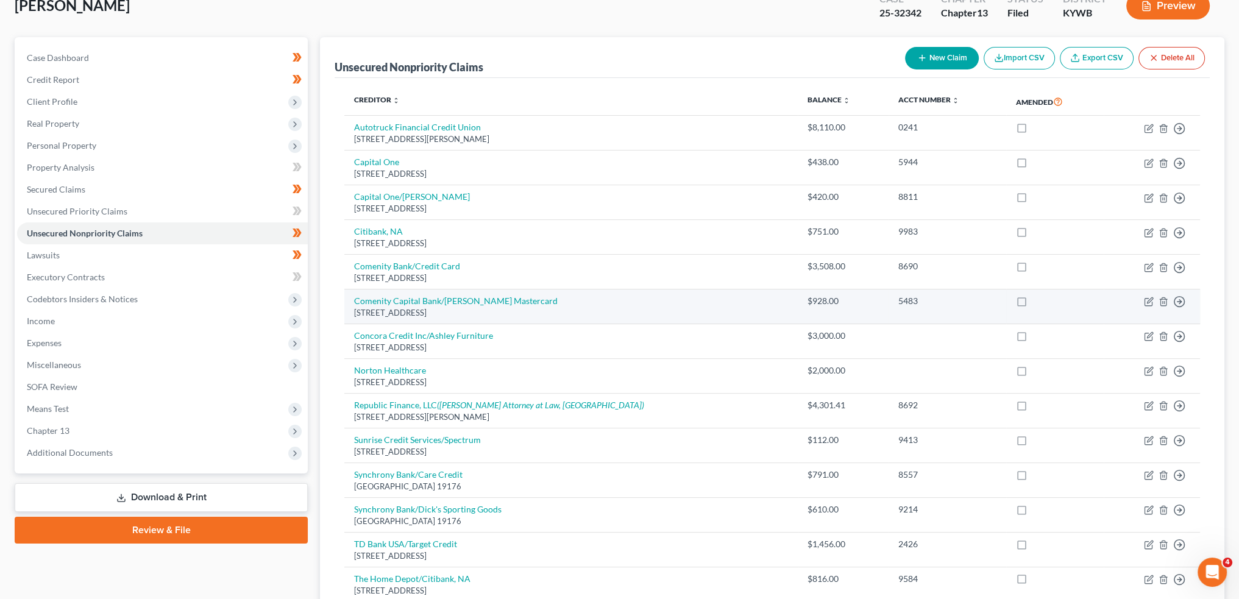
scroll to position [101, 0]
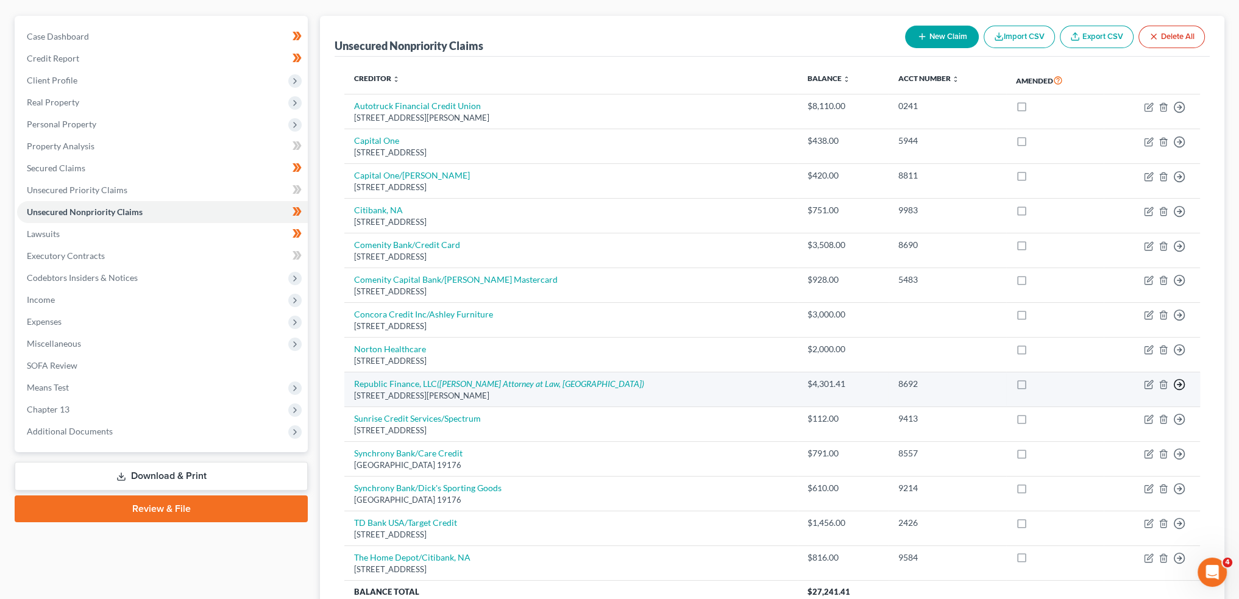
click at [1177, 380] on circle "button" at bounding box center [1179, 385] width 10 height 10
click at [1141, 390] on link "Move to D" at bounding box center [1123, 394] width 102 height 21
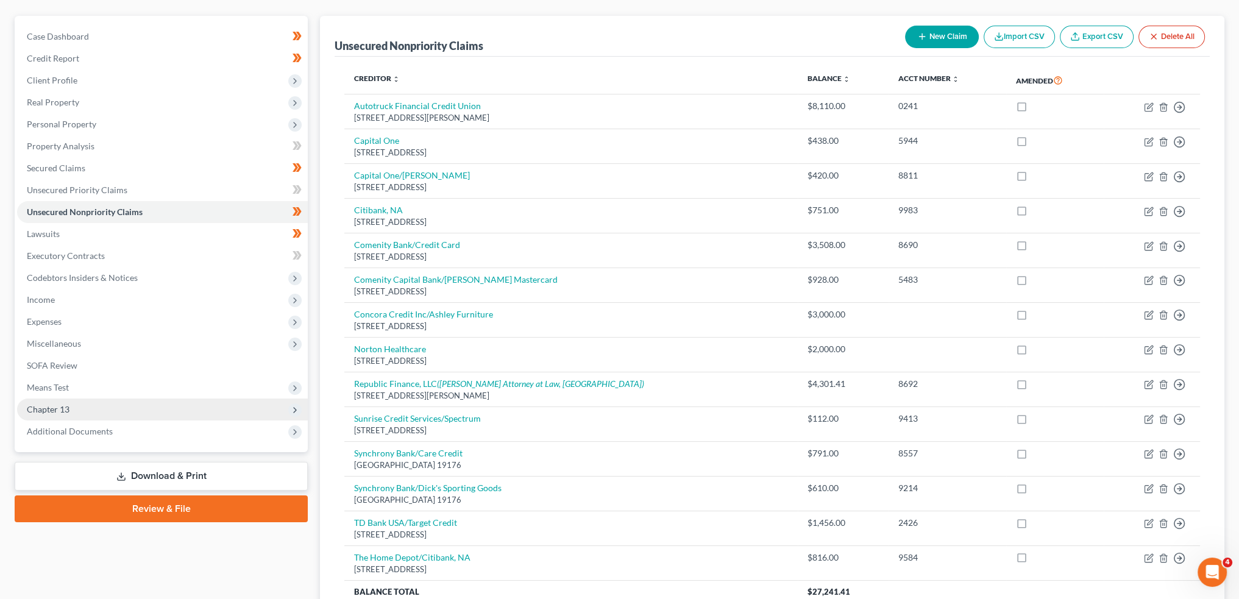
click at [140, 414] on span "Chapter 13" at bounding box center [162, 409] width 291 height 22
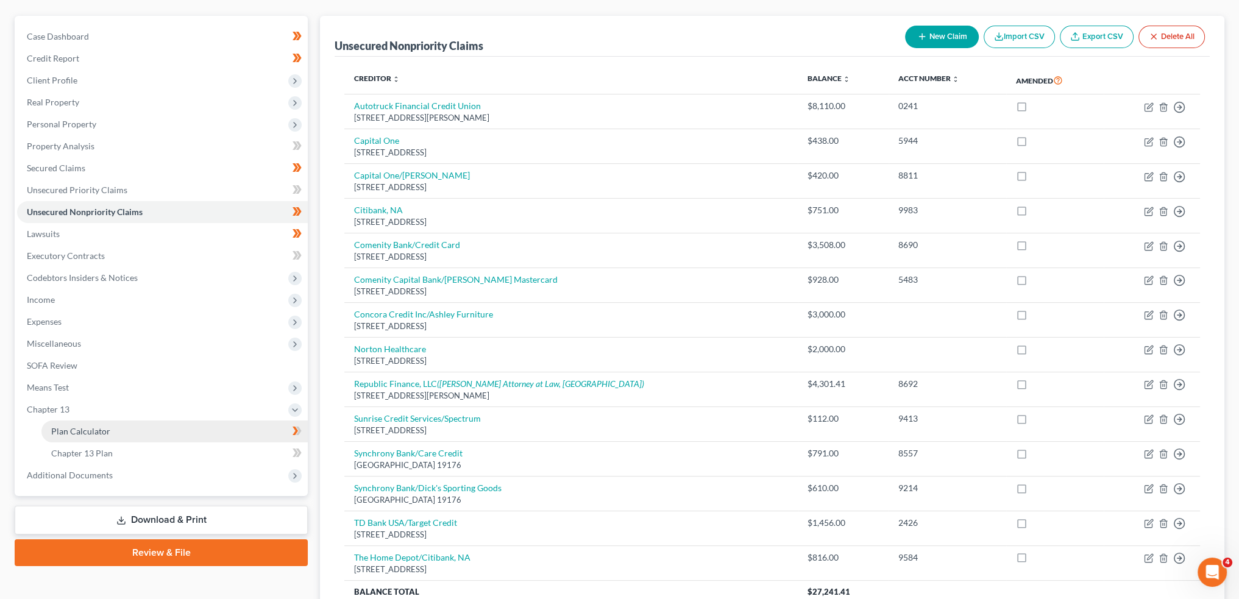
click at [137, 428] on link "Plan Calculator" at bounding box center [174, 431] width 266 height 22
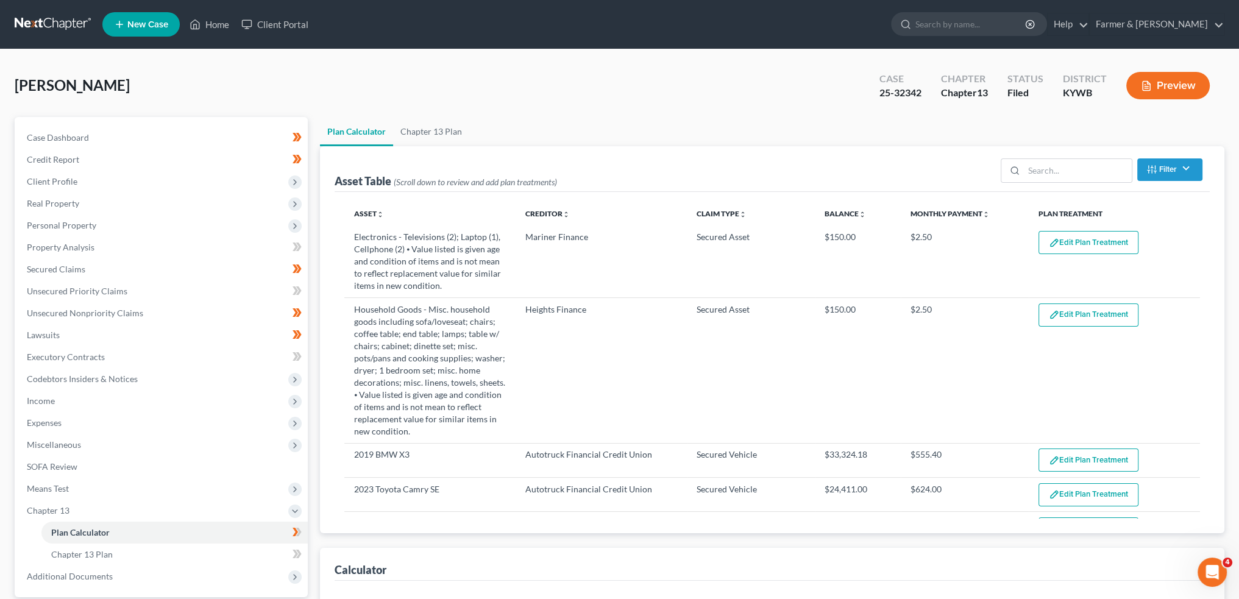
select select "59"
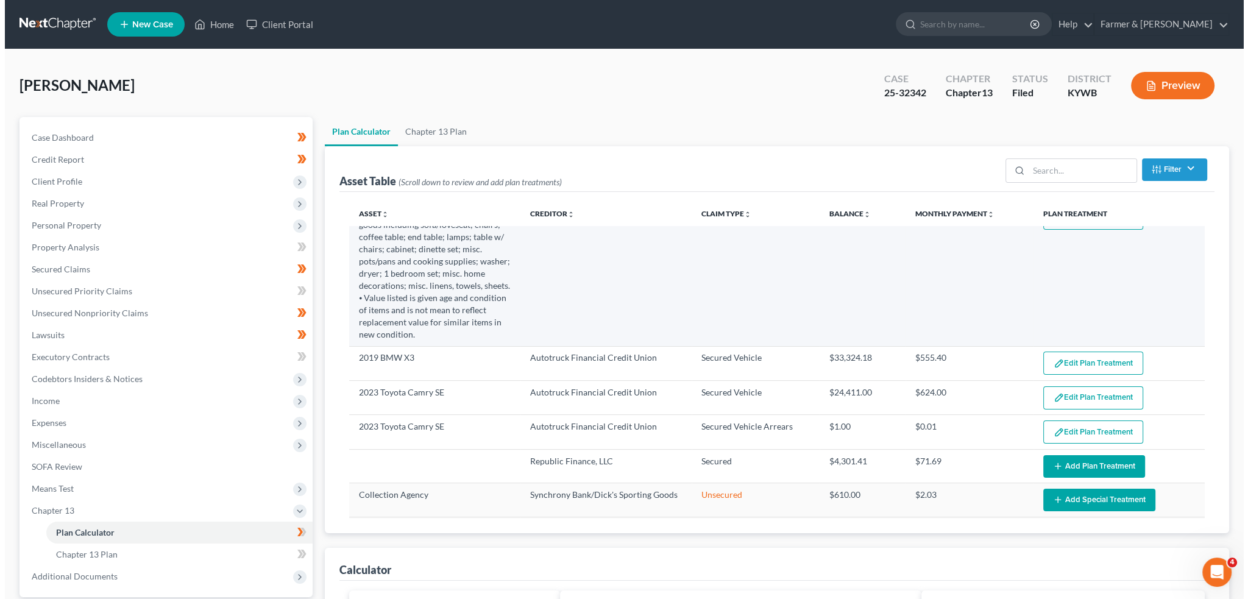
scroll to position [203, 0]
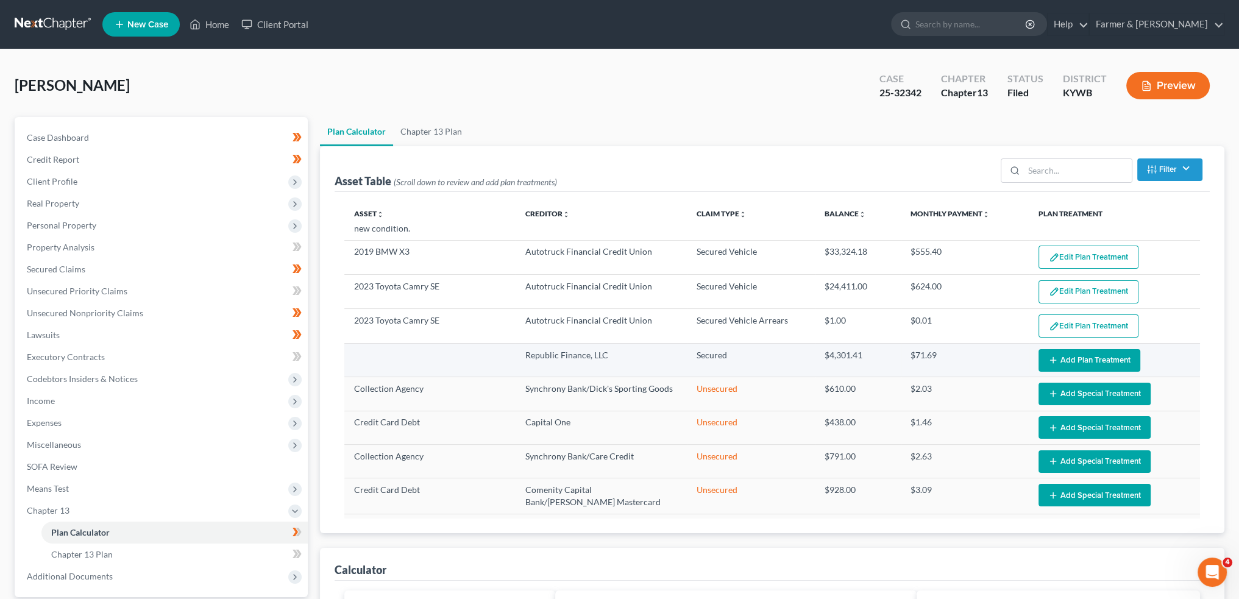
click at [1038, 349] on button "Add Plan Treatment" at bounding box center [1089, 360] width 102 height 23
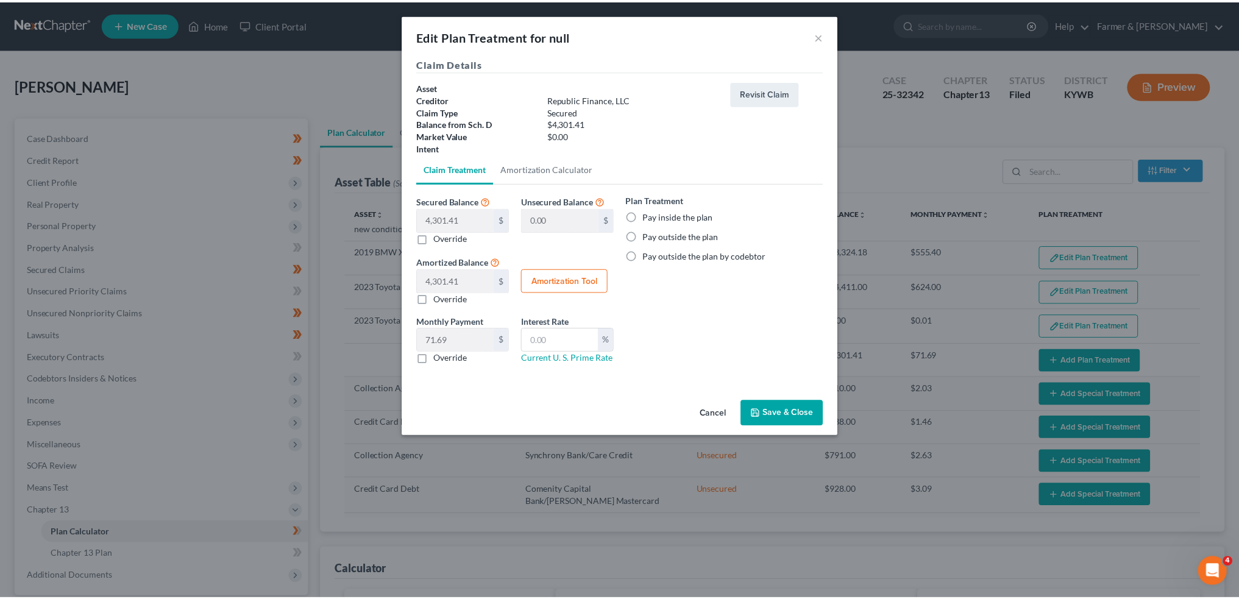
scroll to position [0, 0]
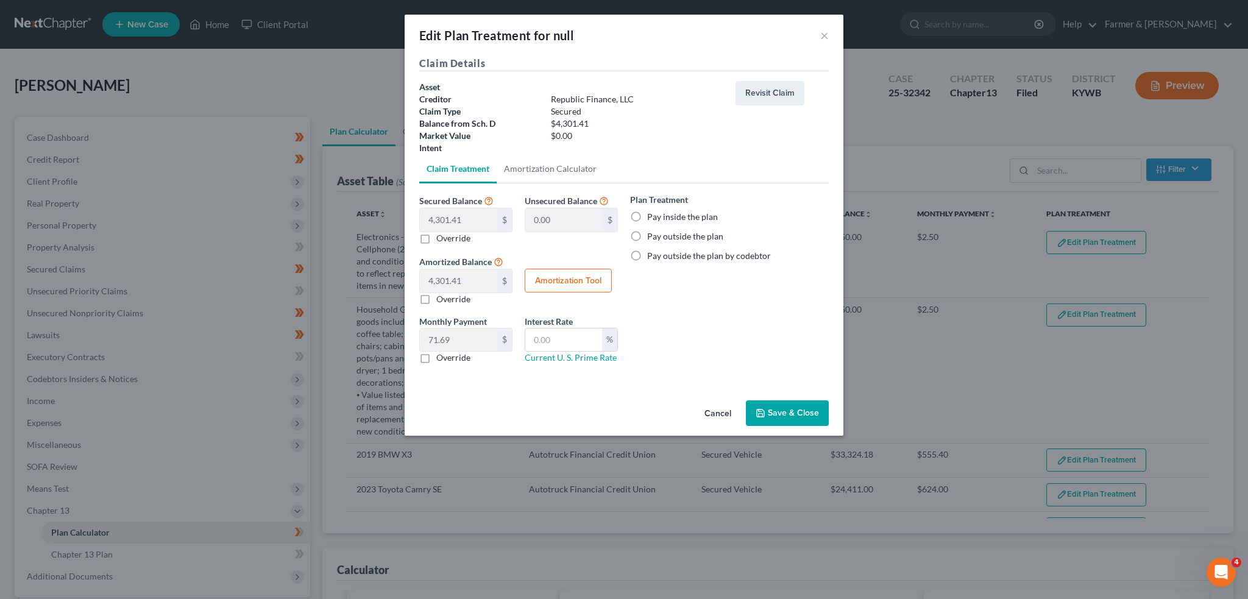
click at [436, 238] on label "Override" at bounding box center [453, 238] width 34 height 12
click at [441, 238] on input "Override" at bounding box center [445, 236] width 8 height 8
checkbox input "true"
click at [450, 219] on input "text" at bounding box center [458, 219] width 77 height 23
type input "18"
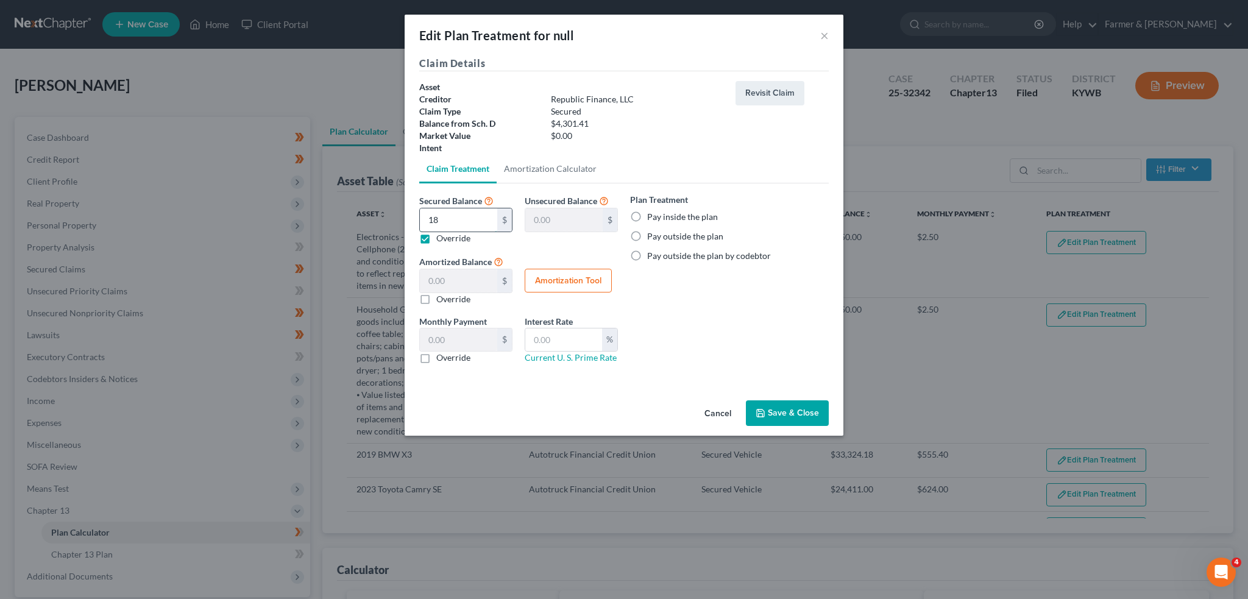
type input "4,283.41"
type input "18.00"
type input "0.30"
type input "180"
type input "4,121.41"
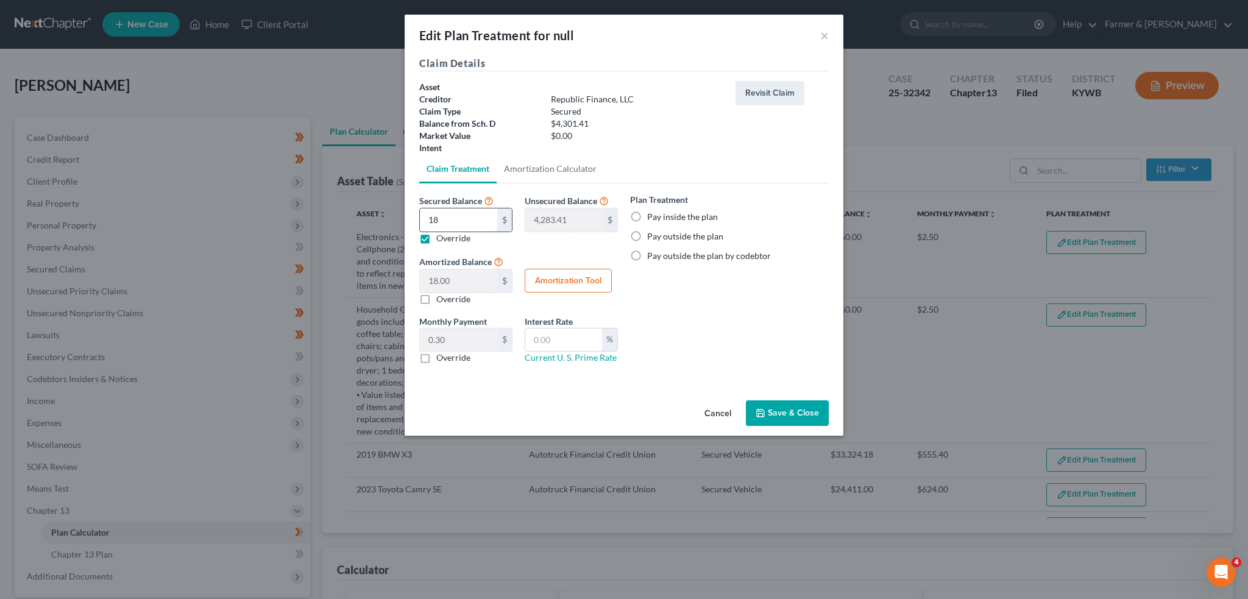
type input "180.00"
type input "3.00"
type input "1800"
type input "2,501.41"
type input "1,800.00"
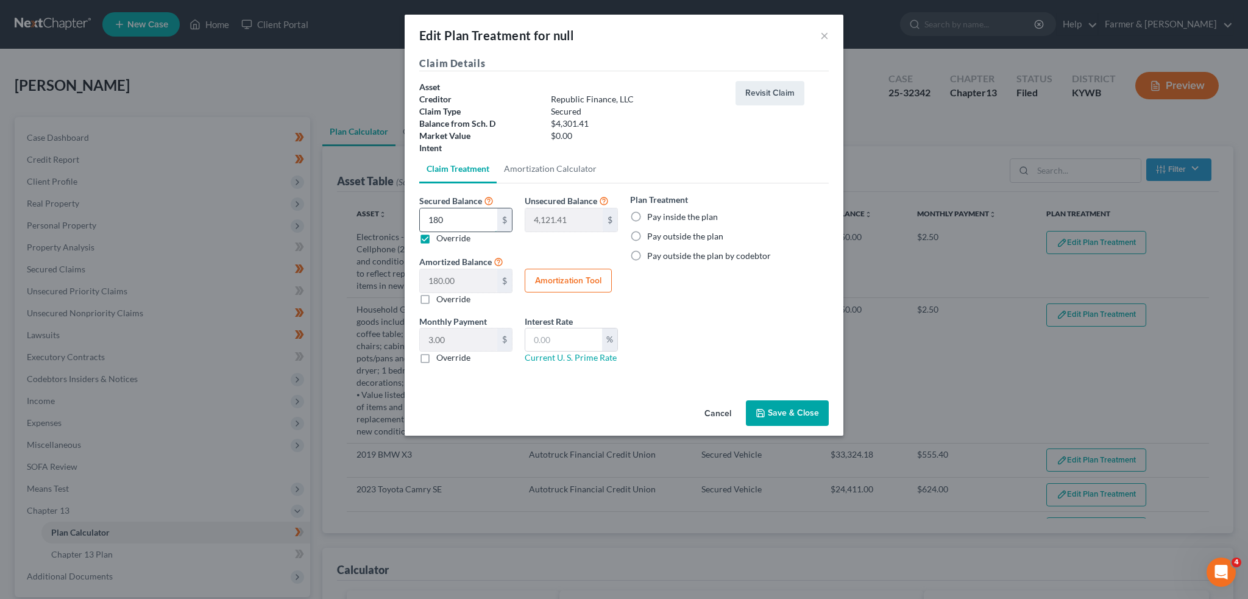
type input "30.00"
type input "1,800.00"
click at [647, 213] on label "Pay inside the plan" at bounding box center [682, 217] width 71 height 12
click at [652, 213] on input "Pay inside the plan" at bounding box center [656, 215] width 8 height 8
radio input "true"
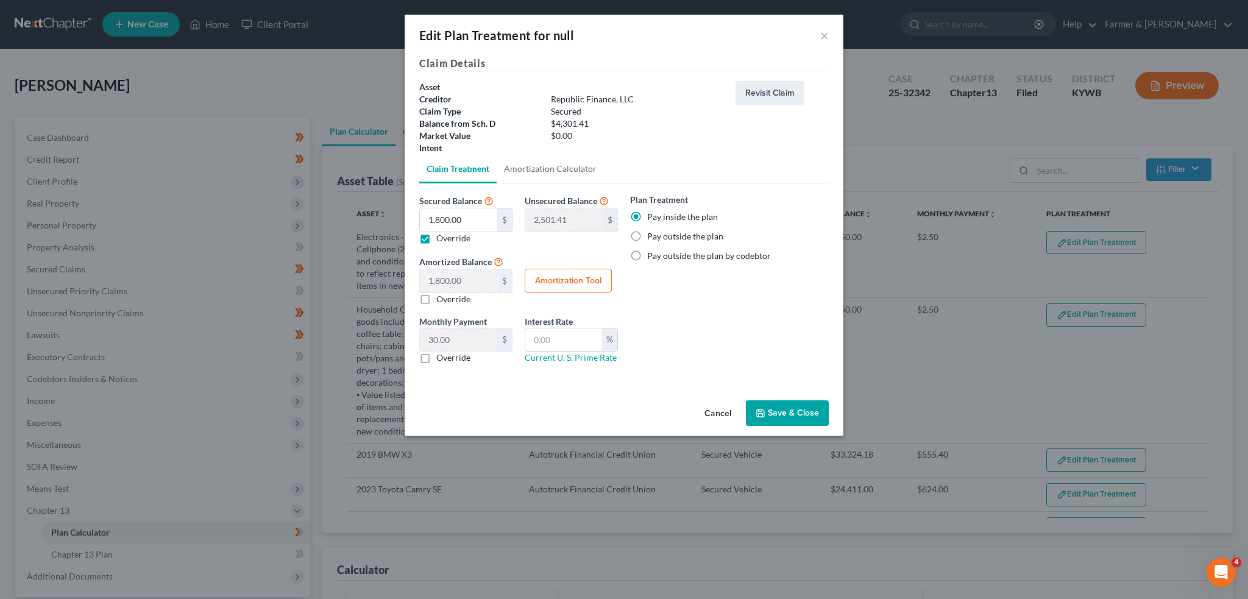
click at [780, 414] on button "Save & Close" at bounding box center [787, 413] width 83 height 26
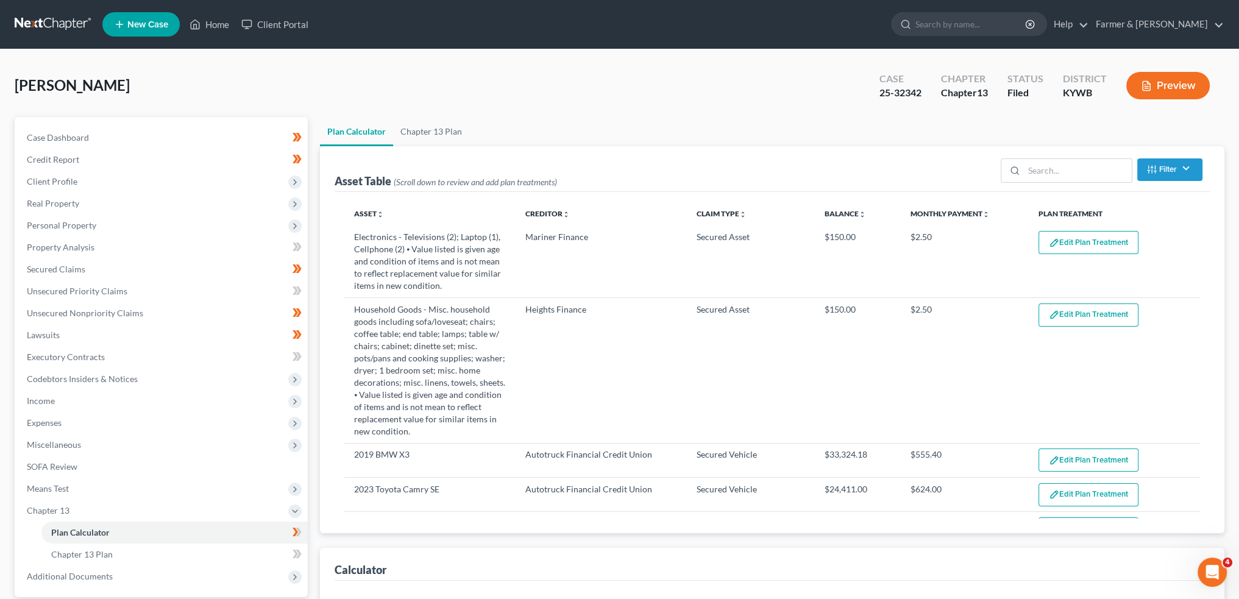
select select "59"
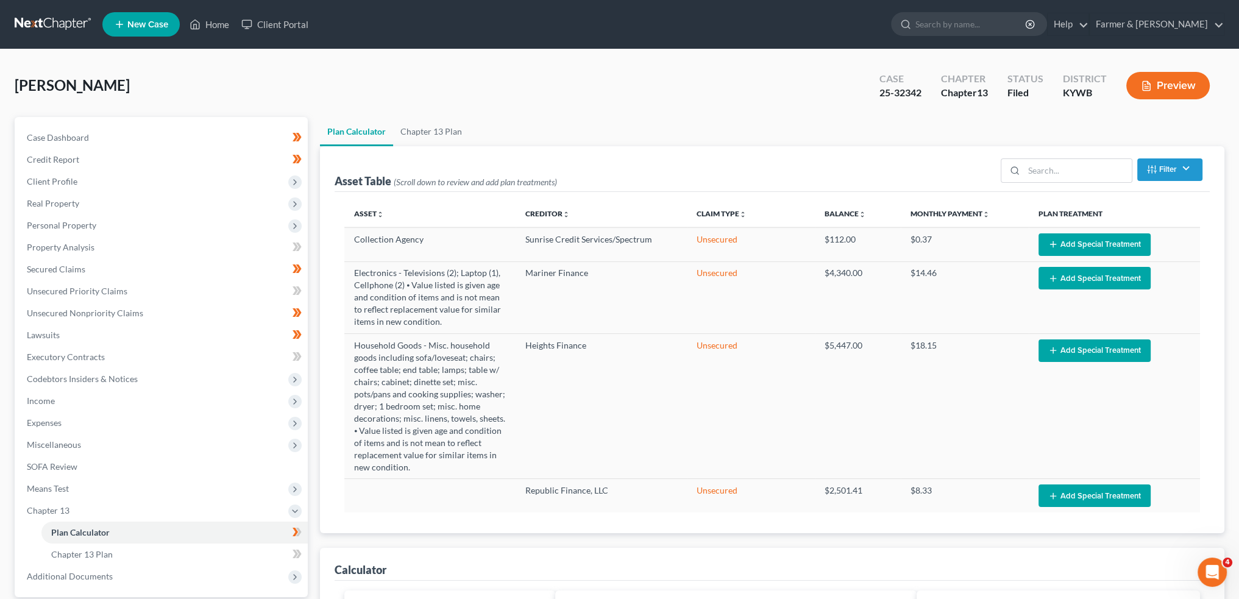
scroll to position [305, 0]
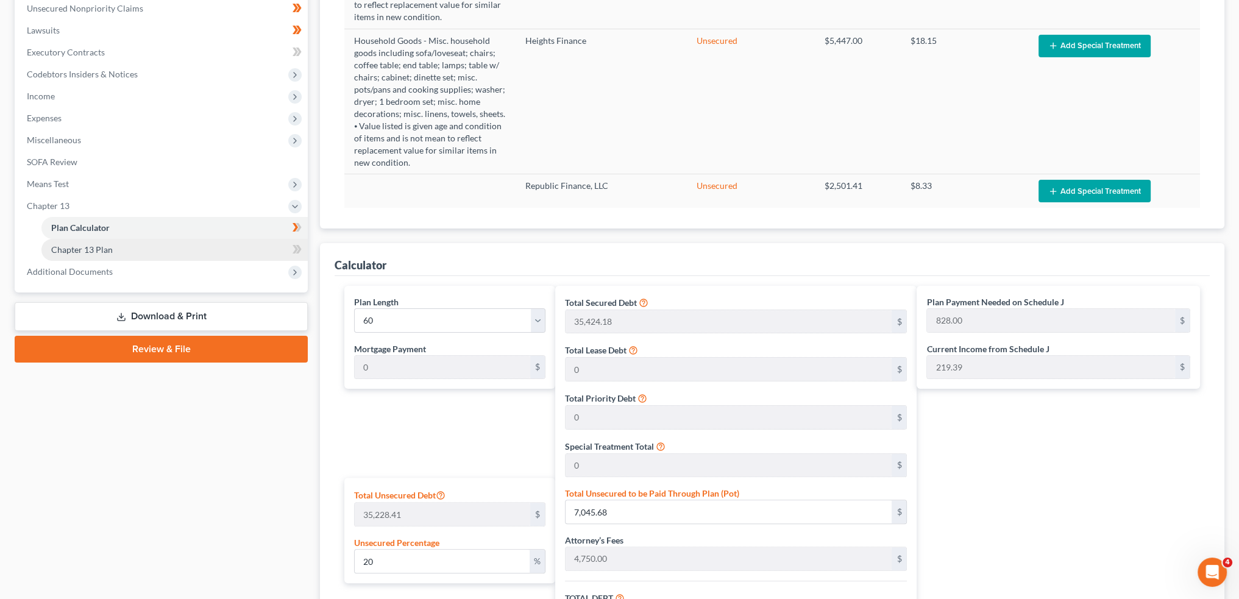
click at [90, 254] on span "Chapter 13 Plan" at bounding box center [82, 249] width 62 height 10
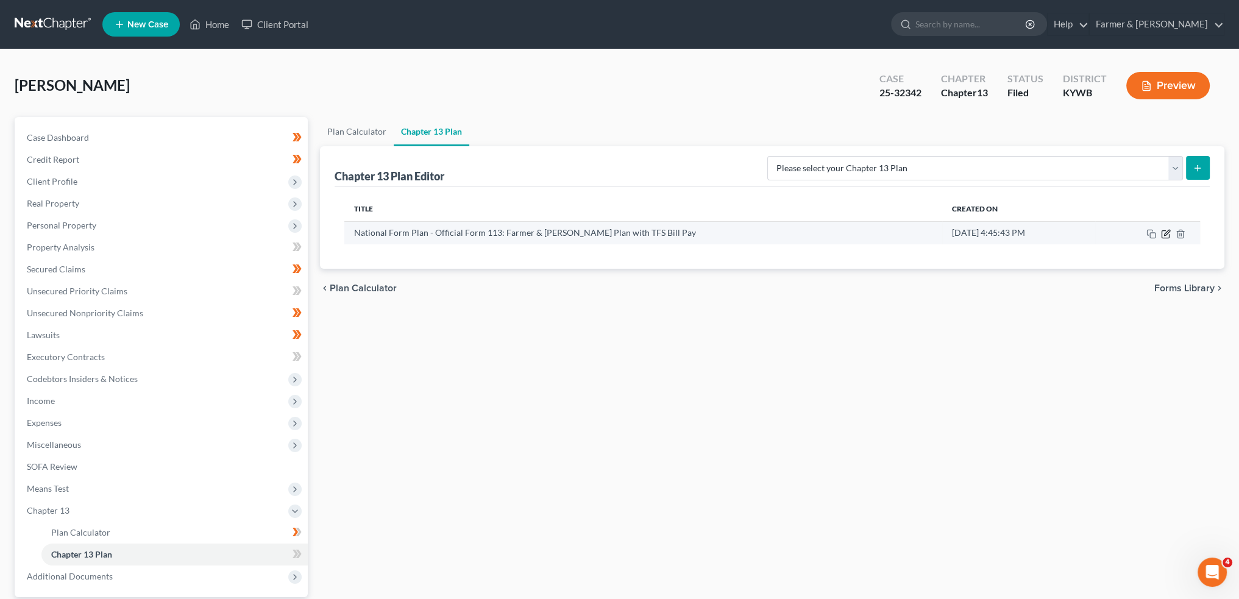
click at [1163, 233] on icon "button" at bounding box center [1166, 234] width 10 height 10
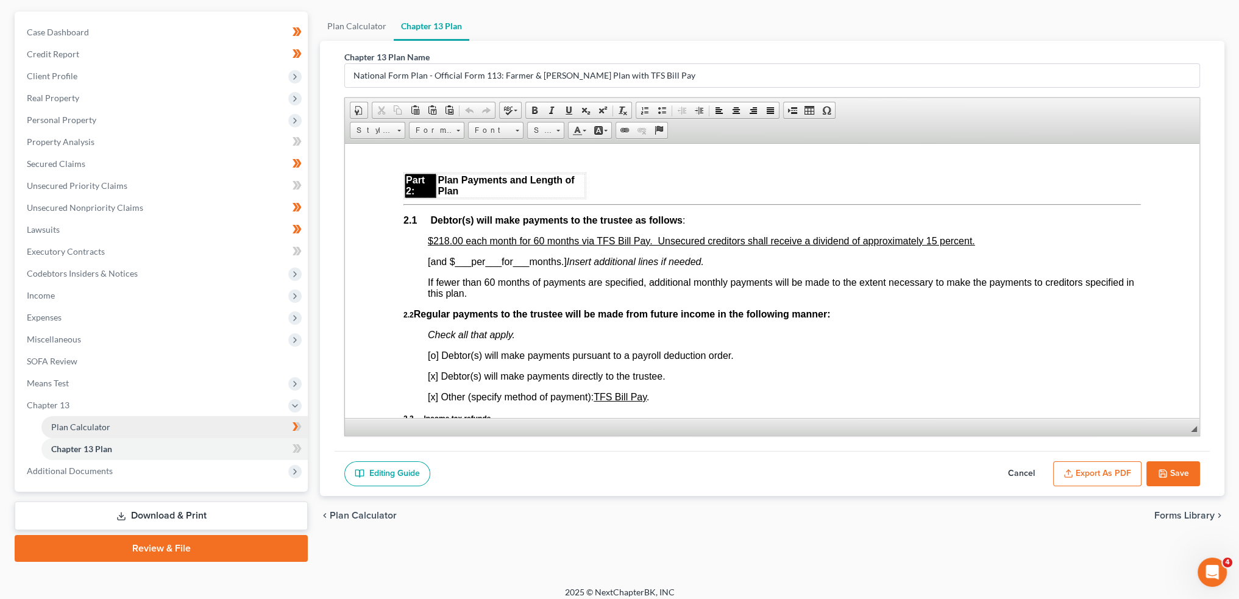
scroll to position [113, 0]
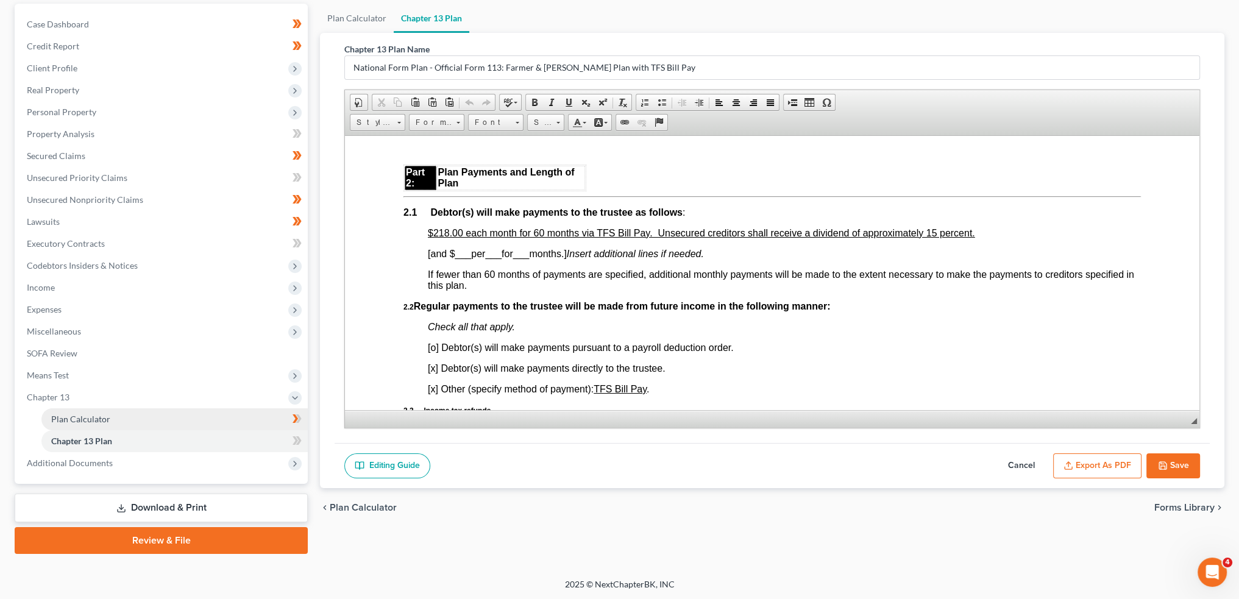
click at [112, 420] on link "Plan Calculator" at bounding box center [174, 419] width 266 height 22
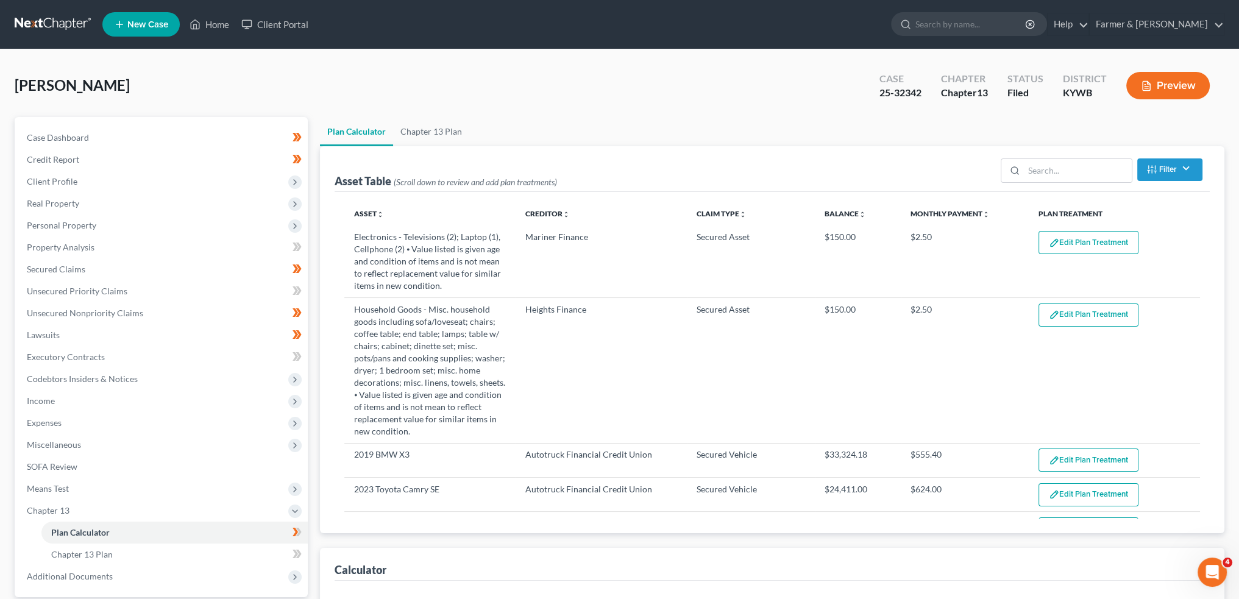
select select "59"
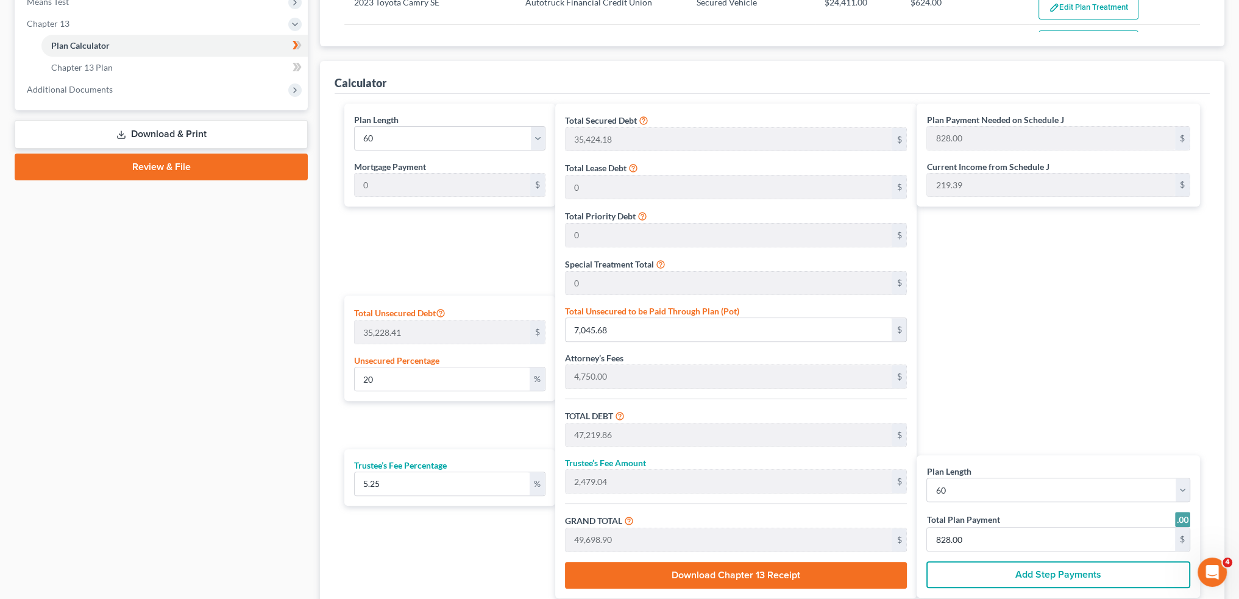
scroll to position [508, 0]
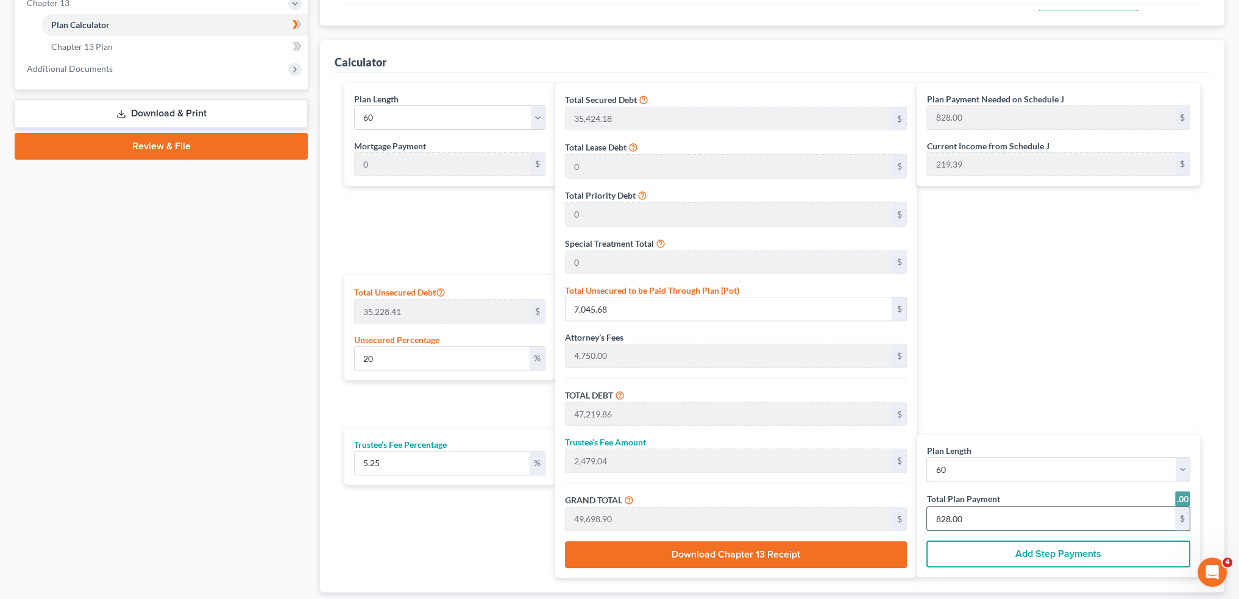
click at [986, 521] on input "828.00" at bounding box center [1051, 518] width 248 height 23
type input "8"
type input "0"
type input "456.05"
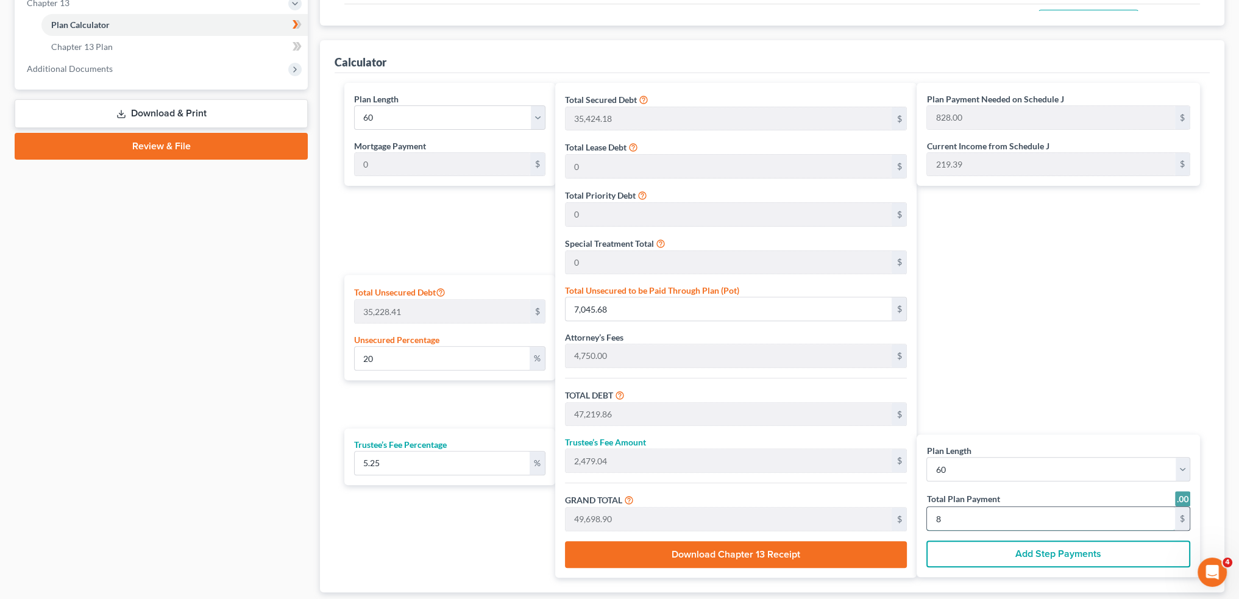
type input "23.94"
type input "480.00"
type input "82"
type input "4,674.58"
type input "245.41"
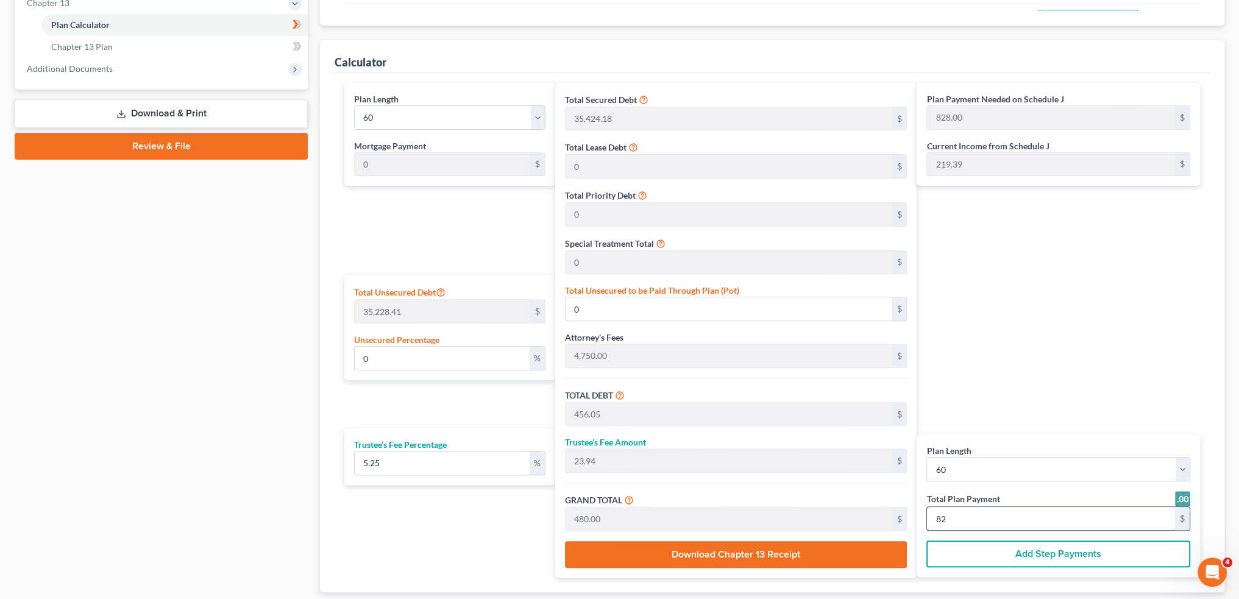
type input "4,920.00"
type input "19.46"
type input "6,856.69"
type input "47,030.87"
type input "2,469.12"
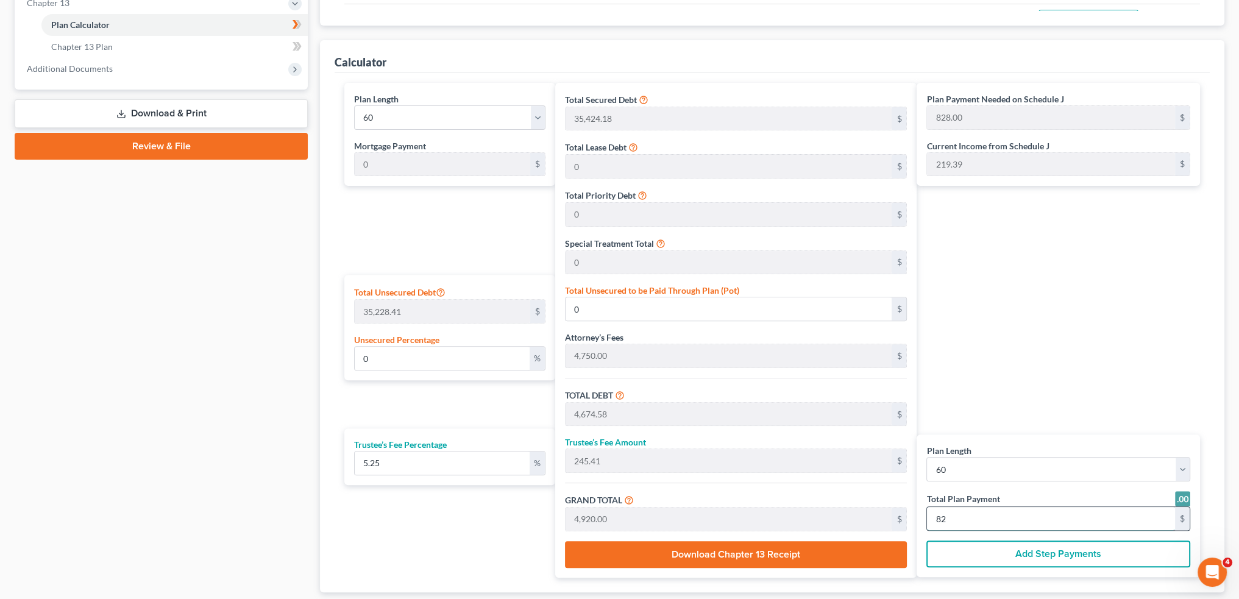
type input "49,500.00"
type input "82"
type input "0"
type input "4,674.58"
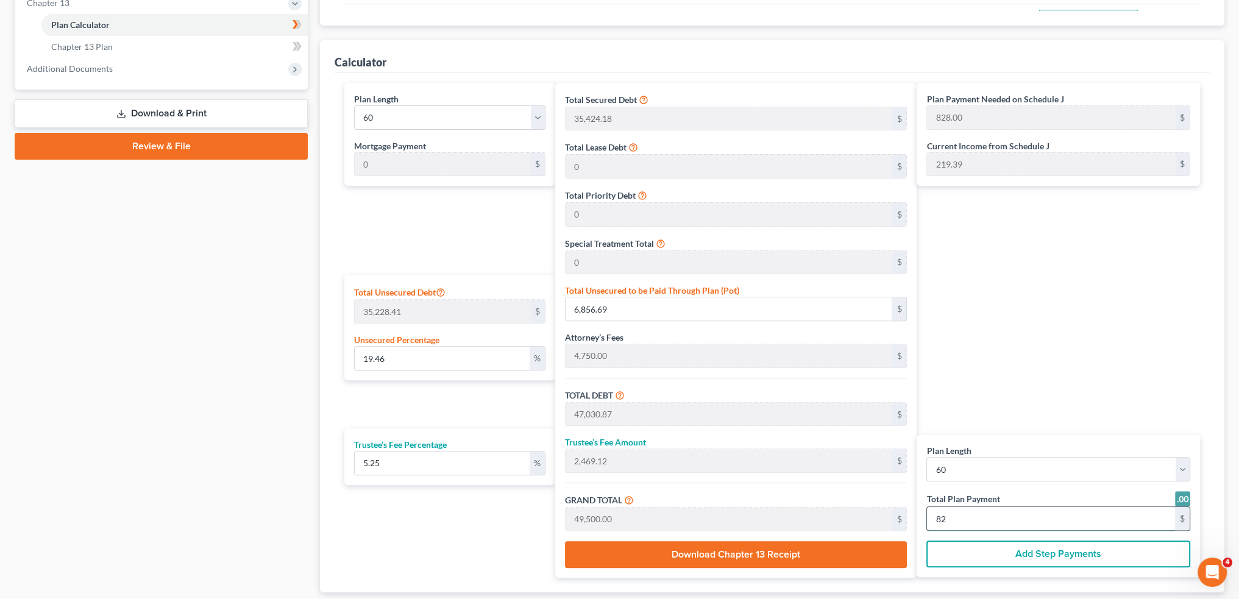
type input "245.41"
type input "4,920.00"
type input "8220"
type input "1216.13"
type input "428,424.39"
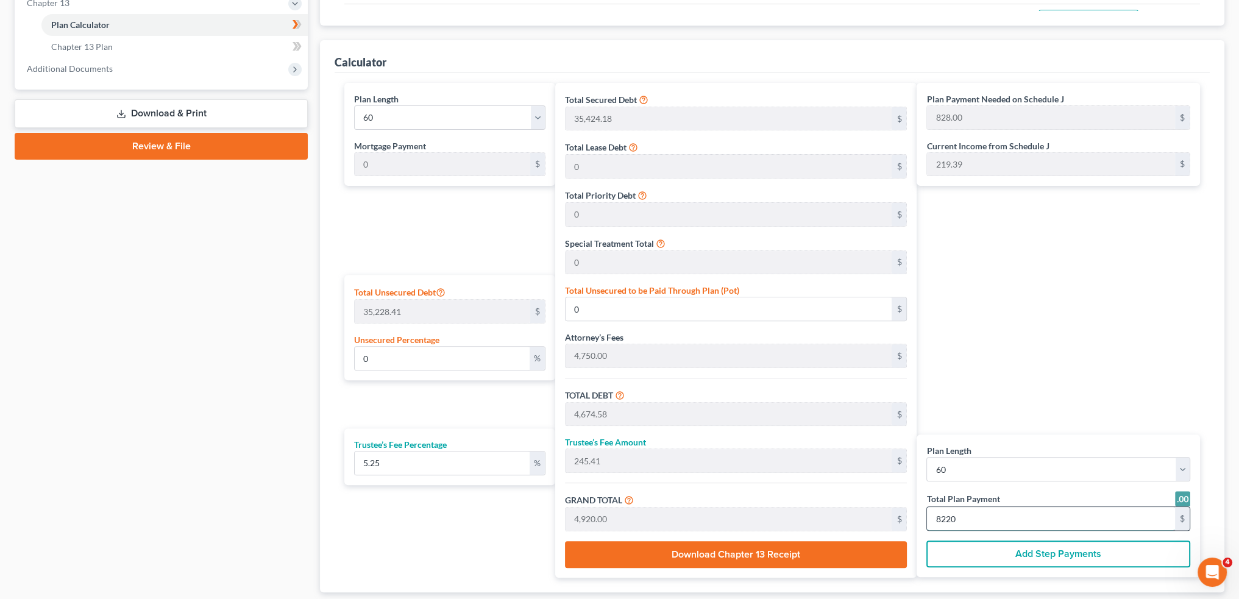
type input "468,598.57"
type input "24,601.42"
type input "493,200.00"
type input "8,220"
type input "18.98"
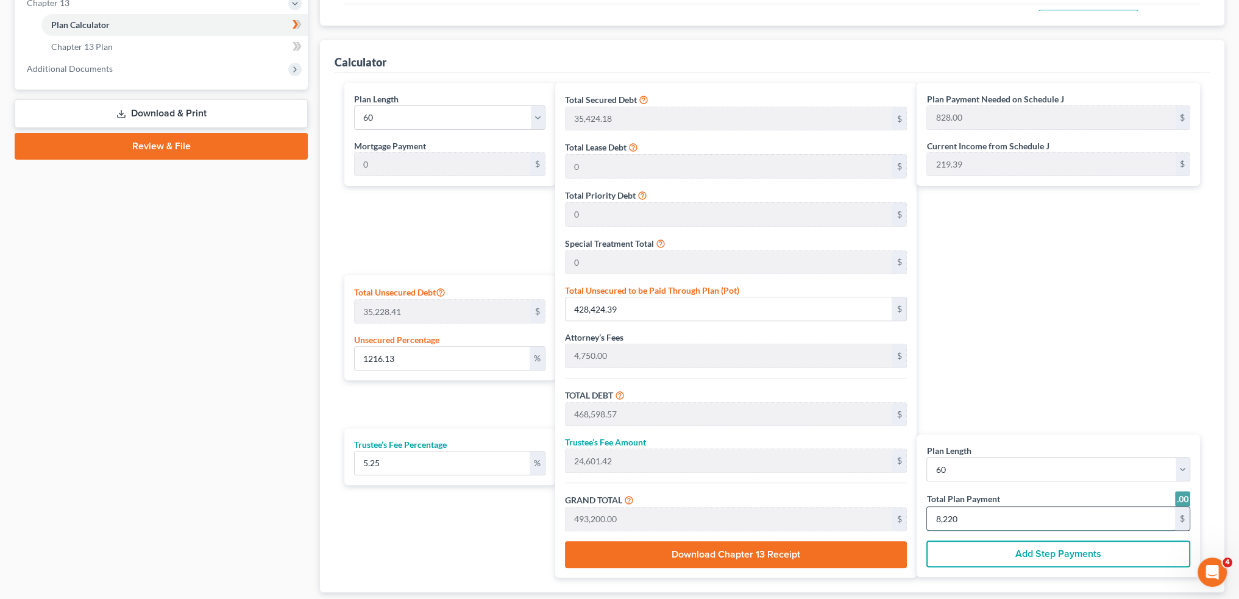
type input "6,685.67"
type input "46,859.85"
type input "2,460.14"
type input "49,320.00"
type input "822"
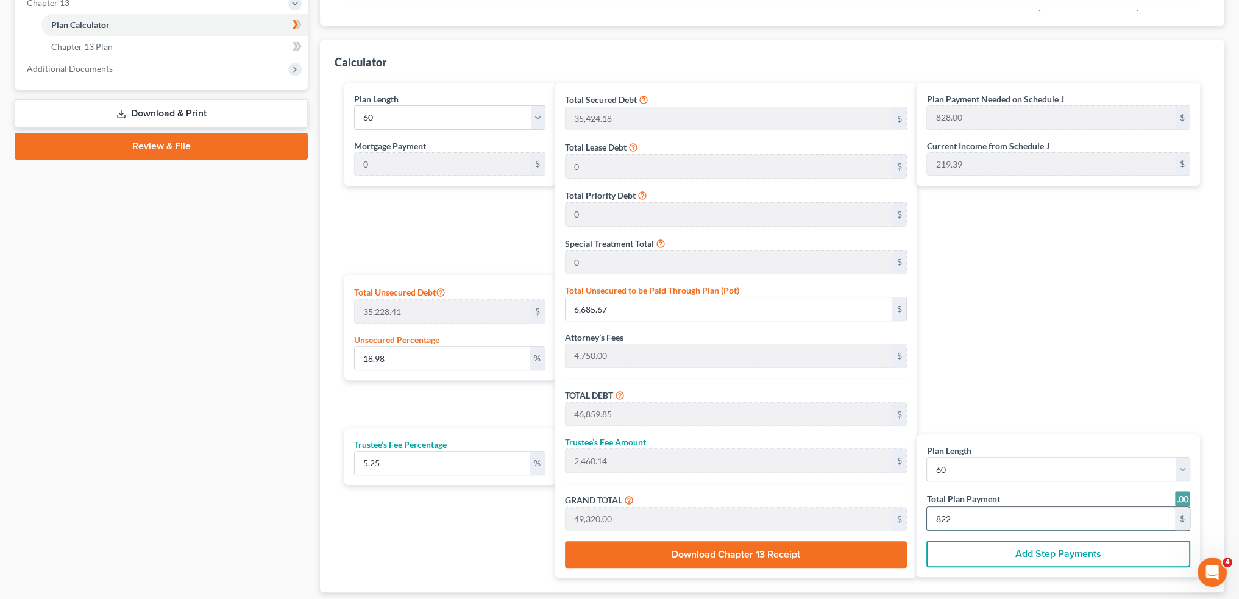
type input "0"
type input "4,674.58"
type input "245.41"
type input "4,920.00"
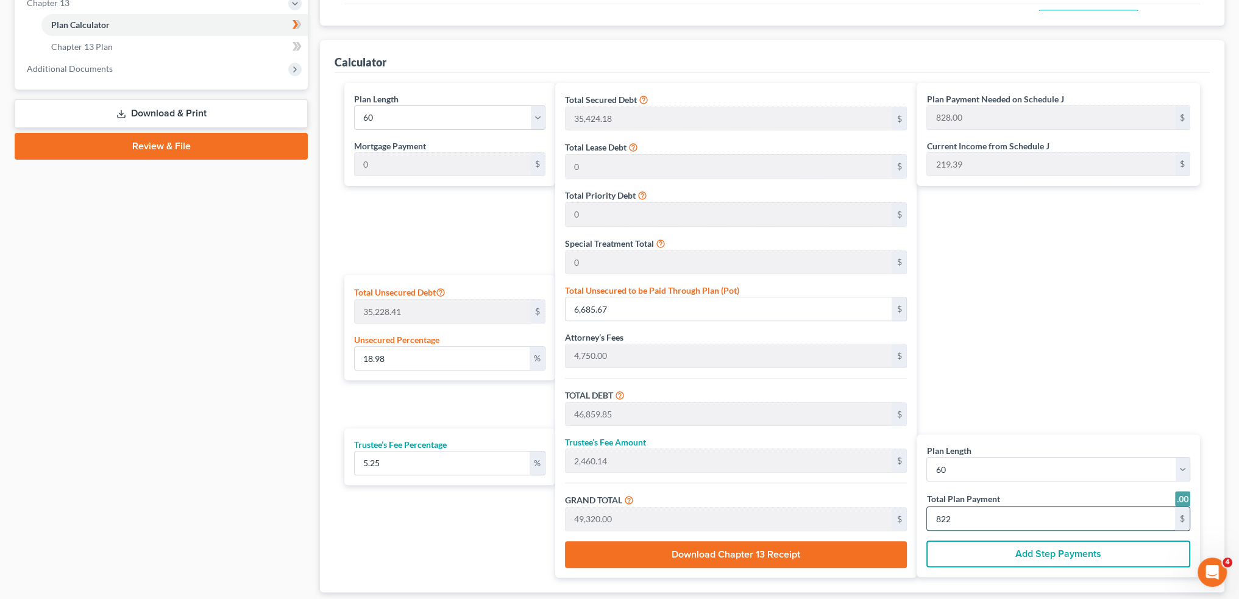
type input "82"
type input "18.65"
type input "6,571.66"
type input "46,745.84"
type input "2,454.15"
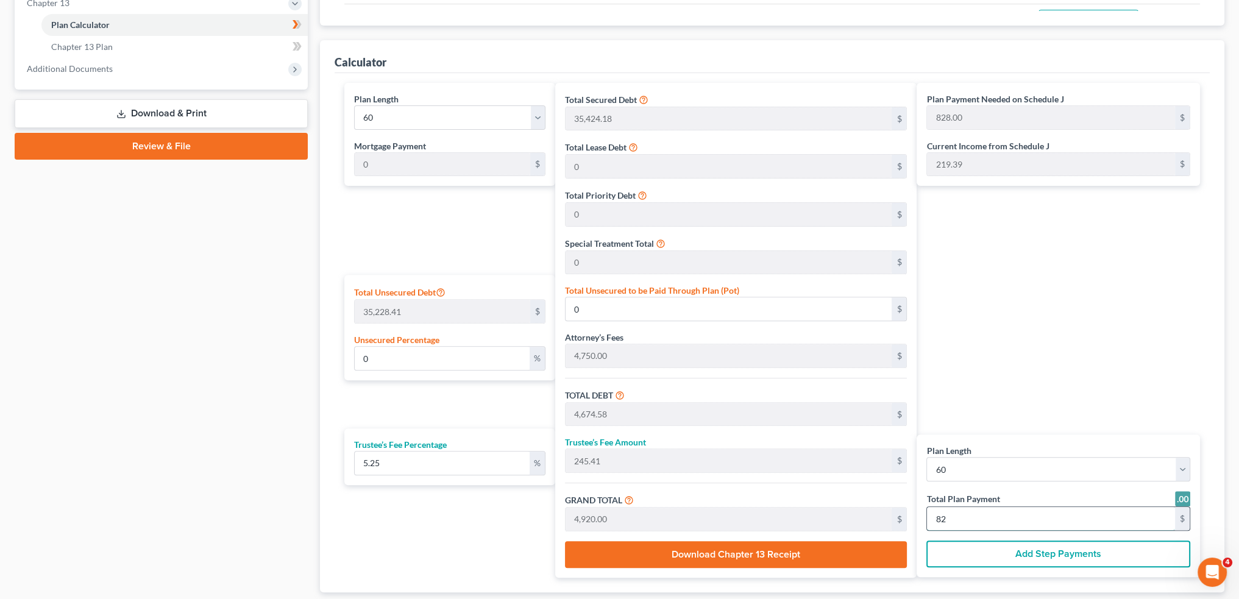
type input "49,200.00"
type input "820"
click at [993, 250] on div "Plan Payment Needed on Schedule J 828.00 $ Current Income from Schedule J 219.3…" at bounding box center [1060, 330] width 289 height 495
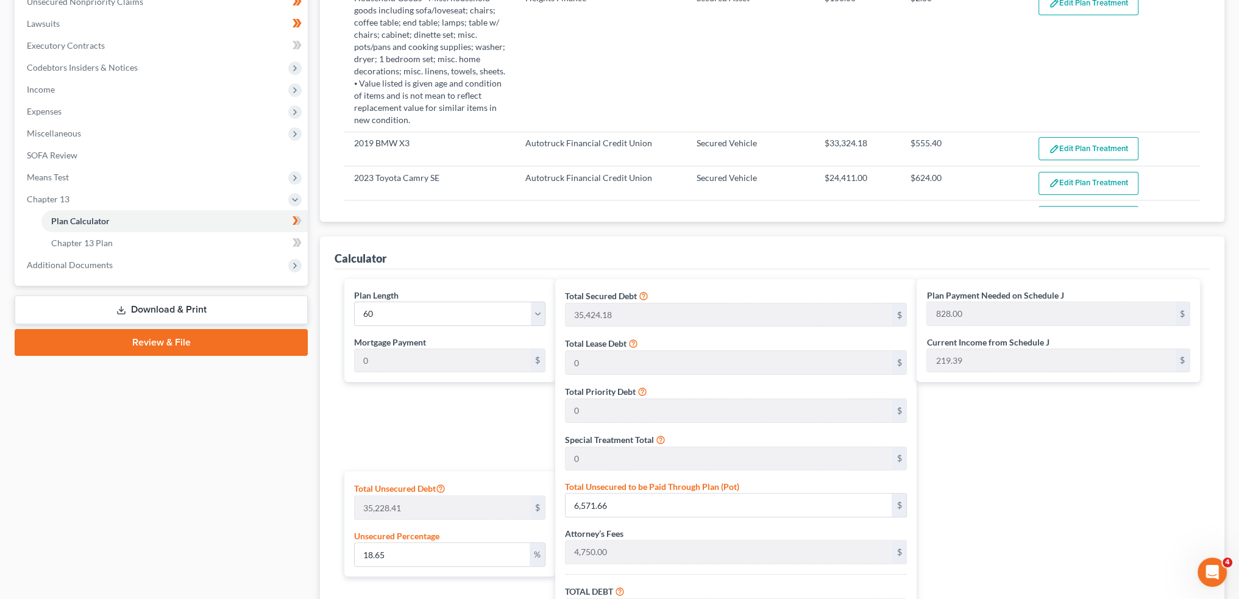
scroll to position [101, 0]
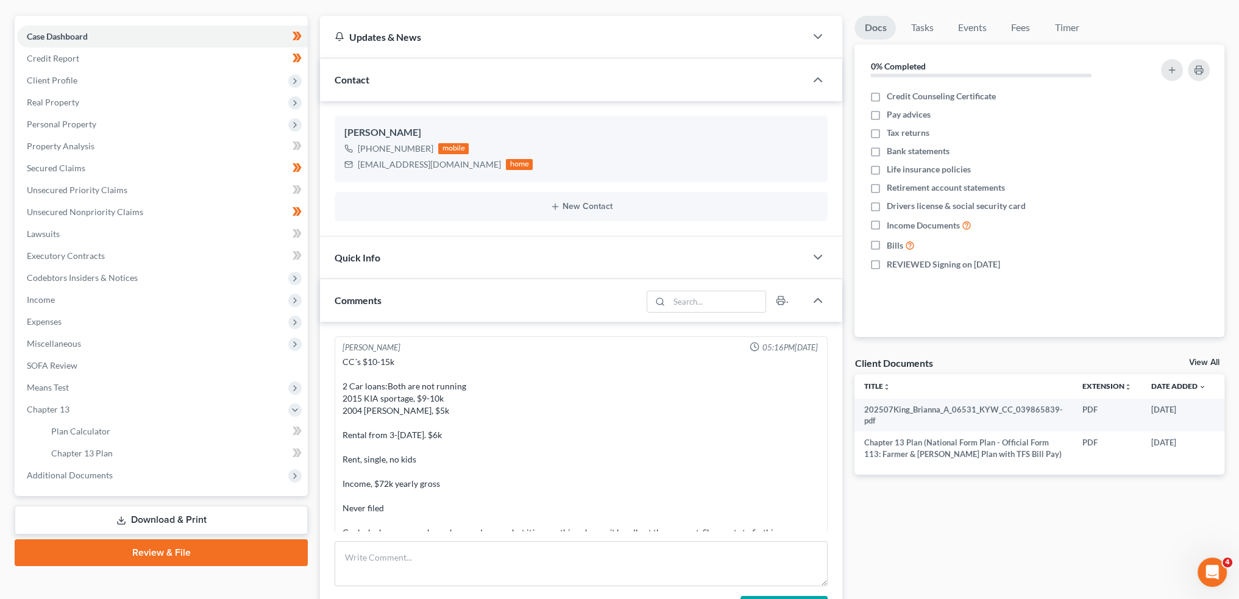
scroll to position [119, 0]
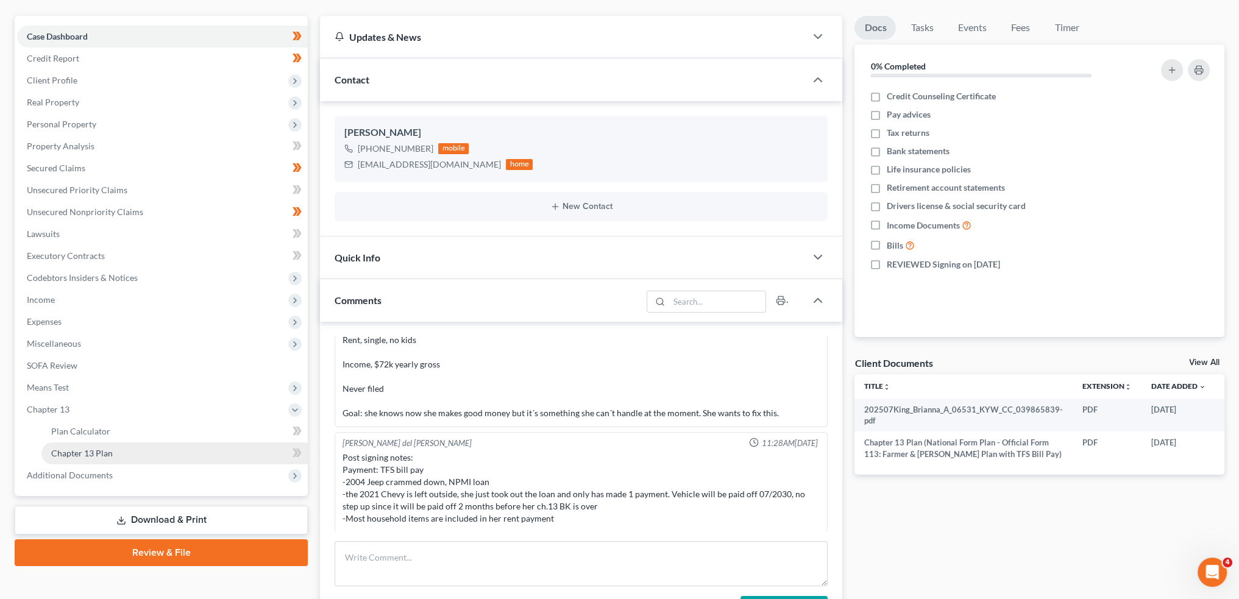
click at [91, 454] on span "Chapter 13 Plan" at bounding box center [82, 453] width 62 height 10
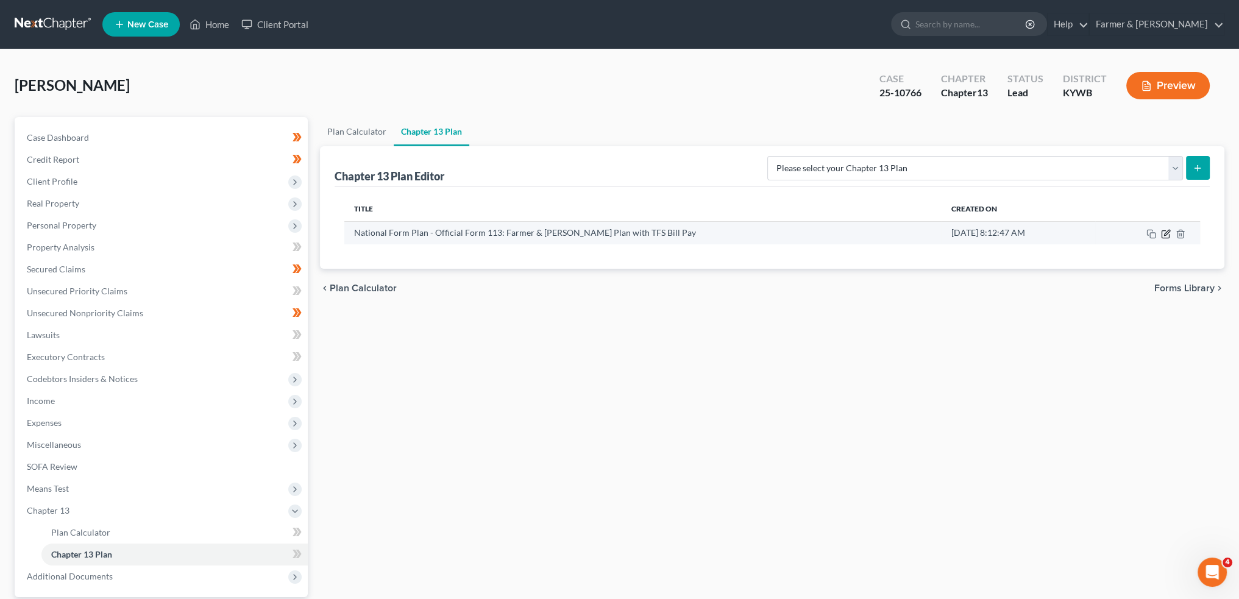
click at [1161, 234] on icon "button" at bounding box center [1164, 233] width 7 height 7
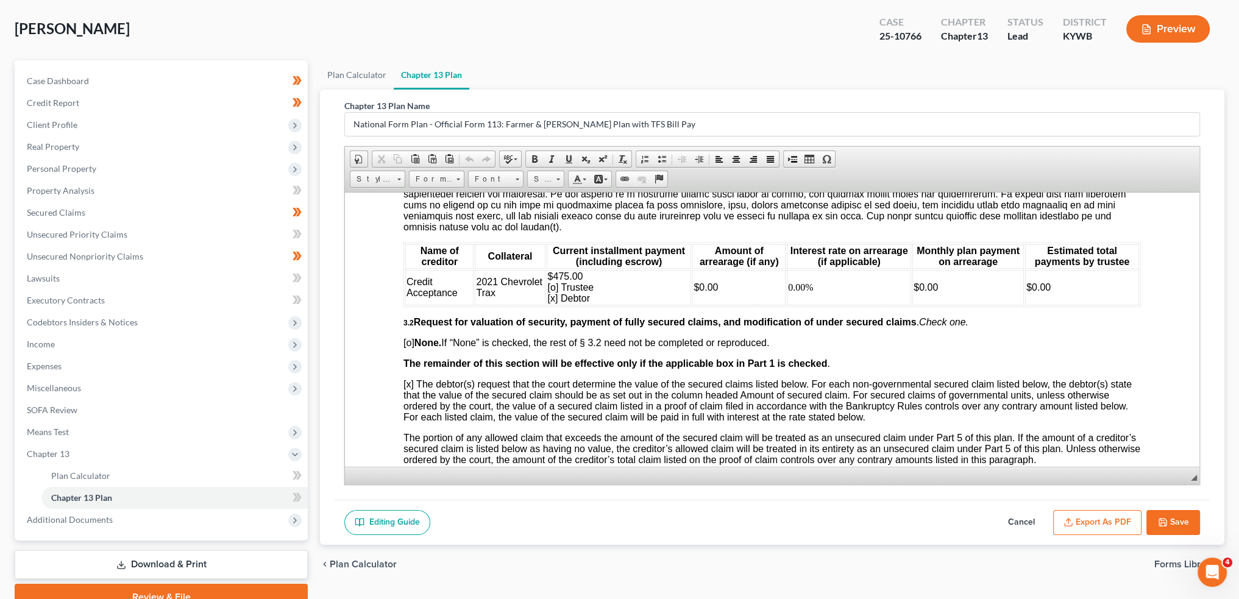
scroll to position [113, 0]
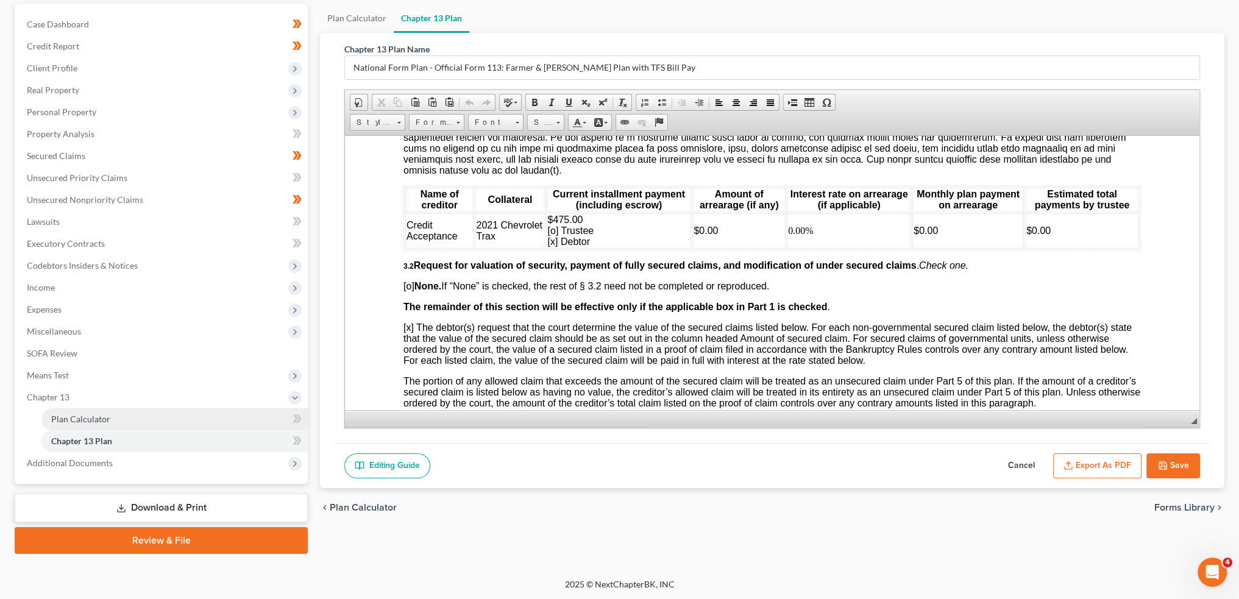
drag, startPoint x: 102, startPoint y: 467, endPoint x: 124, endPoint y: 424, distance: 48.8
click at [102, 467] on span "Additional Documents" at bounding box center [162, 463] width 291 height 22
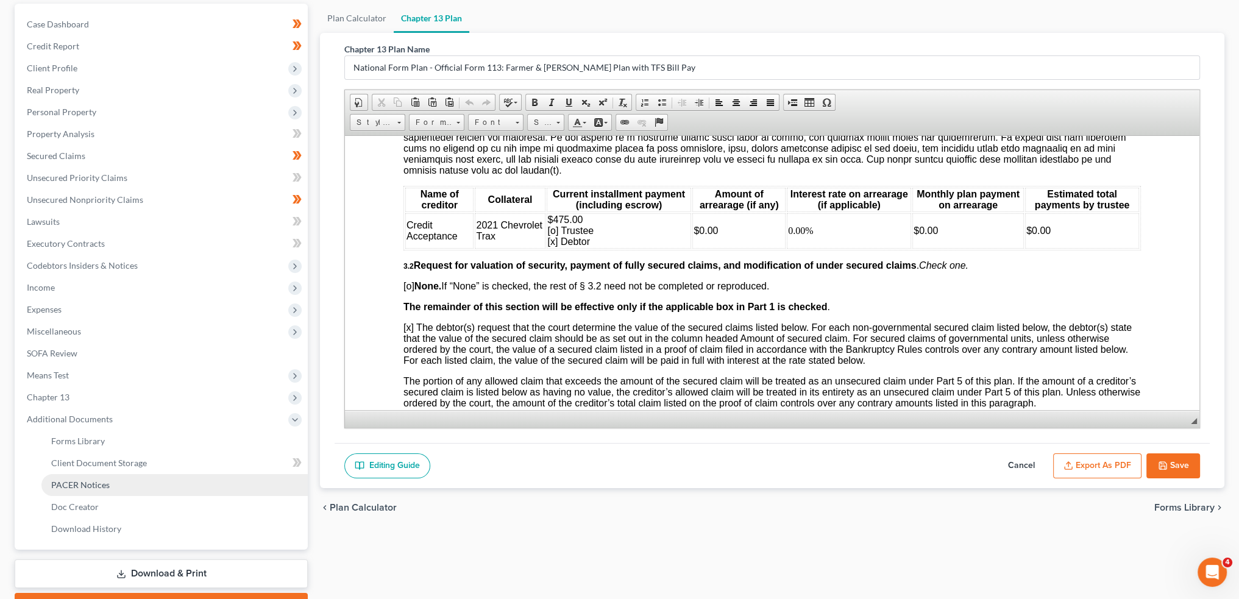
click at [119, 485] on link "PACER Notices" at bounding box center [174, 485] width 266 height 22
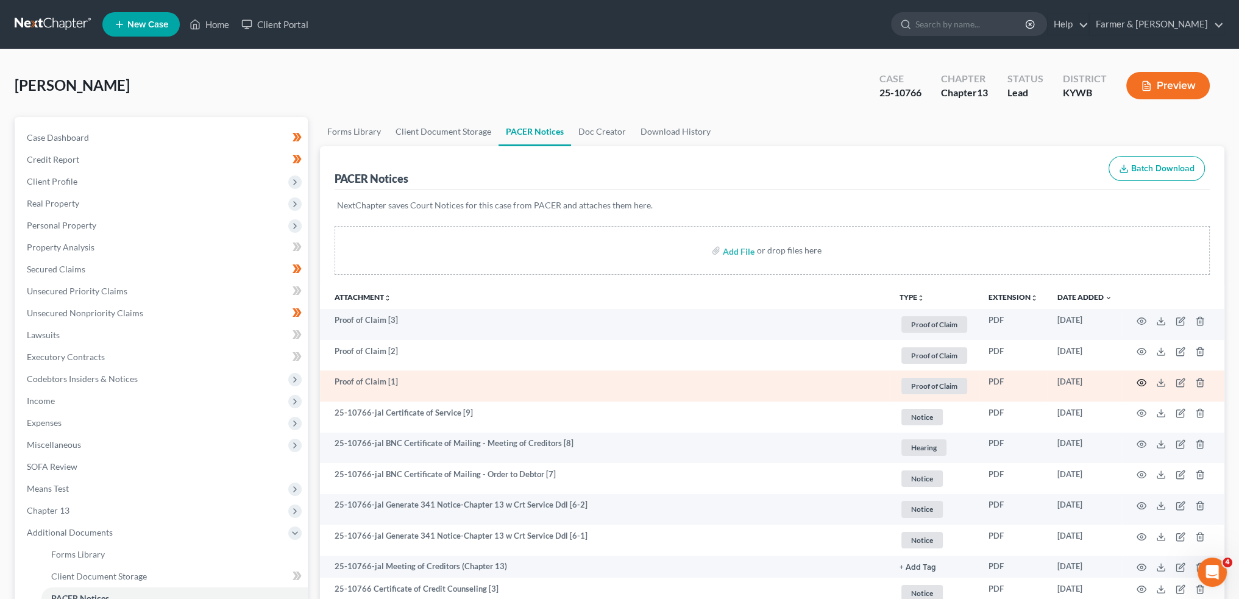
click at [1141, 381] on icon "button" at bounding box center [1141, 383] width 10 height 10
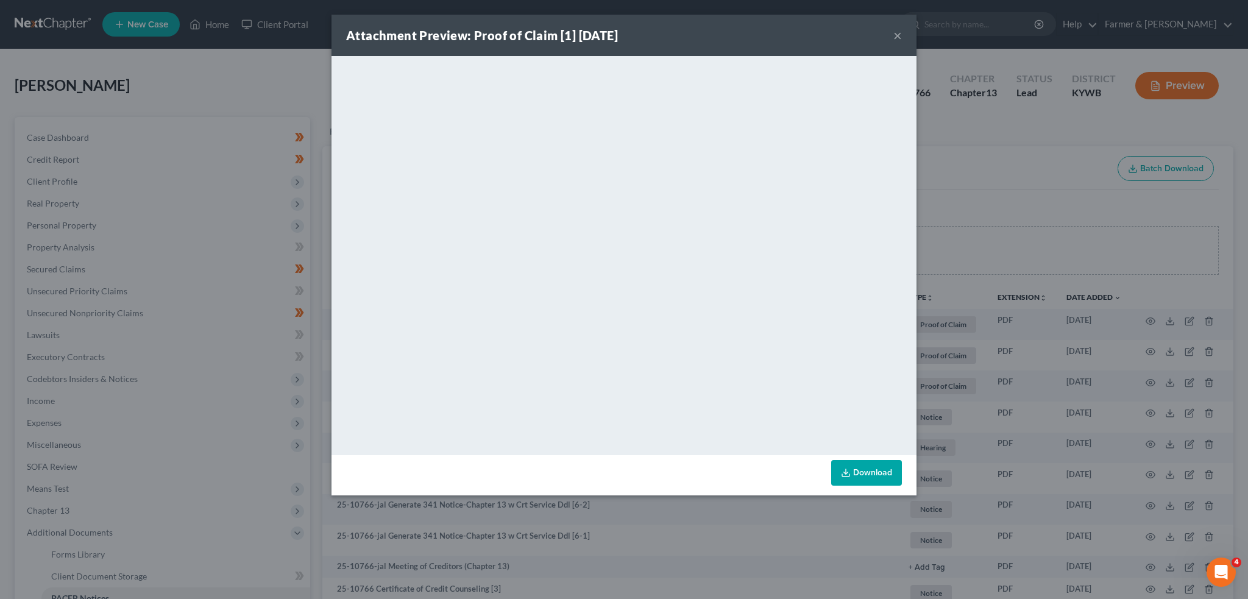
click at [897, 36] on button "×" at bounding box center [897, 35] width 9 height 15
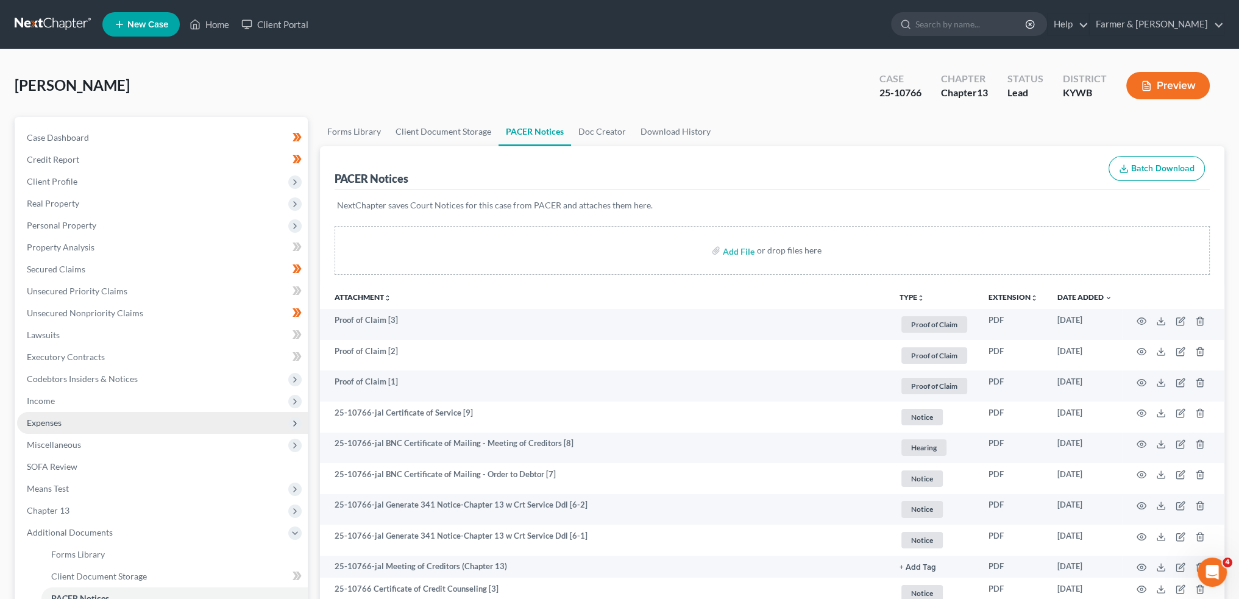
click at [140, 421] on span "Expenses" at bounding box center [162, 423] width 291 height 22
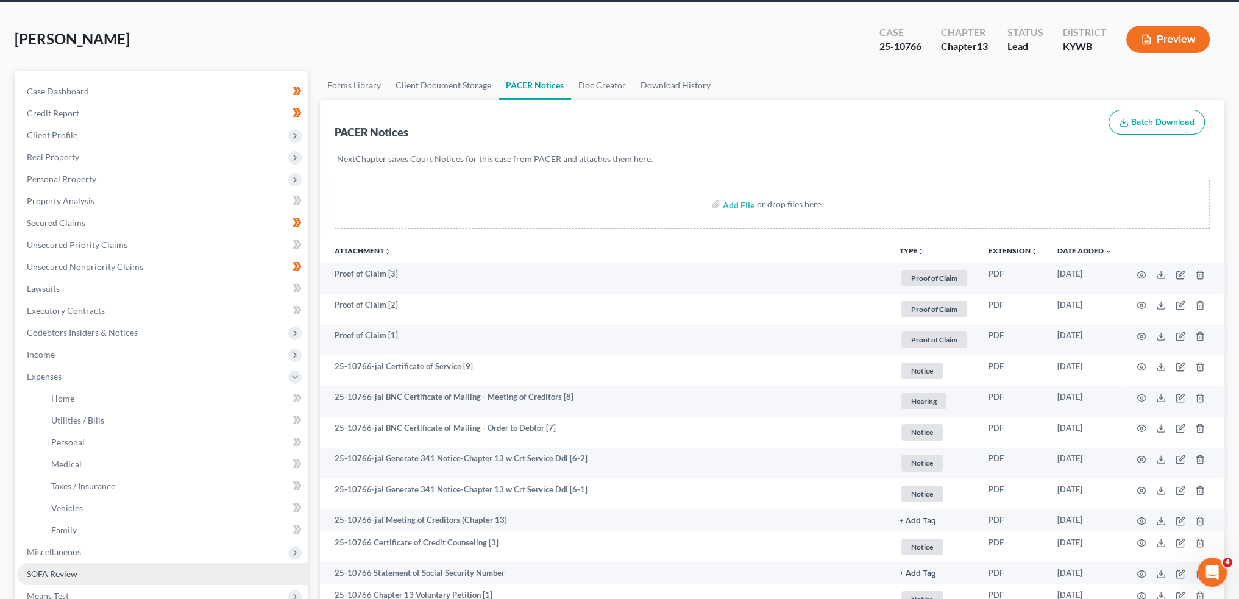
scroll to position [101, 0]
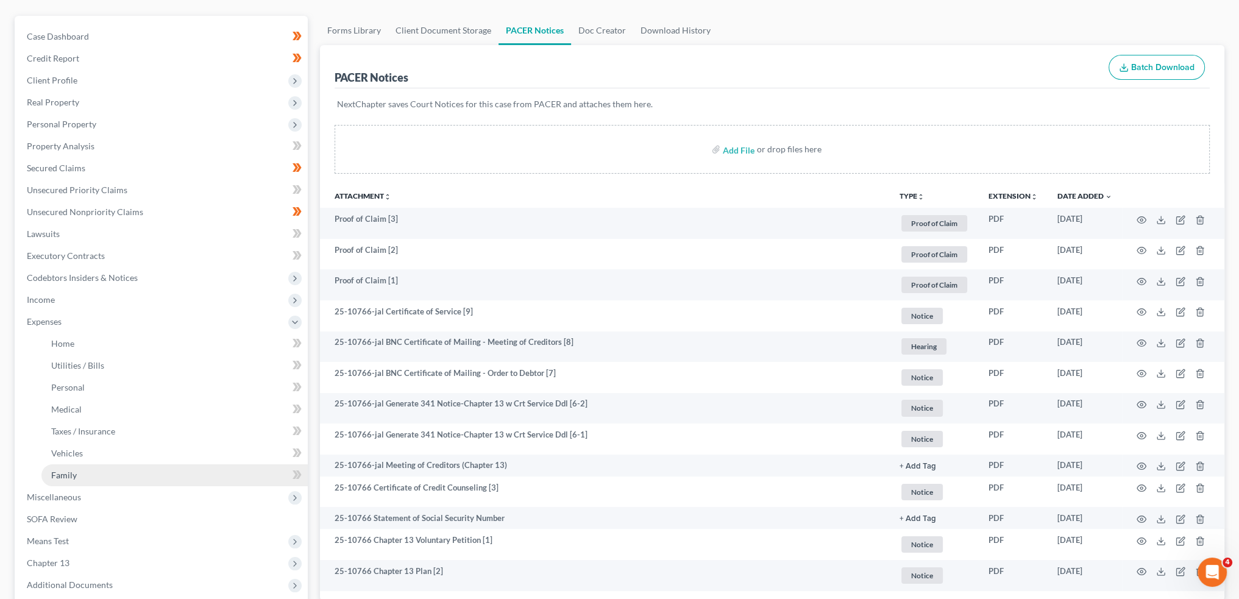
click at [102, 471] on link "Family" at bounding box center [174, 475] width 266 height 22
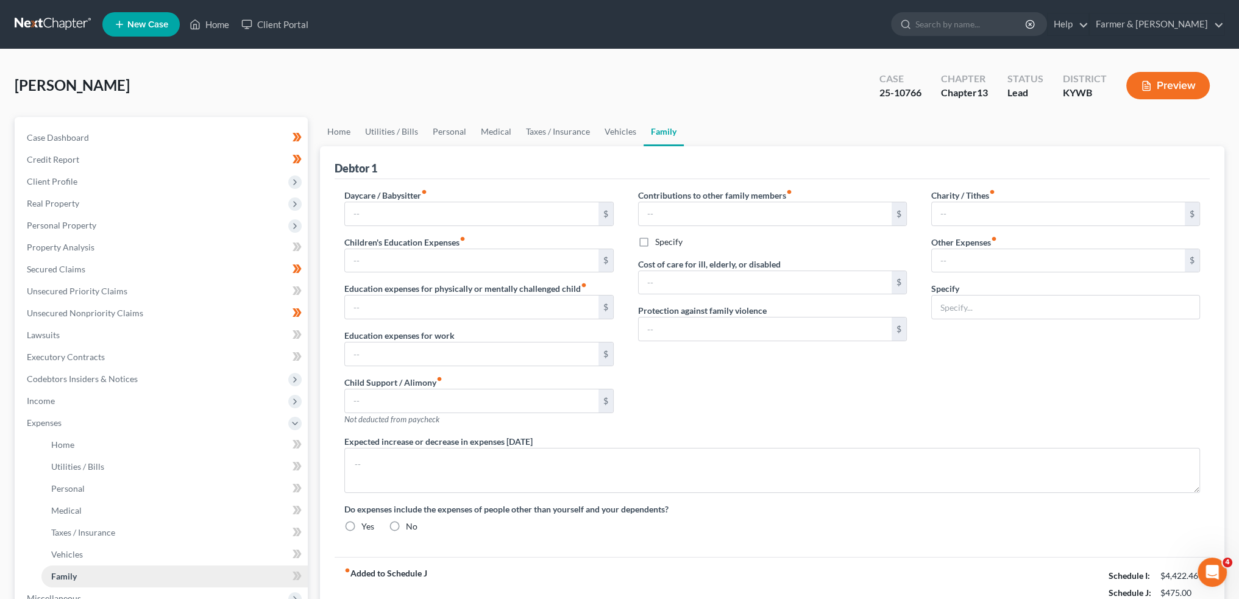
type input "0.00"
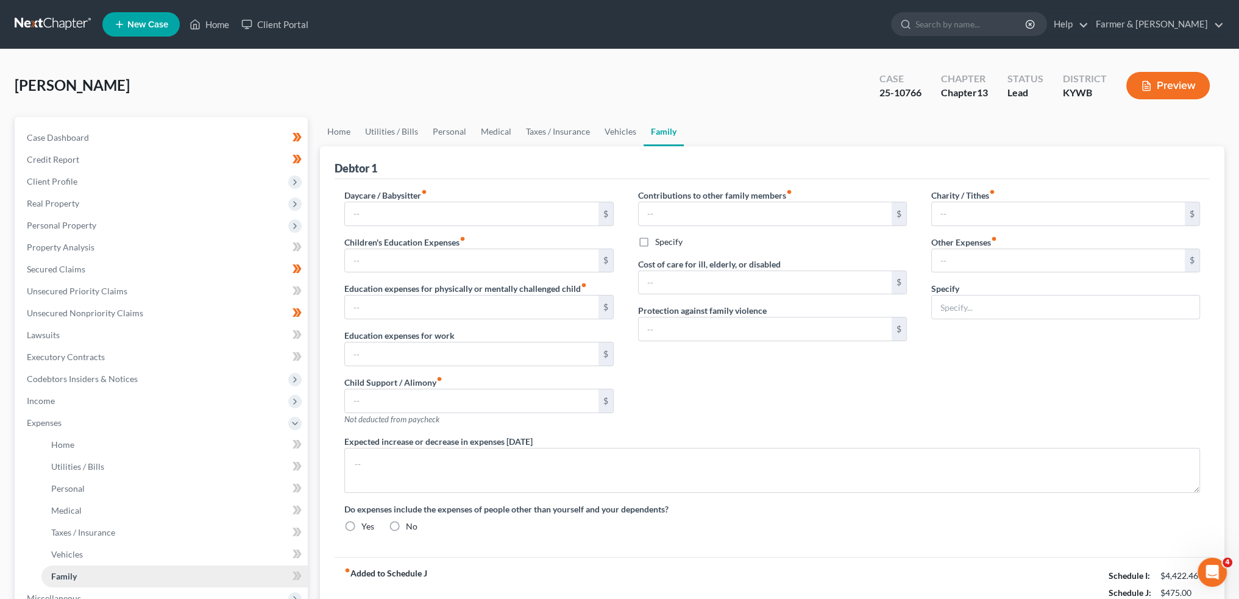
type input "0.00"
type input "40.00"
type input "0.00"
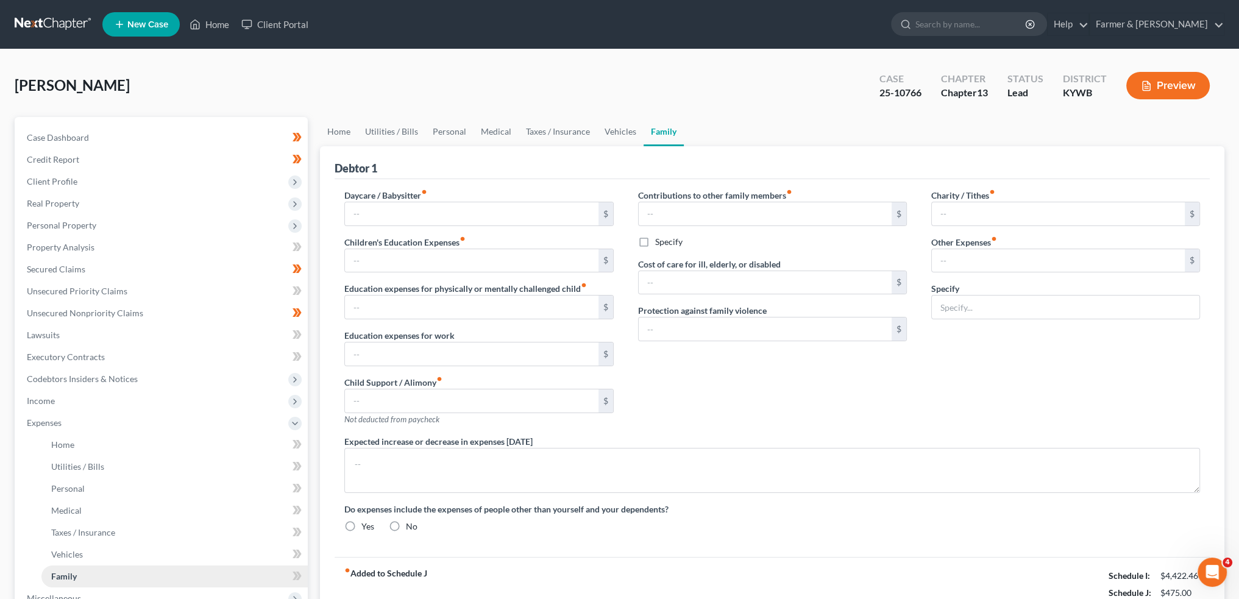
radio input "true"
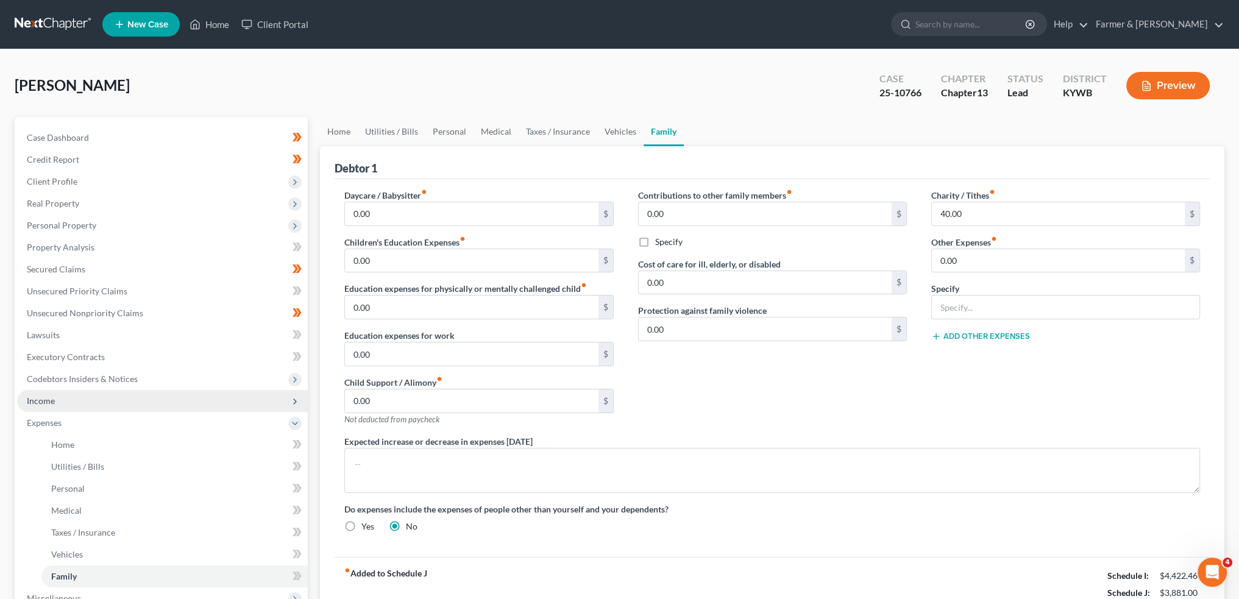
click at [87, 398] on span "Income" at bounding box center [162, 401] width 291 height 22
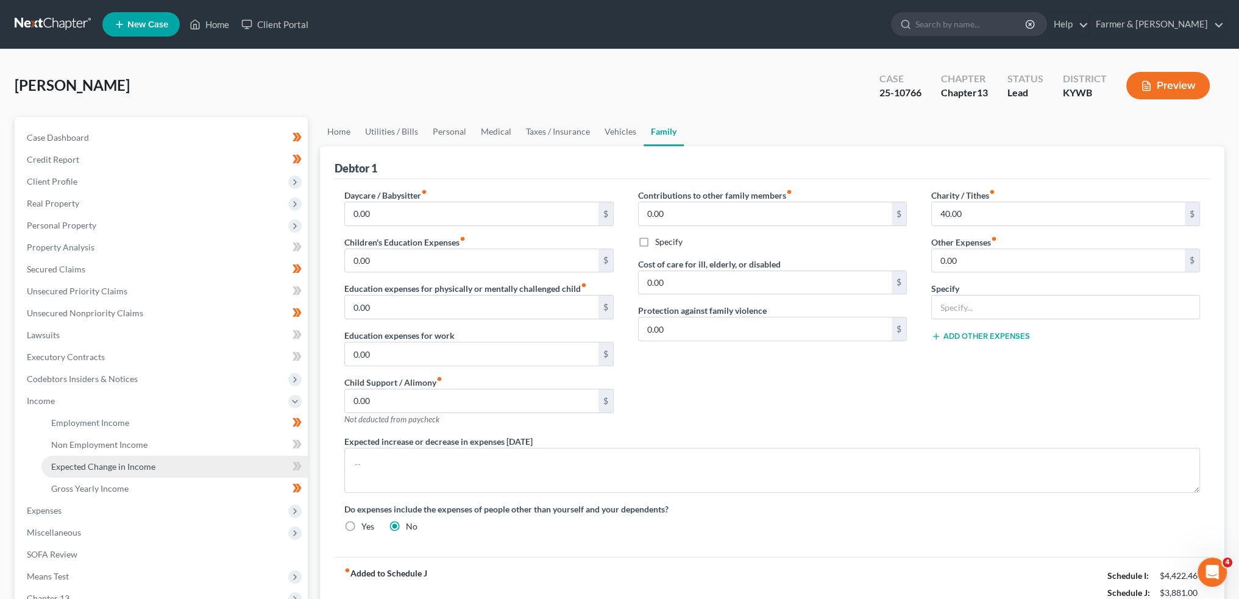
click at [86, 456] on link "Expected Change in Income" at bounding box center [174, 467] width 266 height 22
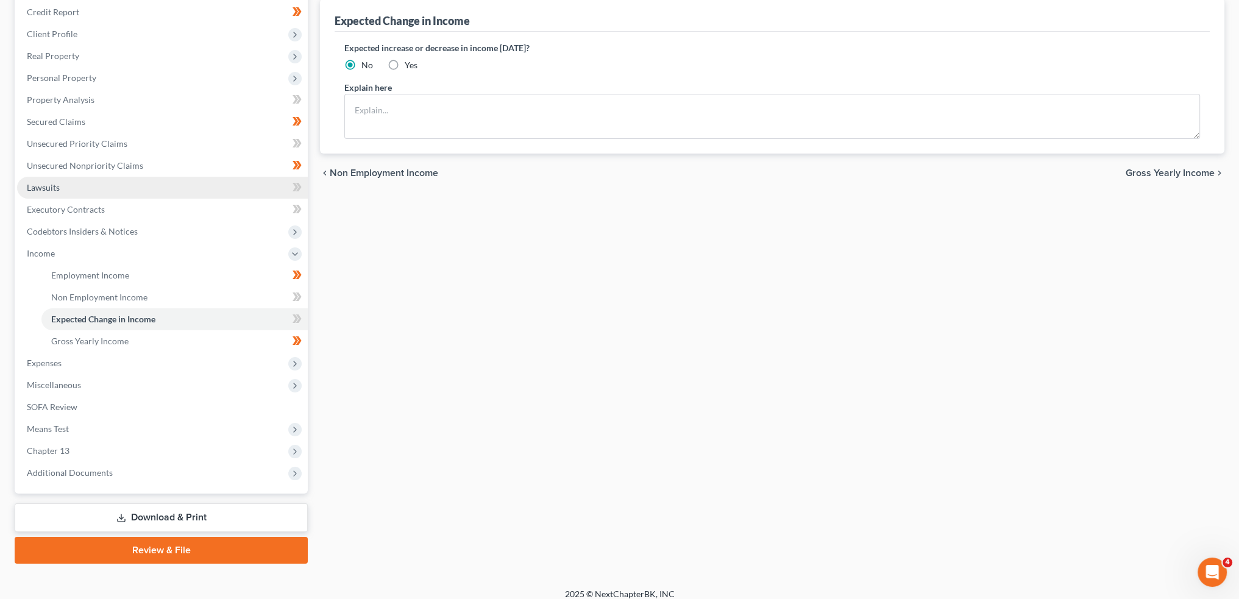
scroll to position [157, 0]
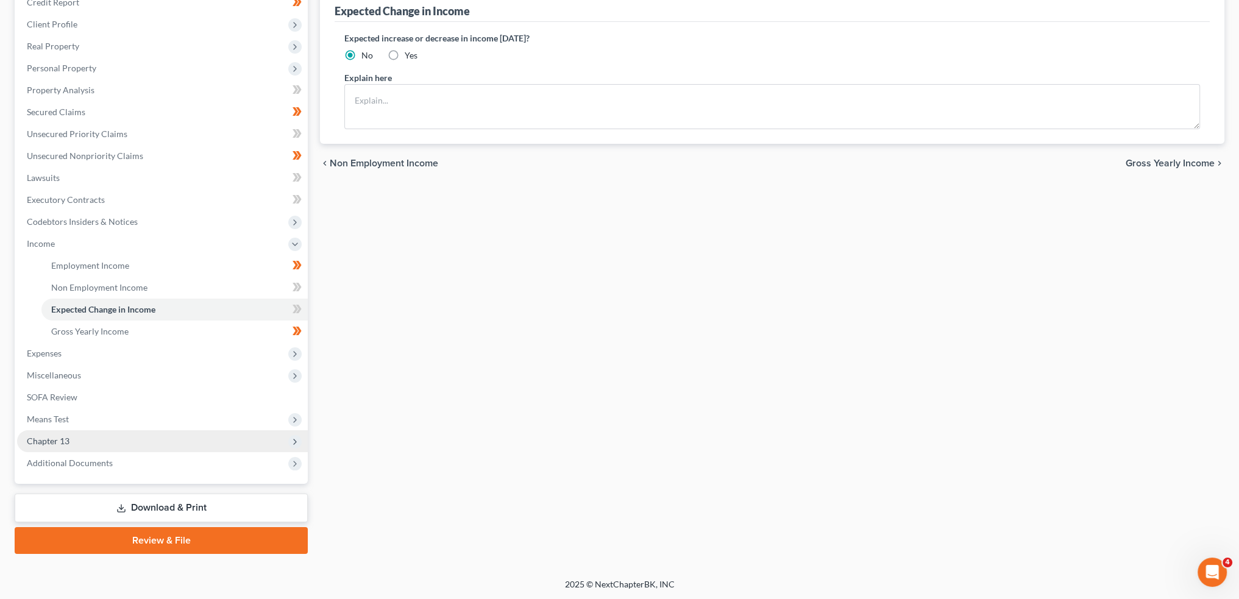
click at [90, 438] on span "Chapter 13" at bounding box center [162, 441] width 291 height 22
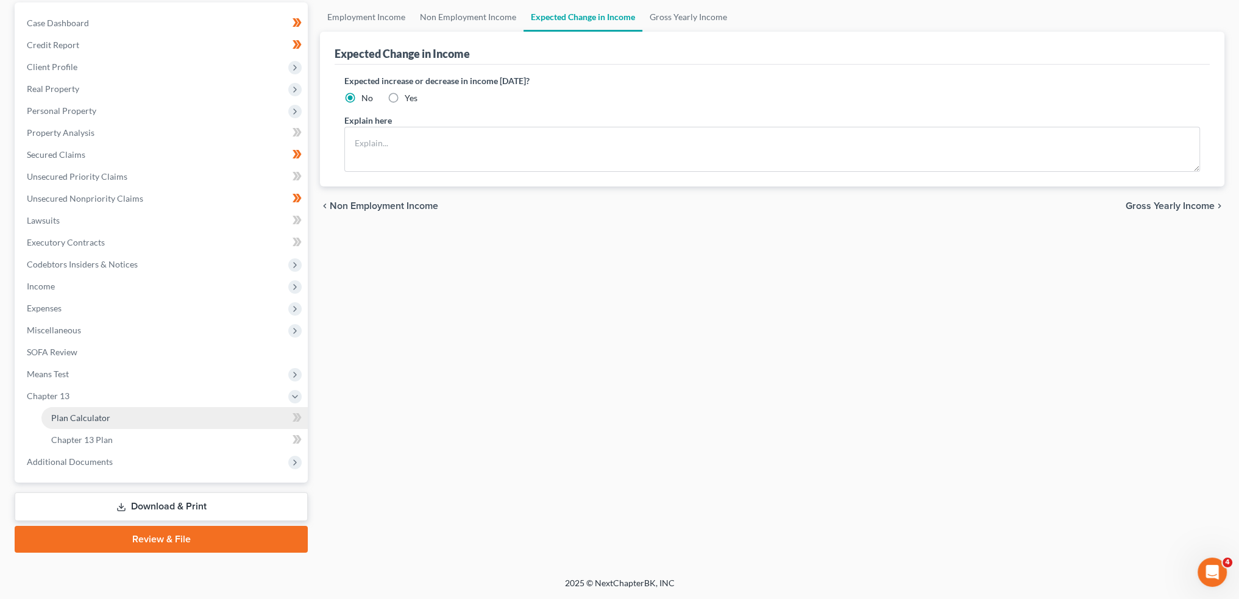
scroll to position [113, 0]
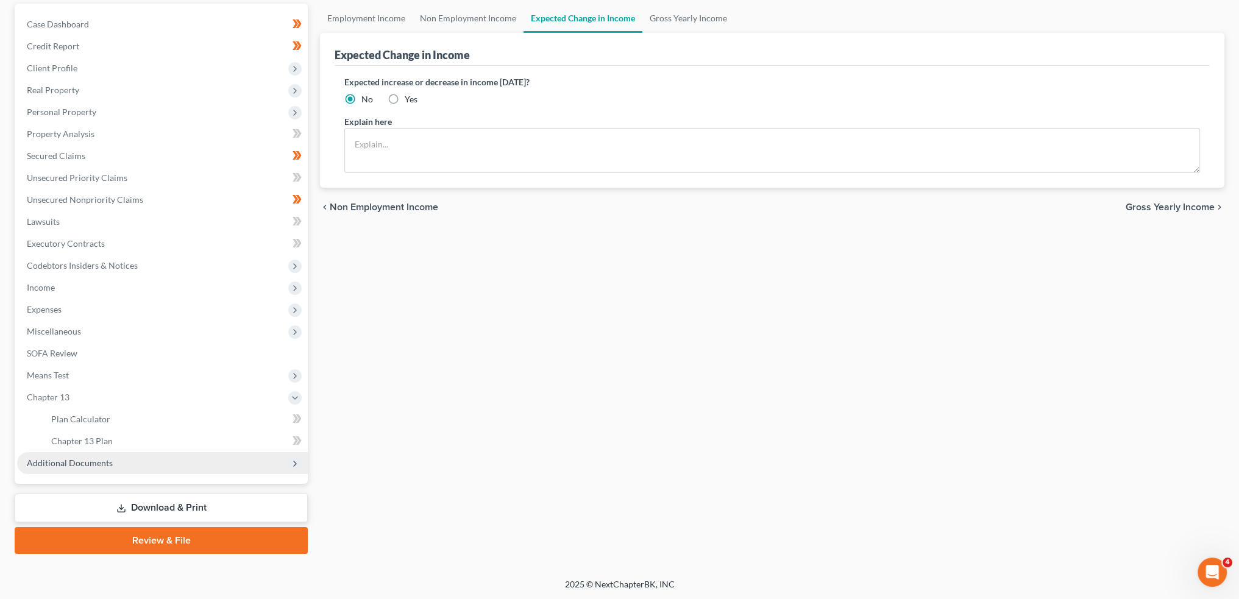
click at [102, 458] on span "Additional Documents" at bounding box center [70, 463] width 86 height 10
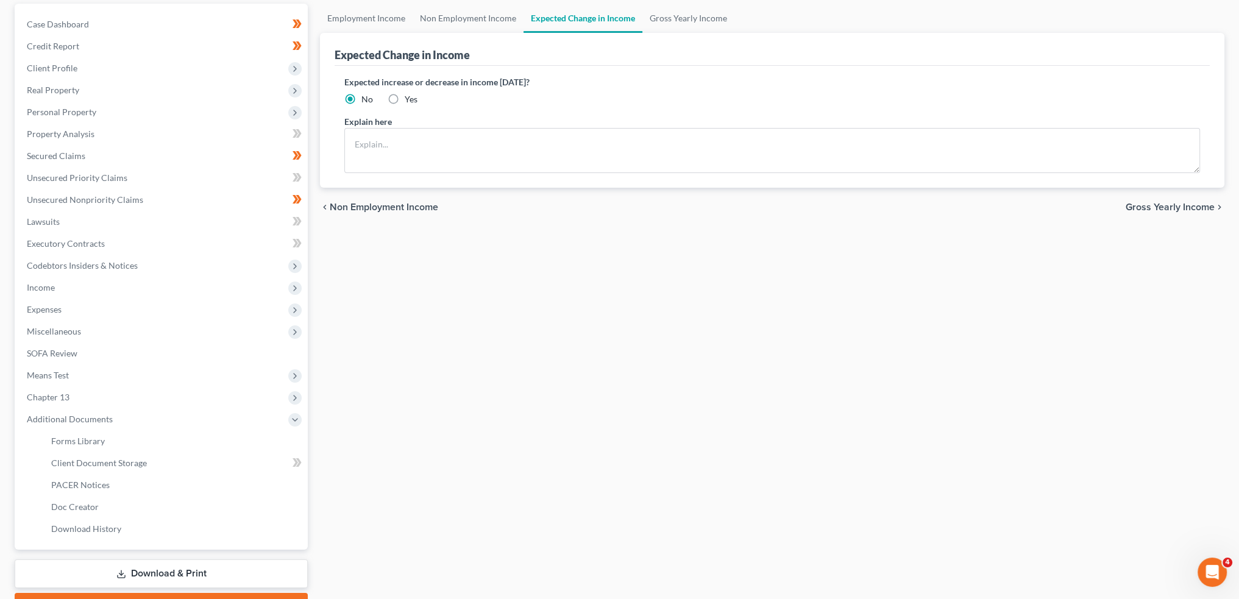
scroll to position [157, 0]
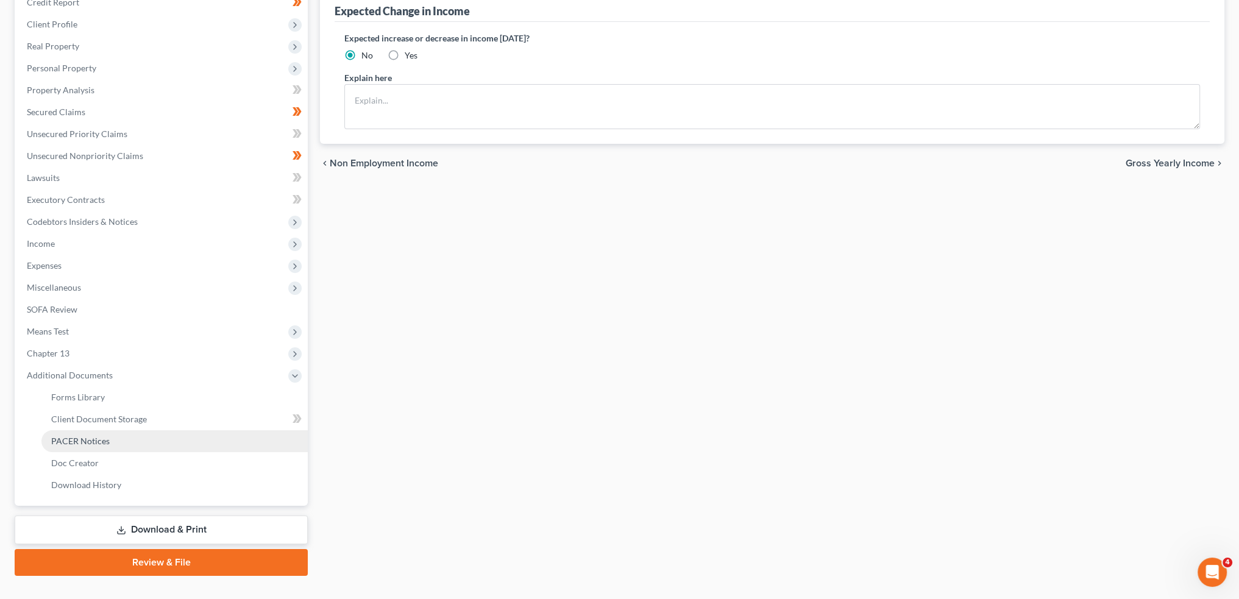
click at [76, 441] on span "PACER Notices" at bounding box center [80, 441] width 58 height 10
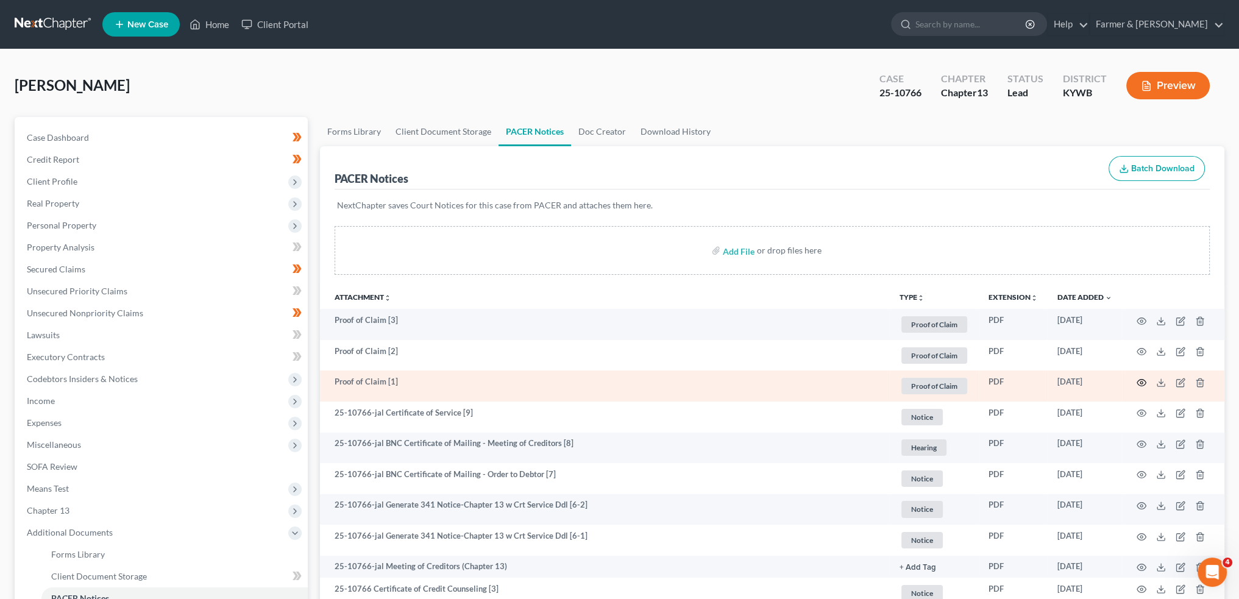
click at [1144, 380] on icon "button" at bounding box center [1141, 383] width 9 height 7
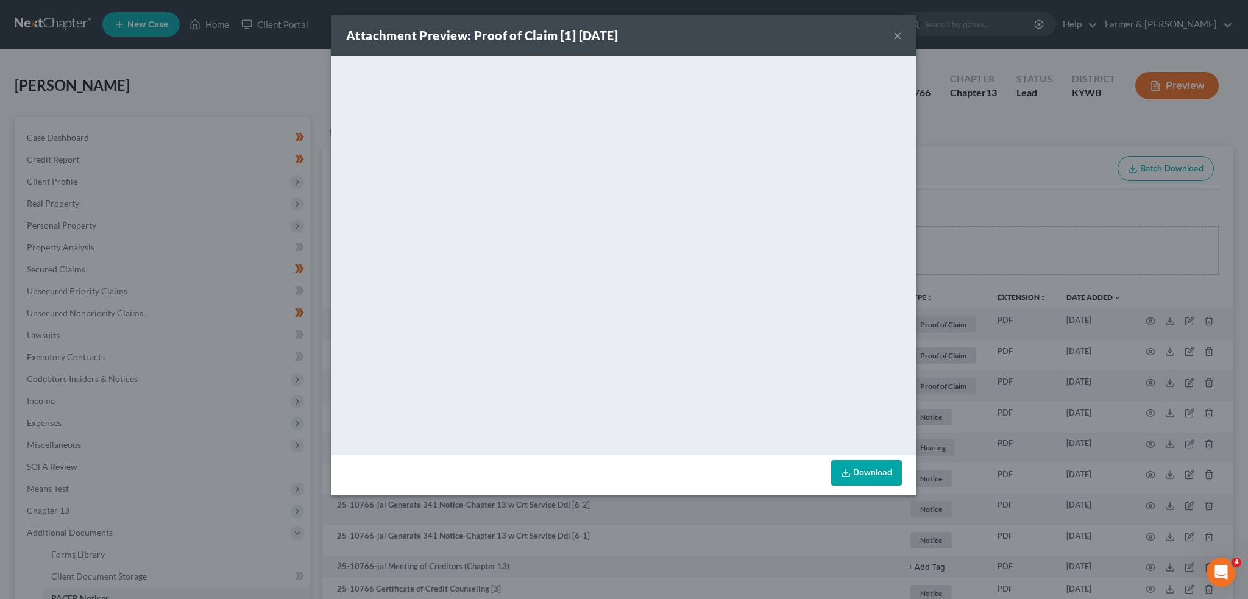
click at [896, 37] on button "×" at bounding box center [897, 35] width 9 height 15
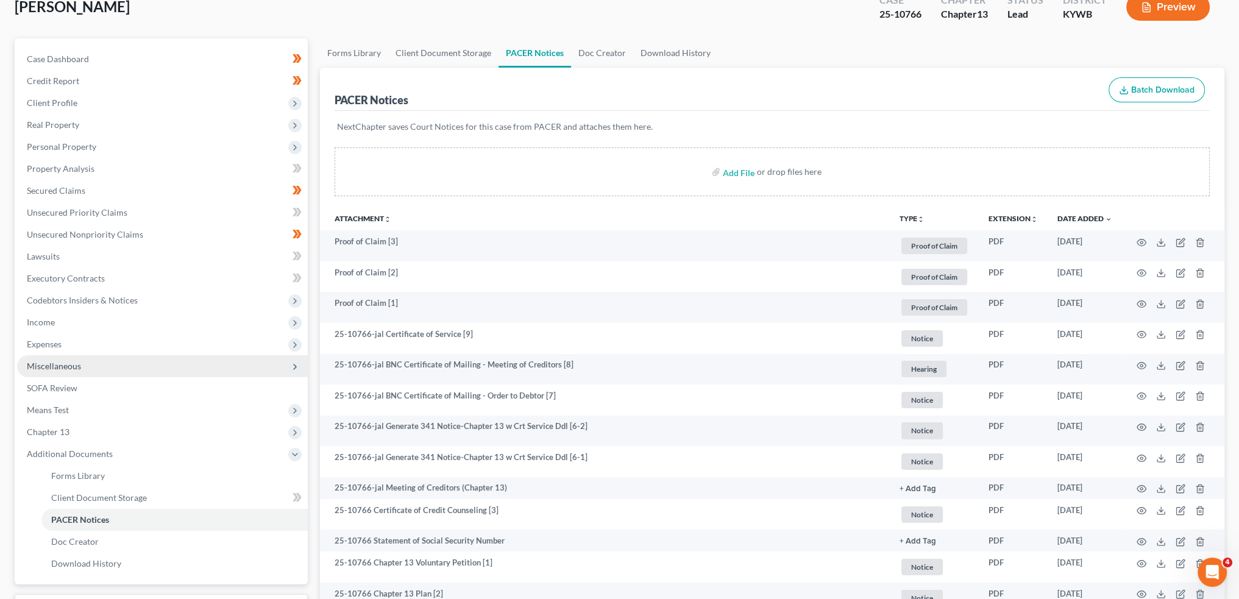
scroll to position [101, 0]
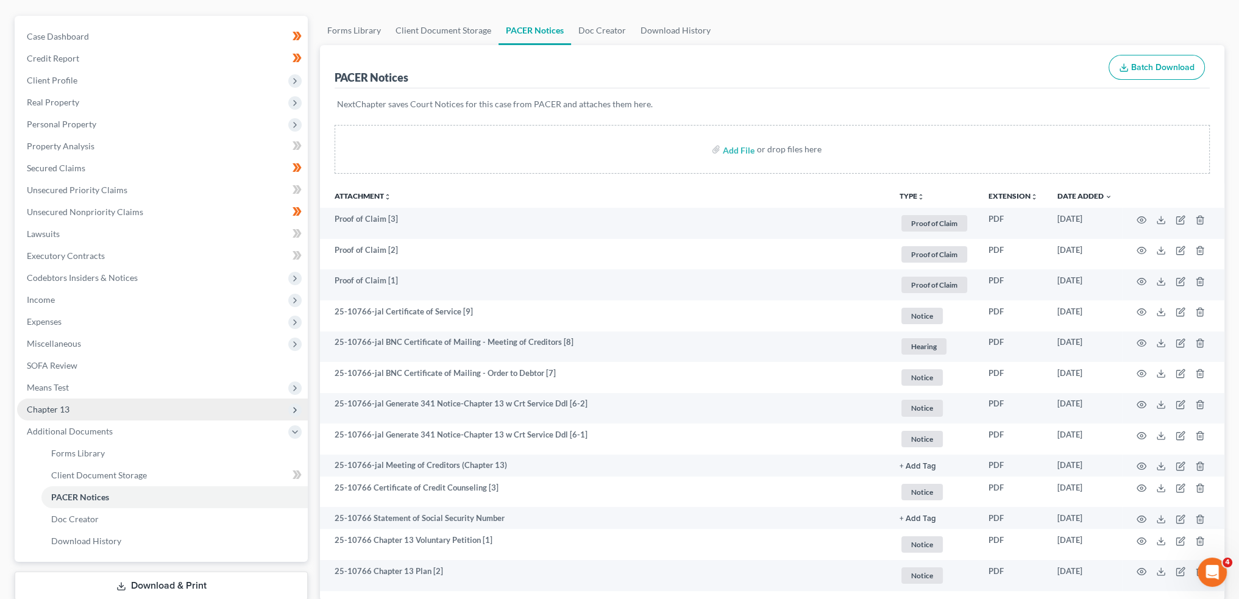
click at [132, 414] on span "Chapter 13" at bounding box center [162, 409] width 291 height 22
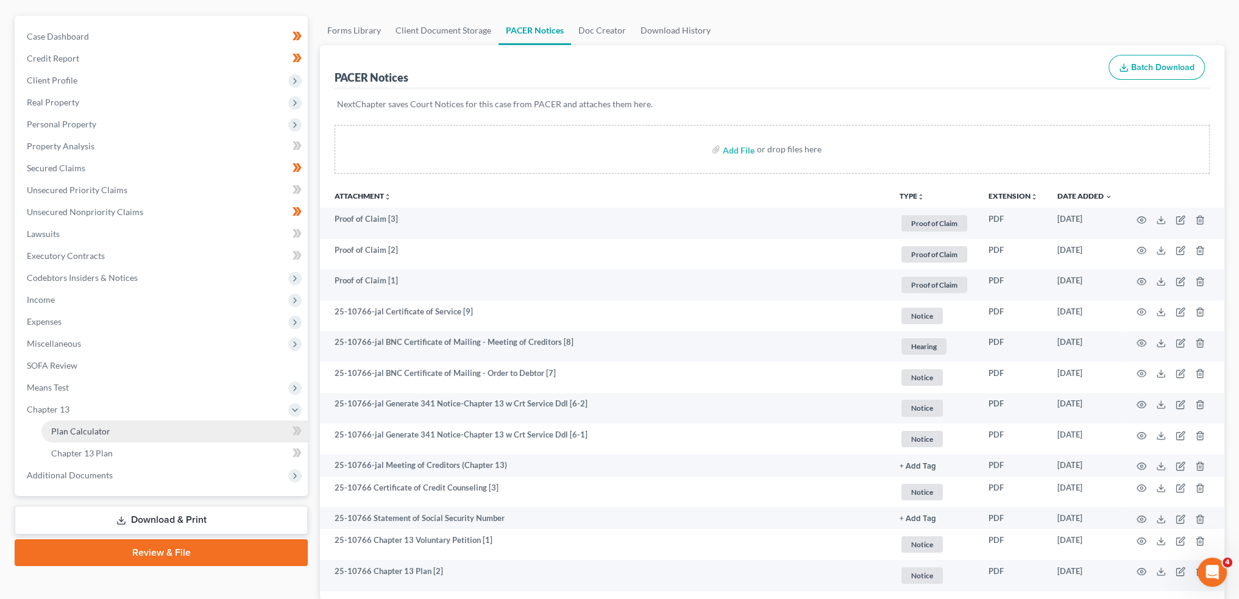
click at [135, 435] on link "Plan Calculator" at bounding box center [174, 431] width 266 height 22
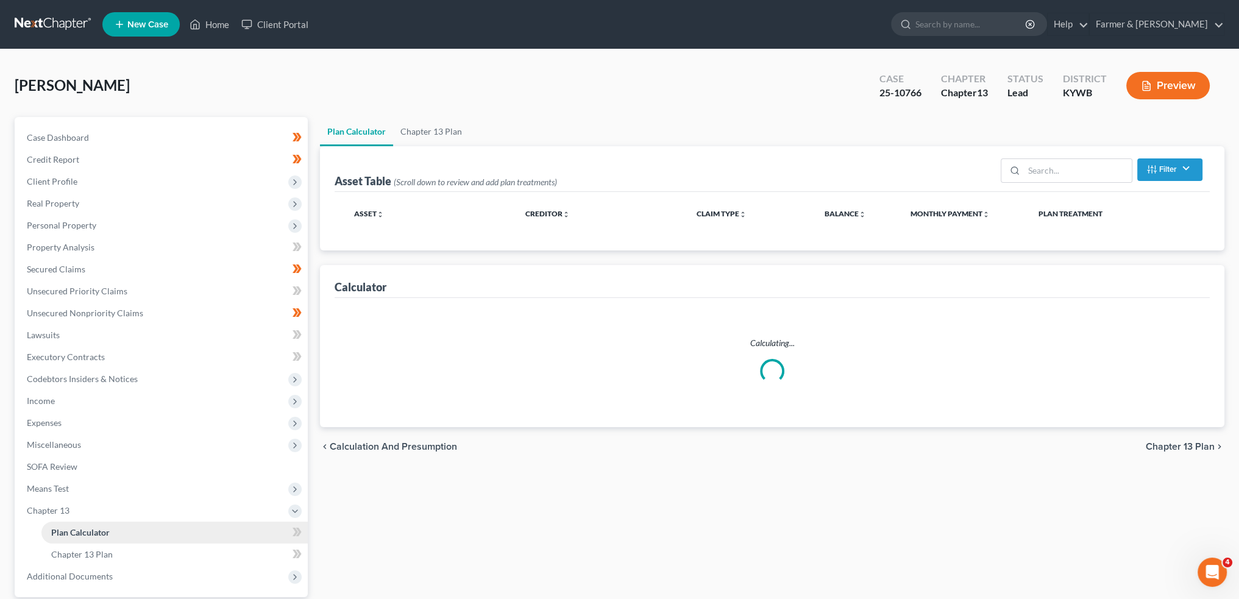
select select "59"
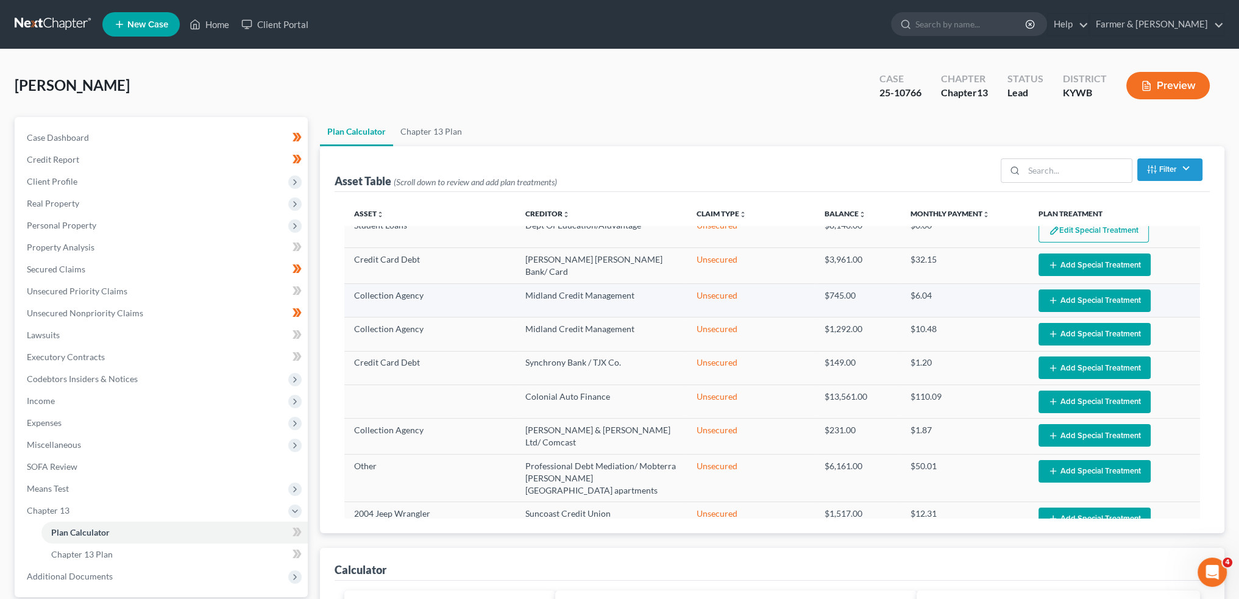
scroll to position [296, 0]
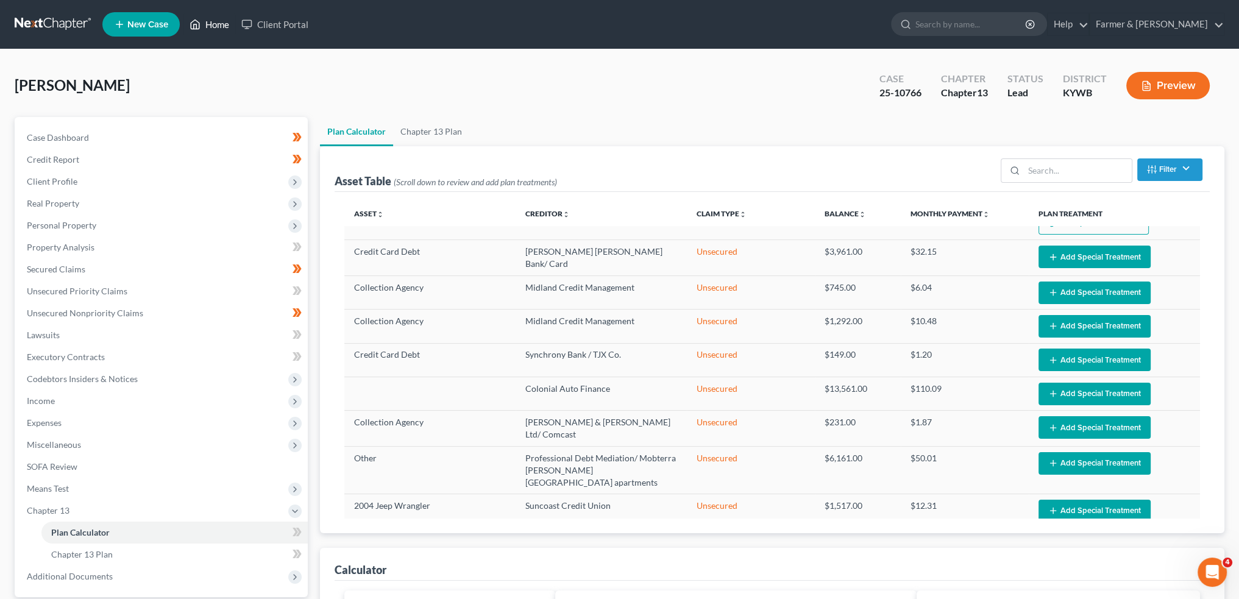
click at [219, 18] on link "Home" at bounding box center [209, 24] width 52 height 22
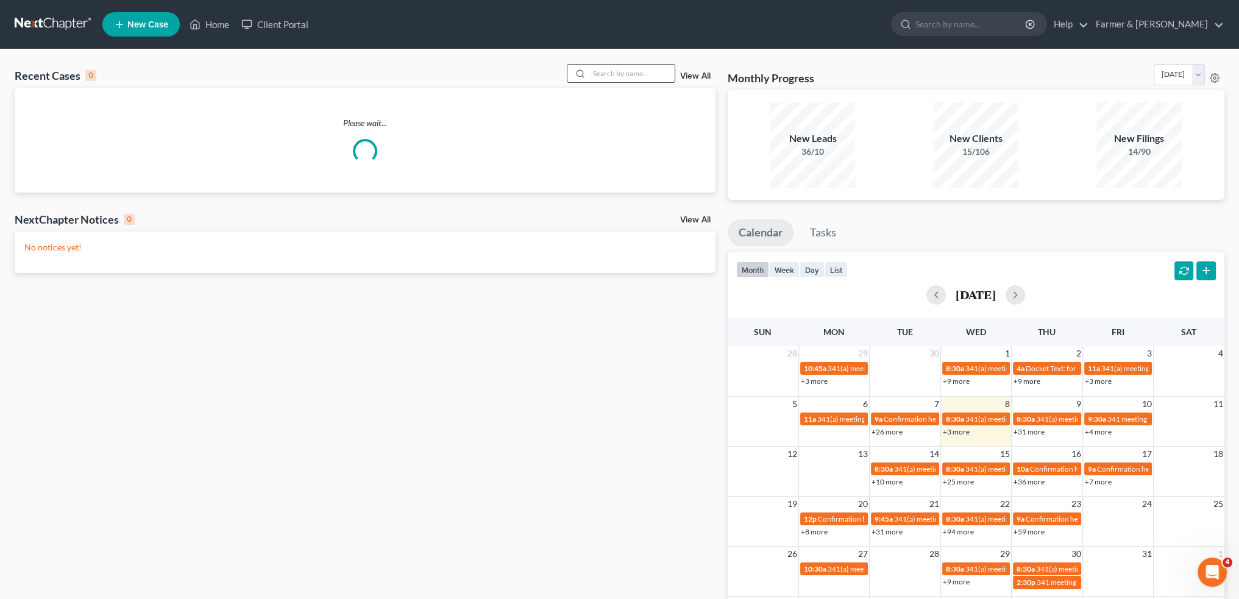
click at [629, 73] on input "search" at bounding box center [631, 74] width 85 height 18
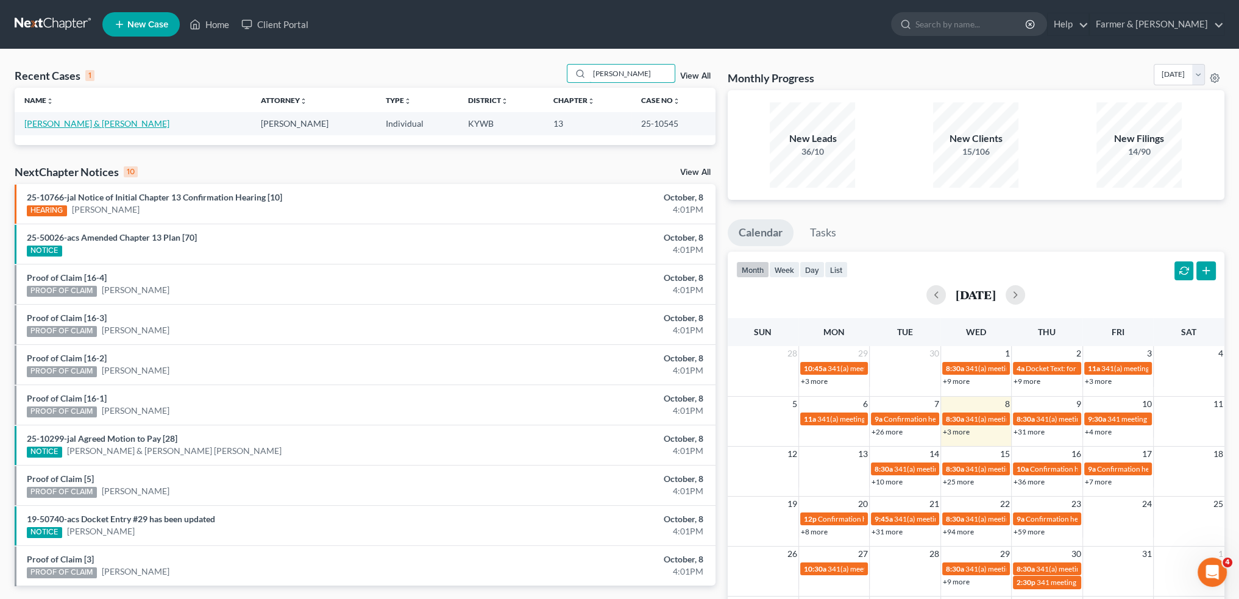
type input "derek watts"
click at [82, 126] on link "[PERSON_NAME] & [PERSON_NAME]" at bounding box center [96, 123] width 145 height 10
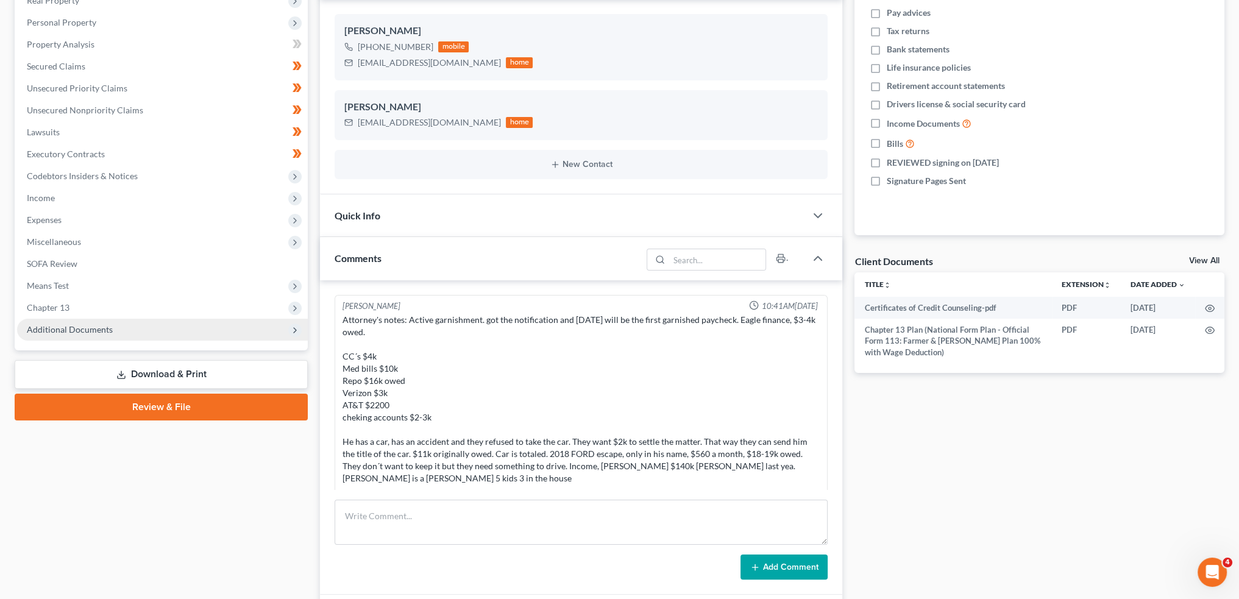
scroll to position [756, 0]
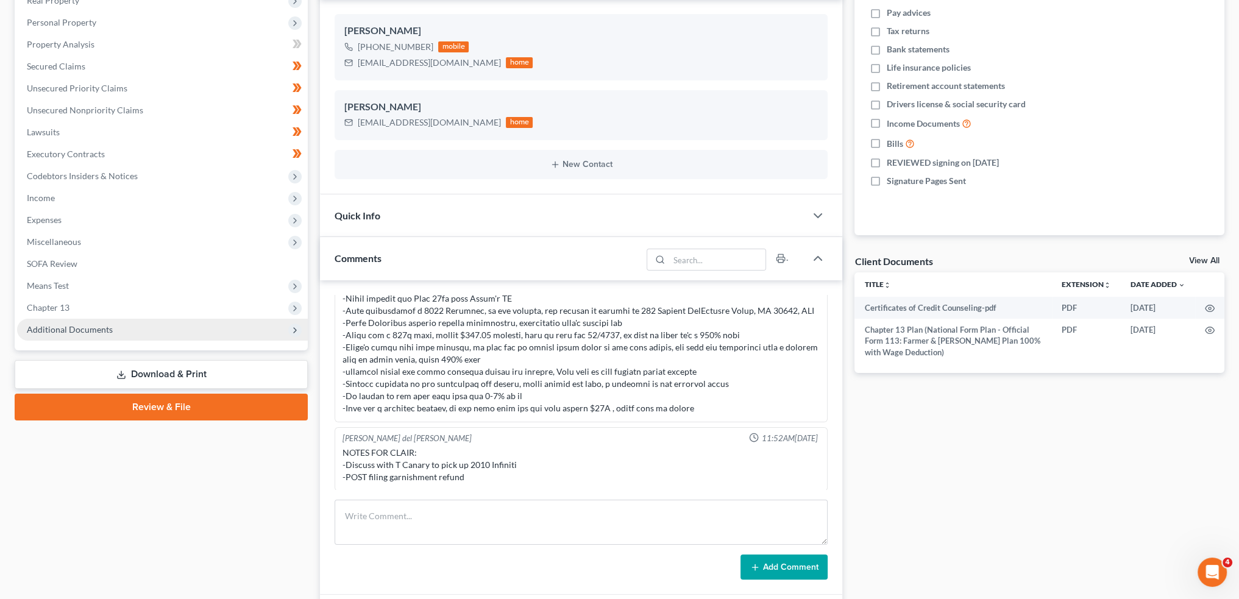
click at [97, 333] on span "Additional Documents" at bounding box center [70, 329] width 86 height 10
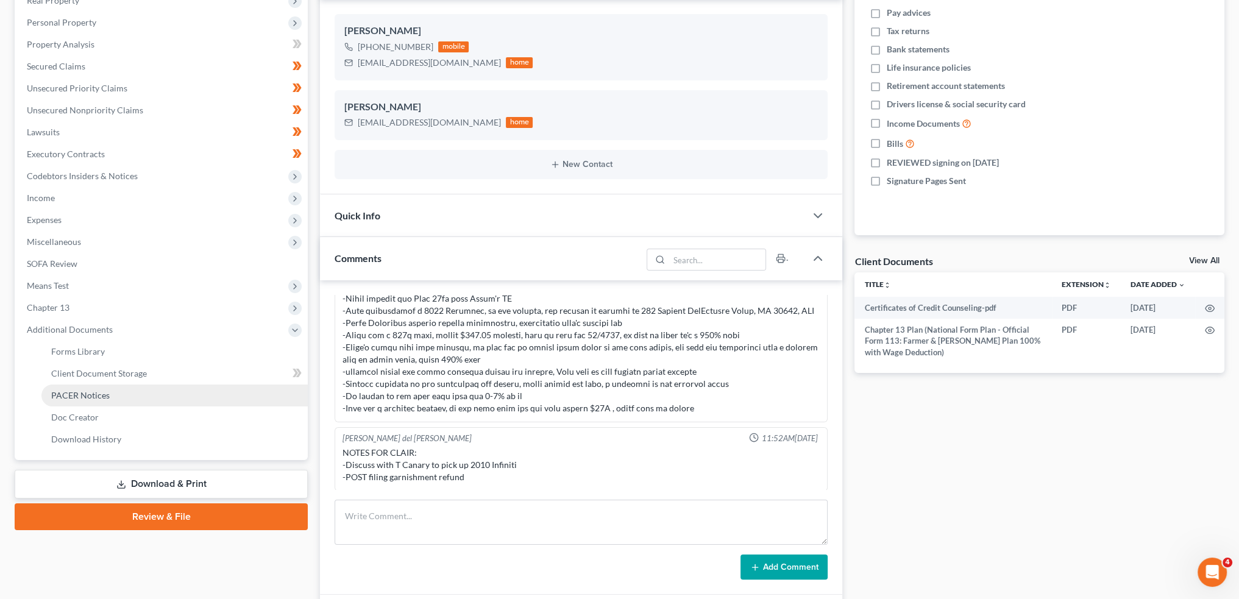
click at [95, 395] on span "PACER Notices" at bounding box center [80, 395] width 58 height 10
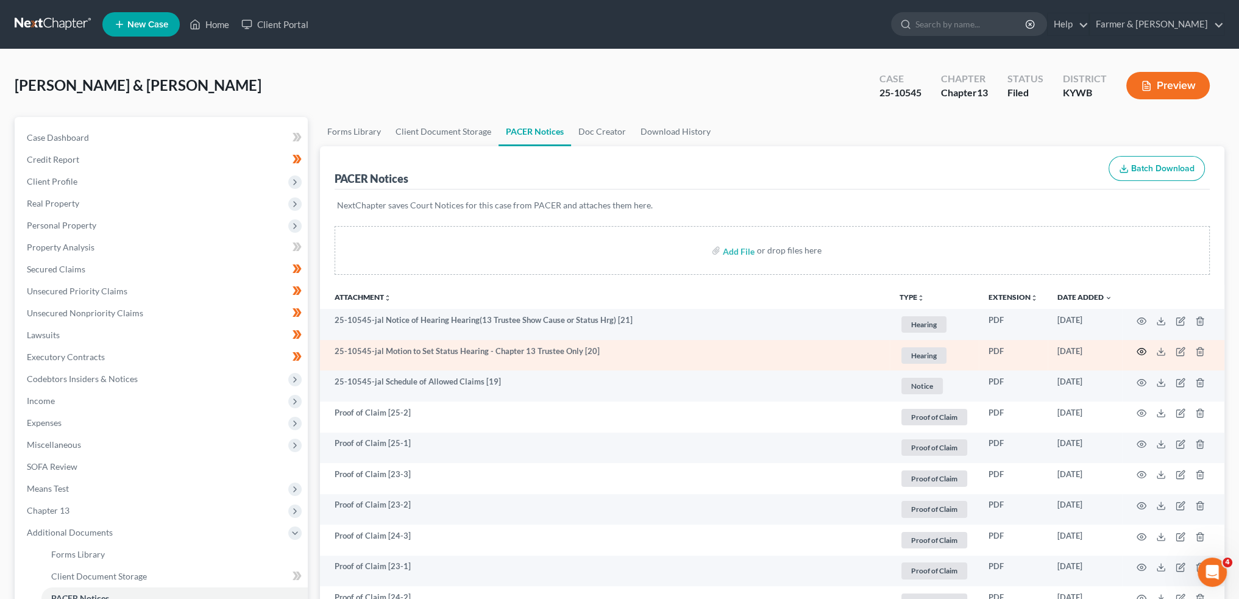
click at [1141, 350] on icon "button" at bounding box center [1141, 352] width 10 height 10
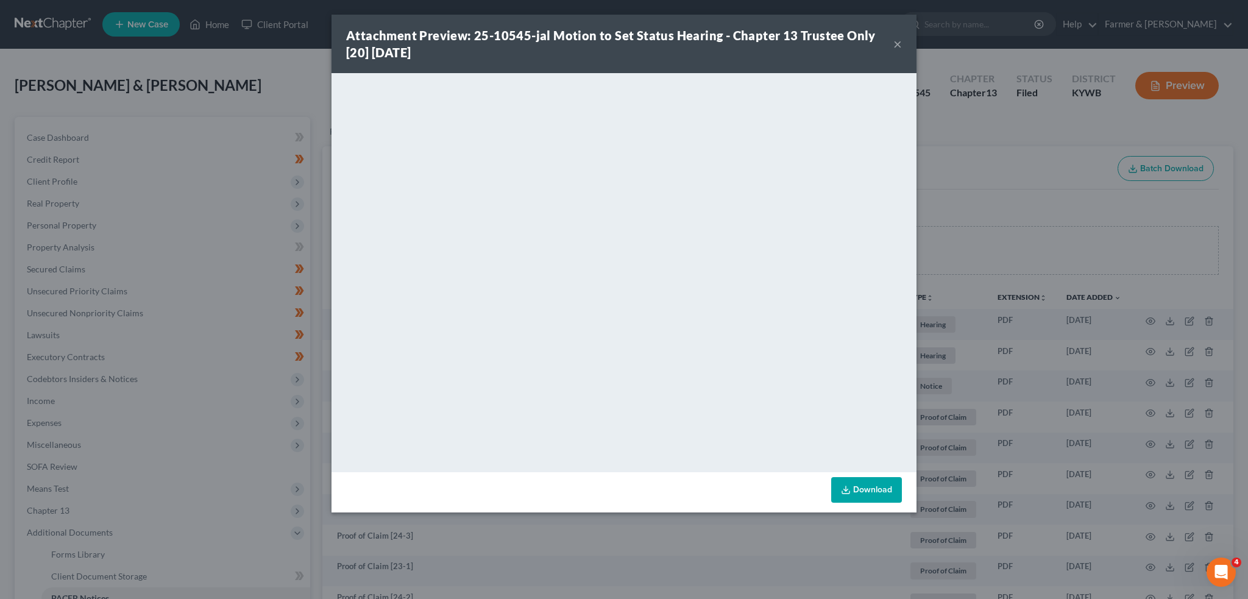
click at [897, 45] on button "×" at bounding box center [897, 44] width 9 height 15
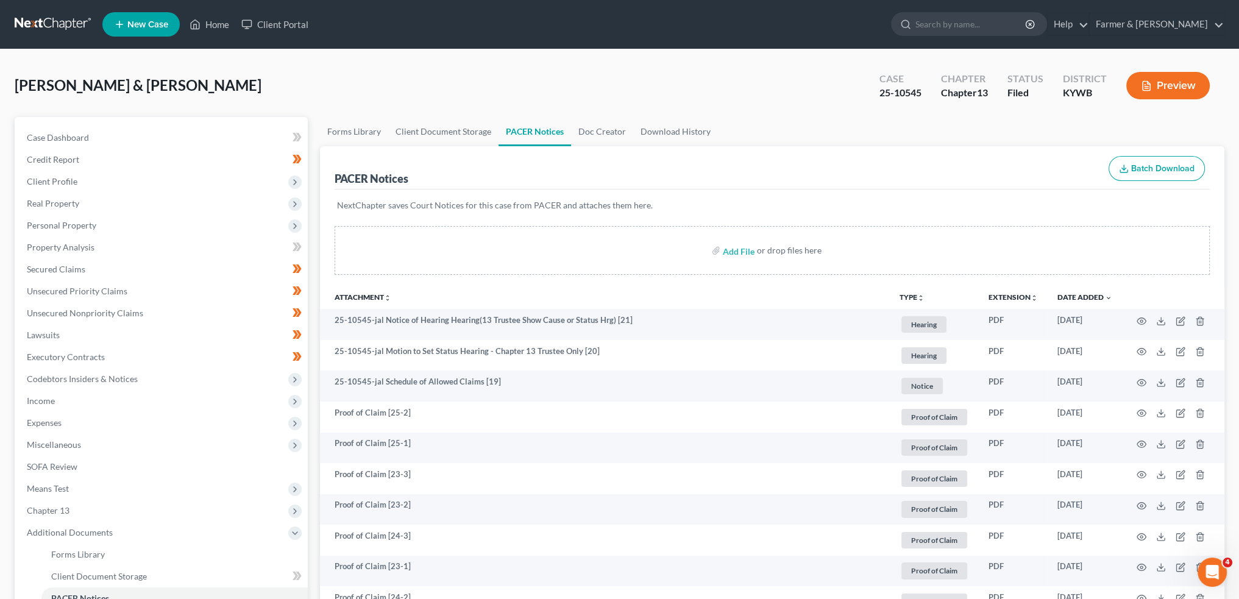
scroll to position [305, 0]
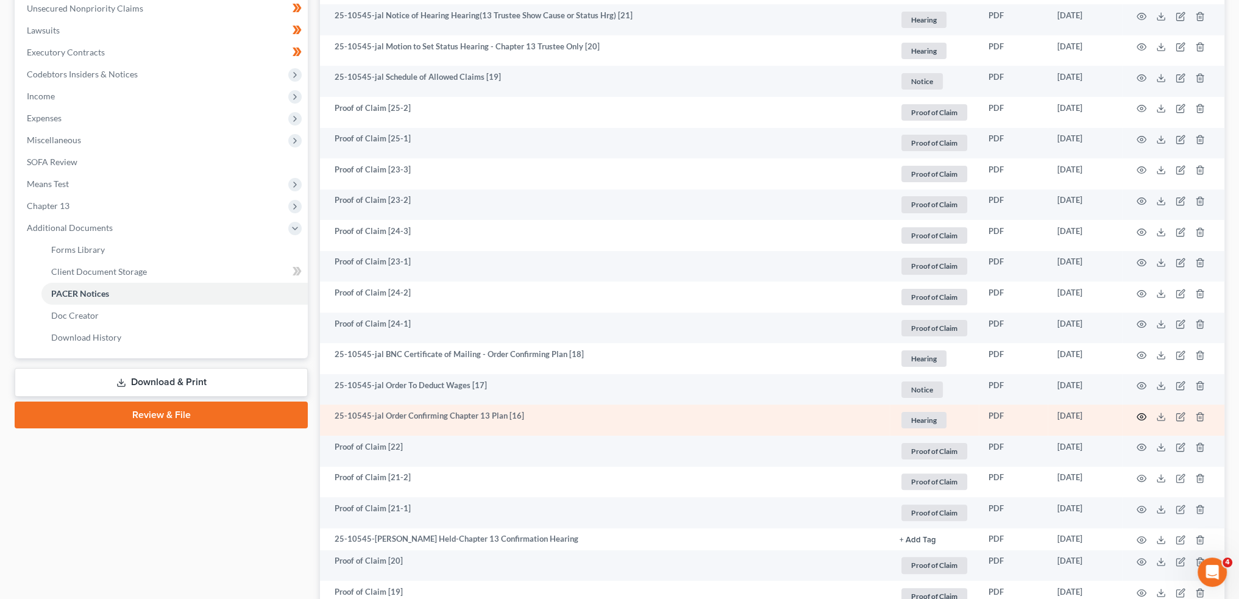
click at [1141, 416] on circle "button" at bounding box center [1141, 417] width 2 height 2
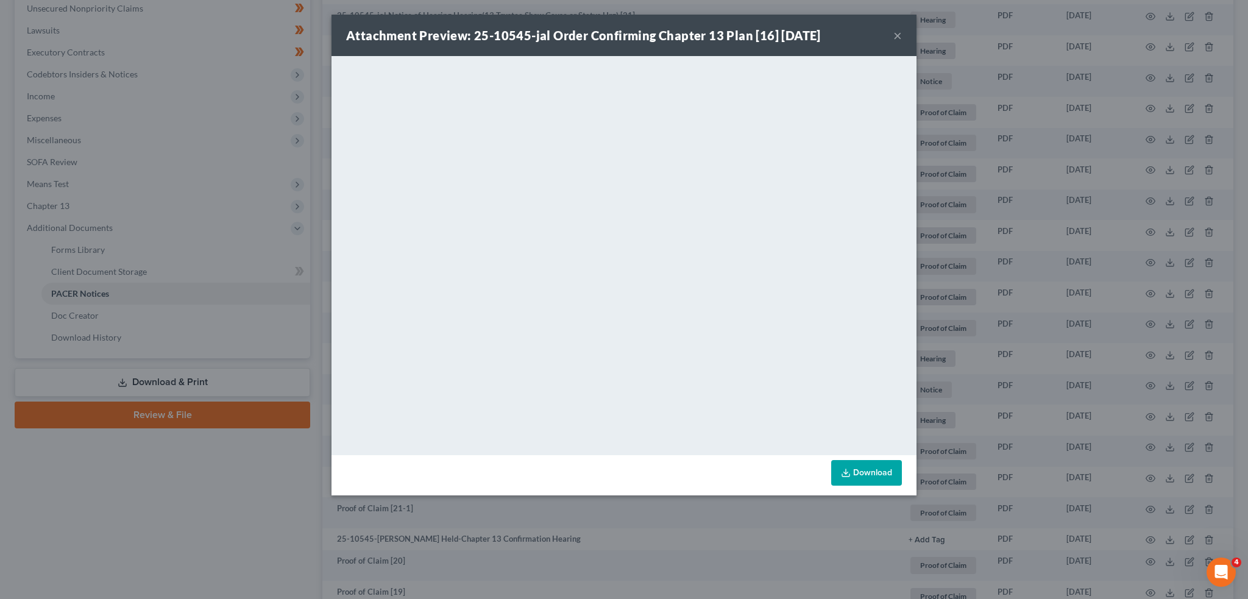
click at [897, 36] on button "×" at bounding box center [897, 35] width 9 height 15
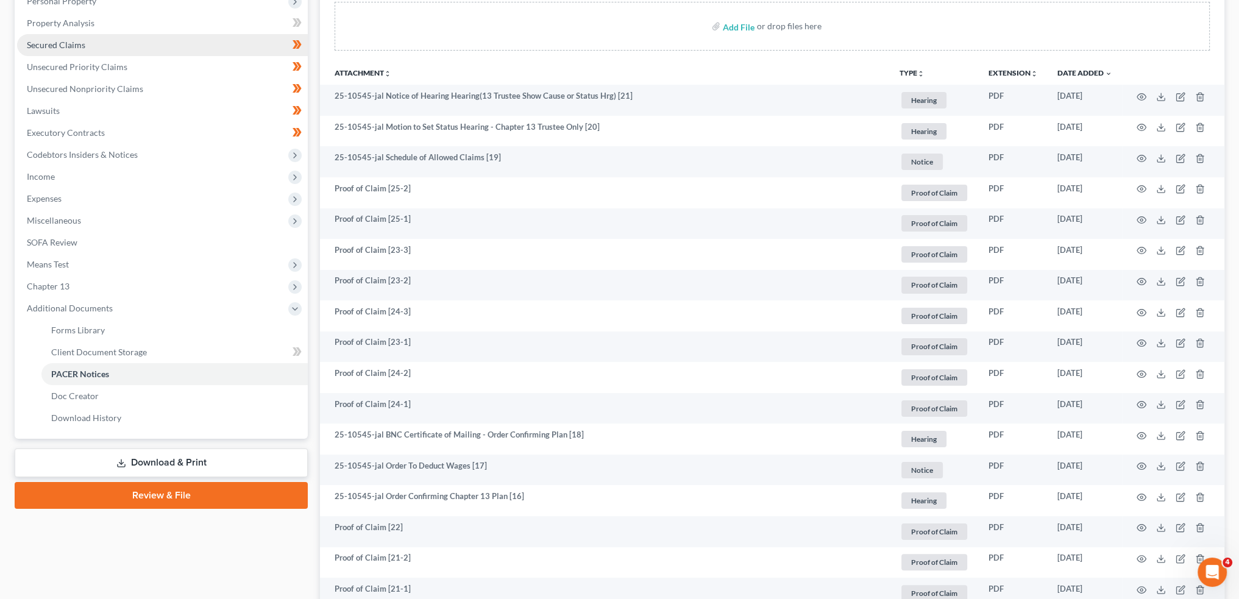
scroll to position [203, 0]
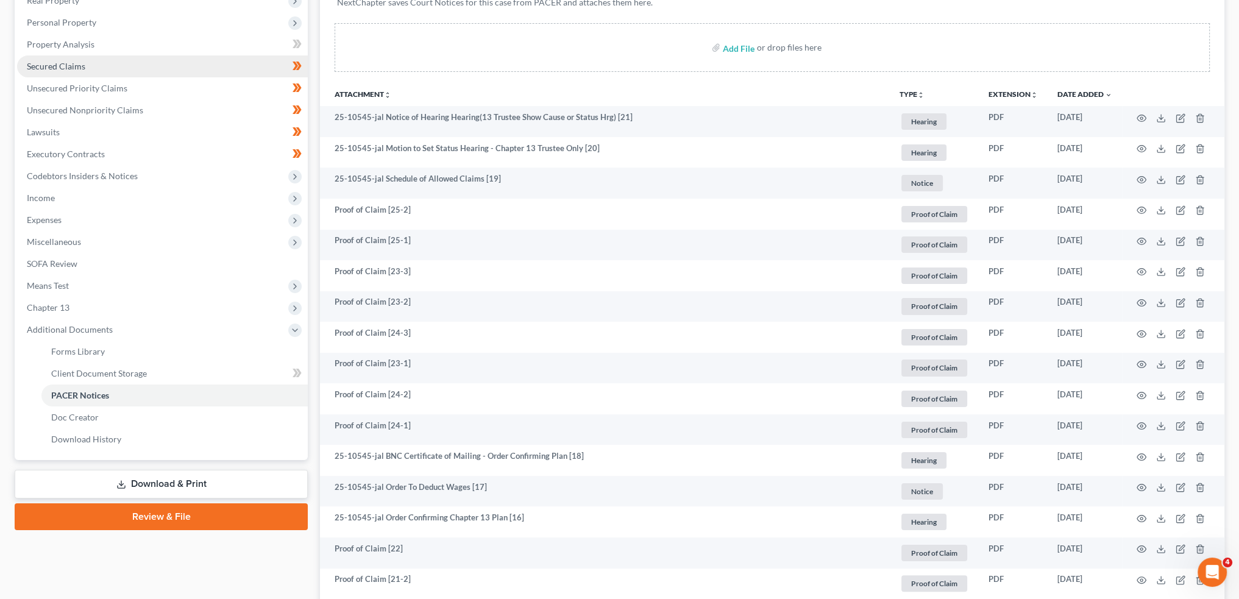
click at [82, 62] on span "Secured Claims" at bounding box center [56, 66] width 58 height 10
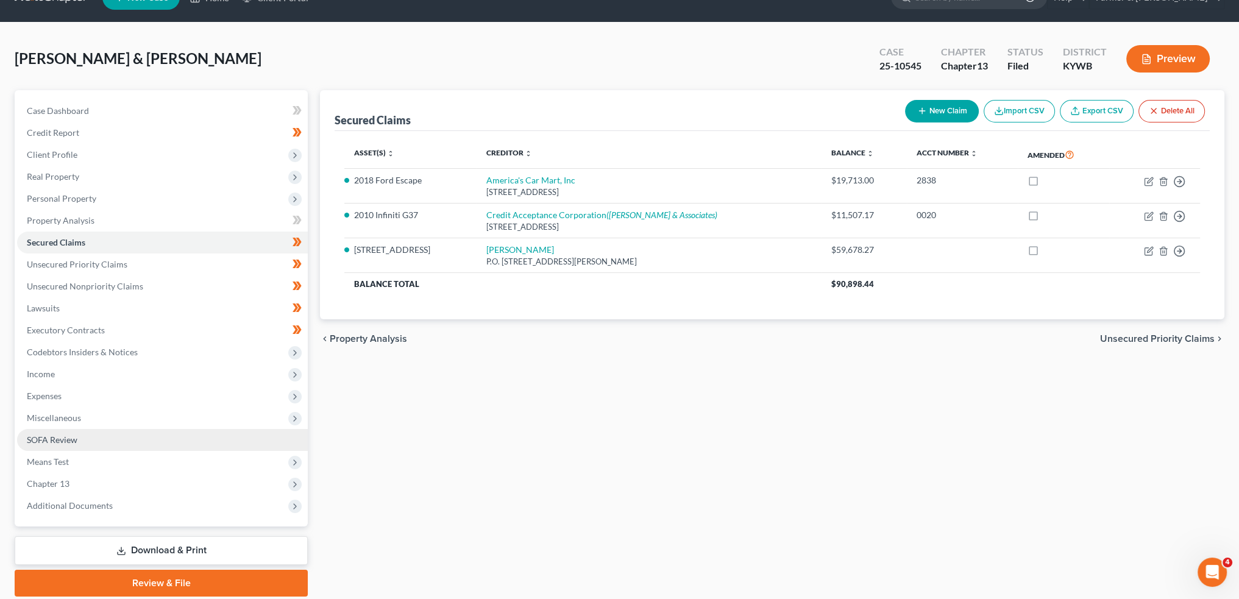
scroll to position [69, 0]
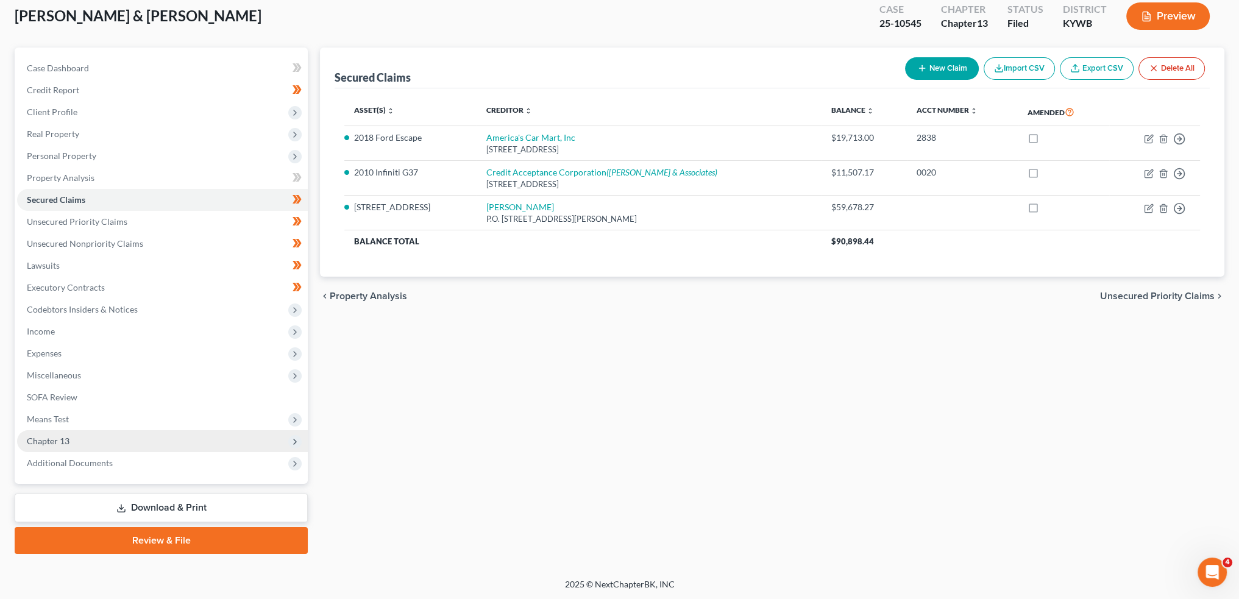
drag, startPoint x: 124, startPoint y: 456, endPoint x: 161, endPoint y: 442, distance: 39.7
click at [124, 457] on span "Additional Documents" at bounding box center [162, 463] width 291 height 22
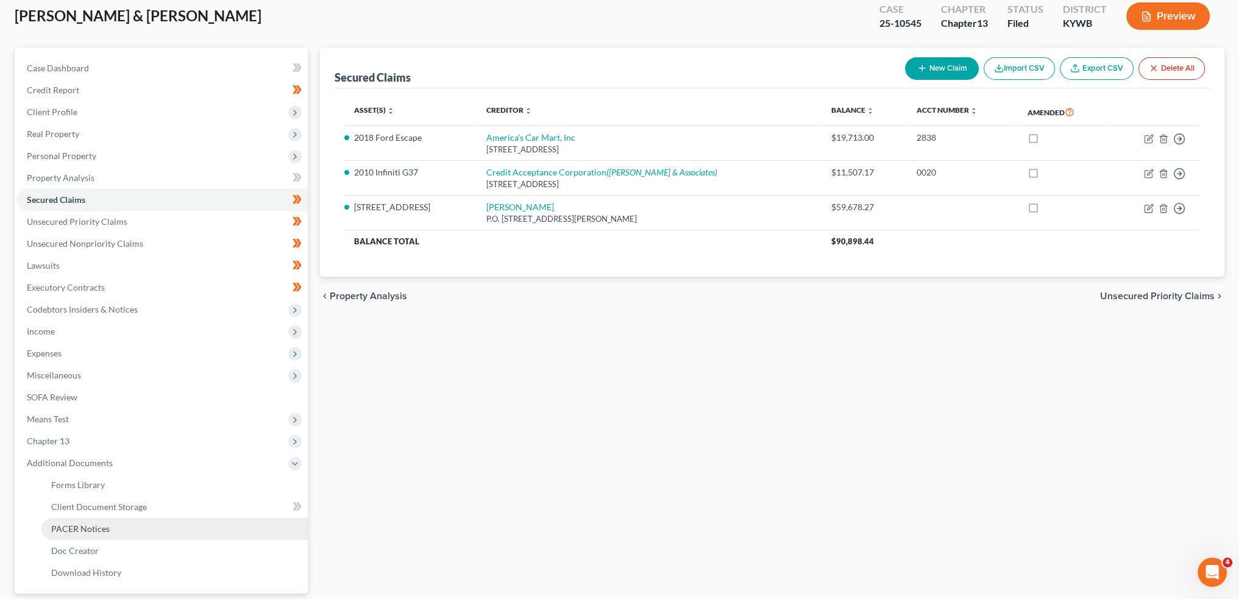
click at [118, 524] on link "PACER Notices" at bounding box center [174, 529] width 266 height 22
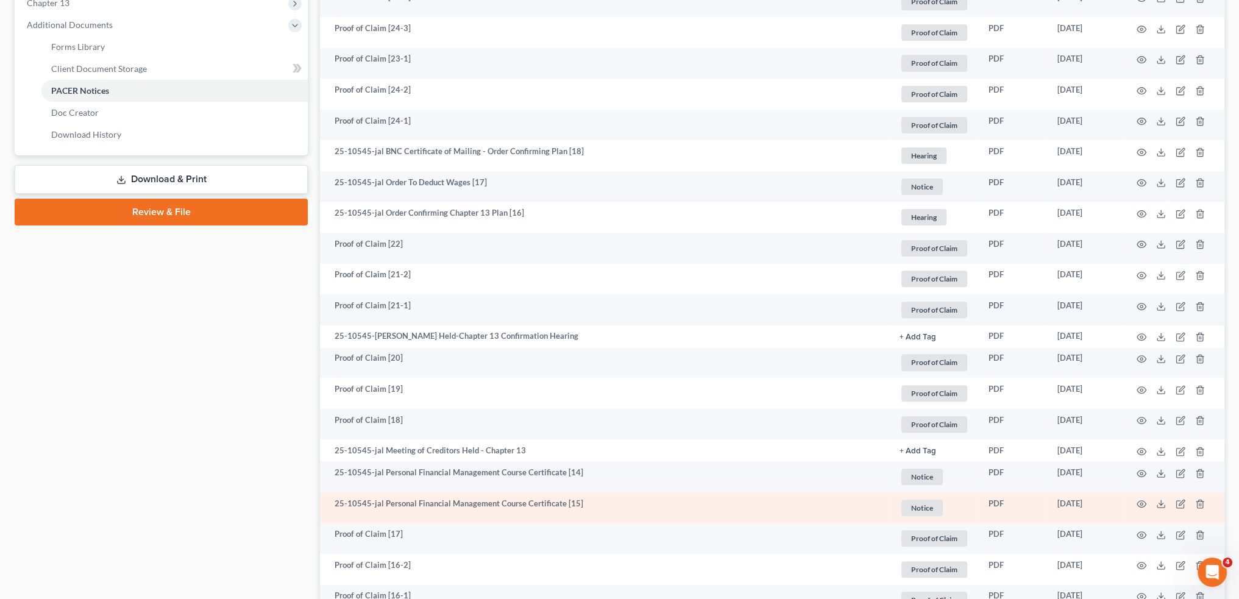
scroll to position [609, 0]
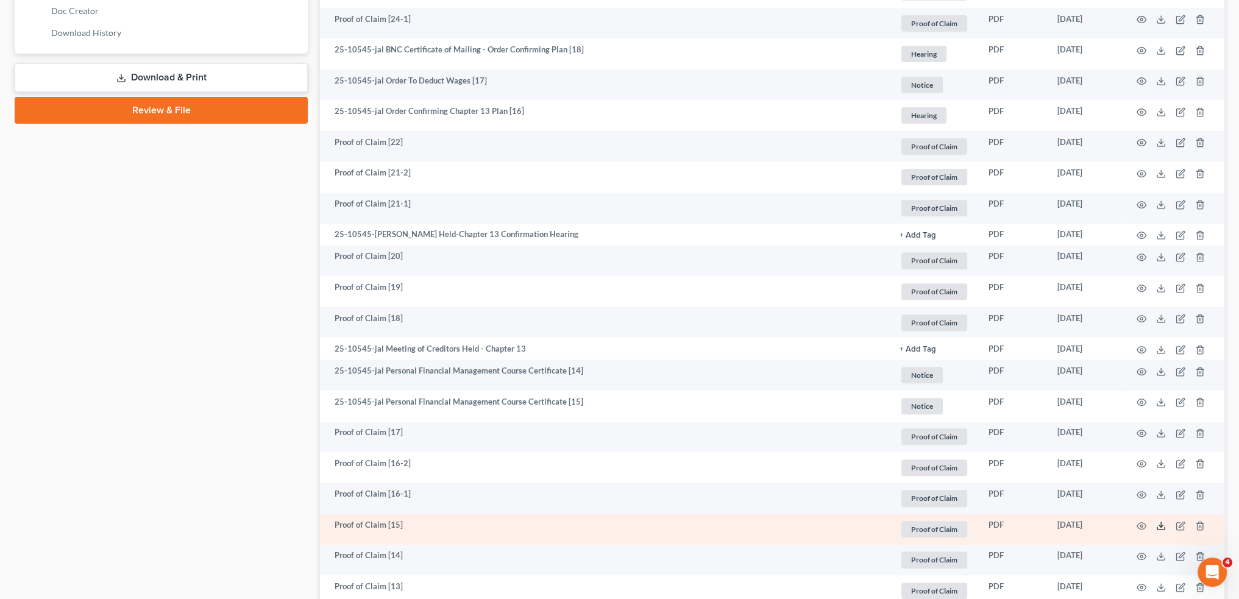
click at [1164, 525] on icon at bounding box center [1161, 526] width 10 height 10
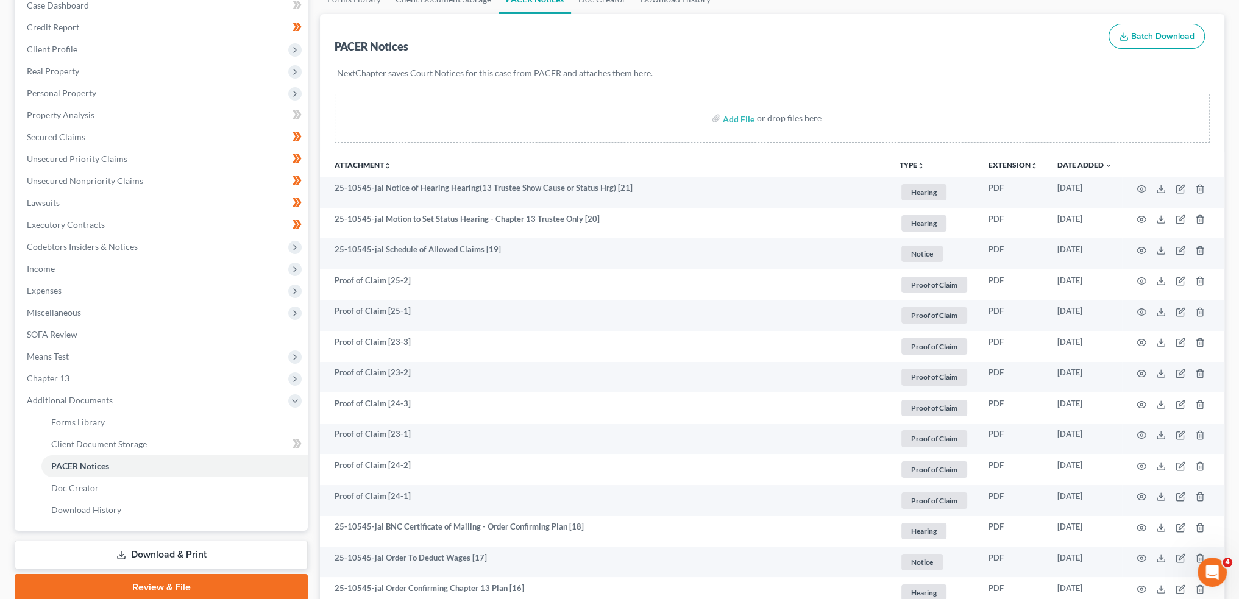
scroll to position [0, 0]
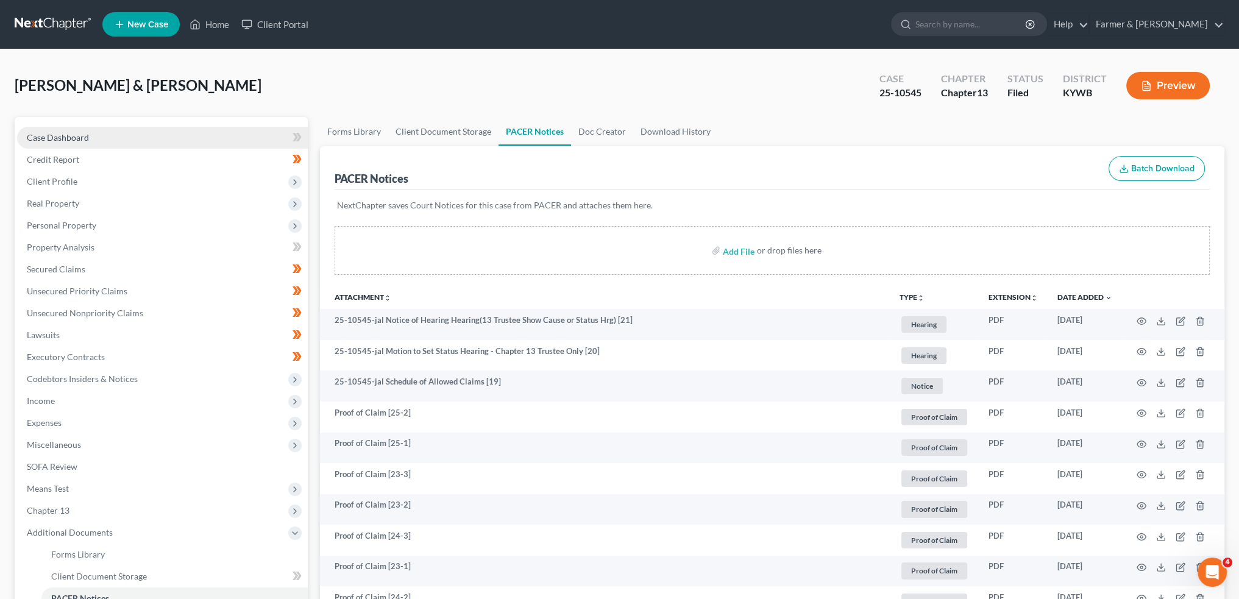
click at [163, 145] on link "Case Dashboard" at bounding box center [162, 138] width 291 height 22
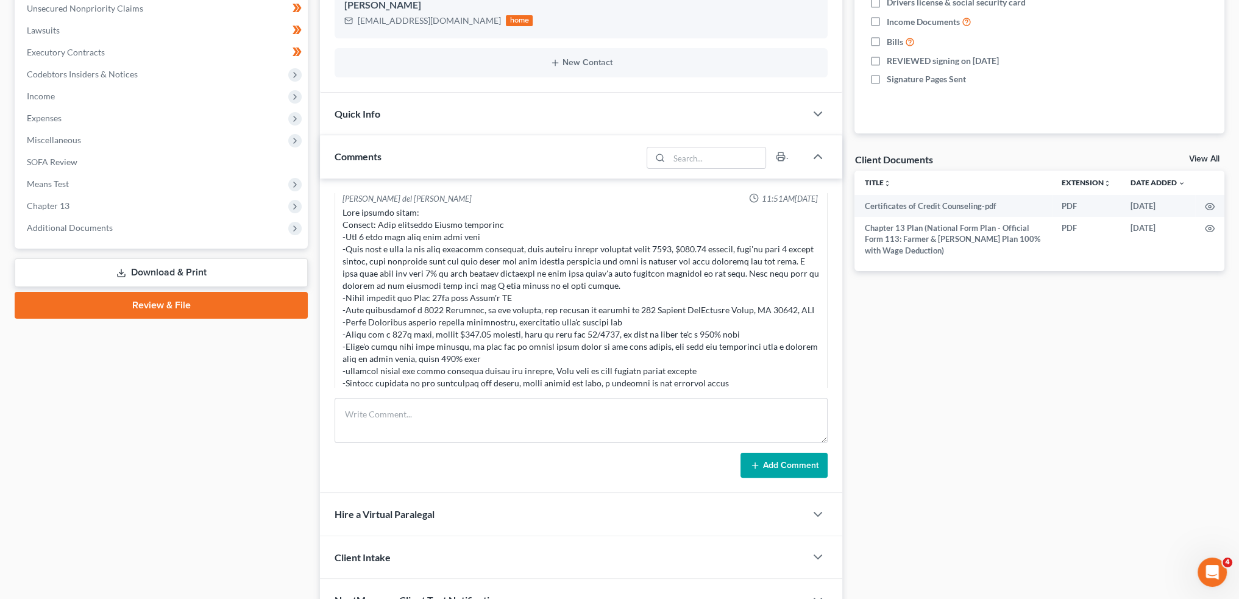
scroll to position [350, 0]
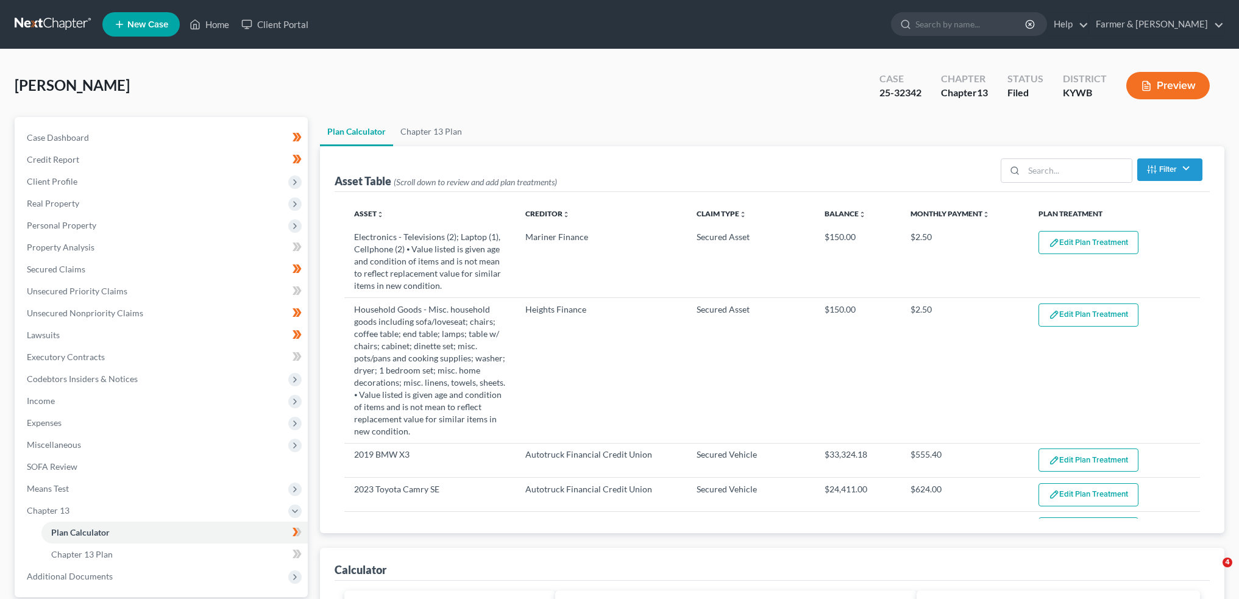
select select "59"
drag, startPoint x: 217, startPoint y: 21, endPoint x: 1070, endPoint y: 197, distance: 871.0
click at [217, 21] on link "Home" at bounding box center [209, 24] width 52 height 22
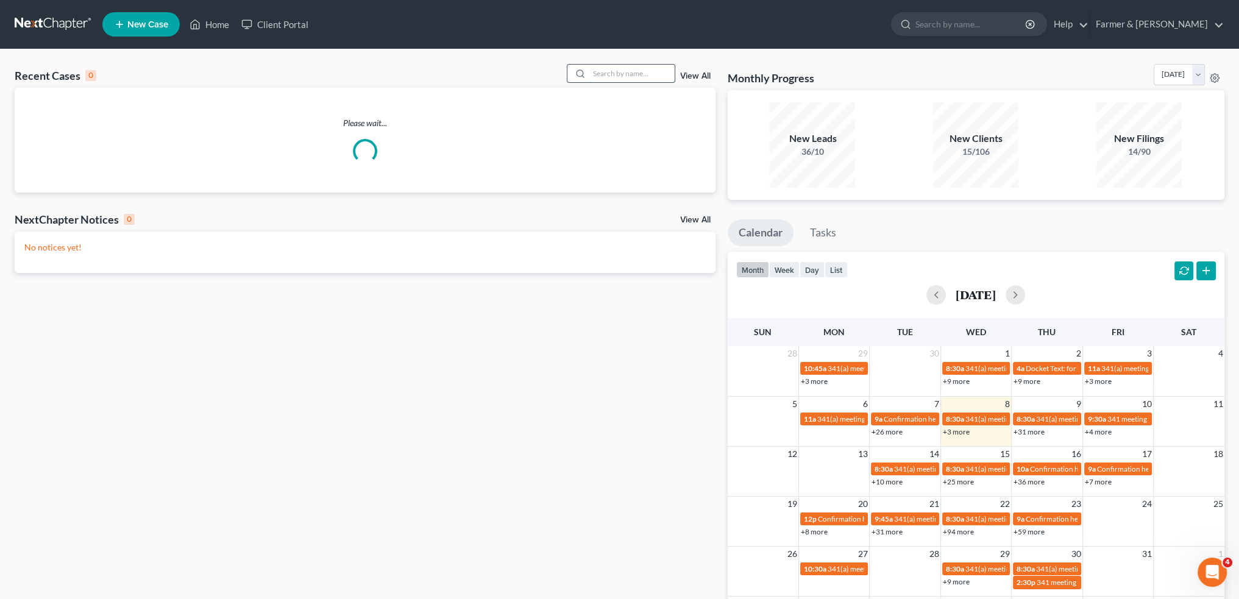
click at [653, 69] on input "search" at bounding box center [631, 74] width 85 height 18
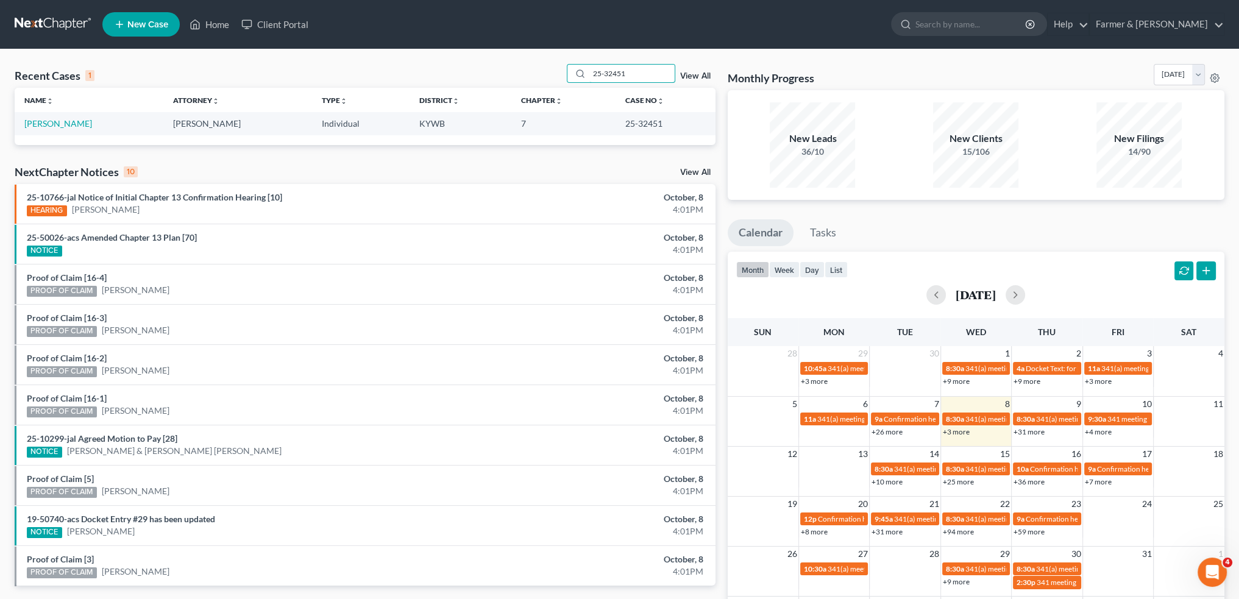
drag, startPoint x: 629, startPoint y: 75, endPoint x: 512, endPoint y: 66, distance: 117.3
click at [512, 66] on div "Recent Cases 1 25-32451 View All" at bounding box center [365, 76] width 701 height 24
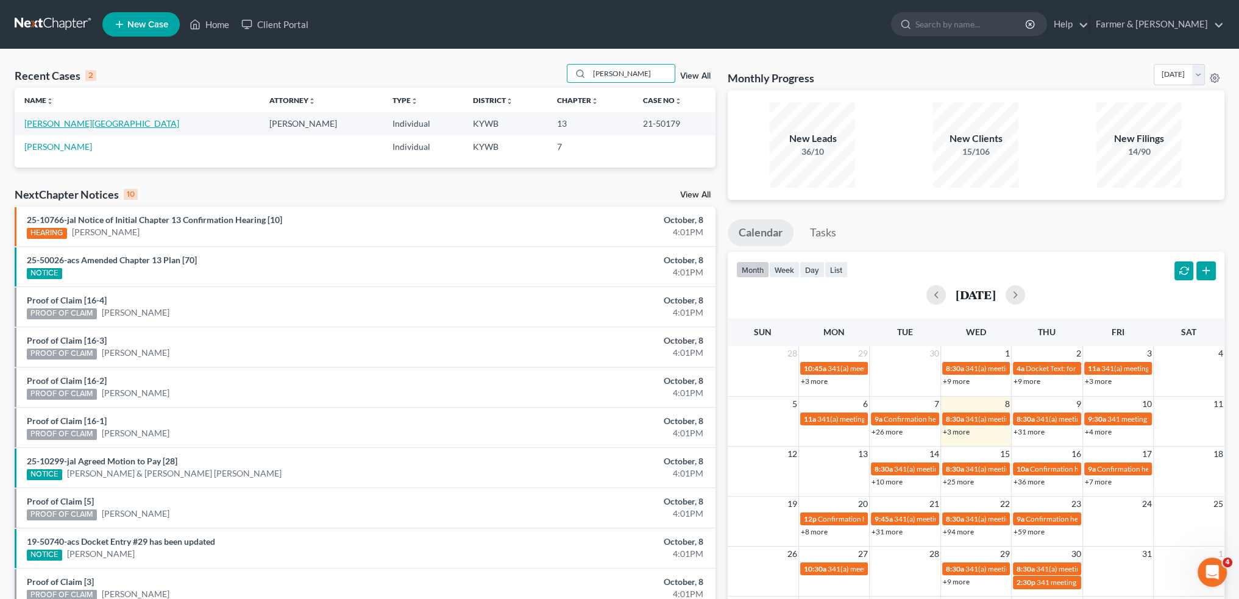
type input "[PERSON_NAME]"
click at [68, 121] on link "[PERSON_NAME][GEOGRAPHIC_DATA]" at bounding box center [101, 123] width 155 height 10
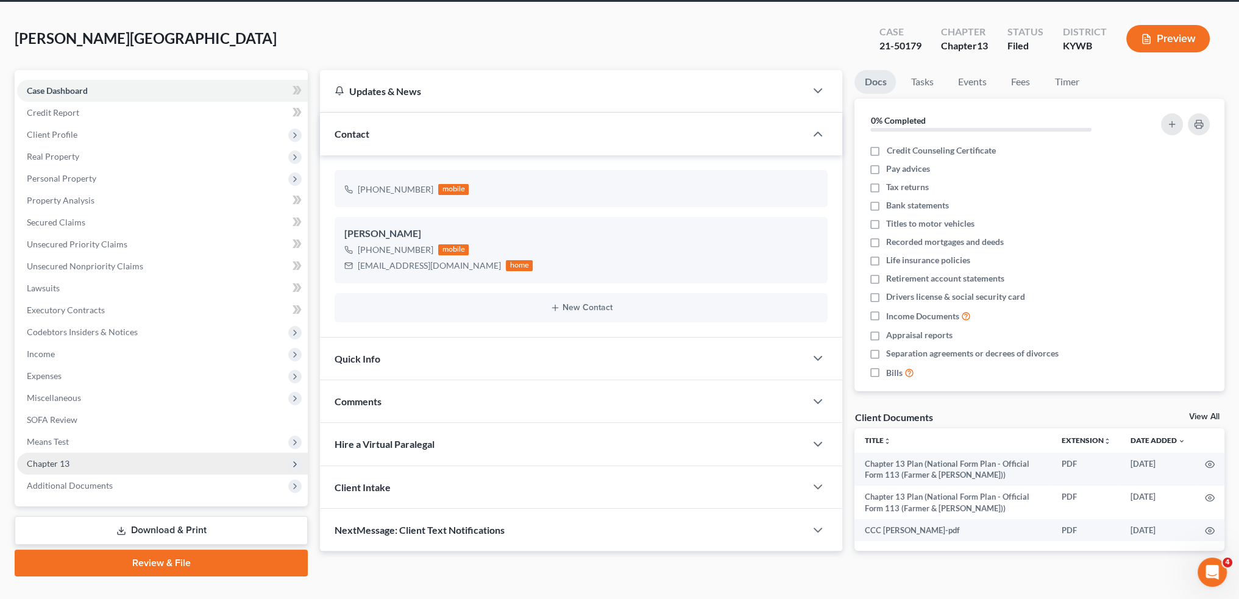
scroll to position [69, 0]
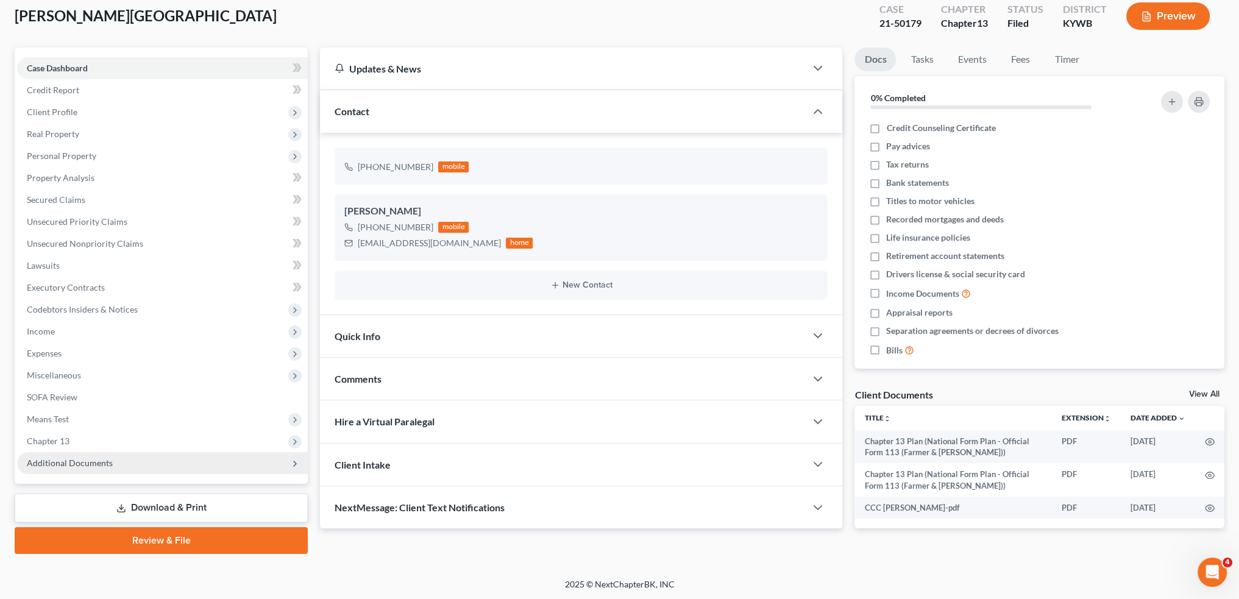
click at [93, 467] on span "Additional Documents" at bounding box center [70, 463] width 86 height 10
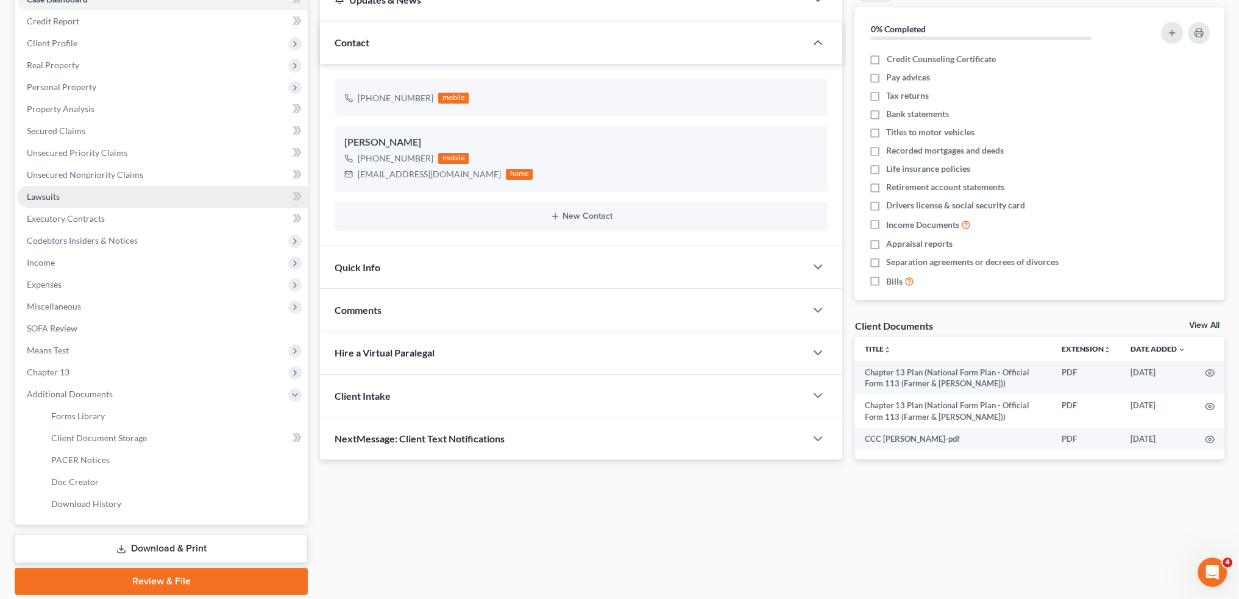
scroll to position [179, 0]
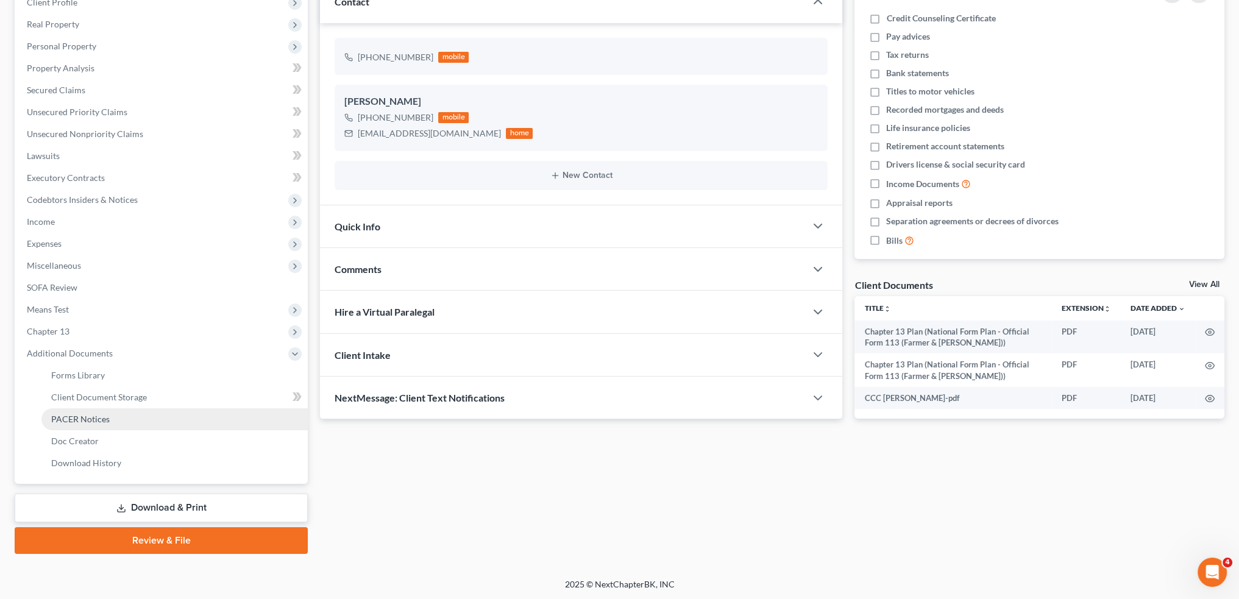
click at [97, 423] on span "PACER Notices" at bounding box center [80, 419] width 58 height 10
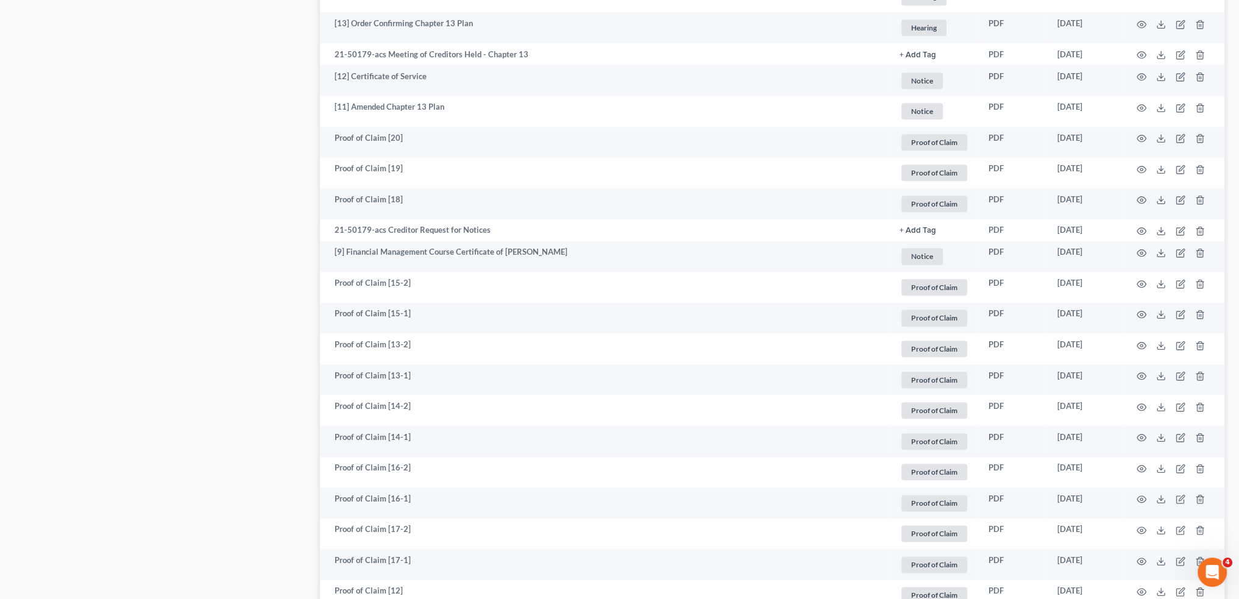
scroll to position [2130, 0]
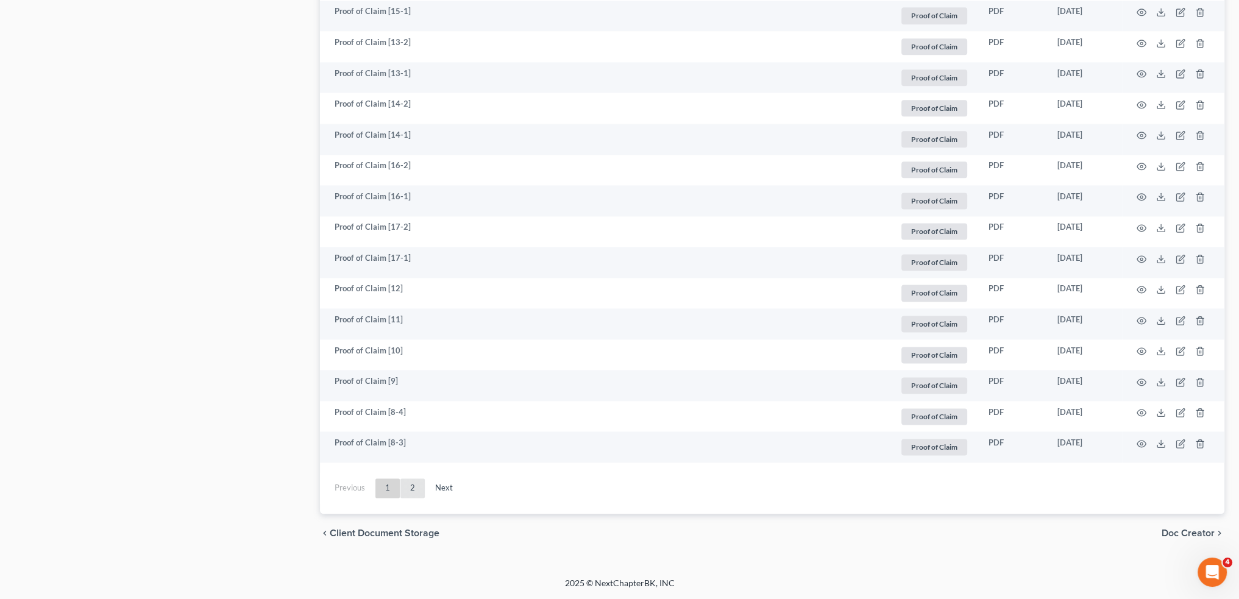
click at [415, 484] on link "2" at bounding box center [412, 487] width 24 height 19
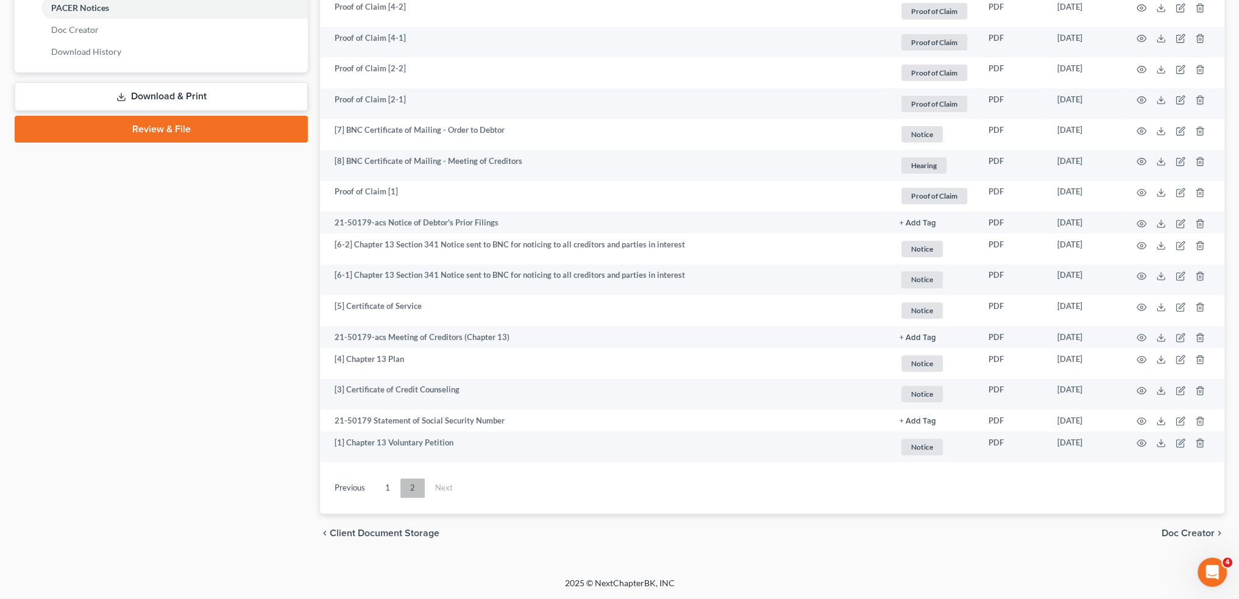
scroll to position [590, 0]
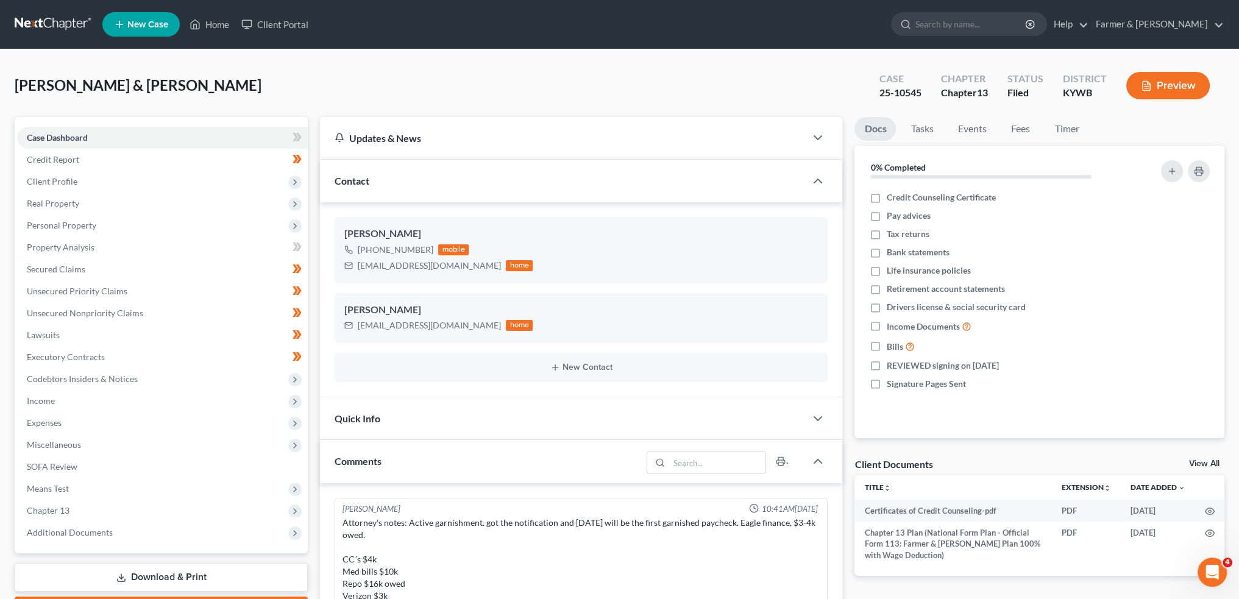
scroll to position [350, 0]
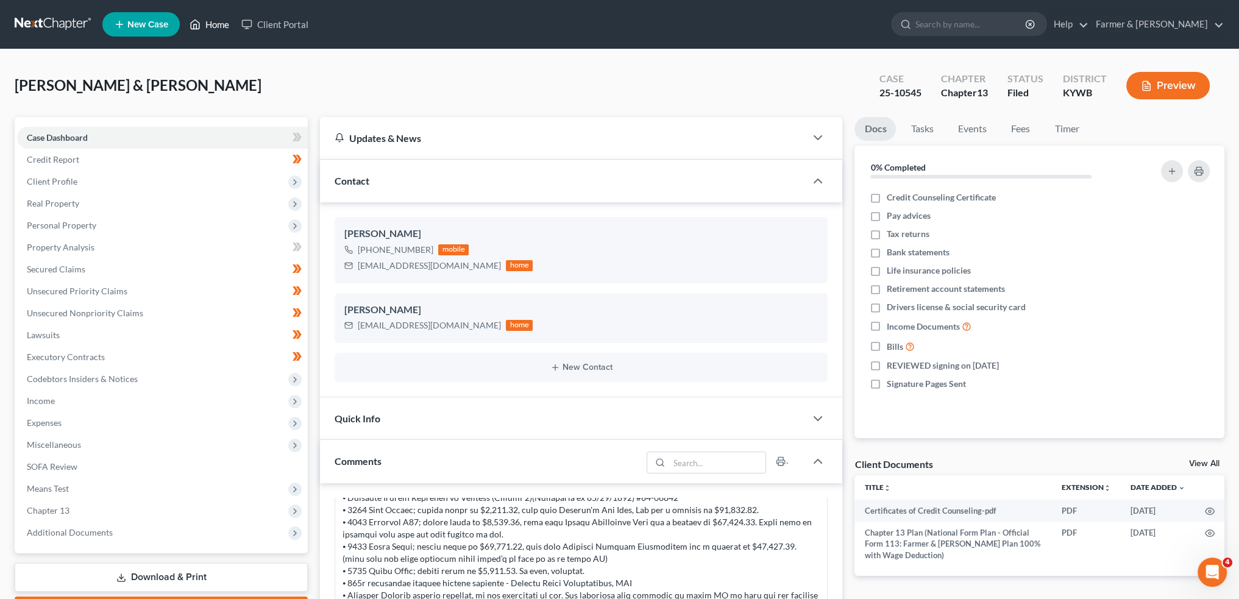
click at [222, 26] on link "Home" at bounding box center [209, 24] width 52 height 22
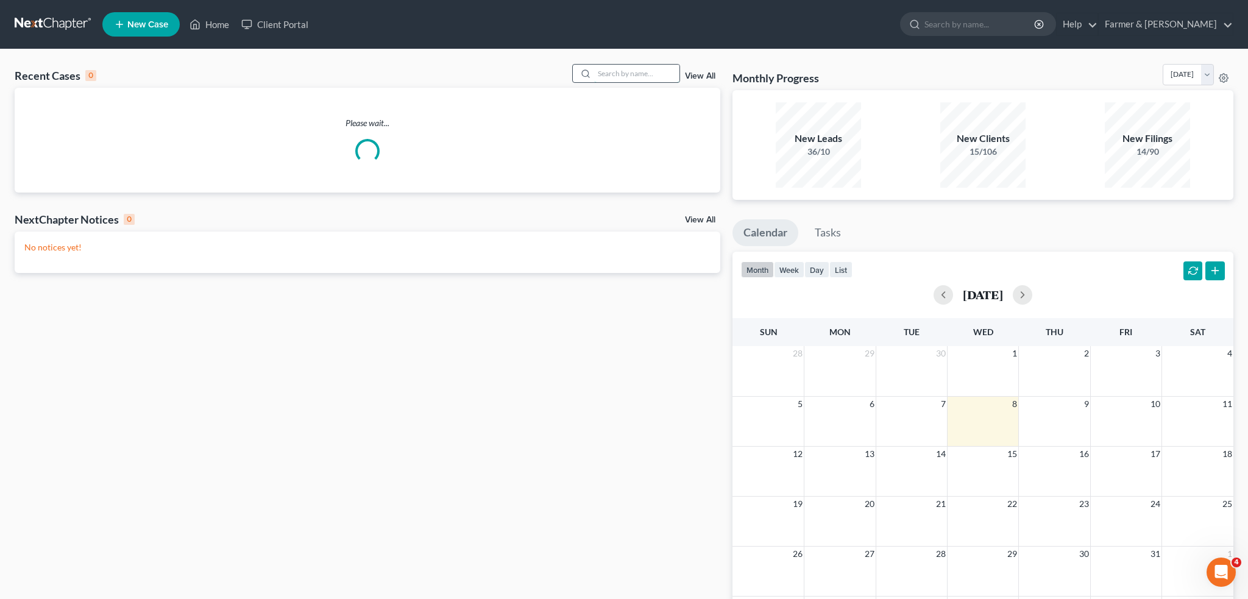
click at [609, 70] on input "search" at bounding box center [636, 74] width 85 height 18
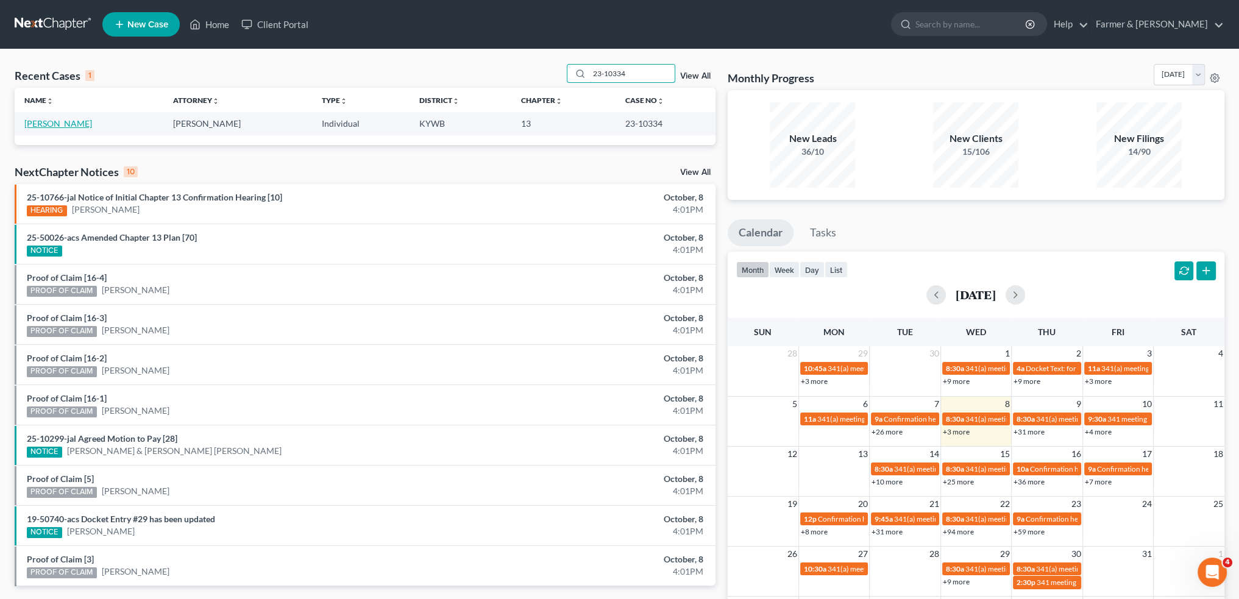
type input "23-10334"
click at [46, 125] on link "[PERSON_NAME]" at bounding box center [58, 123] width 68 height 10
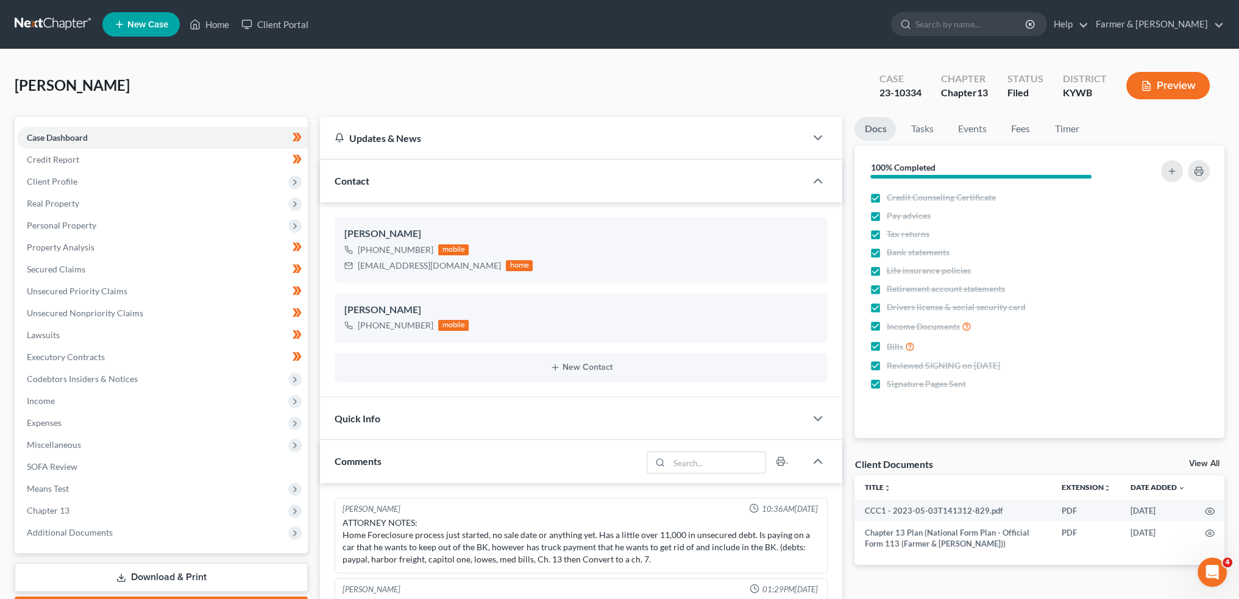
scroll to position [281, 0]
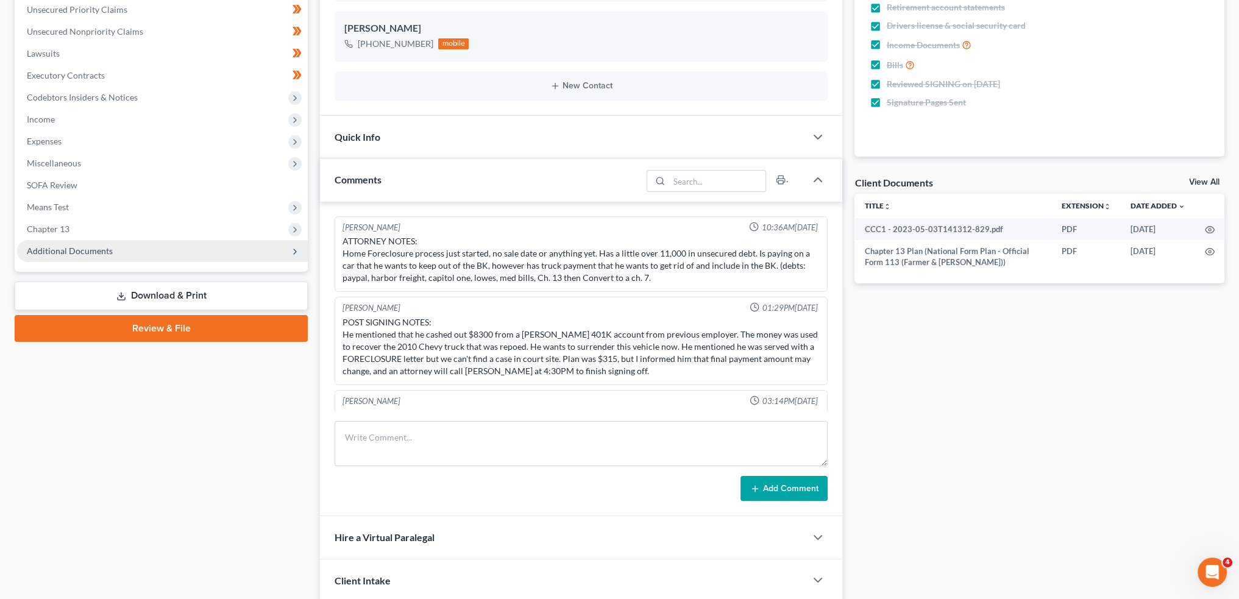
click at [87, 247] on span "Additional Documents" at bounding box center [70, 251] width 86 height 10
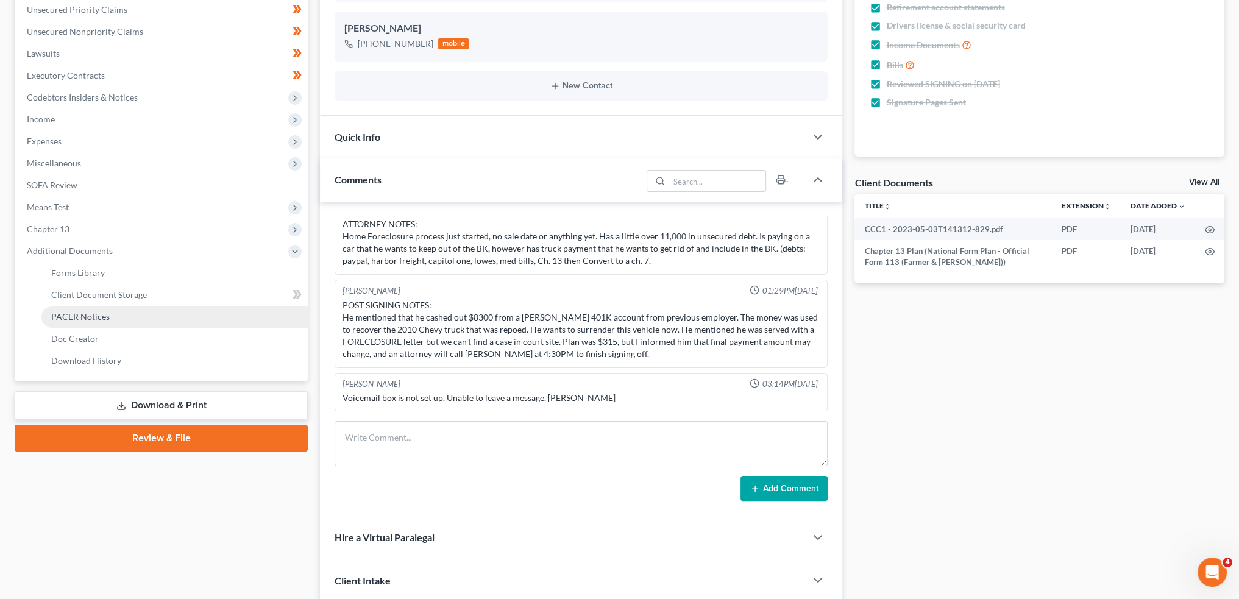
click at [76, 321] on link "PACER Notices" at bounding box center [174, 317] width 266 height 22
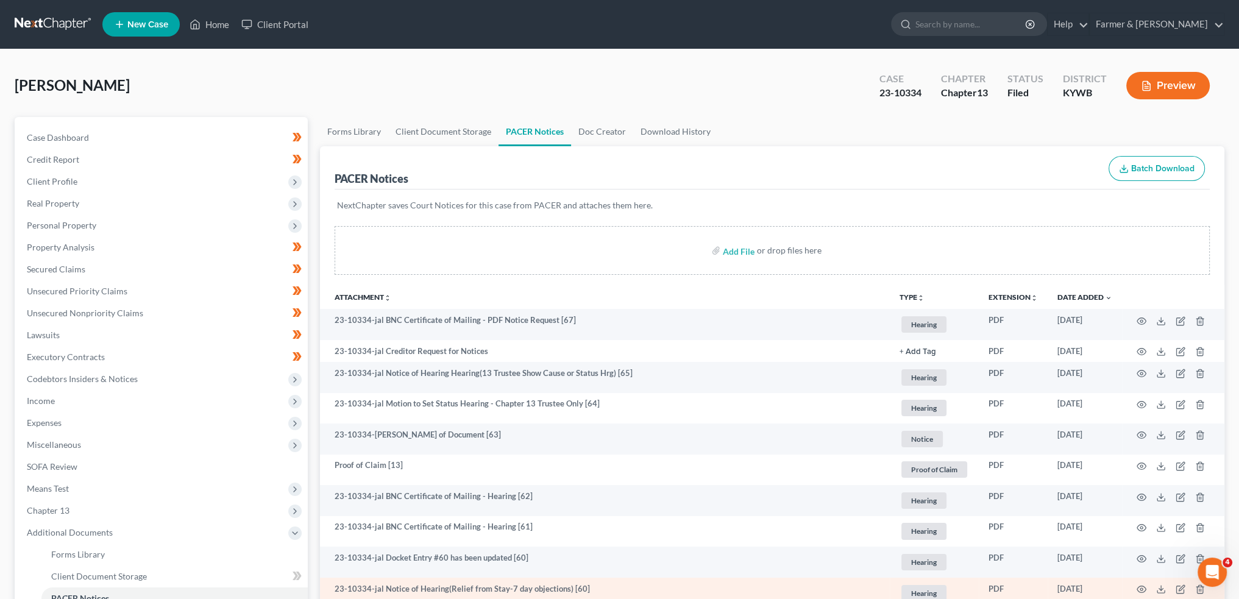
drag, startPoint x: 5, startPoint y: 66, endPoint x: 738, endPoint y: 598, distance: 906.1
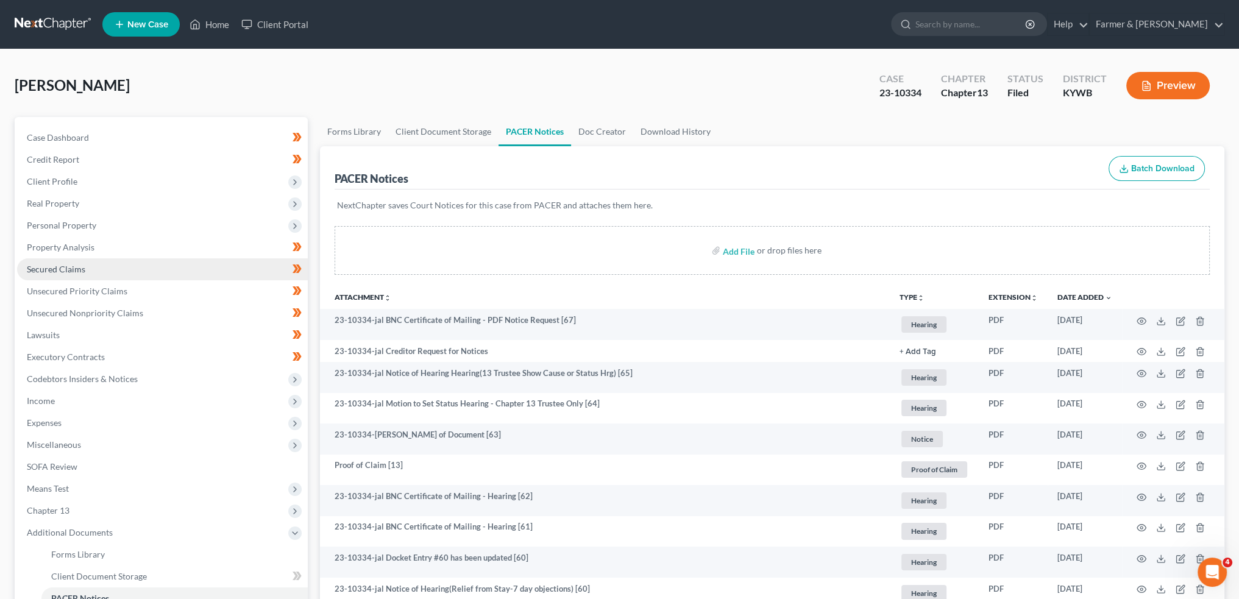
click at [141, 275] on link "Secured Claims" at bounding box center [162, 269] width 291 height 22
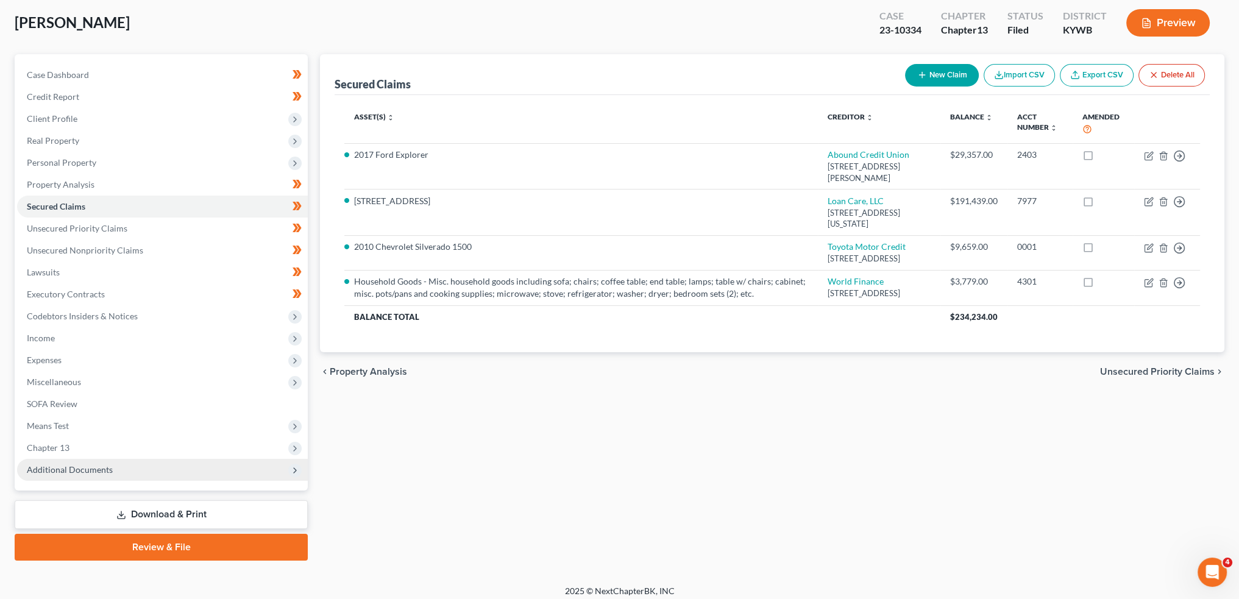
scroll to position [69, 0]
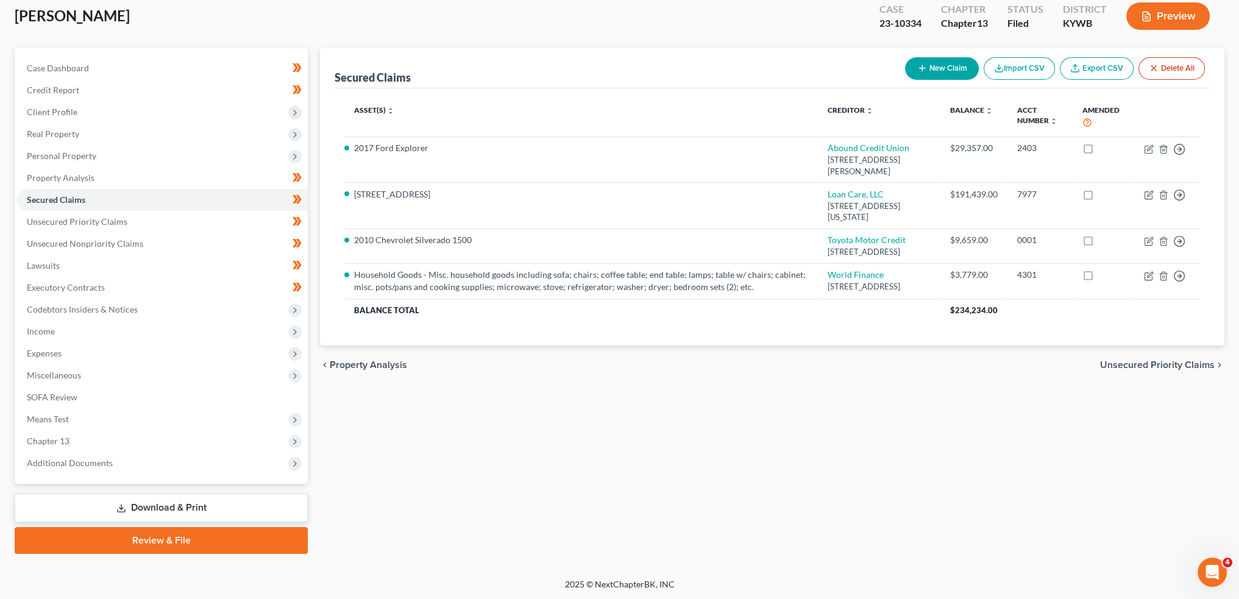
drag, startPoint x: 160, startPoint y: 470, endPoint x: 160, endPoint y: 497, distance: 26.8
click at [161, 470] on span "Additional Documents" at bounding box center [162, 463] width 291 height 22
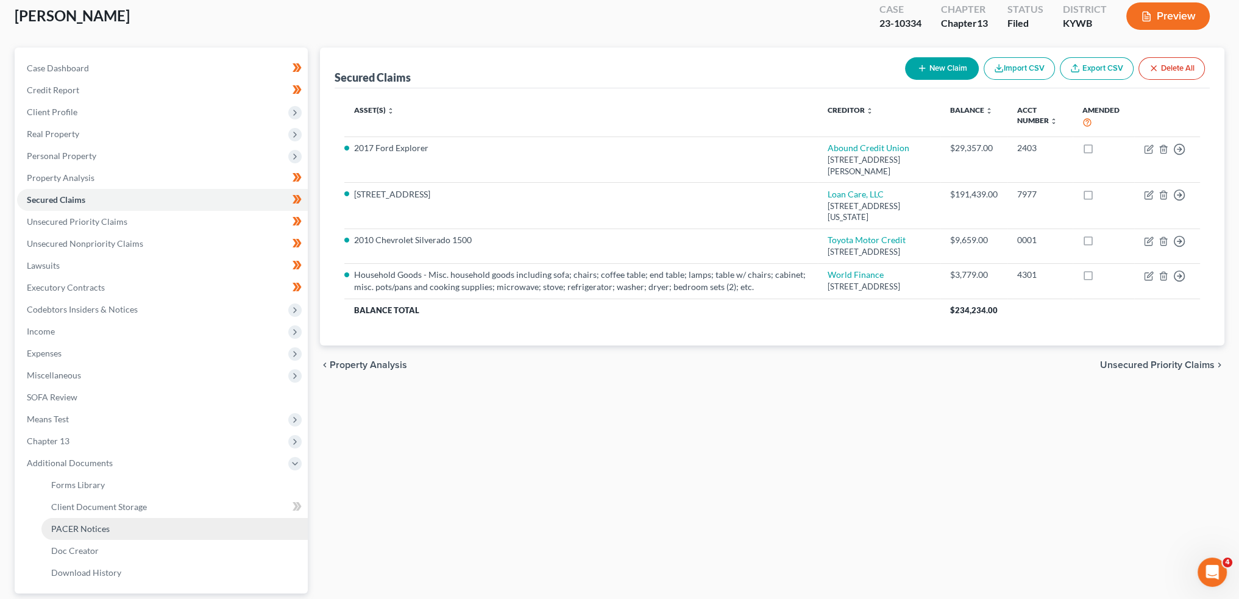
click at [152, 528] on link "PACER Notices" at bounding box center [174, 529] width 266 height 22
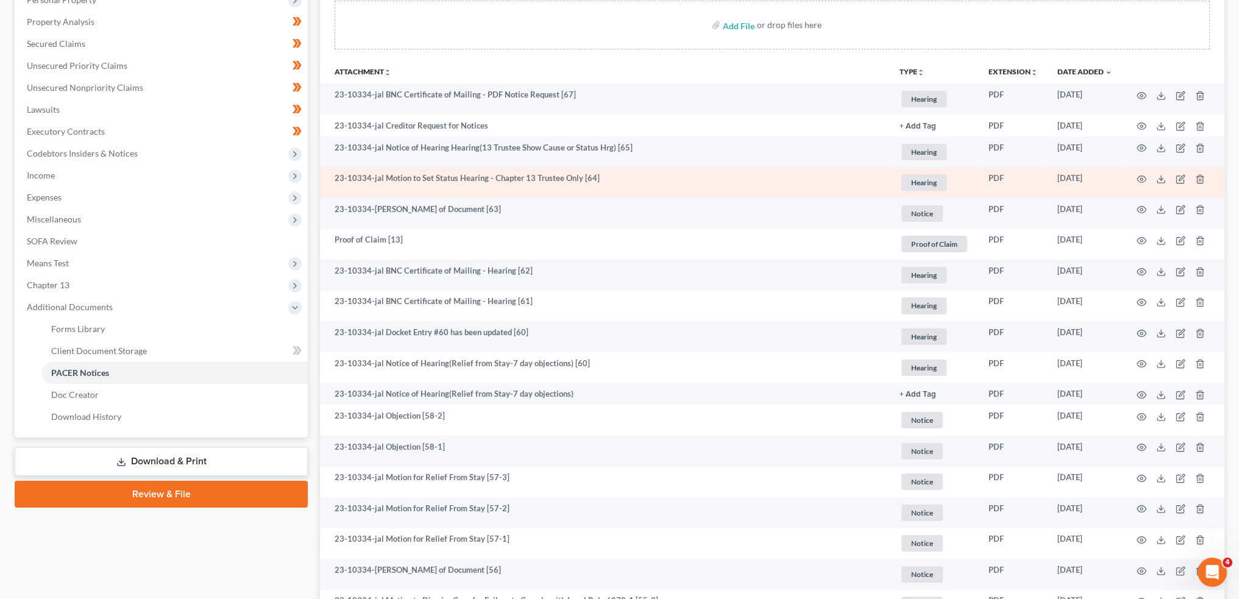
scroll to position [203, 0]
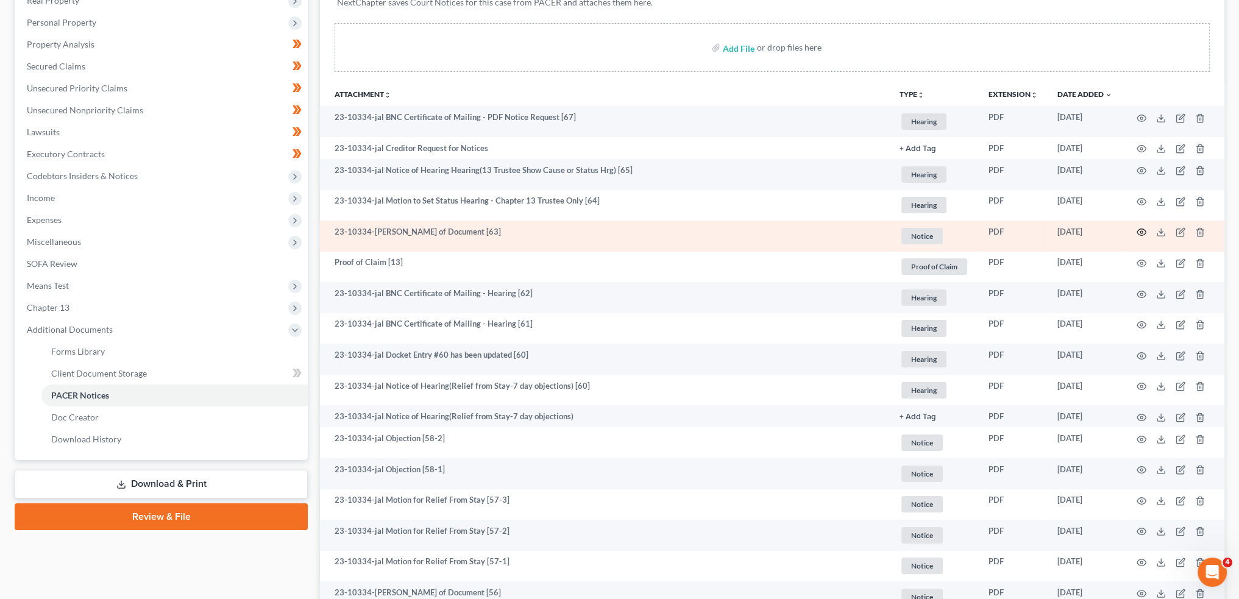
click at [1143, 227] on icon "button" at bounding box center [1141, 232] width 10 height 10
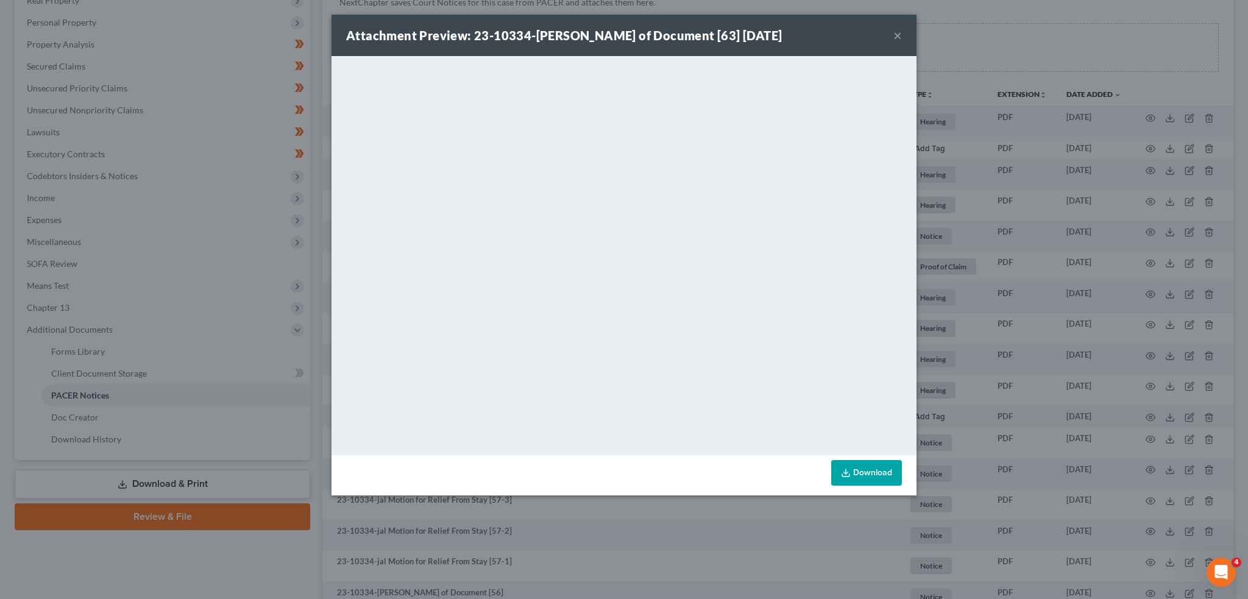
click at [897, 36] on button "×" at bounding box center [897, 35] width 9 height 15
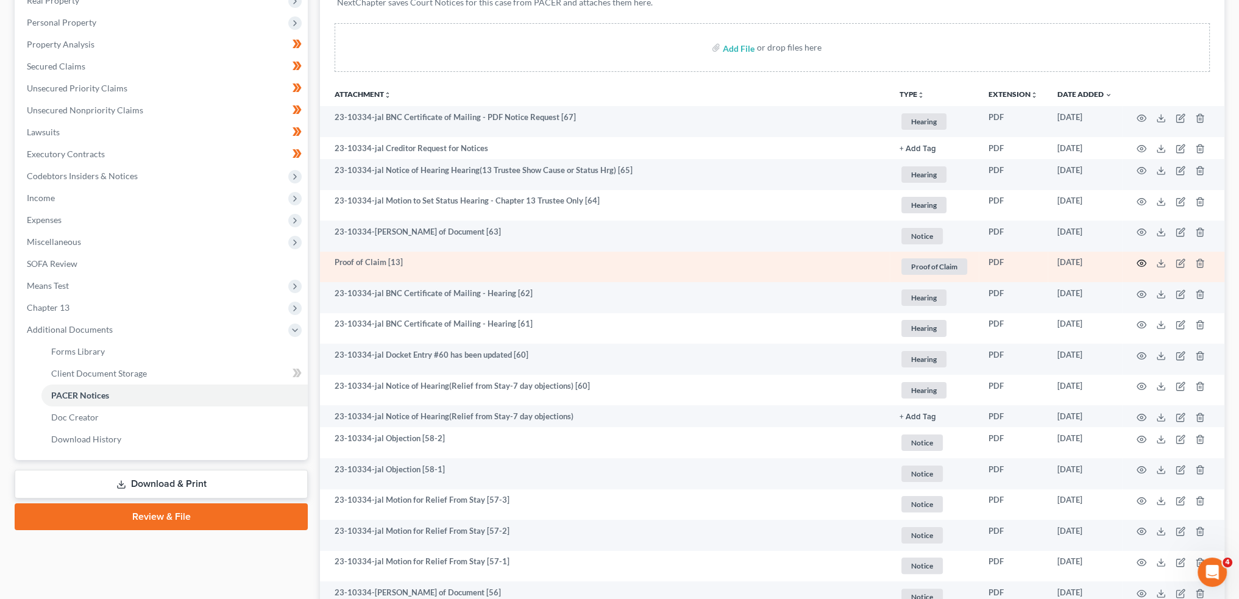
click at [1138, 260] on icon "button" at bounding box center [1141, 263] width 9 height 7
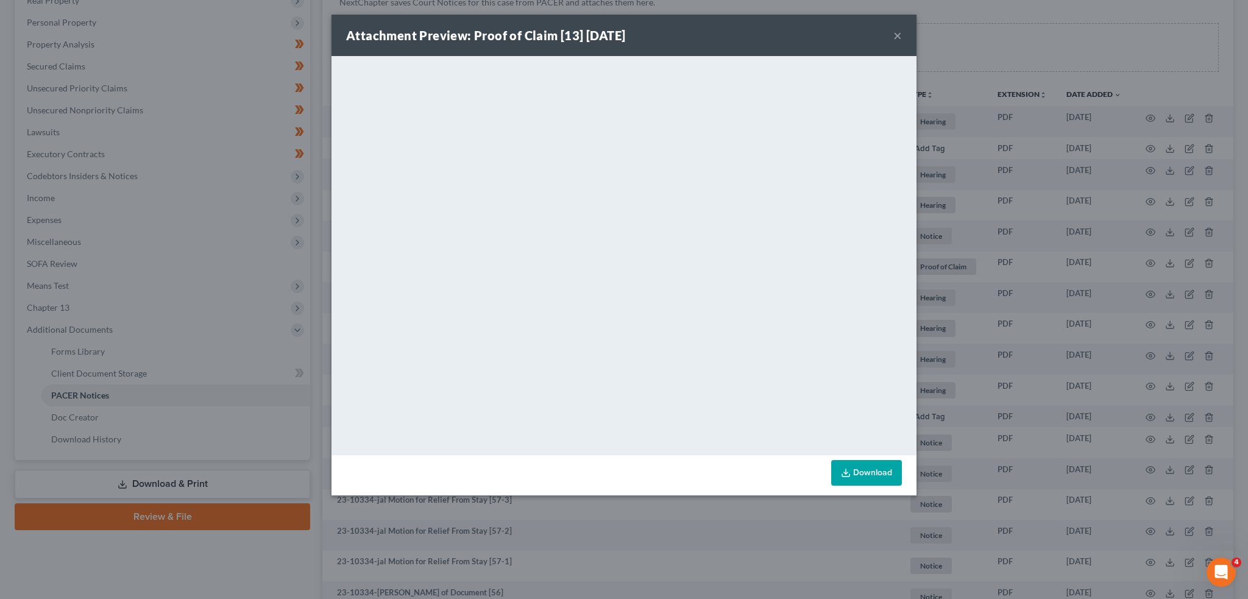
click at [899, 34] on button "×" at bounding box center [897, 35] width 9 height 15
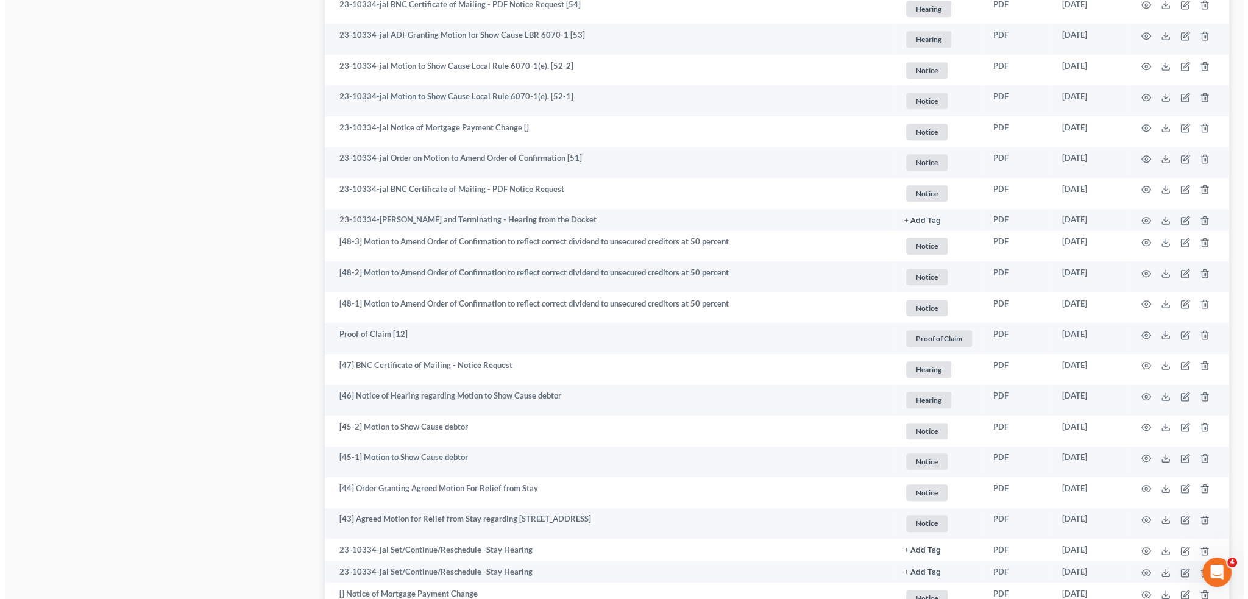
scroll to position [914, 0]
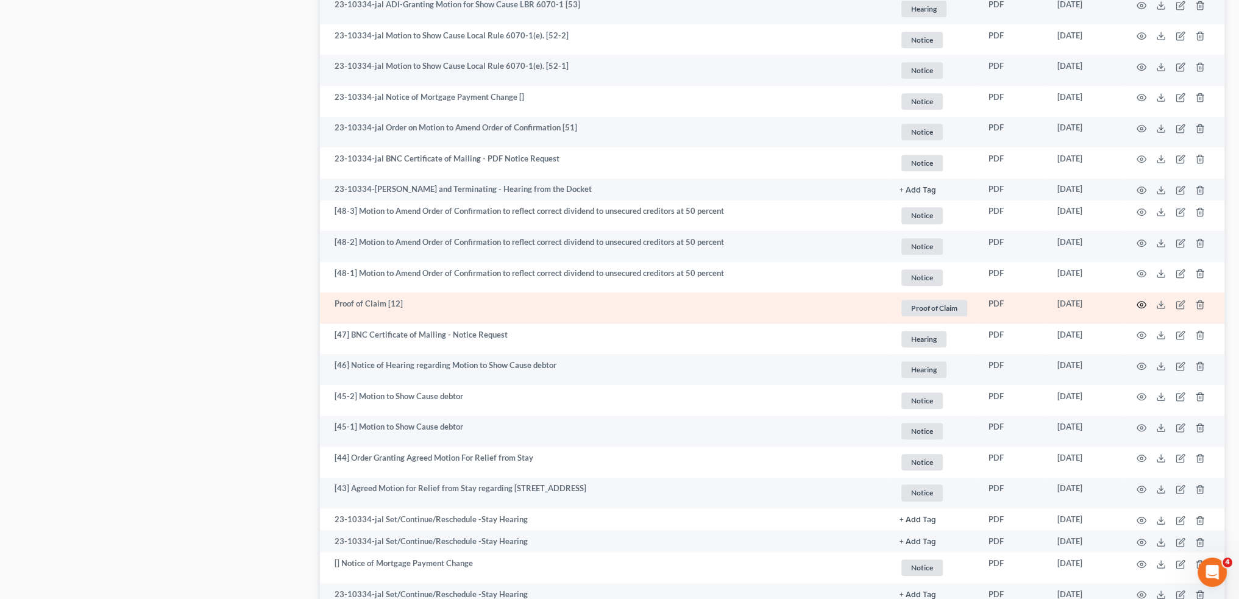
click at [1139, 302] on icon "button" at bounding box center [1141, 304] width 9 height 7
